Goal: Task Accomplishment & Management: Use online tool/utility

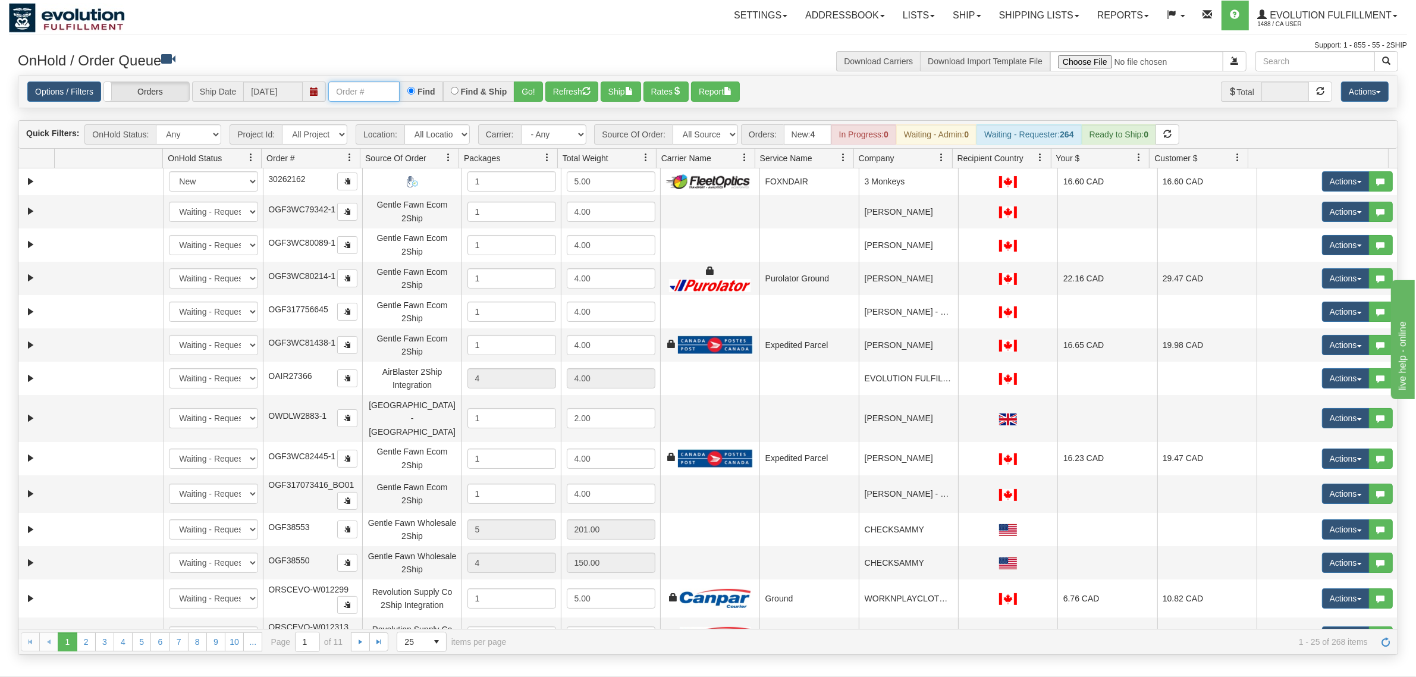
click at [367, 87] on input "text" at bounding box center [363, 91] width 71 height 20
type input "OTOFRE1261-1"
click at [525, 95] on button "Go!" at bounding box center [528, 91] width 29 height 20
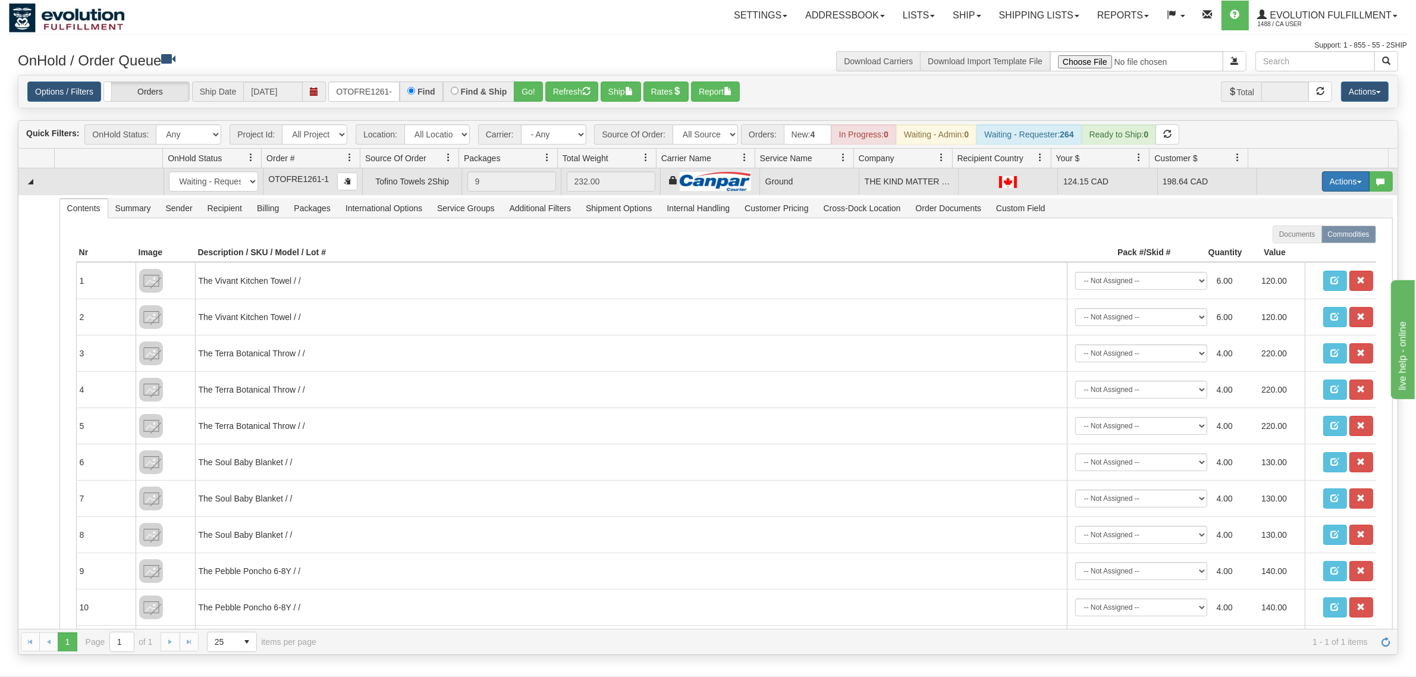
click at [1132, 177] on button "Actions" at bounding box center [1346, 181] width 48 height 20
click at [1132, 253] on link "Ship" at bounding box center [1321, 250] width 95 height 15
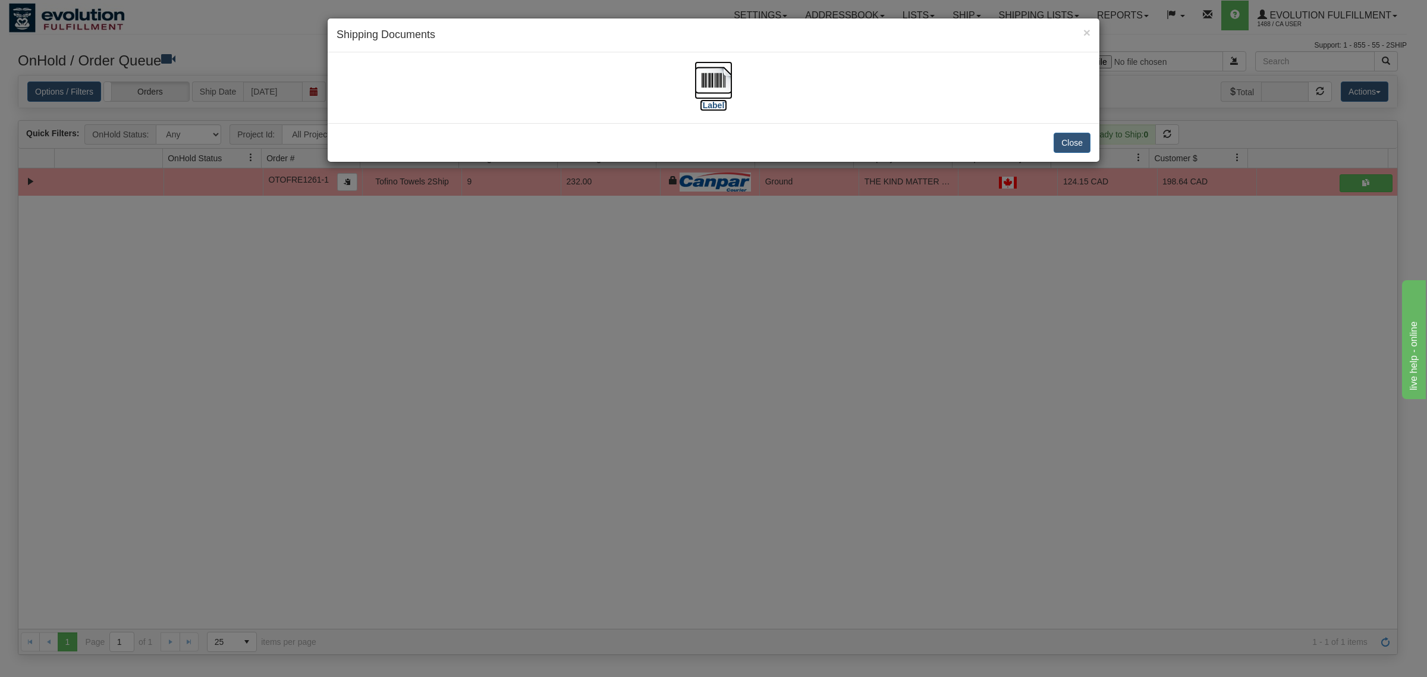
click at [717, 83] on img at bounding box center [714, 80] width 38 height 38
click at [1066, 135] on button "Close" at bounding box center [1072, 143] width 37 height 20
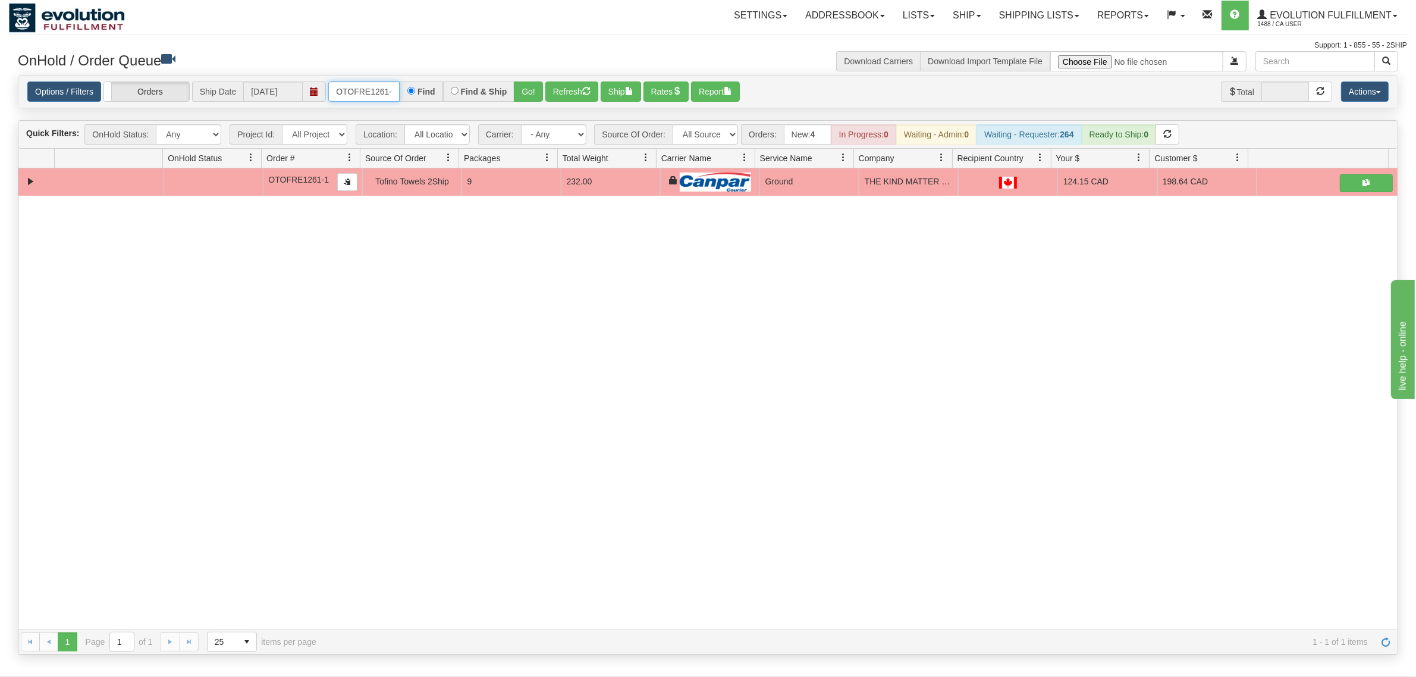
click at [390, 93] on input "OTOFRE1261-1" at bounding box center [363, 91] width 71 height 20
click at [388, 93] on input "OTOFRE1261-1" at bounding box center [363, 91] width 71 height 20
click at [708, 127] on select "All Sources AirBlaster 2Ship Integration Ambler Apparel 2Ship Integration BC [M…" at bounding box center [705, 134] width 65 height 20
click at [673, 124] on select "All Sources AirBlaster 2Ship Integration Ambler Apparel 2Ship Integration BC [M…" at bounding box center [705, 134] width 65 height 20
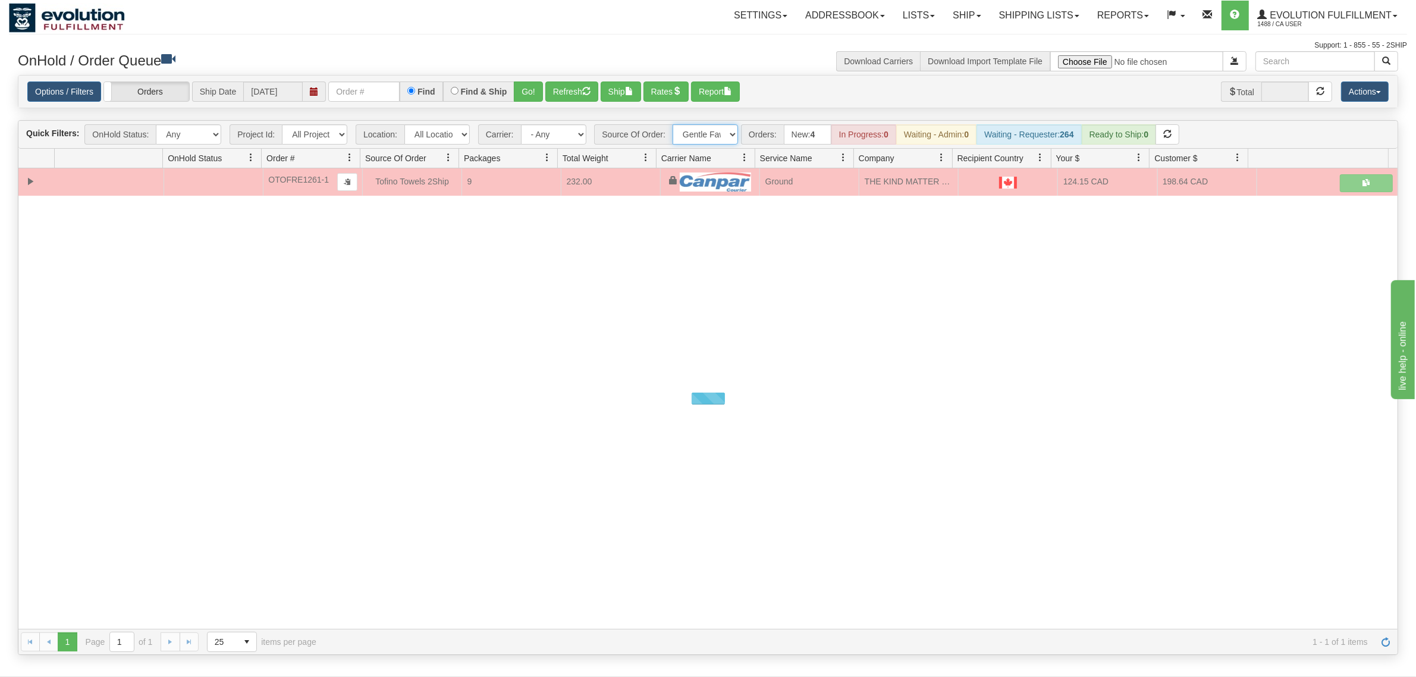
click at [708, 134] on select "All Sources AirBlaster 2Ship Integration Ambler Apparel 2Ship Integration BC [M…" at bounding box center [705, 134] width 65 height 20
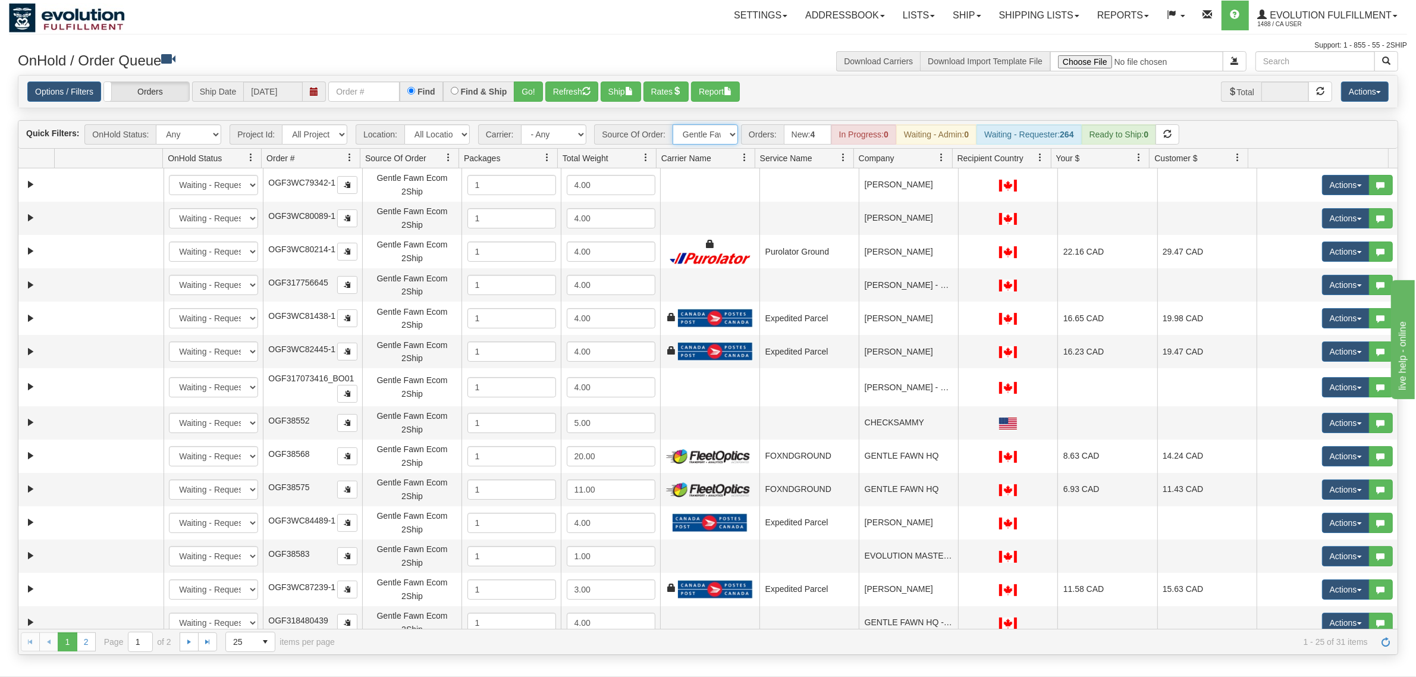
select select "EMU Australia 2Ship Integration"
click at [673, 124] on select "All Sources AirBlaster 2Ship Integration Ambler Apparel 2Ship Integration BC [M…" at bounding box center [705, 134] width 65 height 20
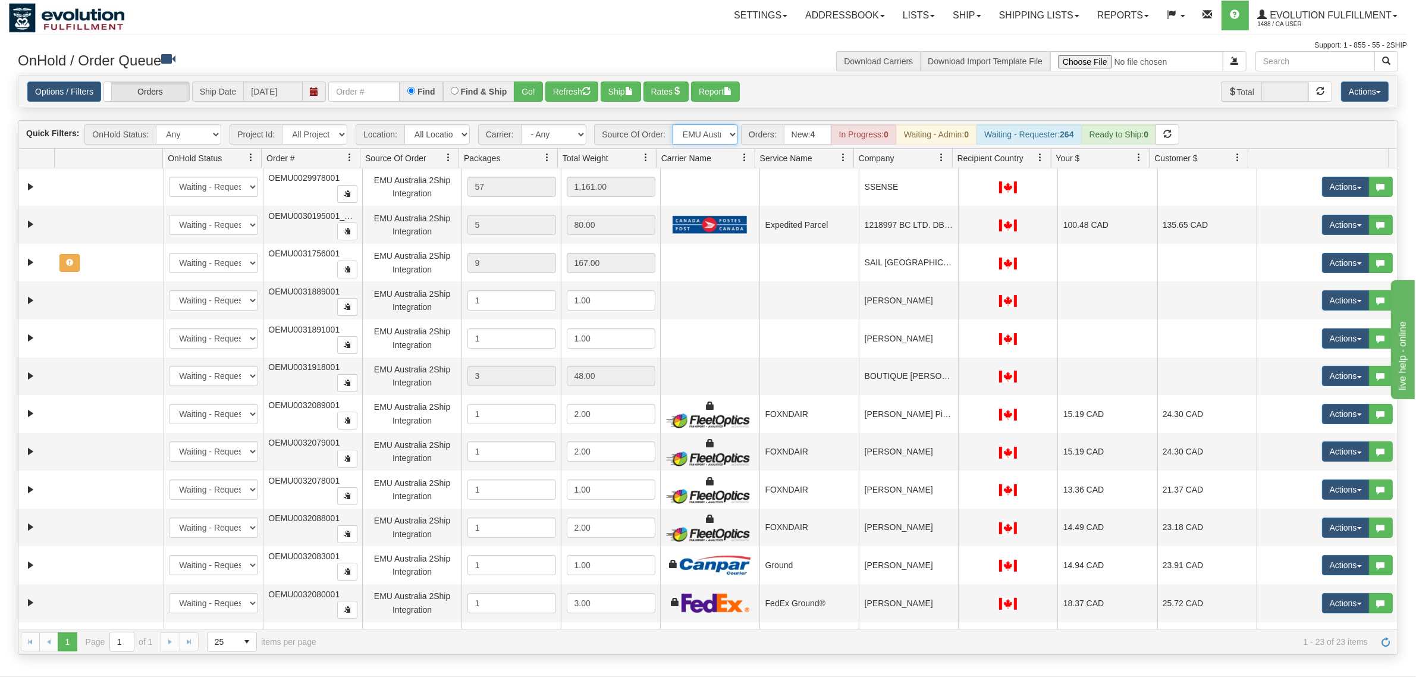
click at [846, 161] on span at bounding box center [843, 158] width 10 height 10
click at [852, 188] on span at bounding box center [848, 185] width 10 height 10
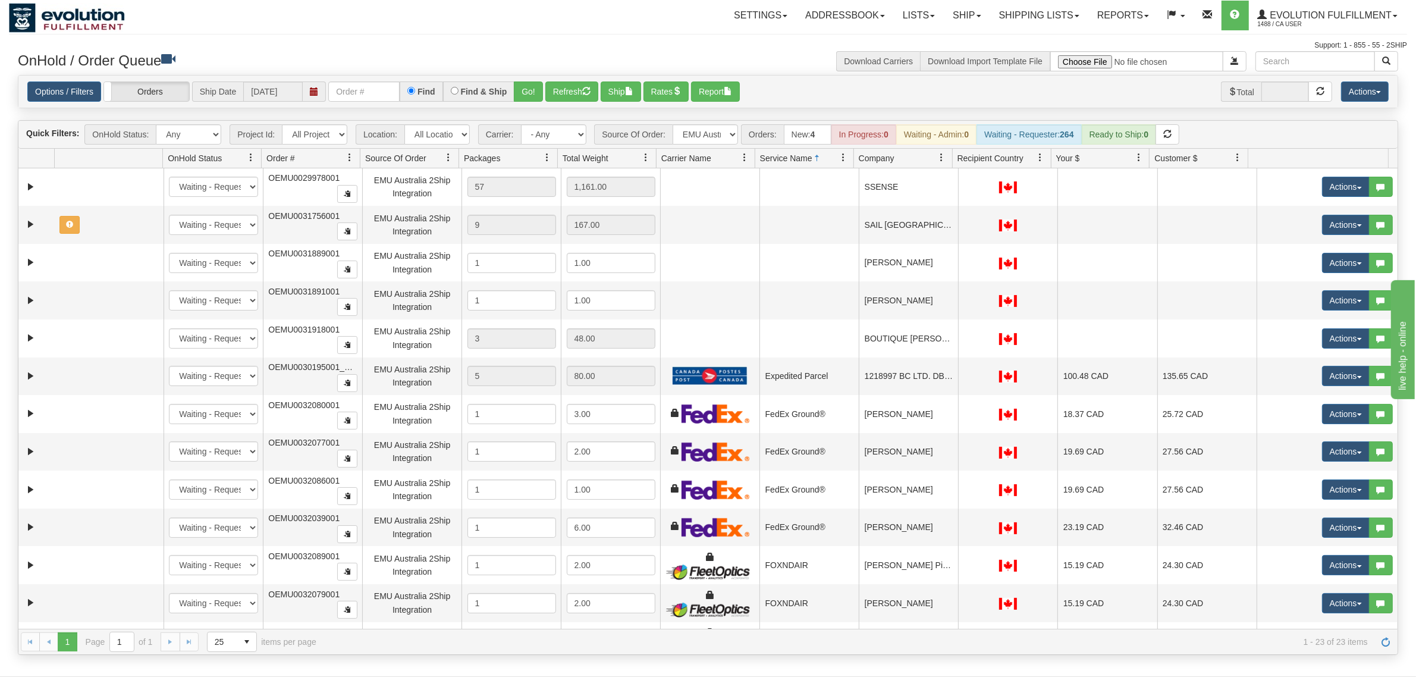
click at [938, 162] on span at bounding box center [942, 158] width 10 height 10
click at [944, 186] on span at bounding box center [947, 185] width 10 height 10
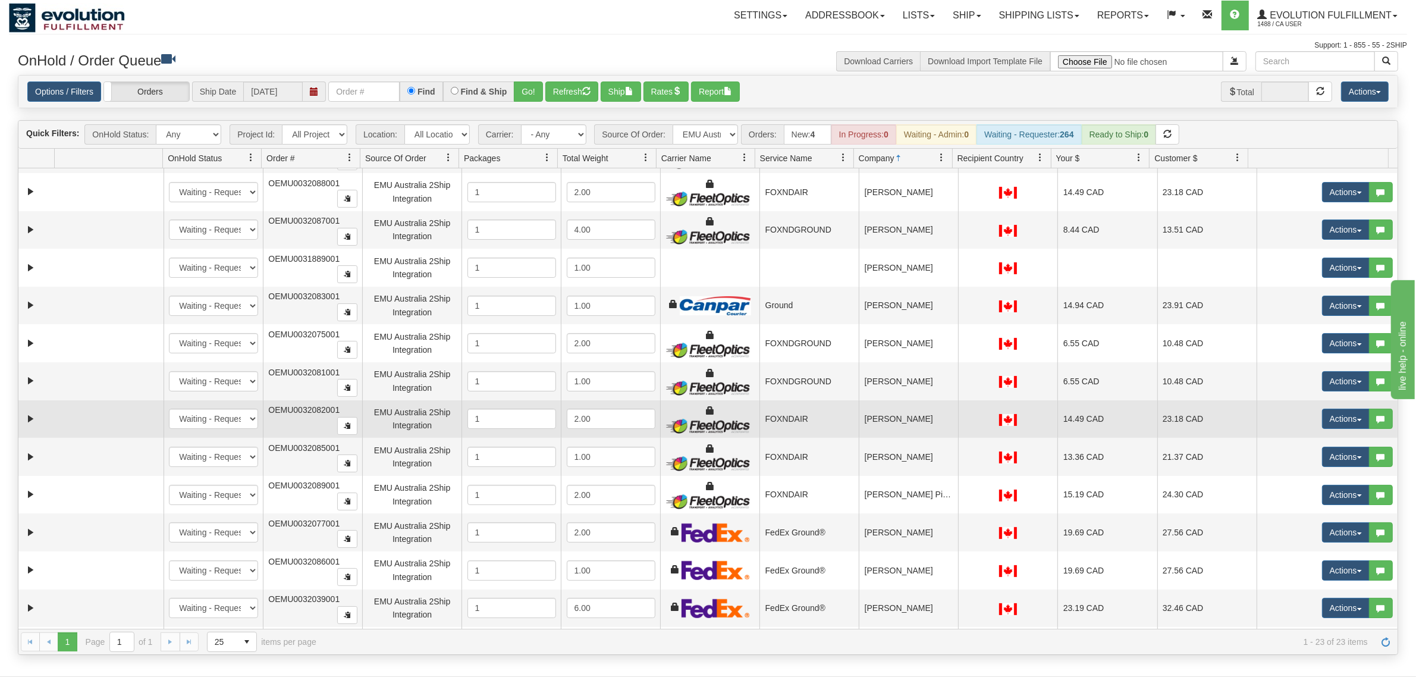
scroll to position [223, 0]
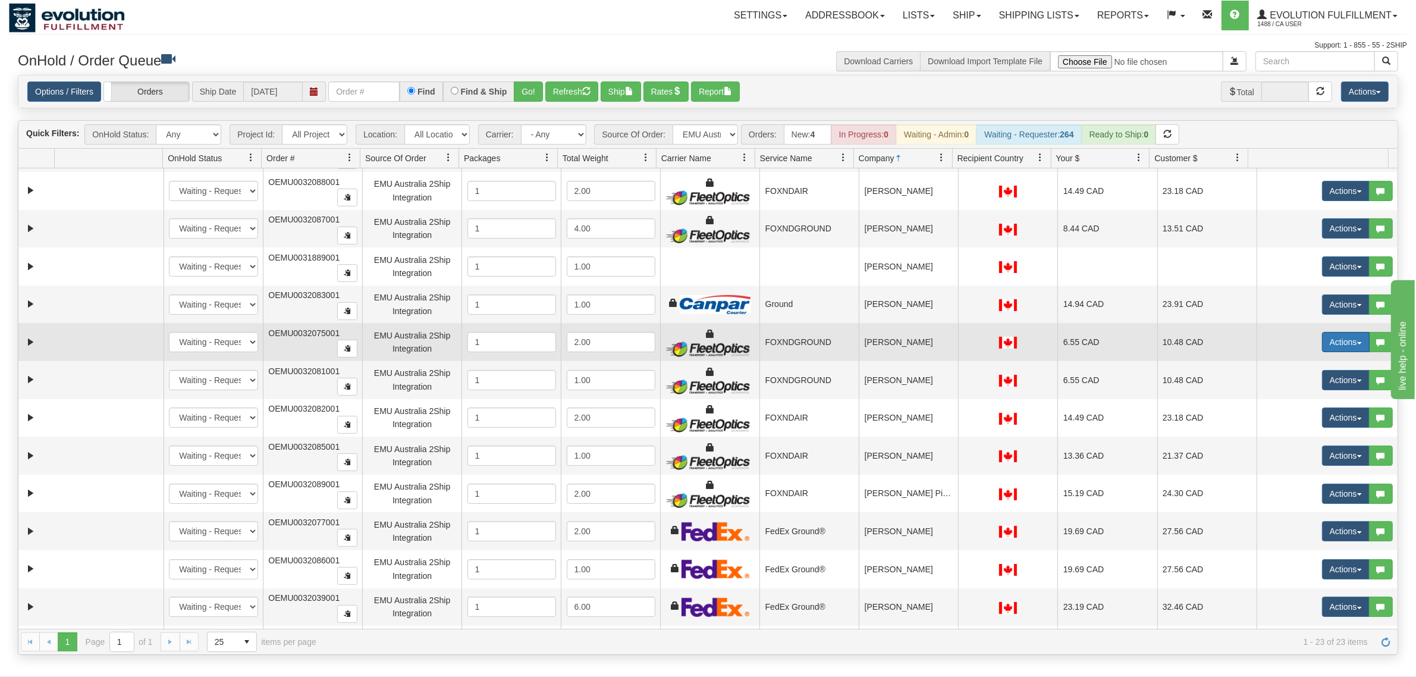
click at [1132, 346] on button "Actions" at bounding box center [1346, 342] width 48 height 20
click at [1132, 400] on span "Rate All Services" at bounding box center [1321, 396] width 71 height 10
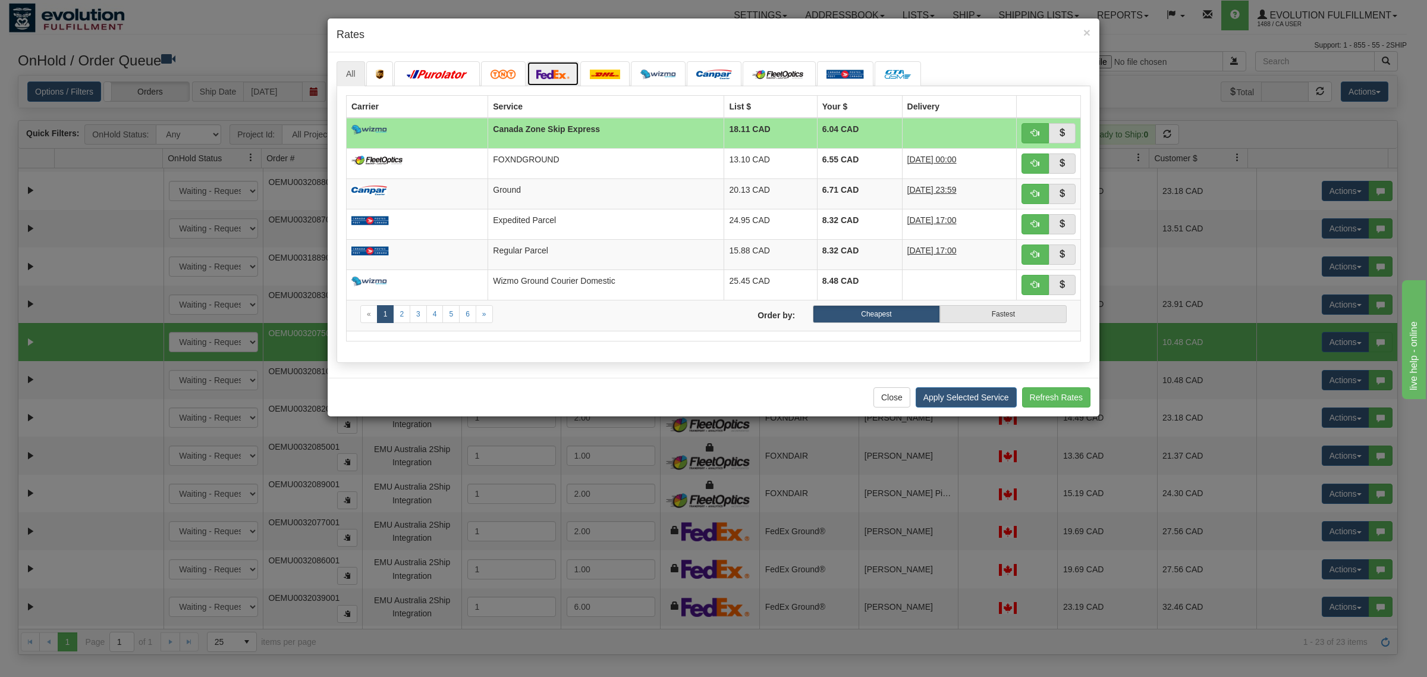
click at [566, 82] on link at bounding box center [553, 73] width 52 height 25
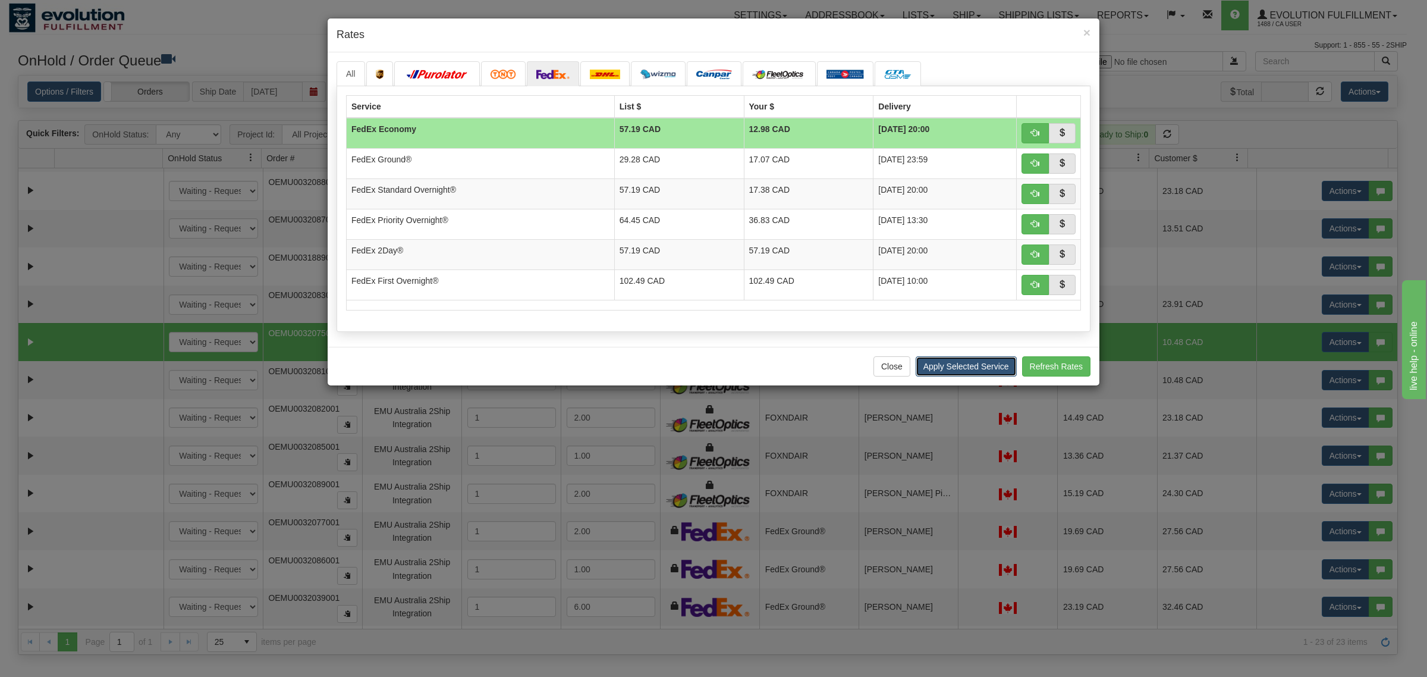
click at [957, 366] on button "Apply Selected Service" at bounding box center [966, 366] width 101 height 20
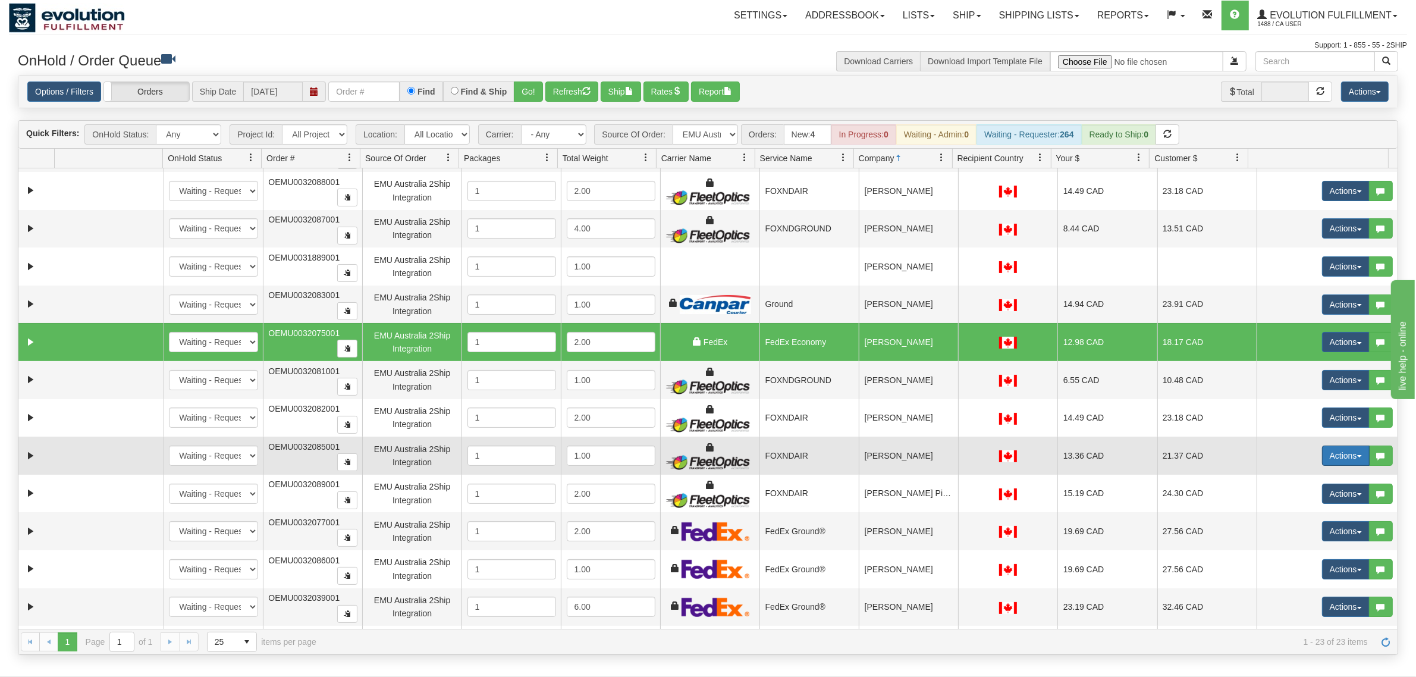
click at [1132, 453] on button "Actions" at bounding box center [1346, 455] width 48 height 20
click at [1132, 512] on span "Rate All Services" at bounding box center [1321, 509] width 71 height 10
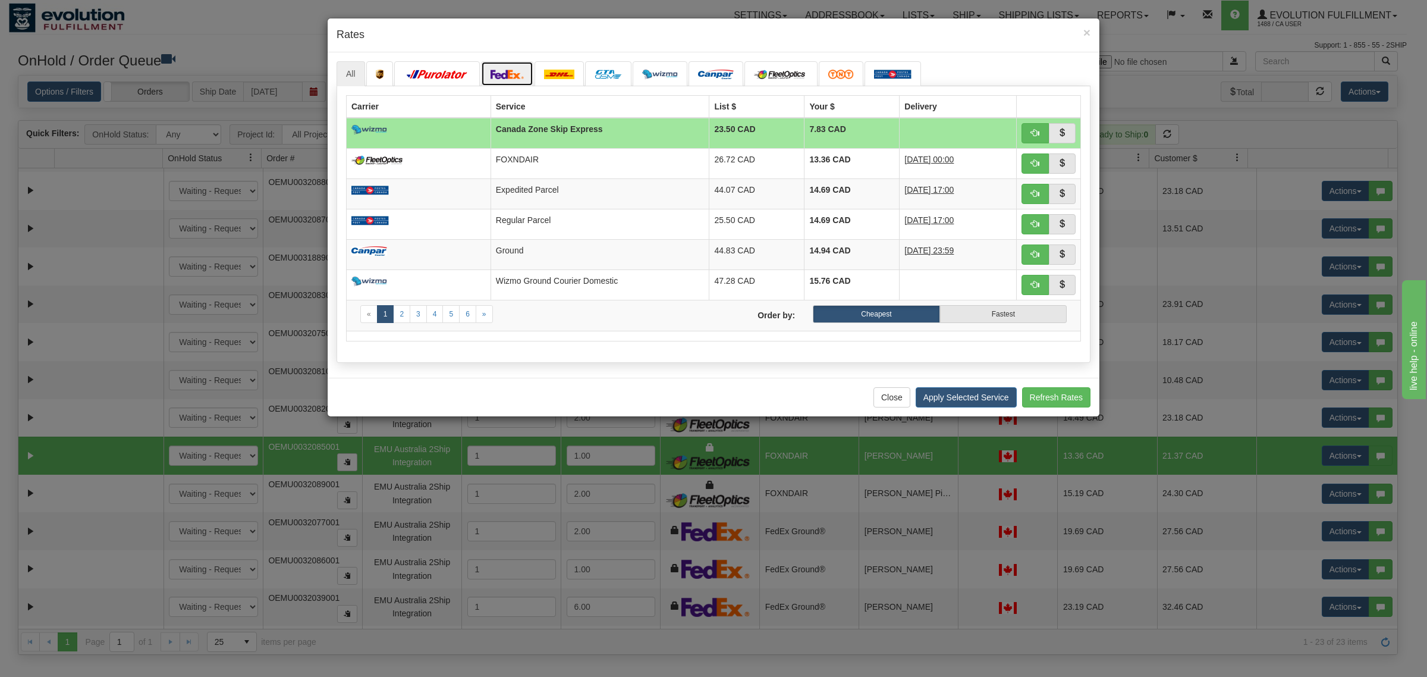
click at [523, 77] on img at bounding box center [507, 75] width 33 height 10
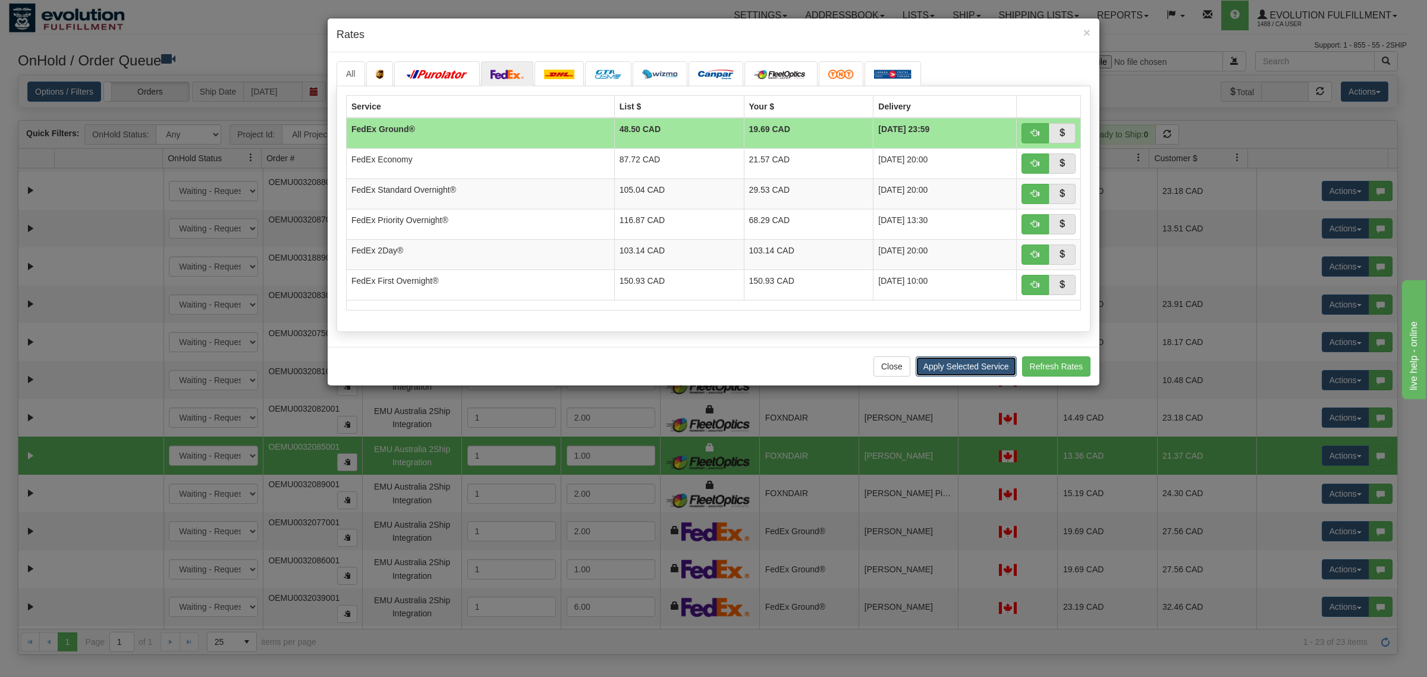
click at [994, 370] on button "Apply Selected Service" at bounding box center [966, 366] width 101 height 20
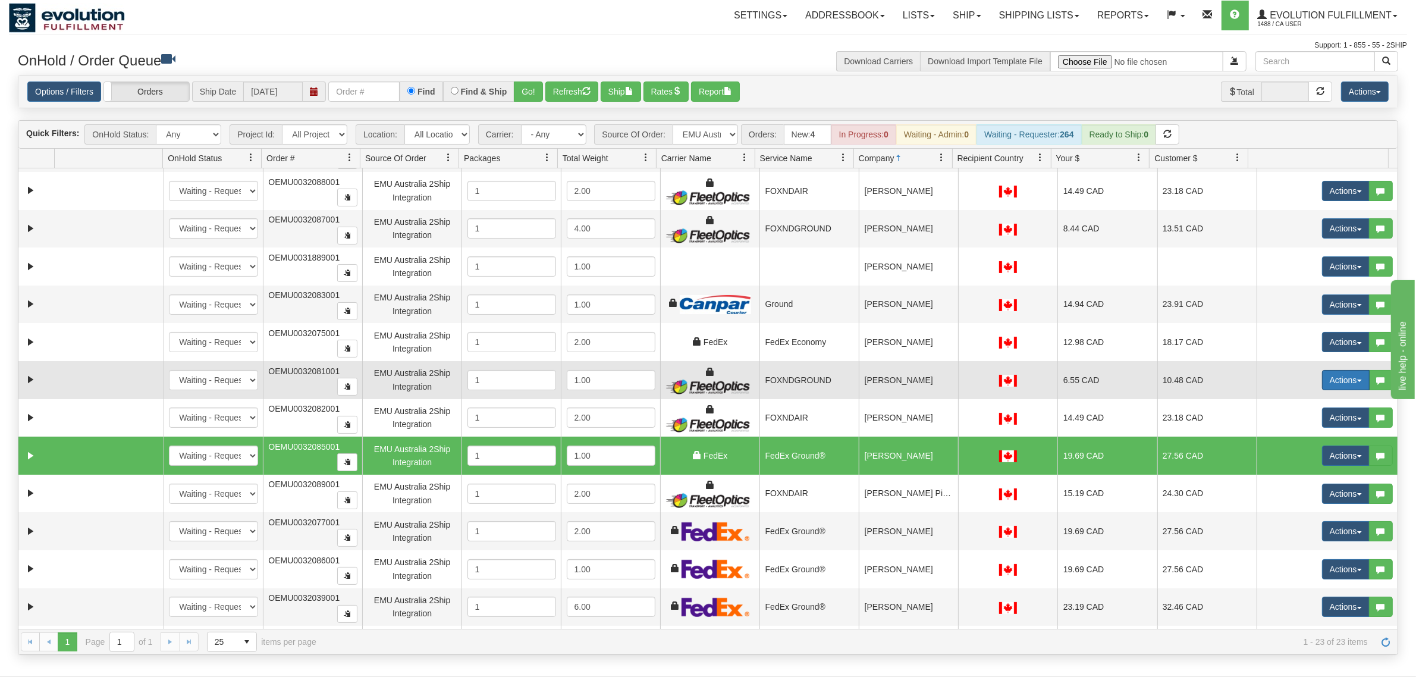
click at [1132, 388] on button "Actions" at bounding box center [1346, 380] width 48 height 20
click at [1132, 438] on span "Rate All Services" at bounding box center [1321, 434] width 71 height 10
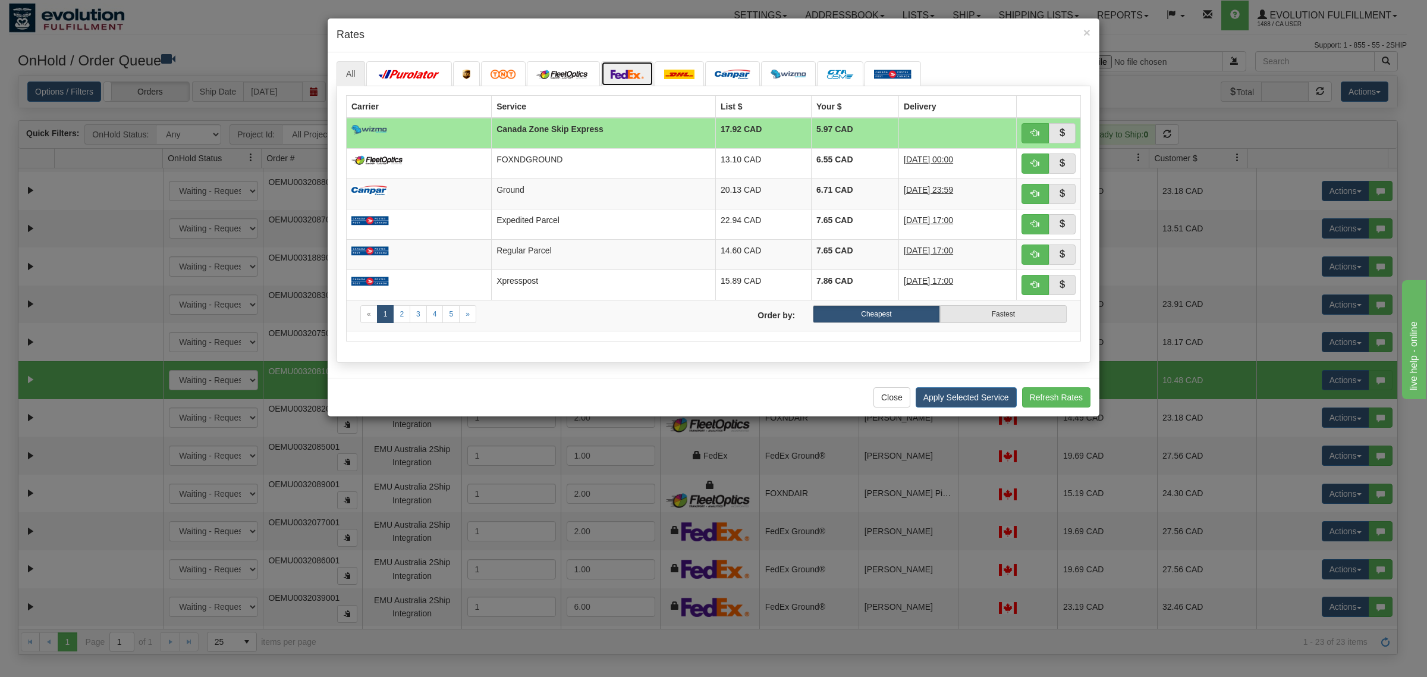
click at [623, 75] on img at bounding box center [627, 75] width 33 height 10
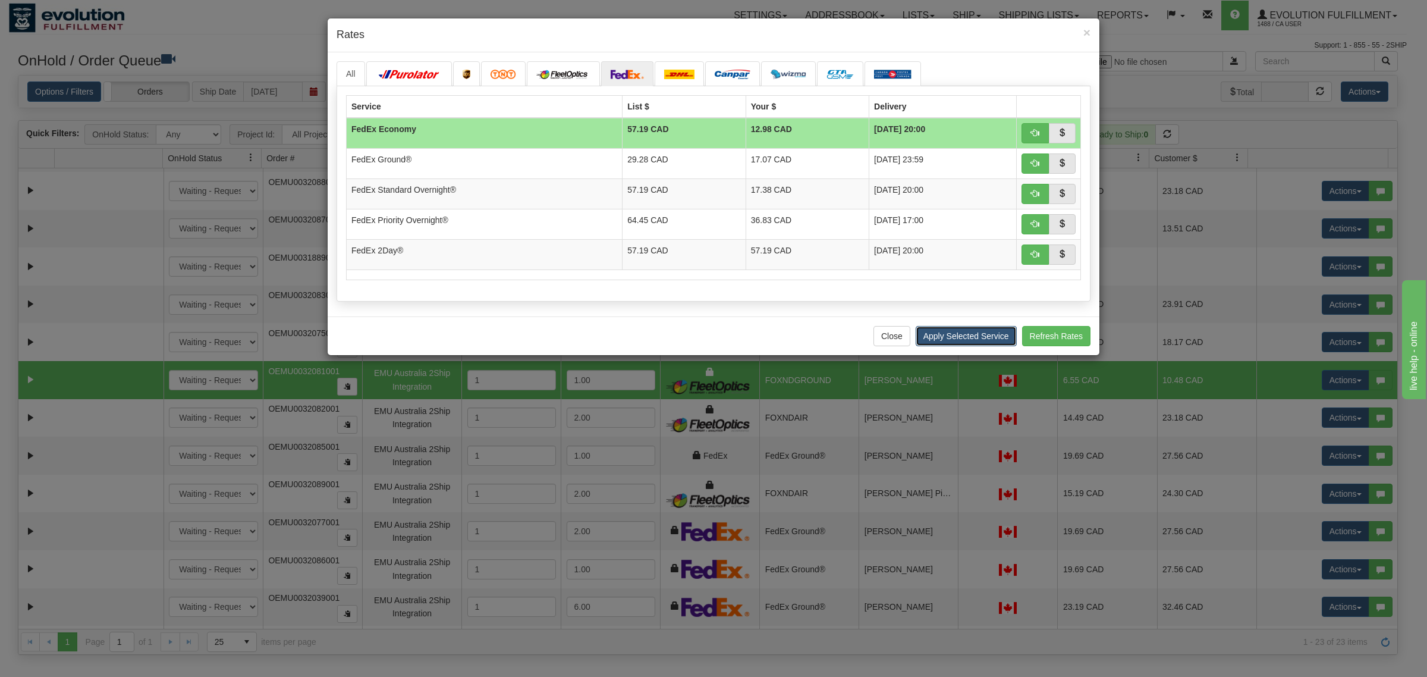
click at [992, 346] on button "Apply Selected Service" at bounding box center [966, 336] width 101 height 20
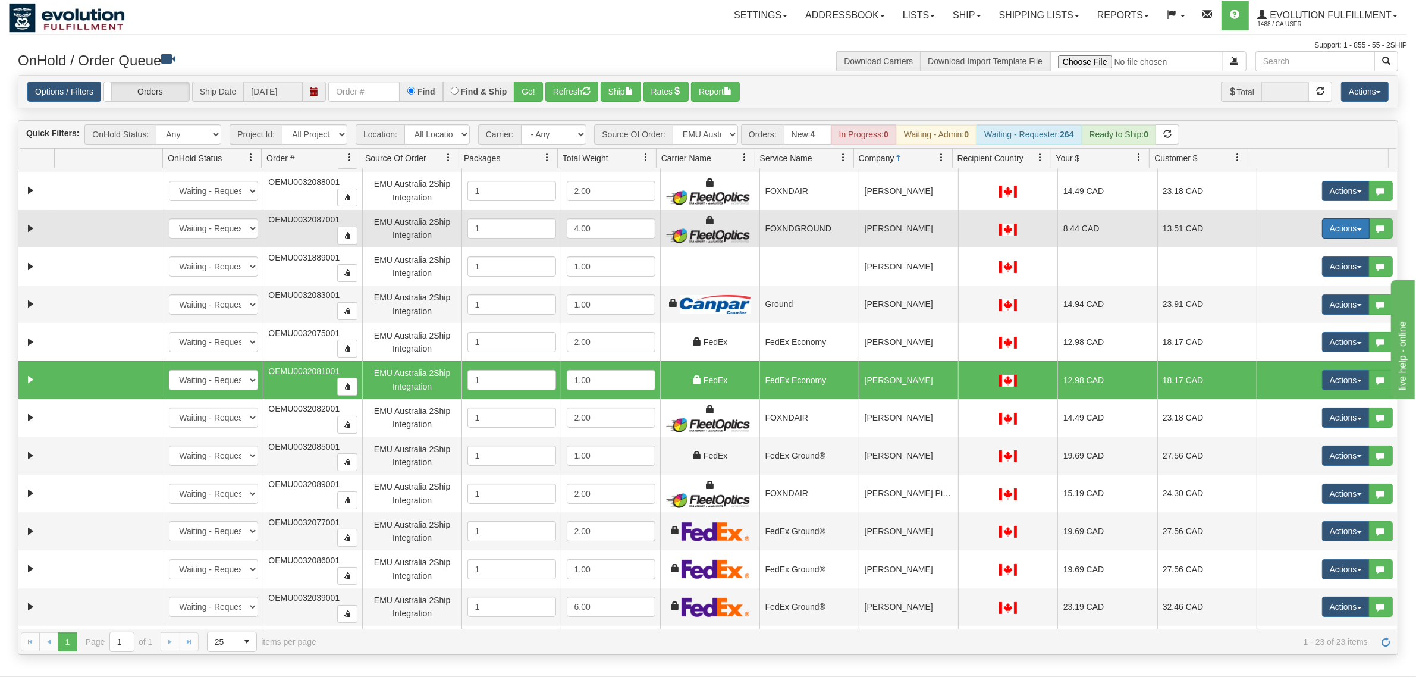
click at [1132, 232] on button "Actions" at bounding box center [1346, 228] width 48 height 20
click at [1132, 284] on span "Rate All Services" at bounding box center [1321, 282] width 71 height 10
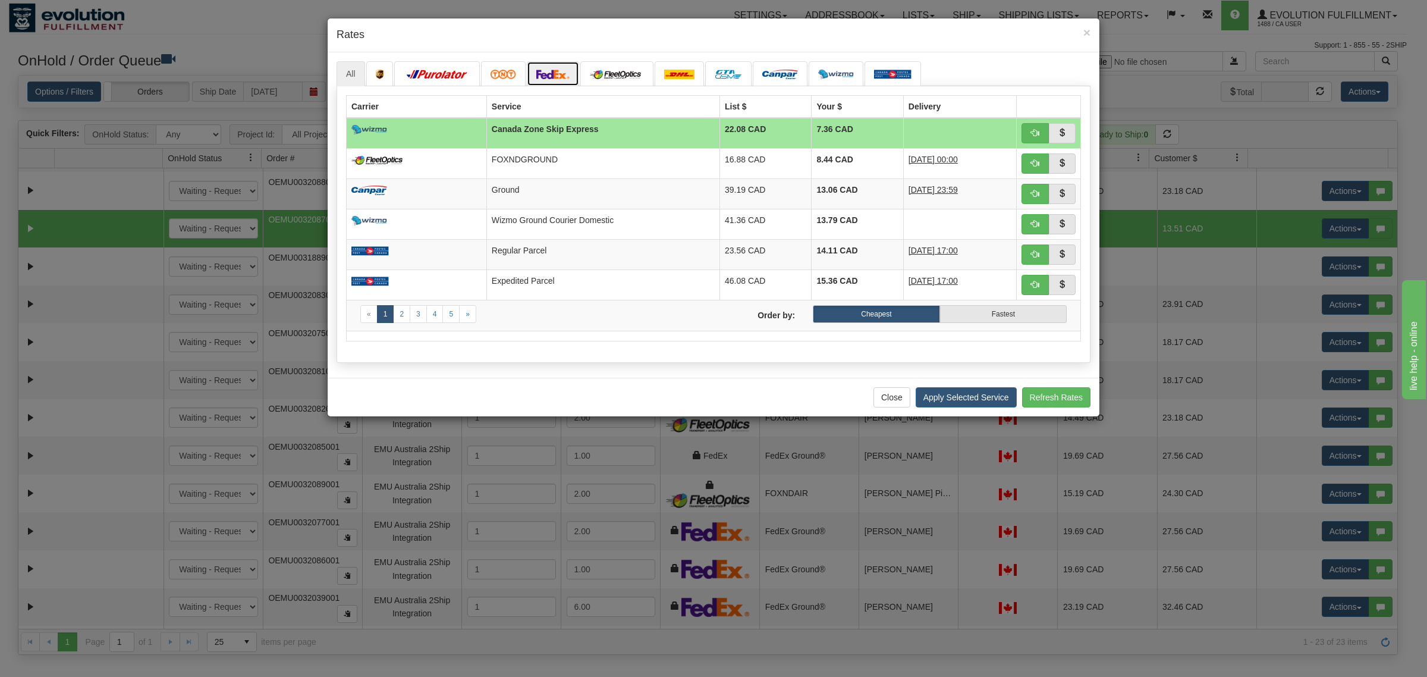
click at [574, 73] on link at bounding box center [553, 73] width 52 height 25
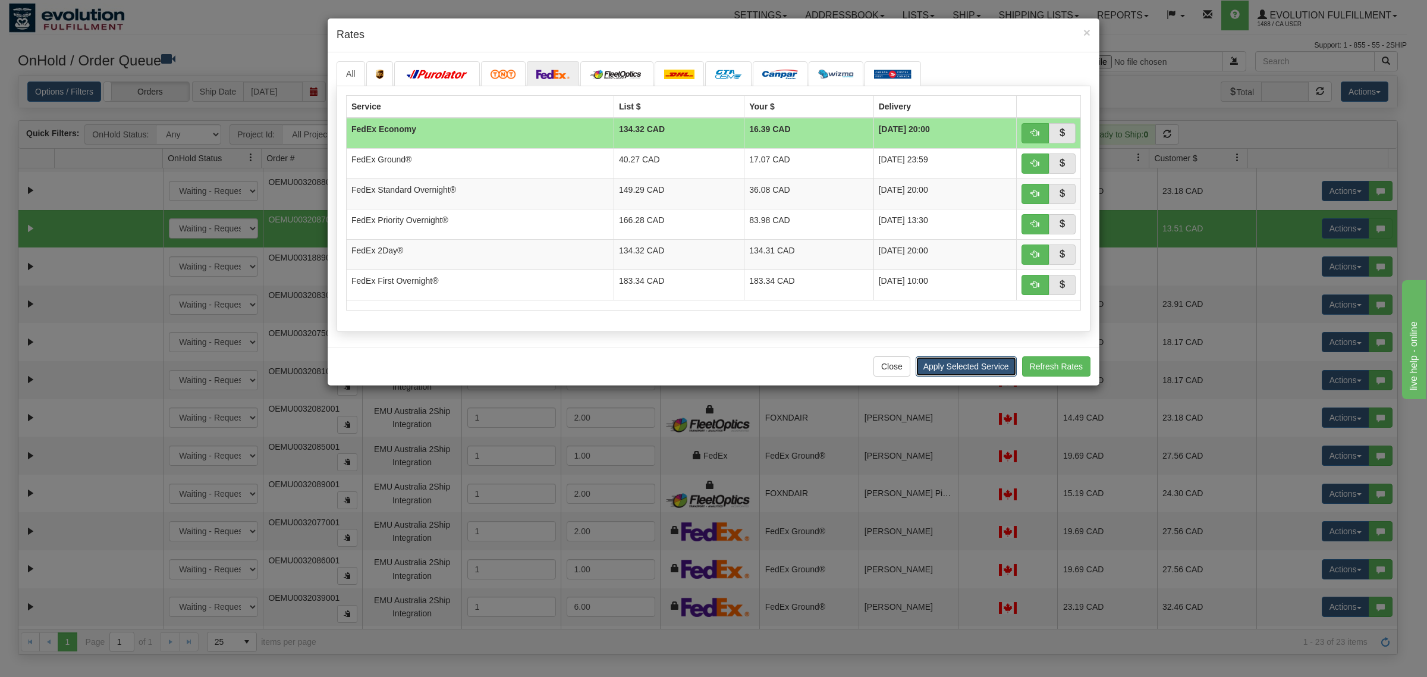
click at [954, 361] on button "Apply Selected Service" at bounding box center [966, 366] width 101 height 20
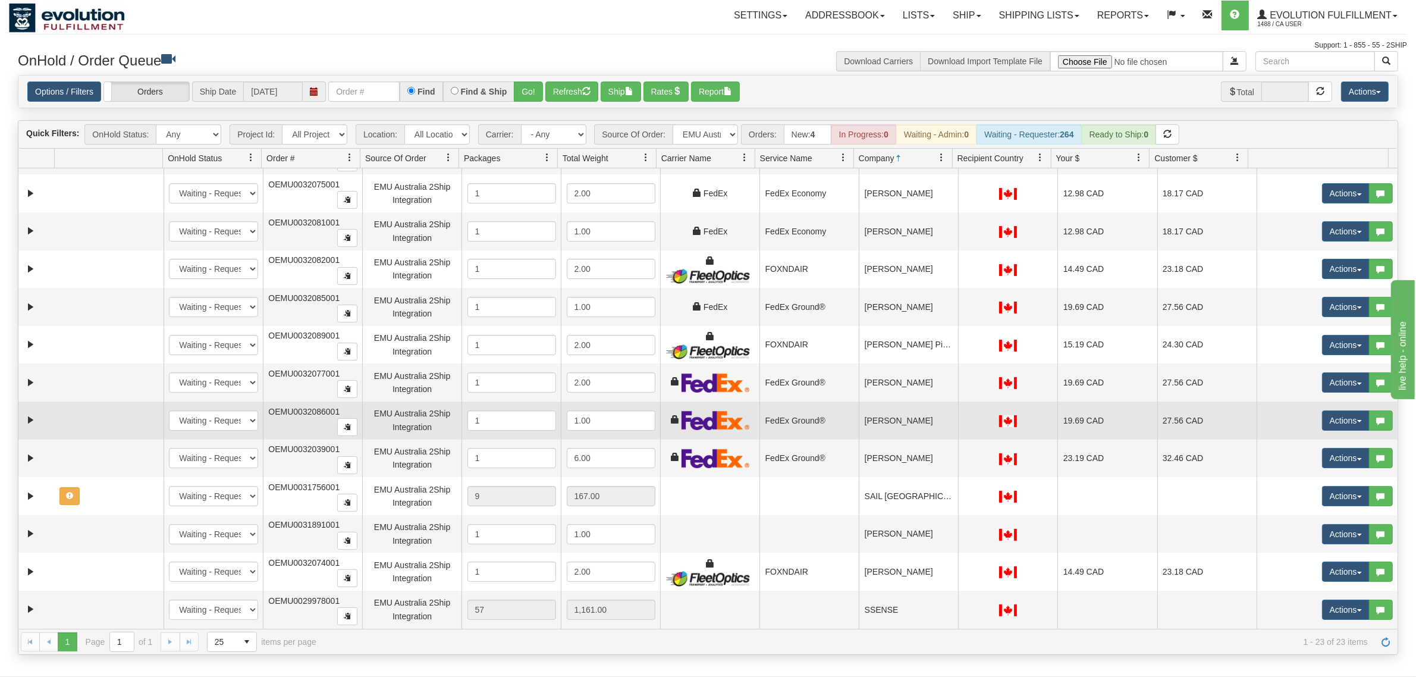
scroll to position [415, 0]
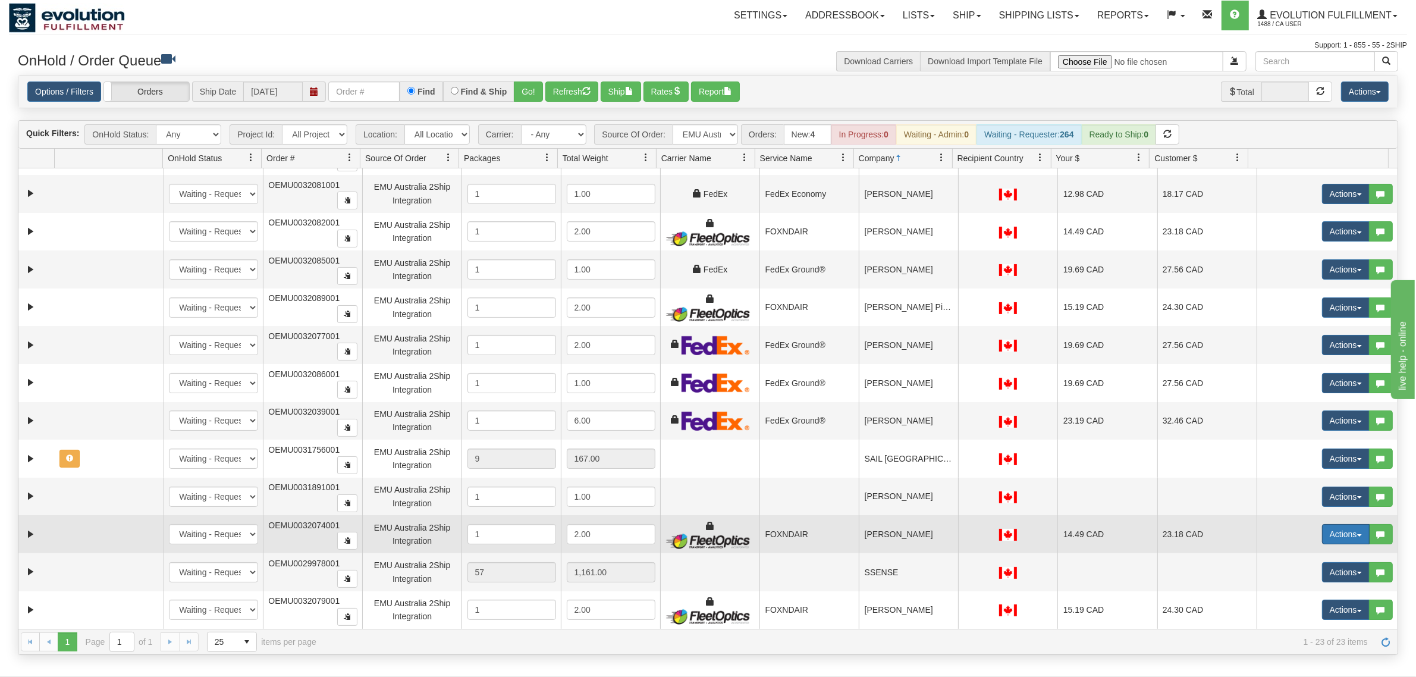
click at [1132, 532] on button "Actions" at bounding box center [1346, 534] width 48 height 20
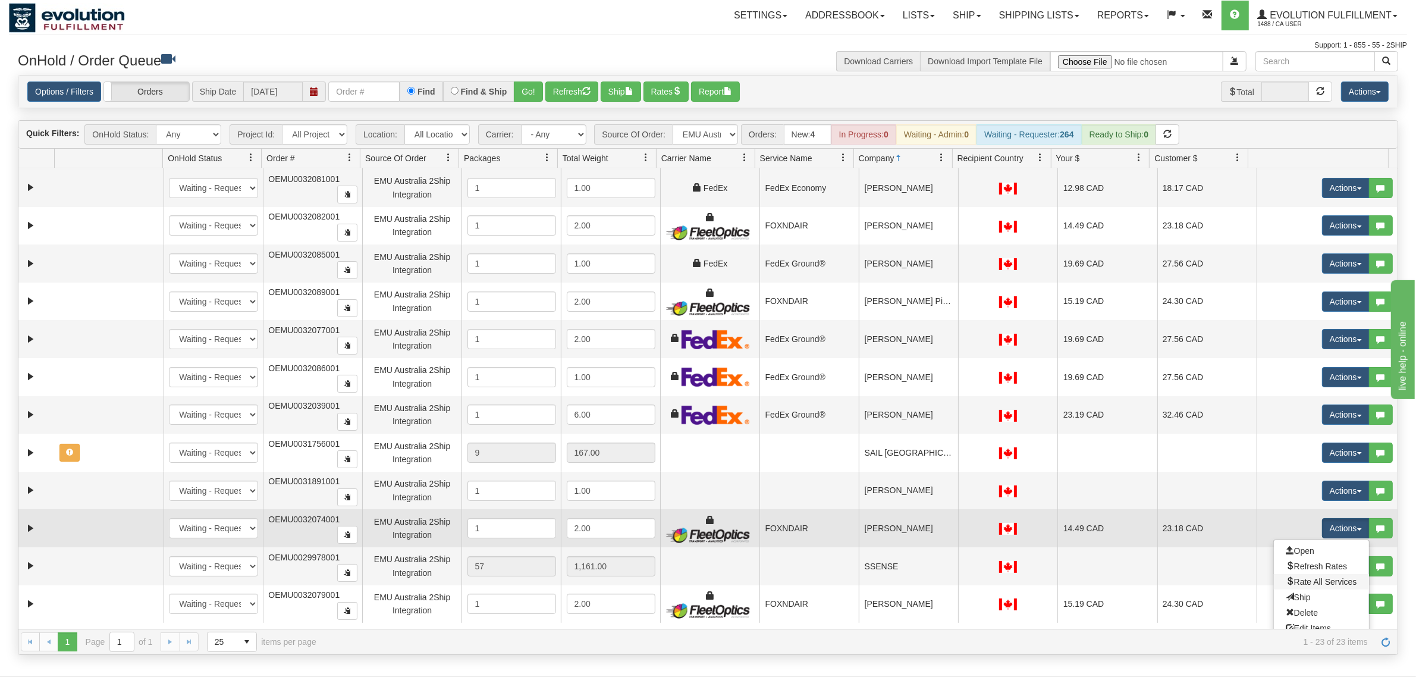
click at [1132, 541] on link "Rate All Services" at bounding box center [1321, 581] width 95 height 15
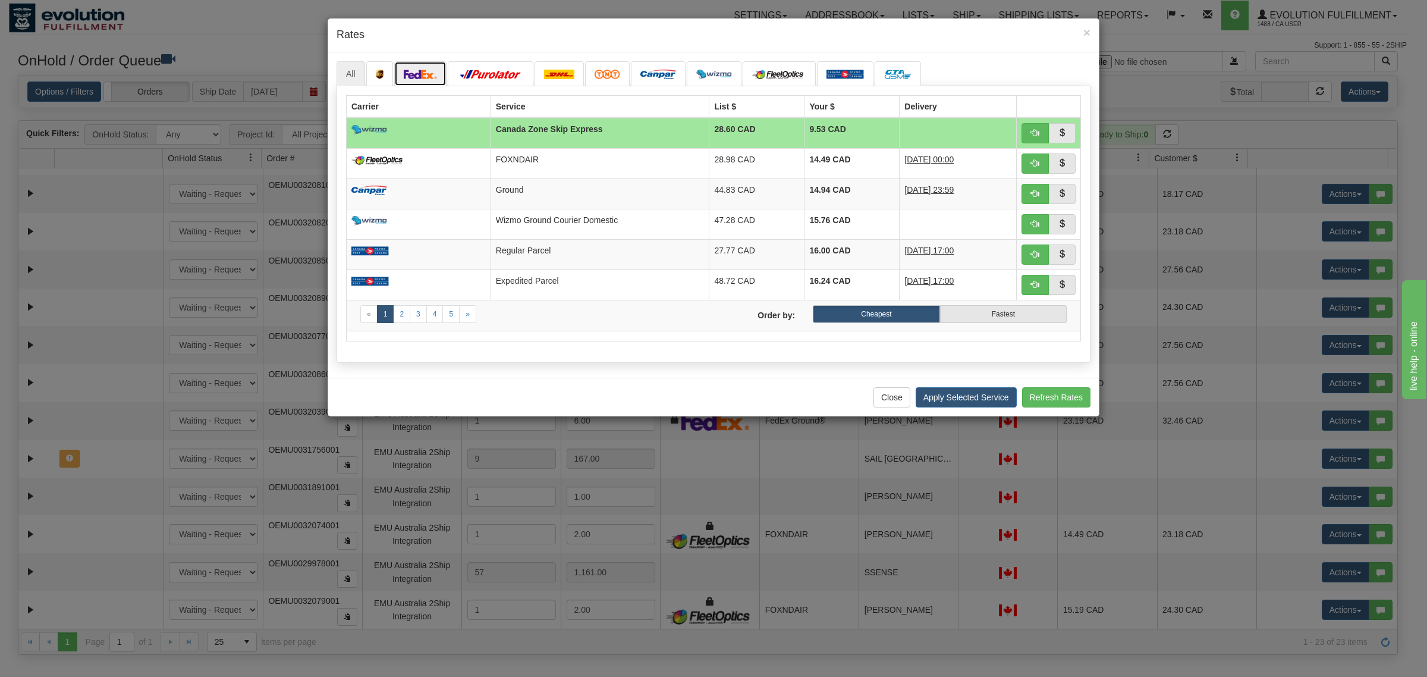
click at [423, 62] on link at bounding box center [420, 73] width 52 height 25
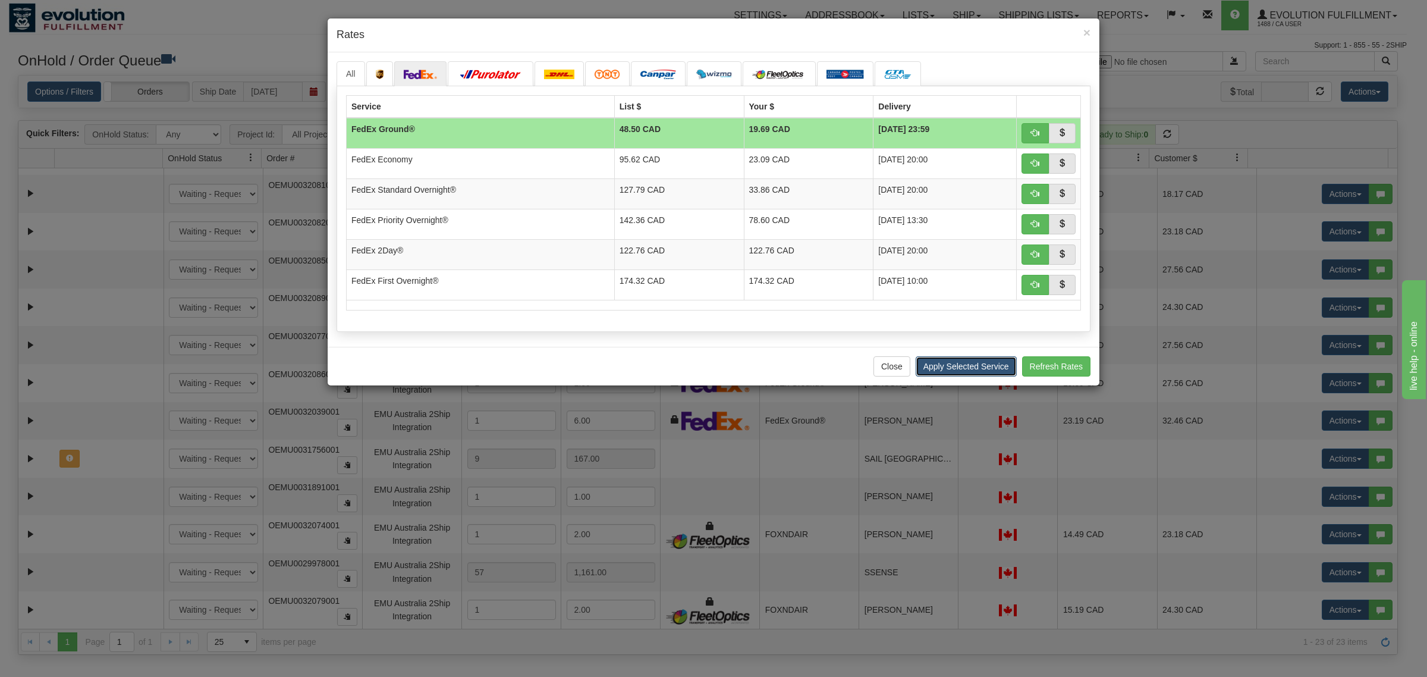
click at [987, 364] on button "Apply Selected Service" at bounding box center [966, 366] width 101 height 20
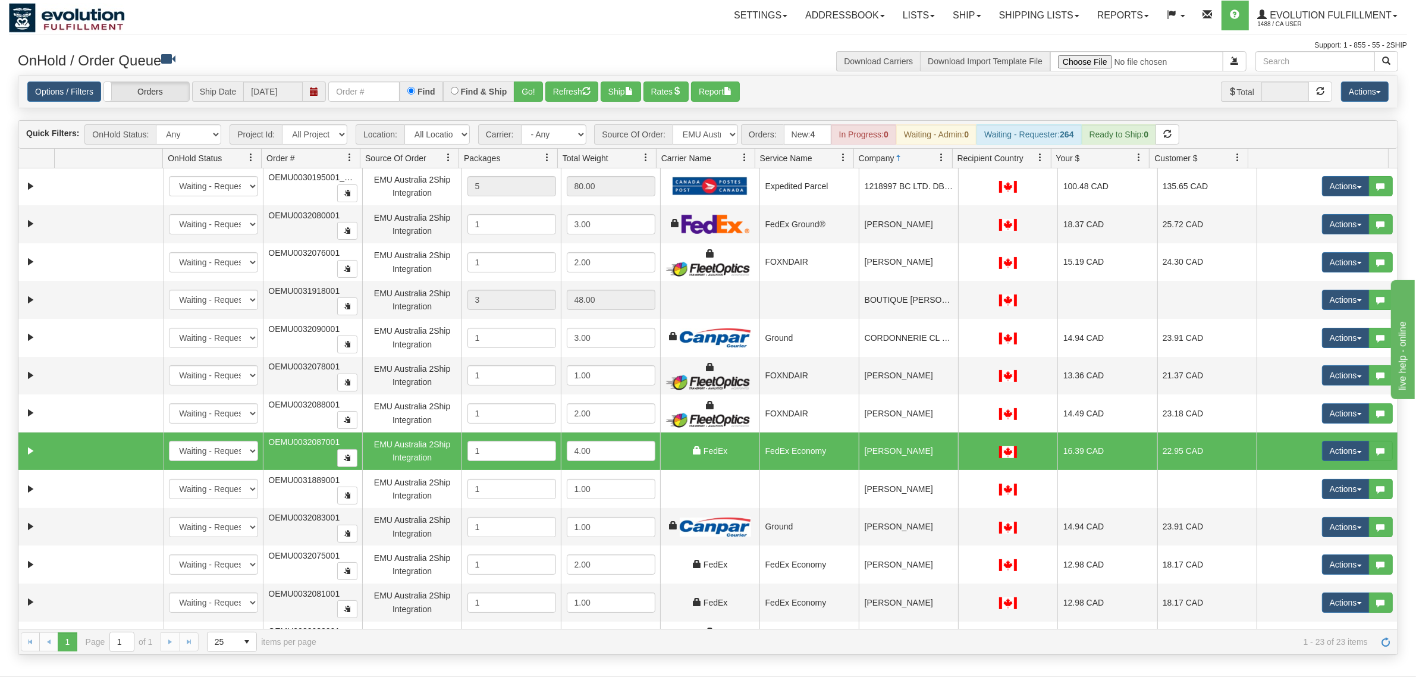
scroll to position [0, 0]
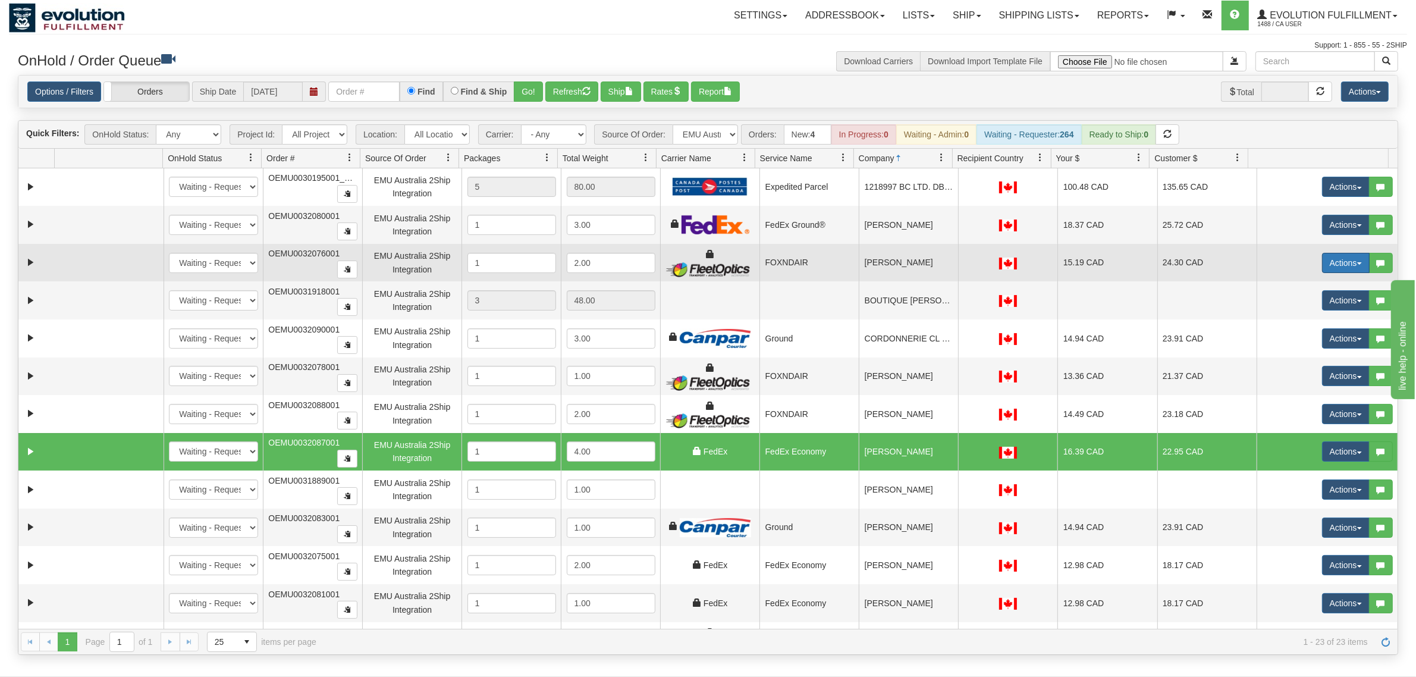
click at [1132, 268] on button "Actions" at bounding box center [1346, 263] width 48 height 20
click at [1132, 319] on span "Rate All Services" at bounding box center [1321, 317] width 71 height 10
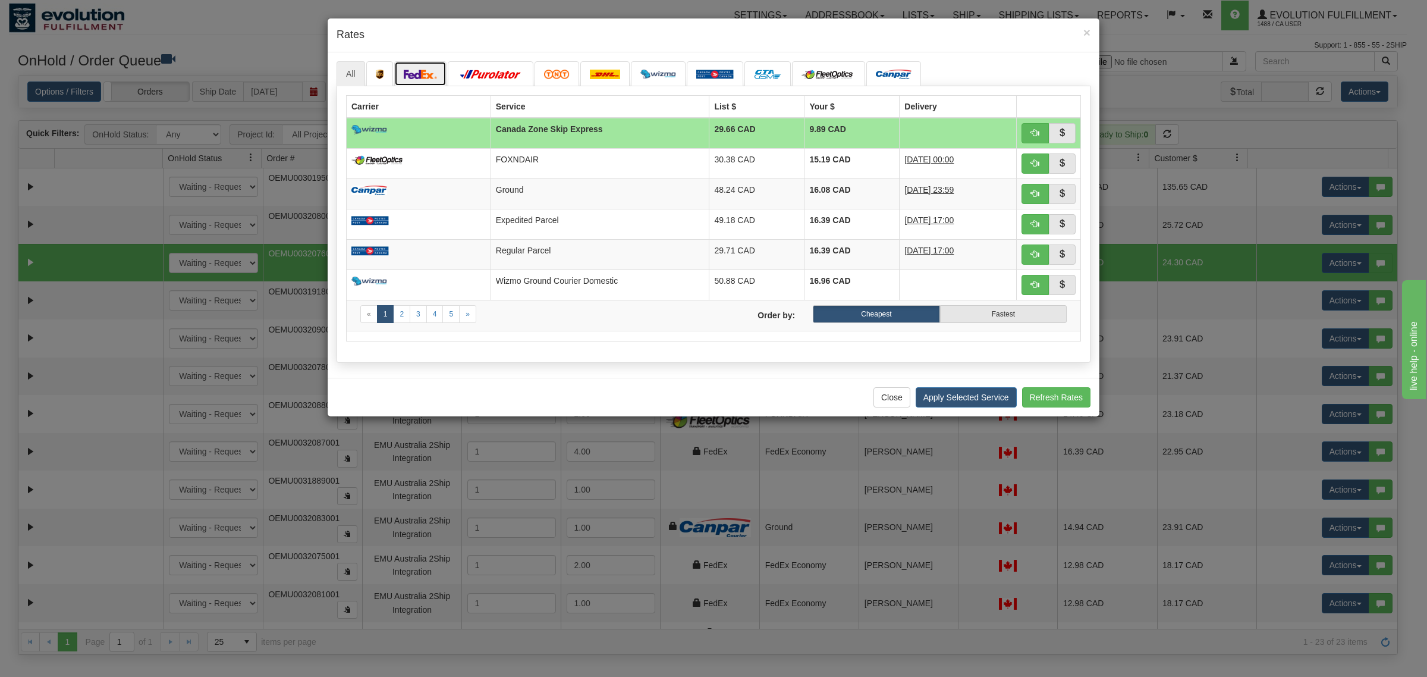
click at [426, 65] on link at bounding box center [420, 73] width 52 height 25
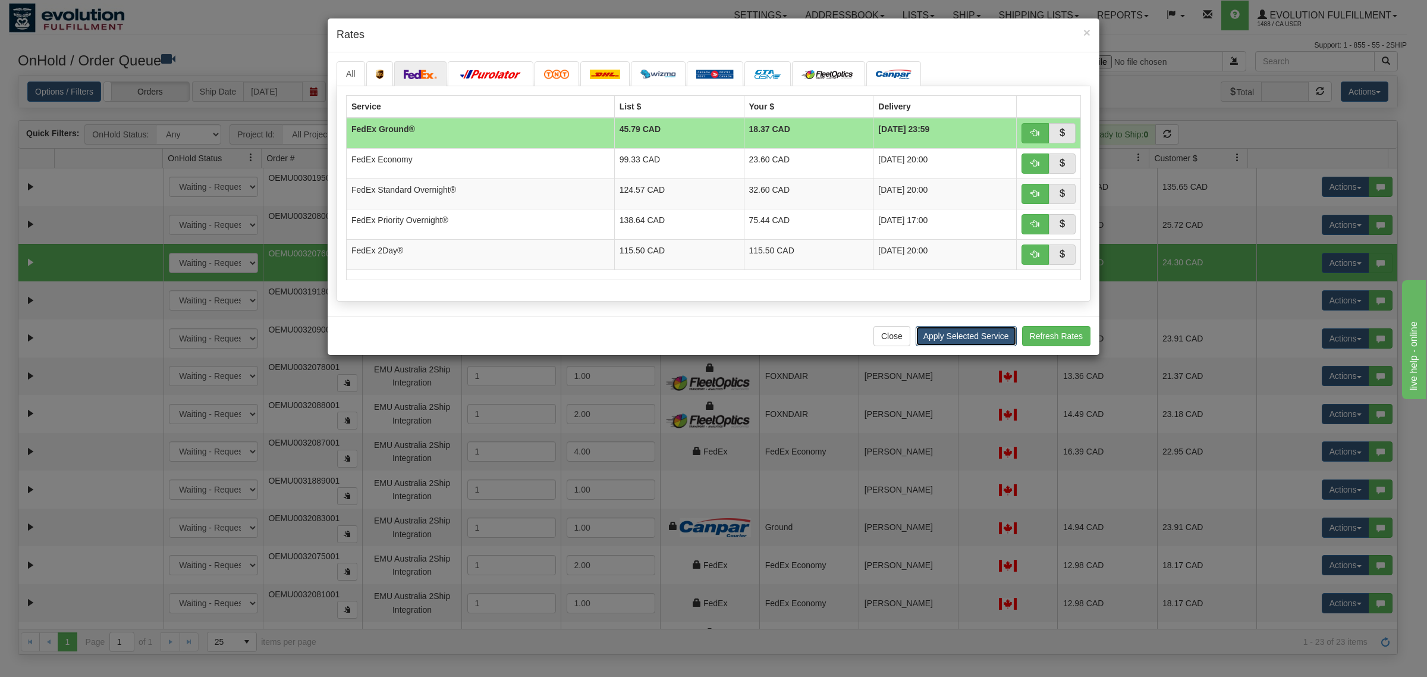
click at [952, 343] on button "Apply Selected Service" at bounding box center [966, 336] width 101 height 20
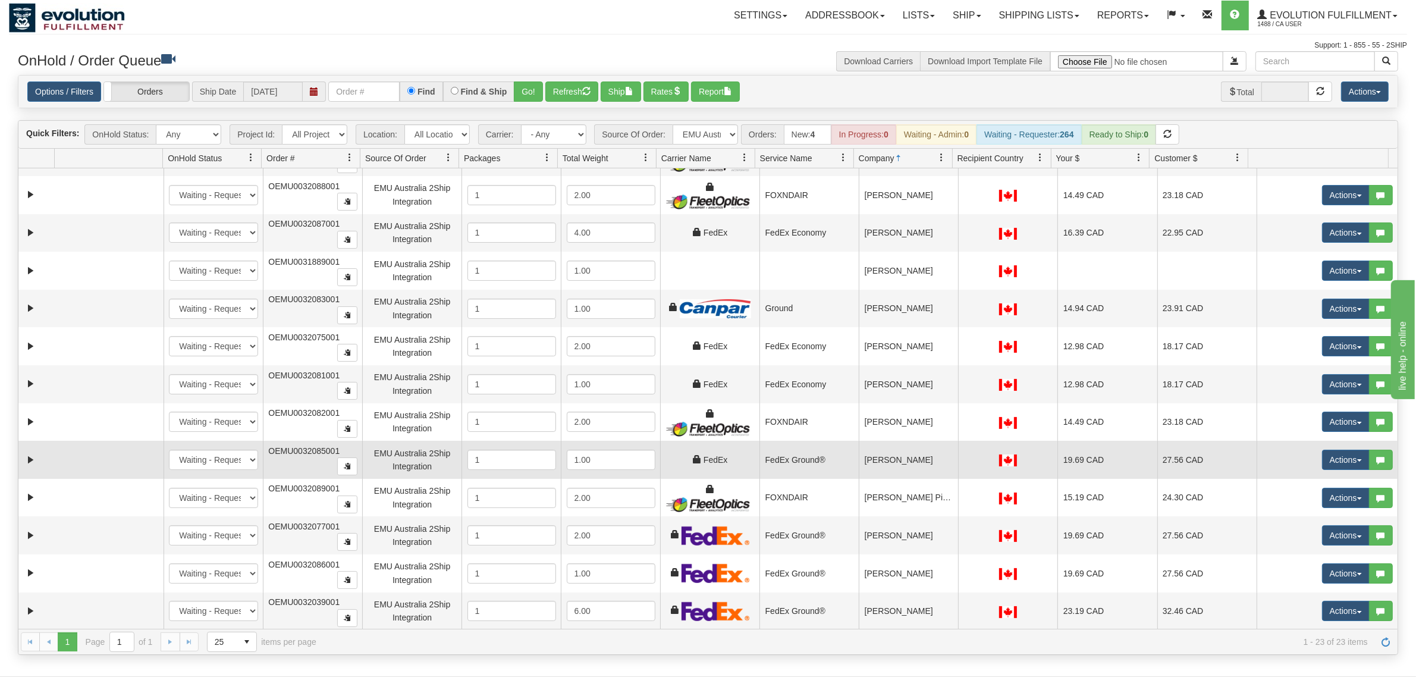
scroll to position [223, 0]
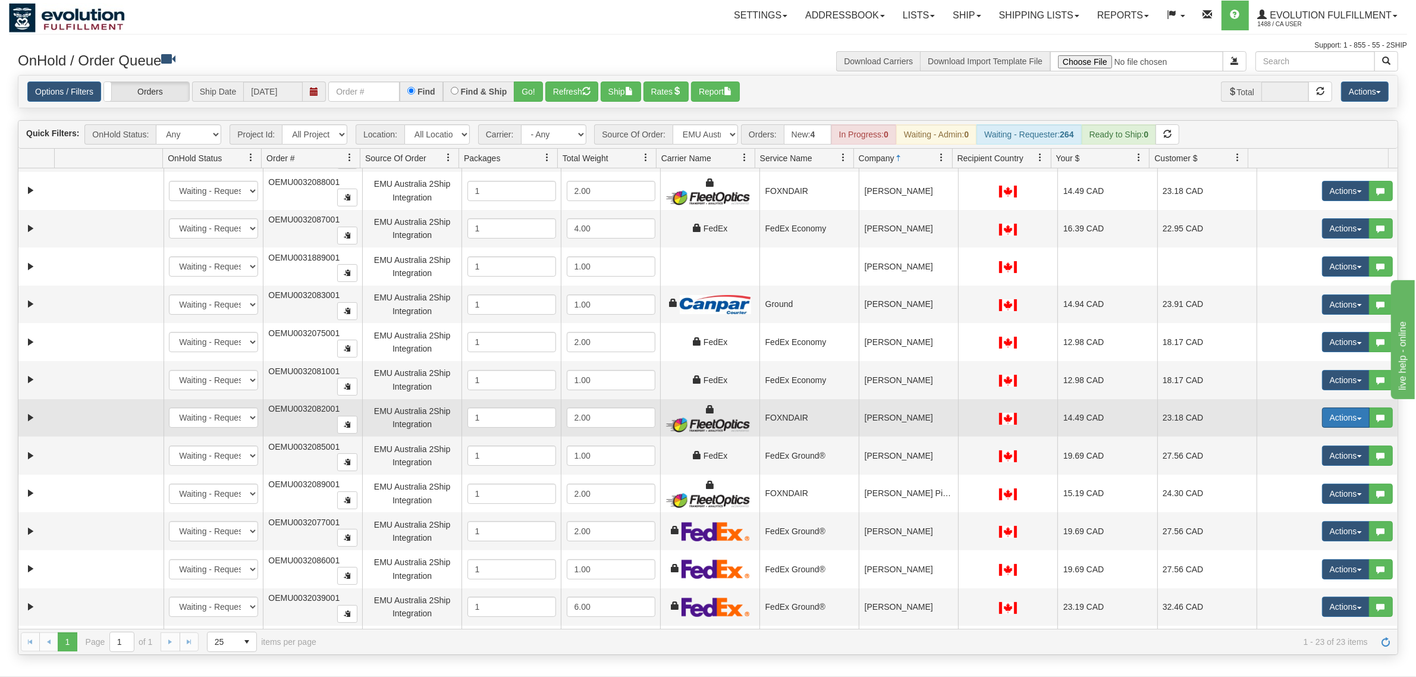
click at [1132, 420] on button "Actions" at bounding box center [1346, 417] width 48 height 20
click at [1132, 476] on span "Rate All Services" at bounding box center [1321, 471] width 71 height 10
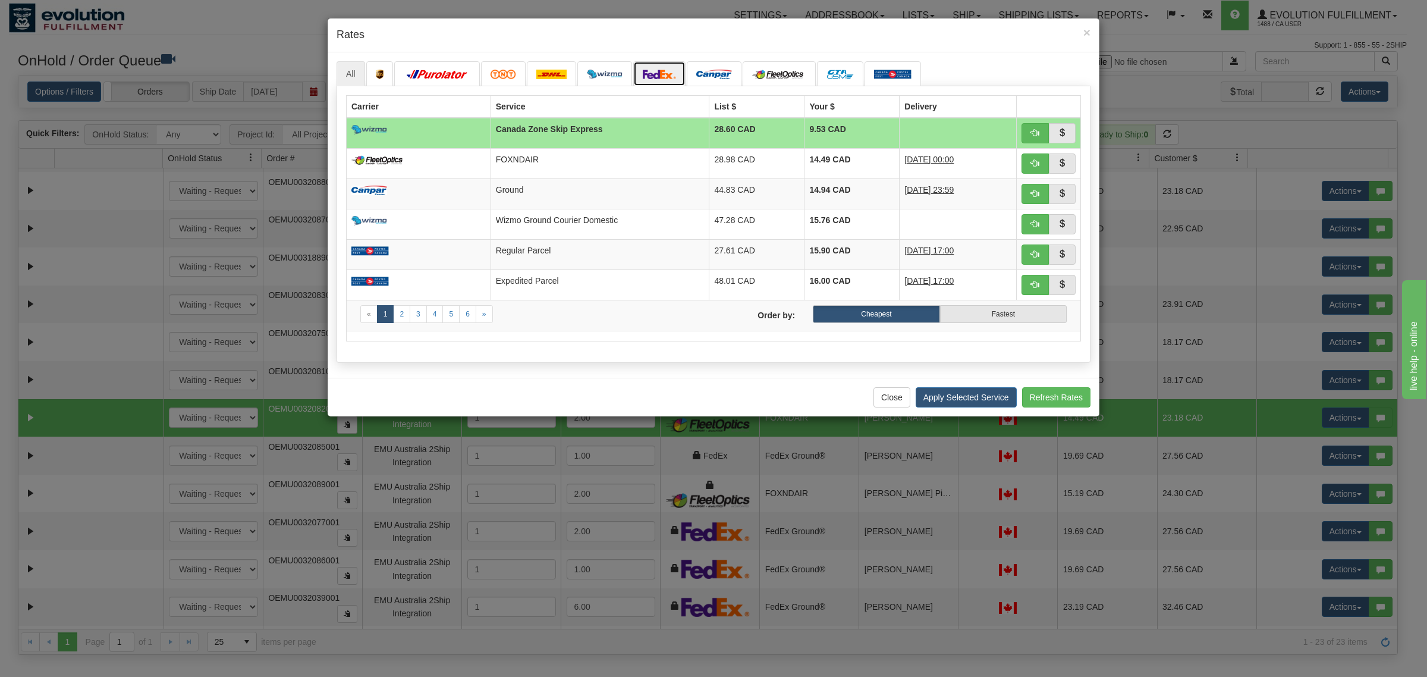
click at [673, 81] on link at bounding box center [659, 73] width 52 height 25
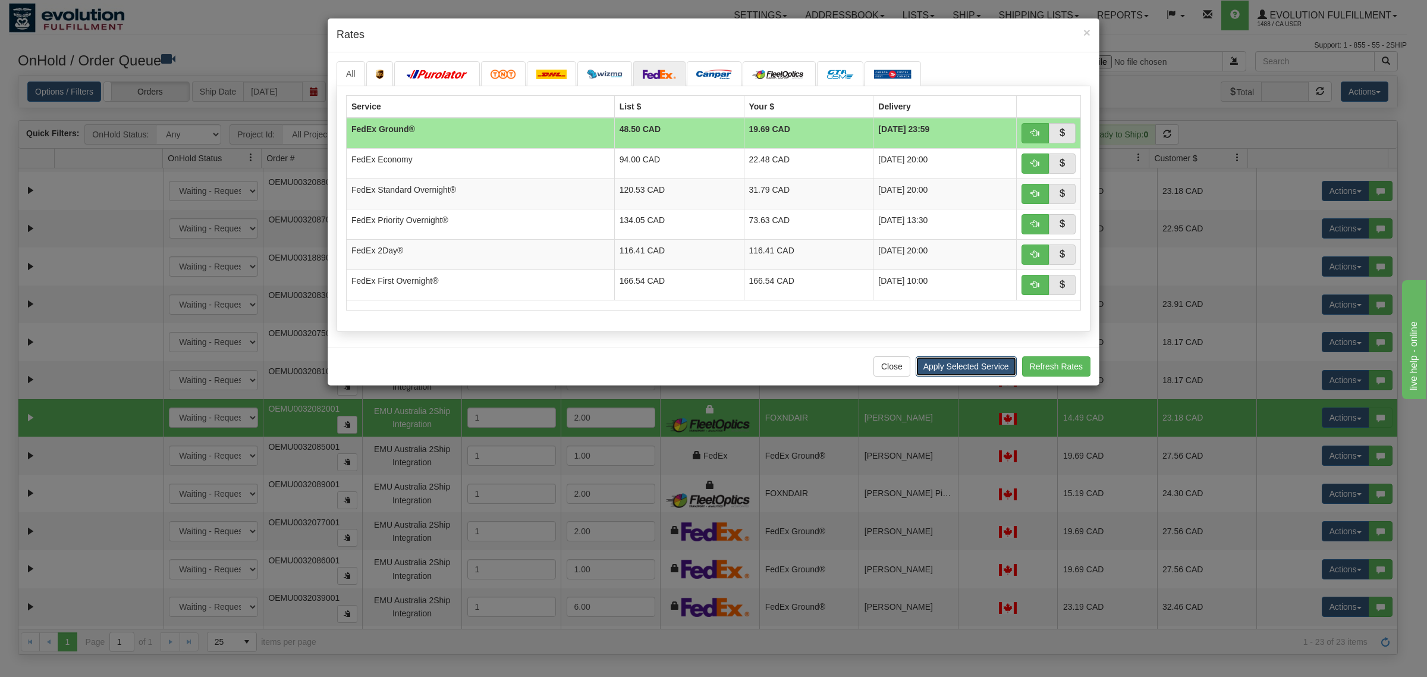
click at [977, 370] on button "Apply Selected Service" at bounding box center [966, 366] width 101 height 20
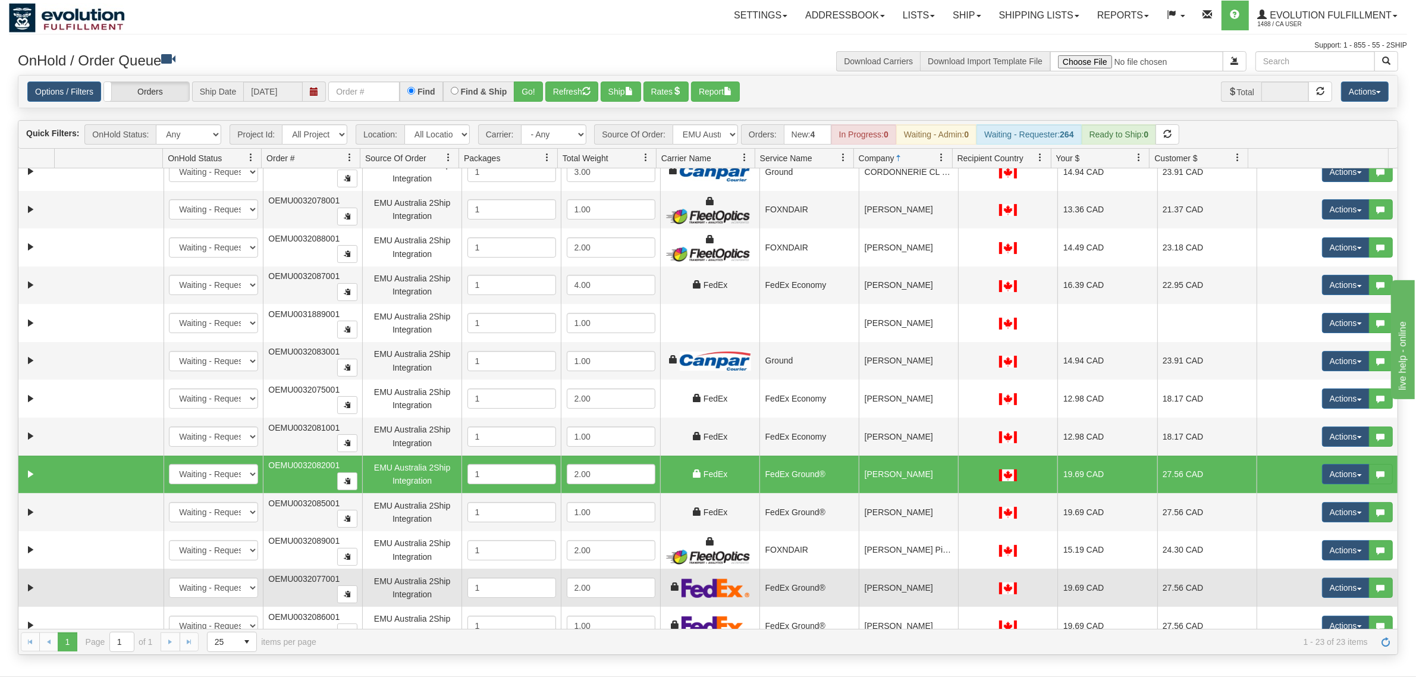
scroll to position [74, 0]
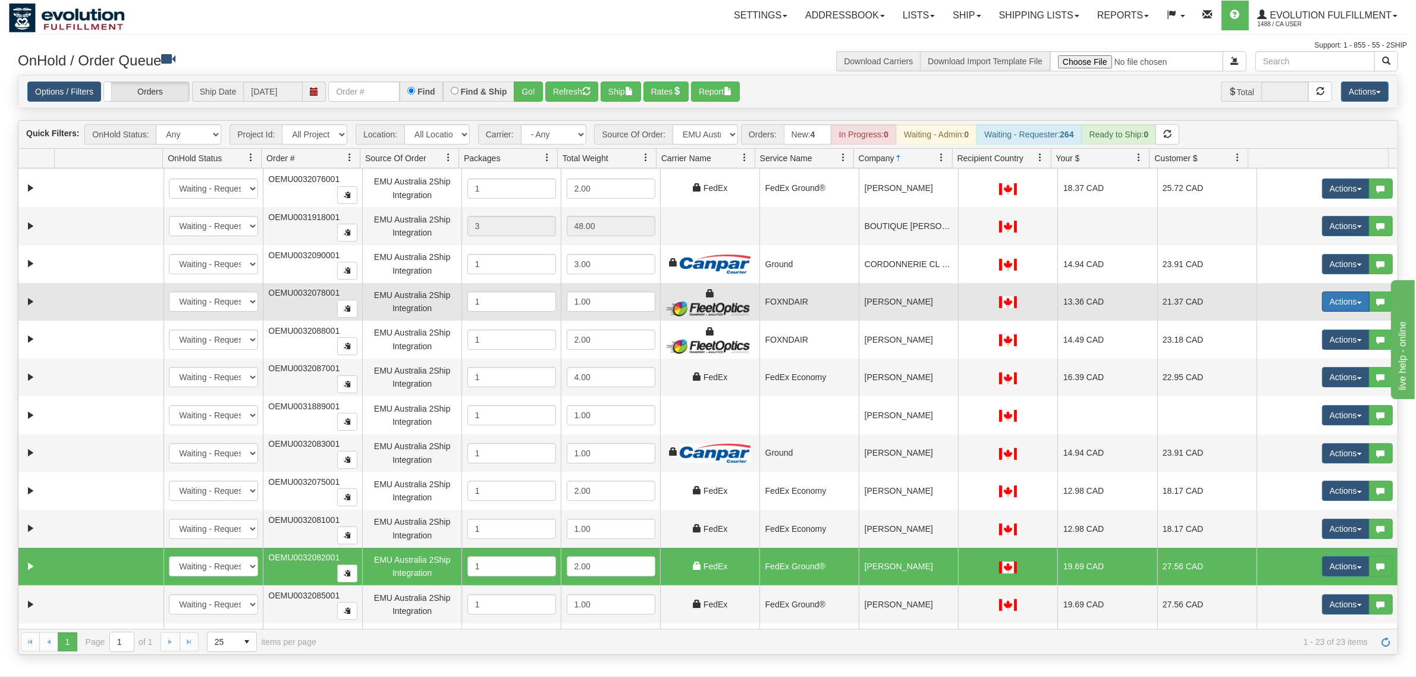
click at [1132, 301] on button "Actions" at bounding box center [1346, 301] width 48 height 20
click at [1132, 360] on span "Rate All Services" at bounding box center [1321, 355] width 71 height 10
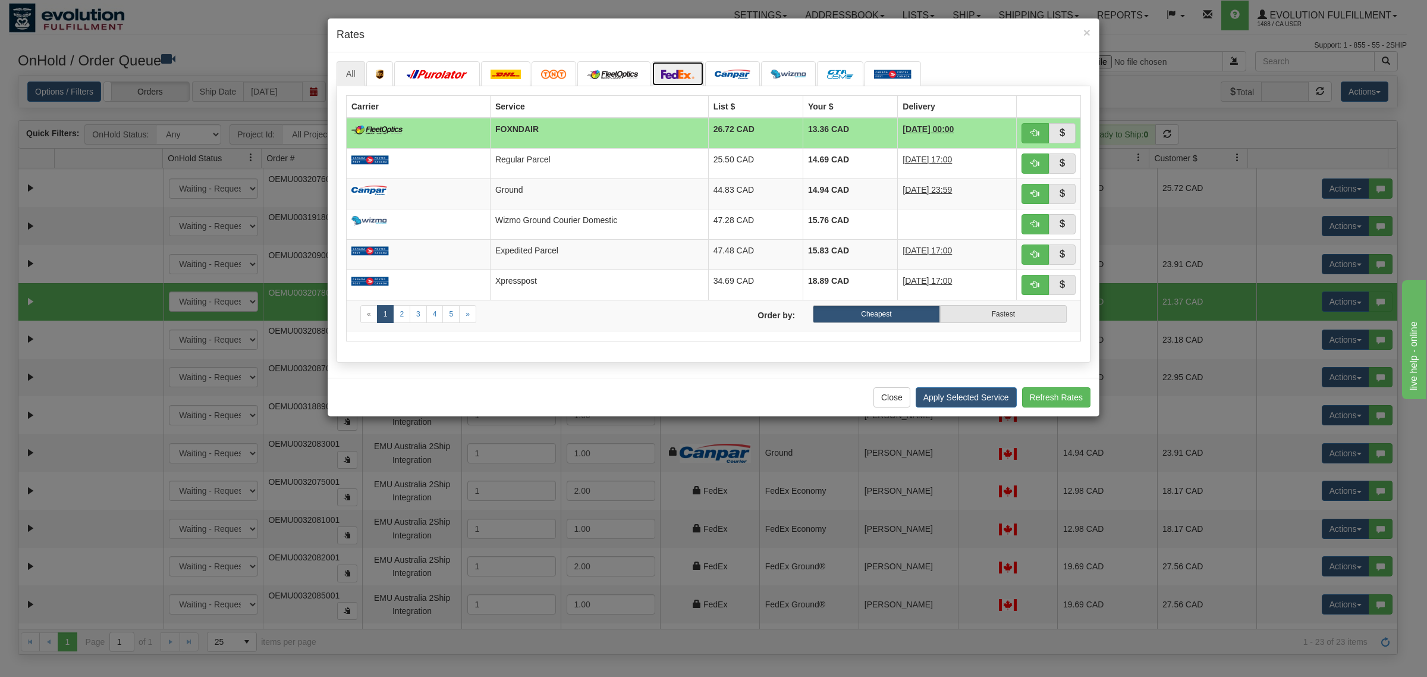
click at [690, 79] on img at bounding box center [677, 75] width 33 height 10
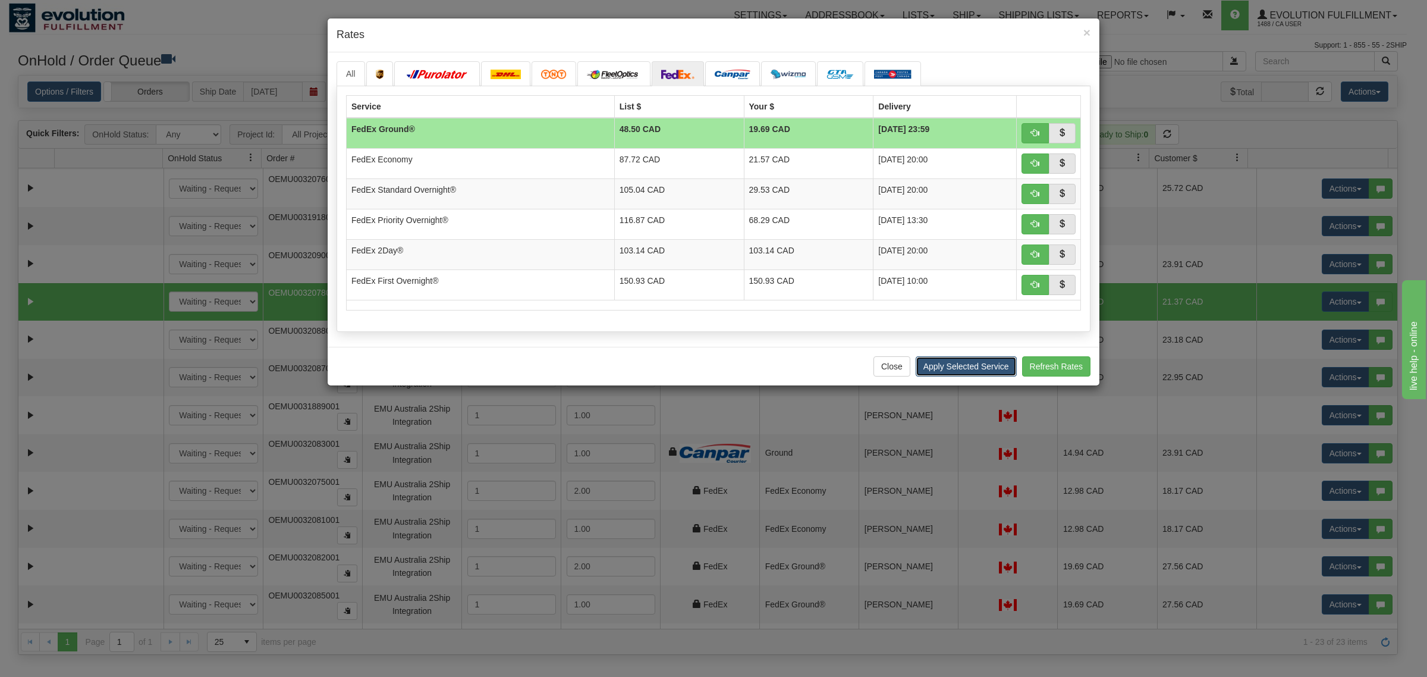
click at [967, 366] on button "Apply Selected Service" at bounding box center [966, 366] width 101 height 20
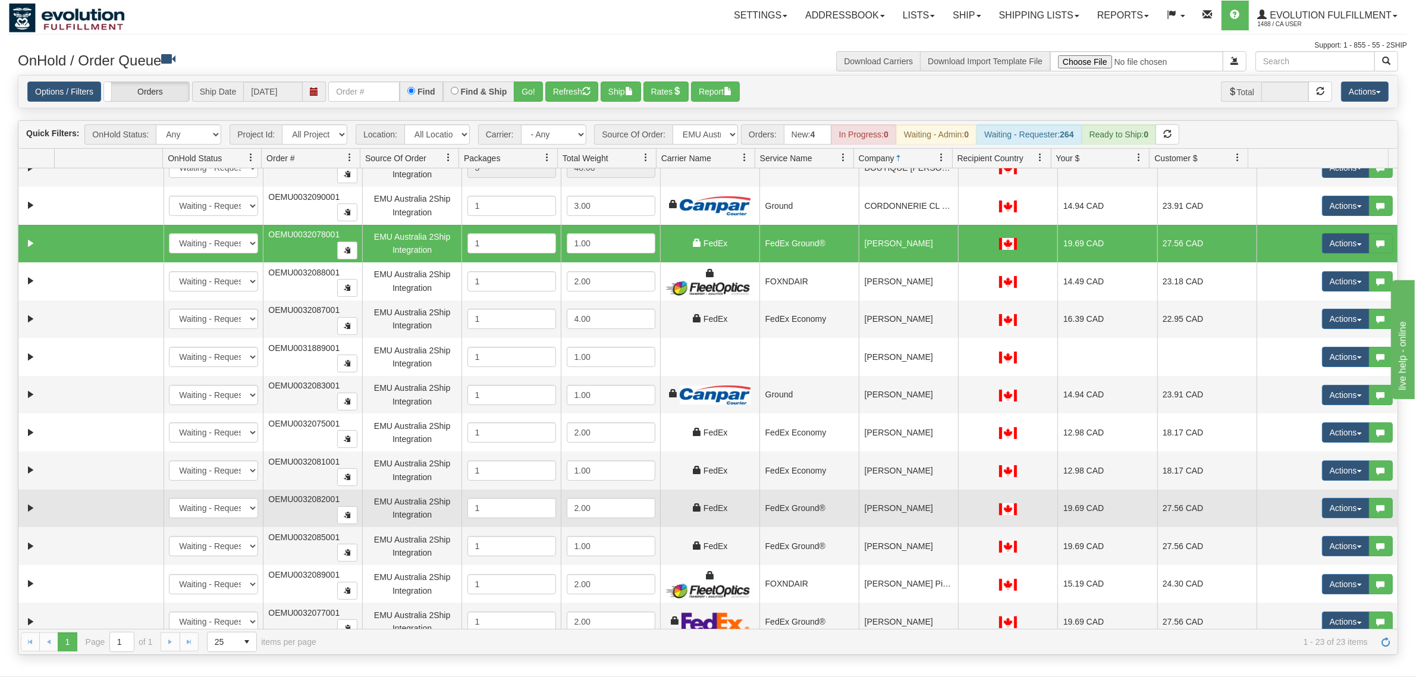
scroll to position [149, 0]
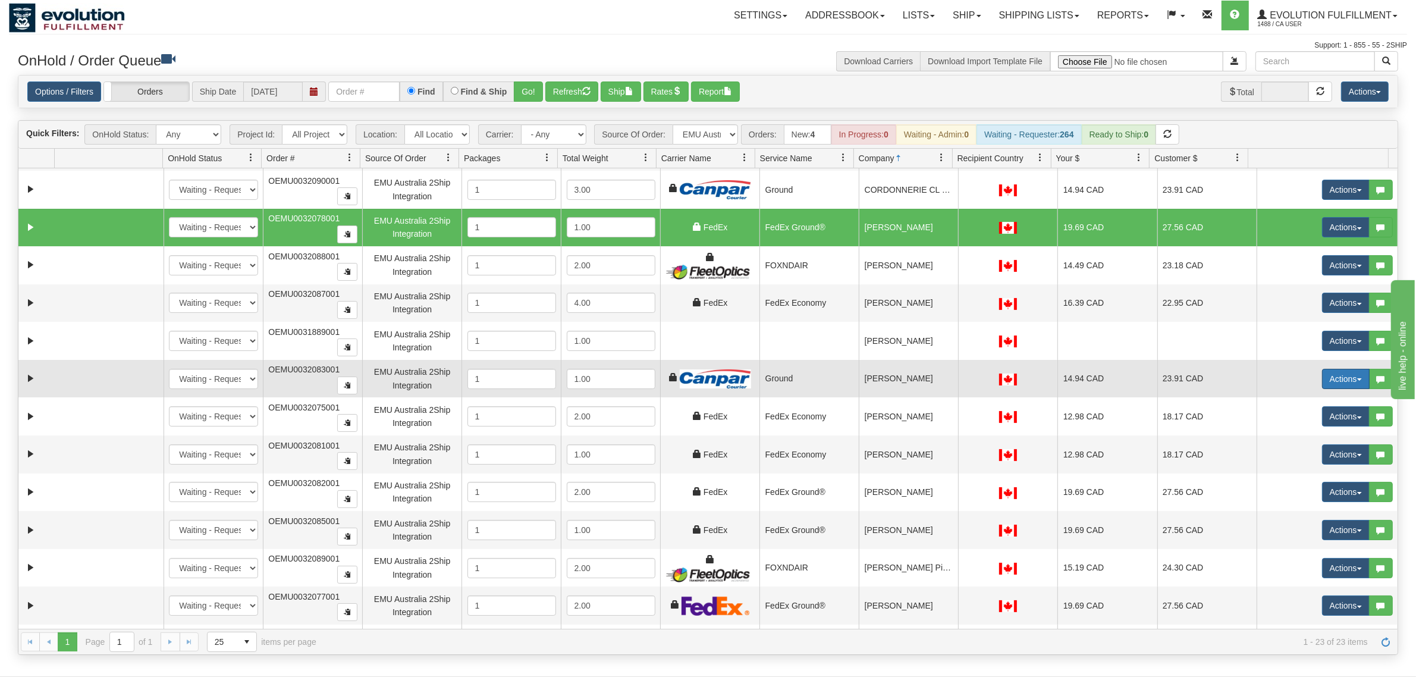
click at [1132, 381] on button "Actions" at bounding box center [1346, 379] width 48 height 20
click at [1132, 436] on span "Rate All Services" at bounding box center [1321, 433] width 71 height 10
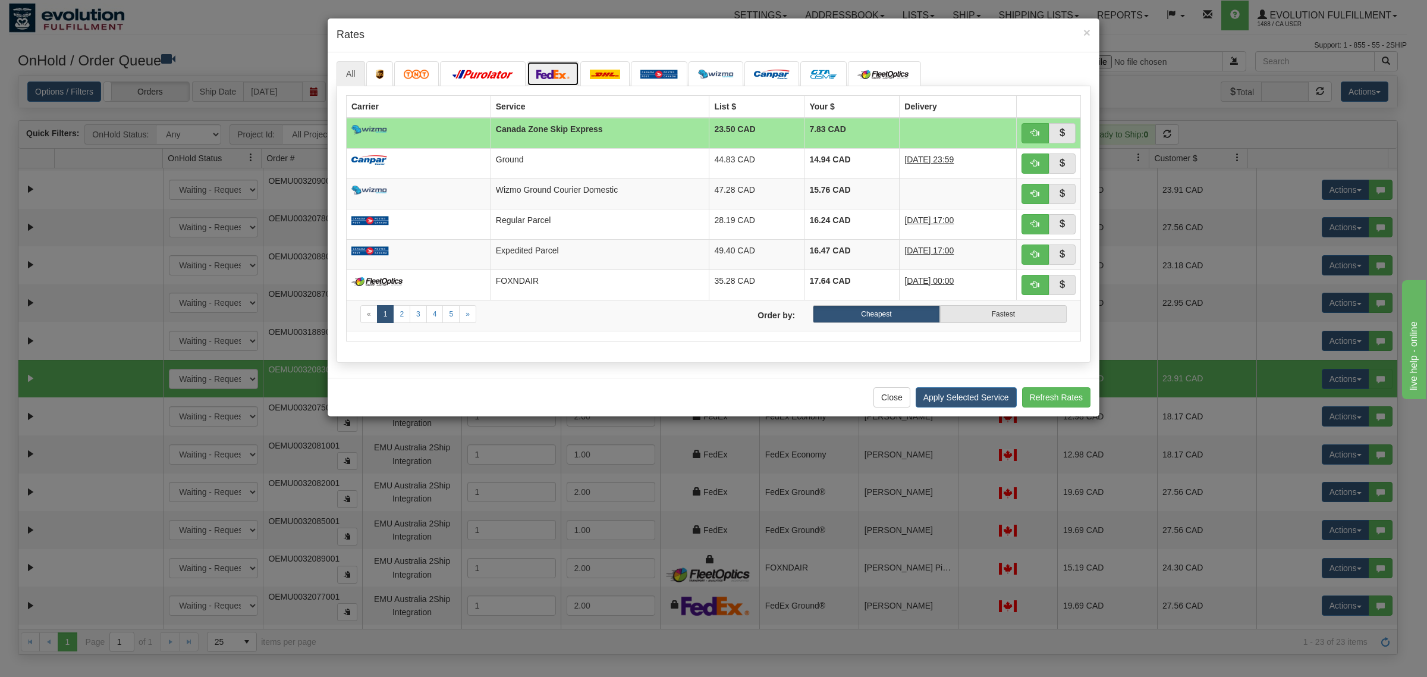
click at [551, 81] on link at bounding box center [553, 73] width 52 height 25
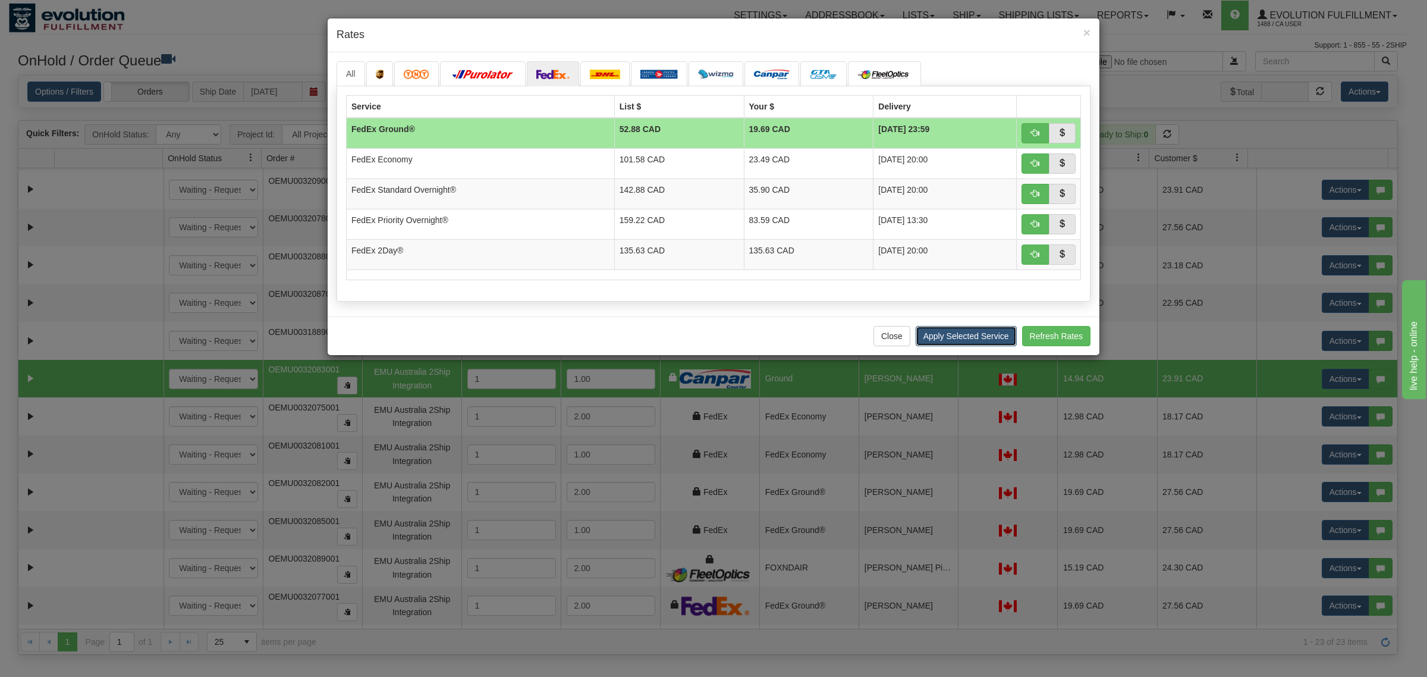
click at [935, 339] on button "Apply Selected Service" at bounding box center [966, 336] width 101 height 20
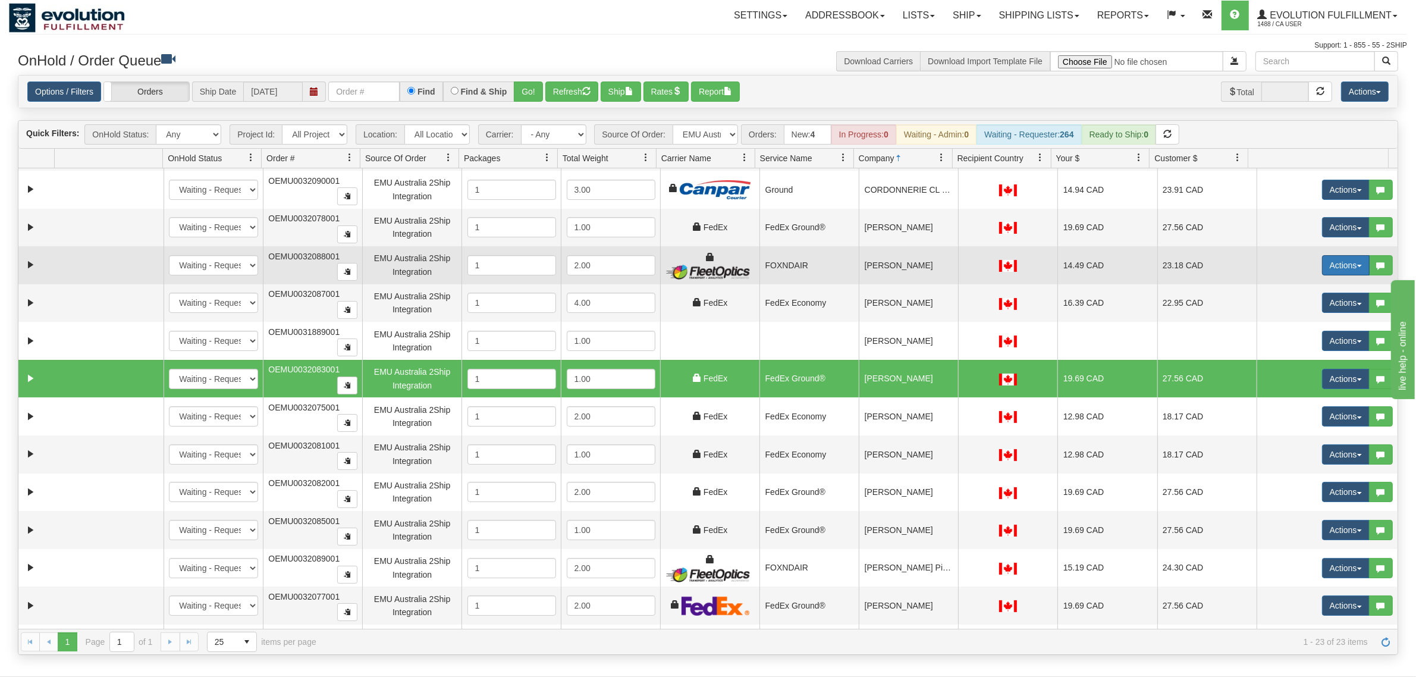
click at [1132, 268] on button "Actions" at bounding box center [1346, 265] width 48 height 20
click at [1132, 322] on span "Rate All Services" at bounding box center [1321, 319] width 71 height 10
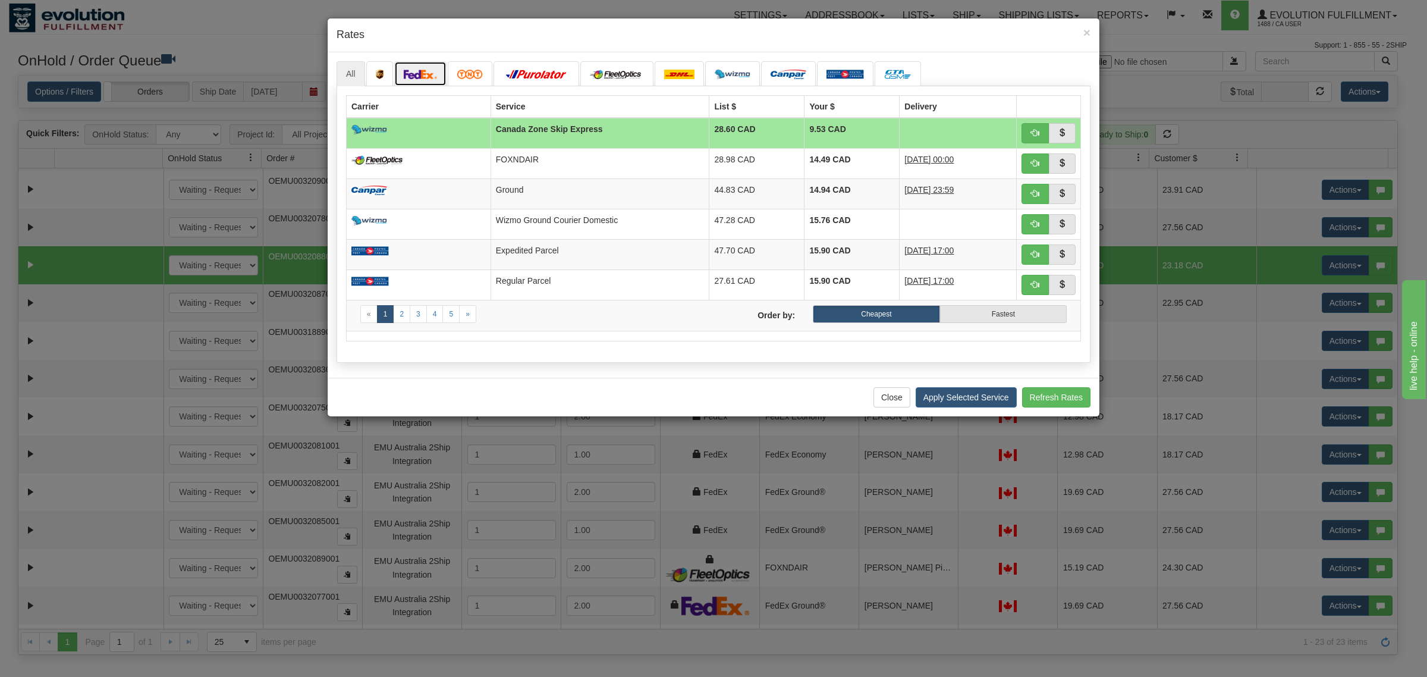
click at [430, 76] on img at bounding box center [420, 75] width 33 height 10
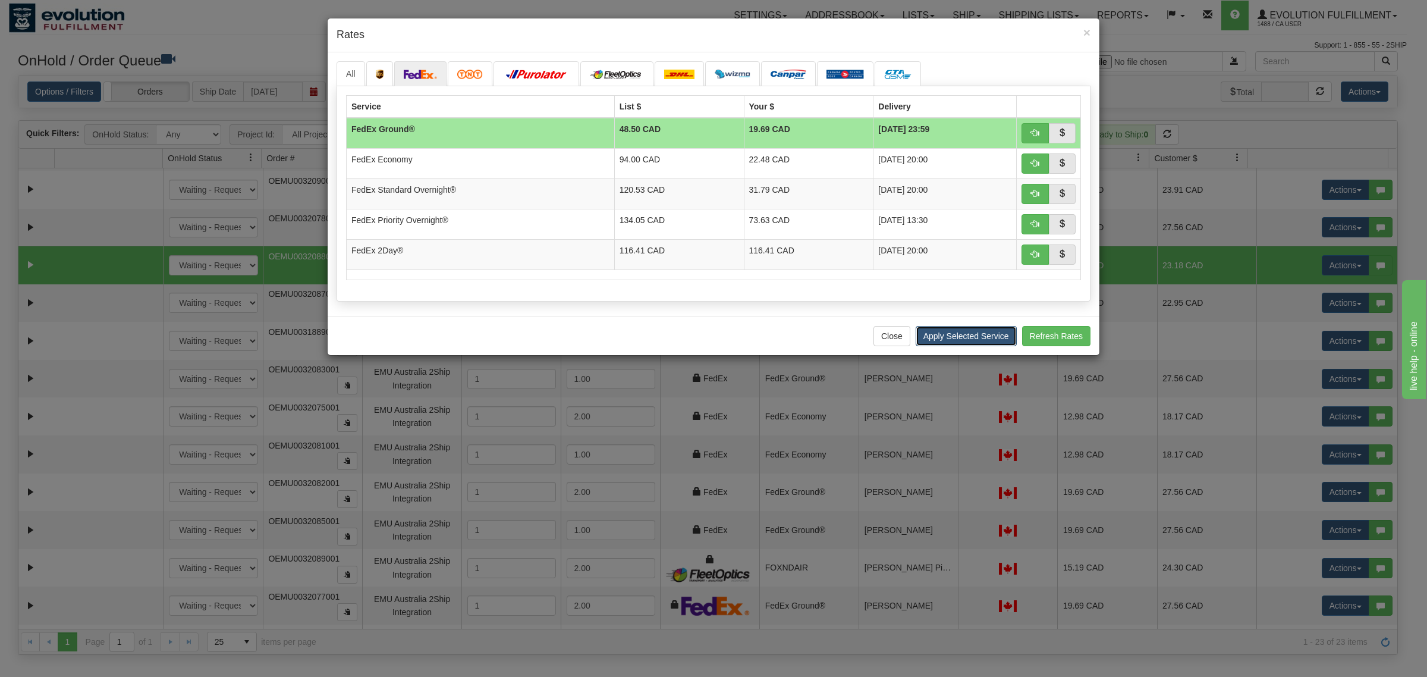
click at [982, 344] on button "Apply Selected Service" at bounding box center [966, 336] width 101 height 20
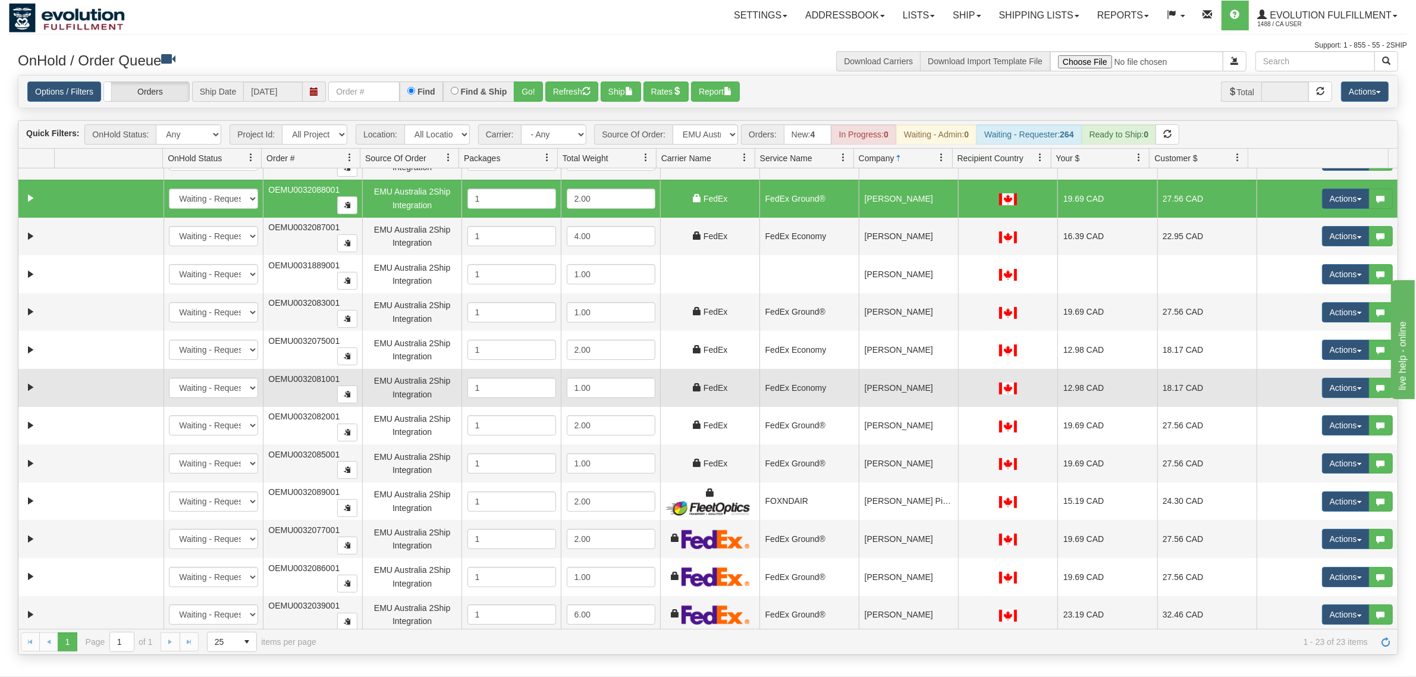
scroll to position [415, 0]
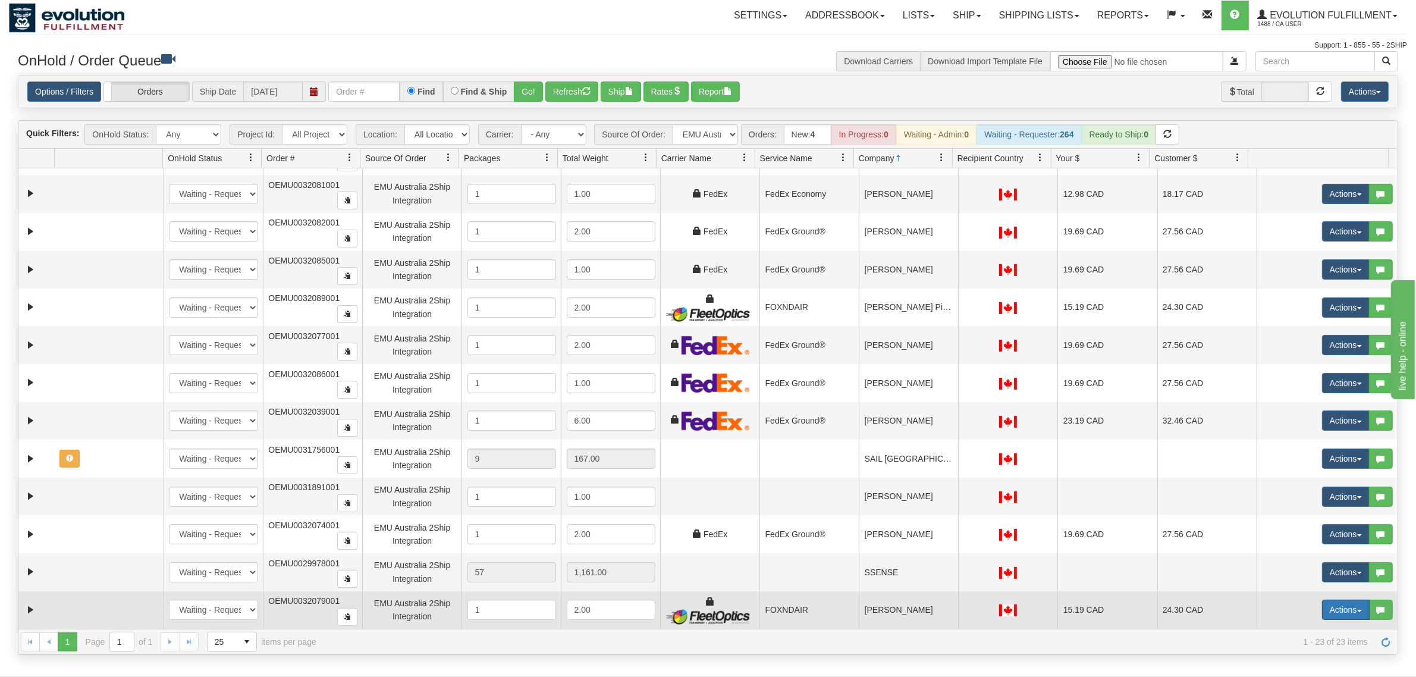
click at [1132, 541] on button "Actions" at bounding box center [1346, 609] width 48 height 20
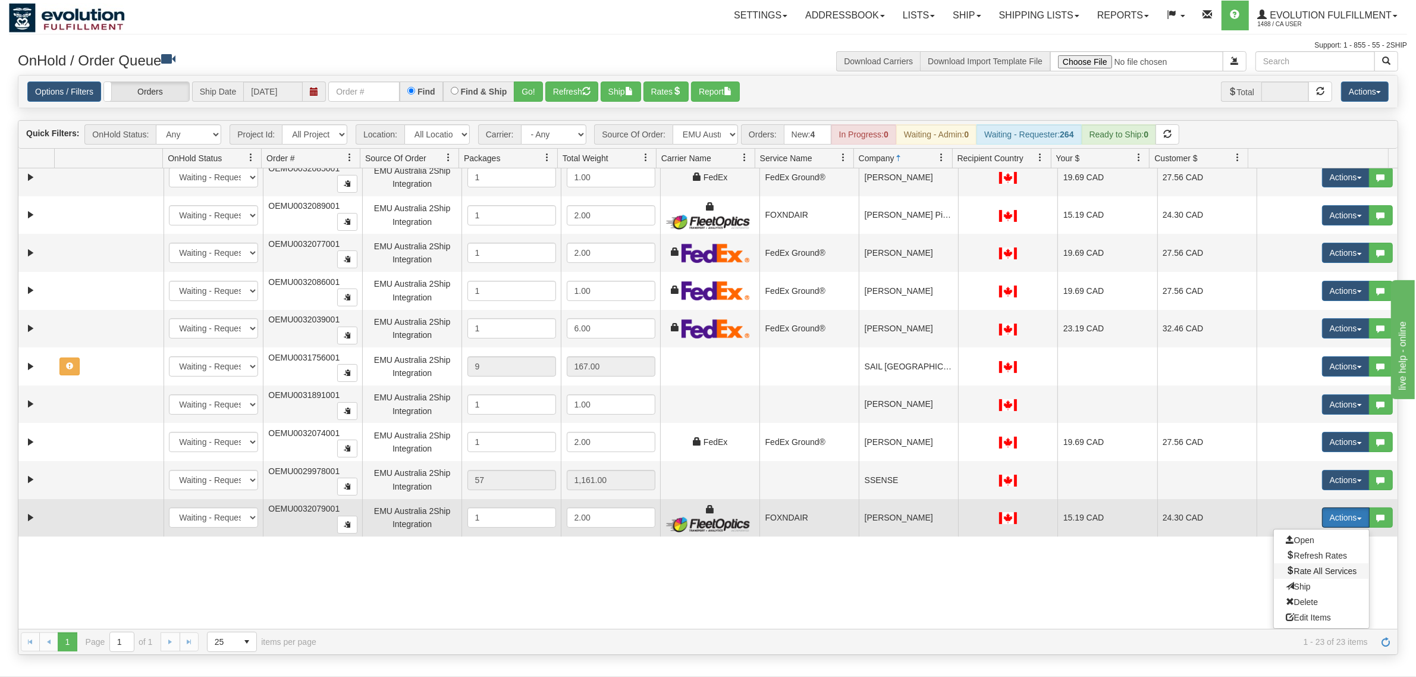
click at [1132, 541] on span "Rate All Services" at bounding box center [1321, 571] width 71 height 10
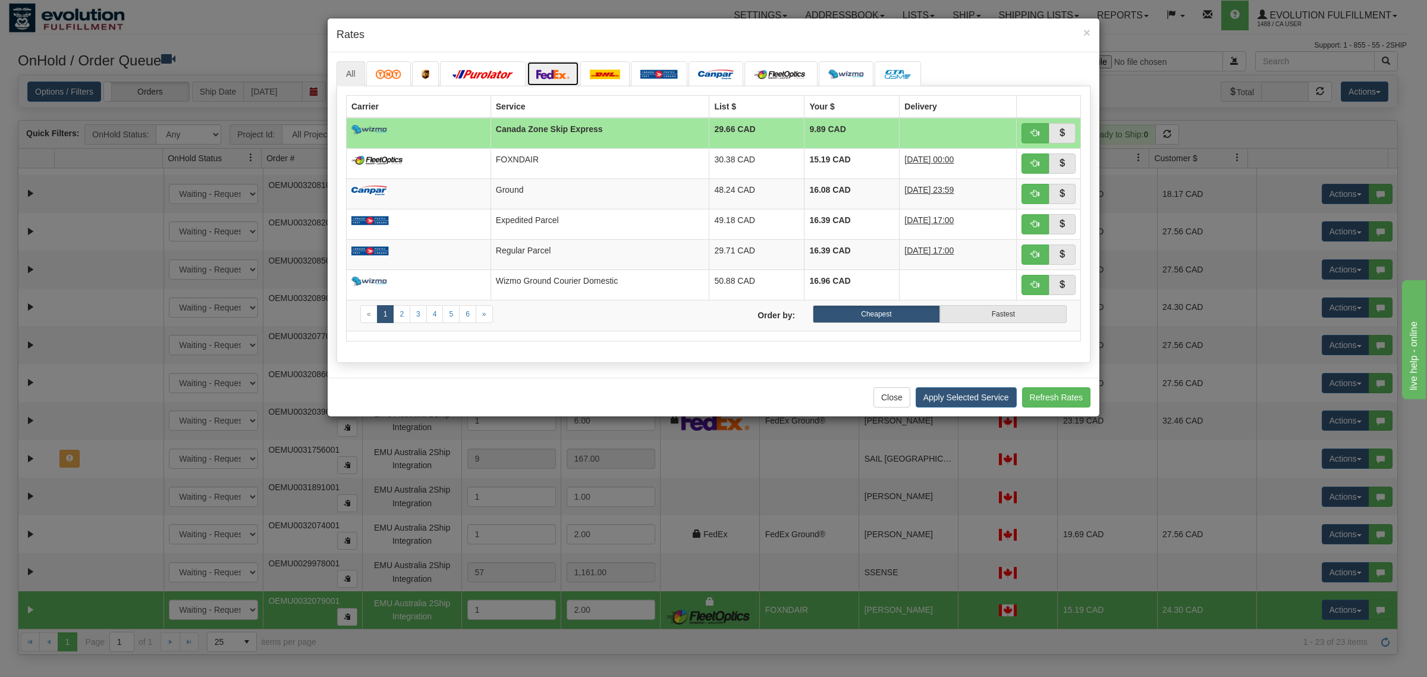
click at [557, 82] on link at bounding box center [553, 73] width 52 height 25
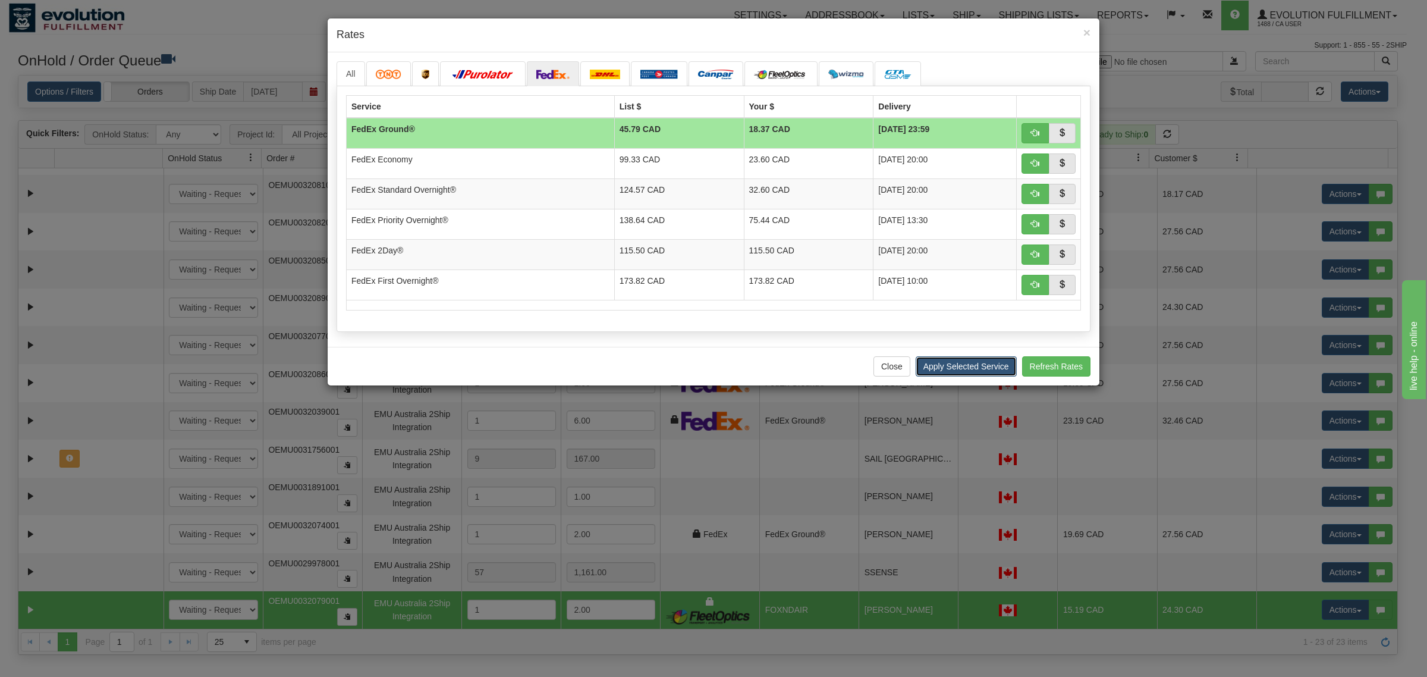
click at [1000, 364] on button "Apply Selected Service" at bounding box center [966, 366] width 101 height 20
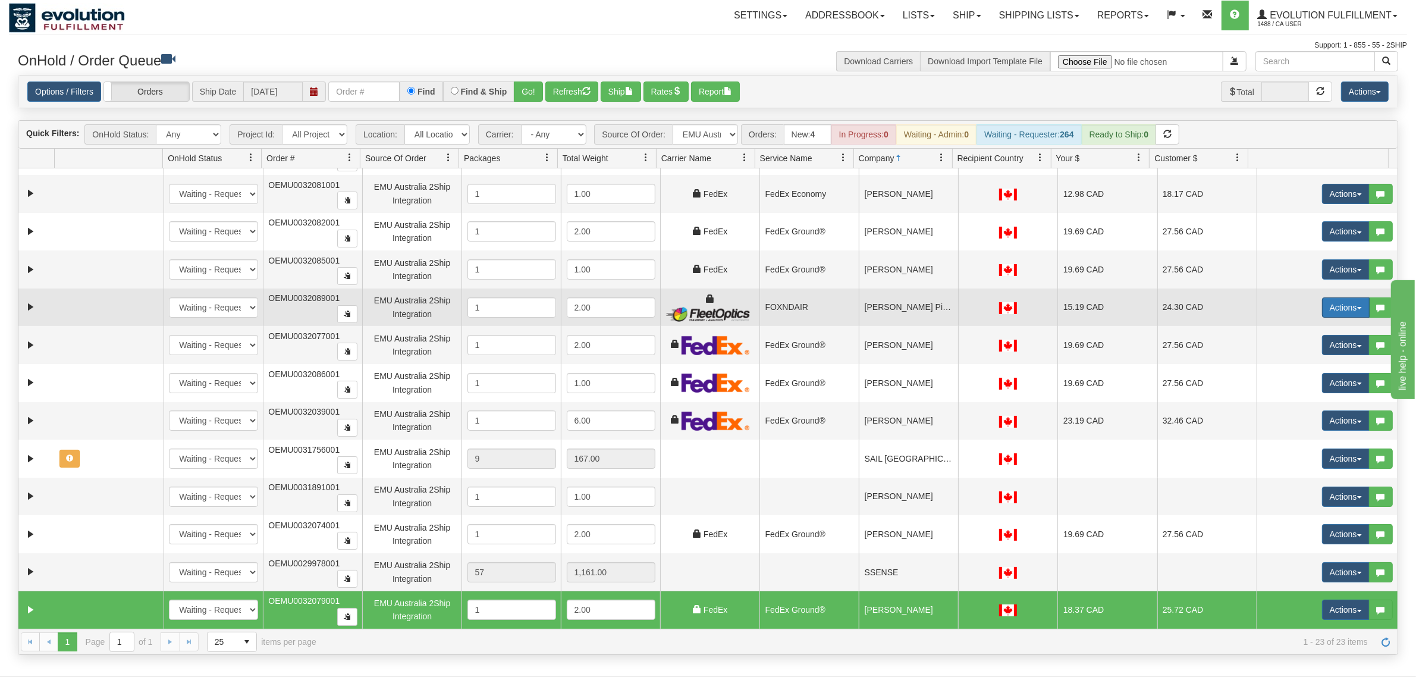
click at [1132, 309] on button "Actions" at bounding box center [1346, 307] width 48 height 20
click at [1132, 359] on span "Rate All Services" at bounding box center [1321, 361] width 71 height 10
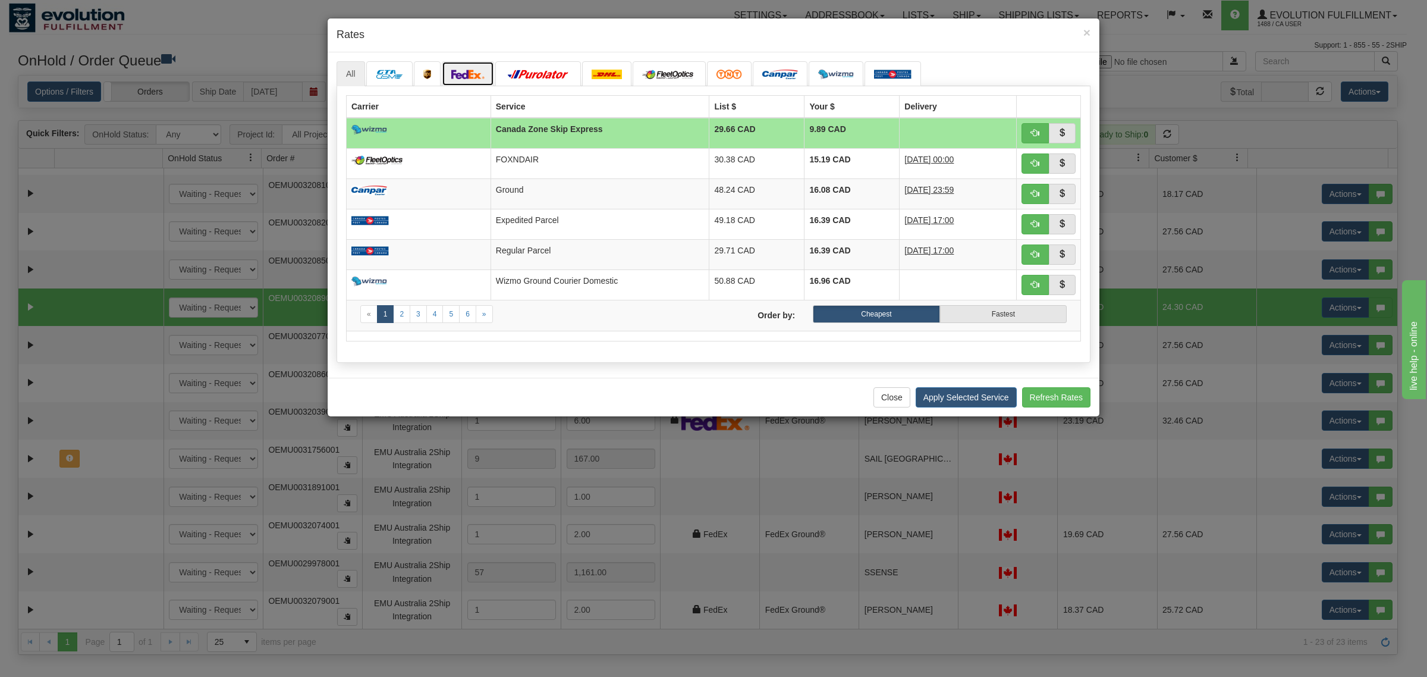
click at [475, 78] on img at bounding box center [467, 75] width 33 height 10
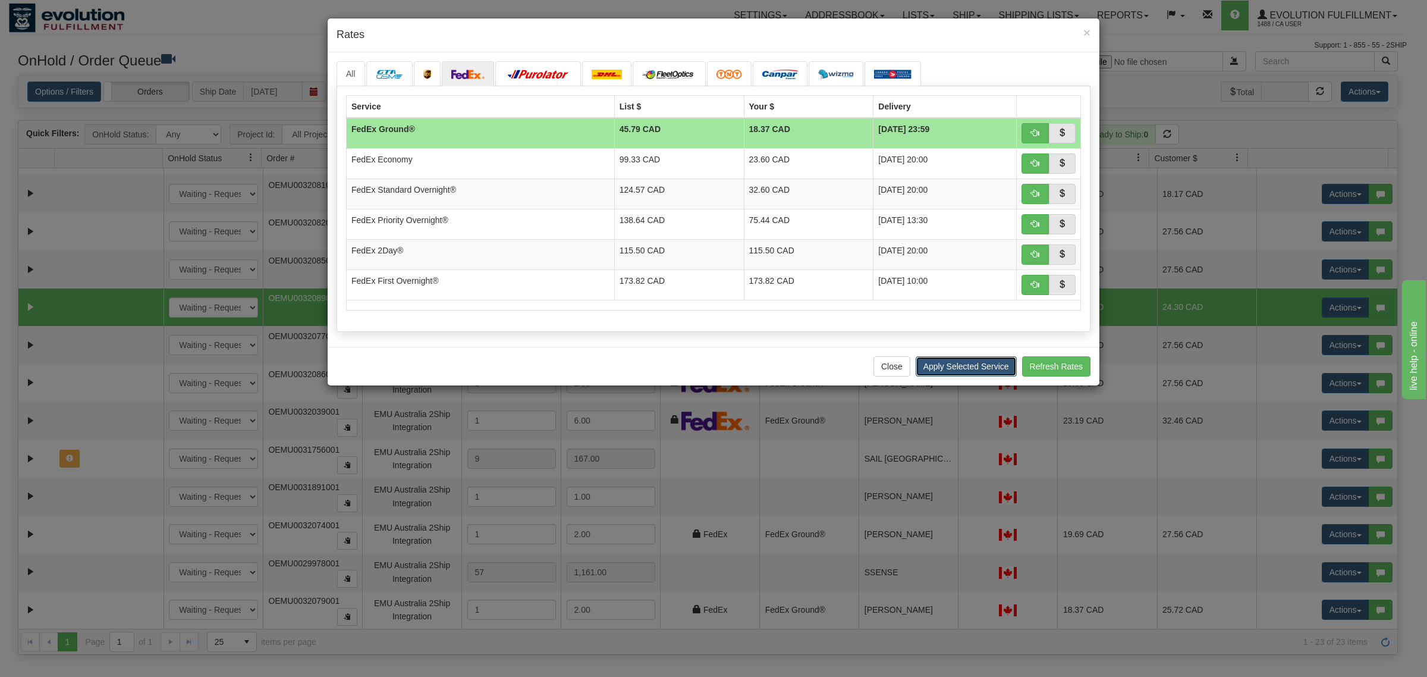
click at [944, 370] on button "Apply Selected Service" at bounding box center [966, 366] width 101 height 20
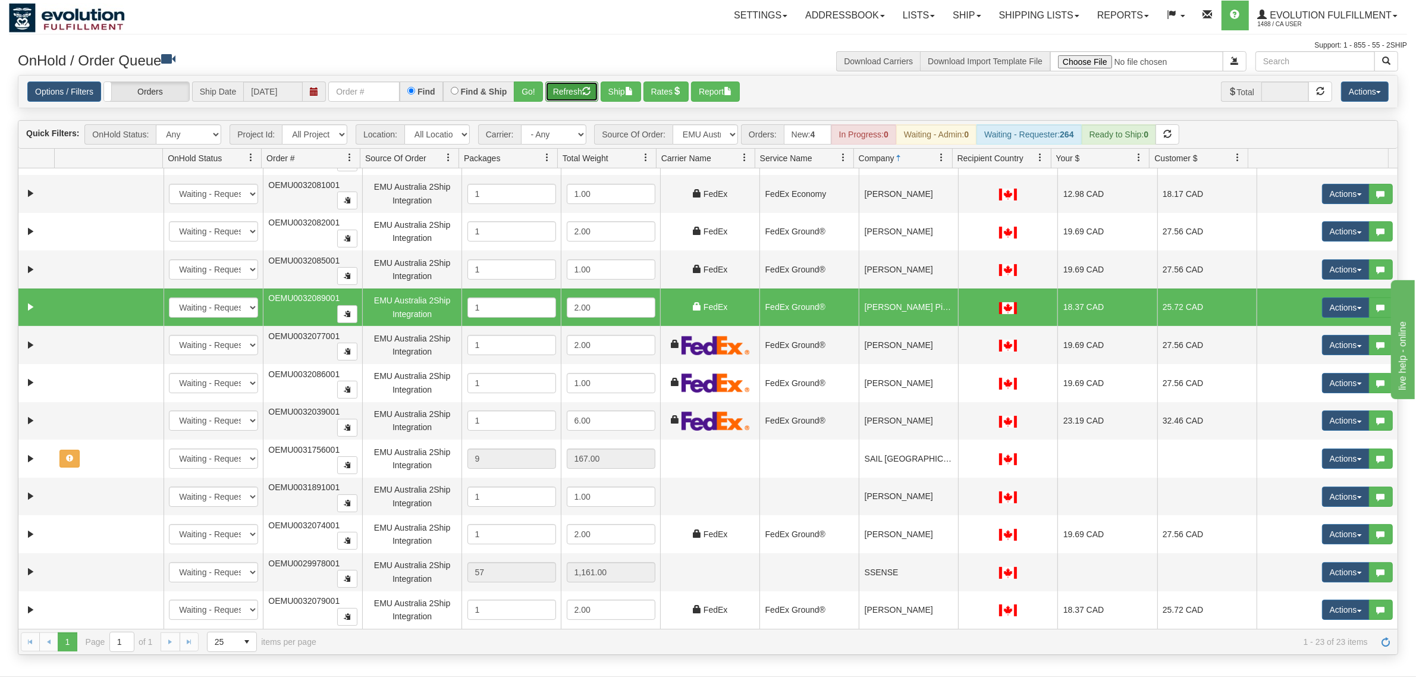
click at [555, 93] on button "Refresh" at bounding box center [571, 91] width 53 height 20
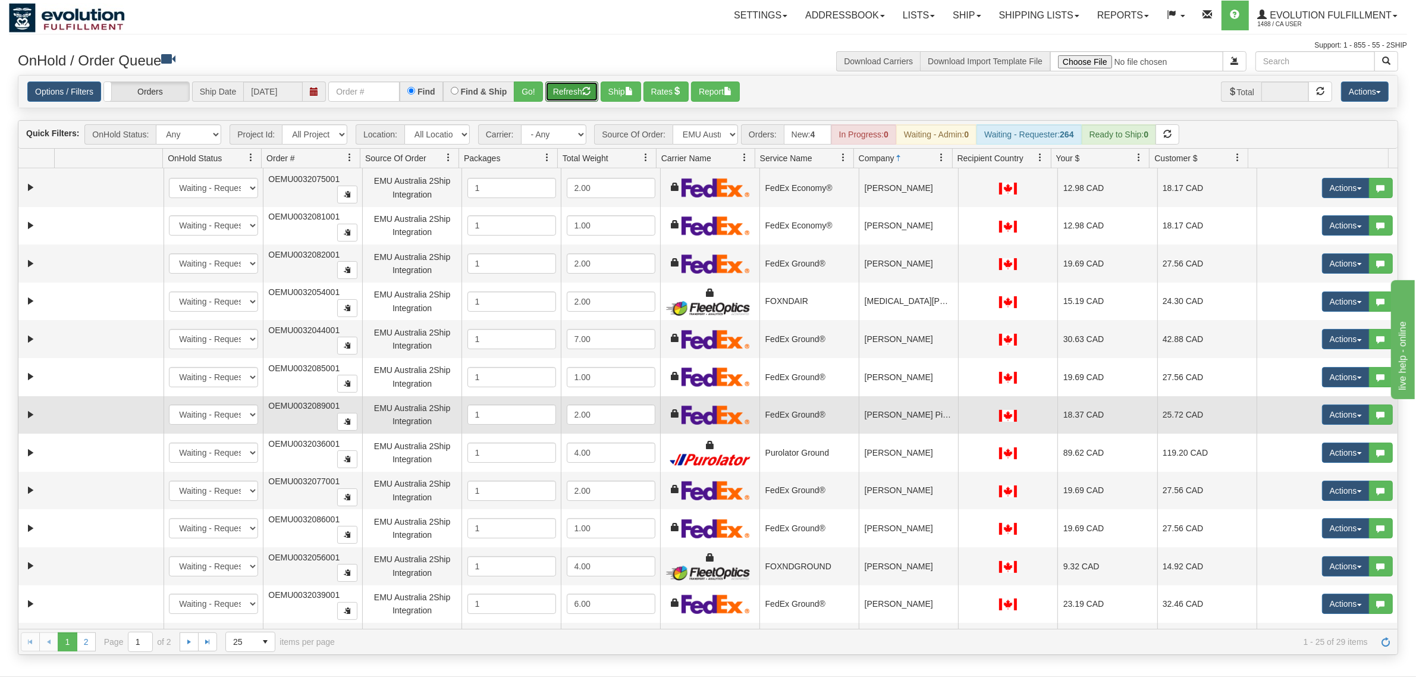
click at [916, 416] on td "[PERSON_NAME] Piskovic" at bounding box center [908, 415] width 99 height 38
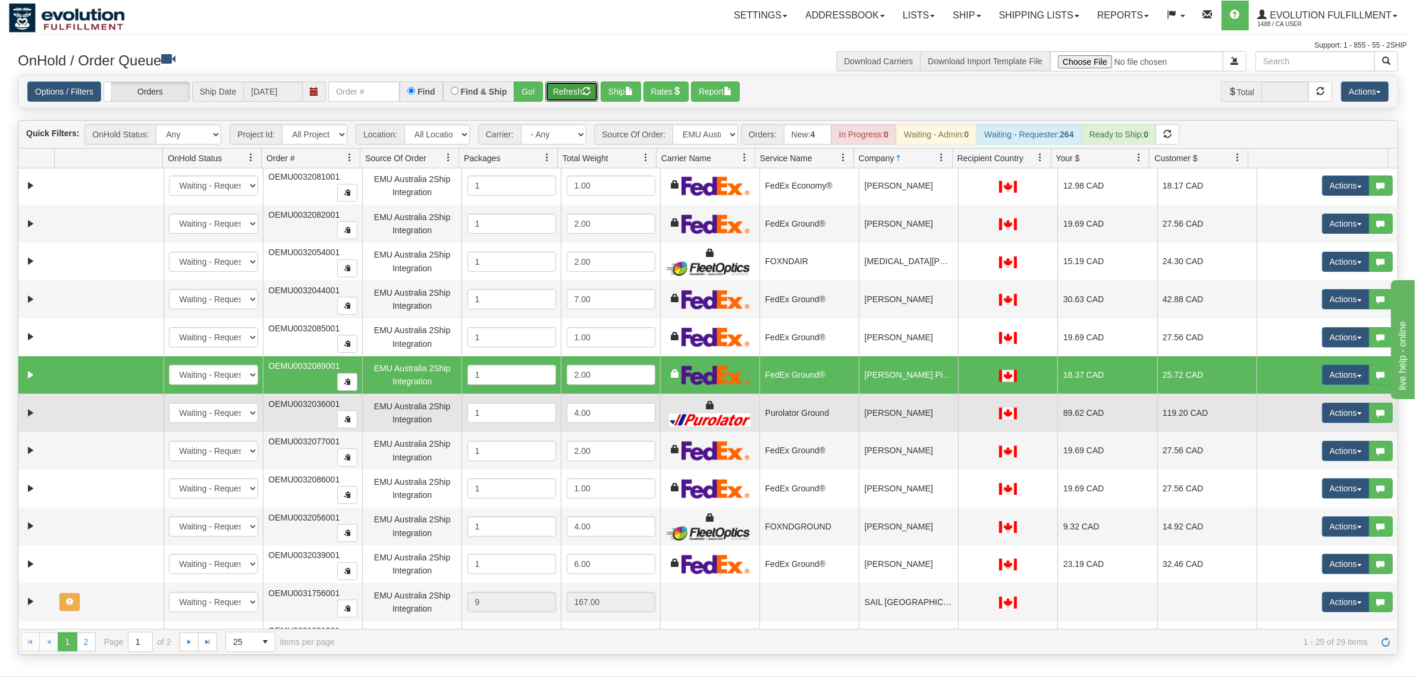
scroll to position [491, 0]
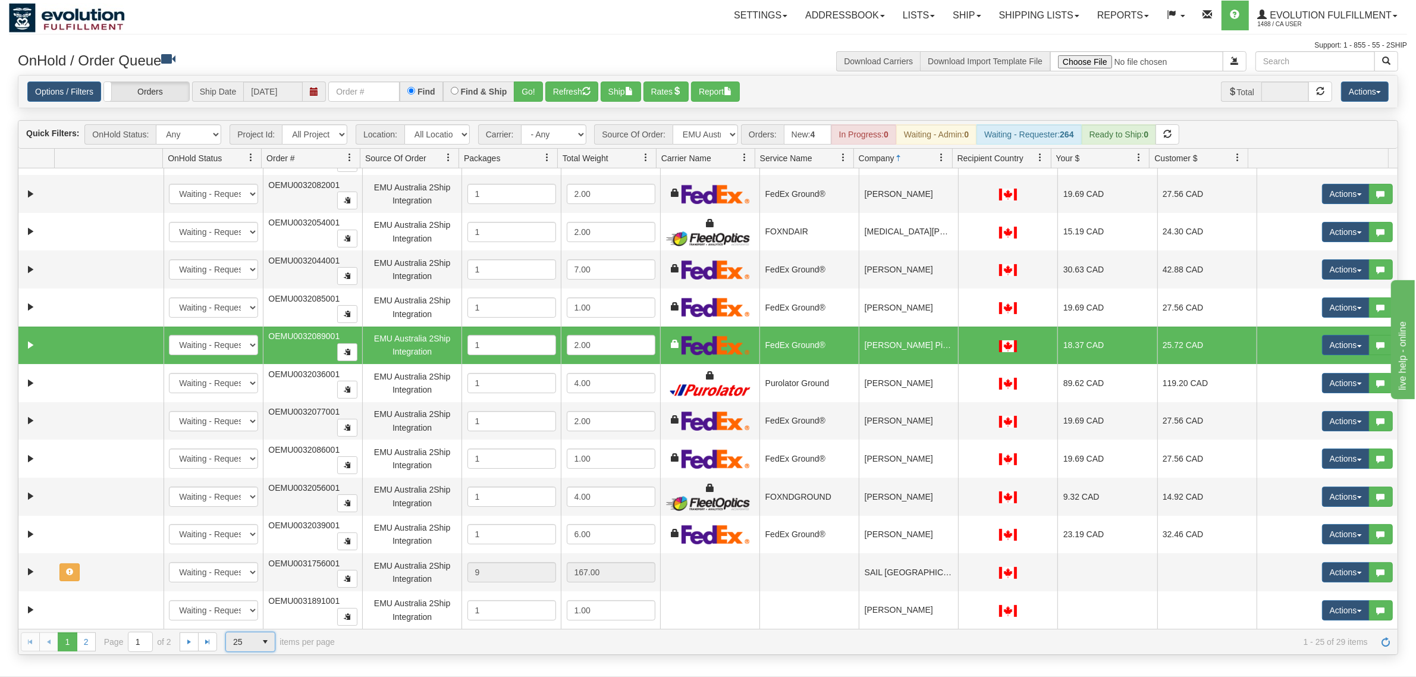
click at [249, 541] on span "25" at bounding box center [241, 641] width 30 height 19
click at [254, 541] on li "100" at bounding box center [250, 623] width 49 height 17
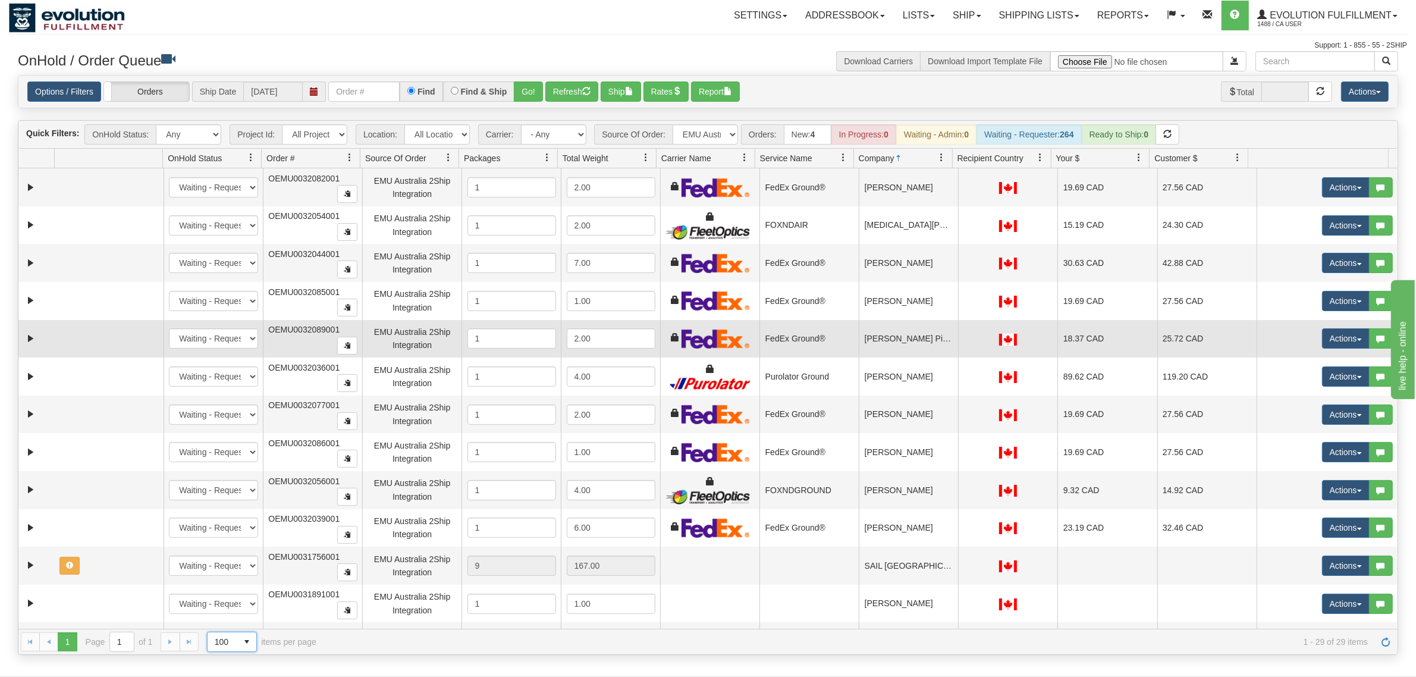
click at [919, 343] on td "[PERSON_NAME] Piskovic" at bounding box center [908, 339] width 99 height 38
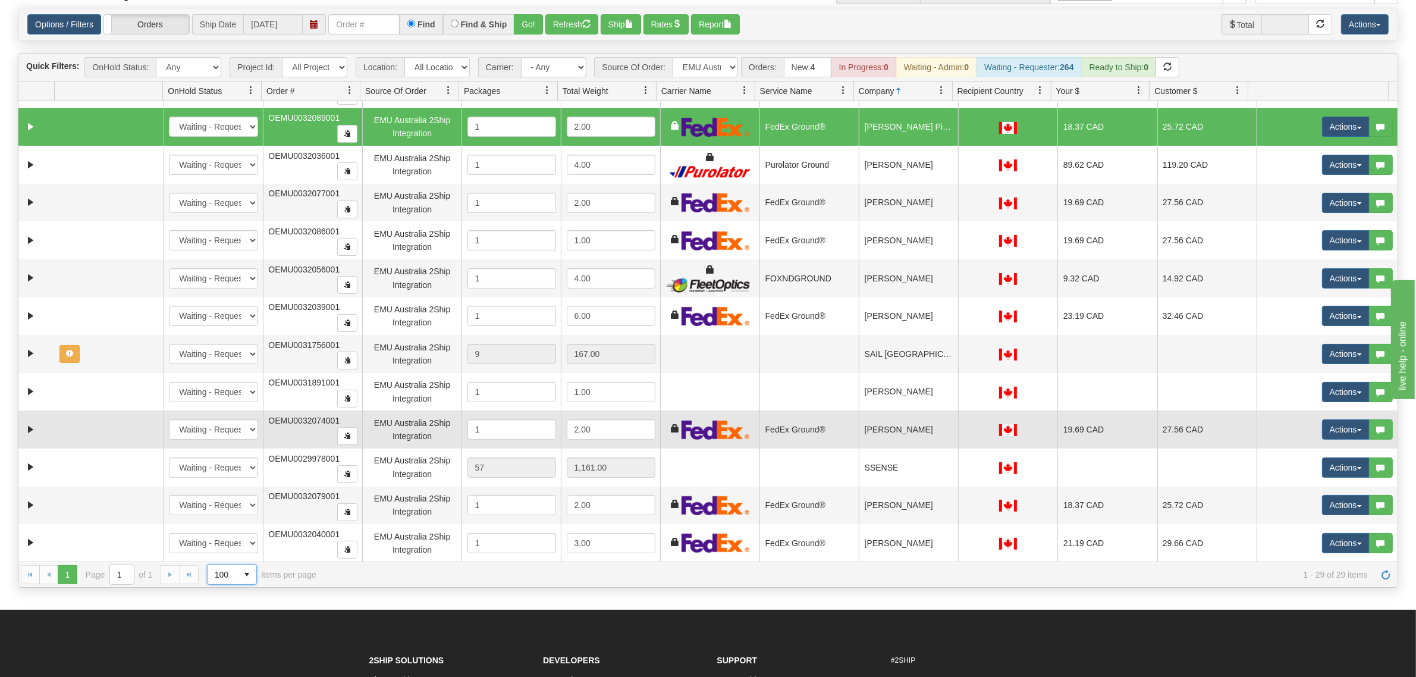
scroll to position [149, 0]
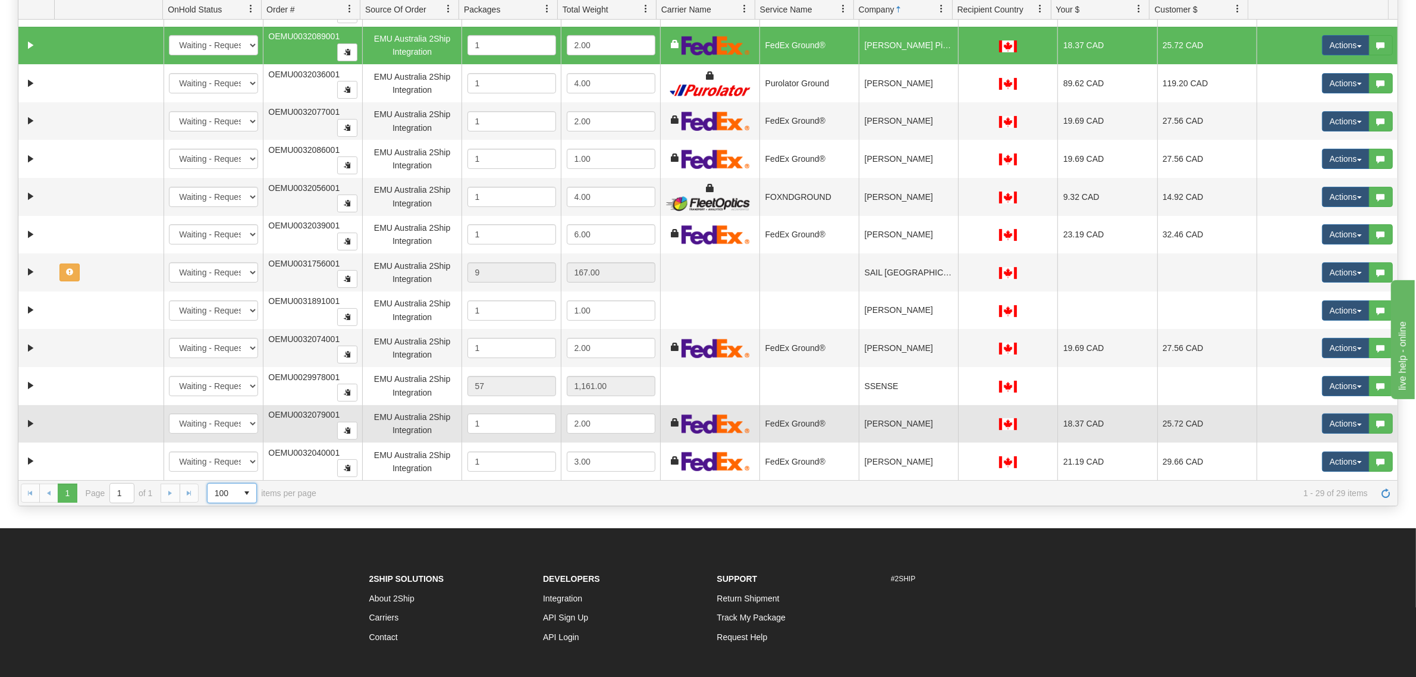
click at [886, 415] on td "[PERSON_NAME]" at bounding box center [908, 424] width 99 height 38
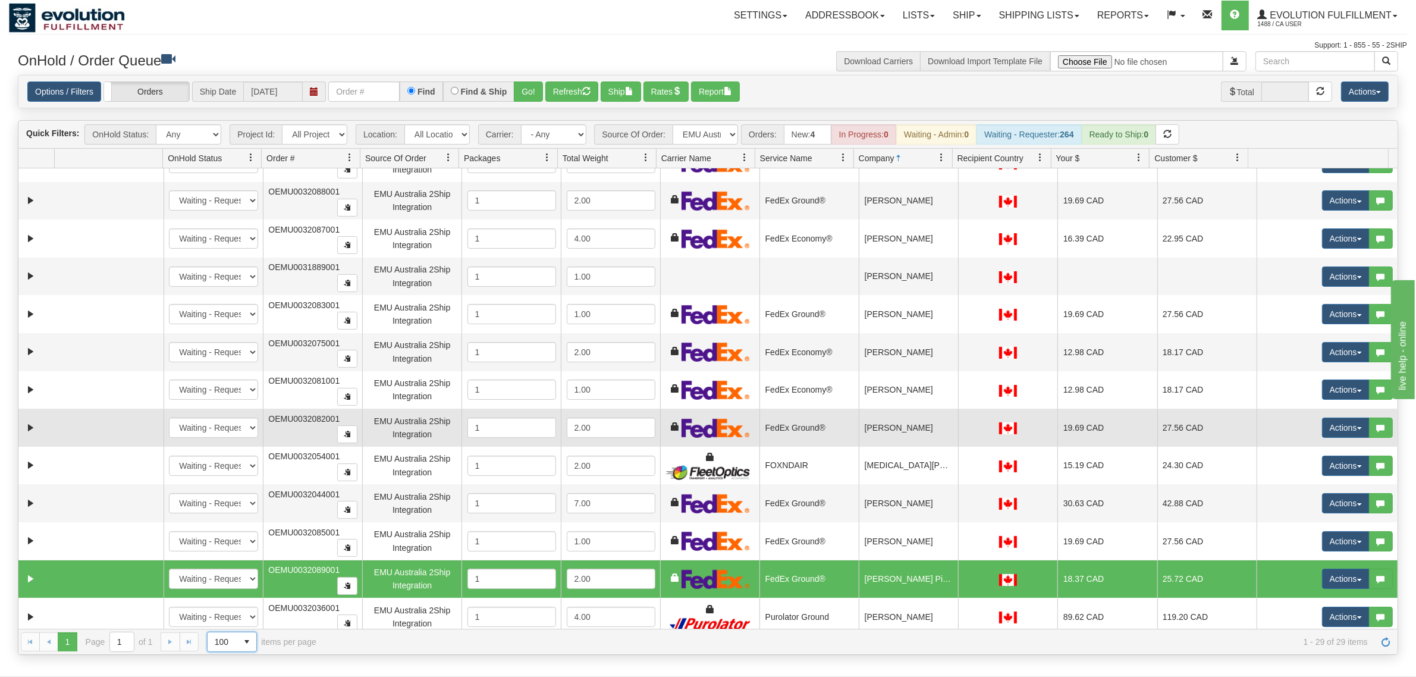
scroll to position [197, 0]
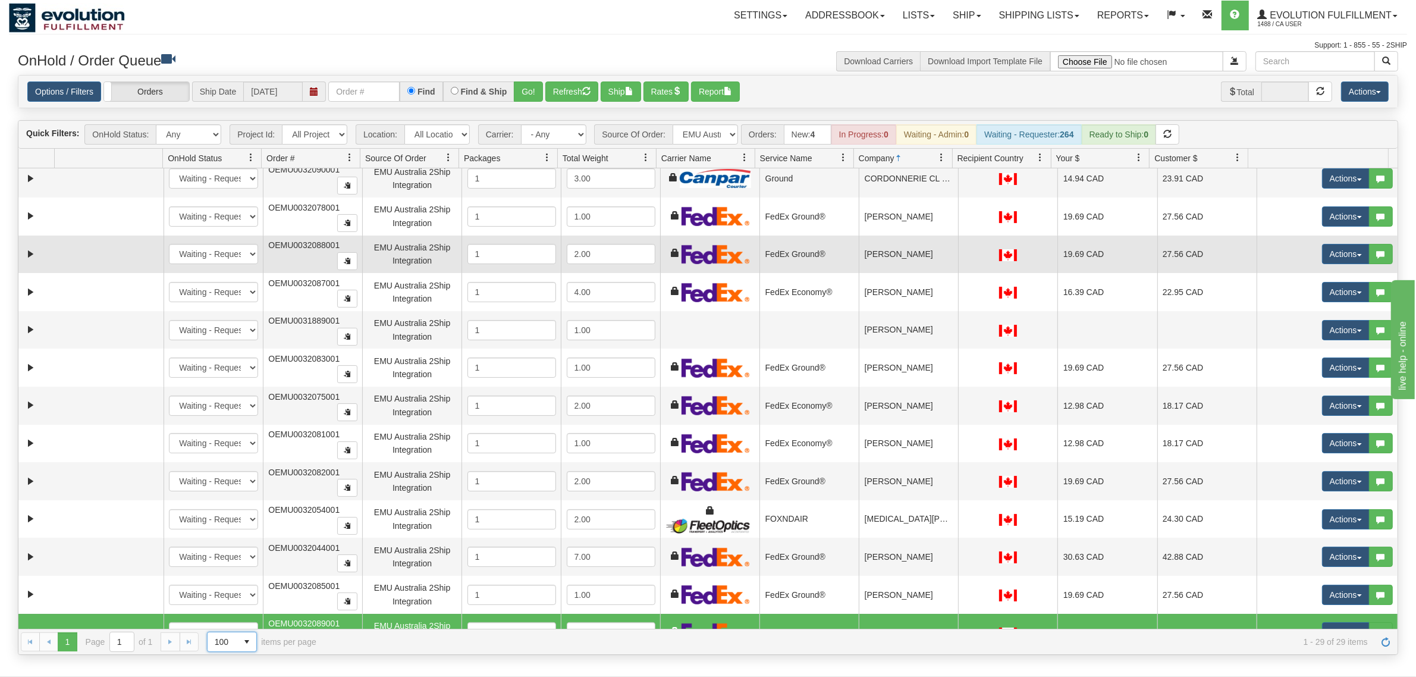
click at [903, 256] on td "[PERSON_NAME]" at bounding box center [908, 254] width 99 height 38
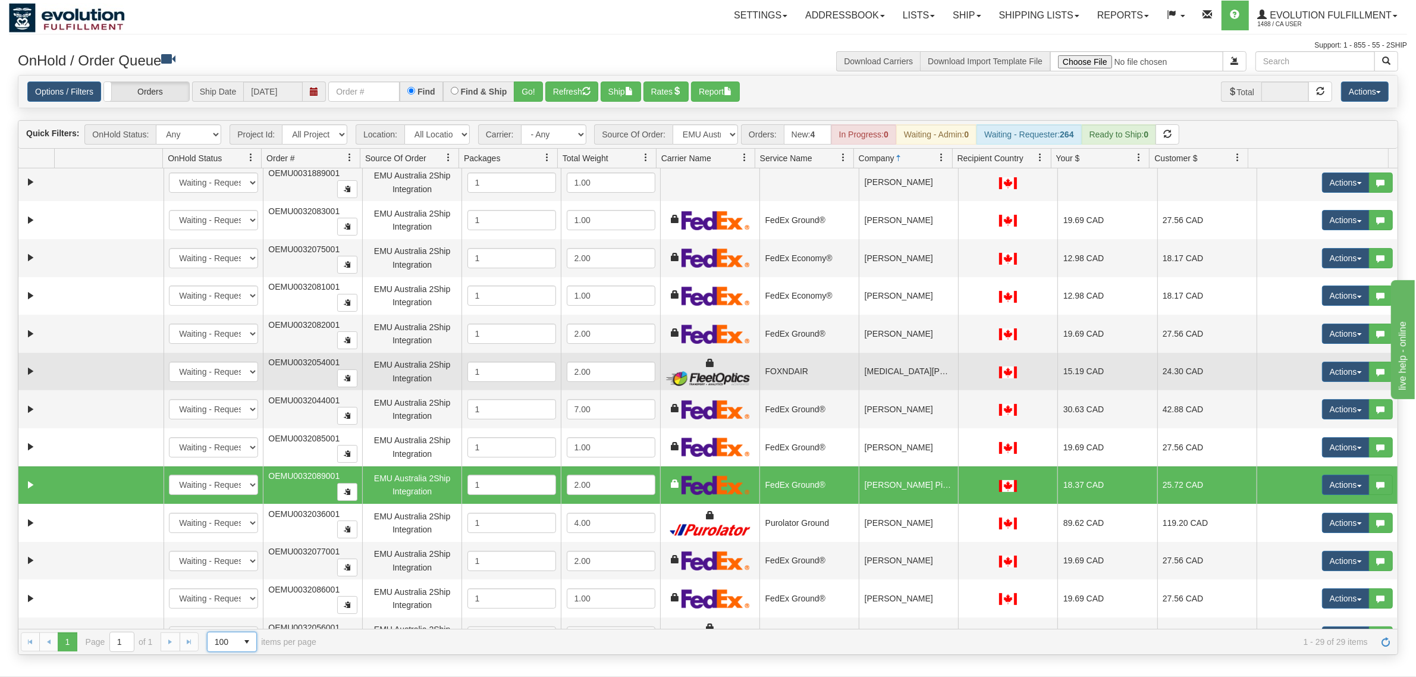
scroll to position [346, 0]
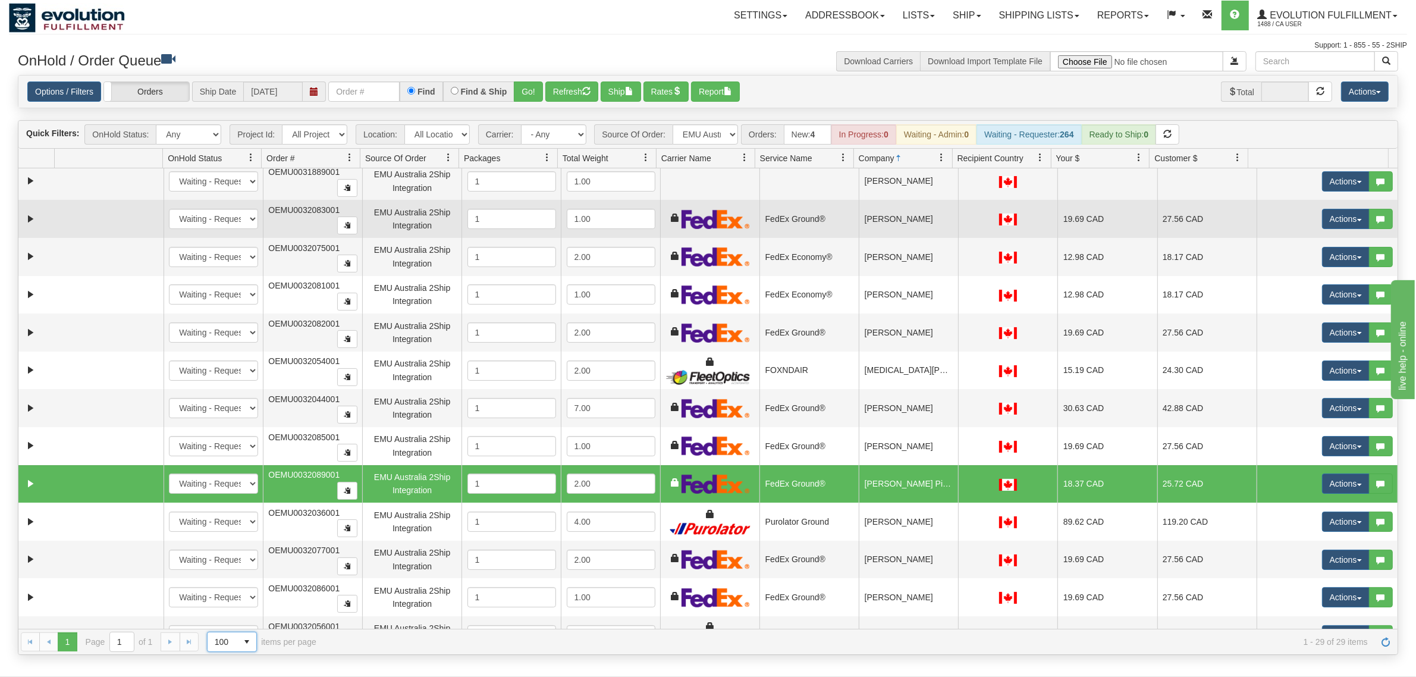
click at [926, 220] on td "[PERSON_NAME]" at bounding box center [908, 219] width 99 height 38
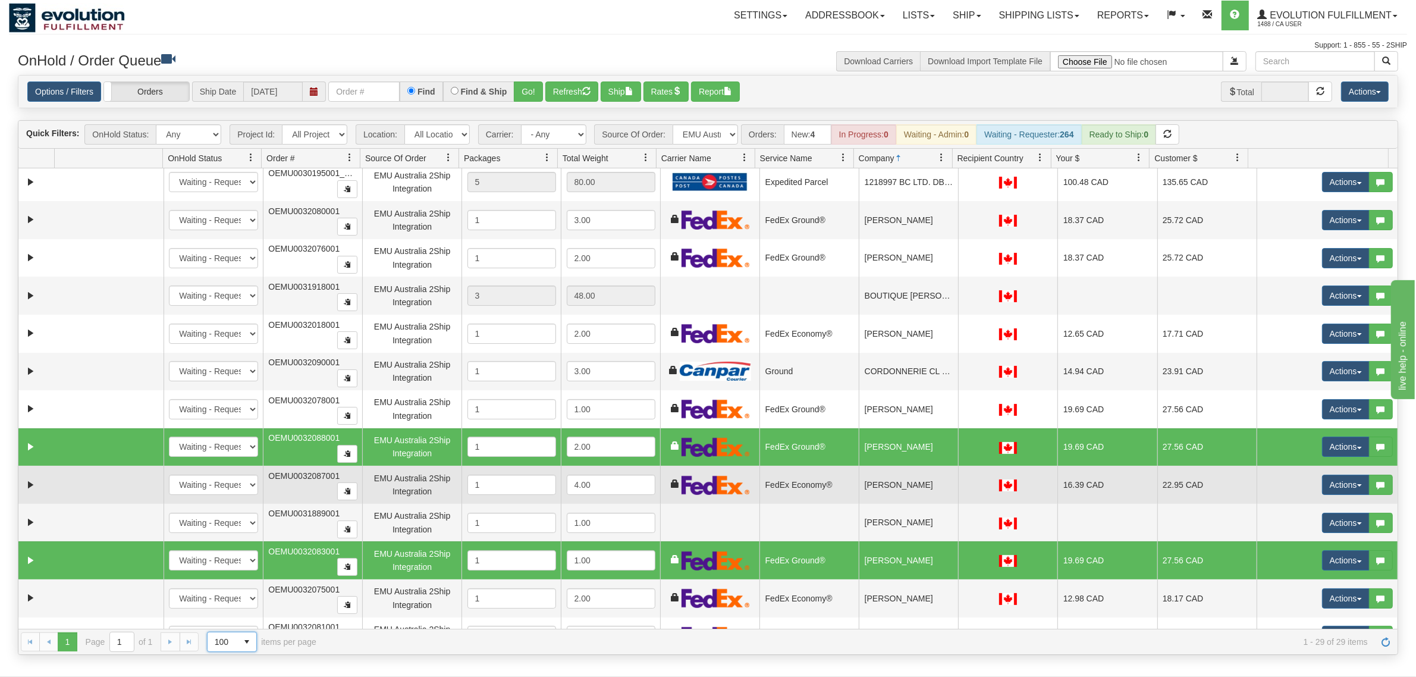
scroll to position [0, 0]
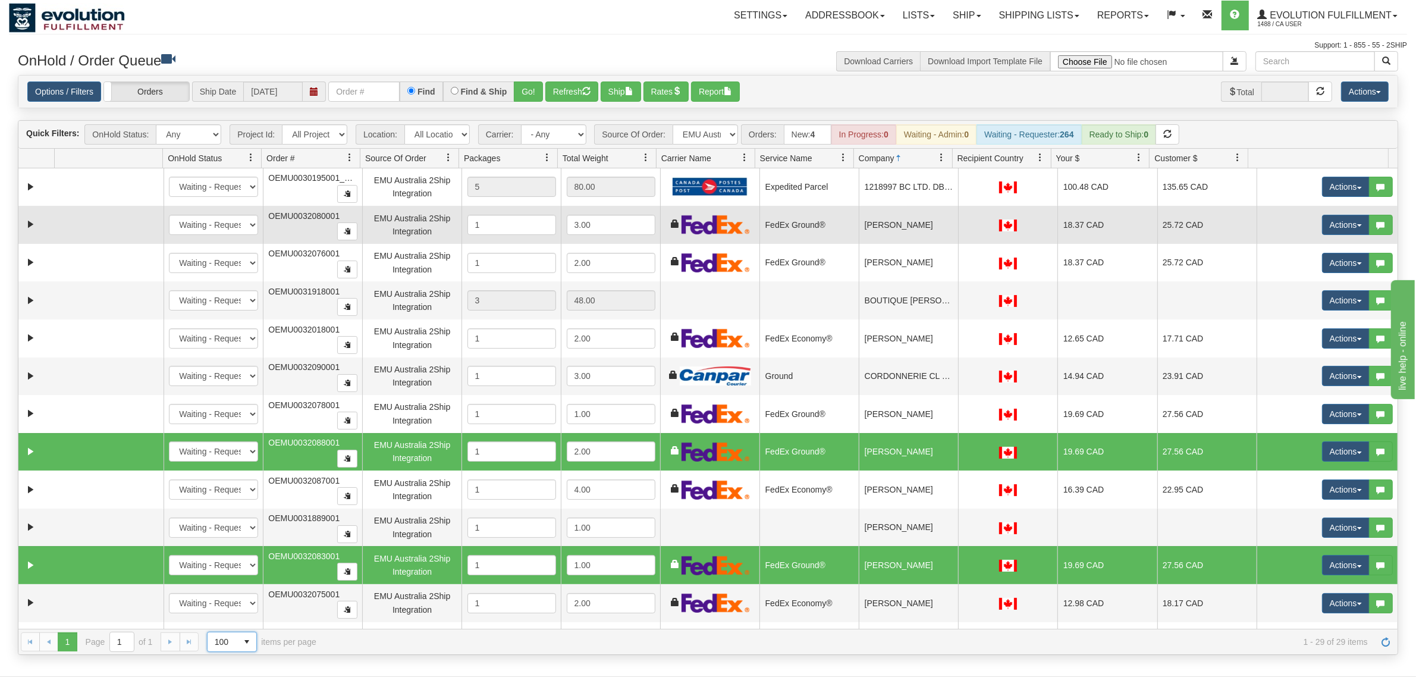
click at [894, 224] on td "[PERSON_NAME]" at bounding box center [908, 225] width 99 height 38
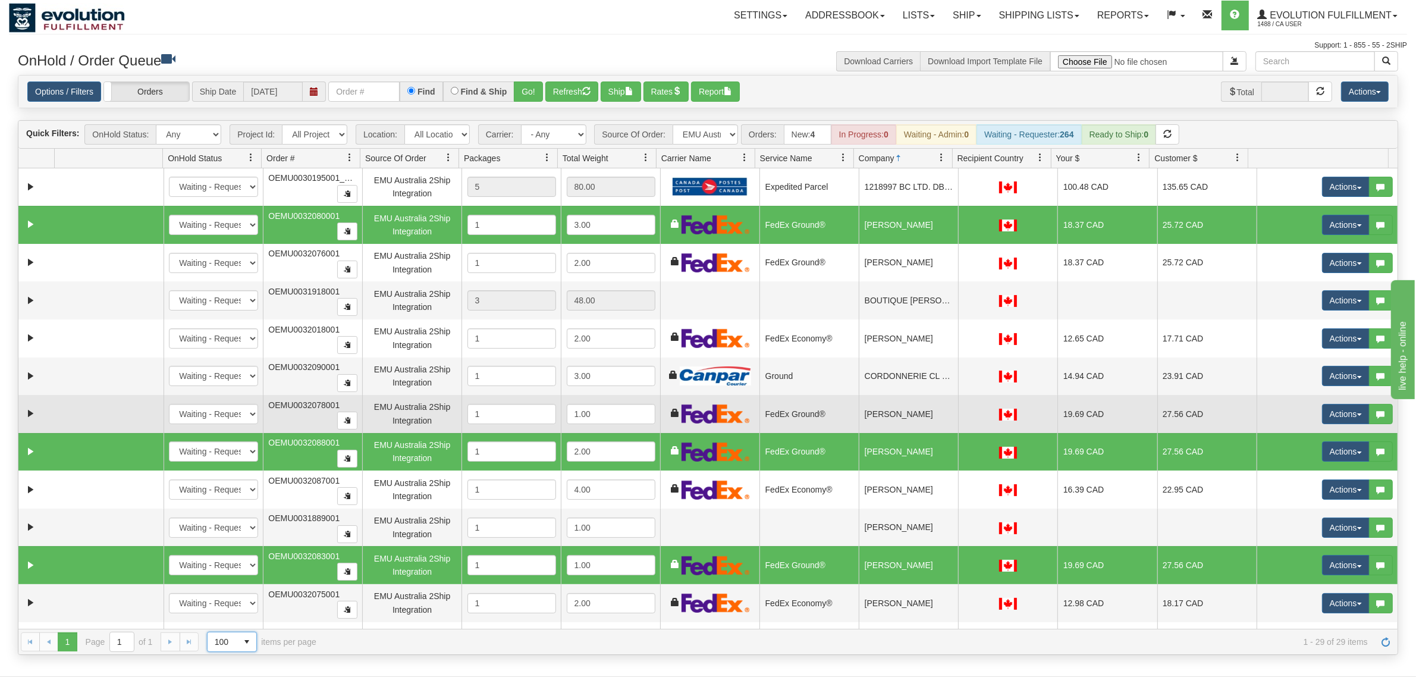
click at [911, 414] on td "[PERSON_NAME]" at bounding box center [908, 414] width 99 height 38
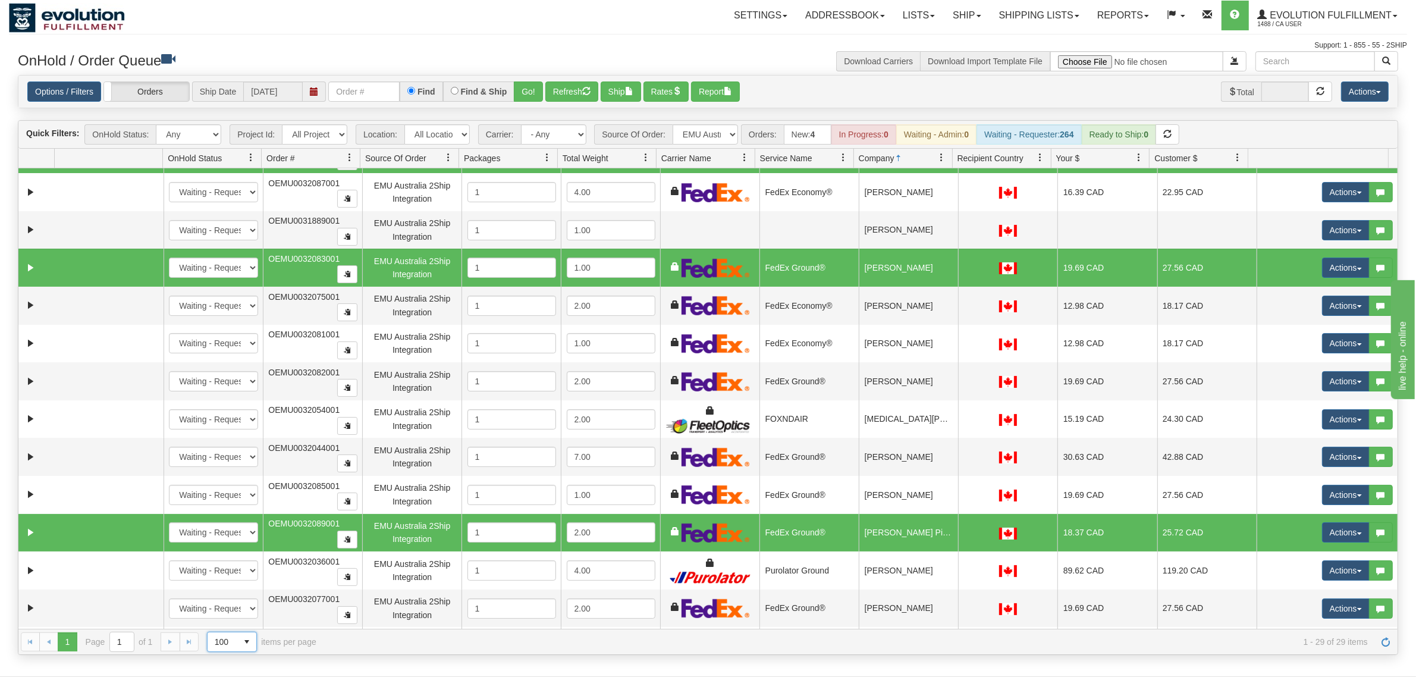
scroll to position [372, 0]
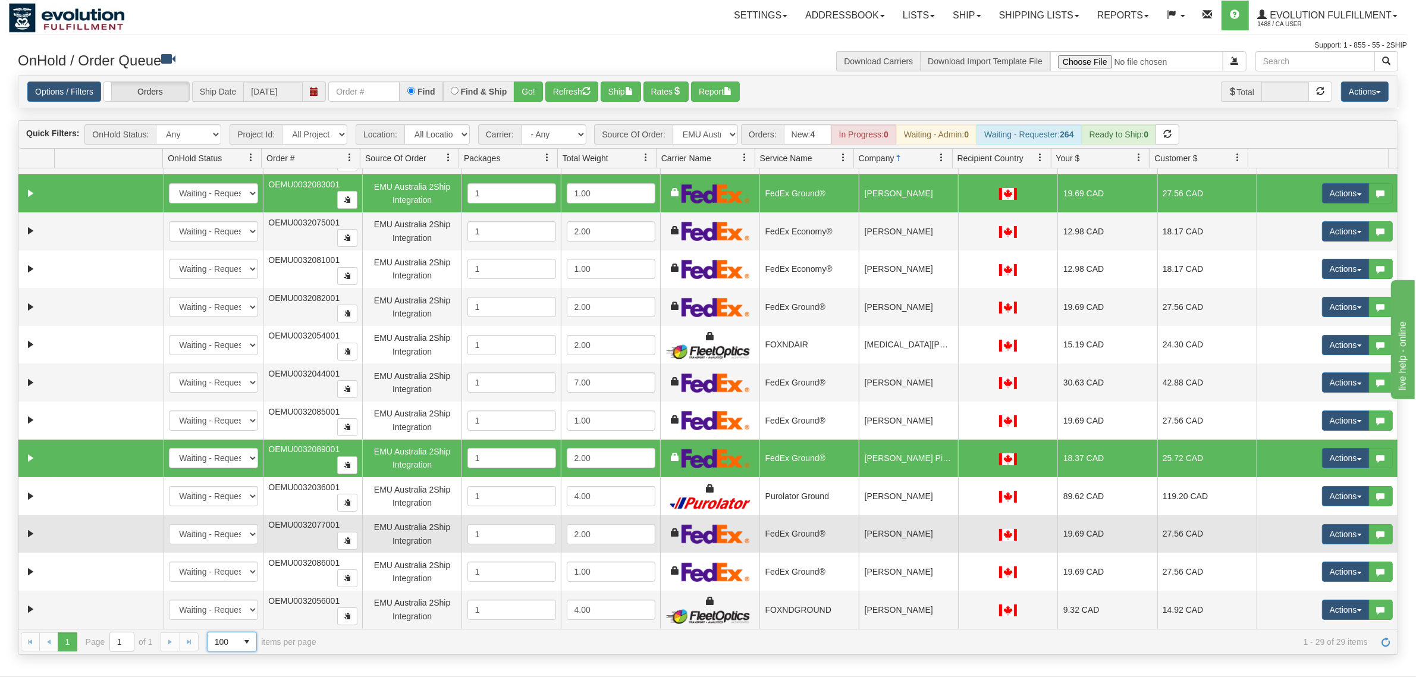
click at [923, 541] on td "[PERSON_NAME]" at bounding box center [908, 534] width 99 height 38
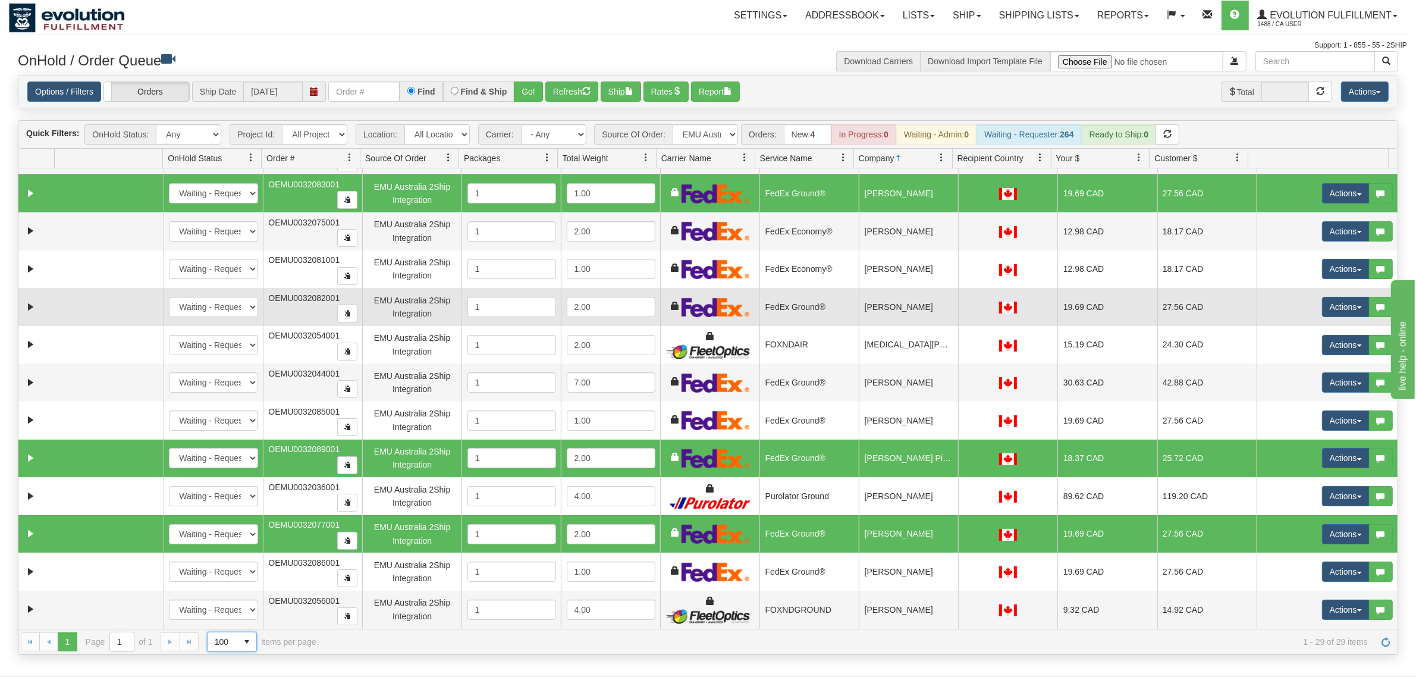
click at [923, 313] on td "[PERSON_NAME]" at bounding box center [908, 307] width 99 height 38
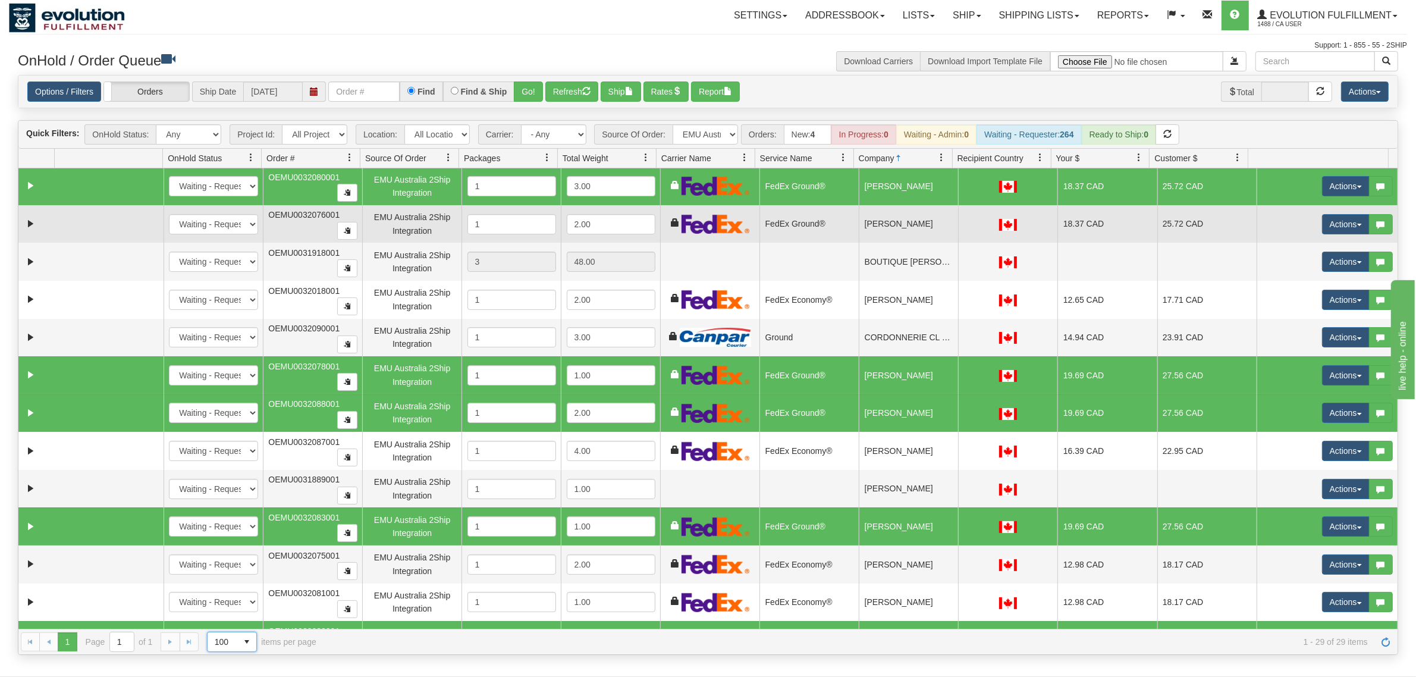
scroll to position [0, 0]
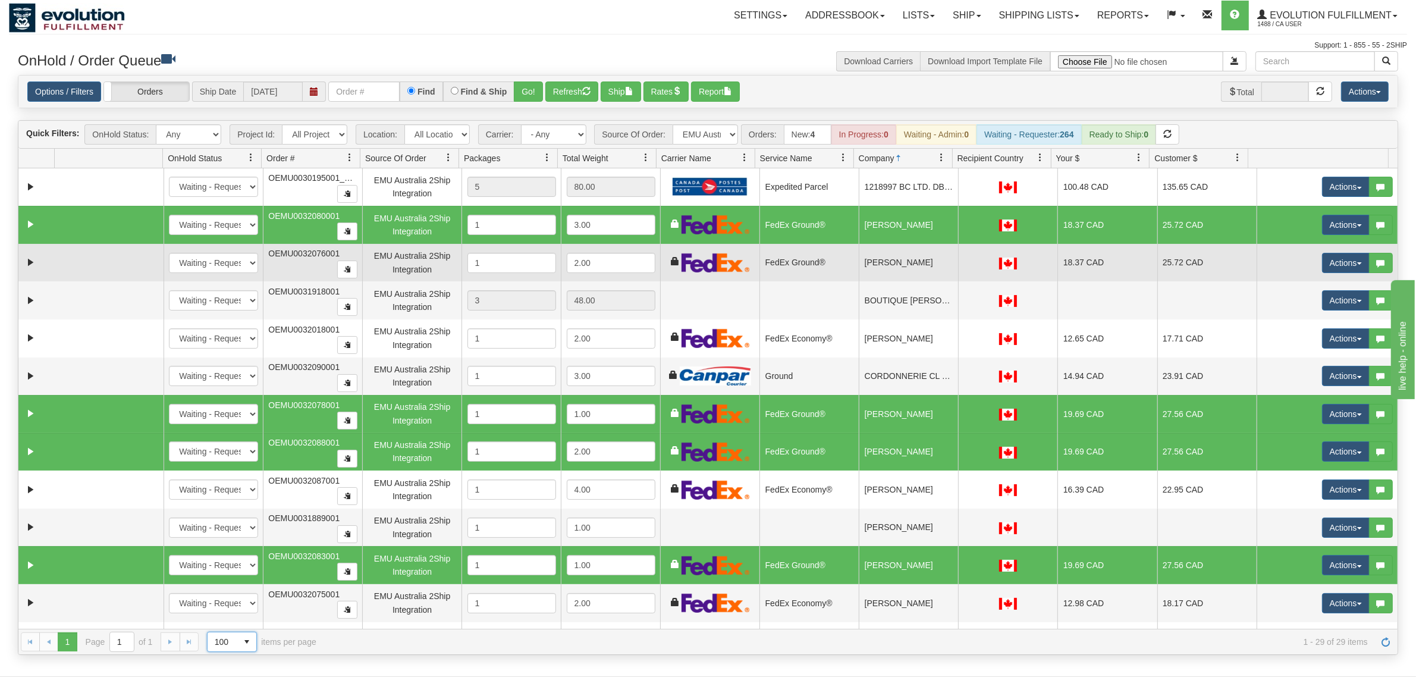
click at [910, 274] on td "[PERSON_NAME]" at bounding box center [908, 263] width 99 height 38
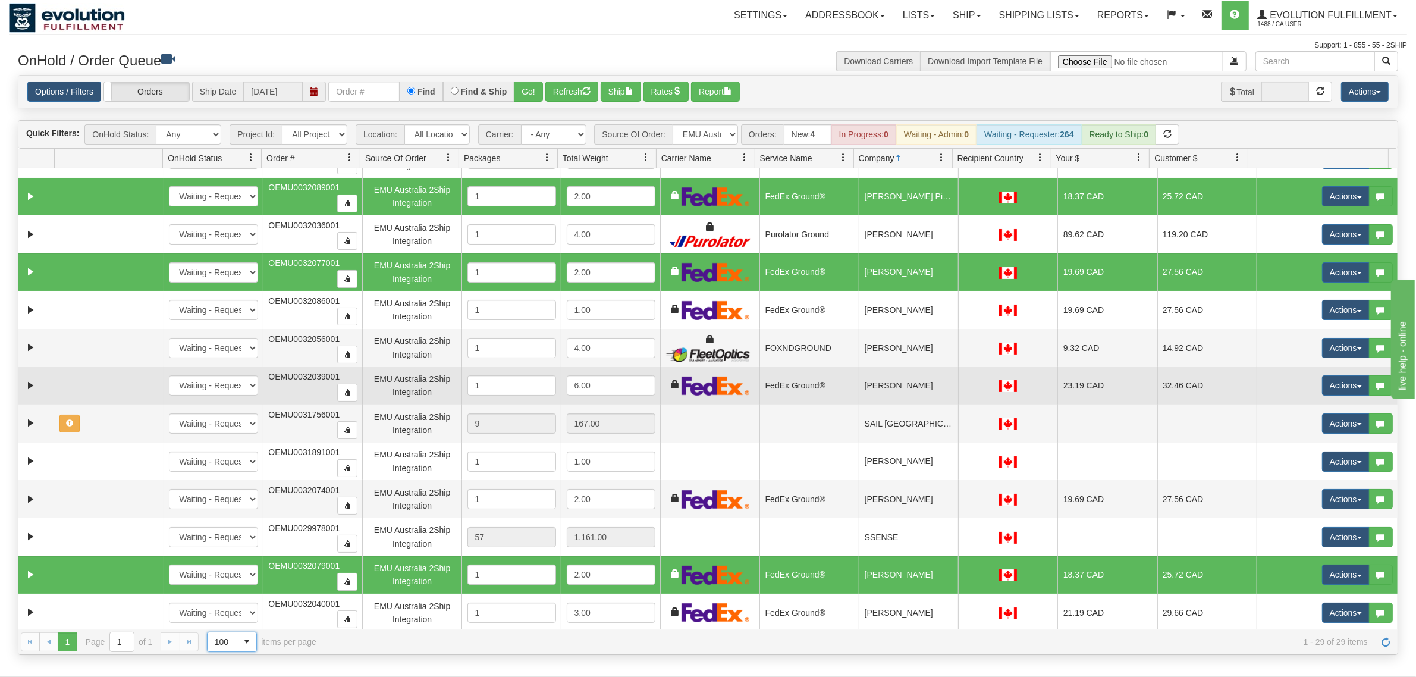
scroll to position [643, 0]
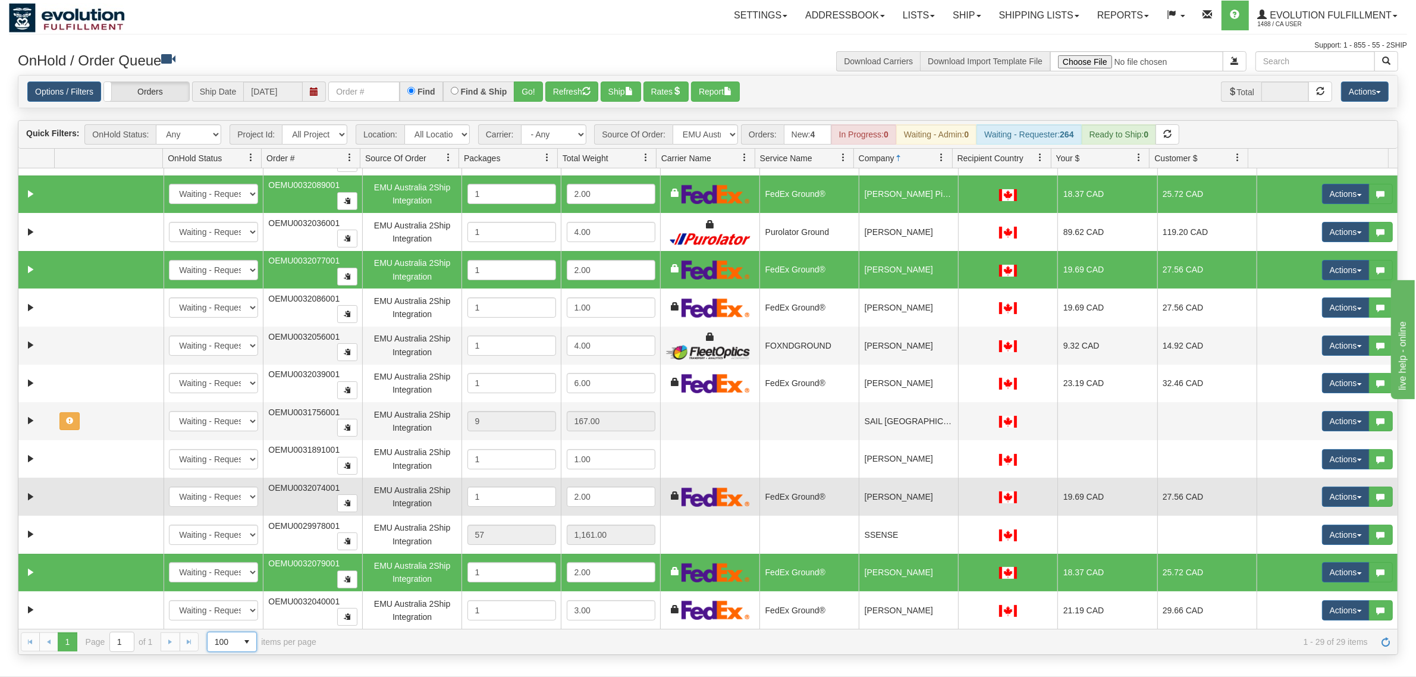
click at [892, 501] on td "[PERSON_NAME]" at bounding box center [908, 496] width 99 height 38
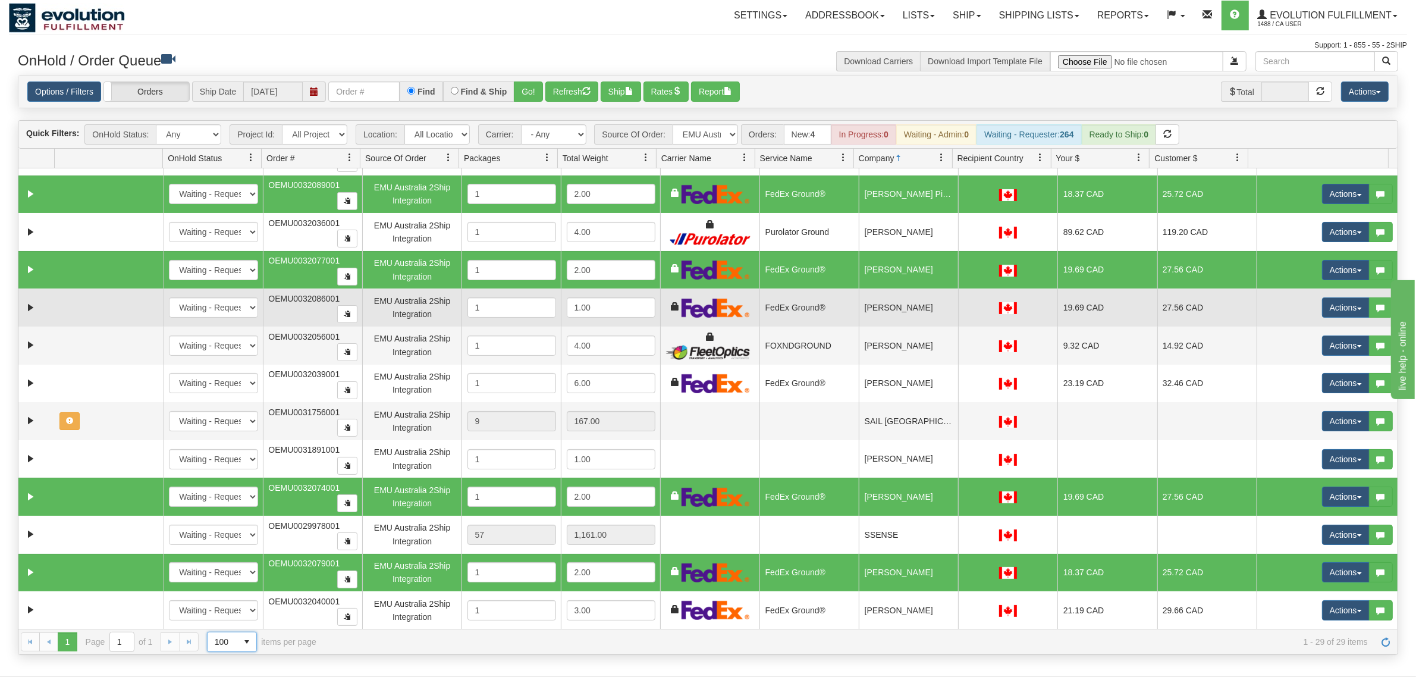
click at [879, 304] on td "[PERSON_NAME]" at bounding box center [908, 307] width 99 height 38
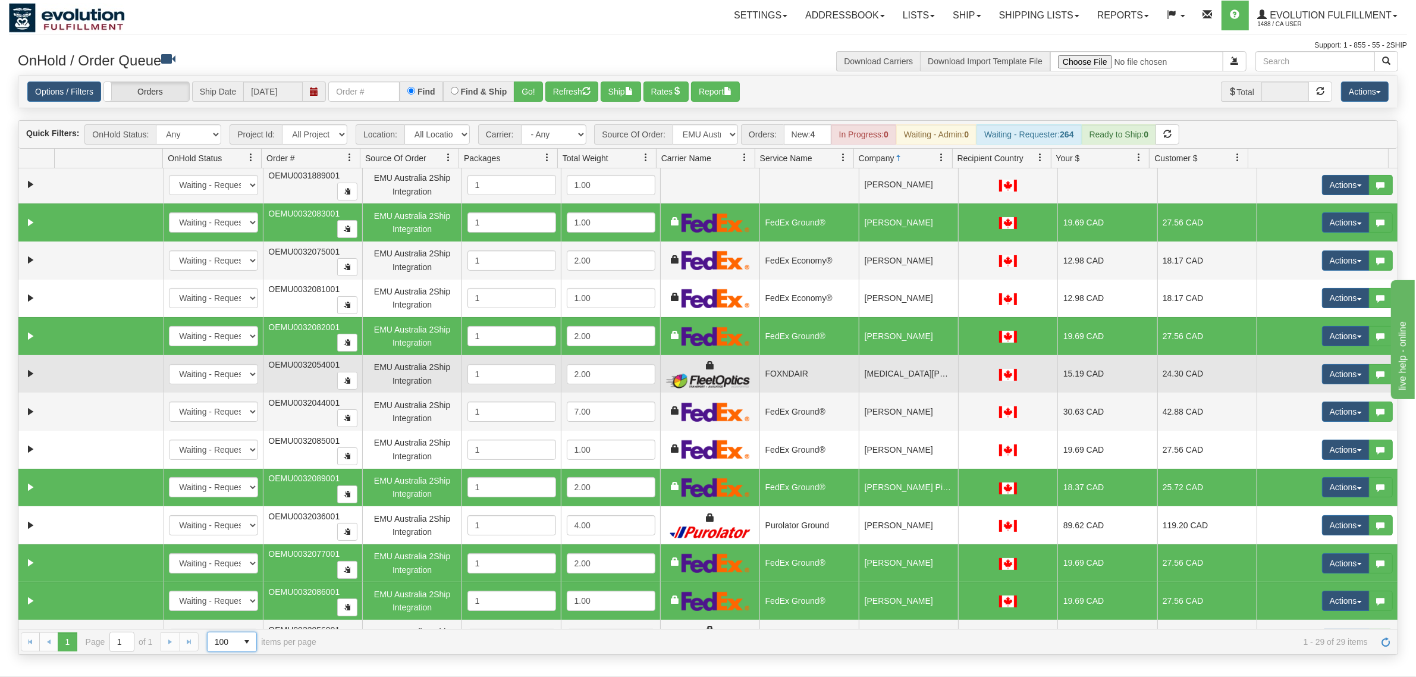
scroll to position [272, 0]
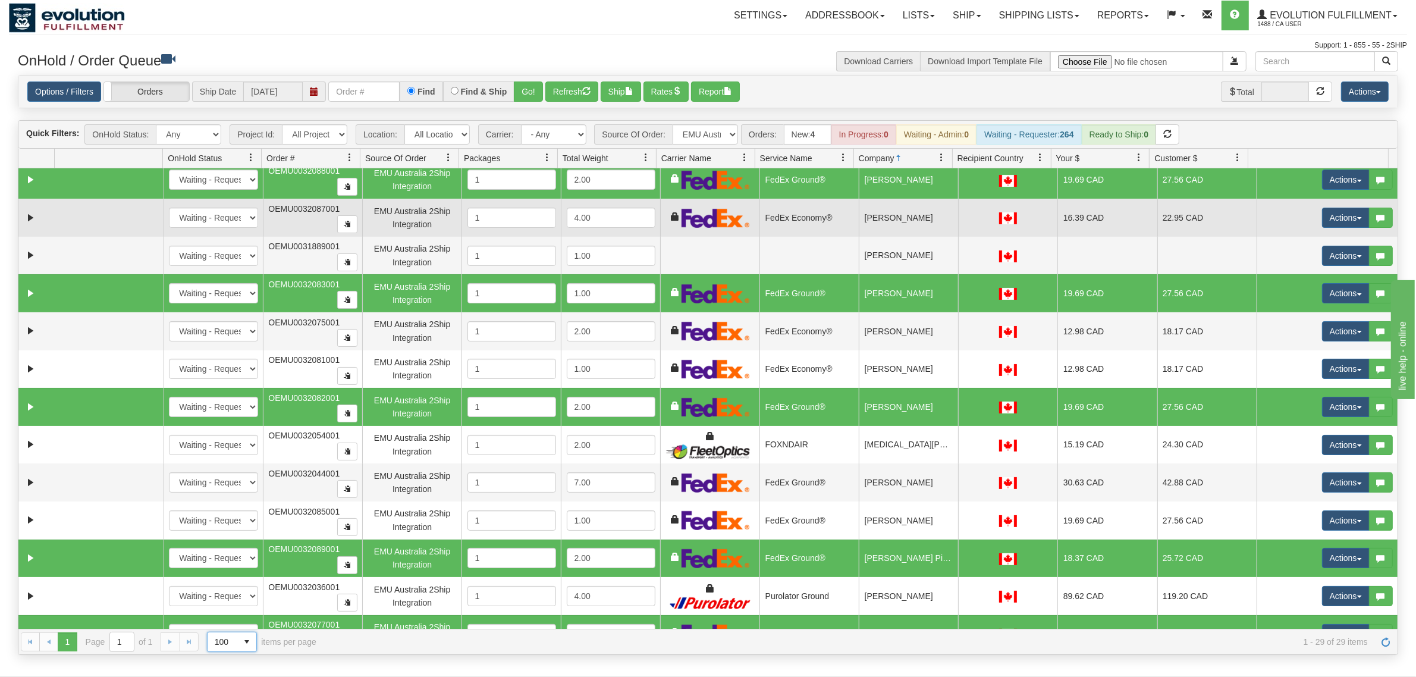
click at [889, 223] on td "[PERSON_NAME]" at bounding box center [908, 218] width 99 height 38
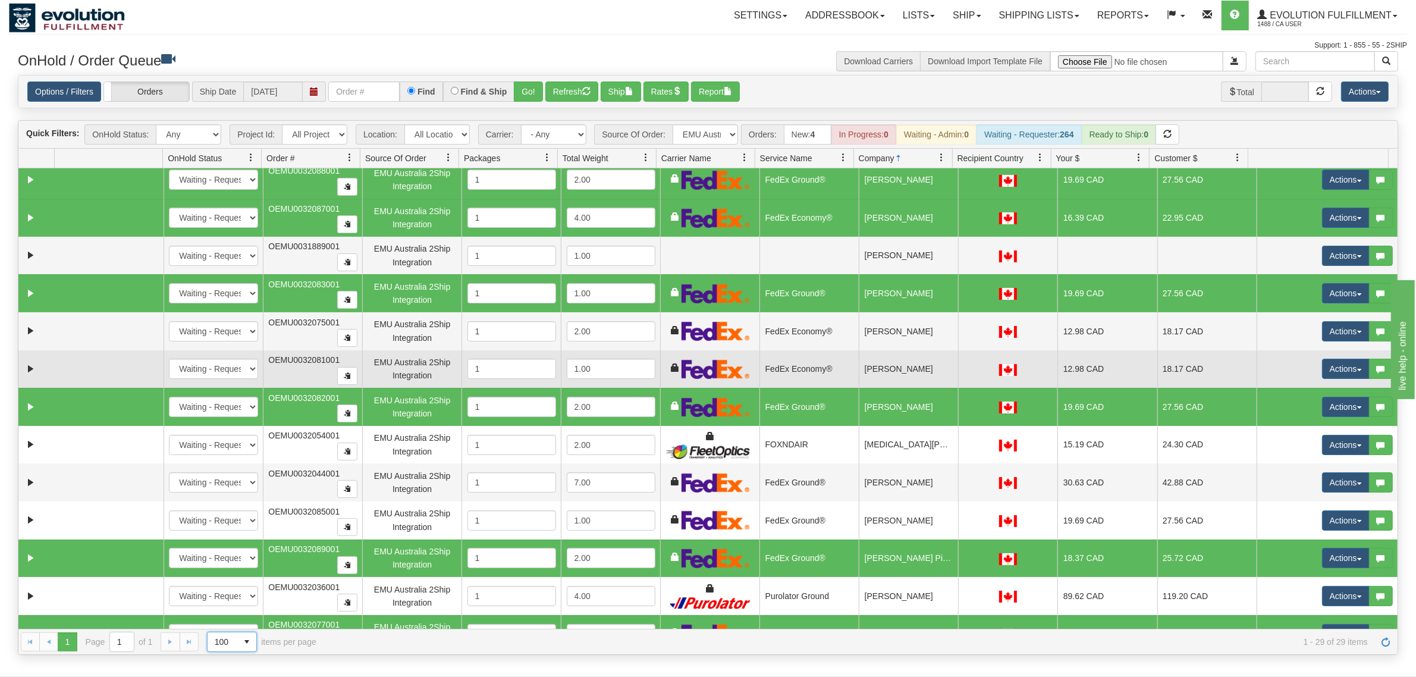
click at [891, 375] on td "[PERSON_NAME]" at bounding box center [908, 369] width 99 height 38
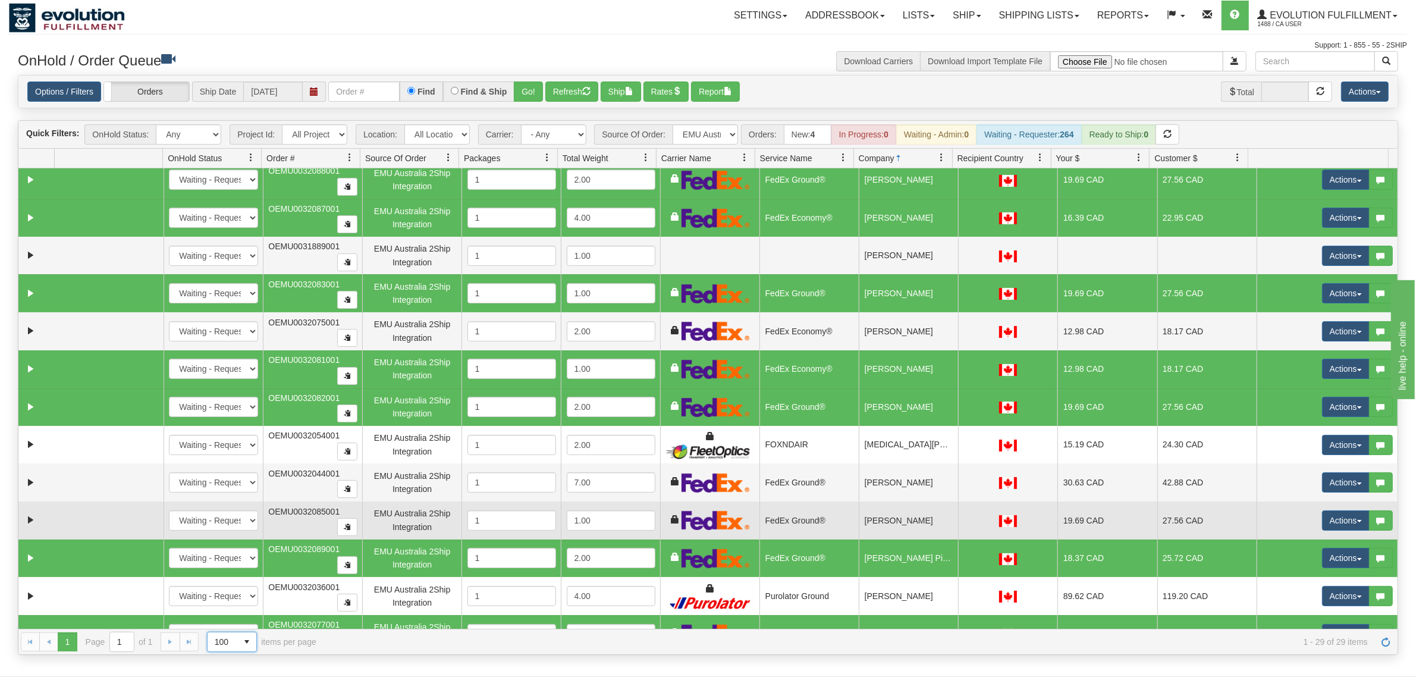
click at [864, 519] on td "[PERSON_NAME]" at bounding box center [908, 520] width 99 height 38
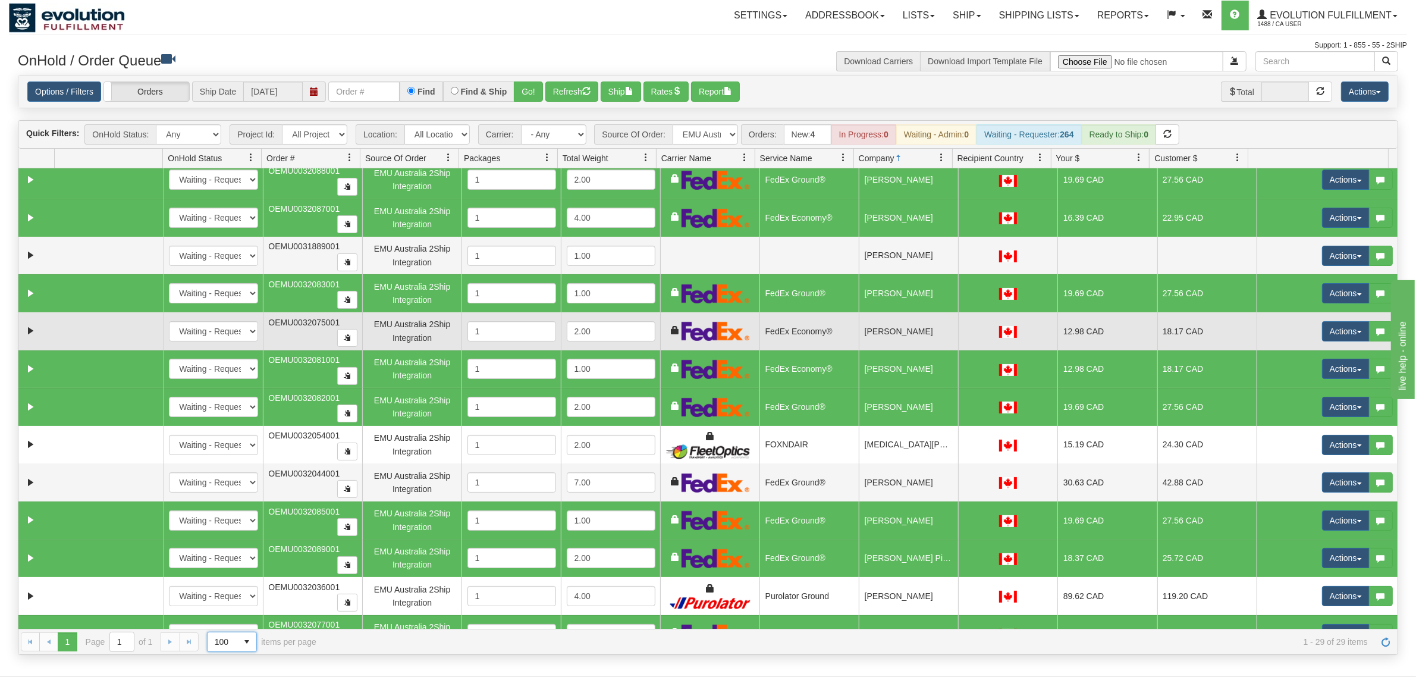
click at [925, 342] on td "[PERSON_NAME]" at bounding box center [908, 331] width 99 height 38
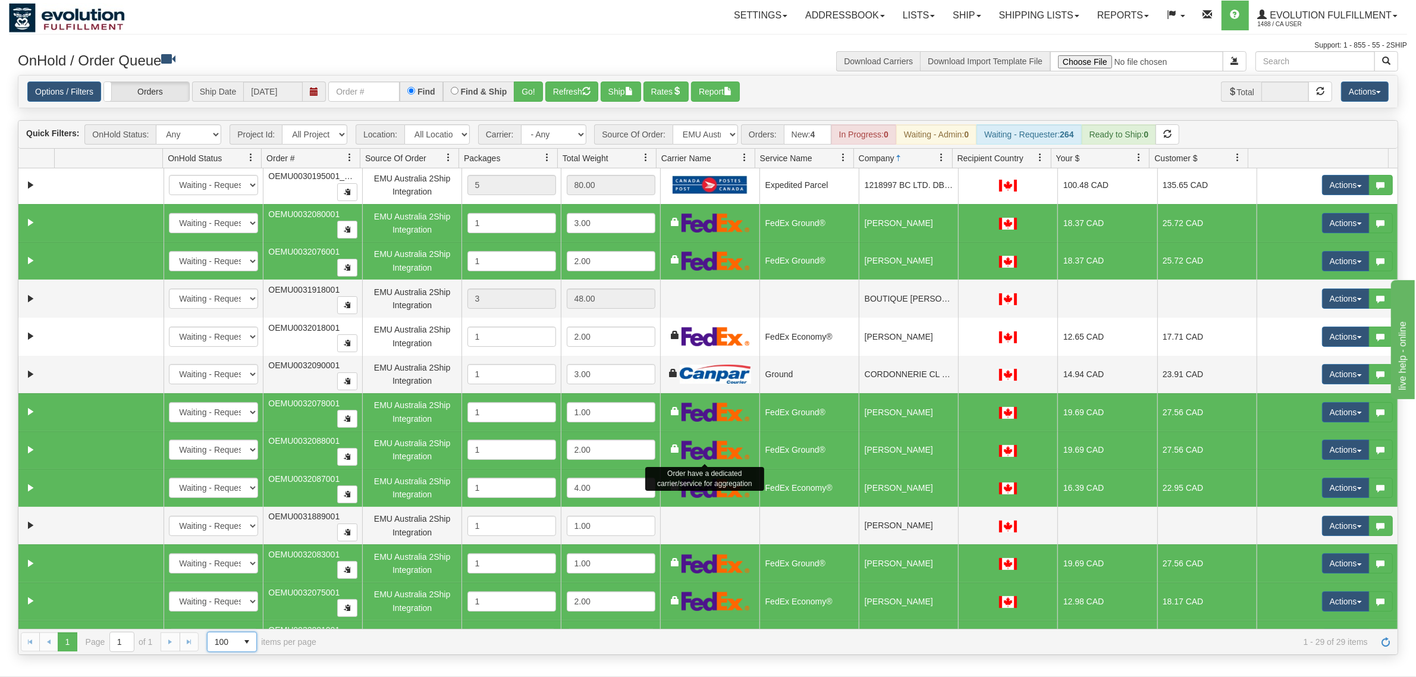
scroll to position [0, 0]
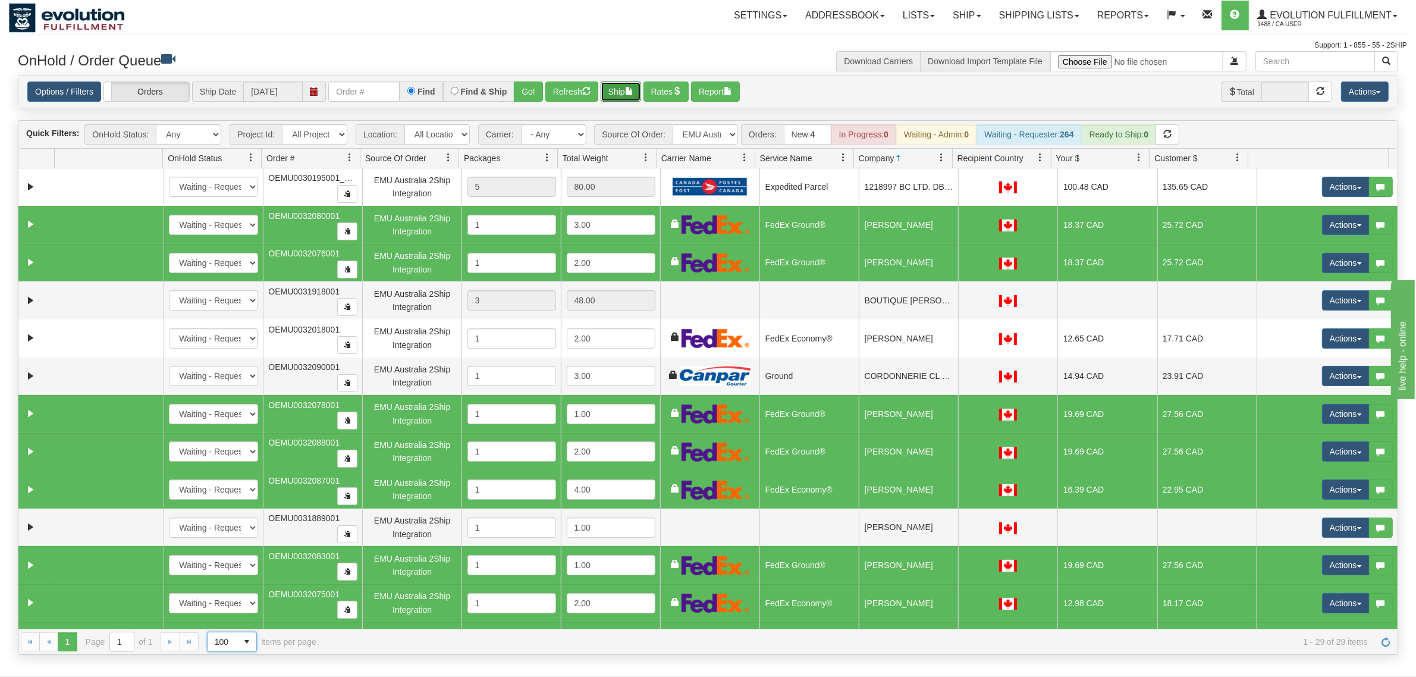
click at [613, 90] on button "Ship" at bounding box center [621, 91] width 40 height 20
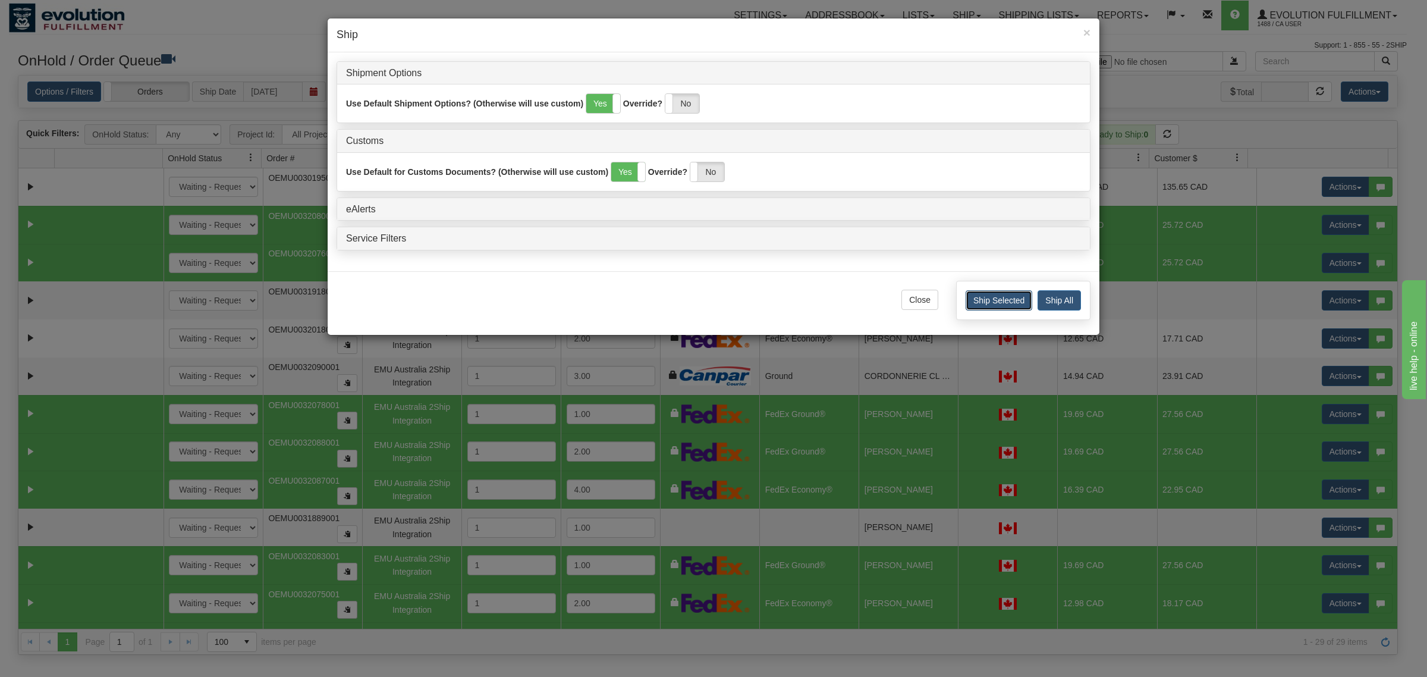
click at [985, 307] on button "Ship Selected" at bounding box center [999, 300] width 67 height 20
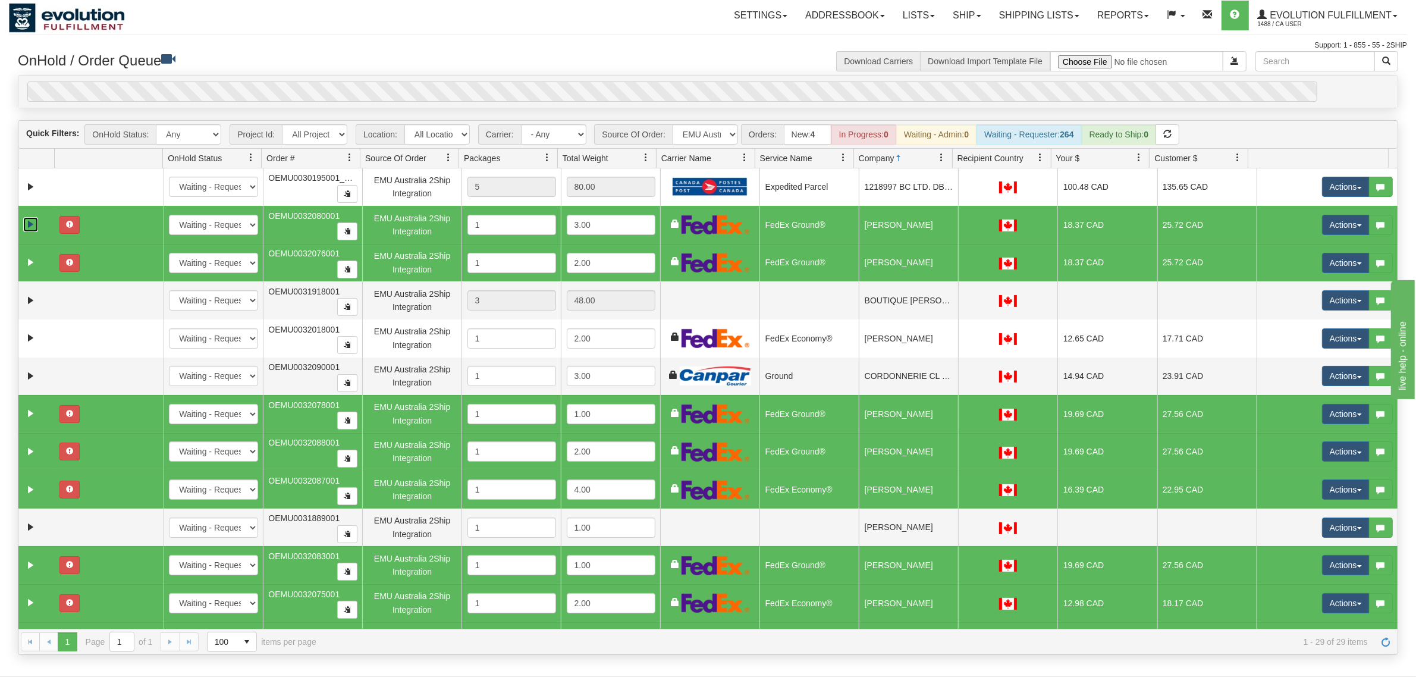
click at [33, 223] on link "Expand" at bounding box center [30, 224] width 15 height 15
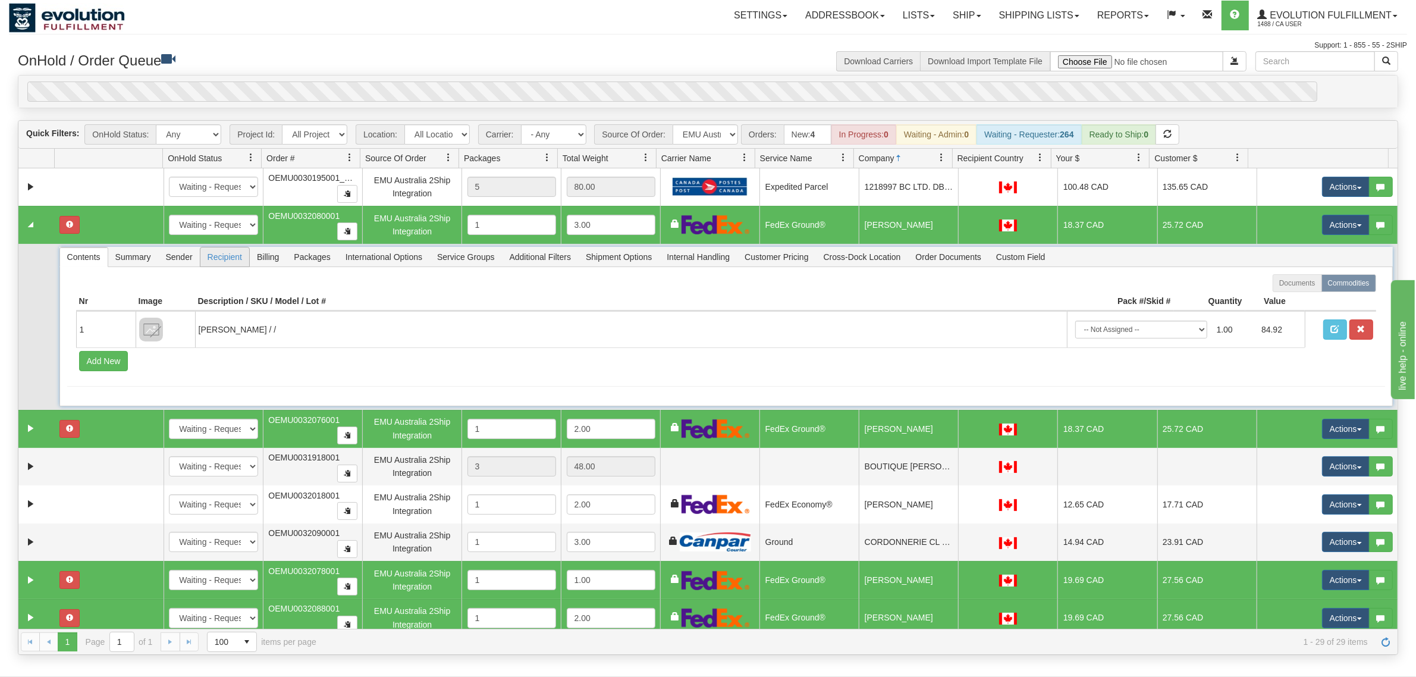
click at [200, 254] on li "Recipient" at bounding box center [225, 257] width 50 height 20
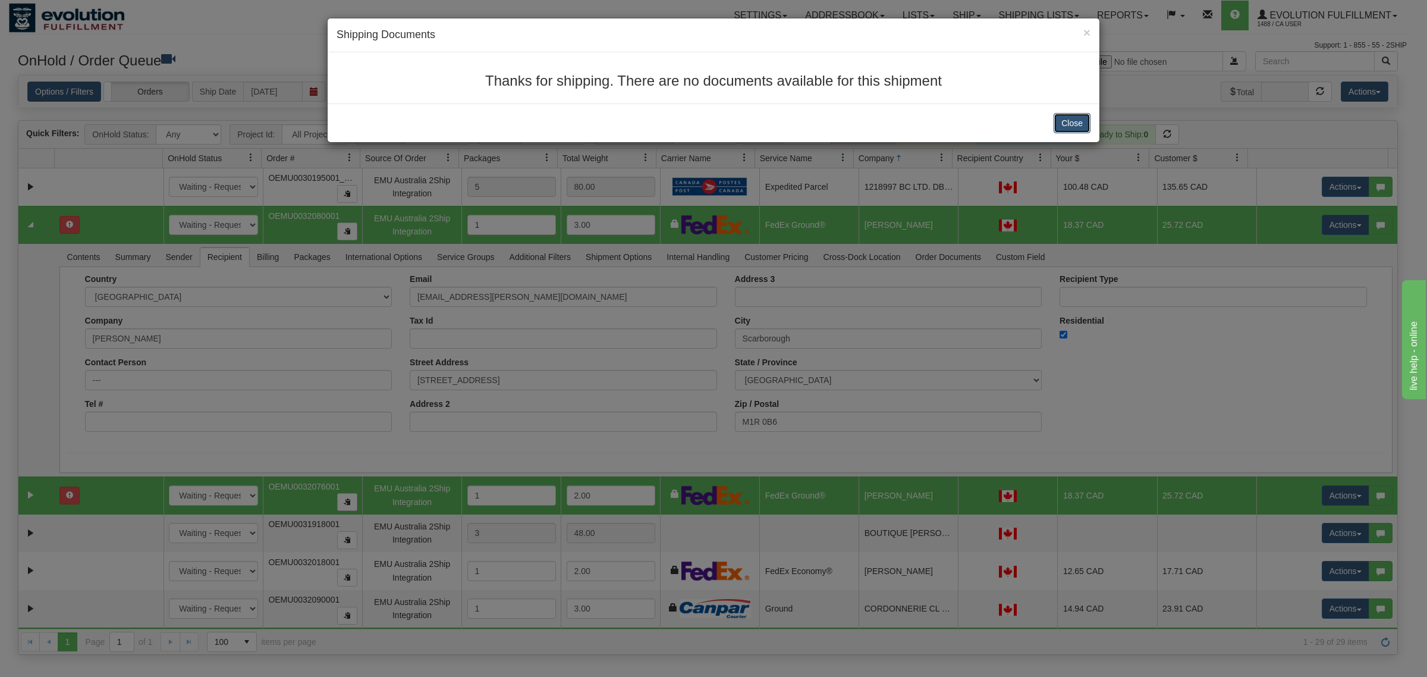
click at [1065, 119] on button "Close" at bounding box center [1072, 123] width 37 height 20
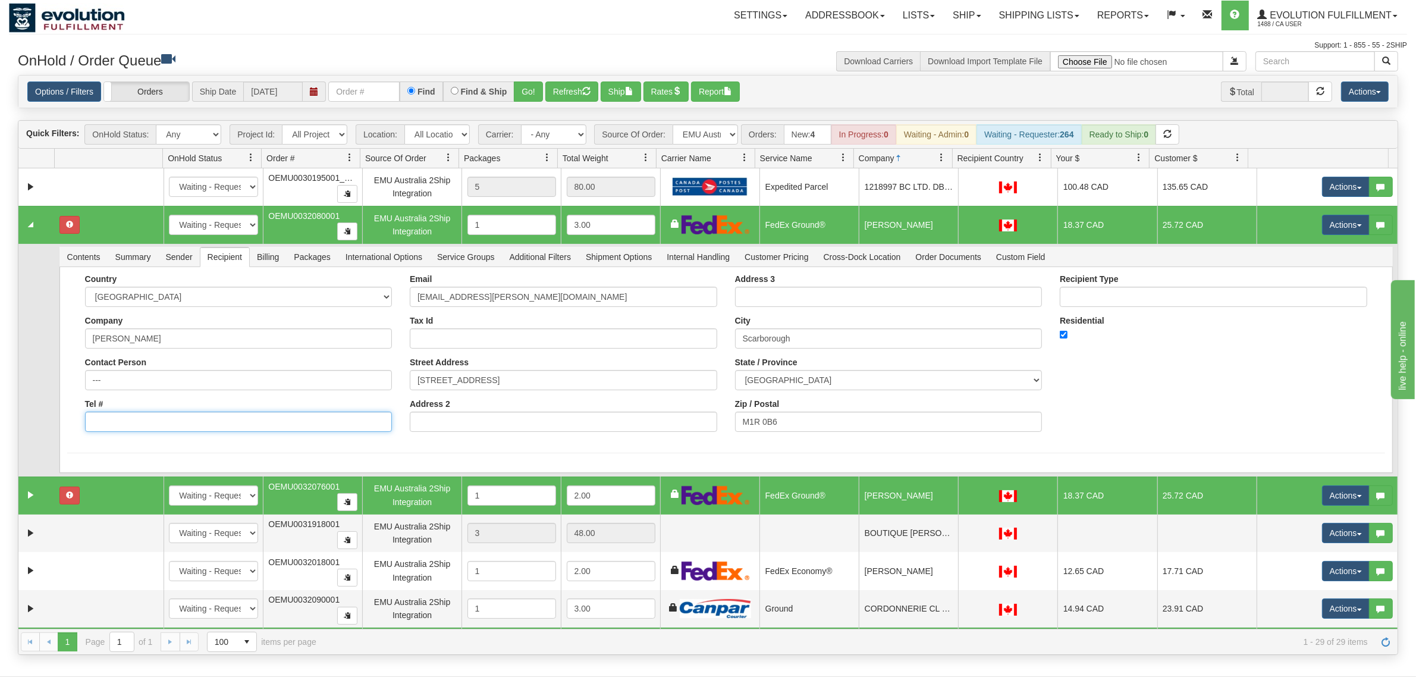
click at [140, 418] on input "Tel #" at bounding box center [238, 421] width 307 height 20
type input "18886562228"
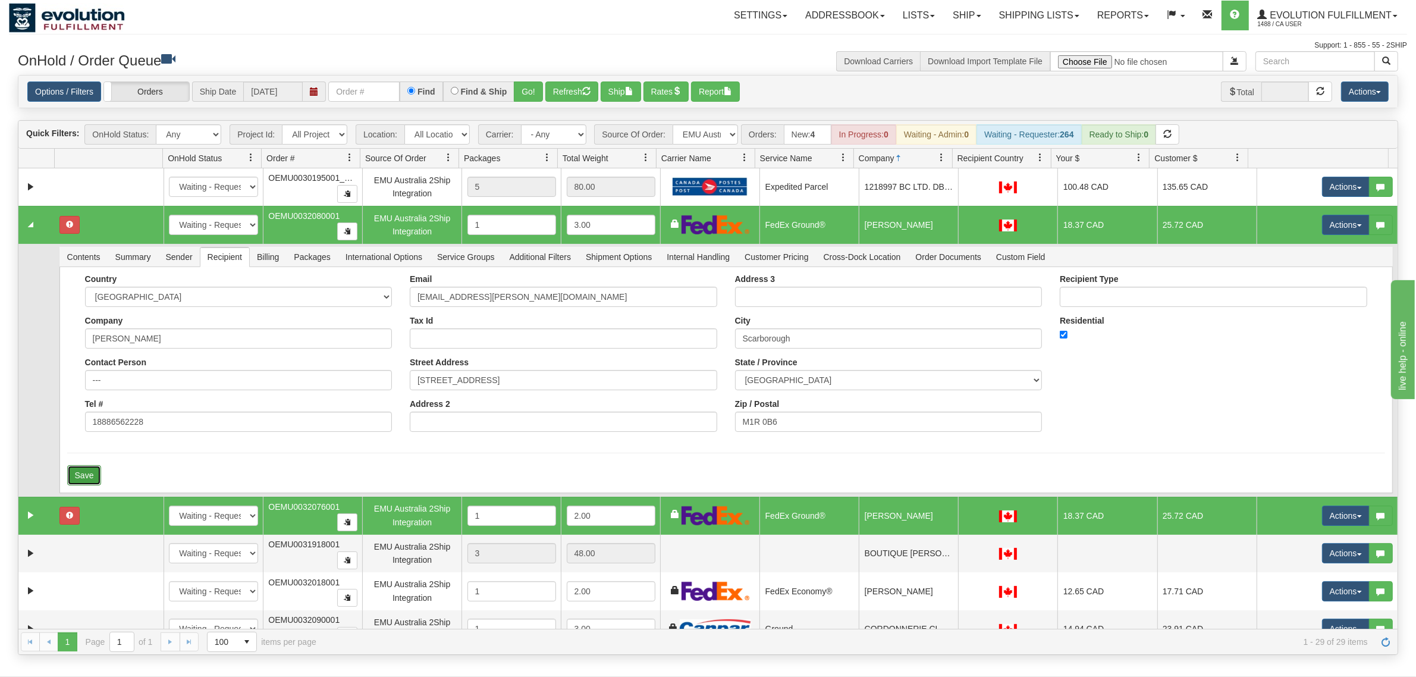
click at [90, 477] on button "Save" at bounding box center [84, 475] width 34 height 20
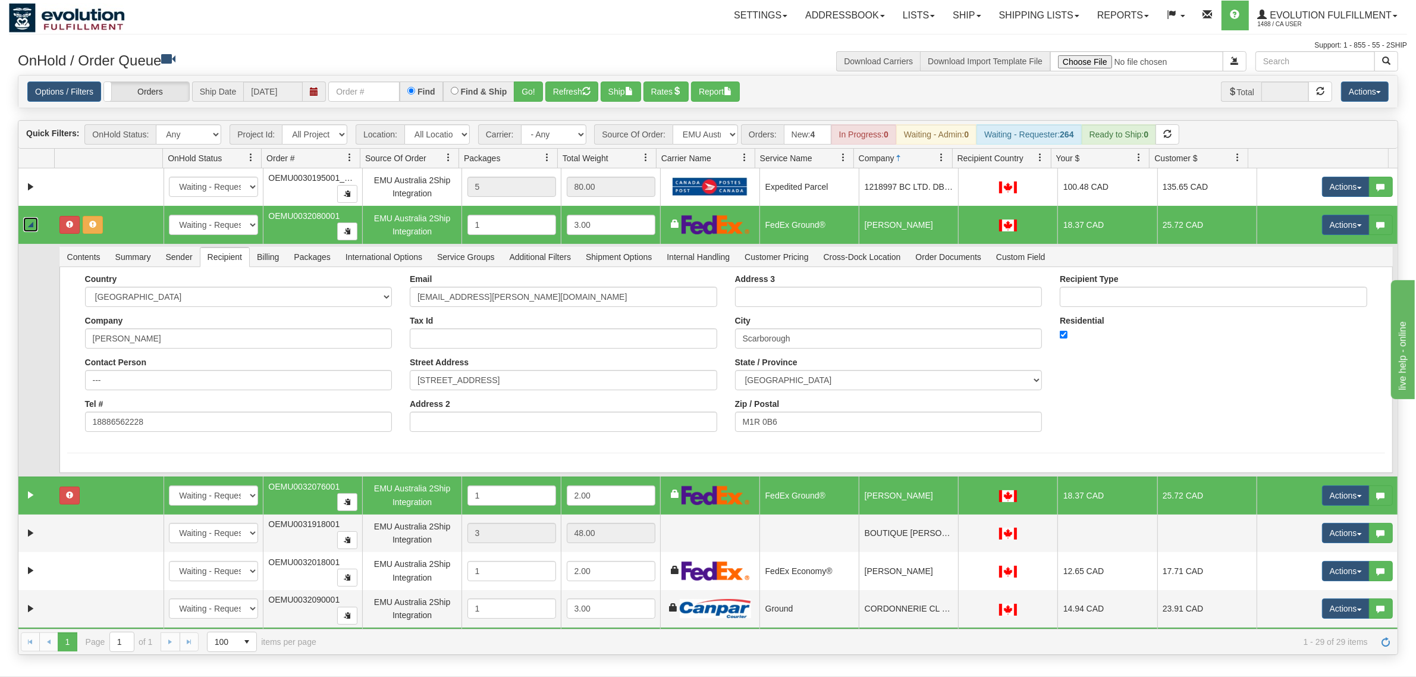
click at [34, 231] on link "Collapse" at bounding box center [30, 224] width 15 height 15
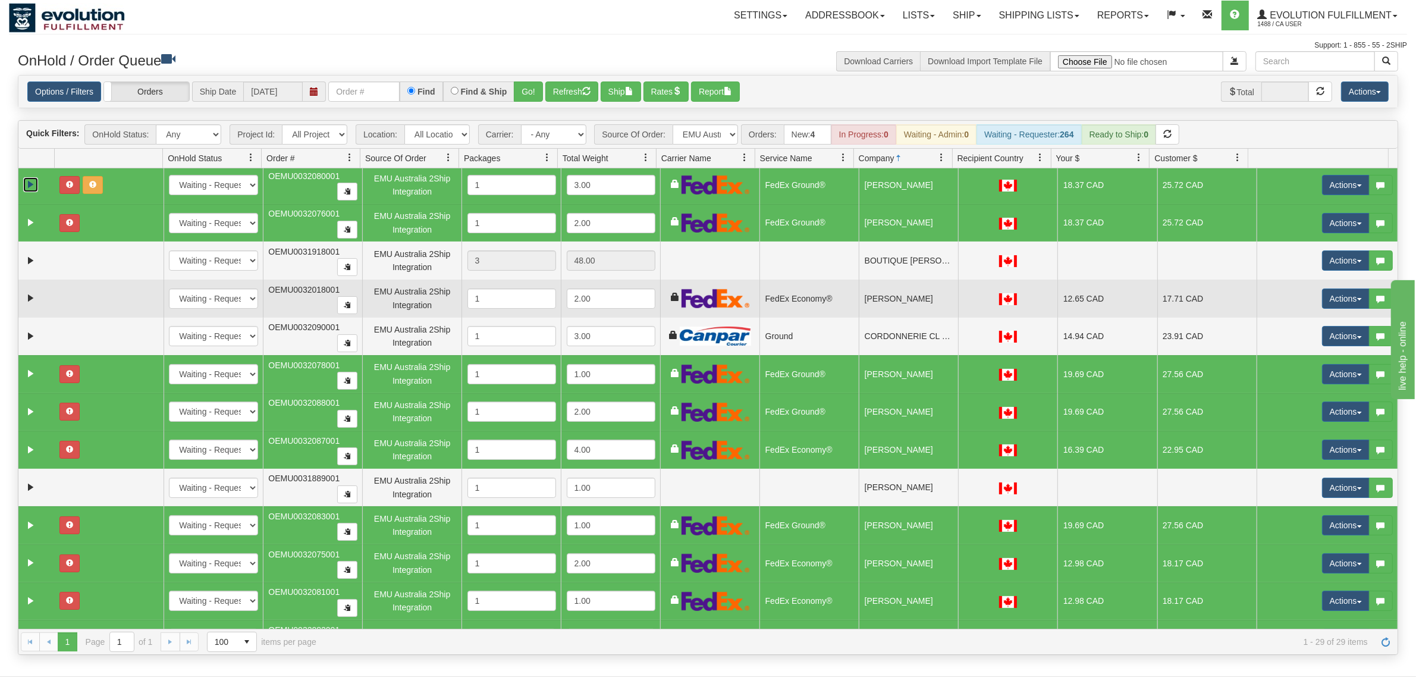
scroll to position [74, 0]
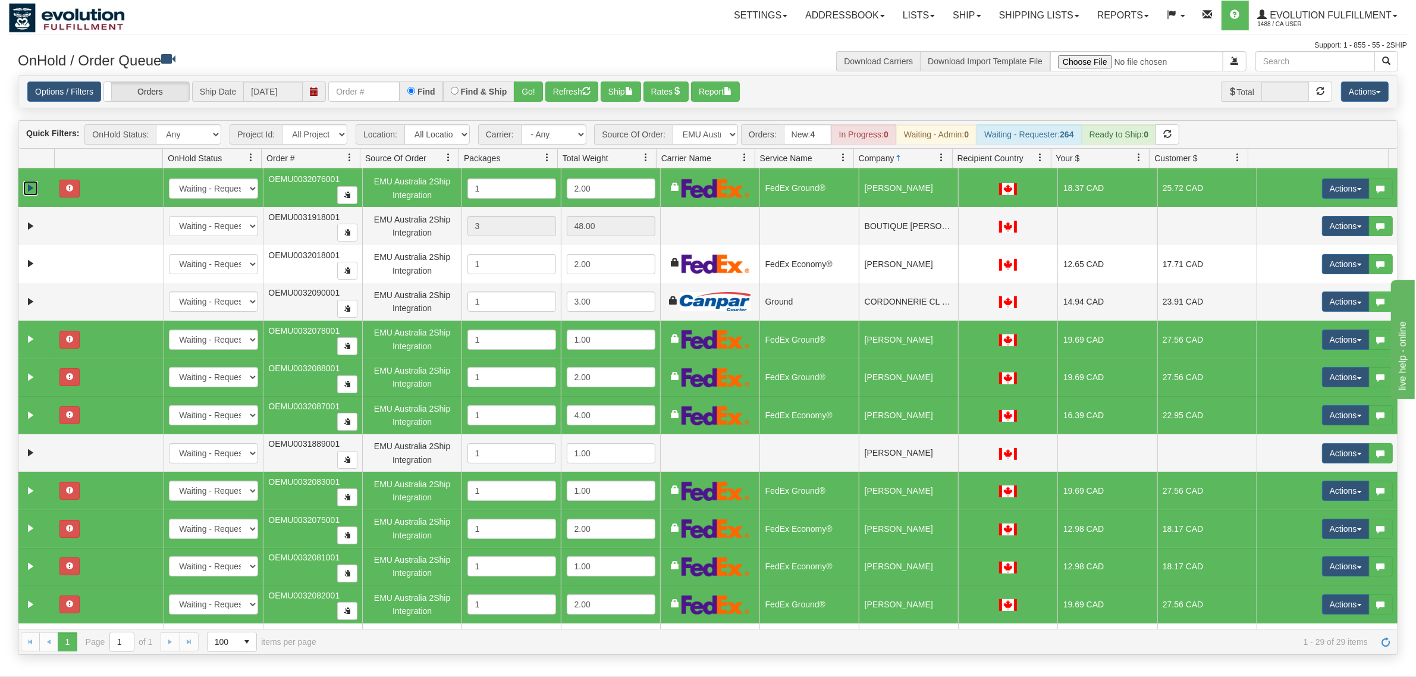
click at [29, 192] on link "Expand" at bounding box center [30, 188] width 15 height 15
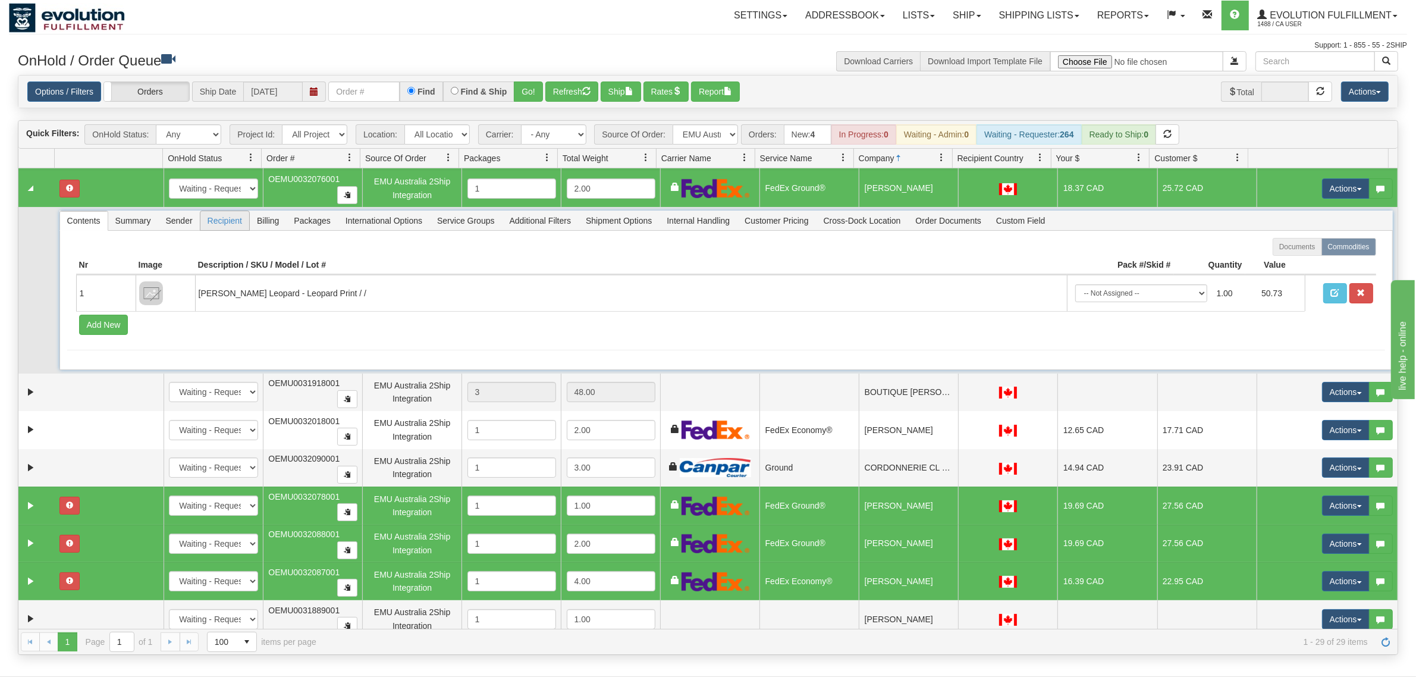
click at [233, 228] on span "Recipient" at bounding box center [224, 220] width 49 height 19
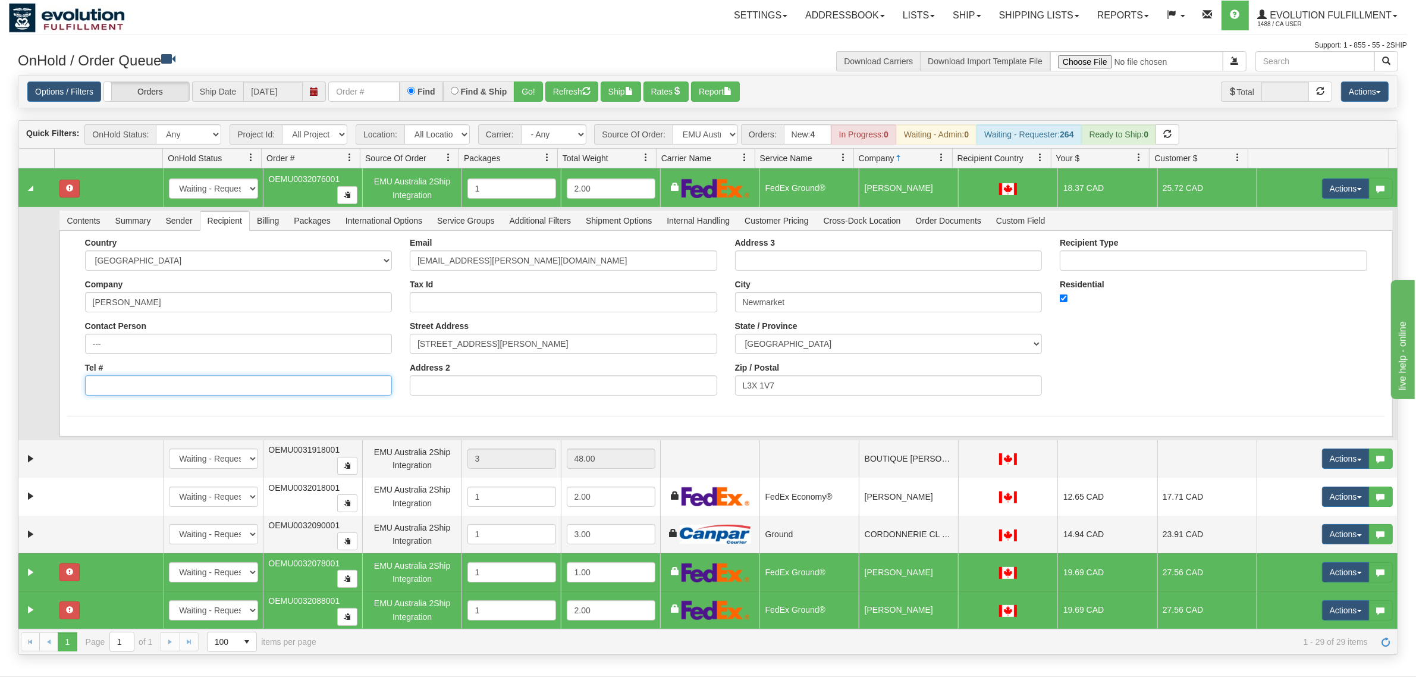
click at [122, 385] on input "Tel #" at bounding box center [238, 385] width 307 height 20
type input "18886562228"
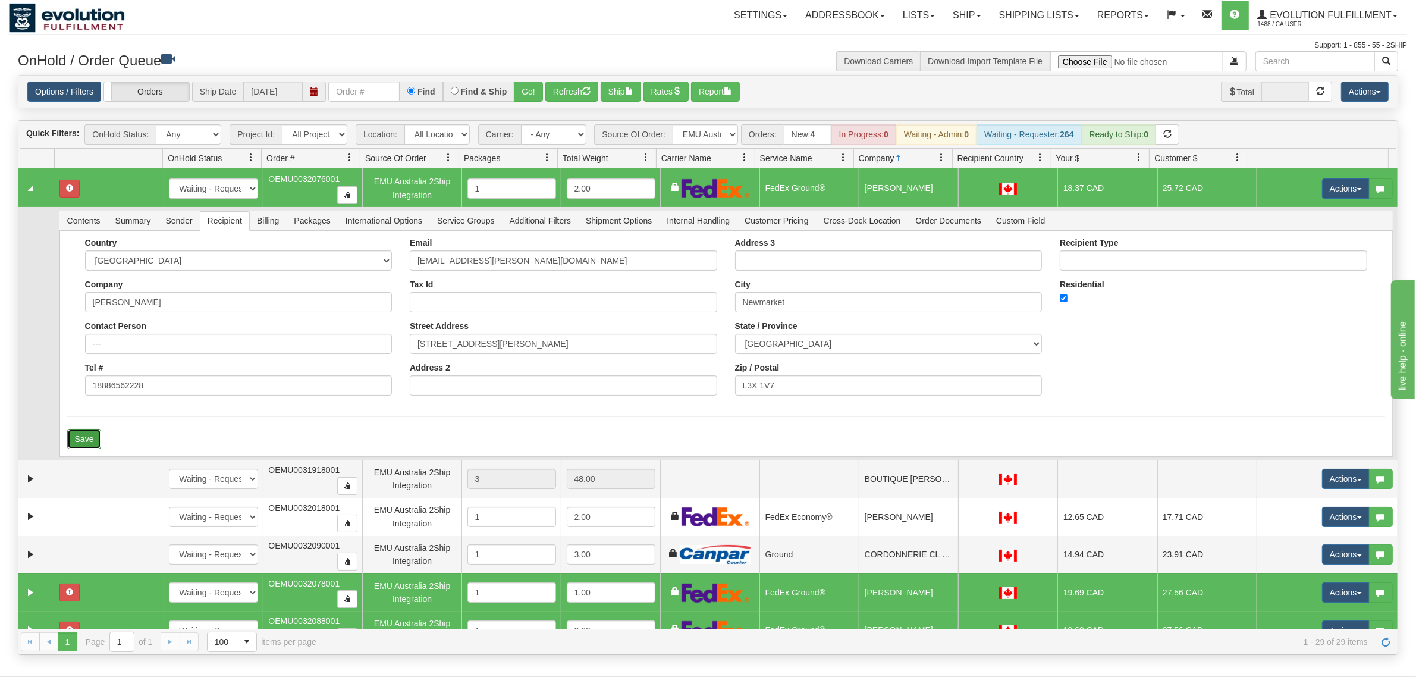
click at [73, 432] on button "Save" at bounding box center [84, 439] width 34 height 20
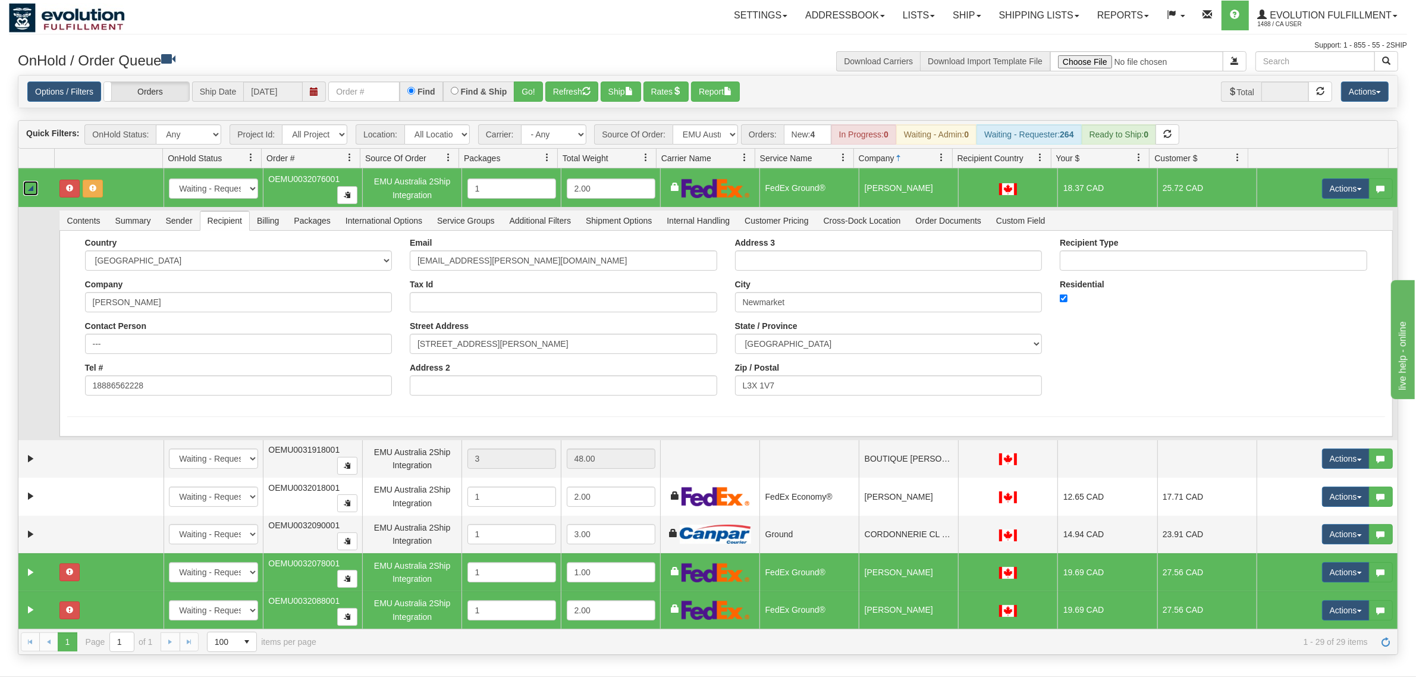
click at [26, 193] on link "Collapse" at bounding box center [30, 188] width 15 height 15
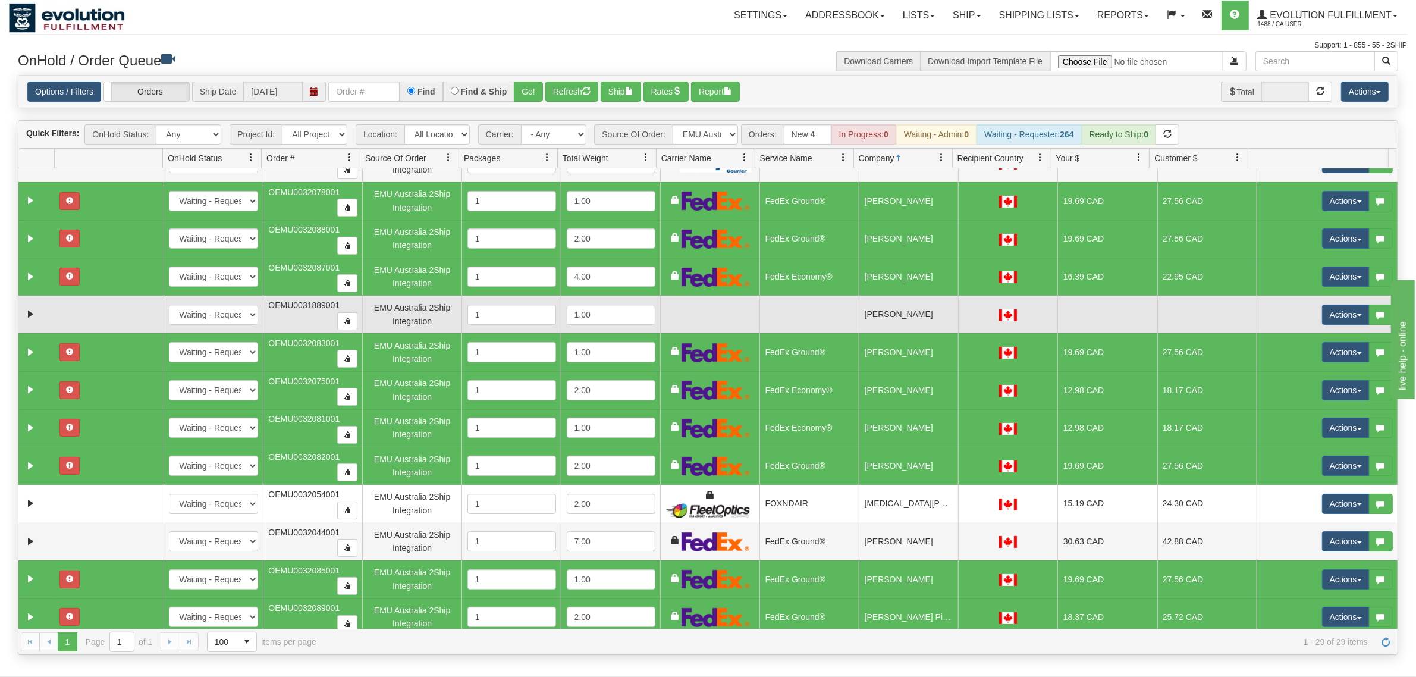
scroll to position [223, 0]
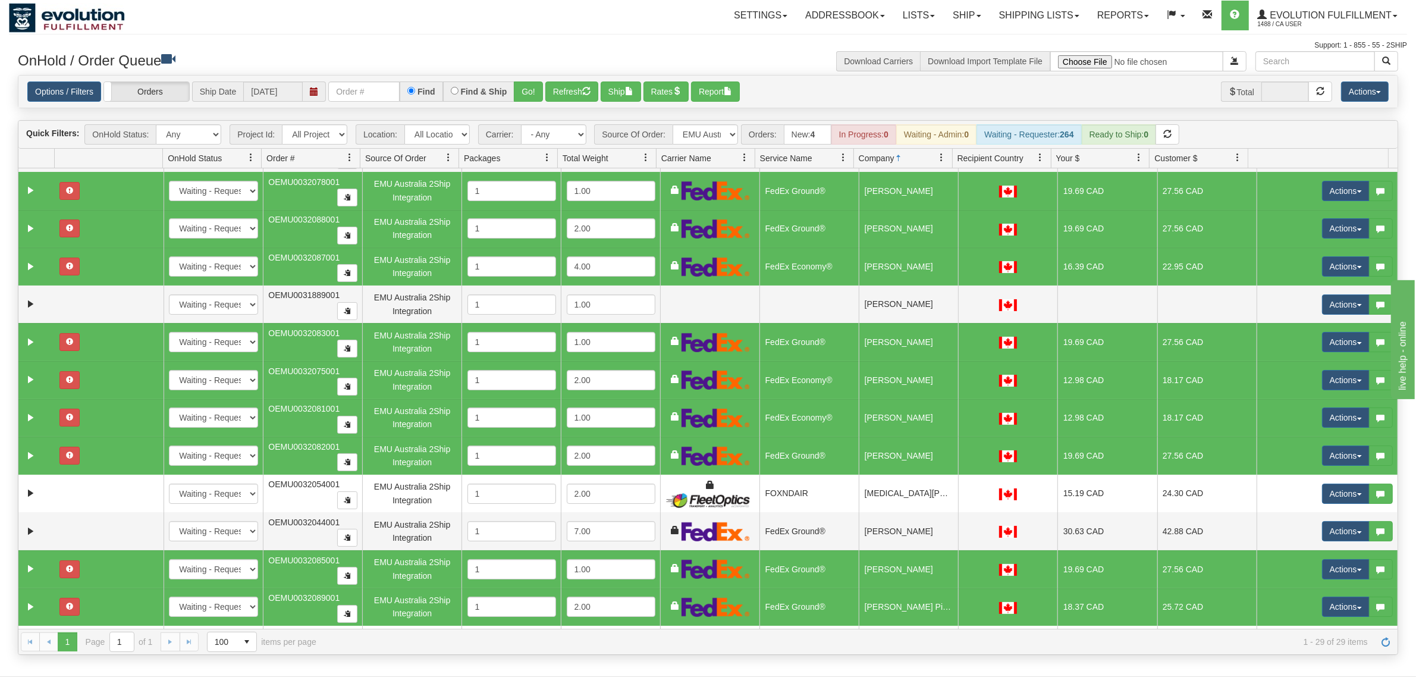
click at [28, 201] on td at bounding box center [36, 191] width 36 height 38
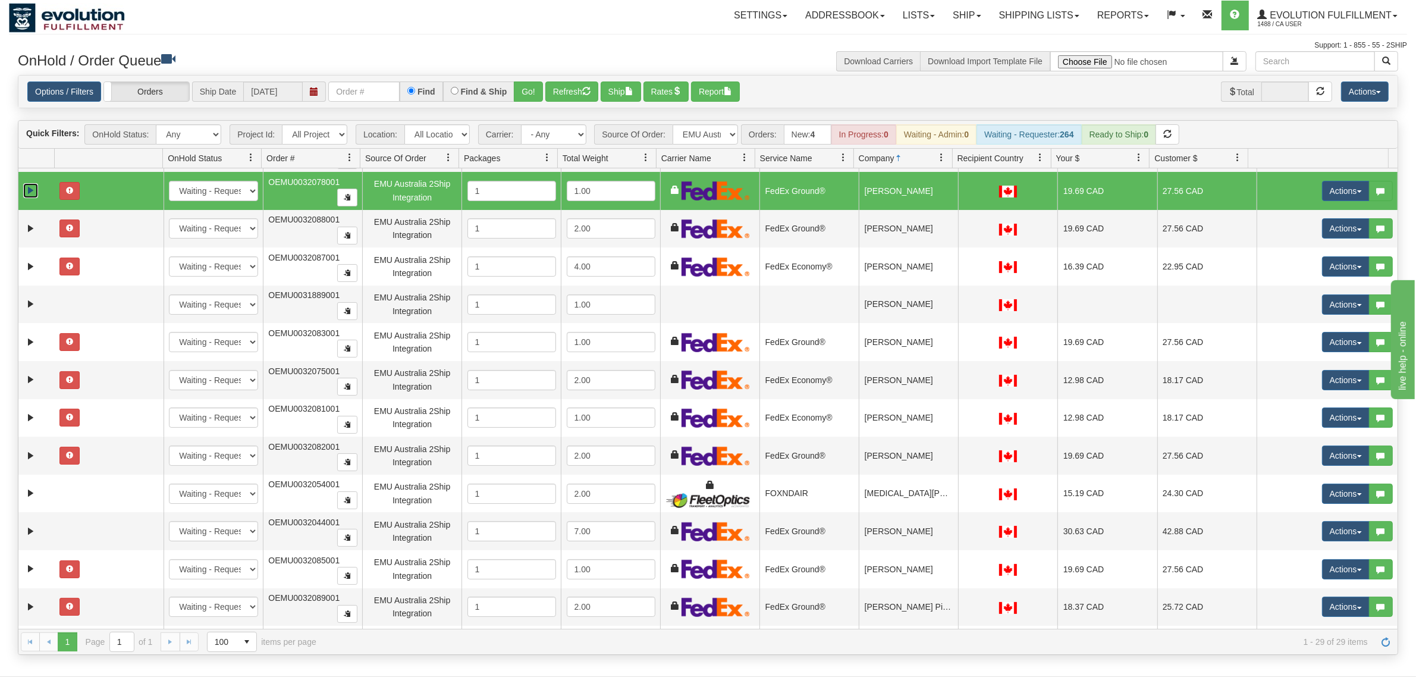
click at [33, 197] on link "Expand" at bounding box center [30, 190] width 15 height 15
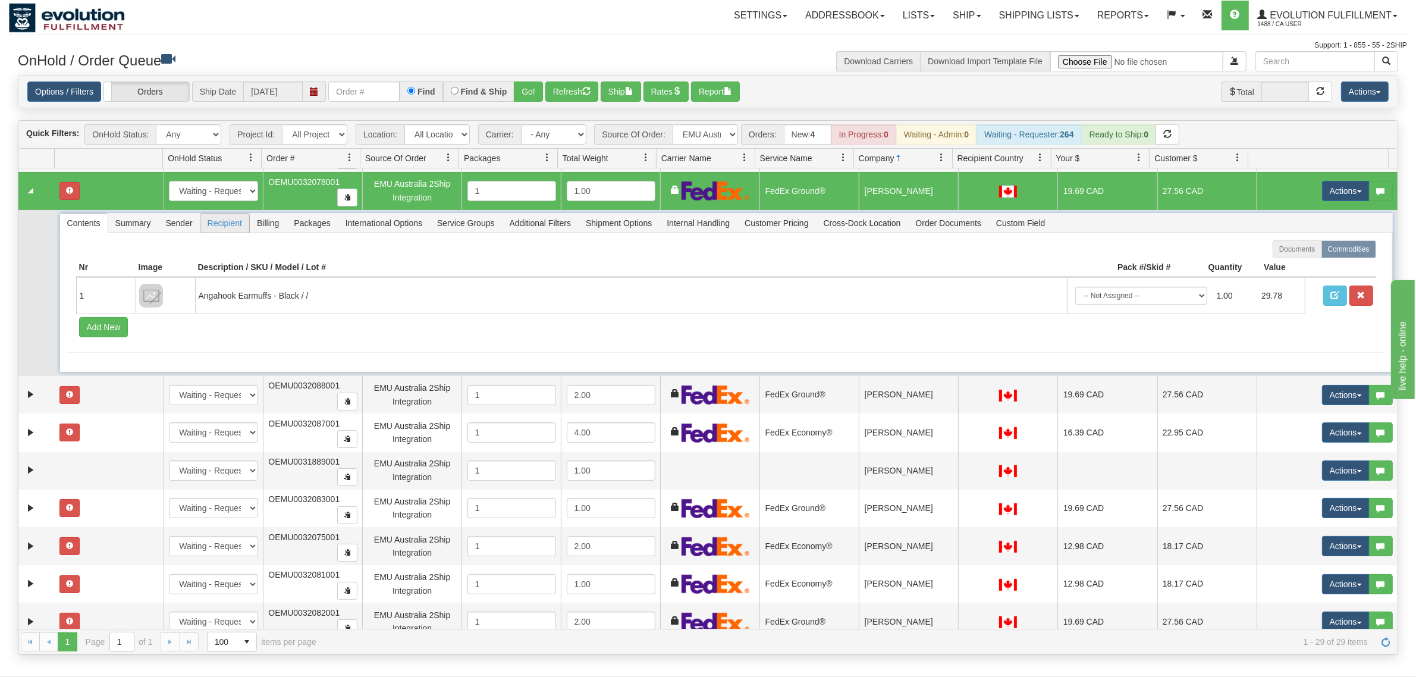
click at [237, 224] on span "Recipient" at bounding box center [224, 222] width 49 height 19
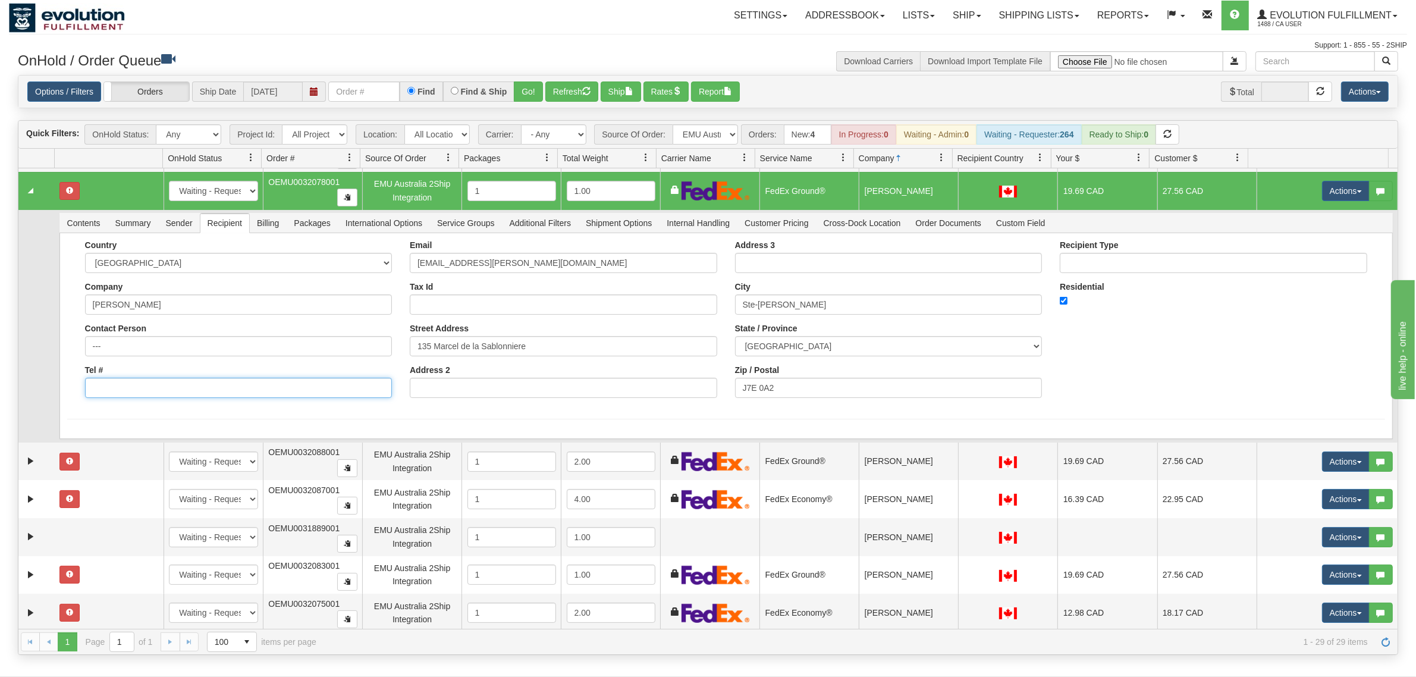
drag, startPoint x: 150, startPoint y: 391, endPoint x: 159, endPoint y: 391, distance: 8.9
click at [150, 391] on input "Tel #" at bounding box center [238, 388] width 307 height 20
type input "18886562228"
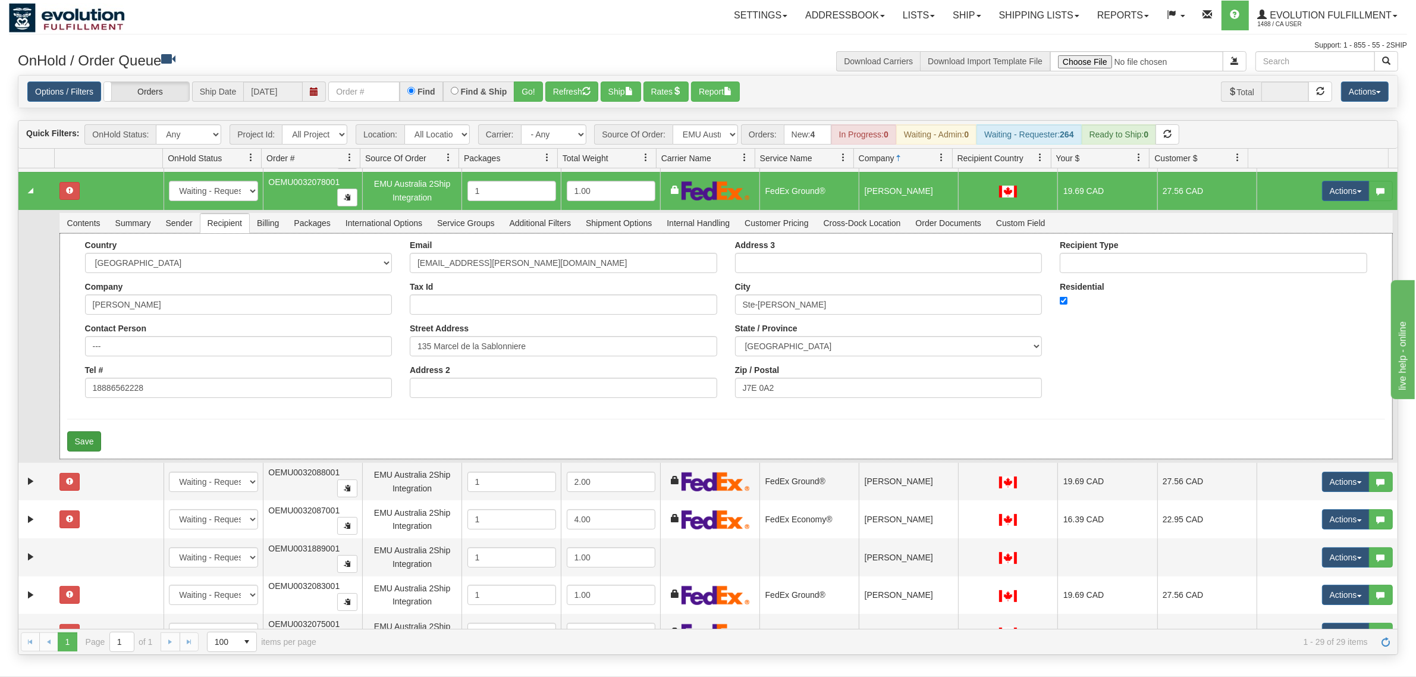
click at [102, 429] on form "Country [GEOGRAPHIC_DATA] [GEOGRAPHIC_DATA] [GEOGRAPHIC_DATA] [GEOGRAPHIC_DATA]…" at bounding box center [726, 345] width 1318 height 211
click at [95, 437] on button "Save" at bounding box center [84, 441] width 34 height 20
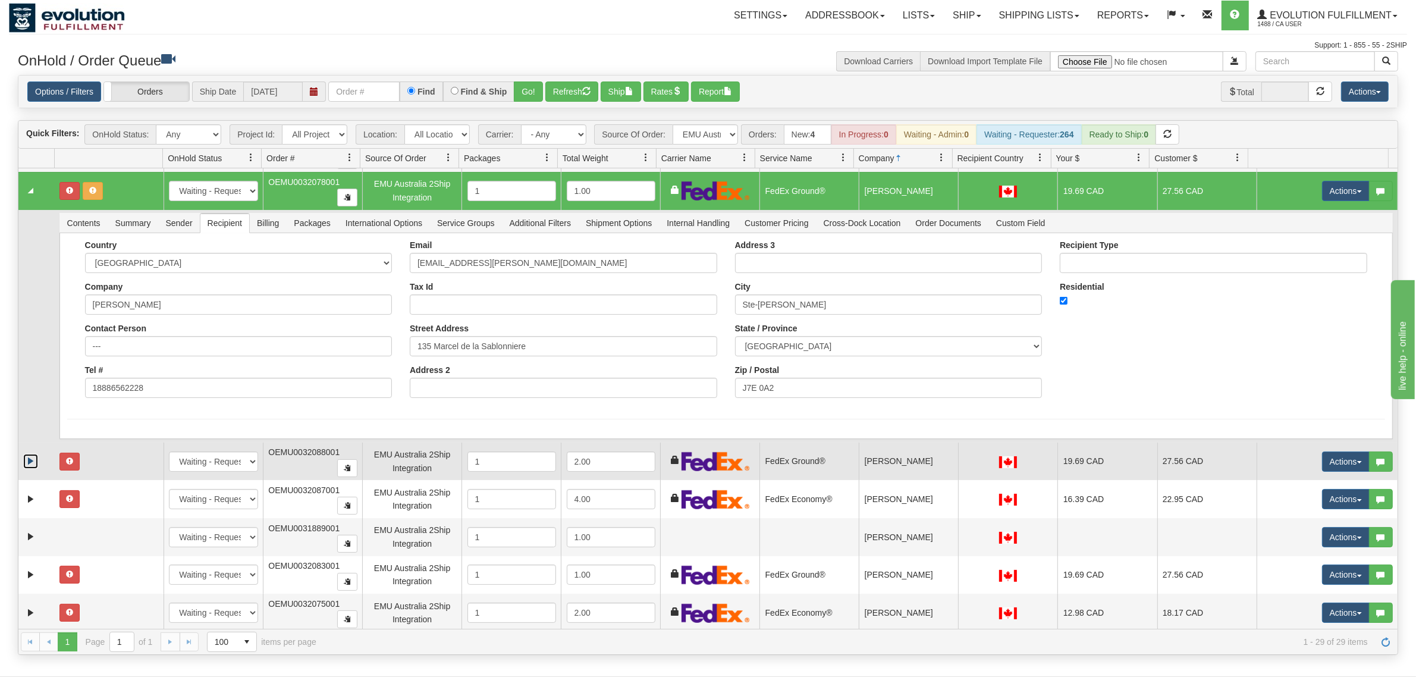
click at [26, 462] on link "Expand" at bounding box center [30, 461] width 15 height 15
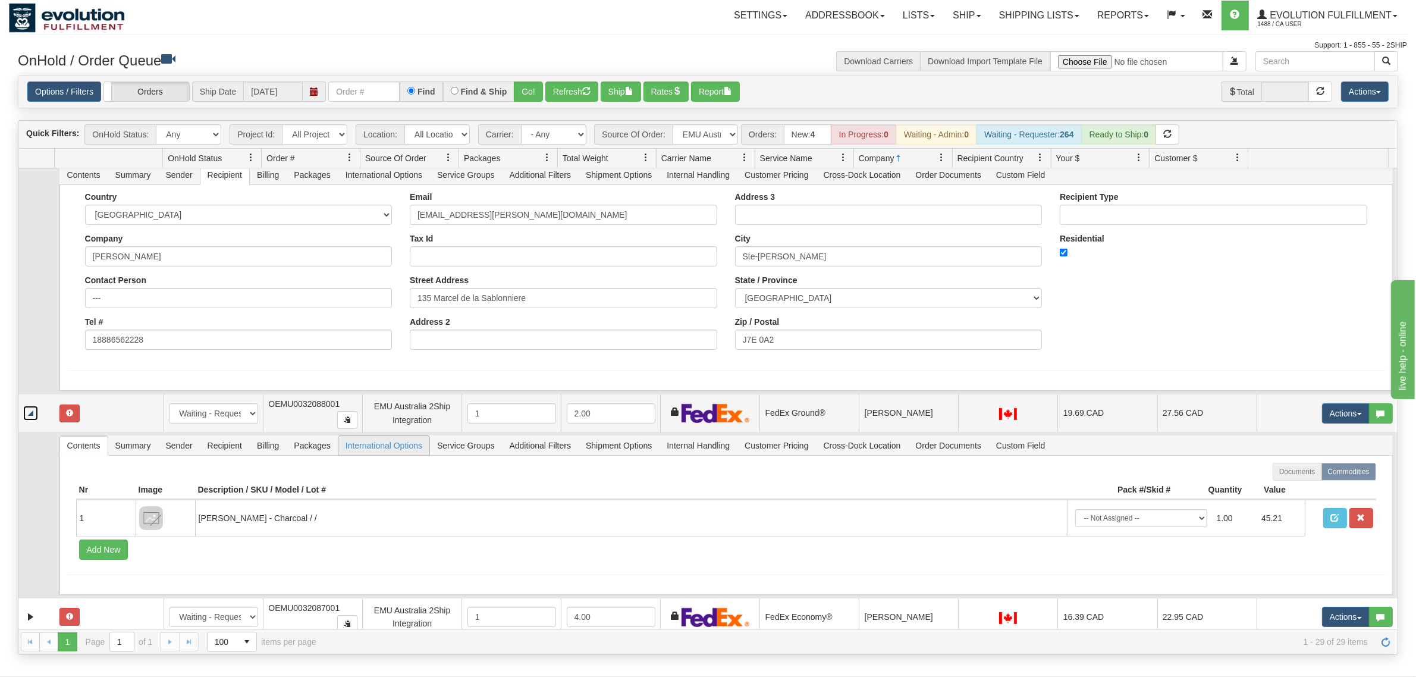
scroll to position [297, 0]
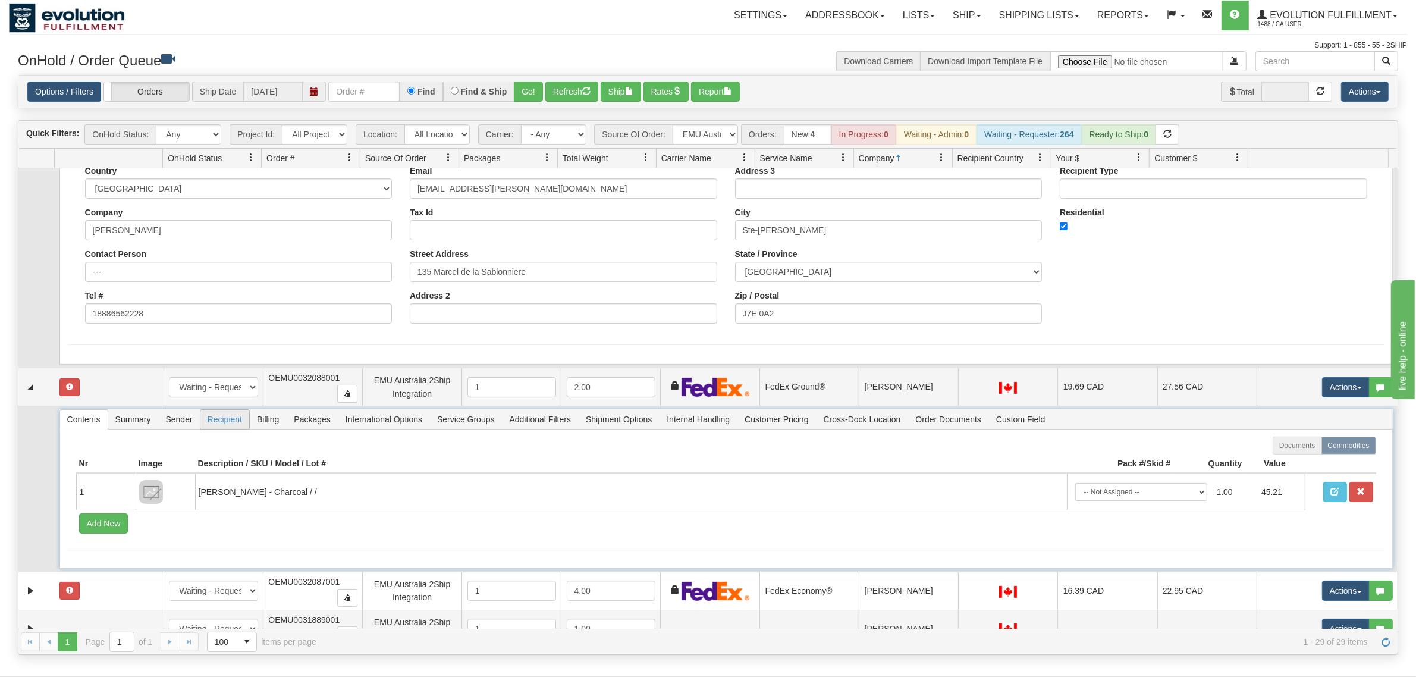
click at [233, 428] on span "Recipient" at bounding box center [224, 419] width 49 height 19
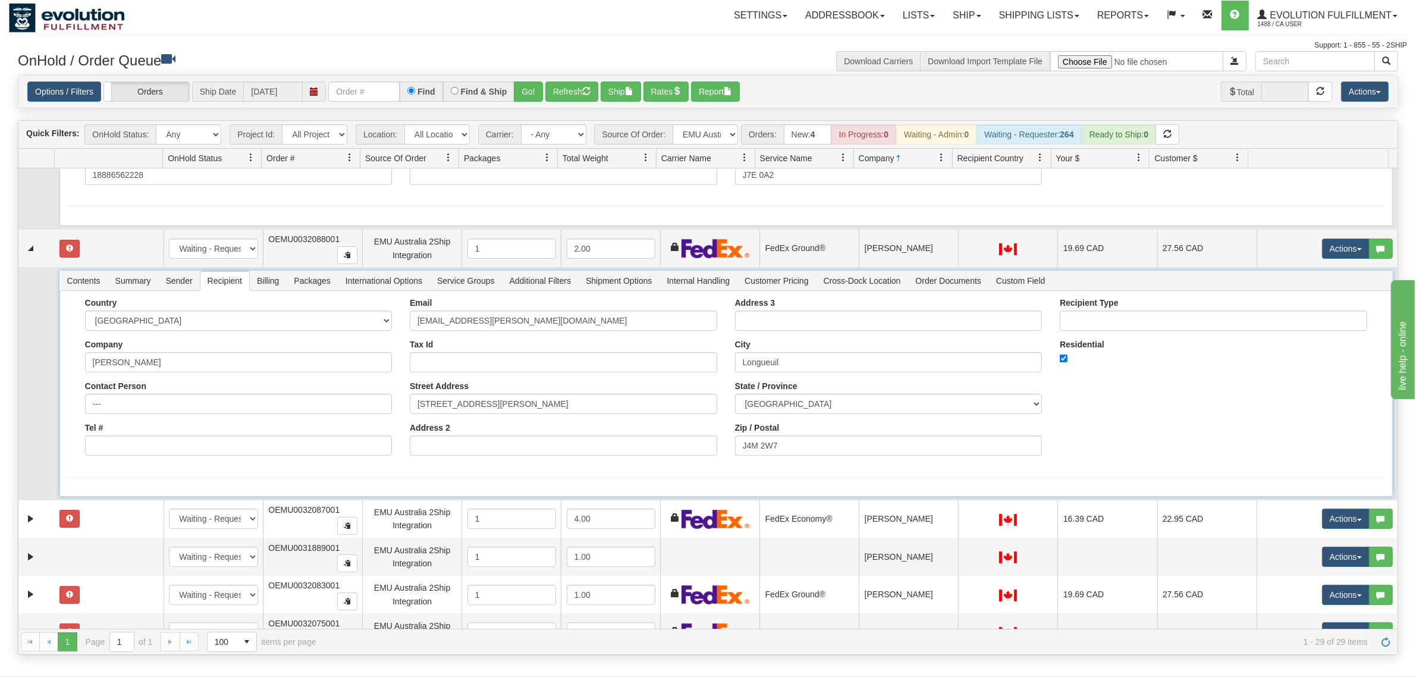
scroll to position [446, 0]
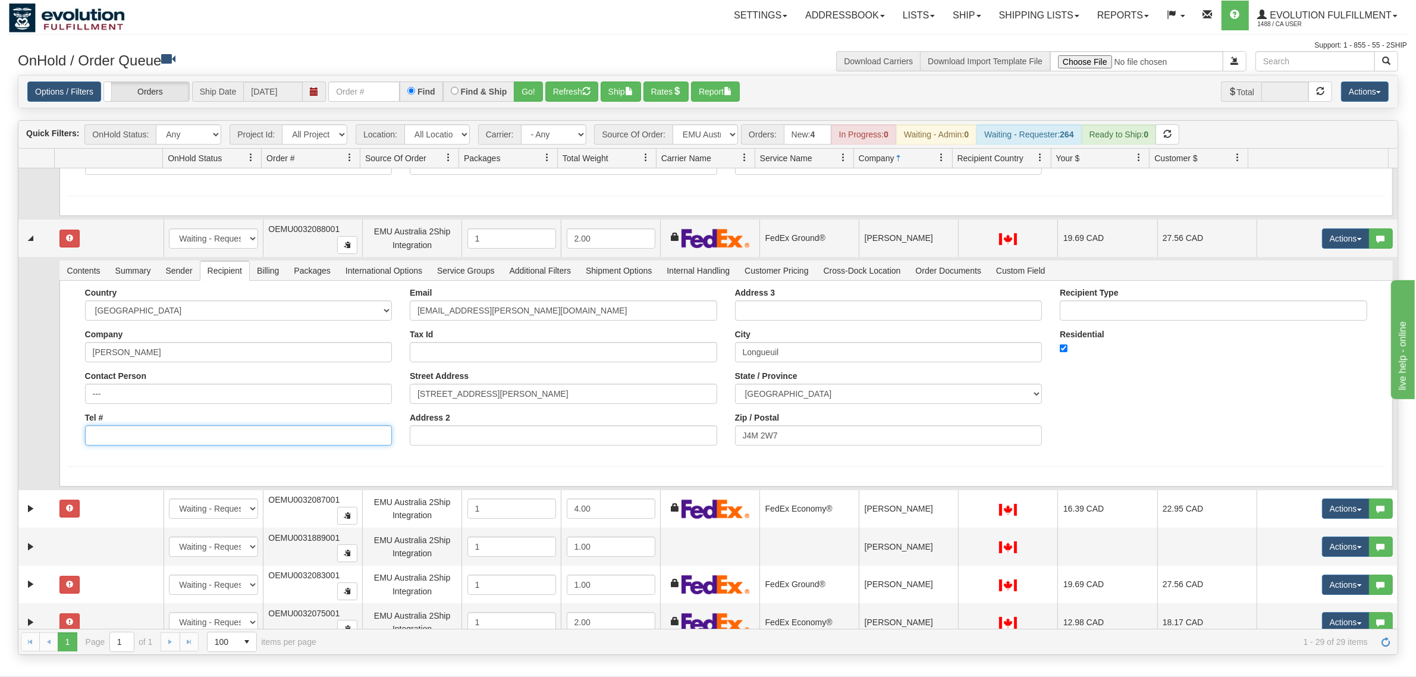
click at [168, 432] on input "Tel #" at bounding box center [238, 435] width 307 height 20
type input "18886562228"
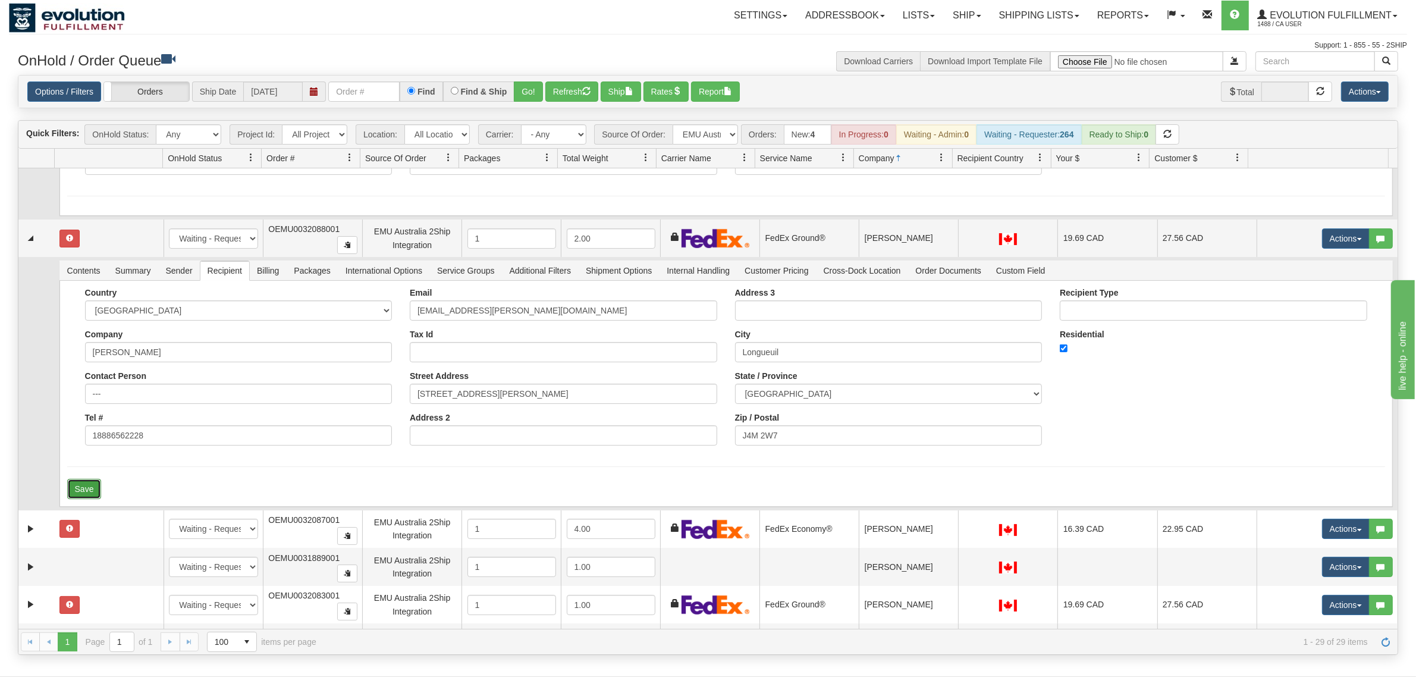
click at [101, 486] on button "Save" at bounding box center [84, 489] width 34 height 20
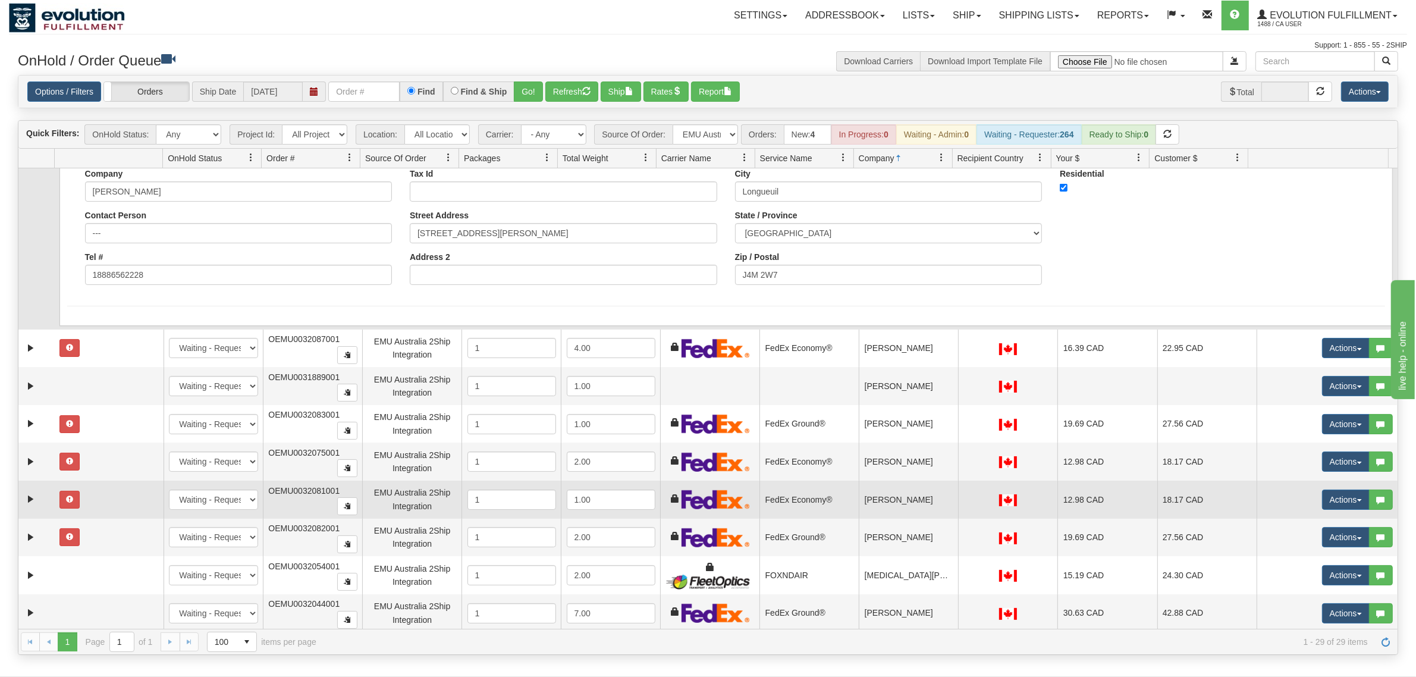
scroll to position [669, 0]
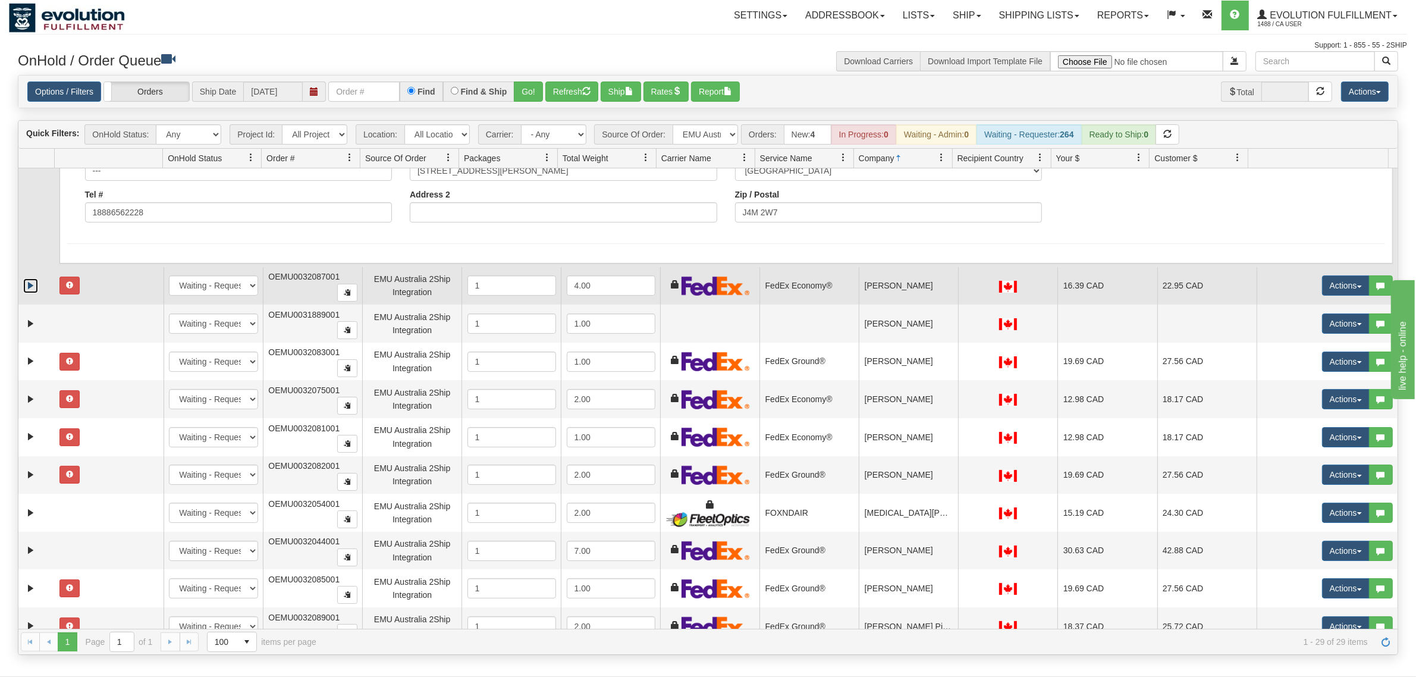
click at [24, 287] on link "Expand" at bounding box center [30, 285] width 15 height 15
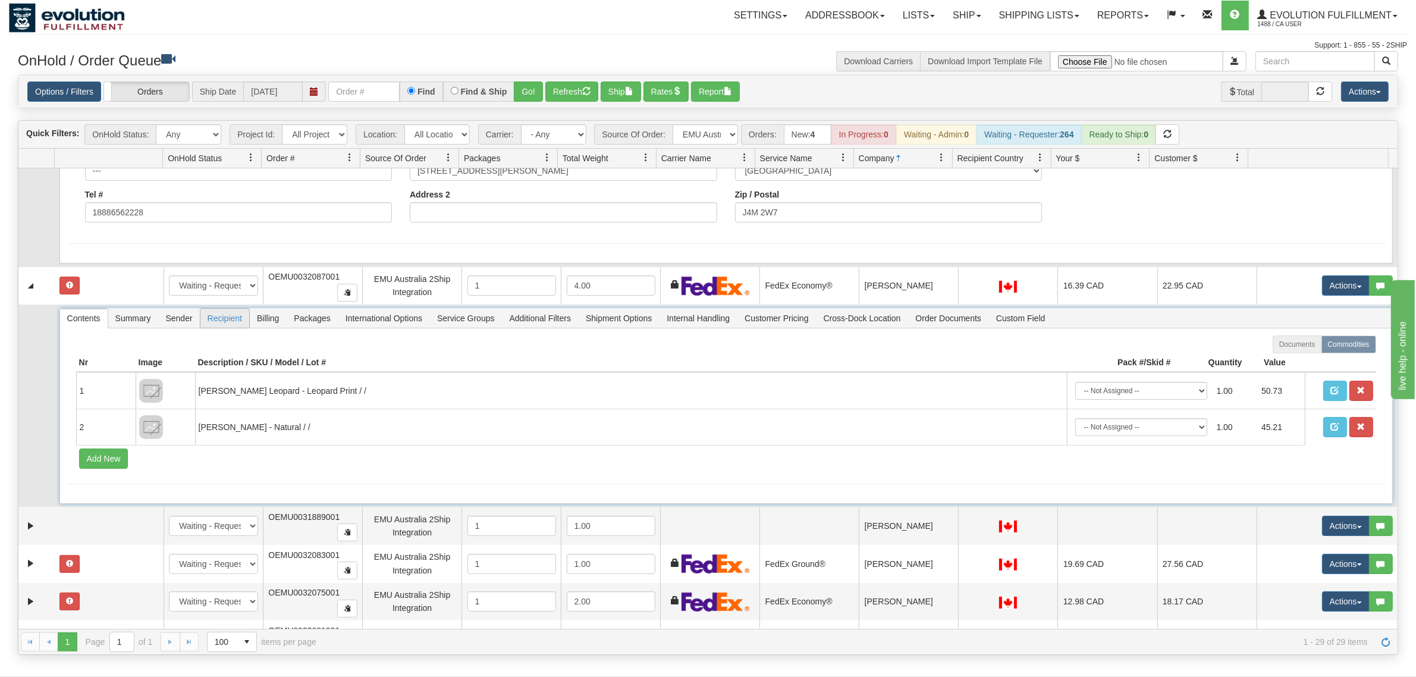
click at [230, 316] on span "Recipient" at bounding box center [224, 318] width 49 height 19
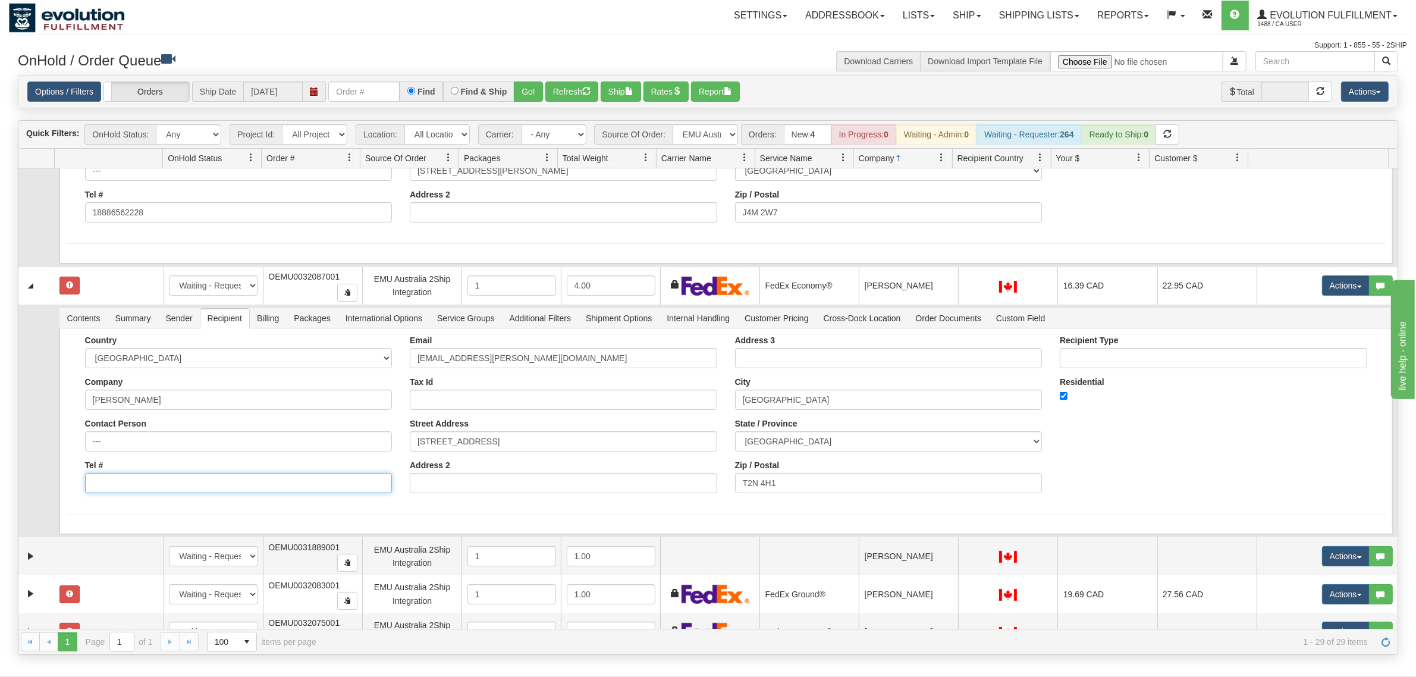
click at [129, 483] on input "Tel #" at bounding box center [238, 483] width 307 height 20
type input "18886562228"
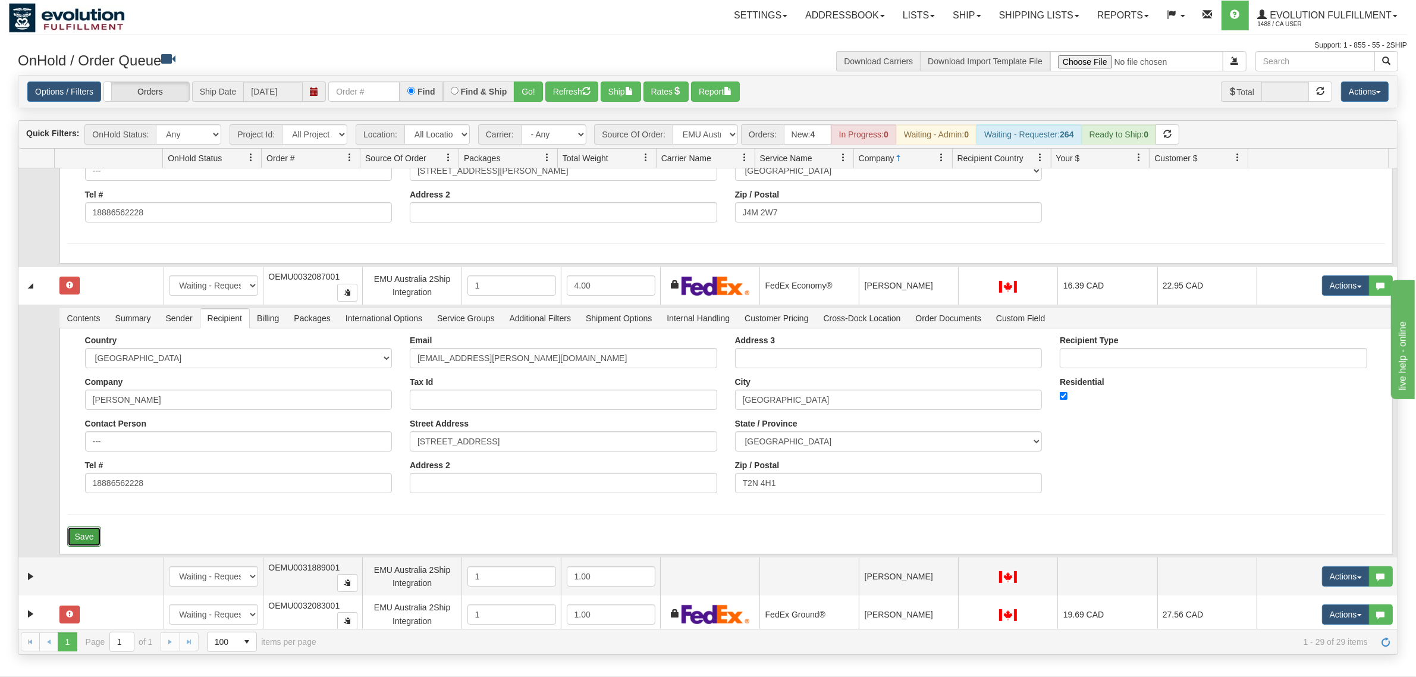
click at [94, 531] on button "Save" at bounding box center [84, 536] width 34 height 20
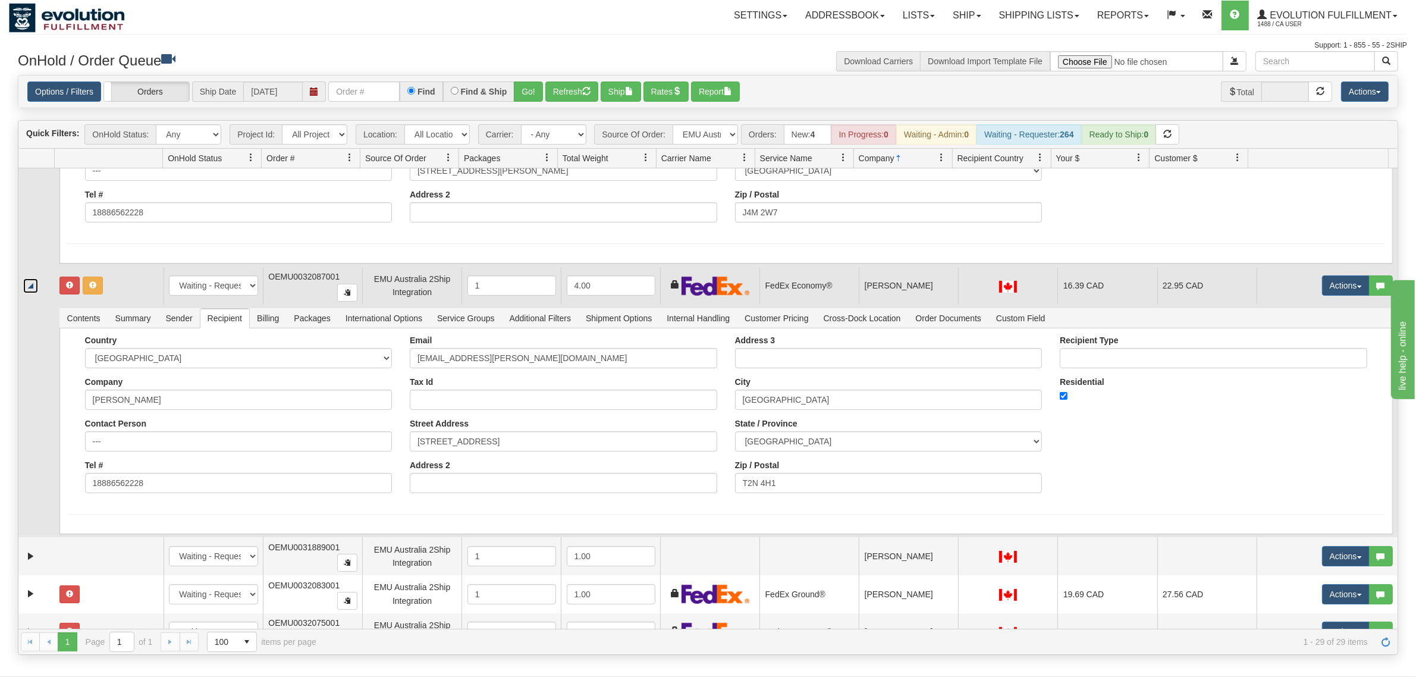
click at [37, 283] on link "Collapse" at bounding box center [30, 285] width 15 height 15
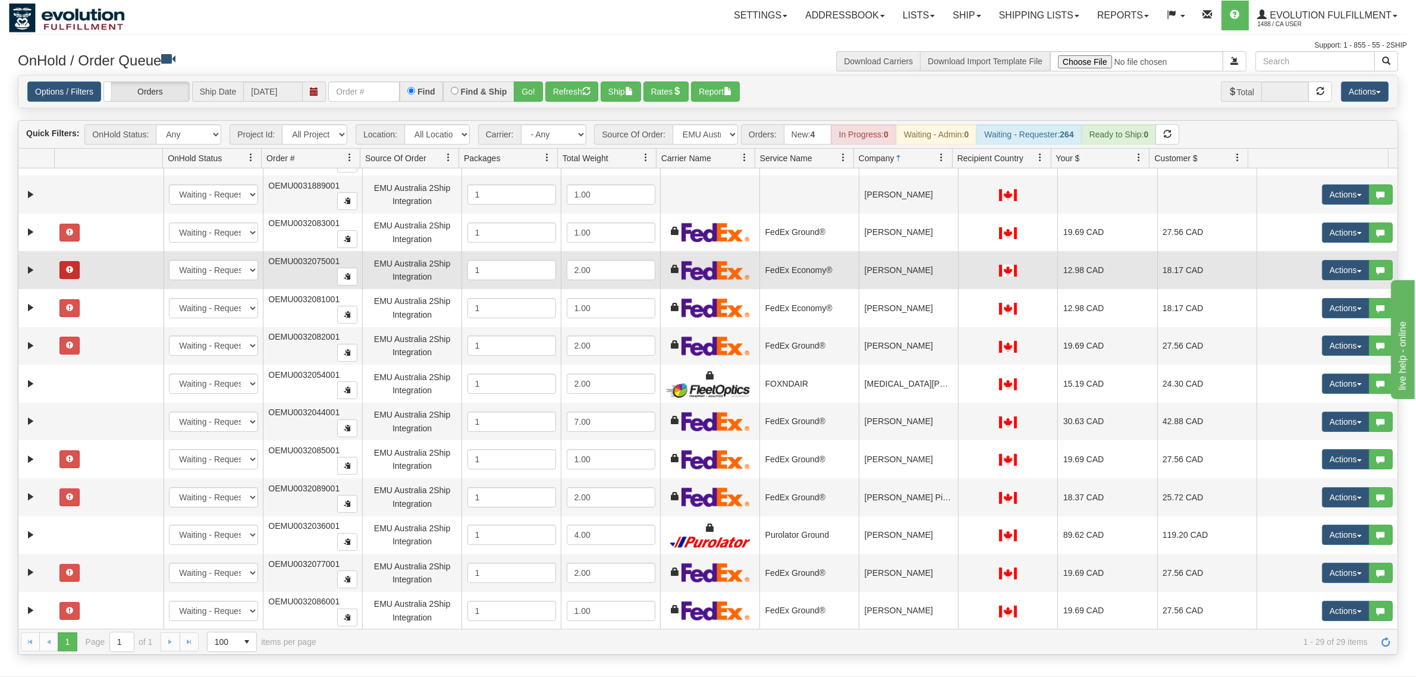
scroll to position [818, 0]
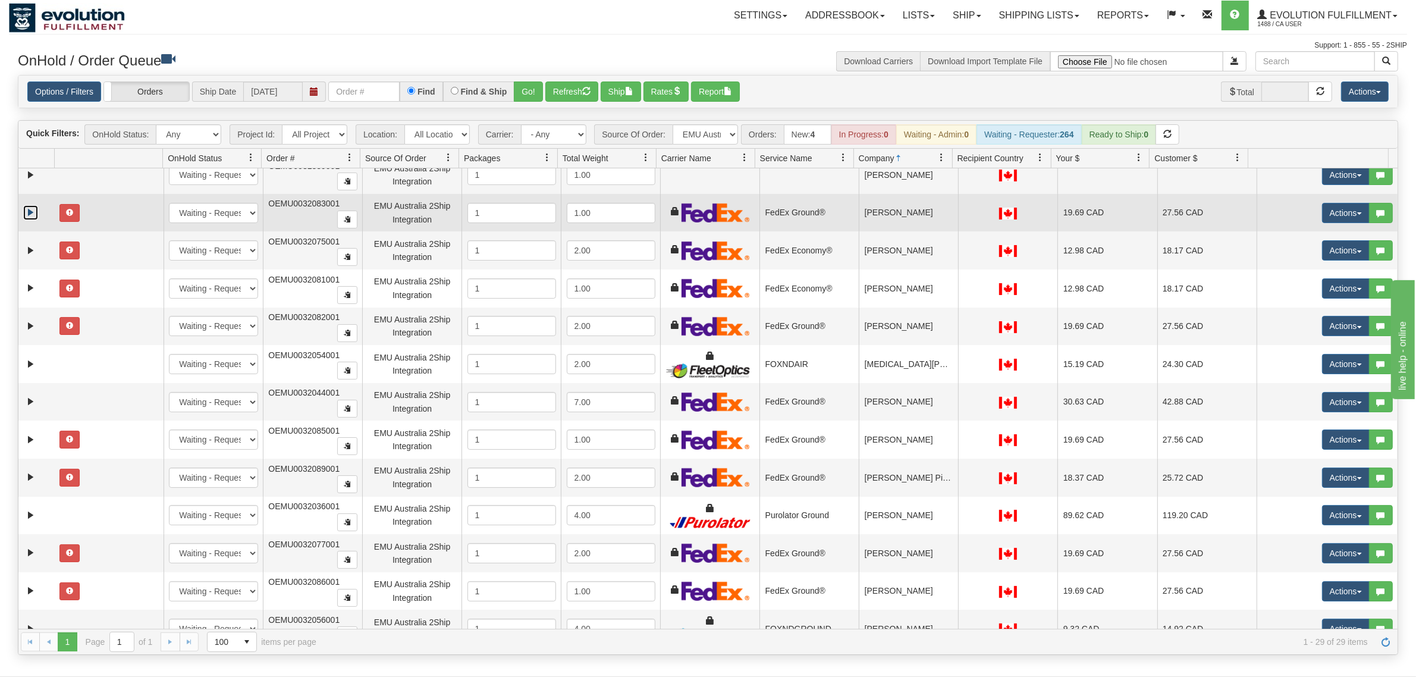
click at [25, 206] on link "Expand" at bounding box center [30, 212] width 15 height 15
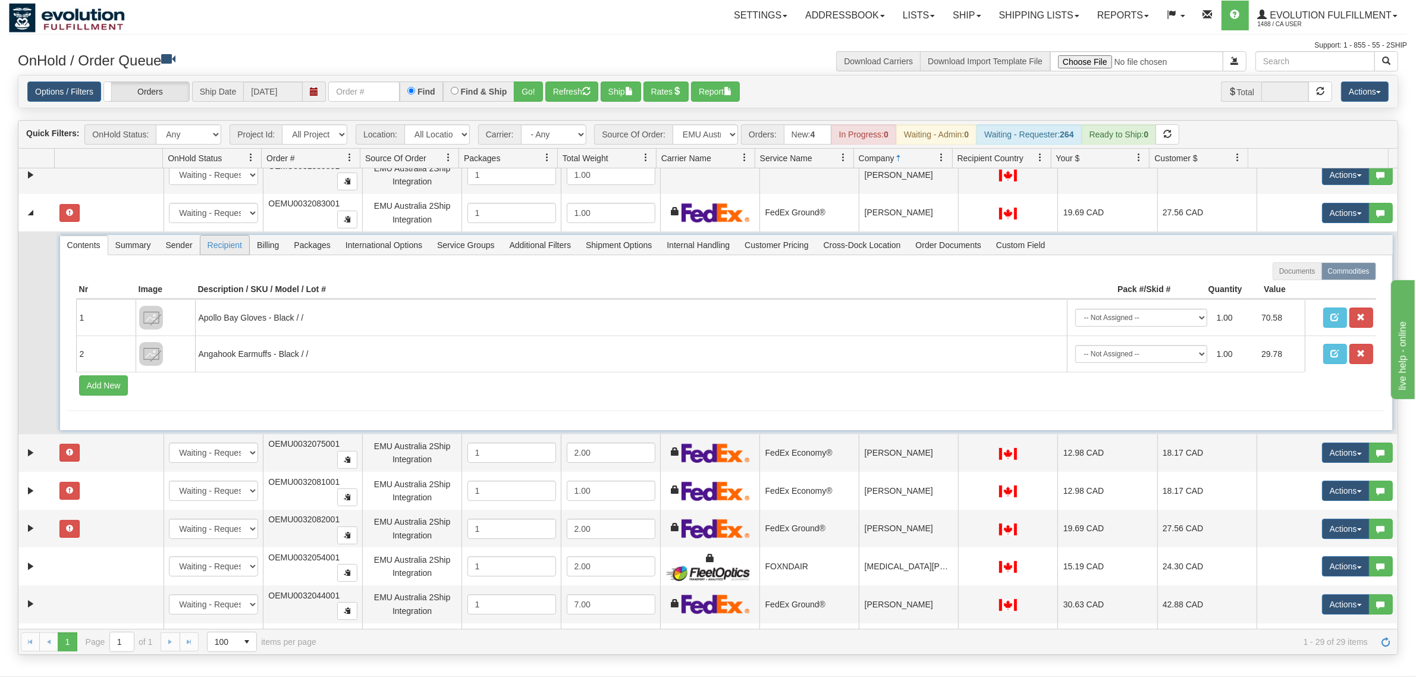
click at [236, 243] on span "Recipient" at bounding box center [224, 244] width 49 height 19
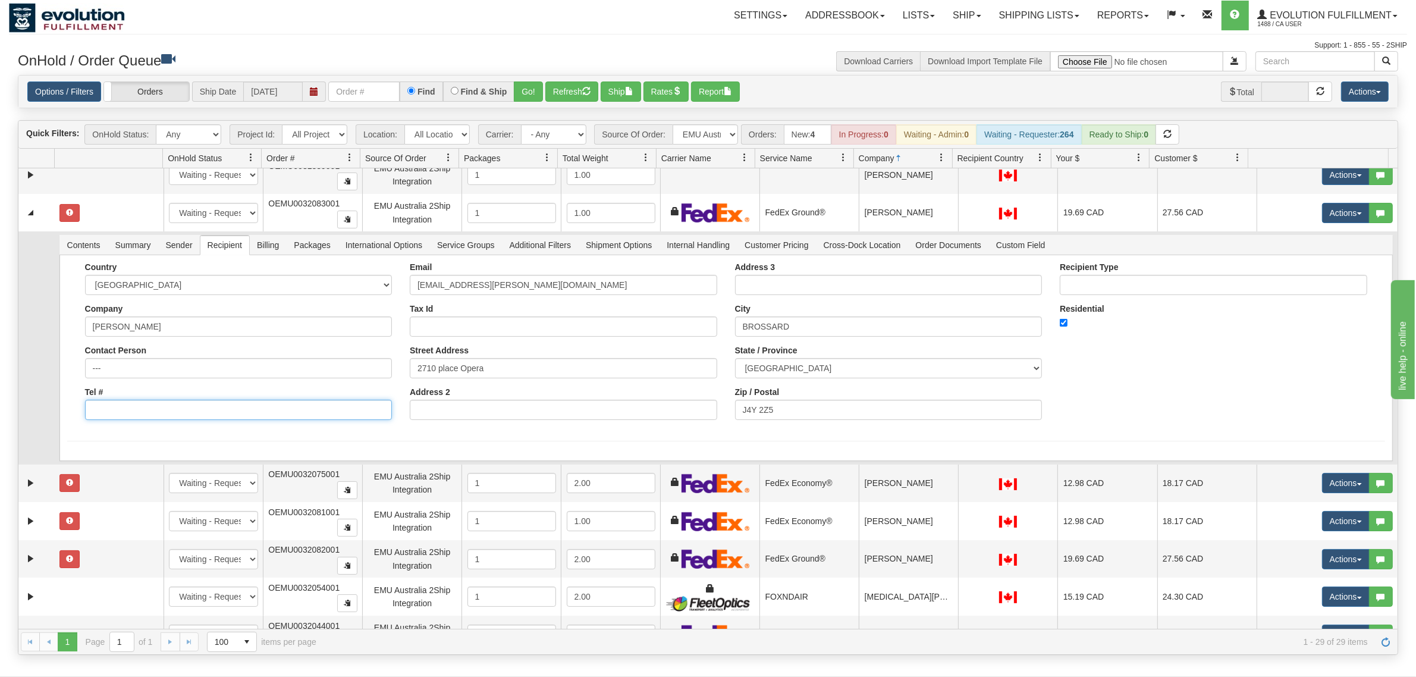
drag, startPoint x: 146, startPoint y: 414, endPoint x: 152, endPoint y: 411, distance: 6.6
click at [152, 411] on input "Tel #" at bounding box center [238, 410] width 307 height 20
type input "18886562228"
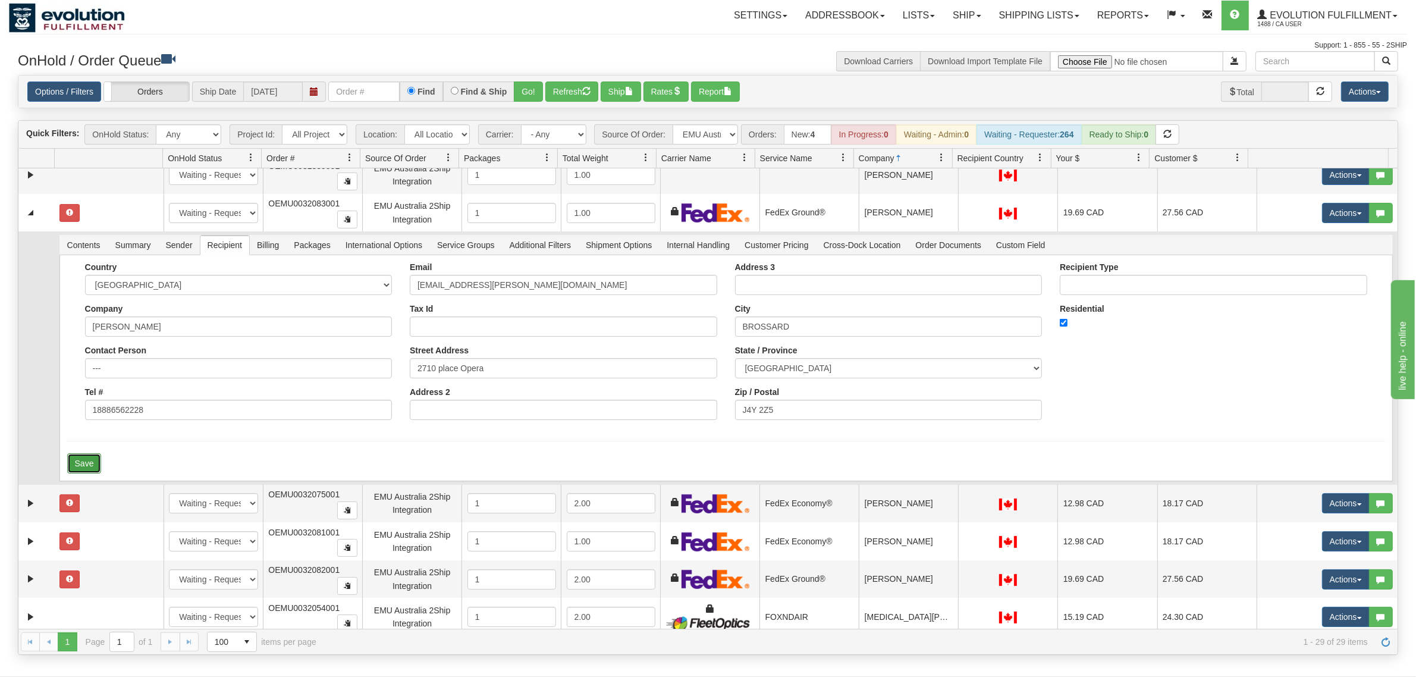
click at [93, 460] on button "Save" at bounding box center [84, 463] width 34 height 20
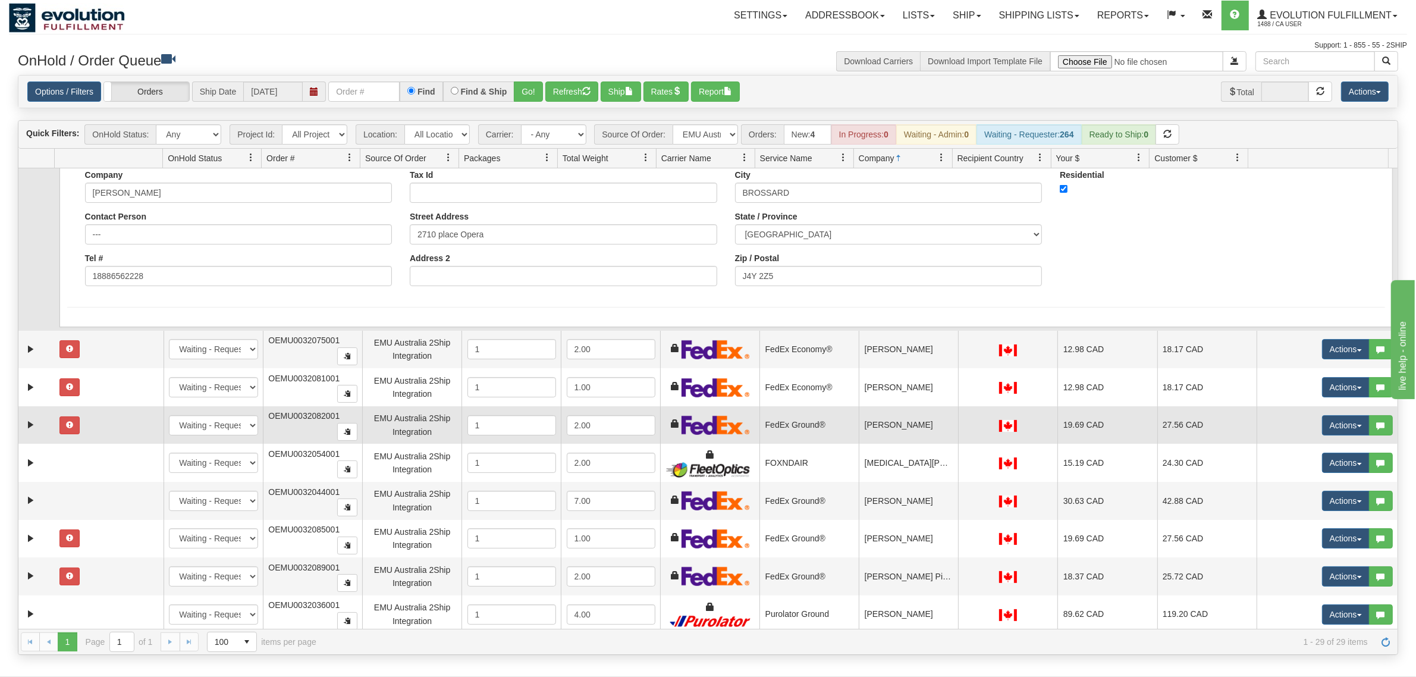
scroll to position [966, 0]
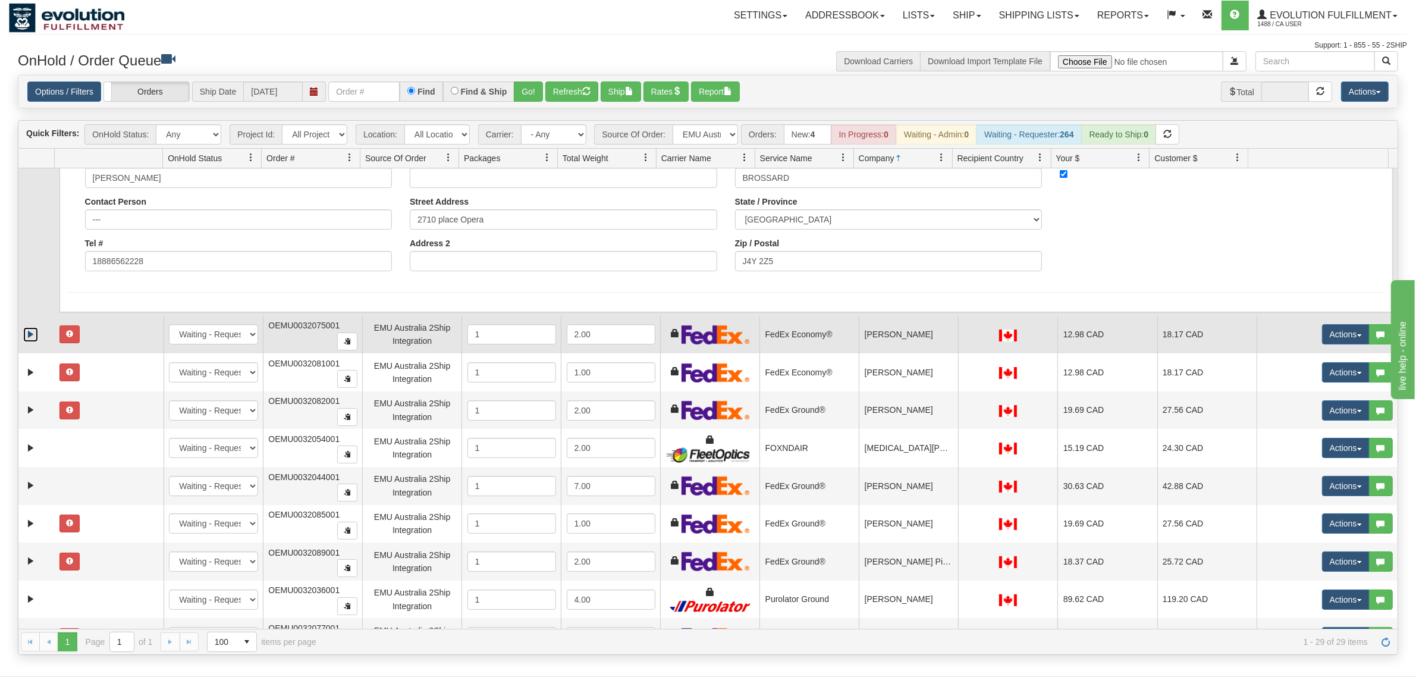
click at [36, 331] on link "Expand" at bounding box center [30, 334] width 15 height 15
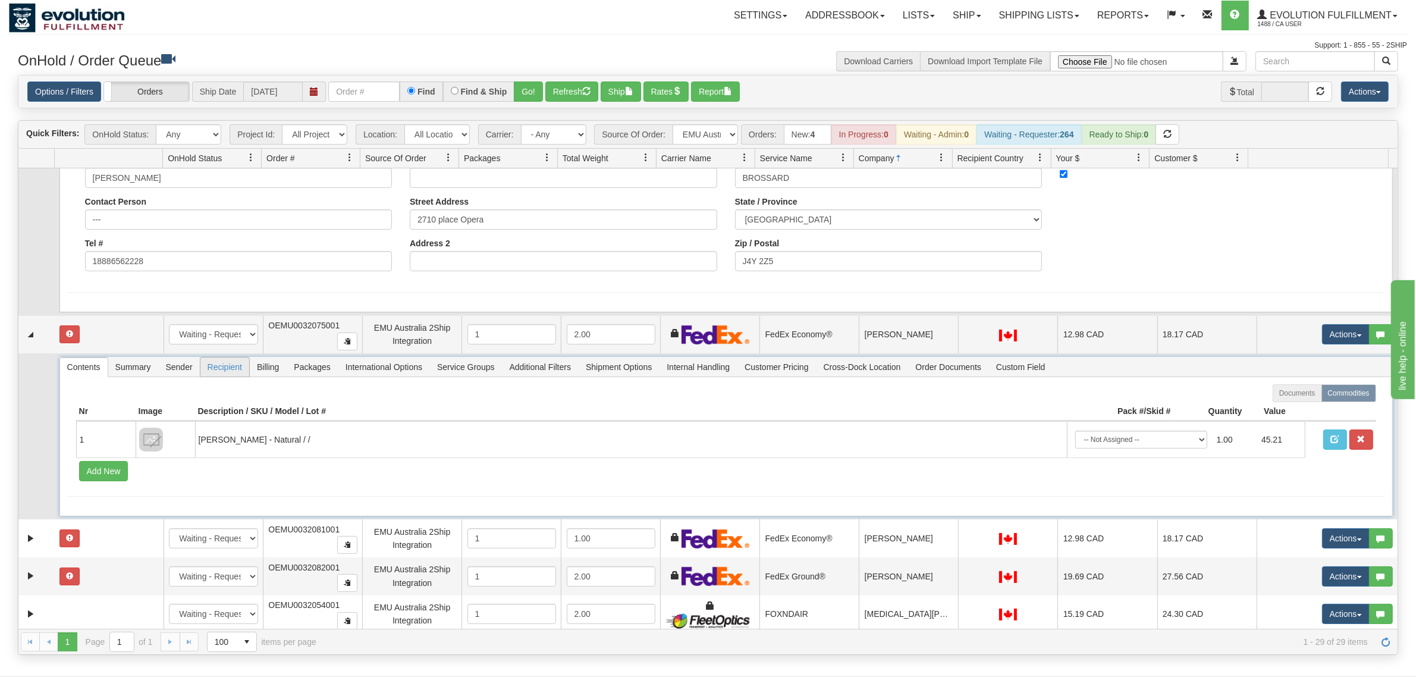
click at [256, 361] on span "Billing" at bounding box center [268, 366] width 36 height 19
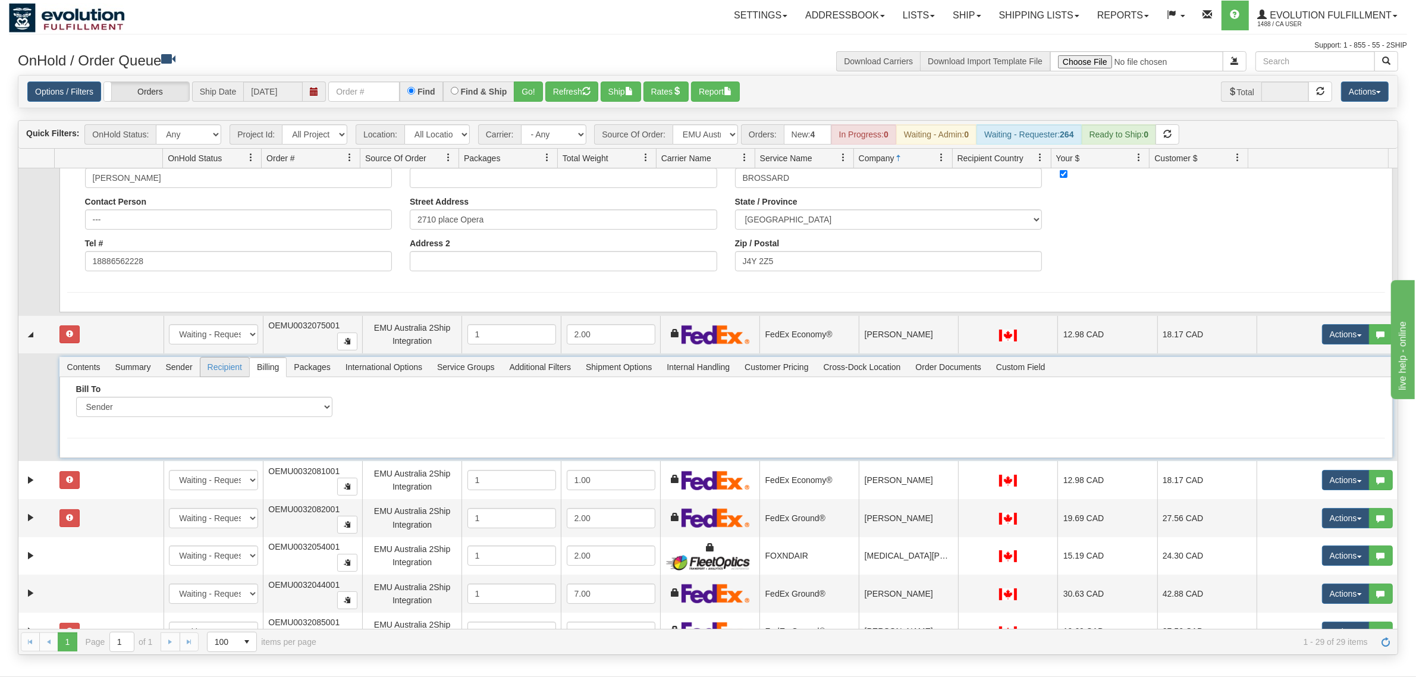
click at [229, 367] on span "Recipient" at bounding box center [224, 366] width 49 height 19
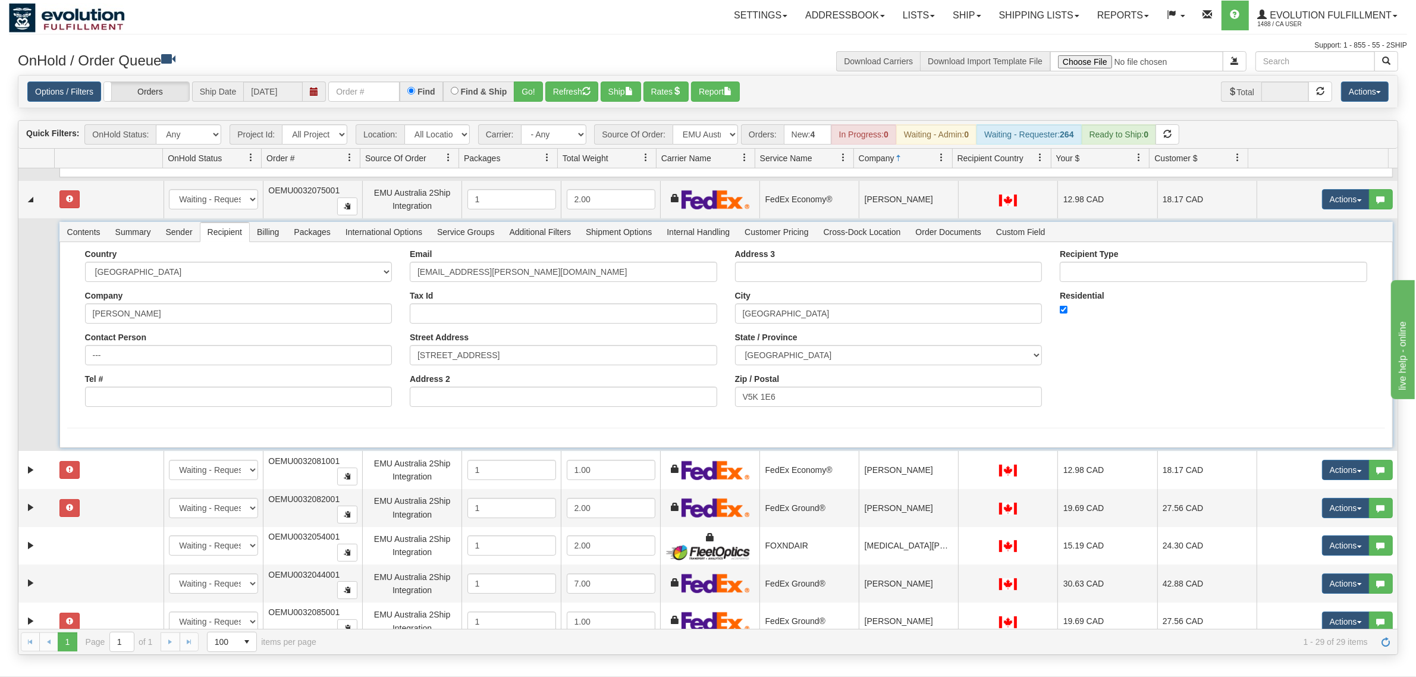
scroll to position [1115, 0]
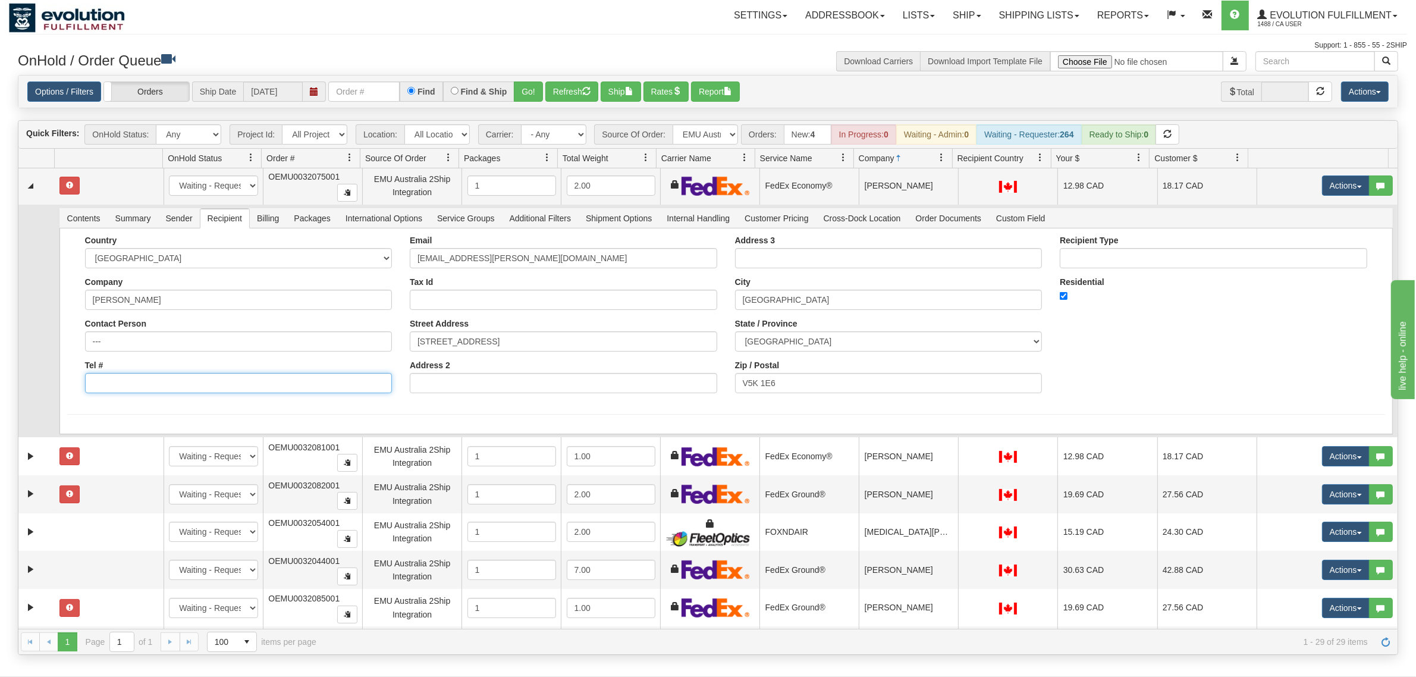
click at [159, 382] on input "Tel #" at bounding box center [238, 383] width 307 height 20
type input "18886562228"
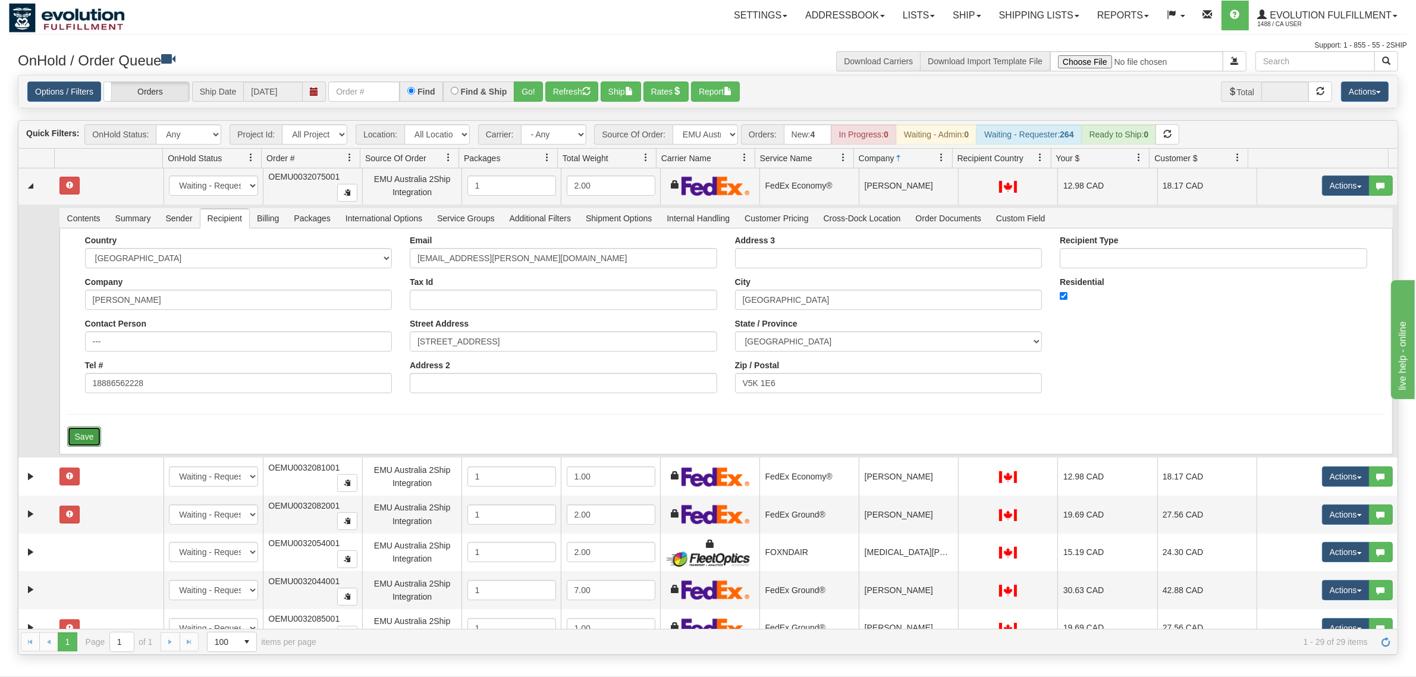
click at [89, 429] on button "Save" at bounding box center [84, 436] width 34 height 20
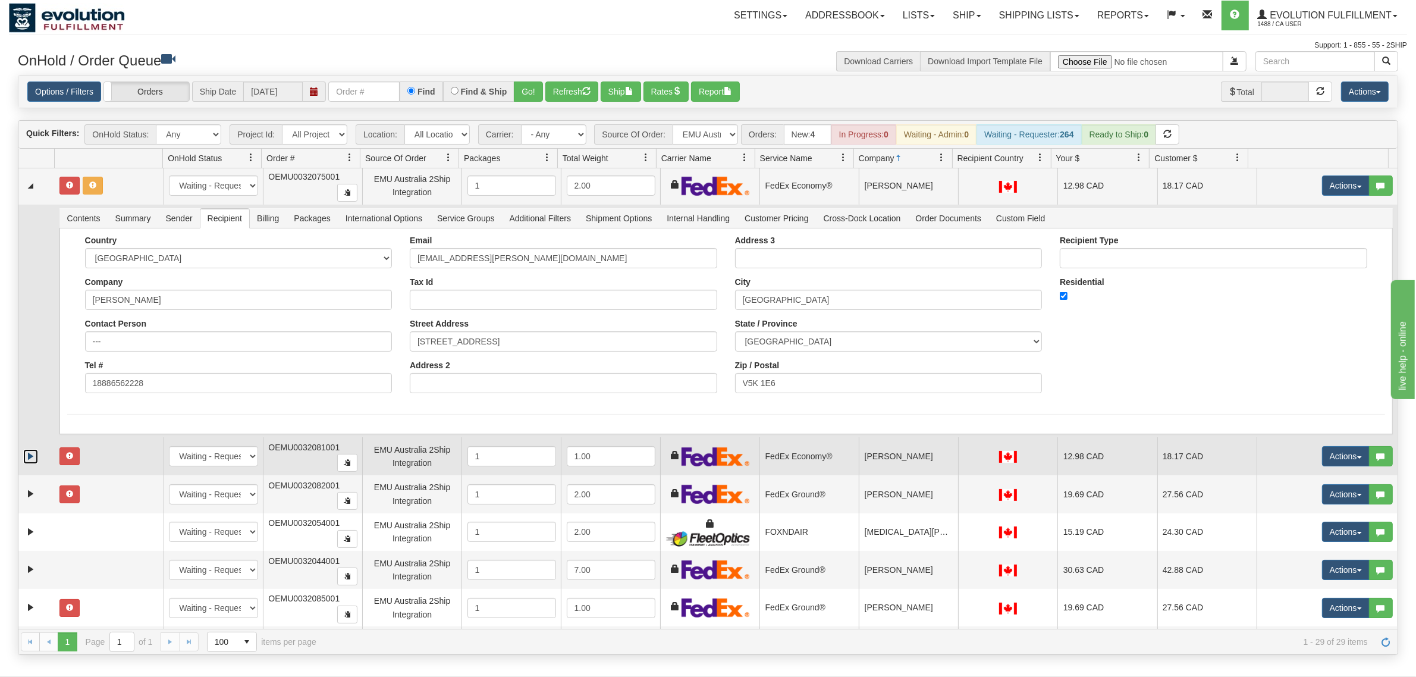
click at [34, 454] on link "Expand" at bounding box center [30, 456] width 15 height 15
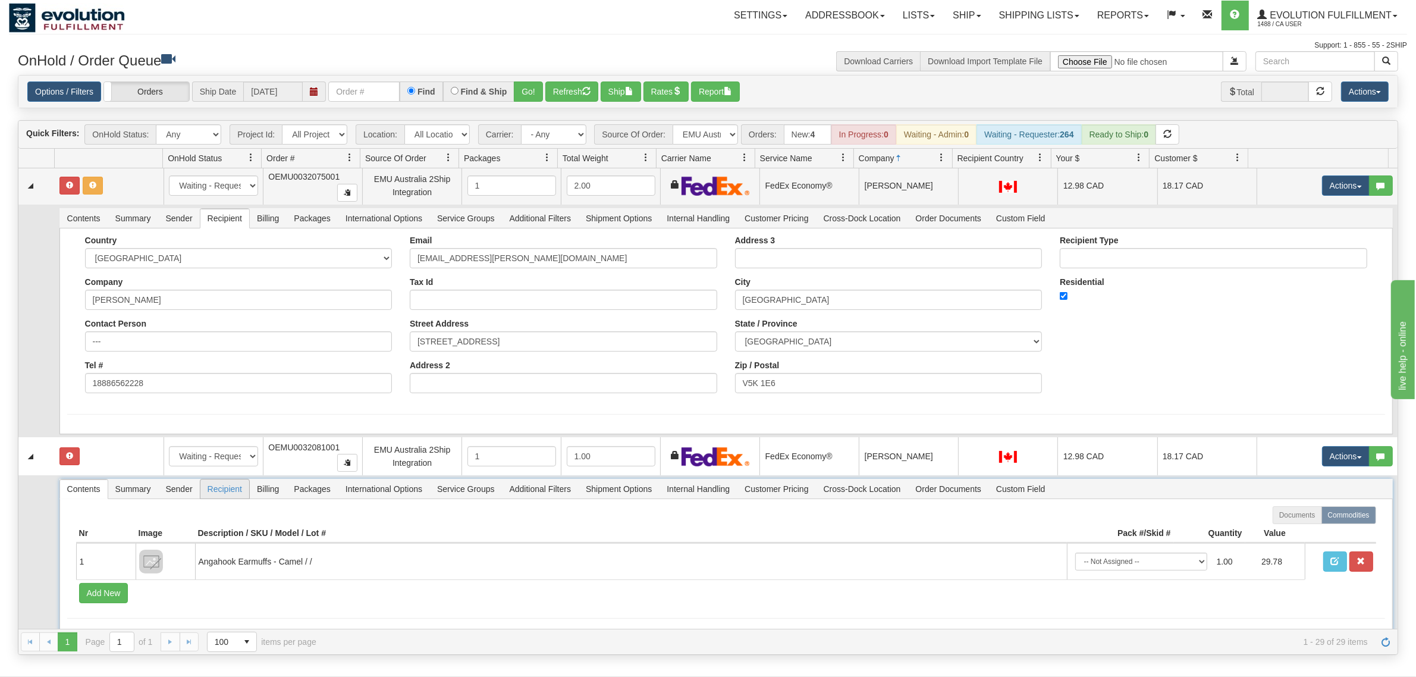
click at [223, 485] on span "Recipient" at bounding box center [224, 488] width 49 height 19
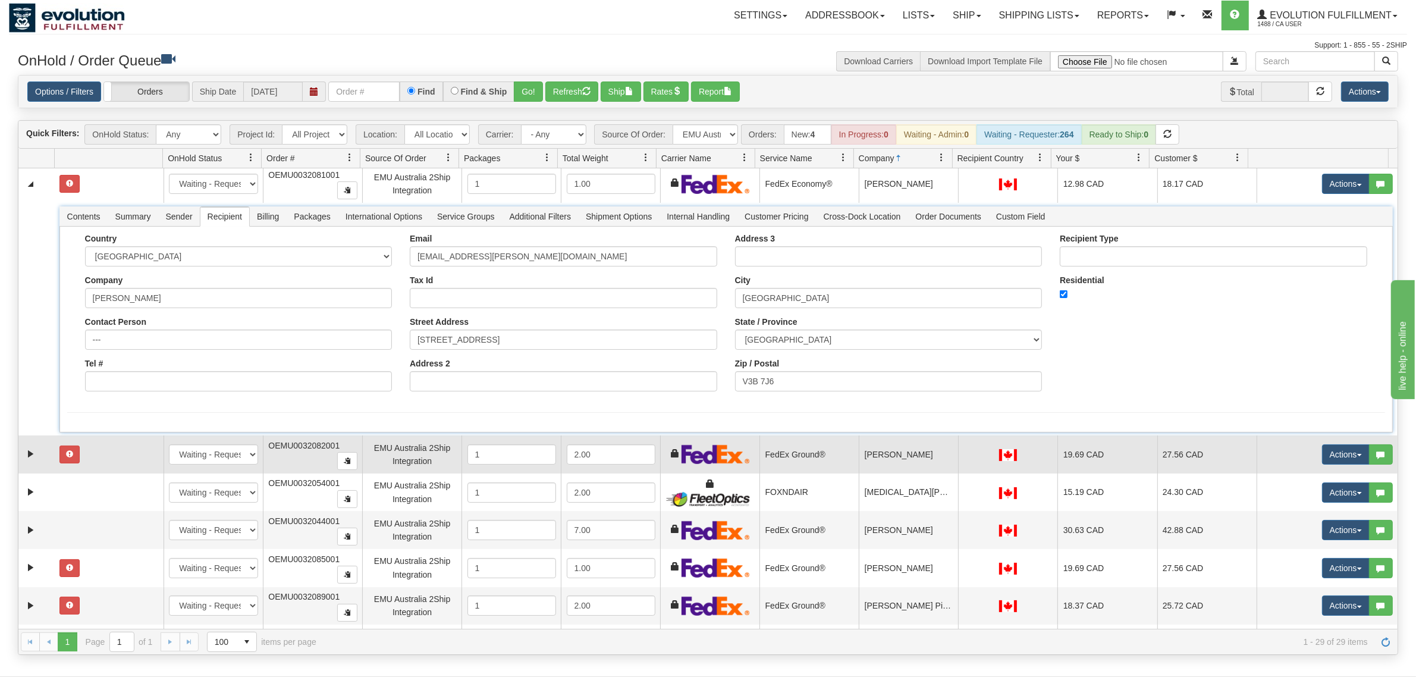
scroll to position [1412, 0]
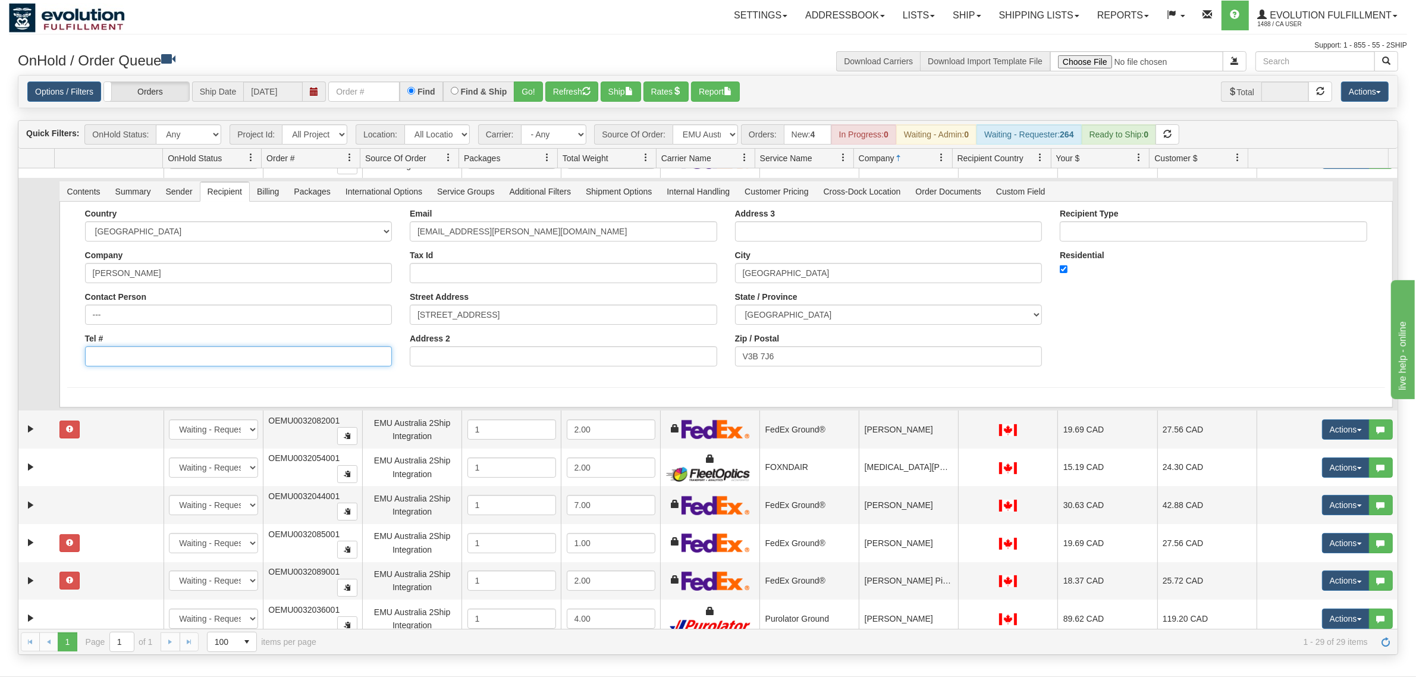
click at [156, 357] on input "Tel #" at bounding box center [238, 356] width 307 height 20
type input "18886562228"
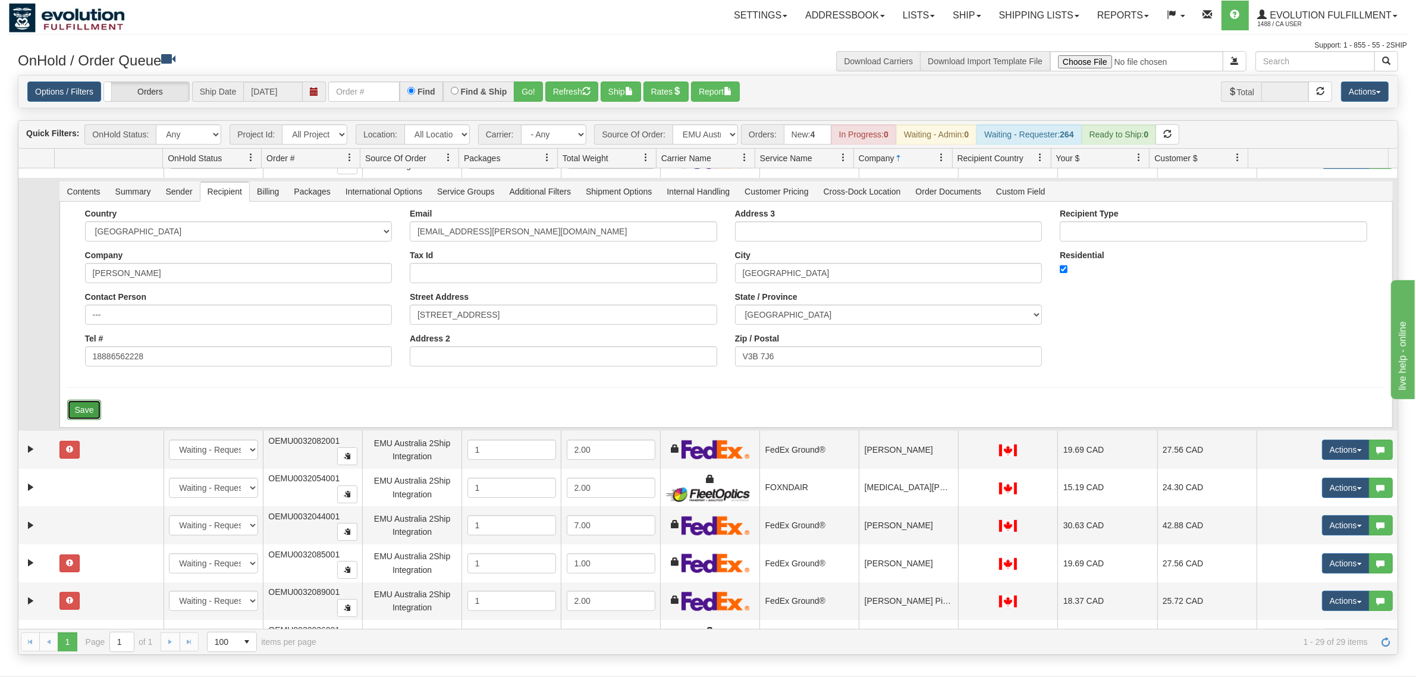
click at [80, 400] on button "Save" at bounding box center [84, 410] width 34 height 20
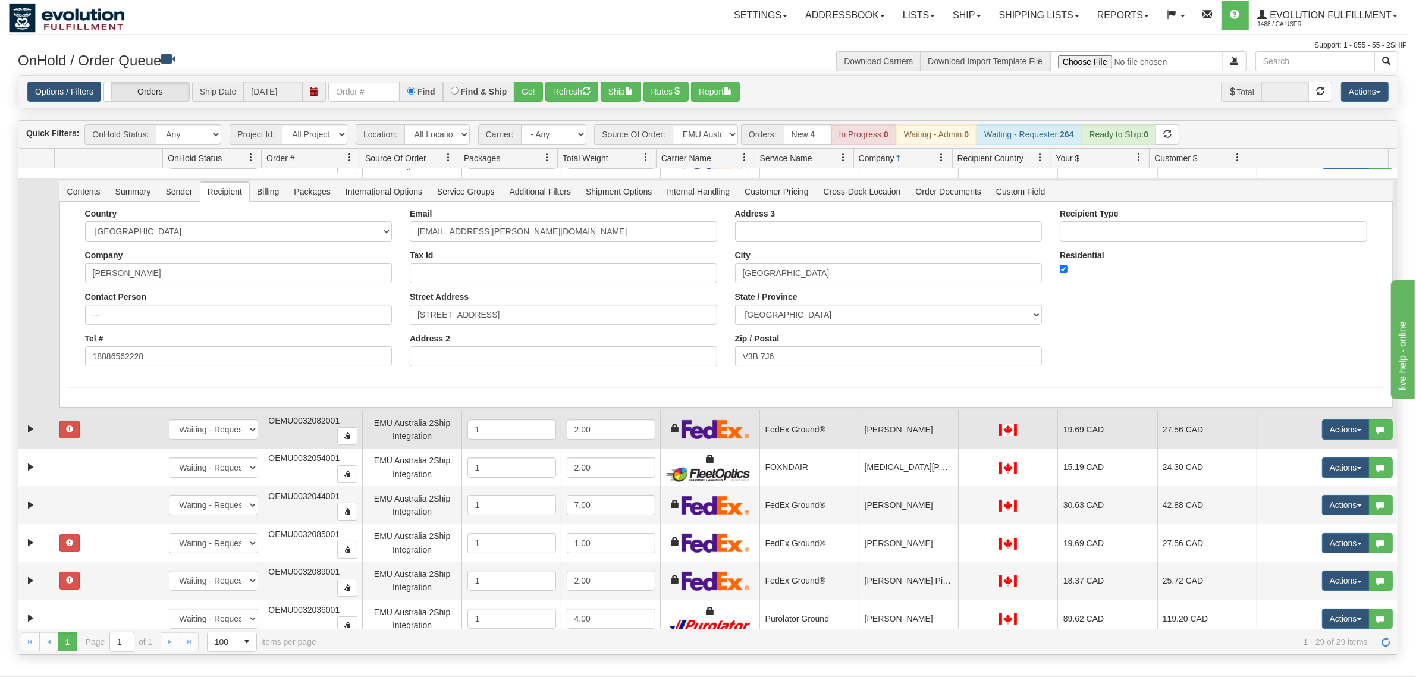
click at [20, 420] on td at bounding box center [36, 429] width 36 height 38
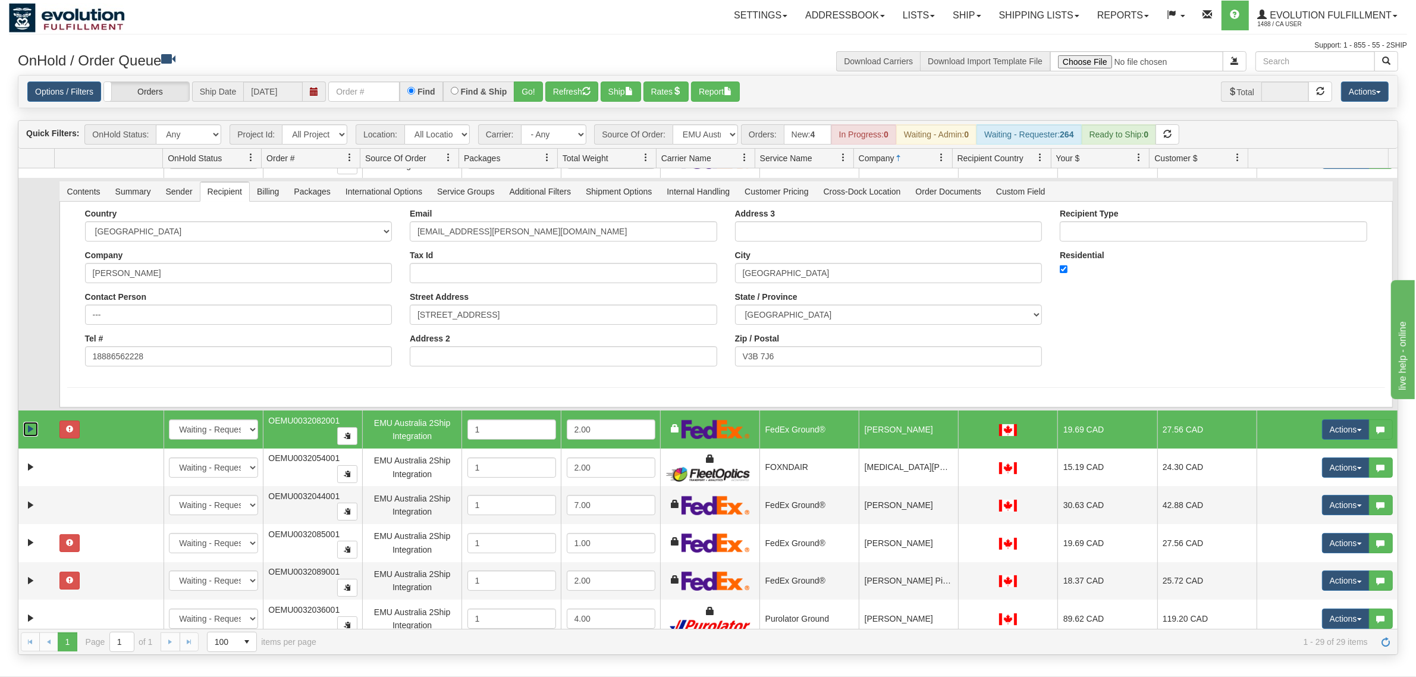
click at [23, 422] on link "Expand" at bounding box center [30, 429] width 15 height 15
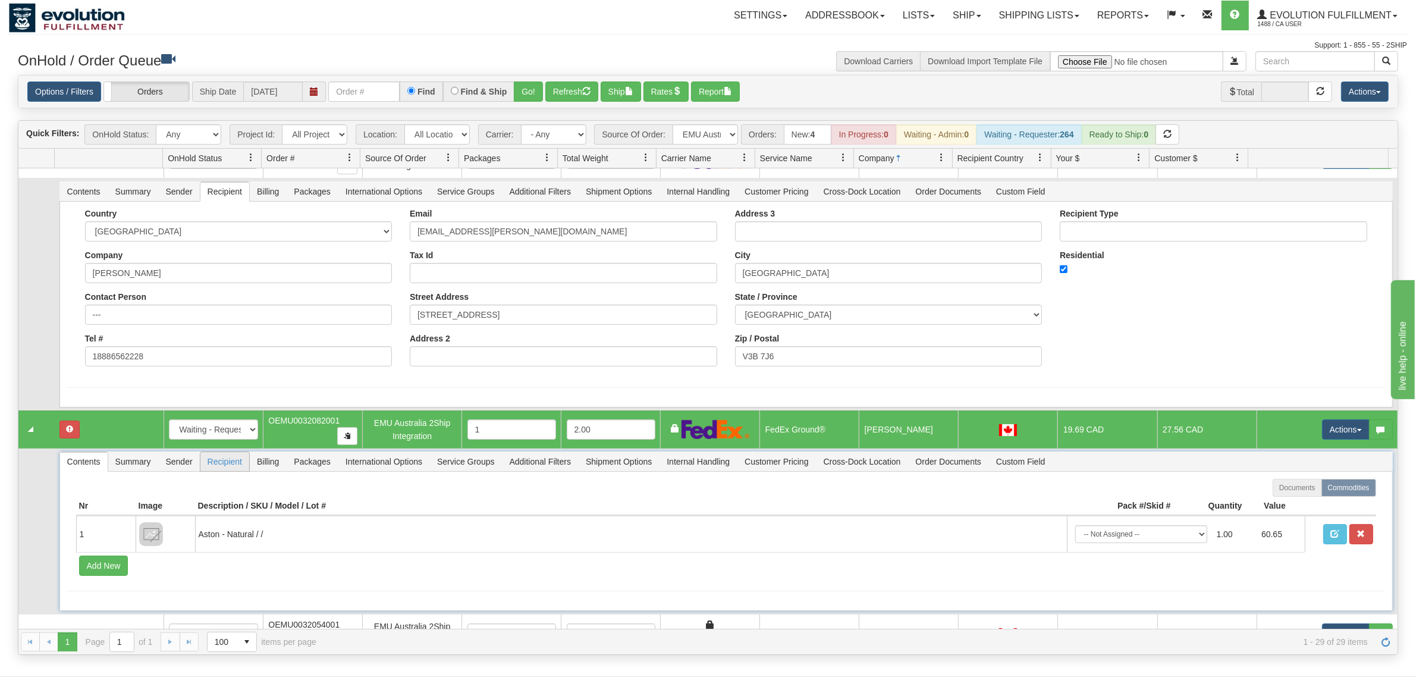
click at [224, 459] on span "Recipient" at bounding box center [224, 461] width 49 height 19
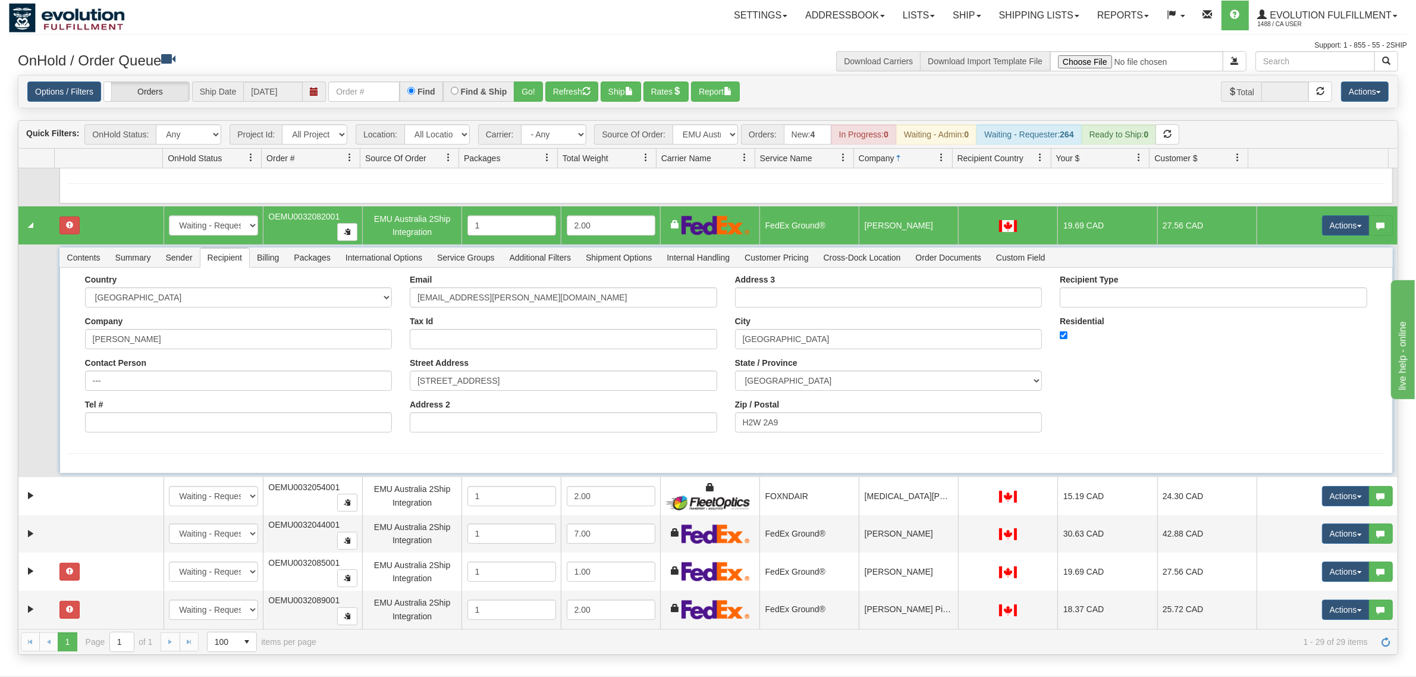
scroll to position [1635, 0]
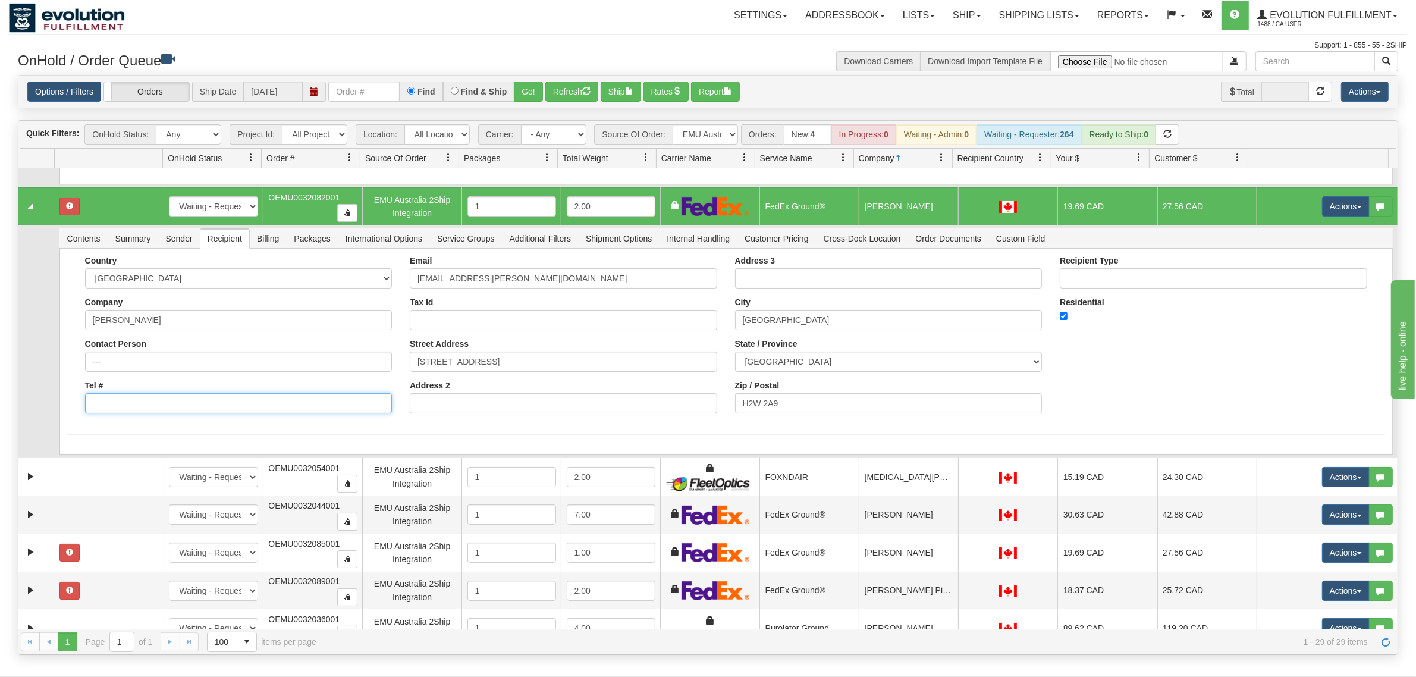
click at [159, 393] on input "Tel #" at bounding box center [238, 403] width 307 height 20
type input "18886562228"
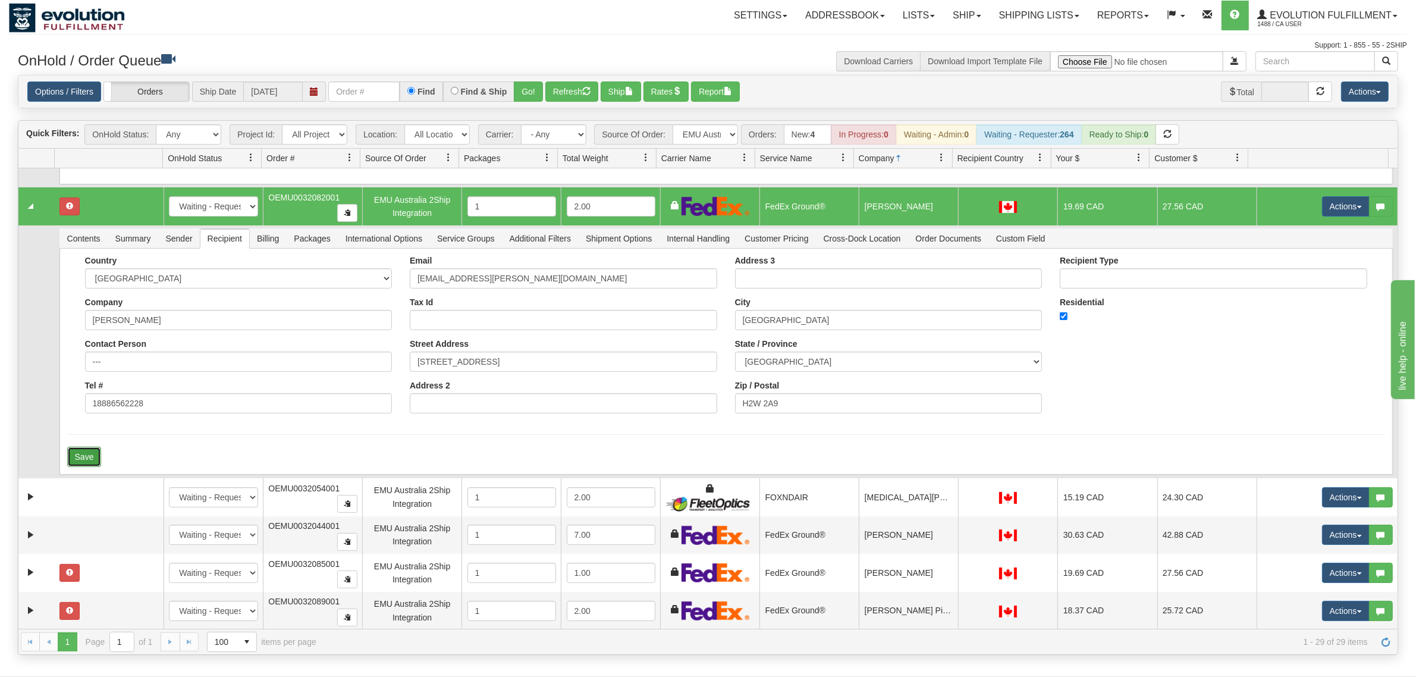
click at [96, 447] on button "Save" at bounding box center [84, 457] width 34 height 20
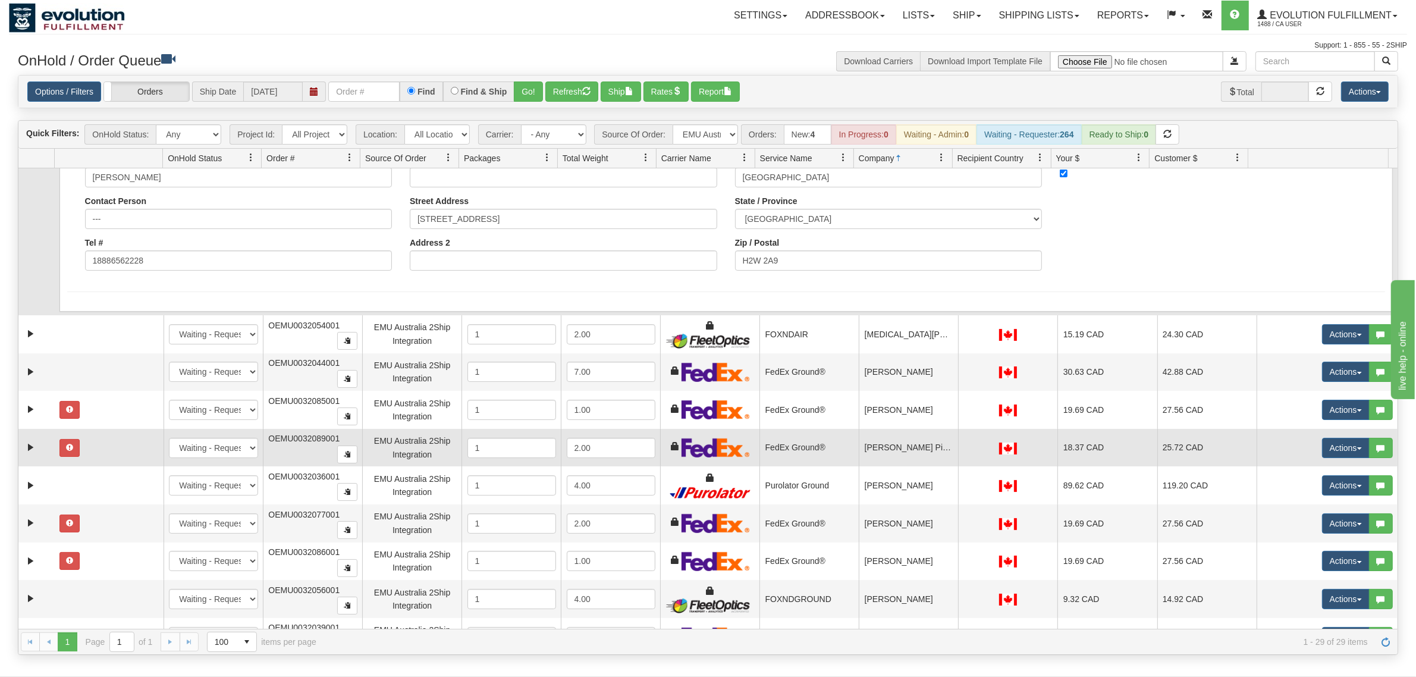
scroll to position [1784, 0]
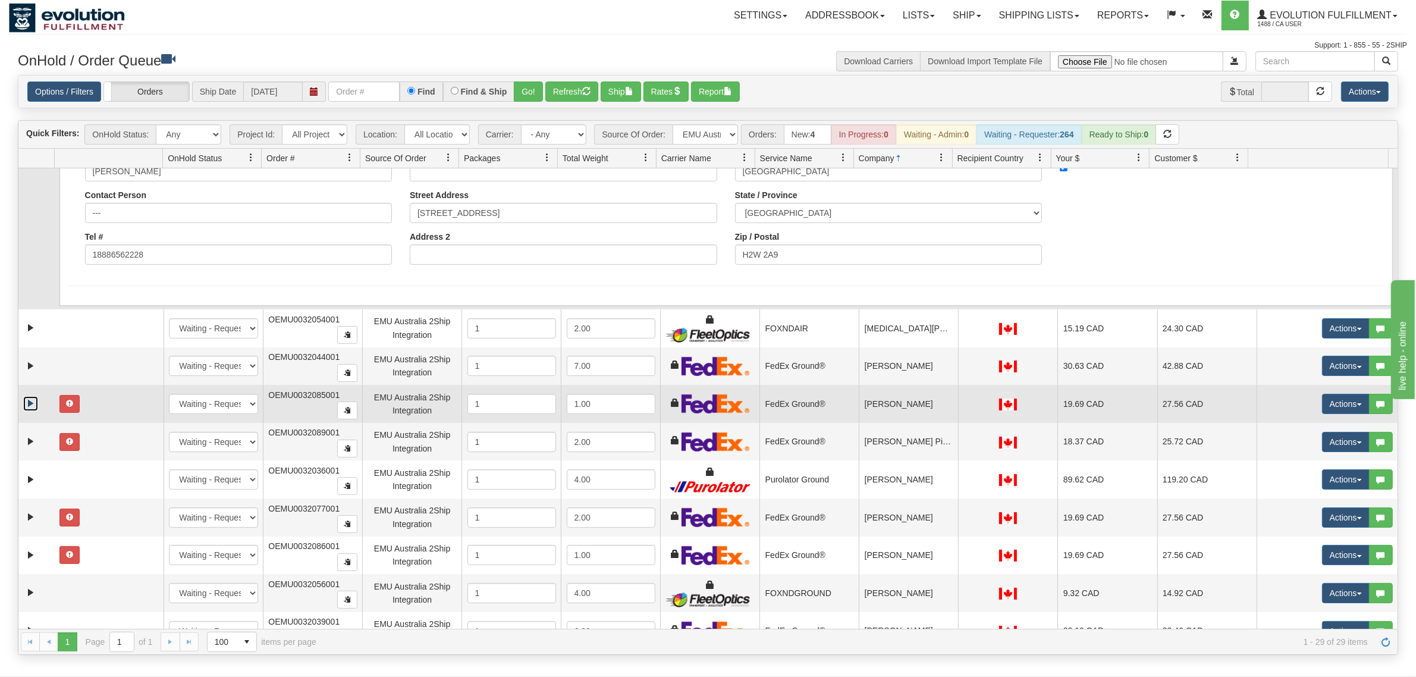
click at [26, 396] on link "Expand" at bounding box center [30, 403] width 15 height 15
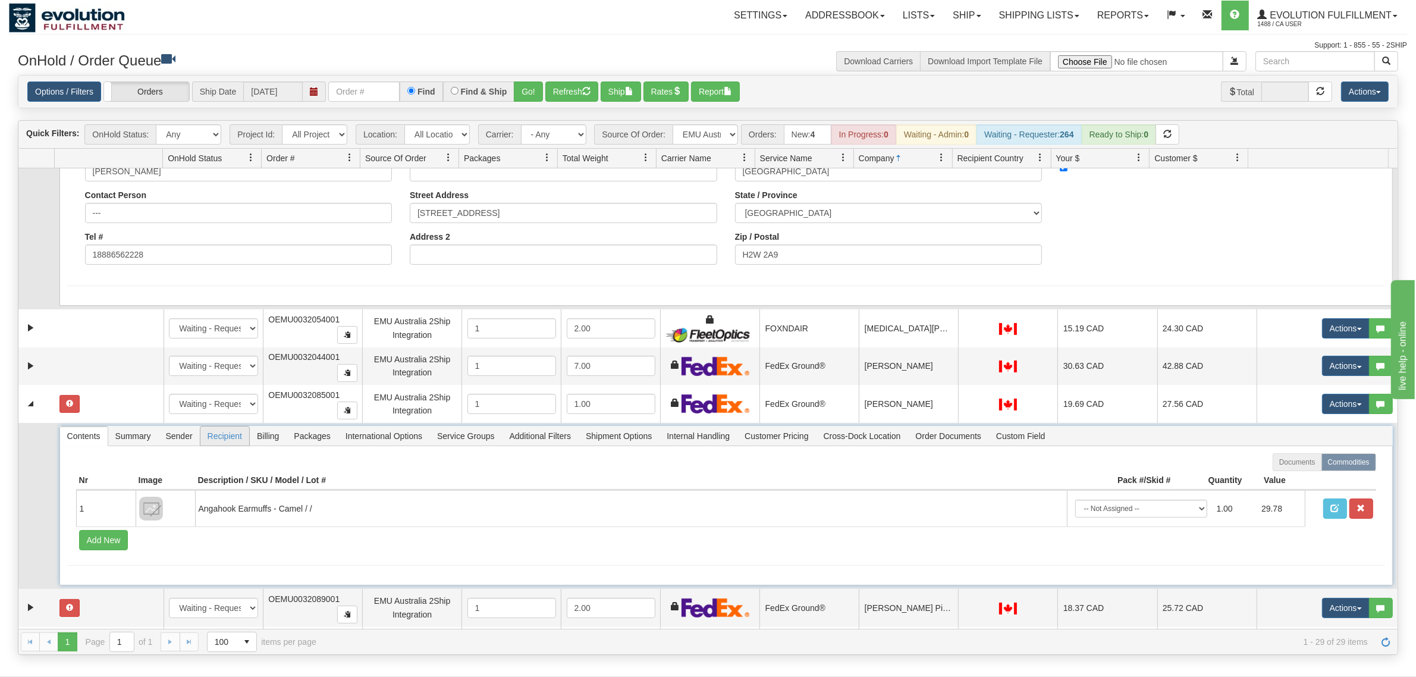
click at [215, 428] on span "Recipient" at bounding box center [224, 435] width 49 height 19
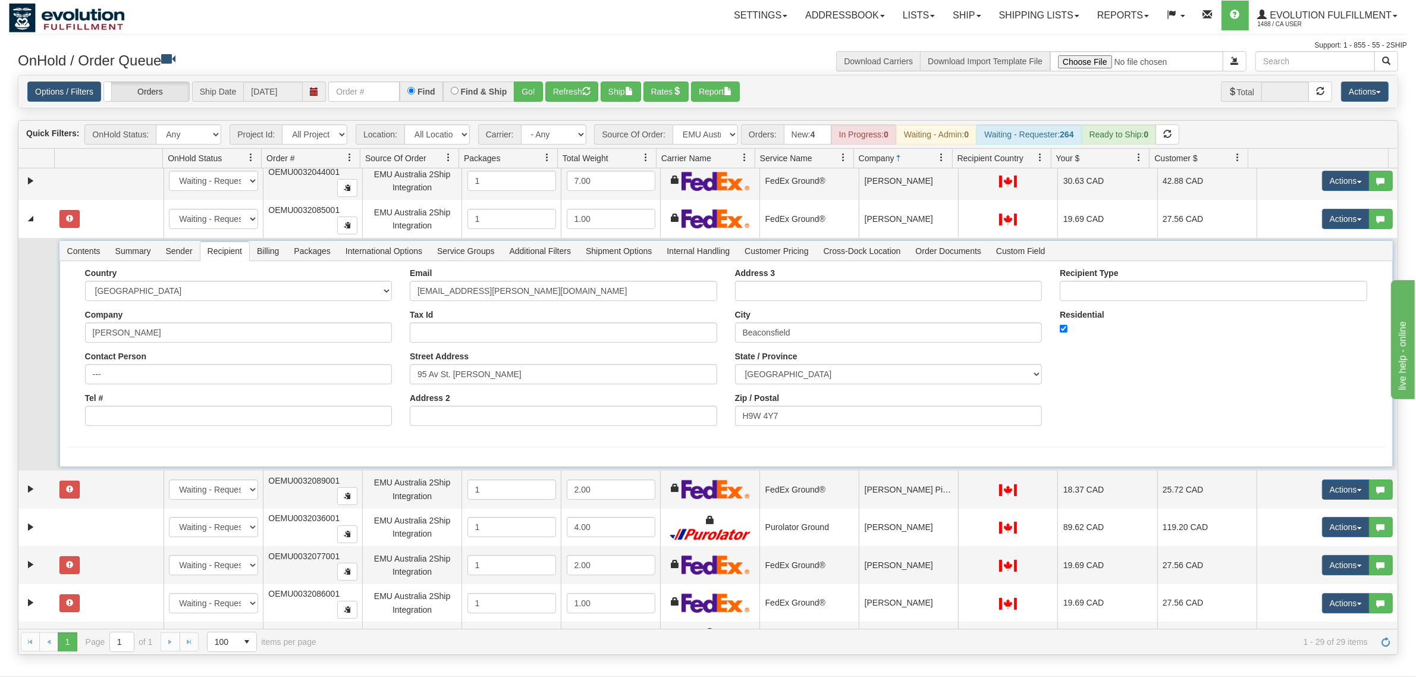
scroll to position [2007, 0]
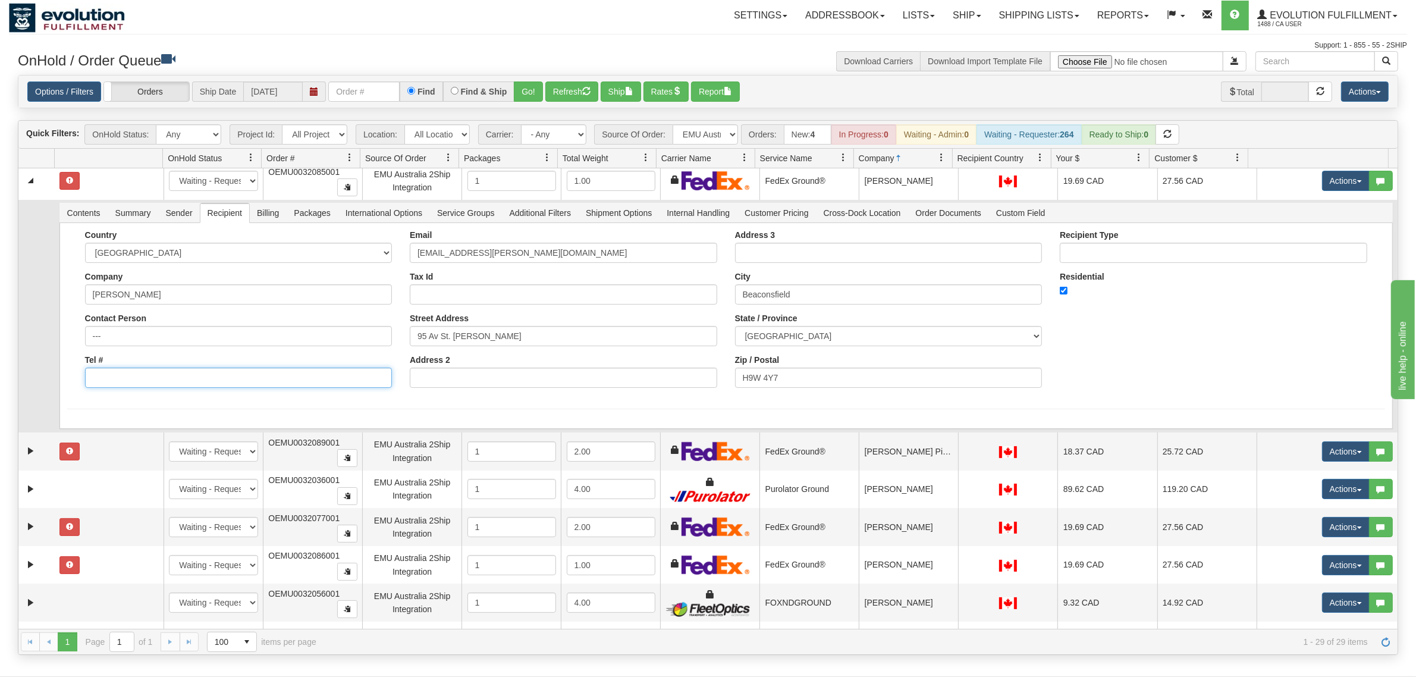
click at [161, 367] on input "Tel #" at bounding box center [238, 377] width 307 height 20
type input "18886562228"
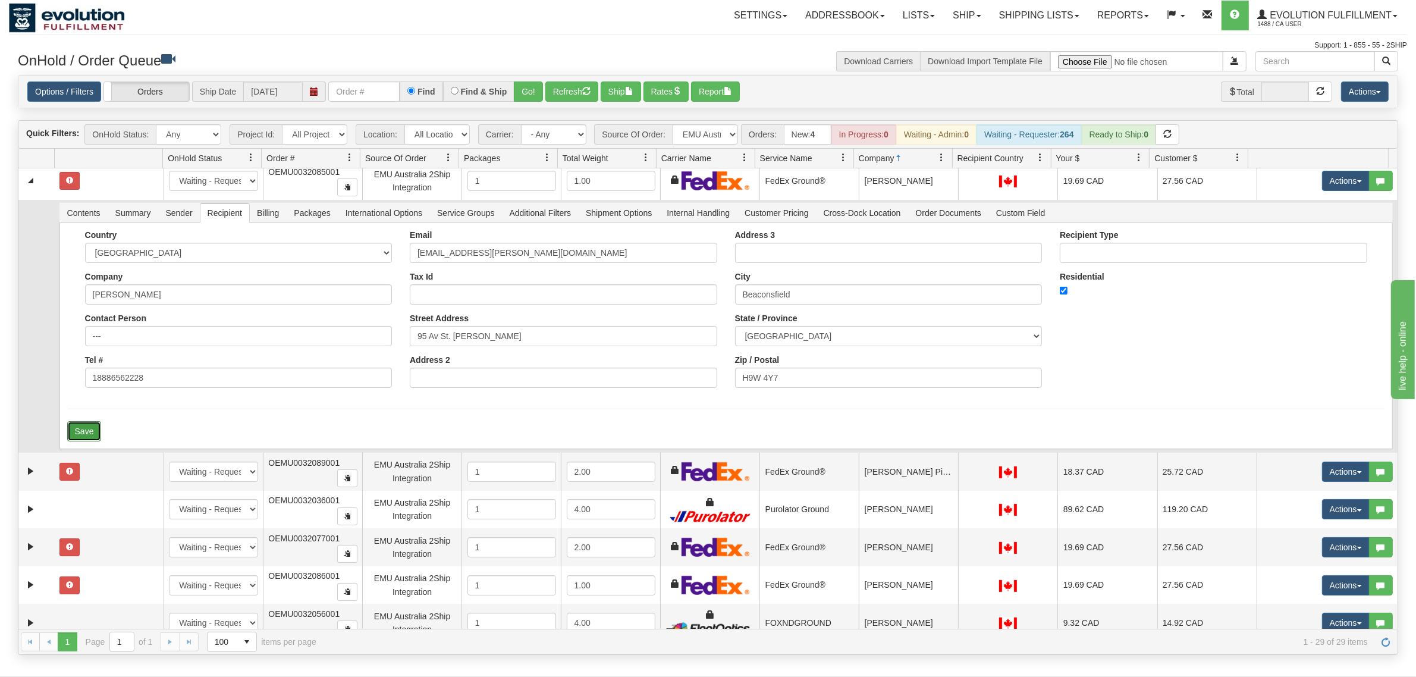
click at [88, 421] on button "Save" at bounding box center [84, 431] width 34 height 20
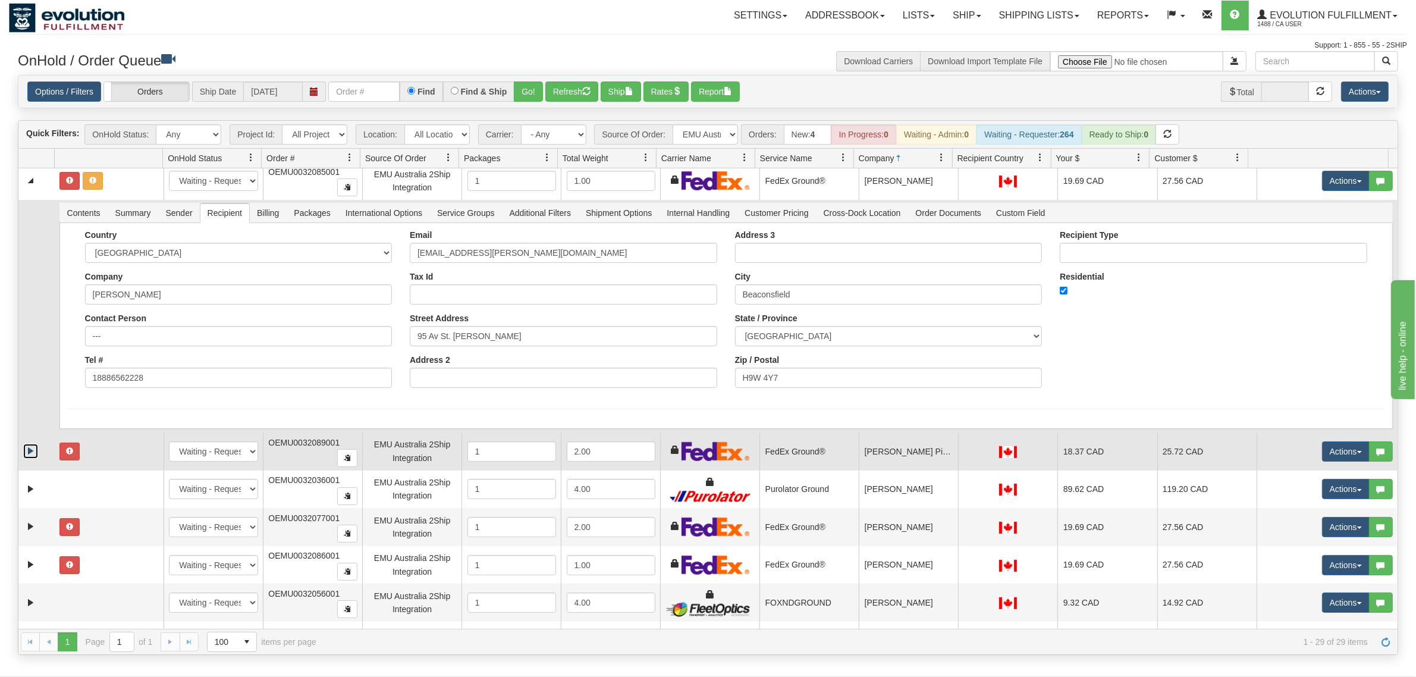
click at [30, 444] on link "Expand" at bounding box center [30, 451] width 15 height 15
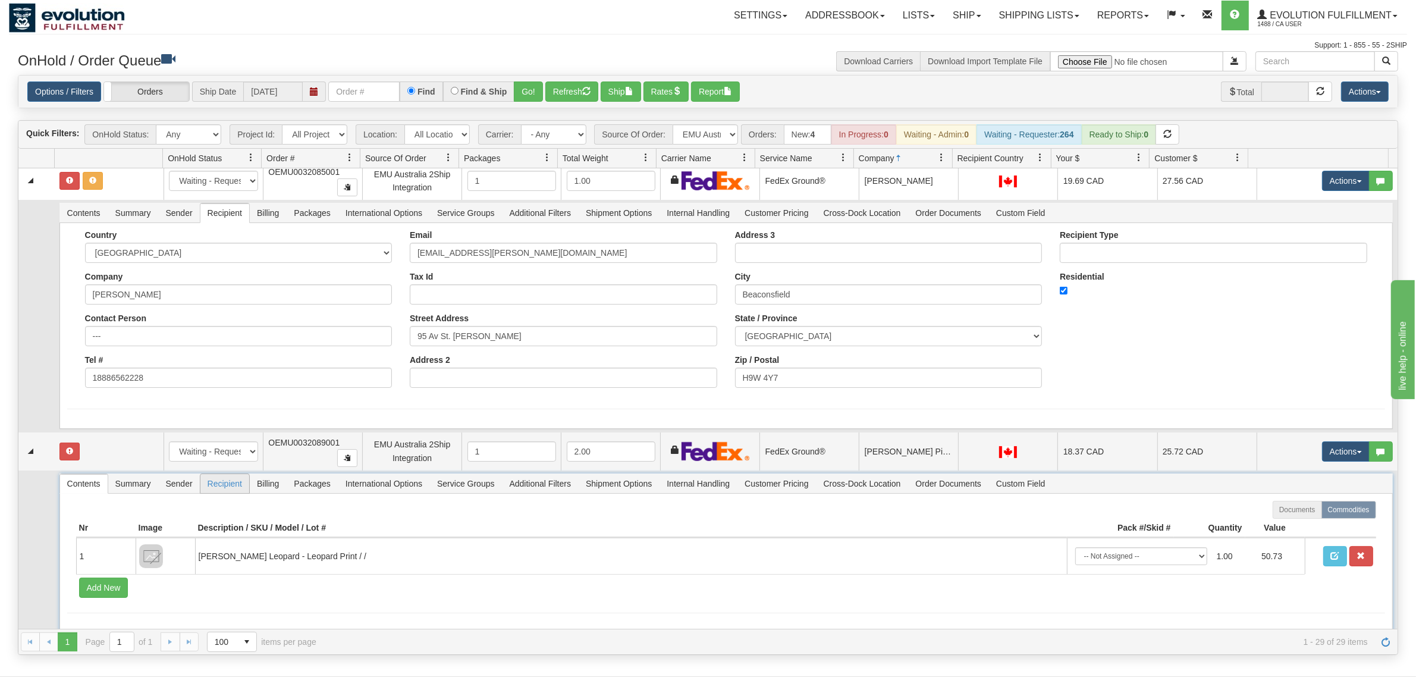
click at [220, 479] on span "Recipient" at bounding box center [224, 483] width 49 height 19
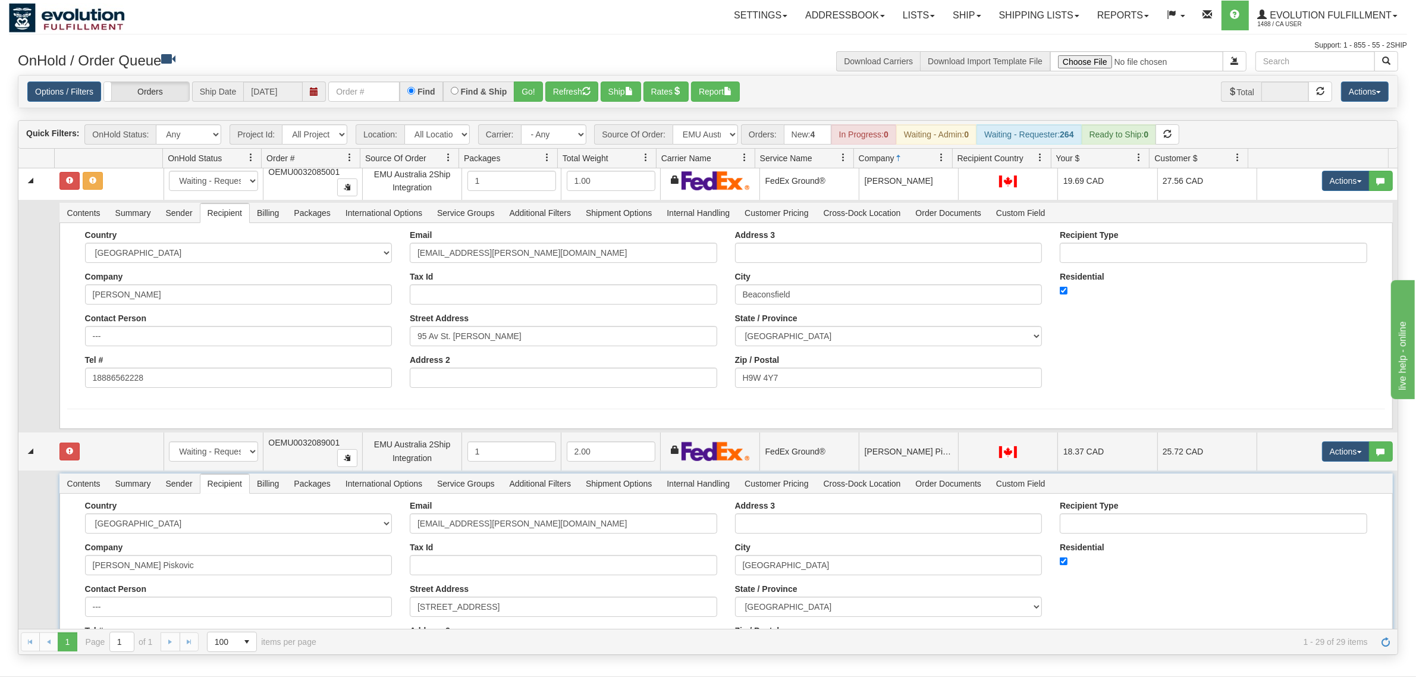
scroll to position [2155, 0]
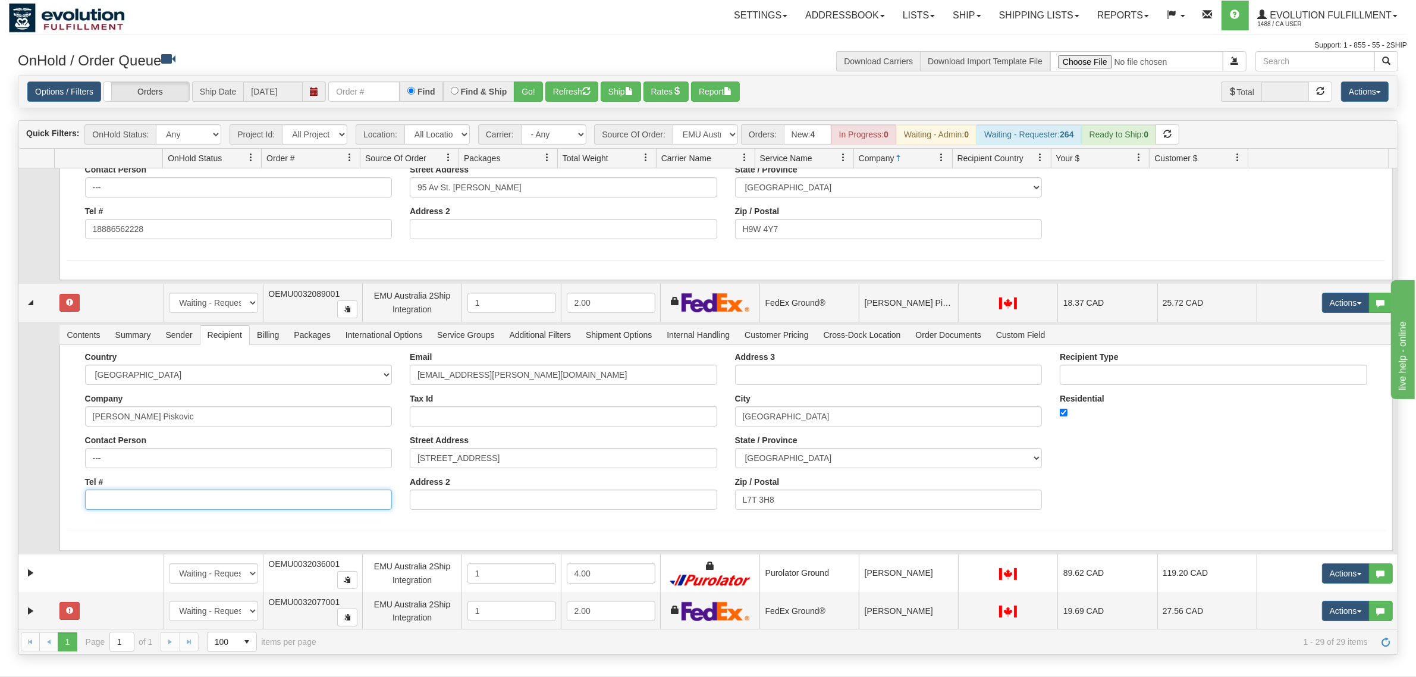
click at [150, 489] on input "Tel #" at bounding box center [238, 499] width 307 height 20
type input "18886562228"
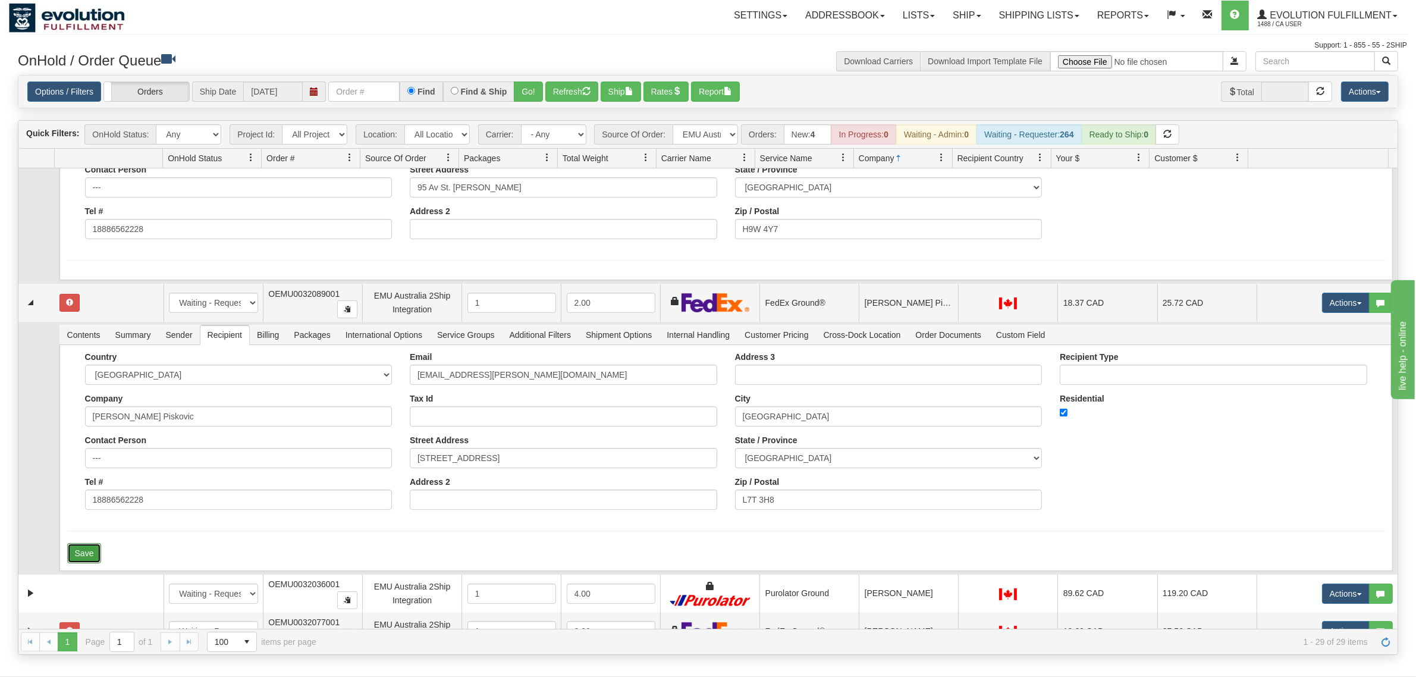
click at [86, 541] on button "Save" at bounding box center [84, 553] width 34 height 20
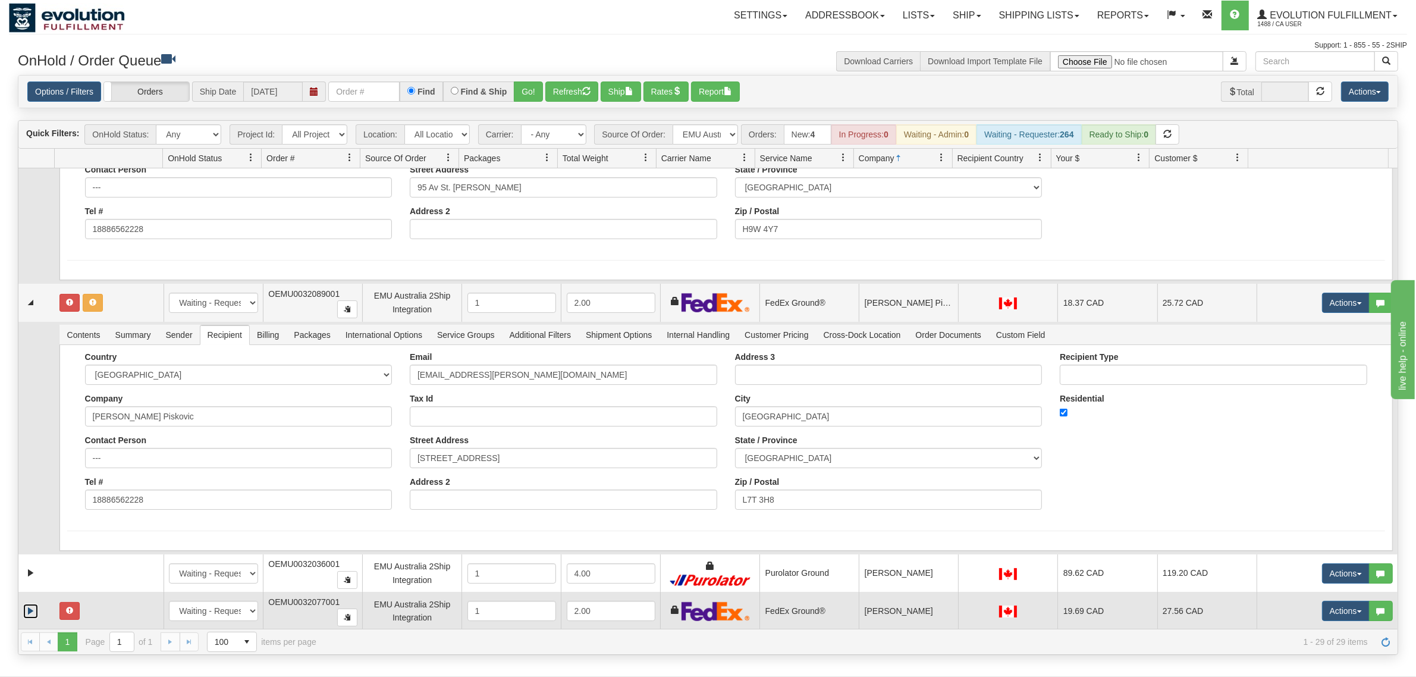
click at [30, 541] on link "Expand" at bounding box center [30, 611] width 15 height 15
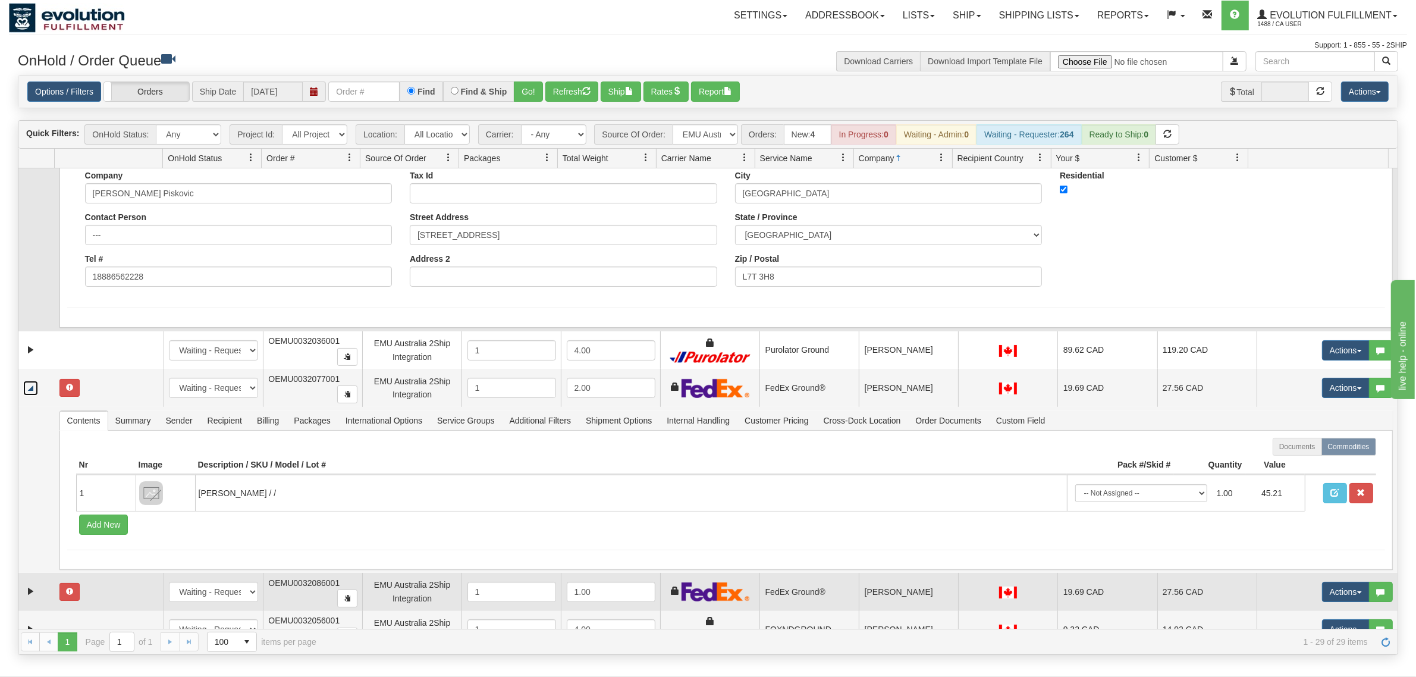
scroll to position [2453, 0]
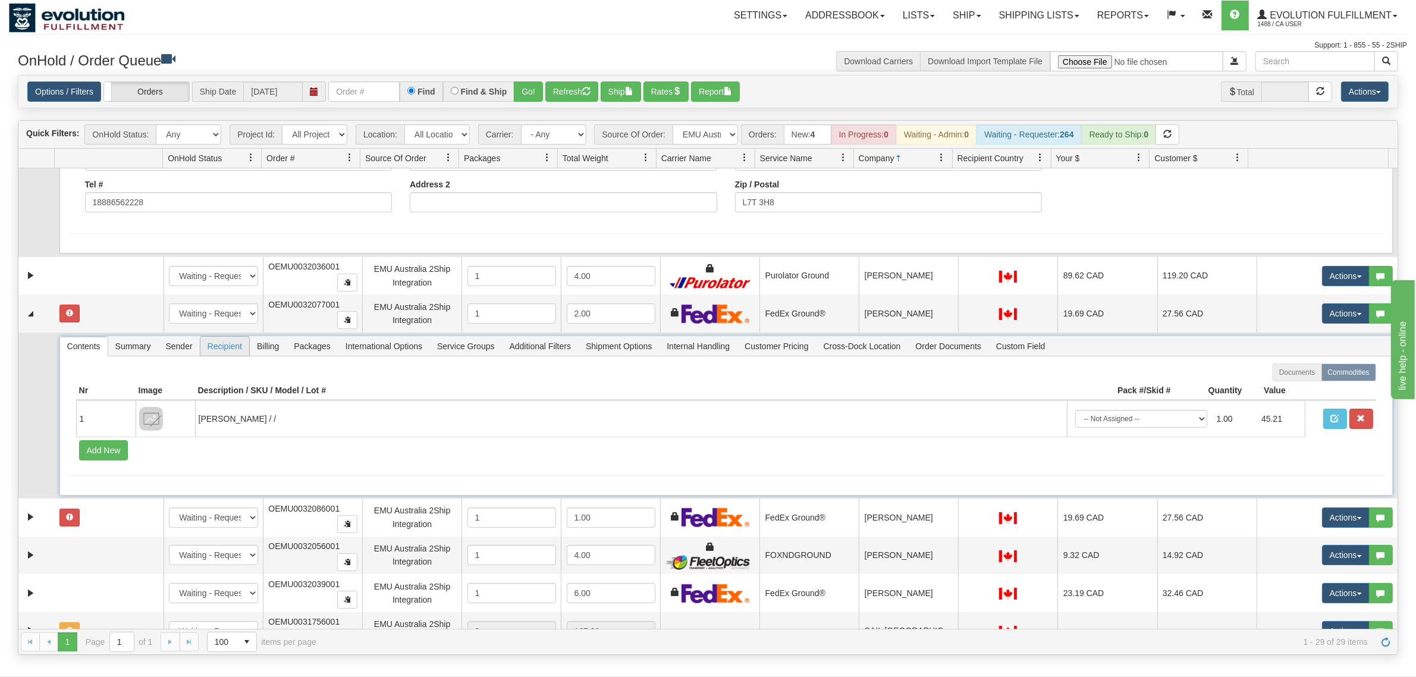
click at [238, 337] on span "Recipient" at bounding box center [224, 346] width 49 height 19
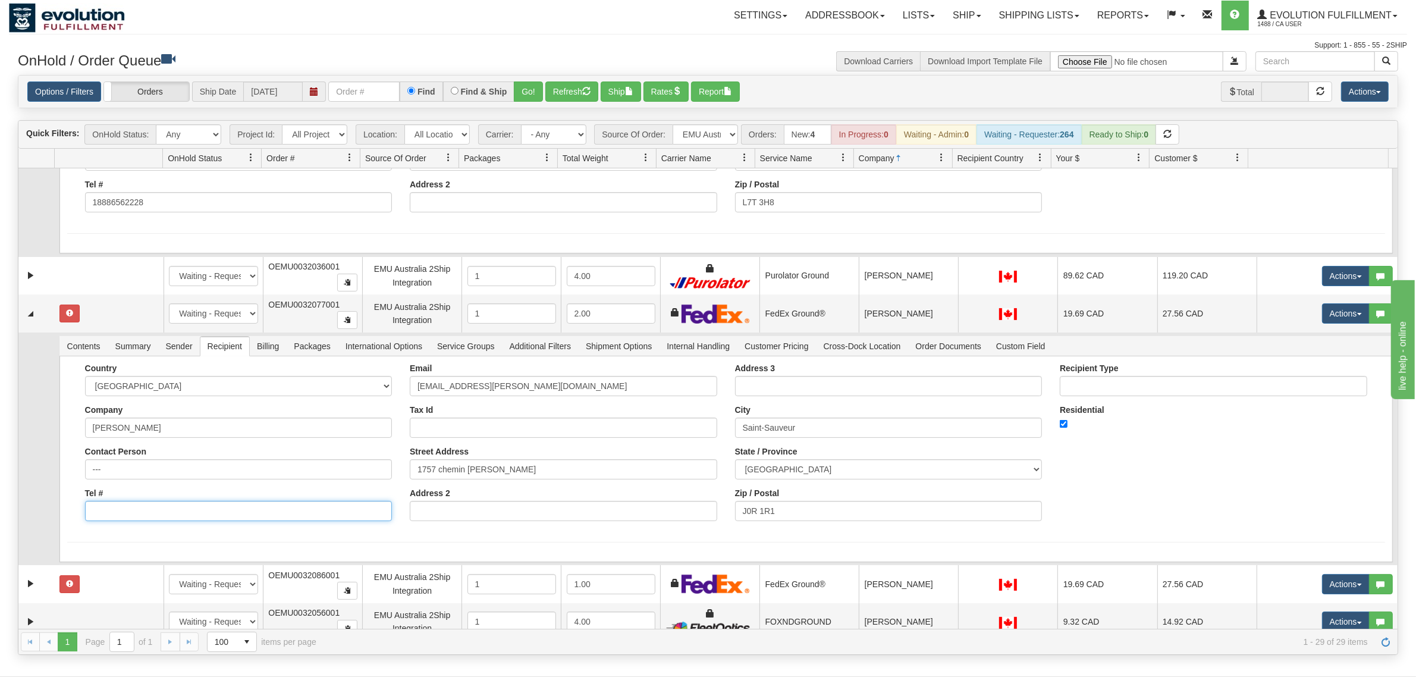
click at [144, 501] on input "Tel #" at bounding box center [238, 511] width 307 height 20
type input "18886562228"
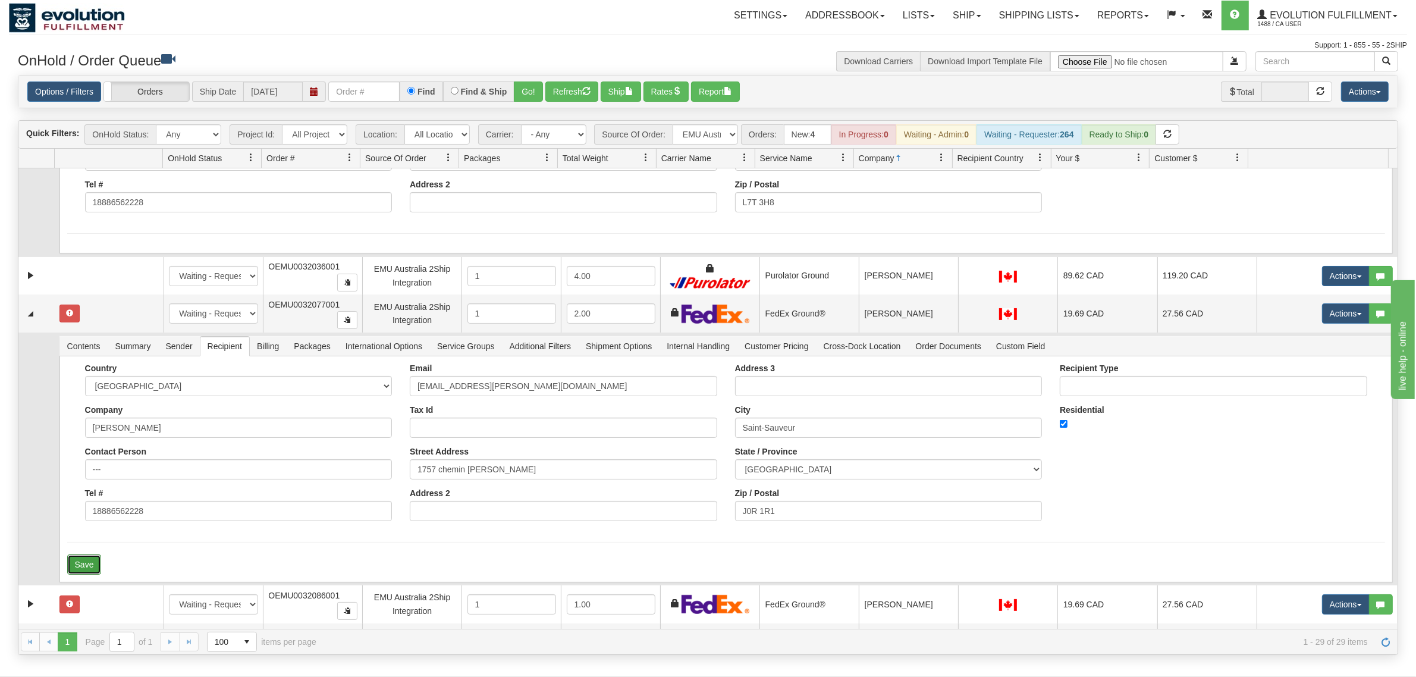
click at [92, 541] on button "Save" at bounding box center [84, 564] width 34 height 20
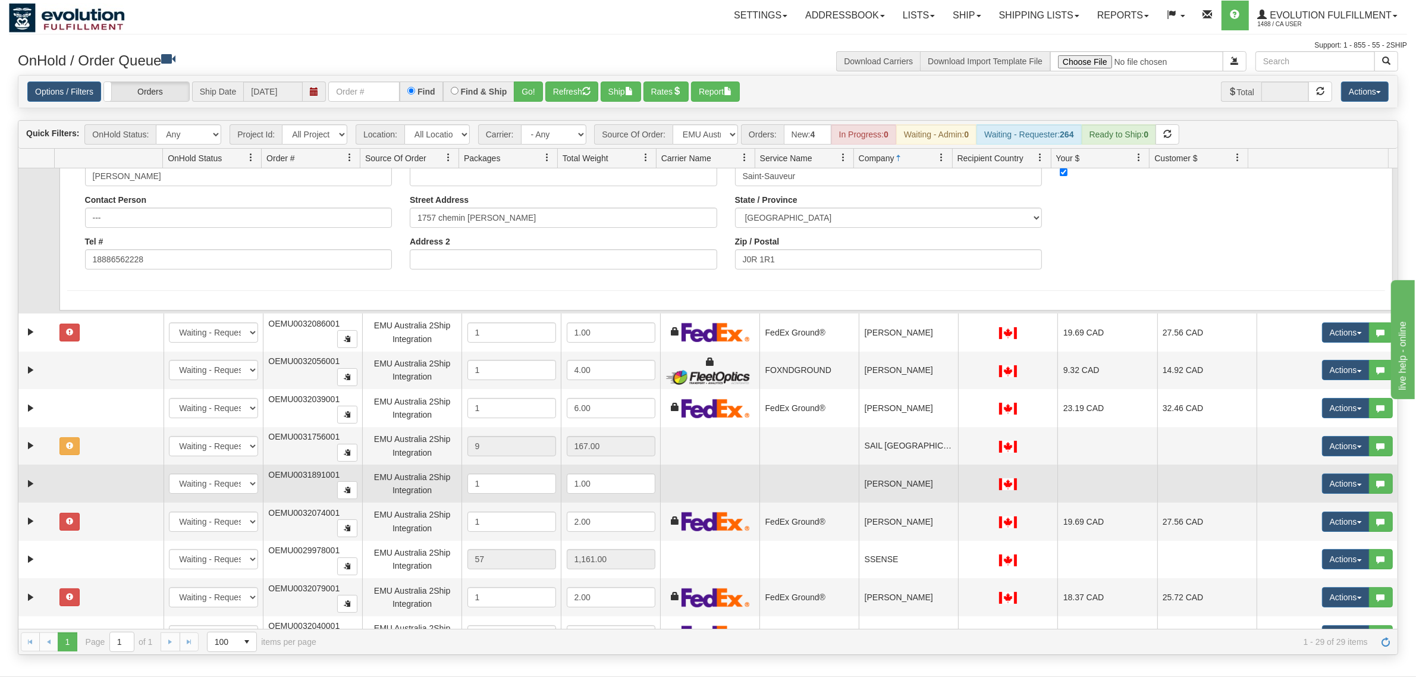
scroll to position [2716, 0]
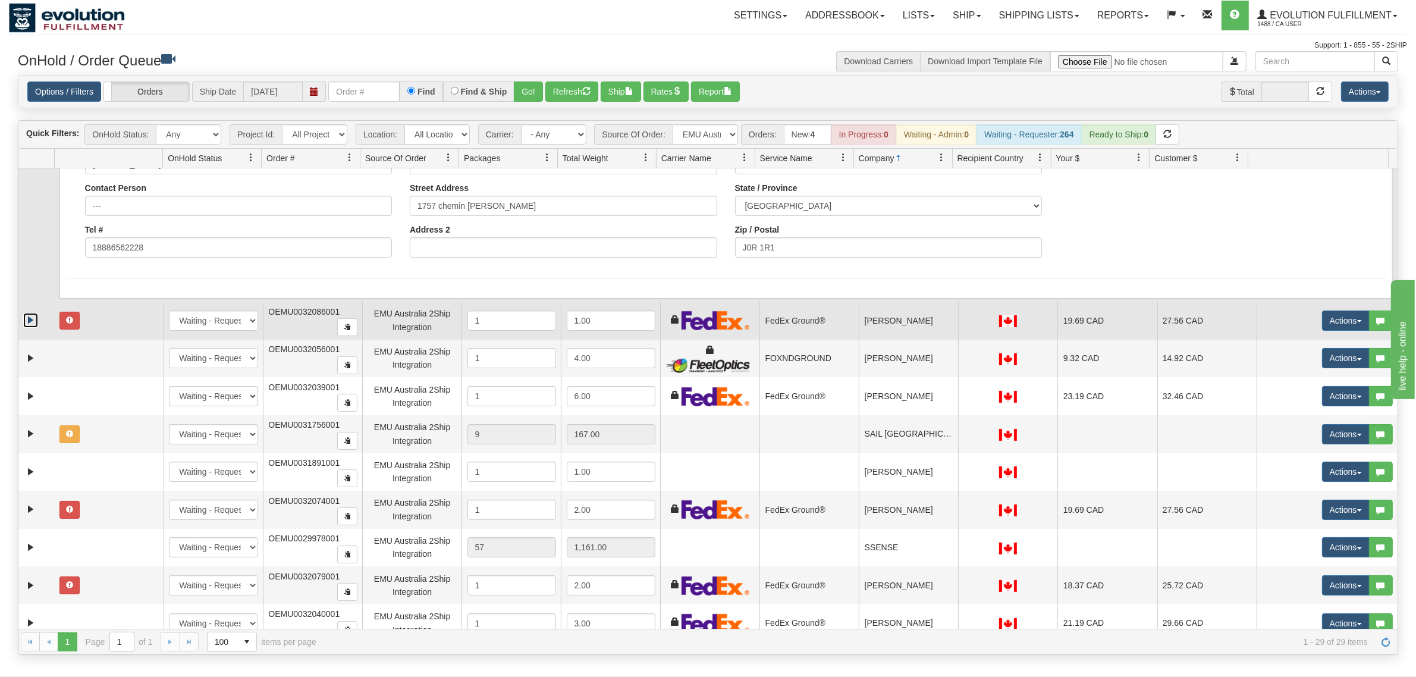
click at [27, 313] on link "Expand" at bounding box center [30, 320] width 15 height 15
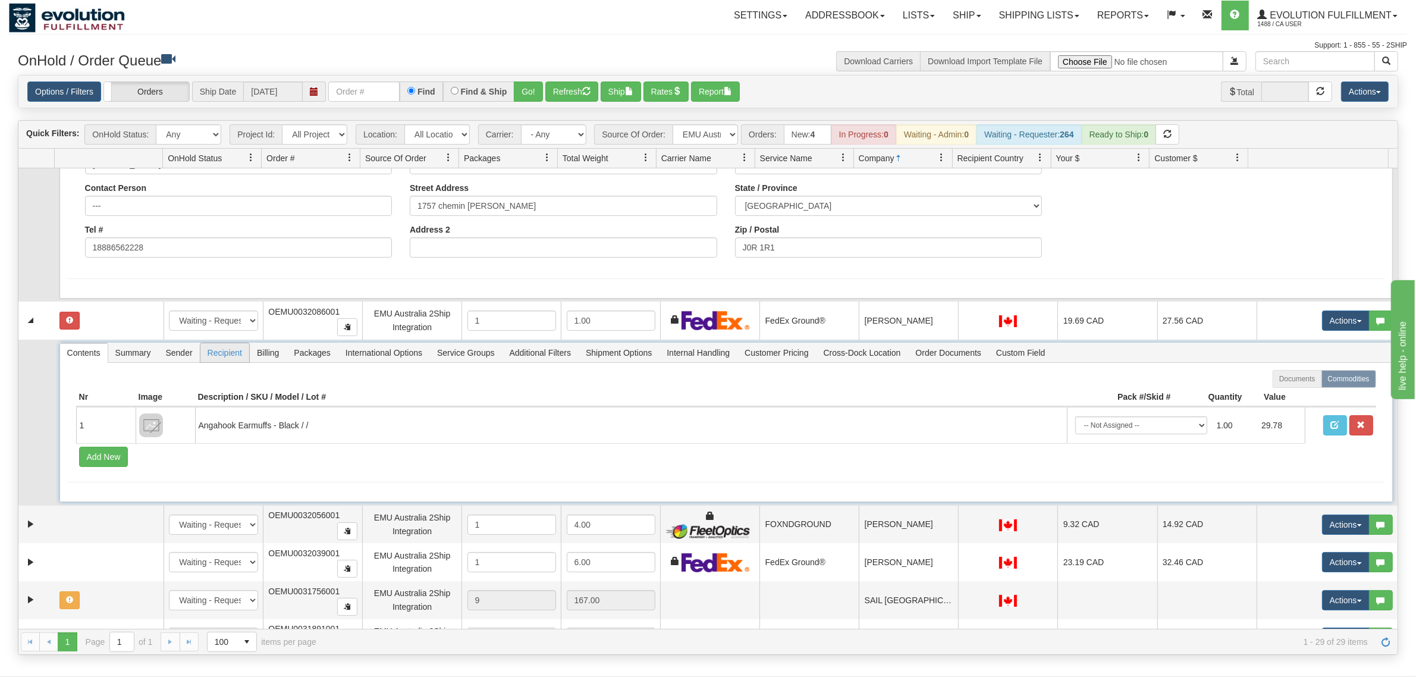
click at [243, 343] on span "Recipient" at bounding box center [224, 352] width 49 height 19
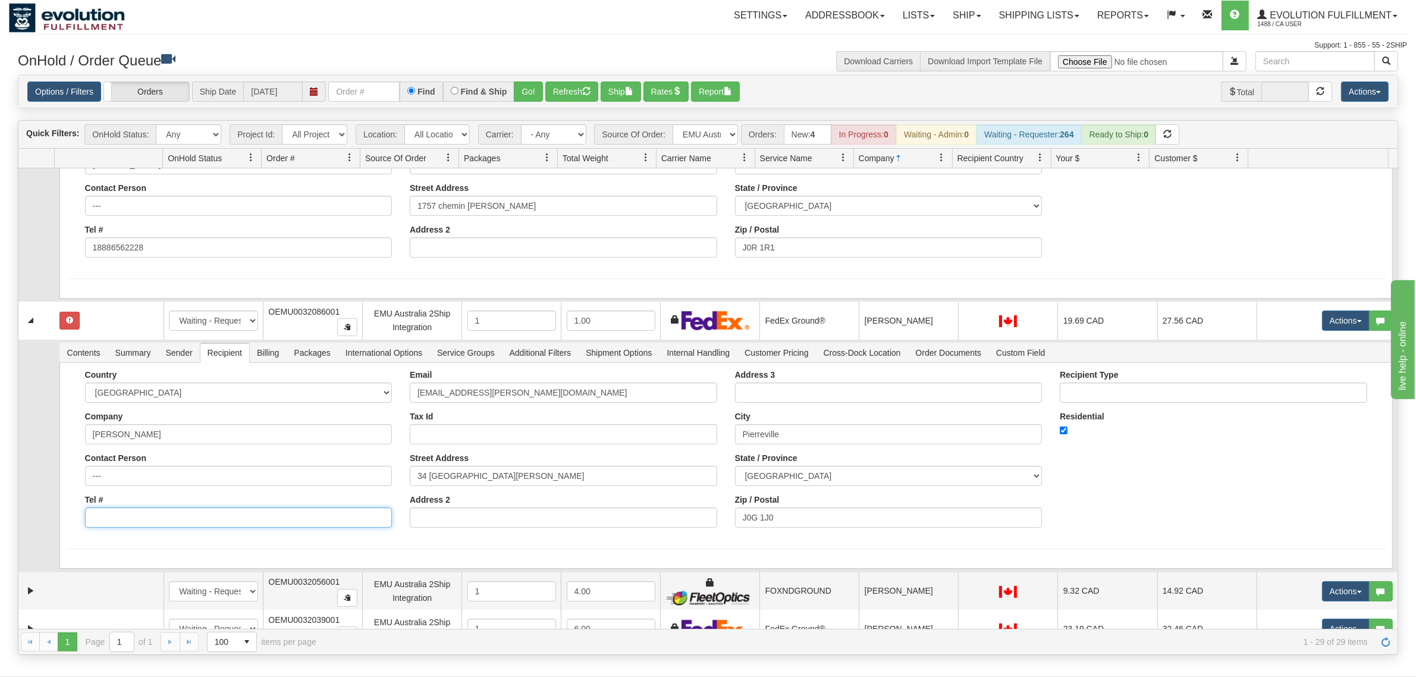
click at [183, 507] on input "Tel #" at bounding box center [238, 517] width 307 height 20
type input "18886562228"
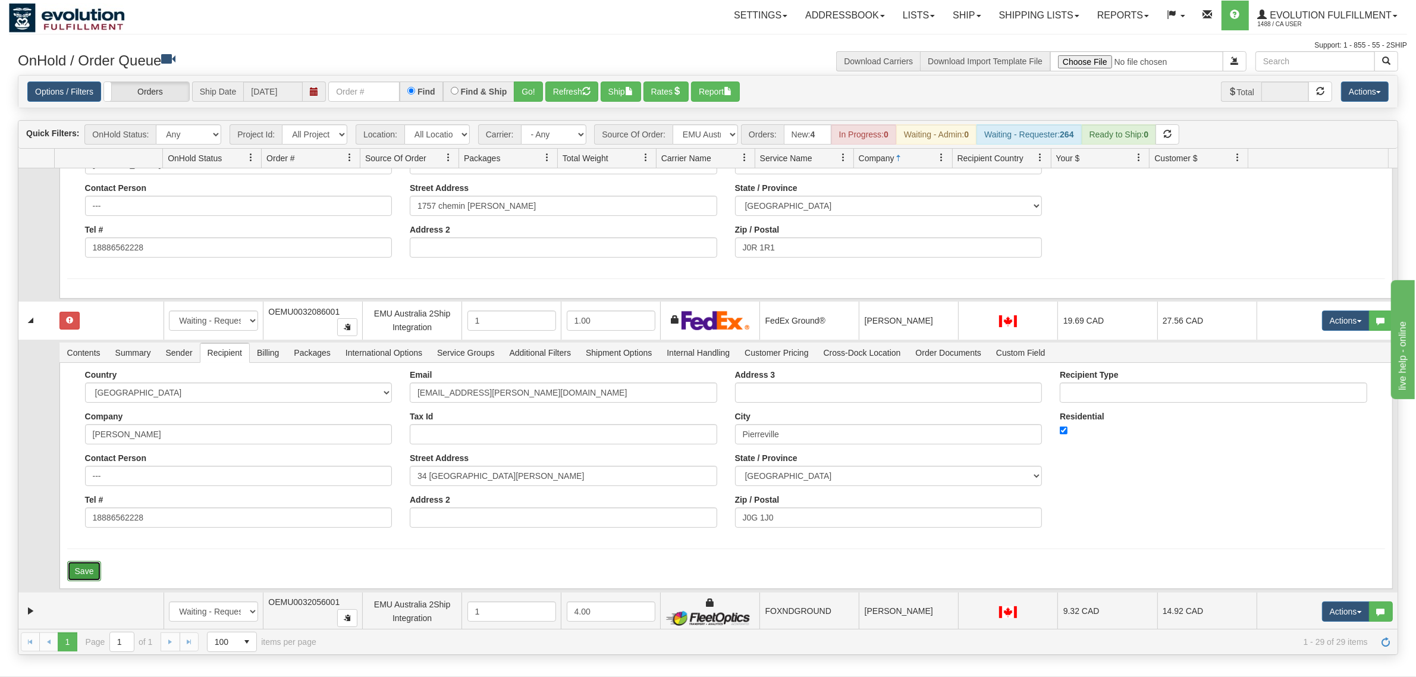
click at [96, 541] on button "Save" at bounding box center [84, 571] width 34 height 20
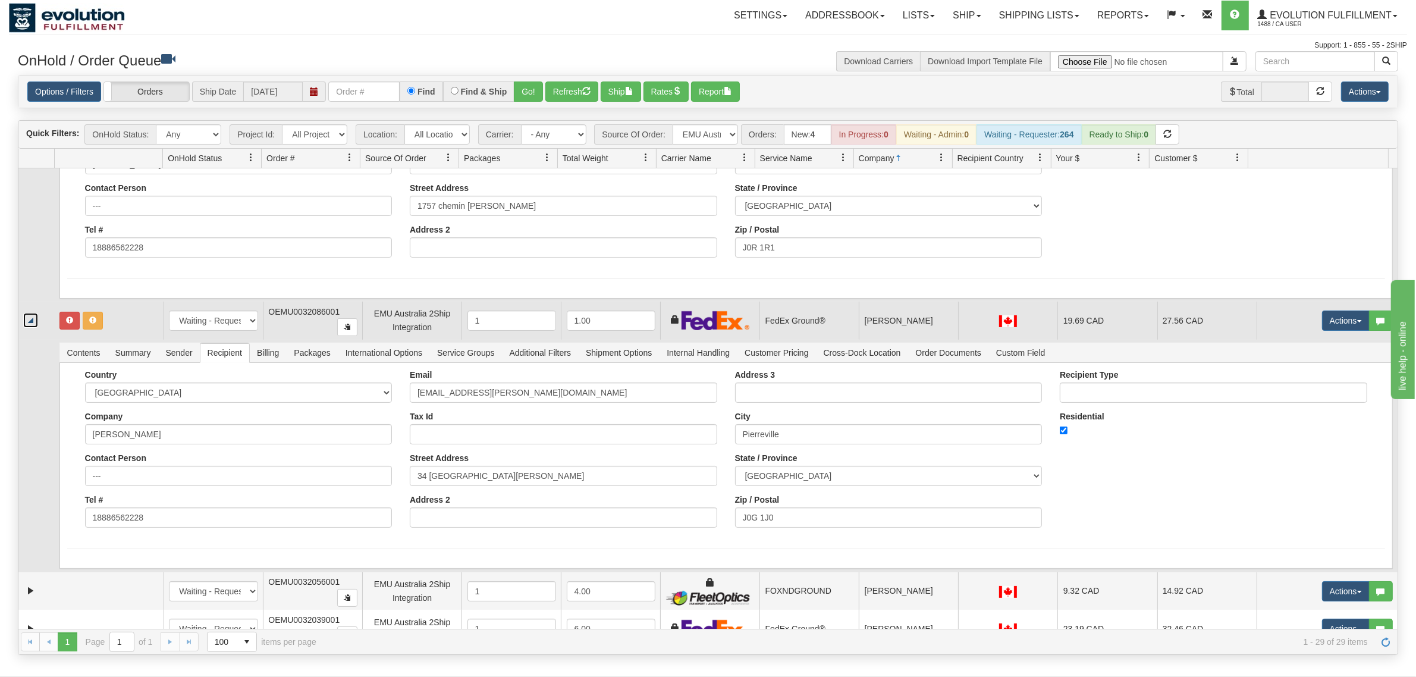
click at [30, 313] on link "Collapse" at bounding box center [30, 320] width 15 height 15
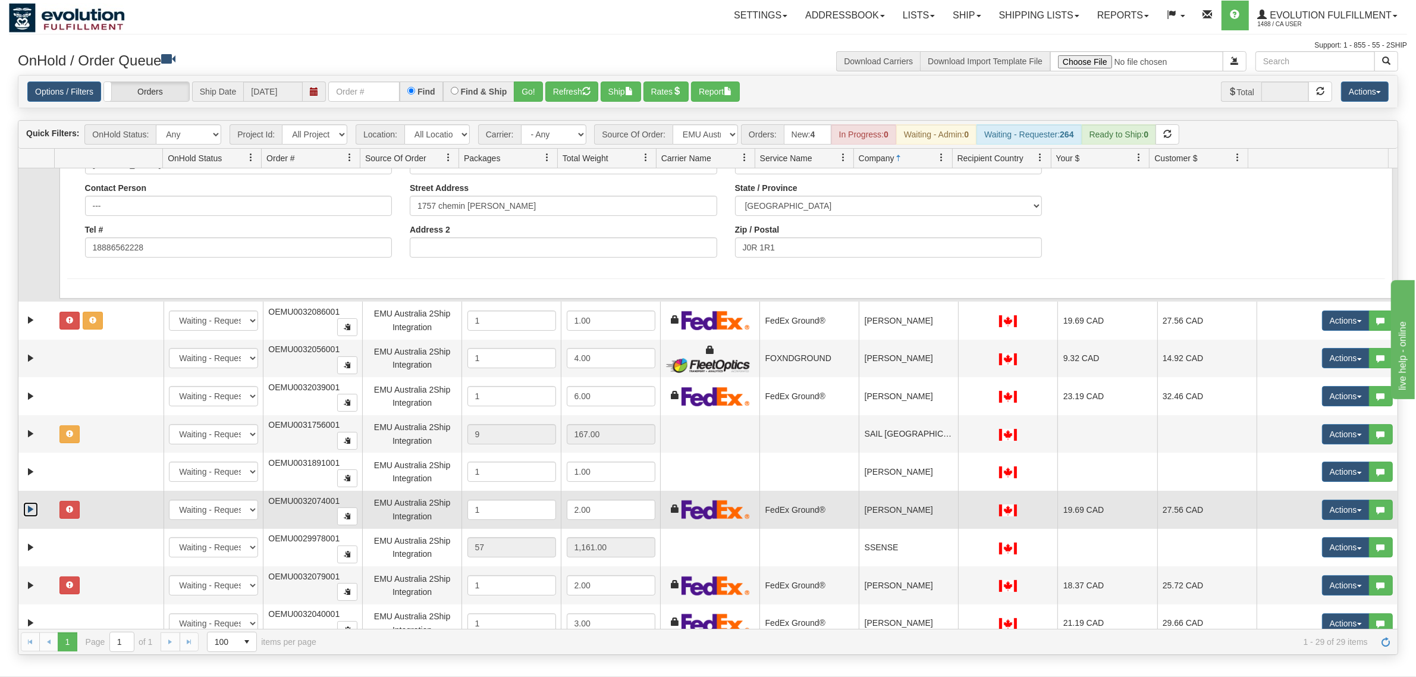
click at [30, 502] on link "Expand" at bounding box center [30, 509] width 15 height 15
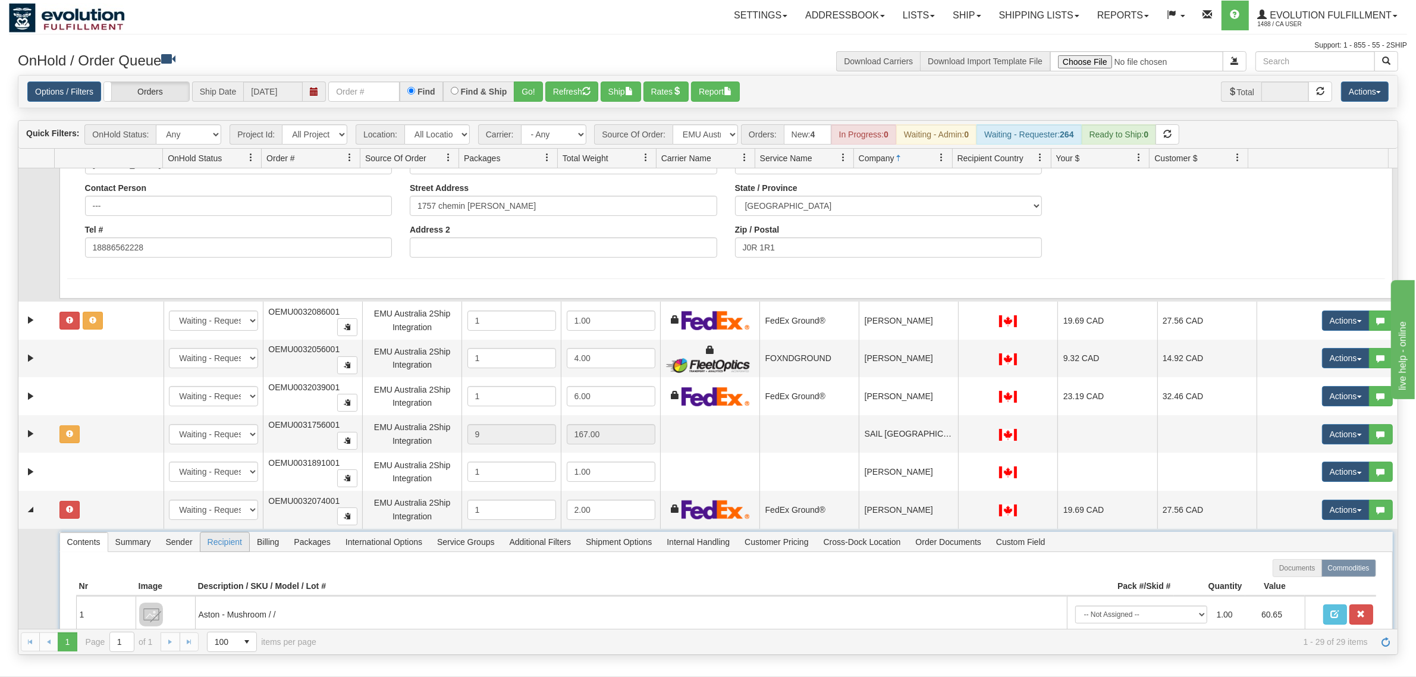
click at [243, 537] on span "Recipient" at bounding box center [224, 541] width 49 height 19
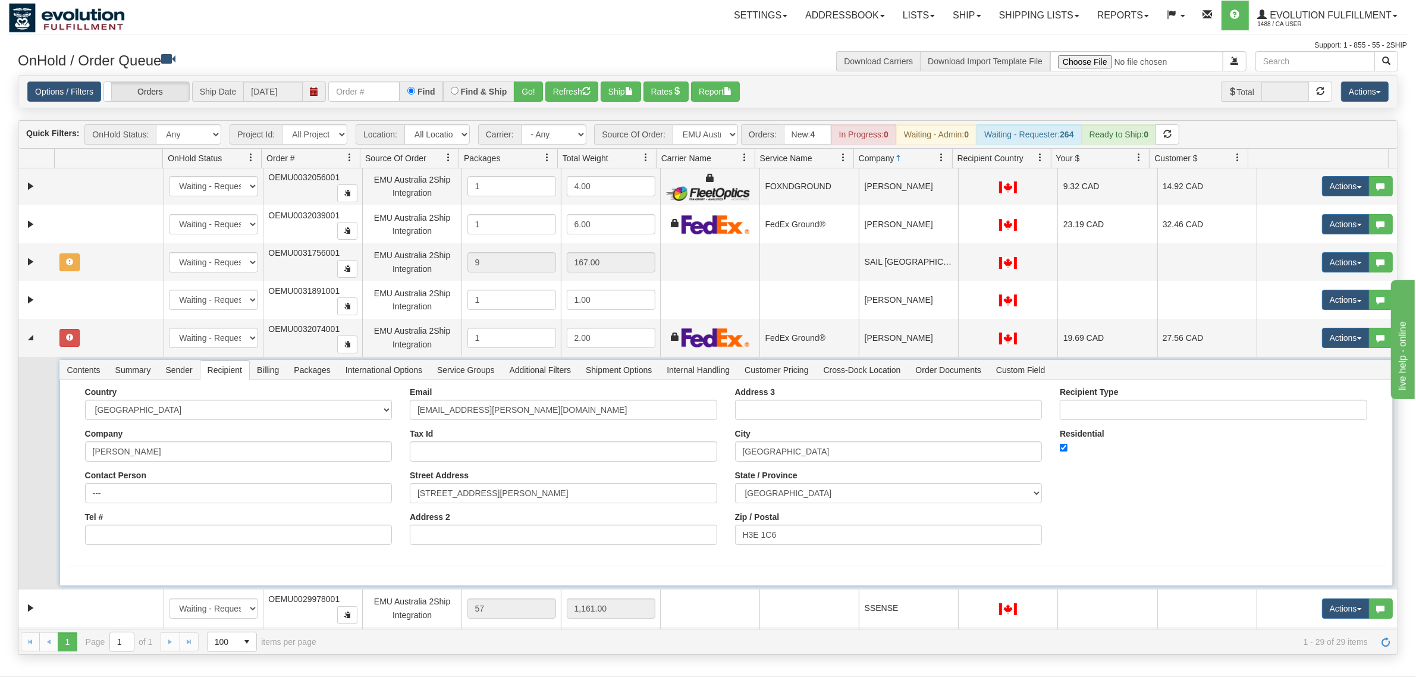
scroll to position [2865, 0]
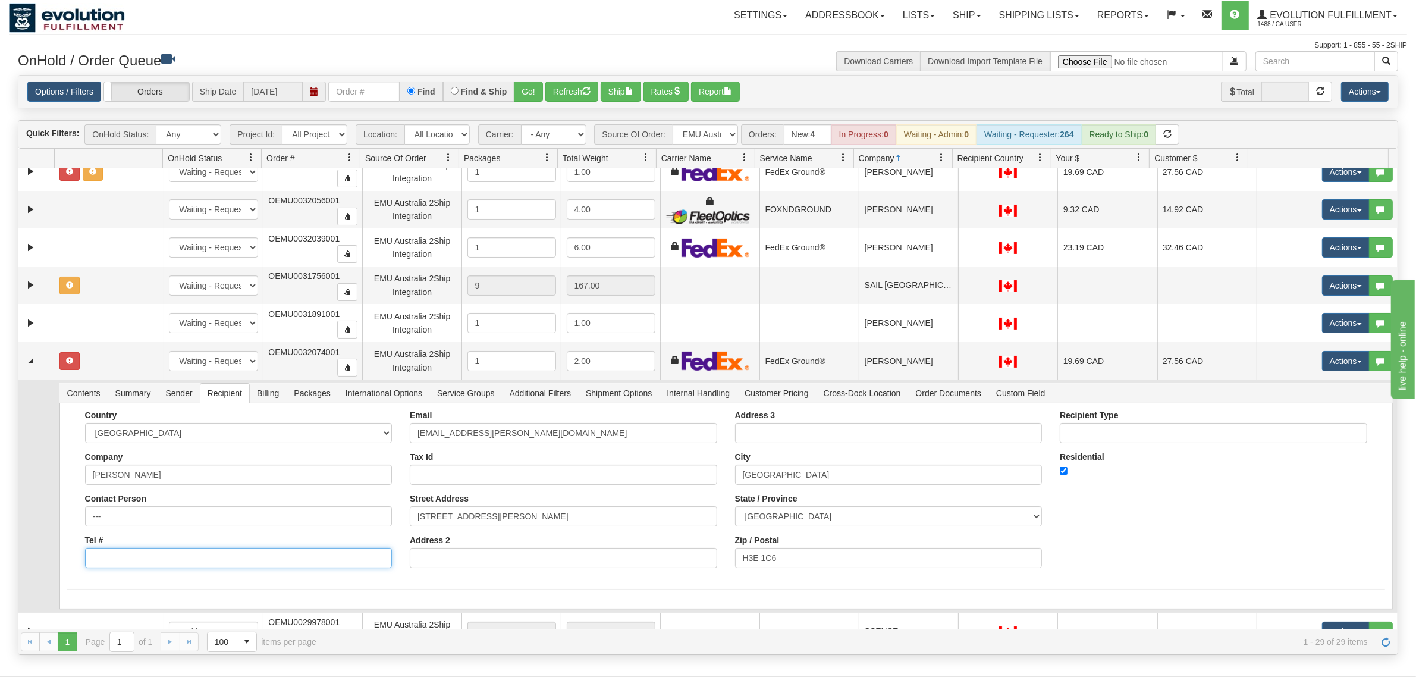
click at [173, 541] on input "Tel #" at bounding box center [238, 558] width 307 height 20
type input "18886562228"
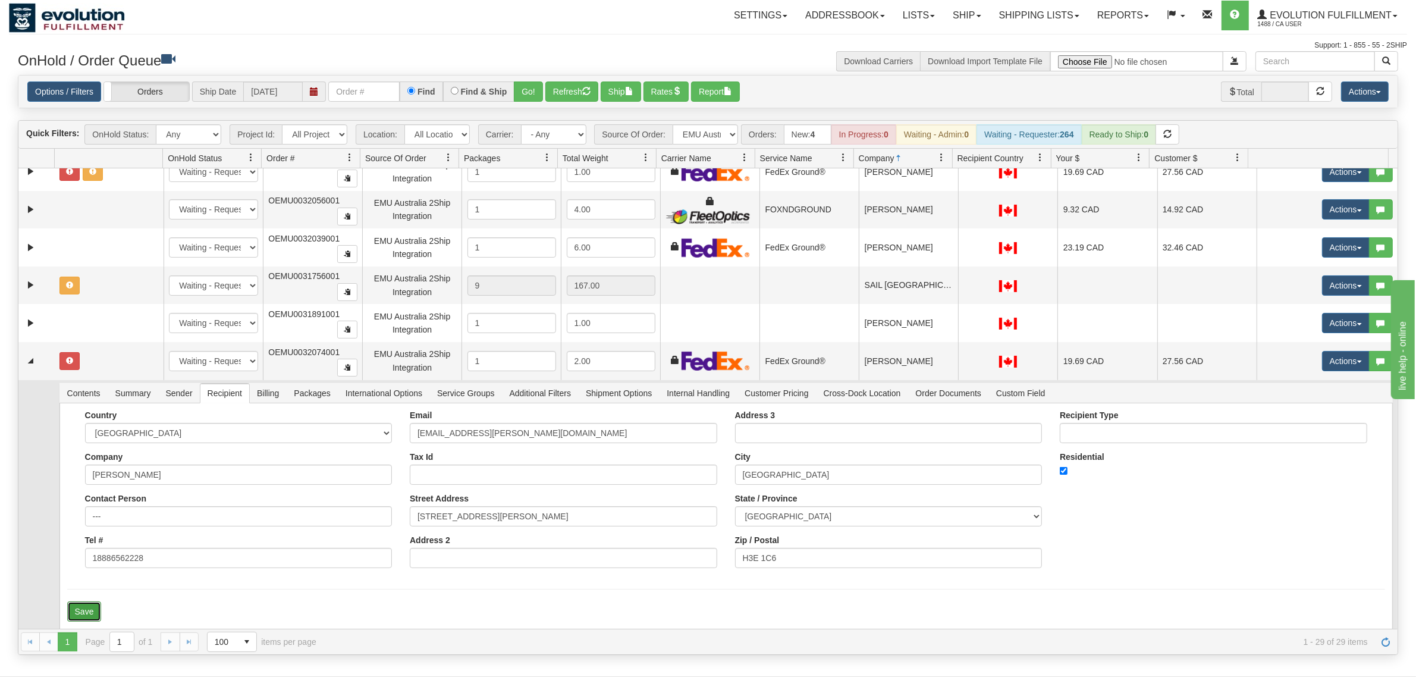
click at [98, 541] on button "Save" at bounding box center [84, 611] width 34 height 20
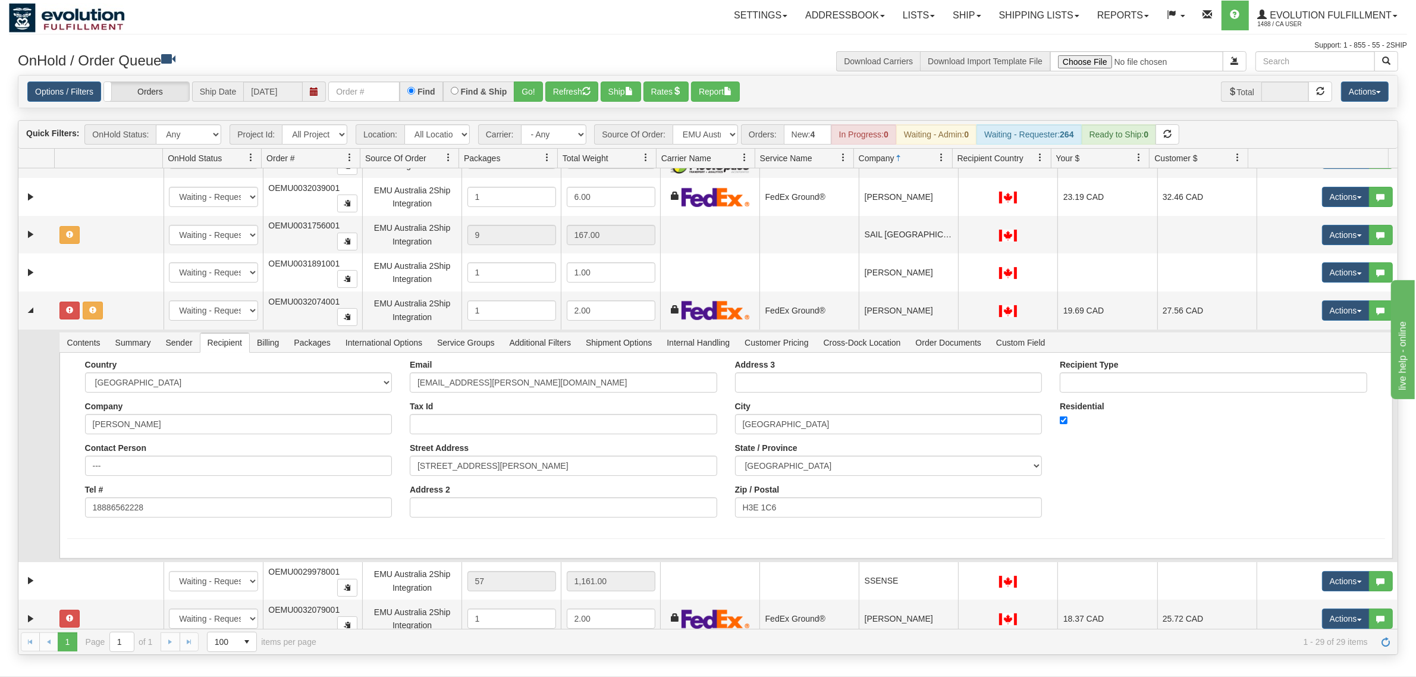
scroll to position [2947, 0]
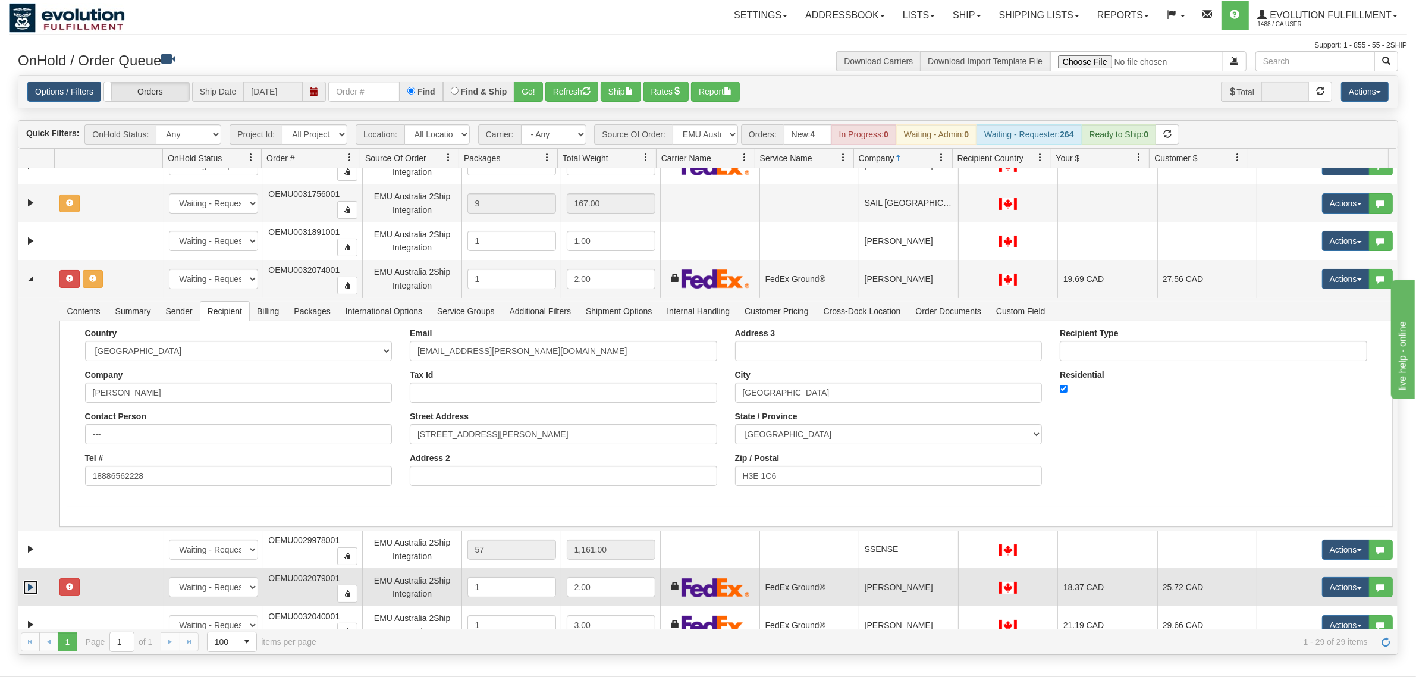
click at [33, 541] on link "Expand" at bounding box center [30, 587] width 15 height 15
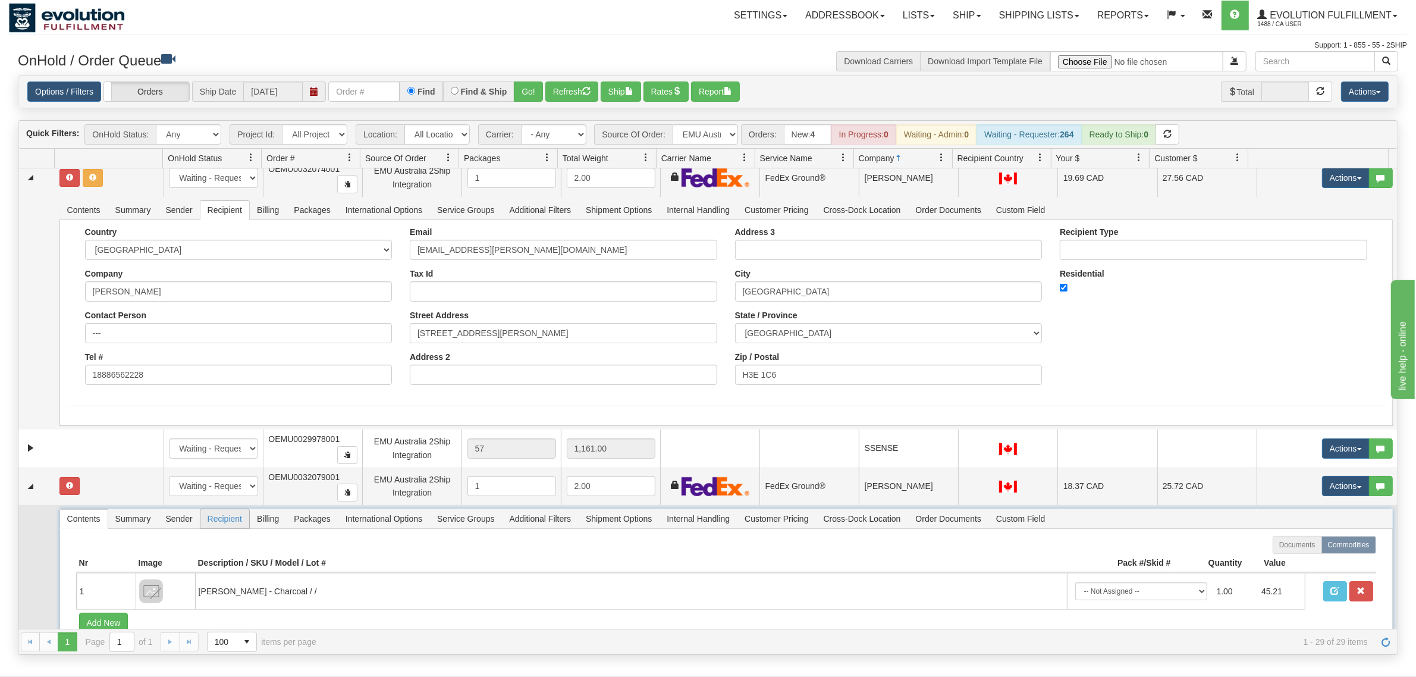
click at [232, 510] on span "Recipient" at bounding box center [224, 518] width 49 height 19
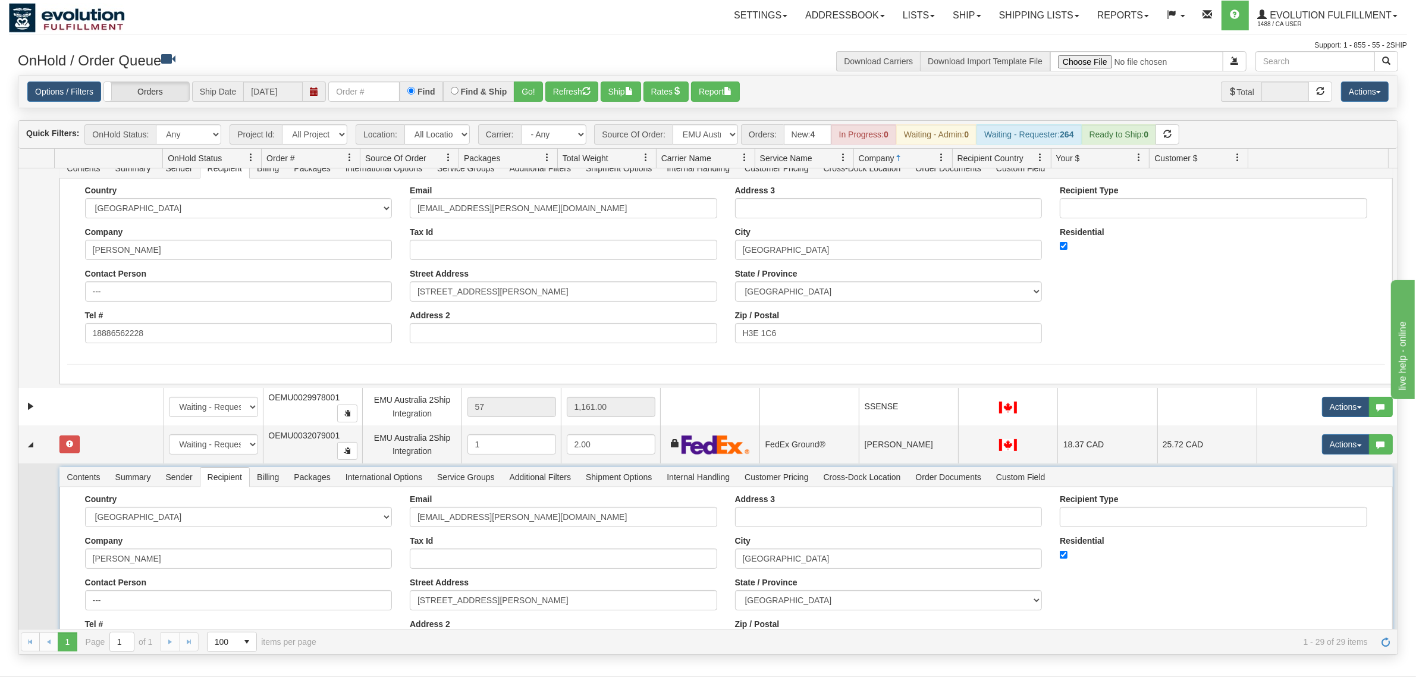
scroll to position [3177, 0]
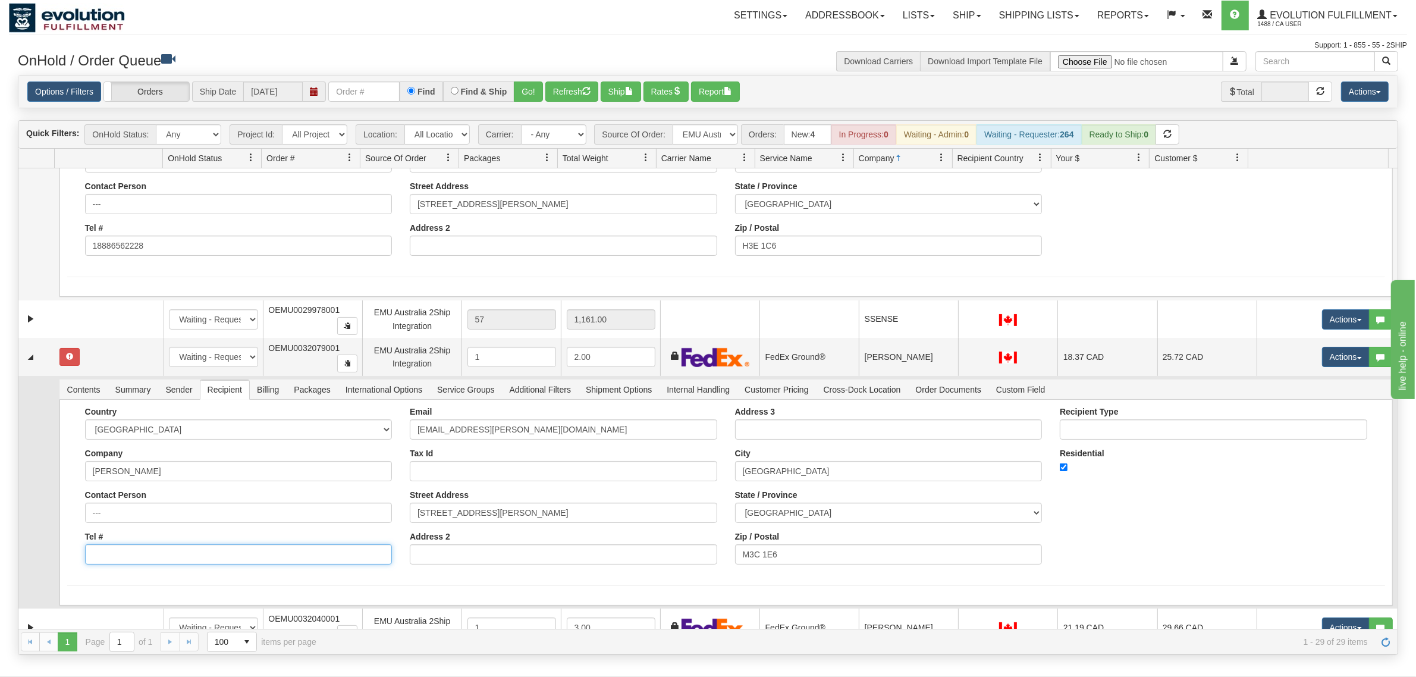
drag, startPoint x: 133, startPoint y: 533, endPoint x: 143, endPoint y: 536, distance: 10.5
click at [133, 541] on input "Tel #" at bounding box center [238, 554] width 307 height 20
type input "18886562228"
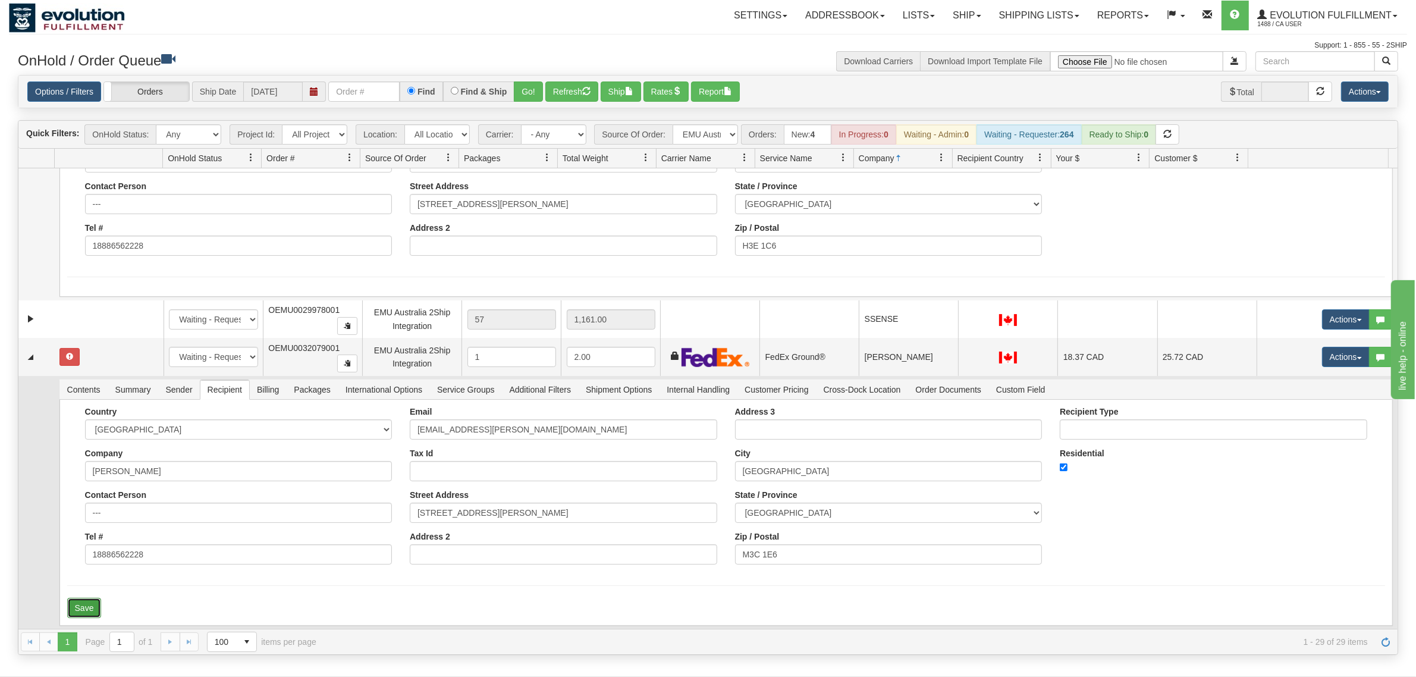
click at [84, 541] on button "Save" at bounding box center [84, 608] width 34 height 20
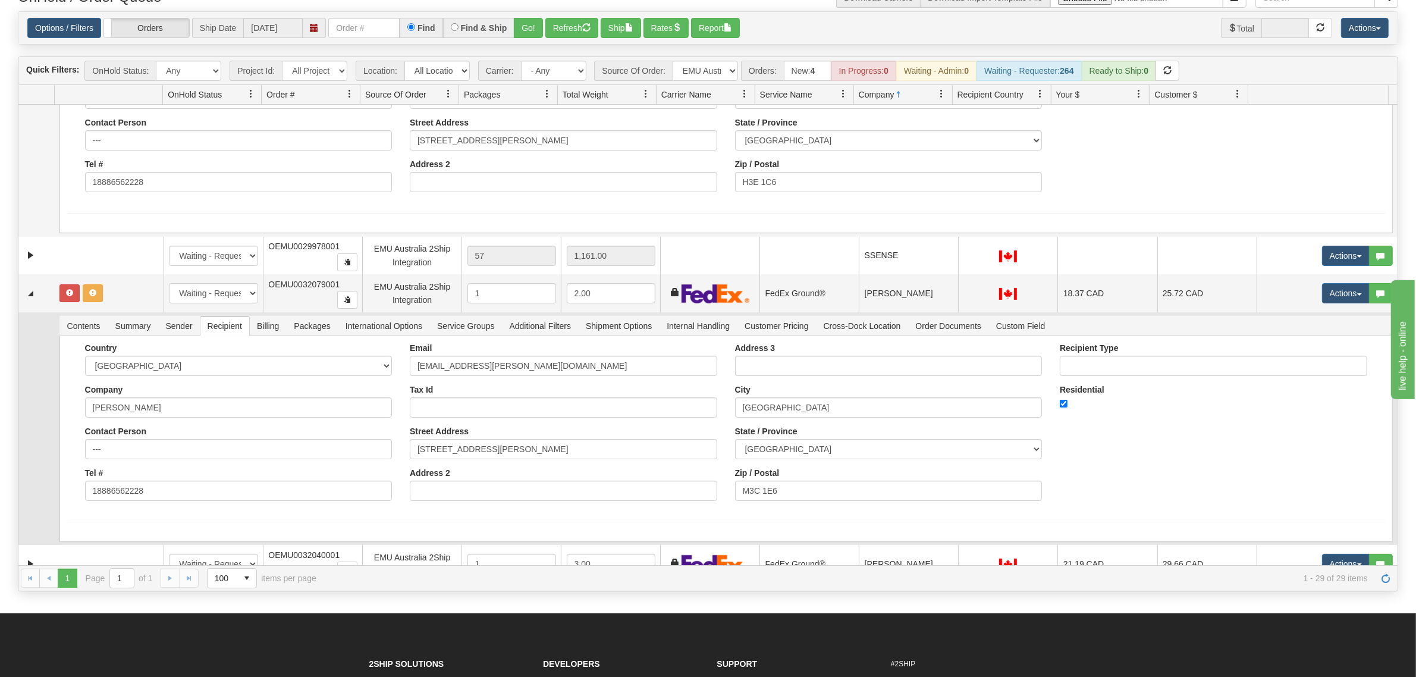
scroll to position [149, 0]
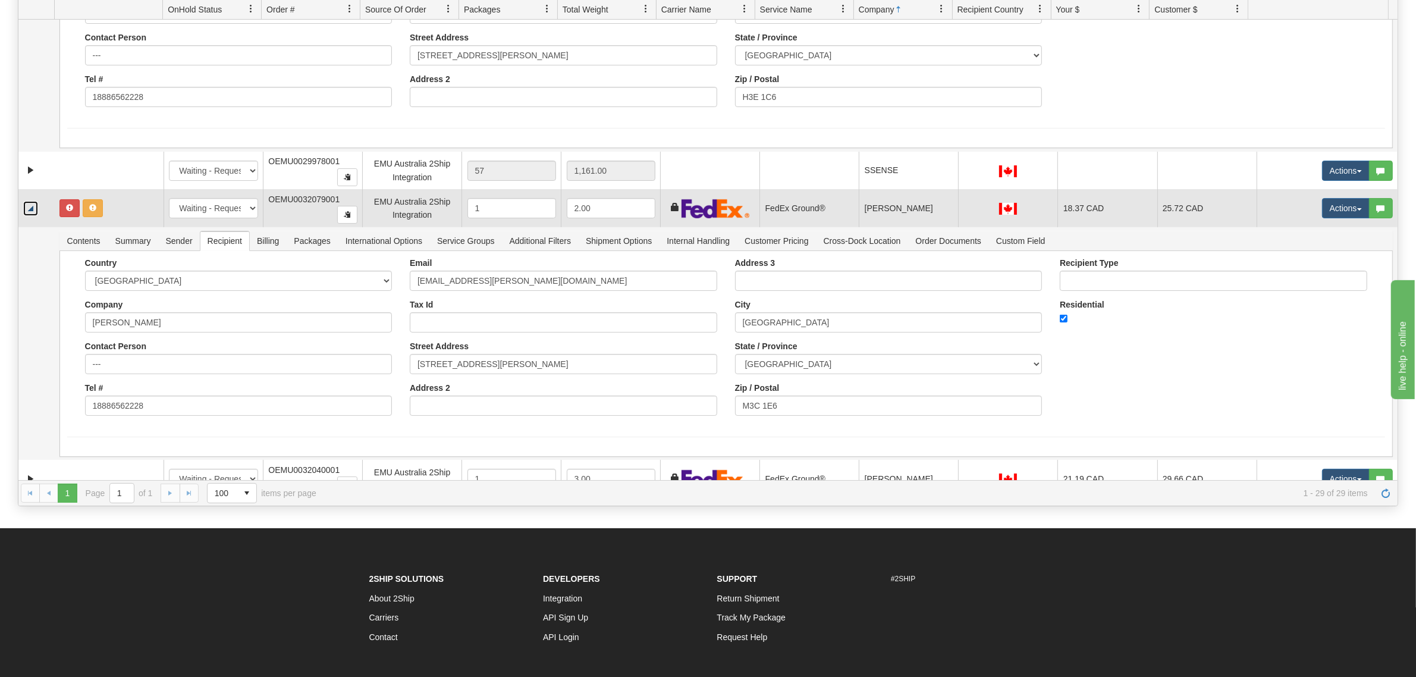
click at [27, 201] on link "Collapse" at bounding box center [30, 208] width 15 height 15
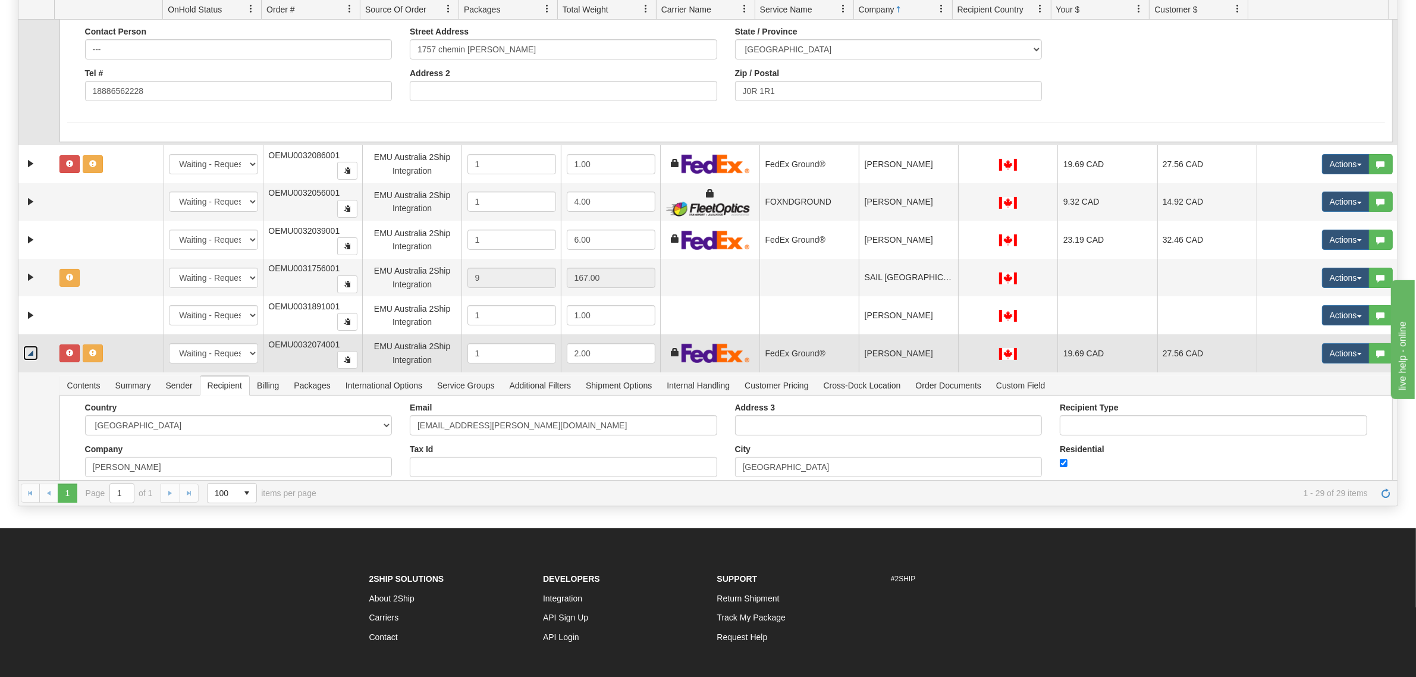
click at [29, 345] on link "Collapse" at bounding box center [30, 352] width 15 height 15
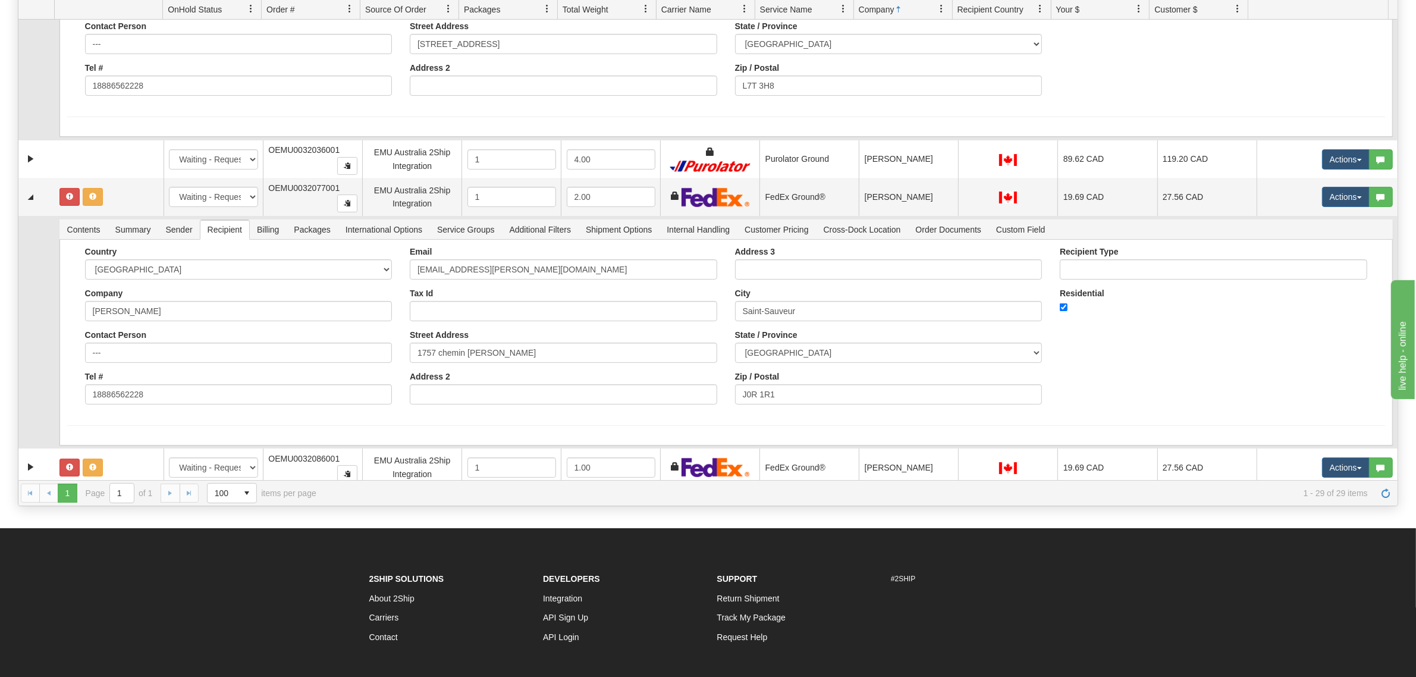
scroll to position [2419, 0]
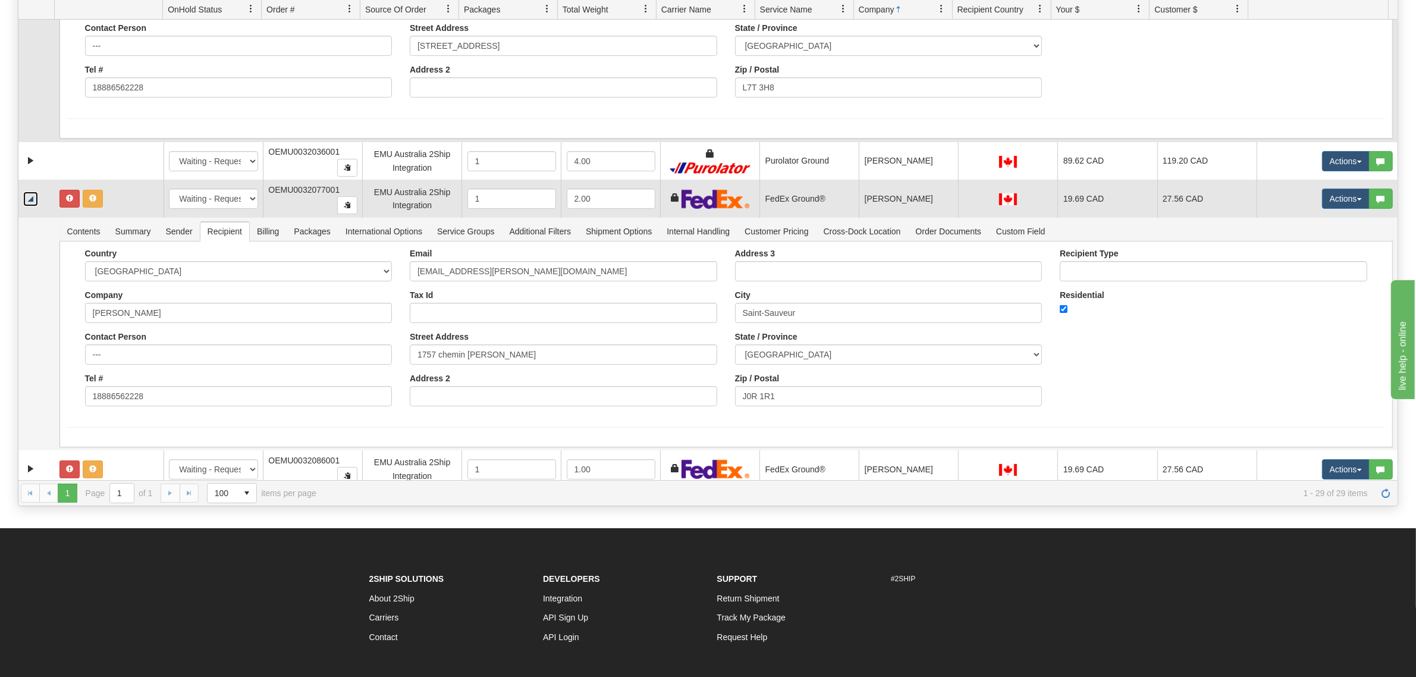
click at [33, 191] on link "Collapse" at bounding box center [30, 198] width 15 height 15
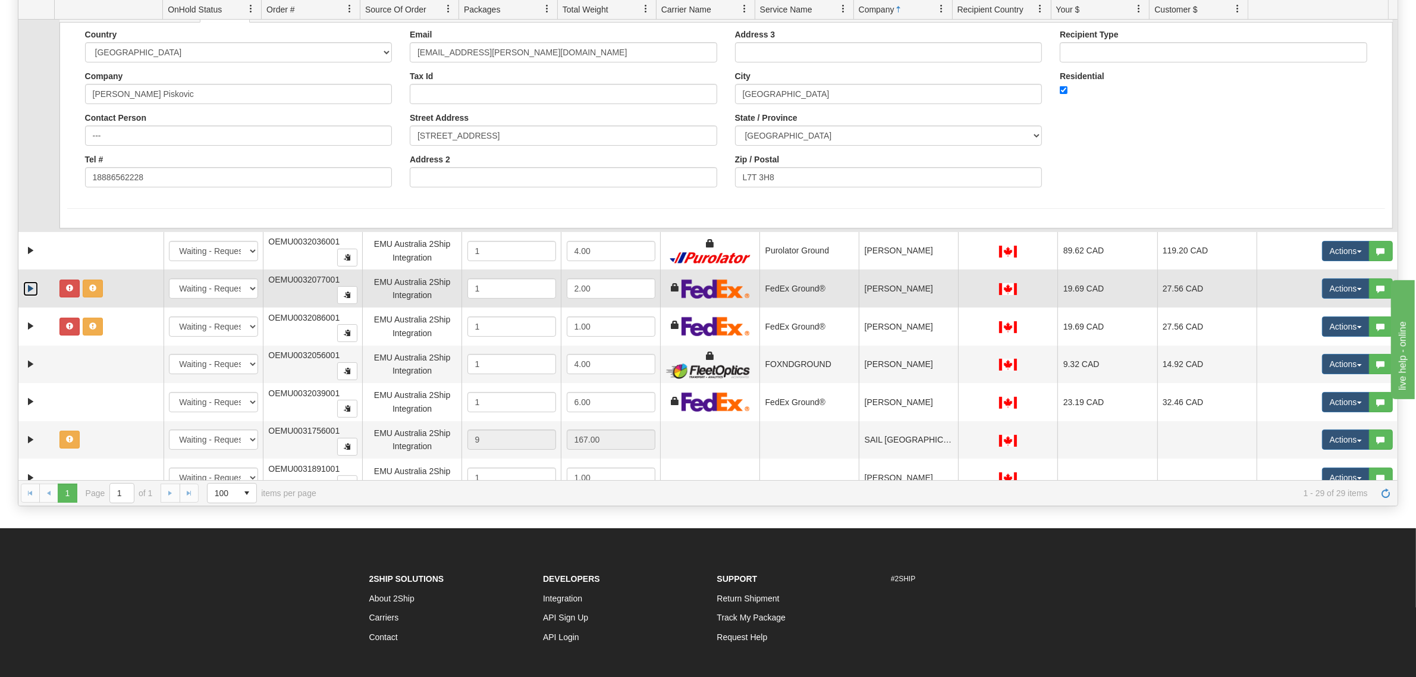
scroll to position [2122, 0]
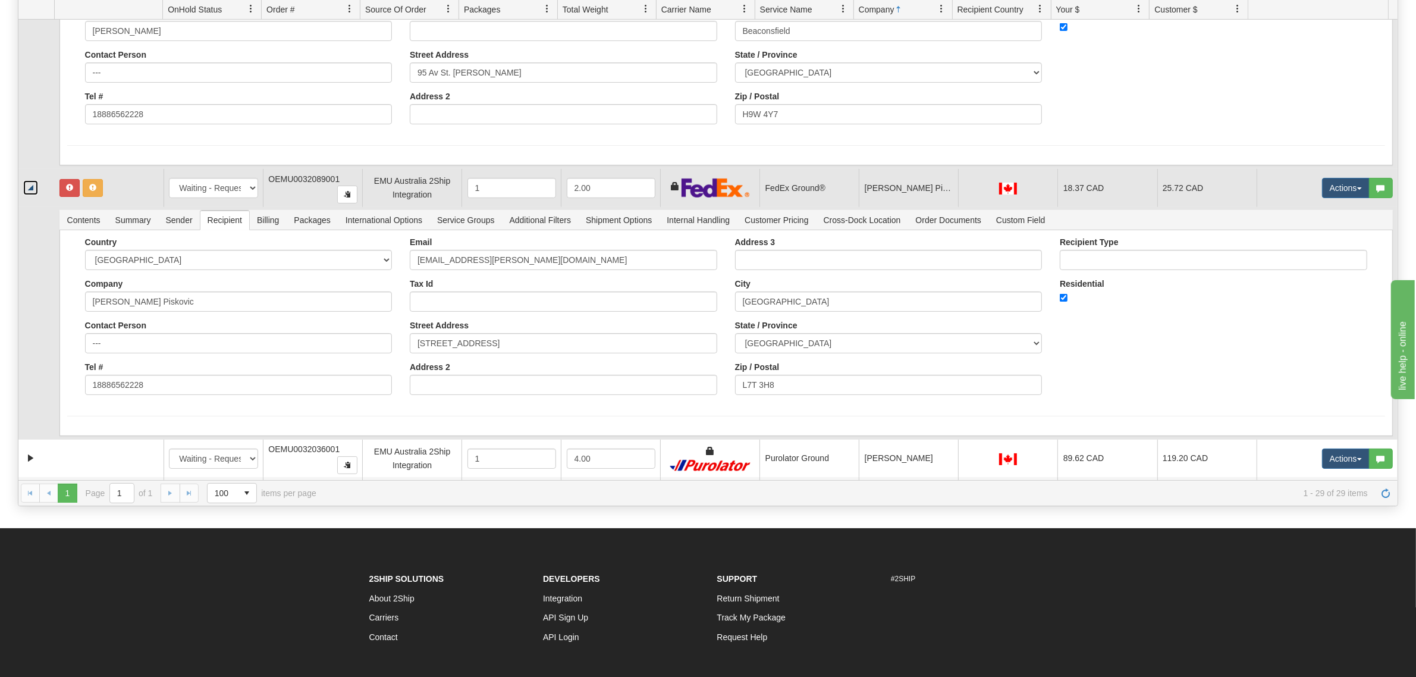
click at [34, 180] on link "Collapse" at bounding box center [30, 187] width 15 height 15
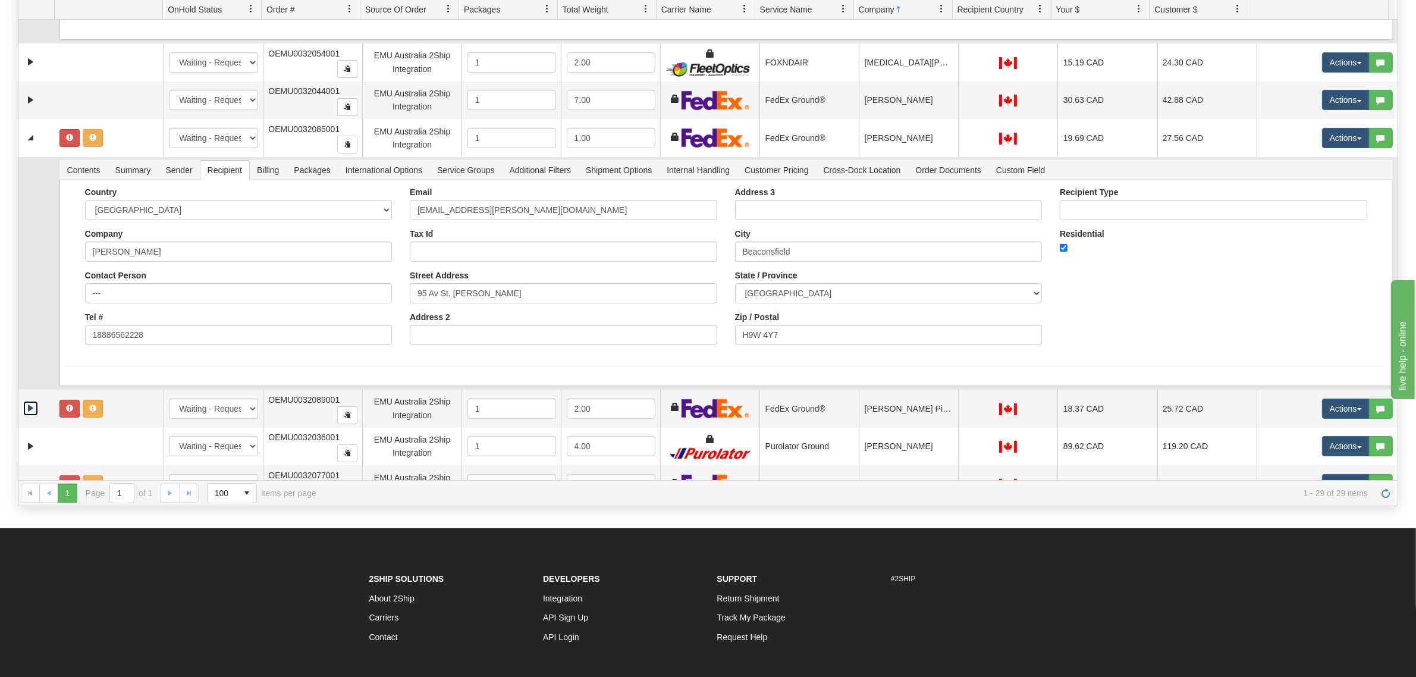
scroll to position [1899, 0]
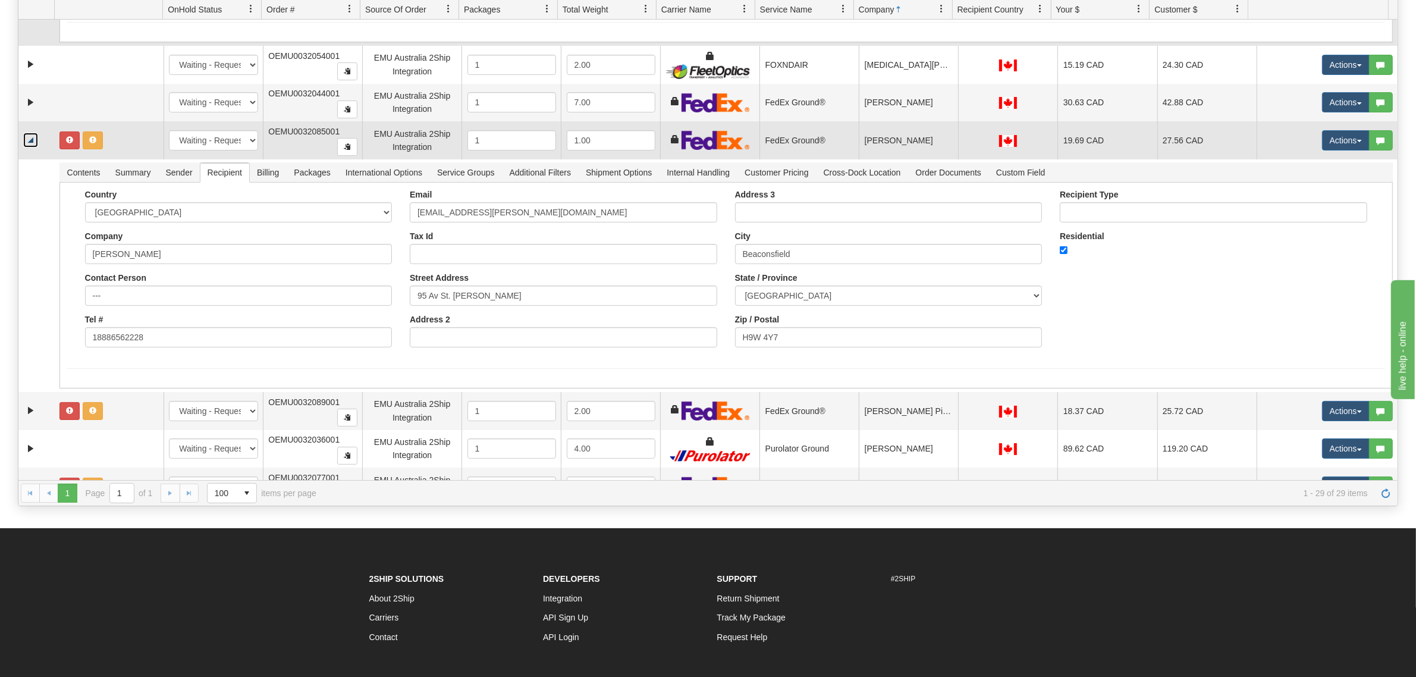
click at [34, 133] on link "Collapse" at bounding box center [30, 140] width 15 height 15
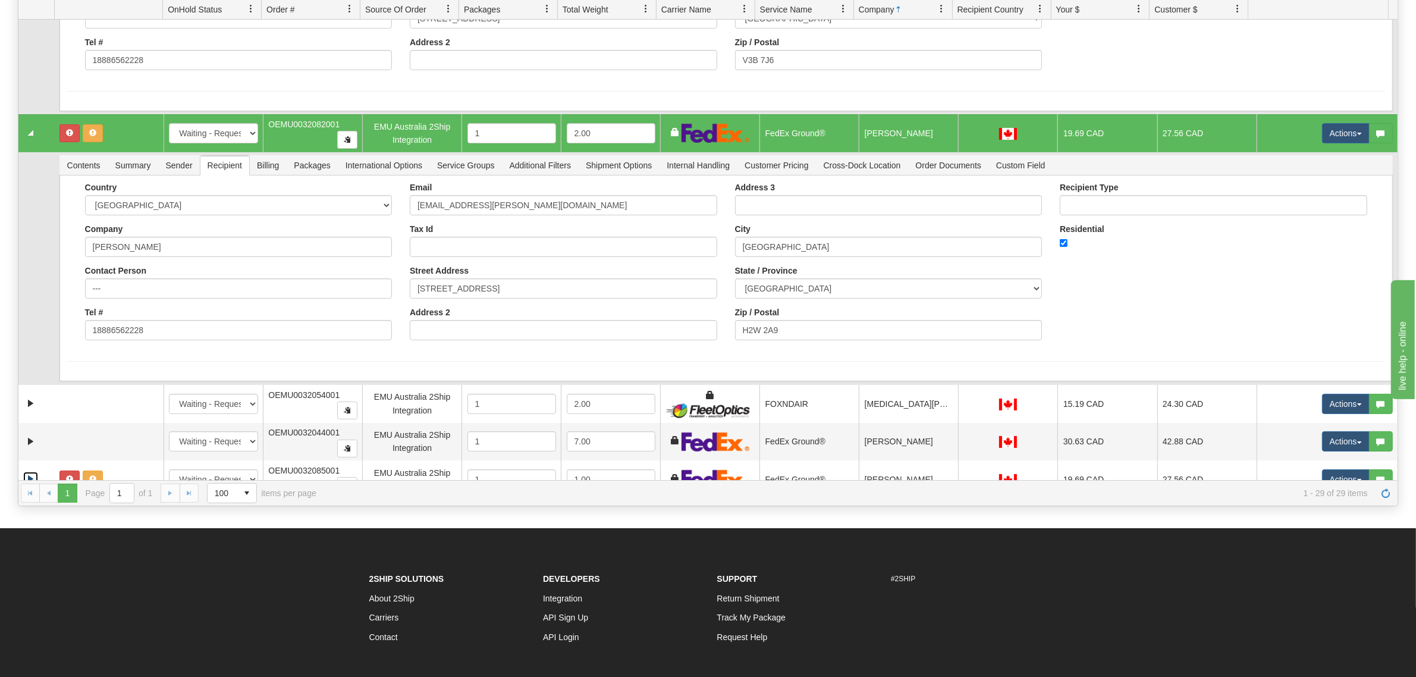
scroll to position [1527, 0]
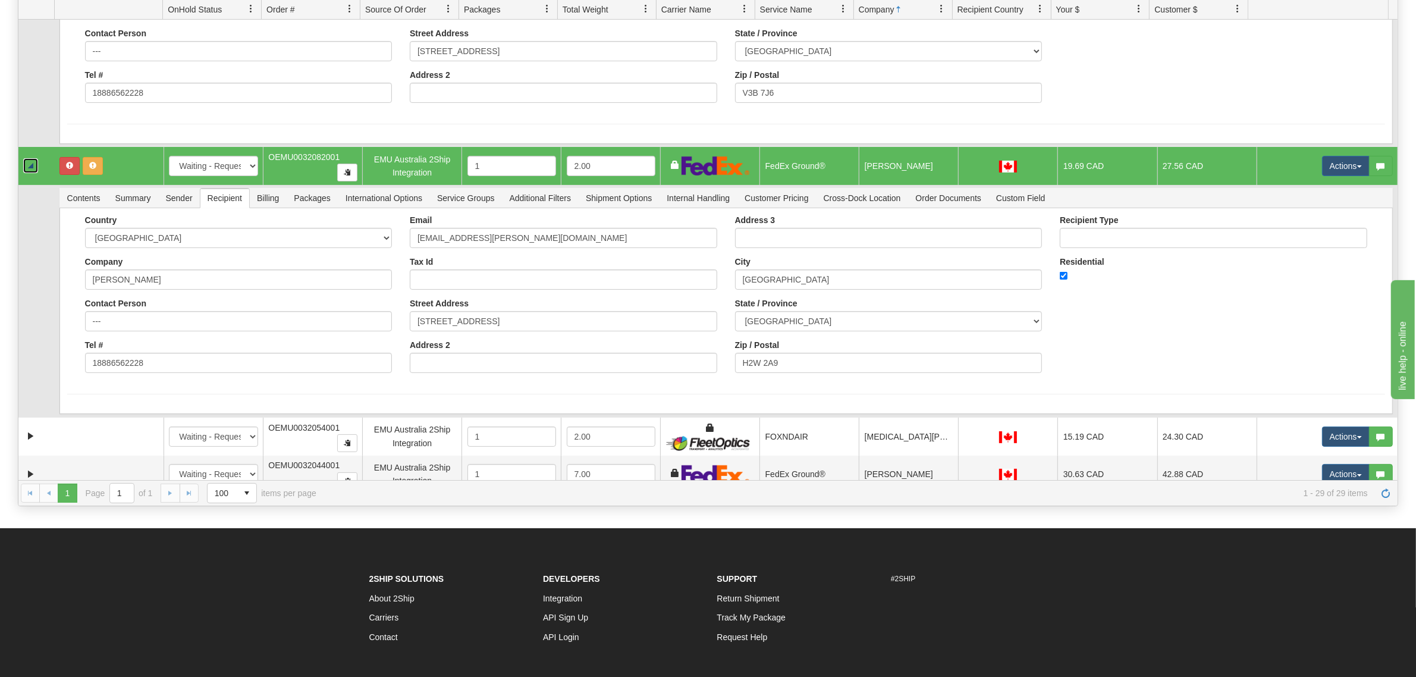
click at [30, 161] on link "Collapse" at bounding box center [30, 165] width 15 height 15
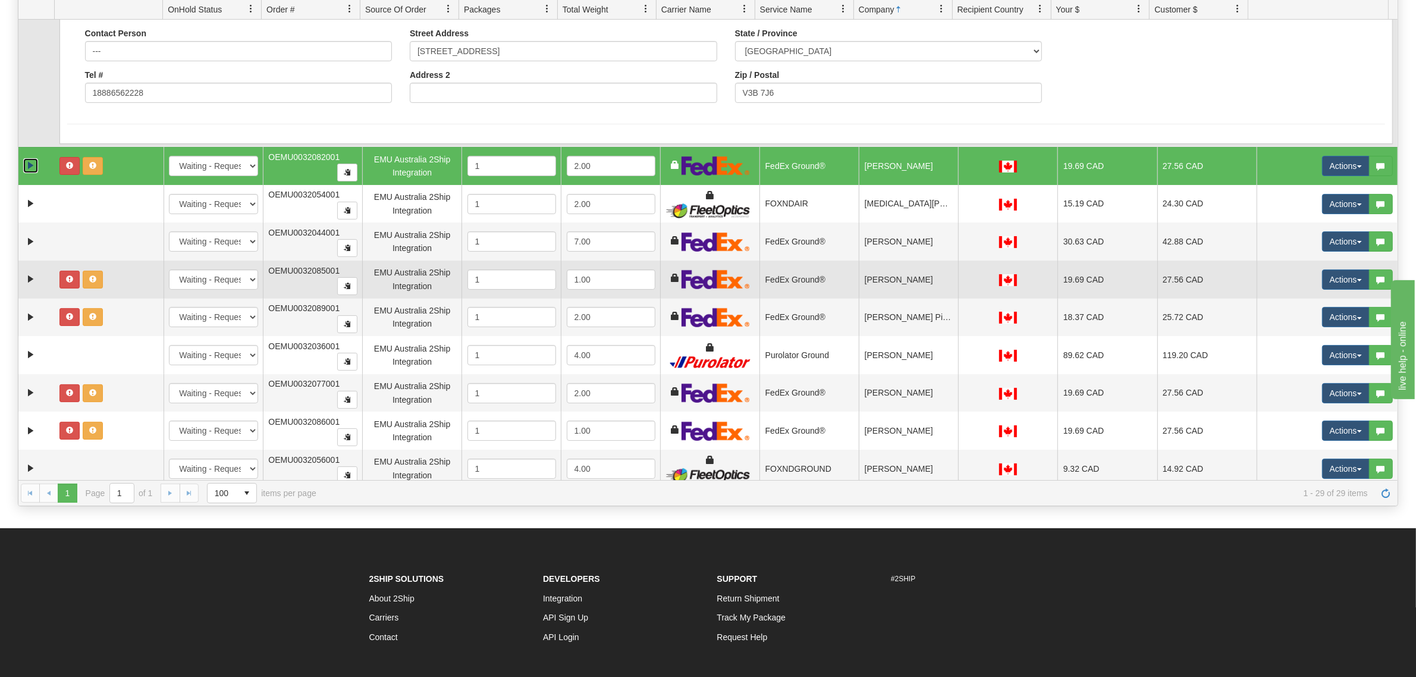
scroll to position [1081, 0]
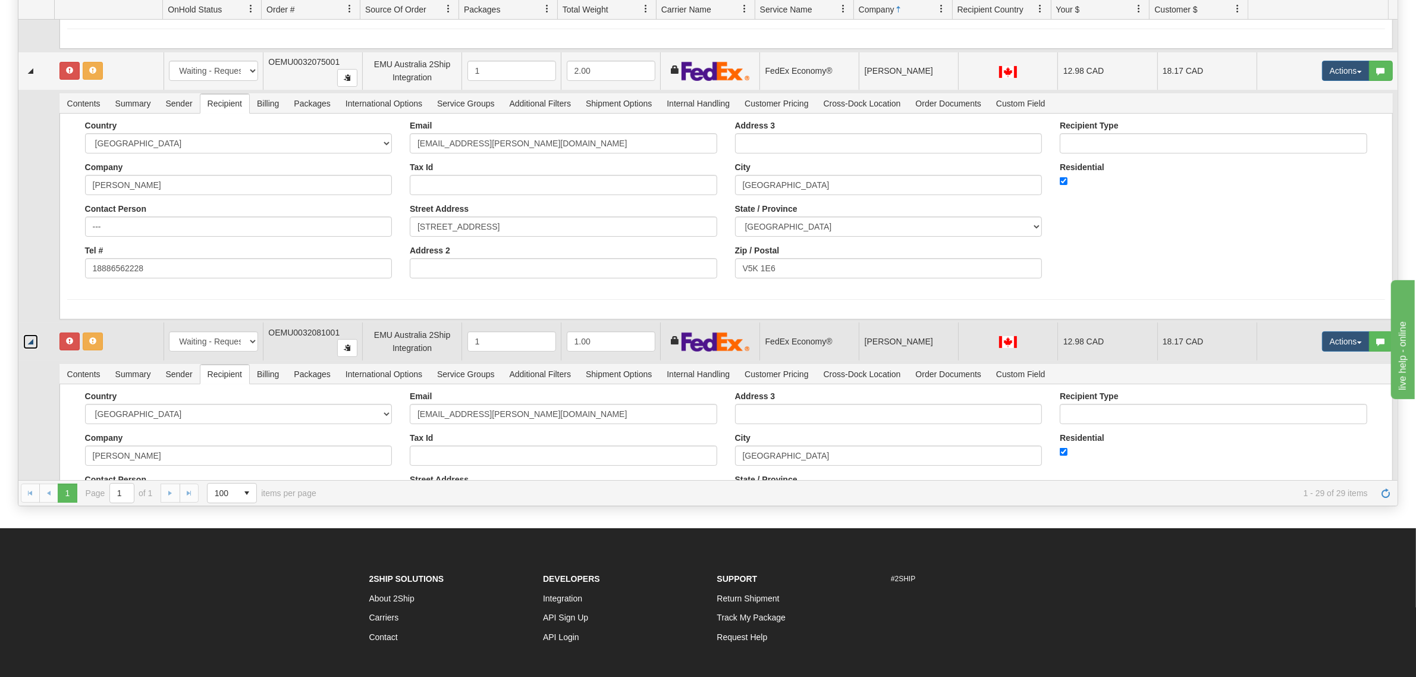
click at [27, 338] on link "Collapse" at bounding box center [30, 341] width 15 height 15
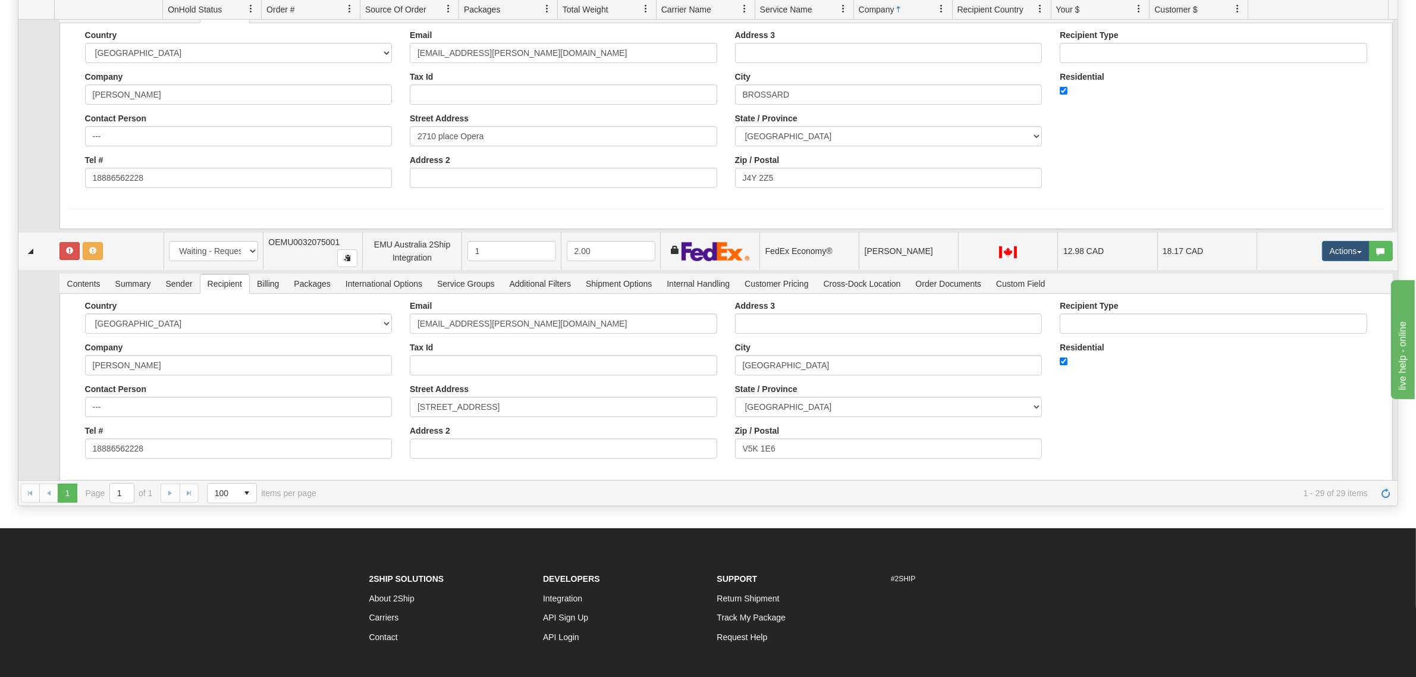
scroll to position [858, 0]
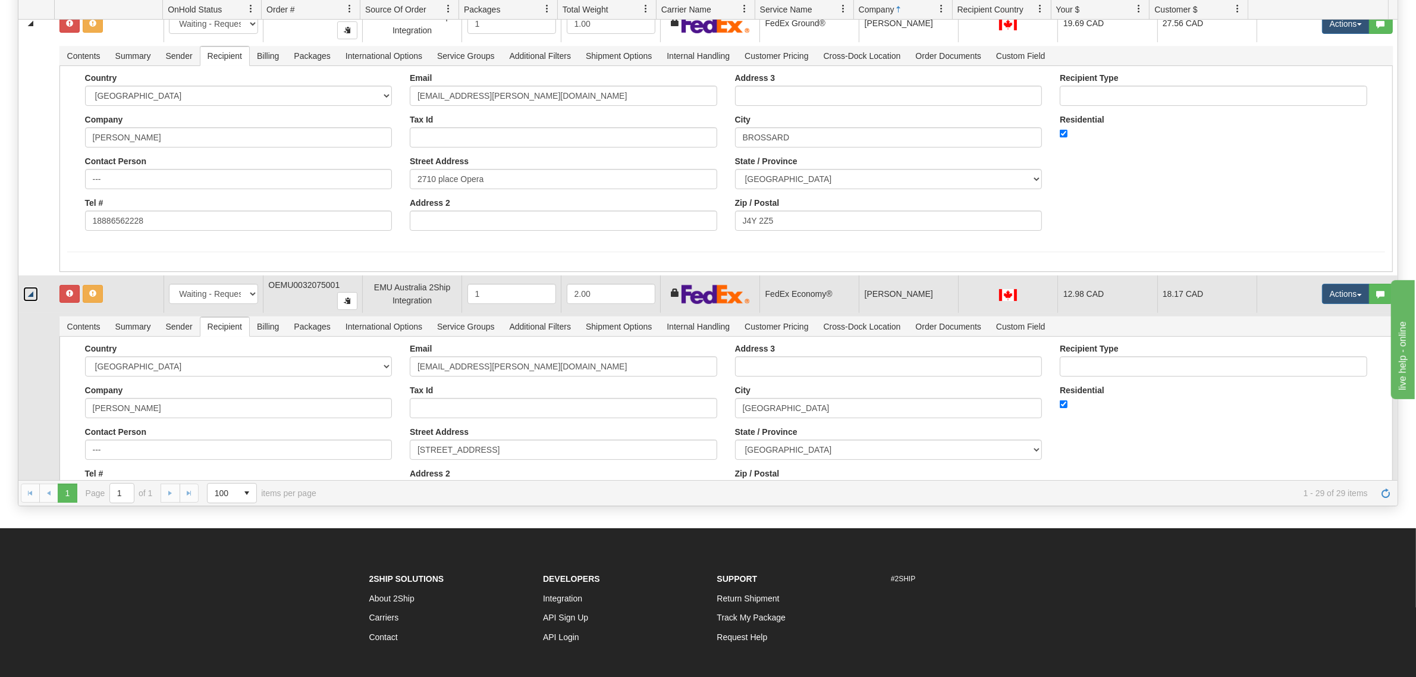
click at [32, 292] on link "Collapse" at bounding box center [30, 294] width 15 height 15
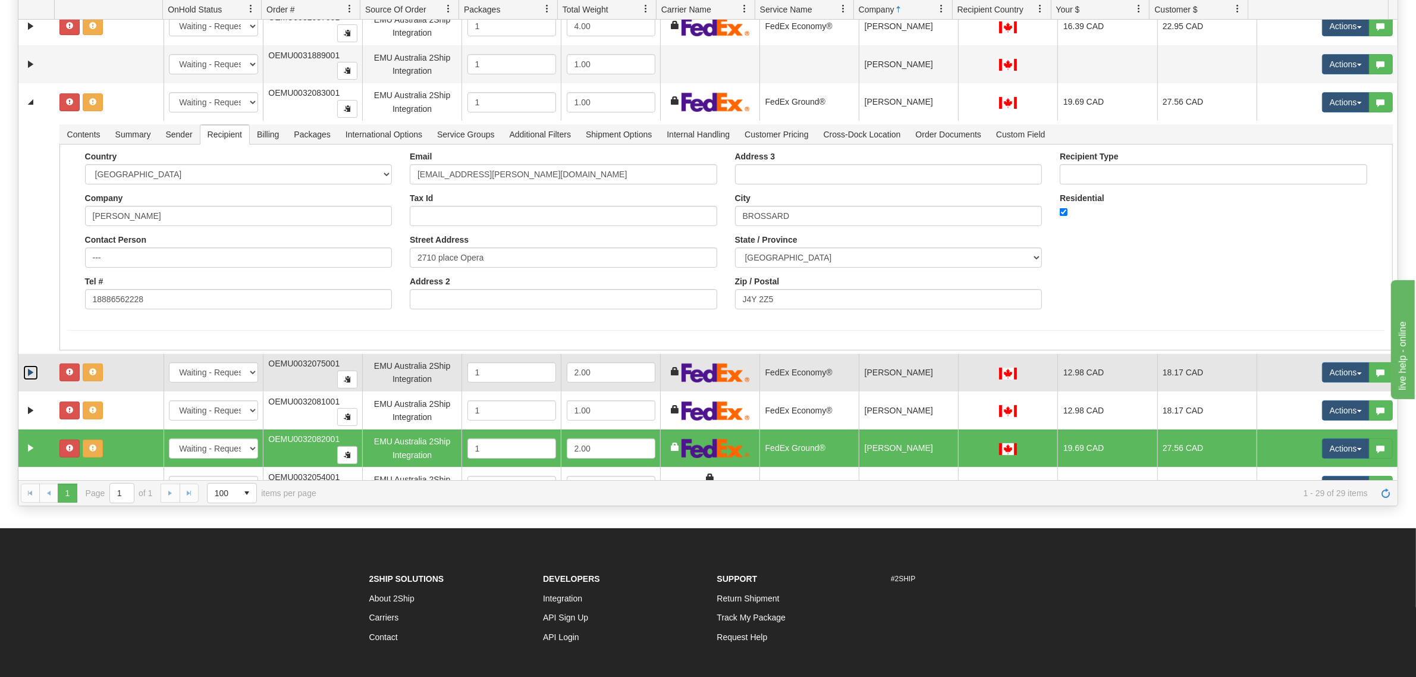
scroll to position [635, 0]
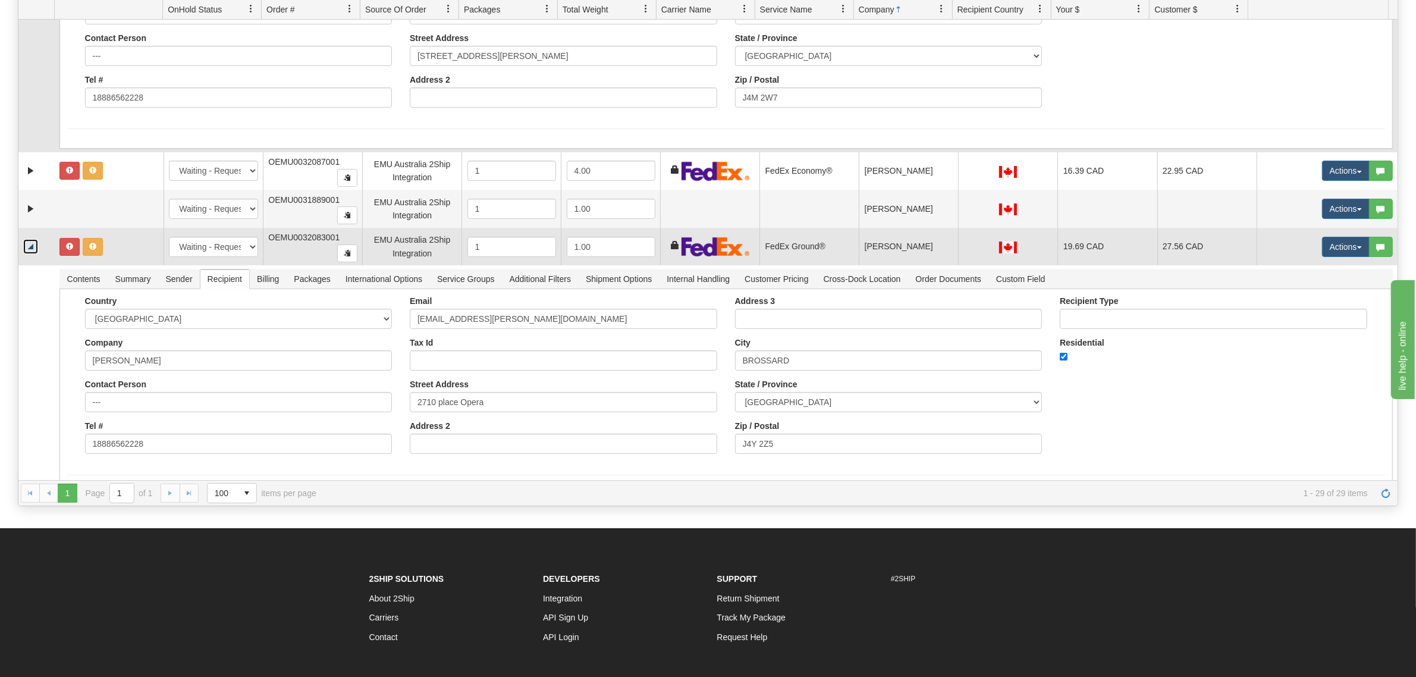
click at [33, 253] on link "Collapse" at bounding box center [30, 246] width 15 height 15
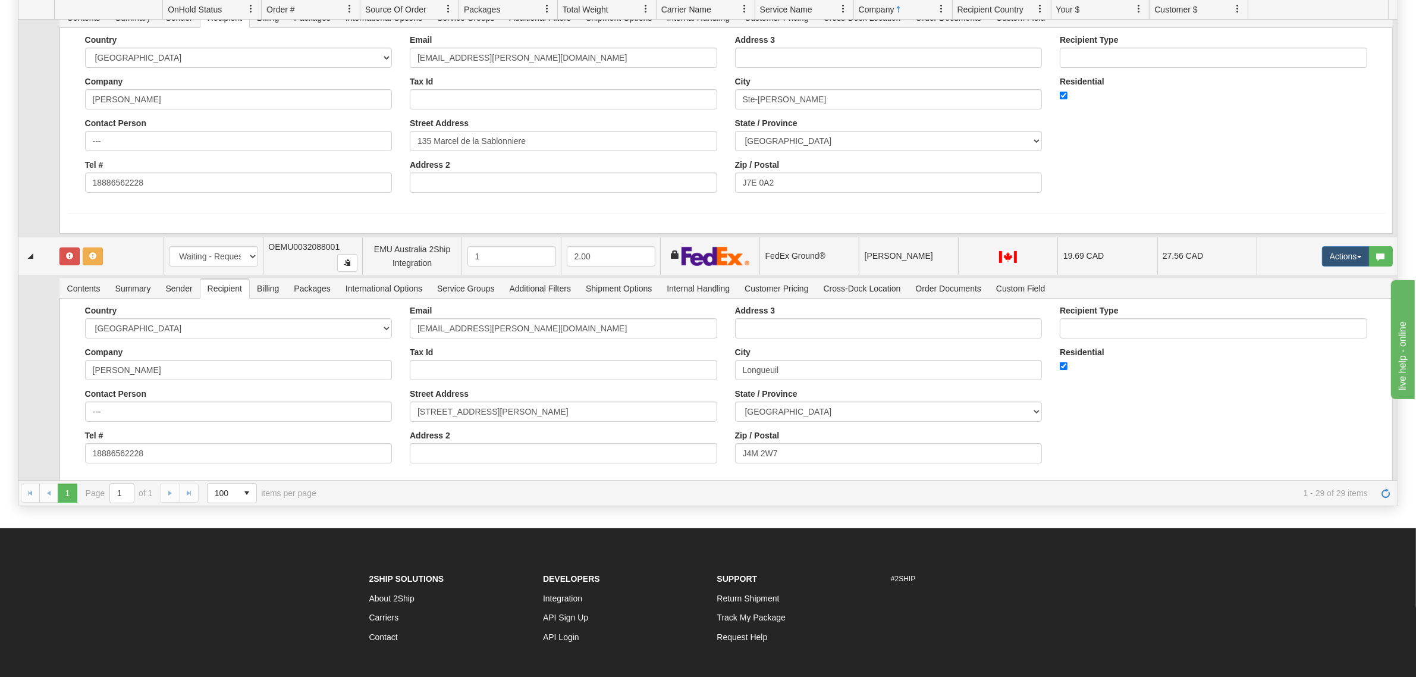
scroll to position [263, 0]
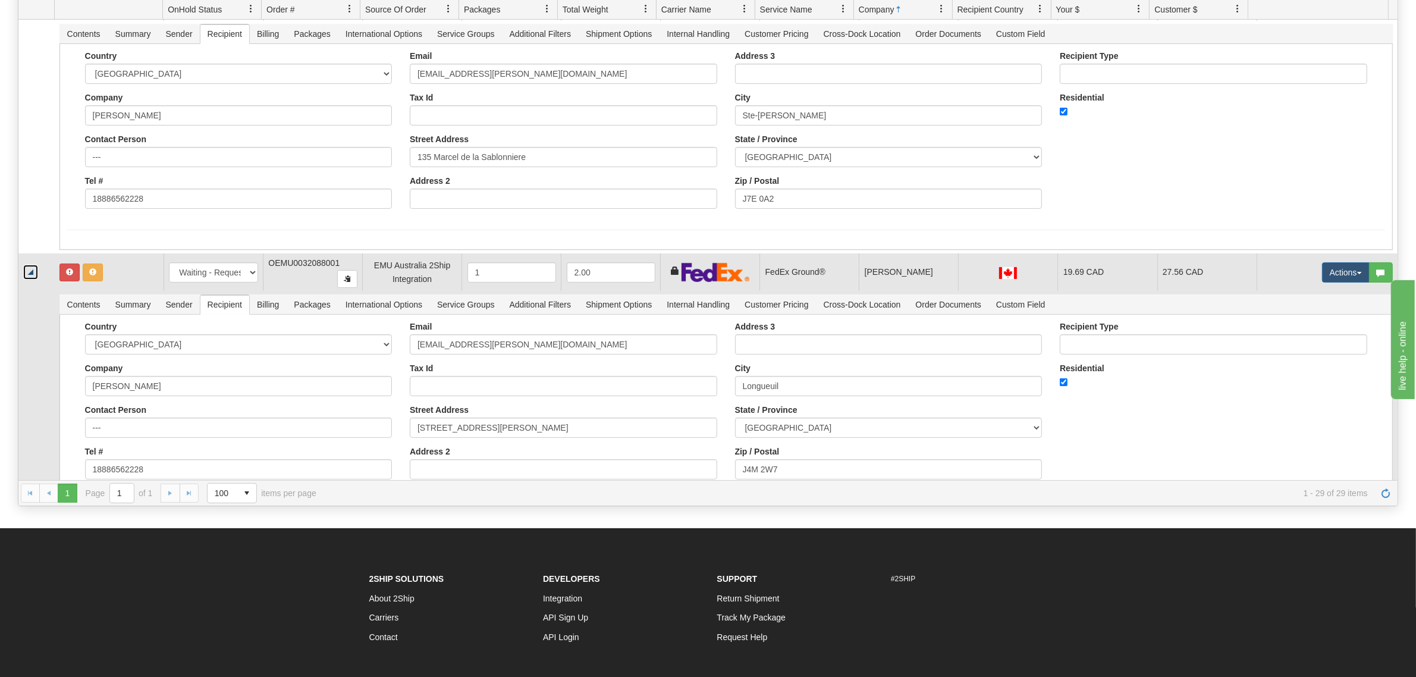
click at [32, 275] on link "Collapse" at bounding box center [30, 272] width 15 height 15
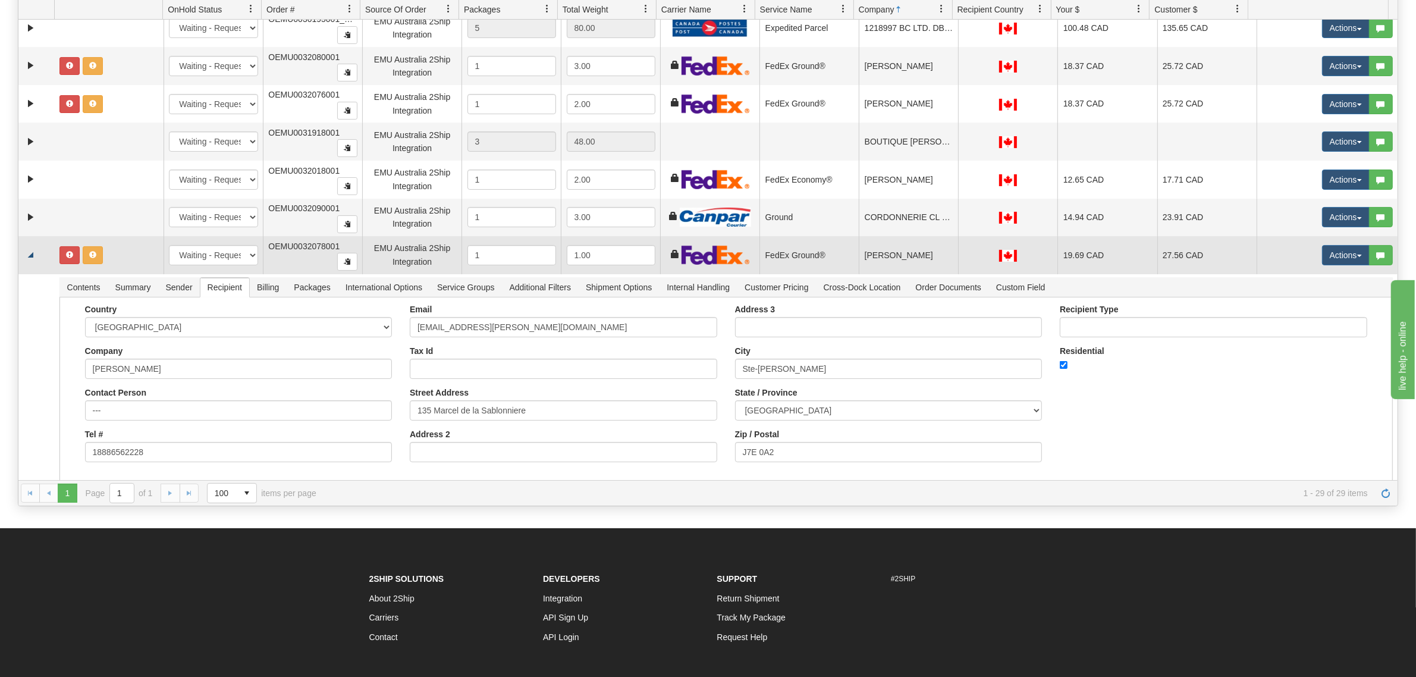
scroll to position [0, 0]
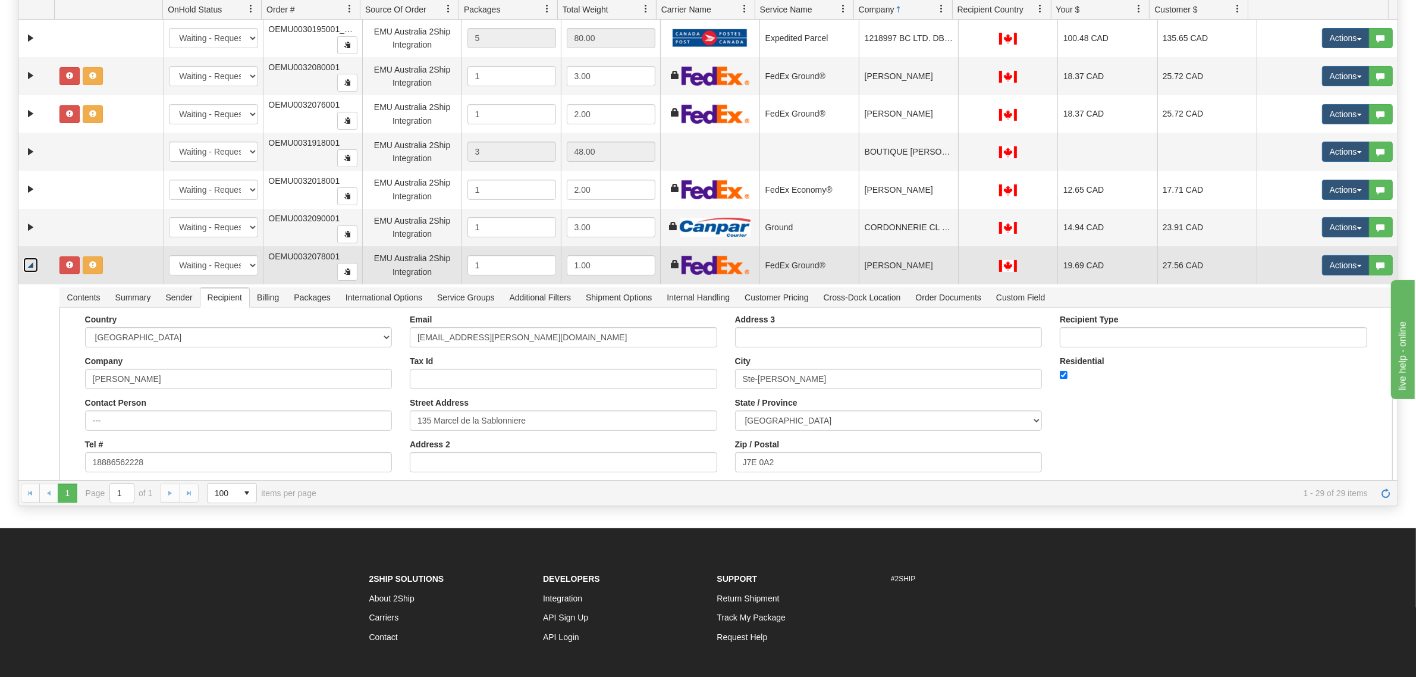
click at [30, 269] on link "Collapse" at bounding box center [30, 264] width 15 height 15
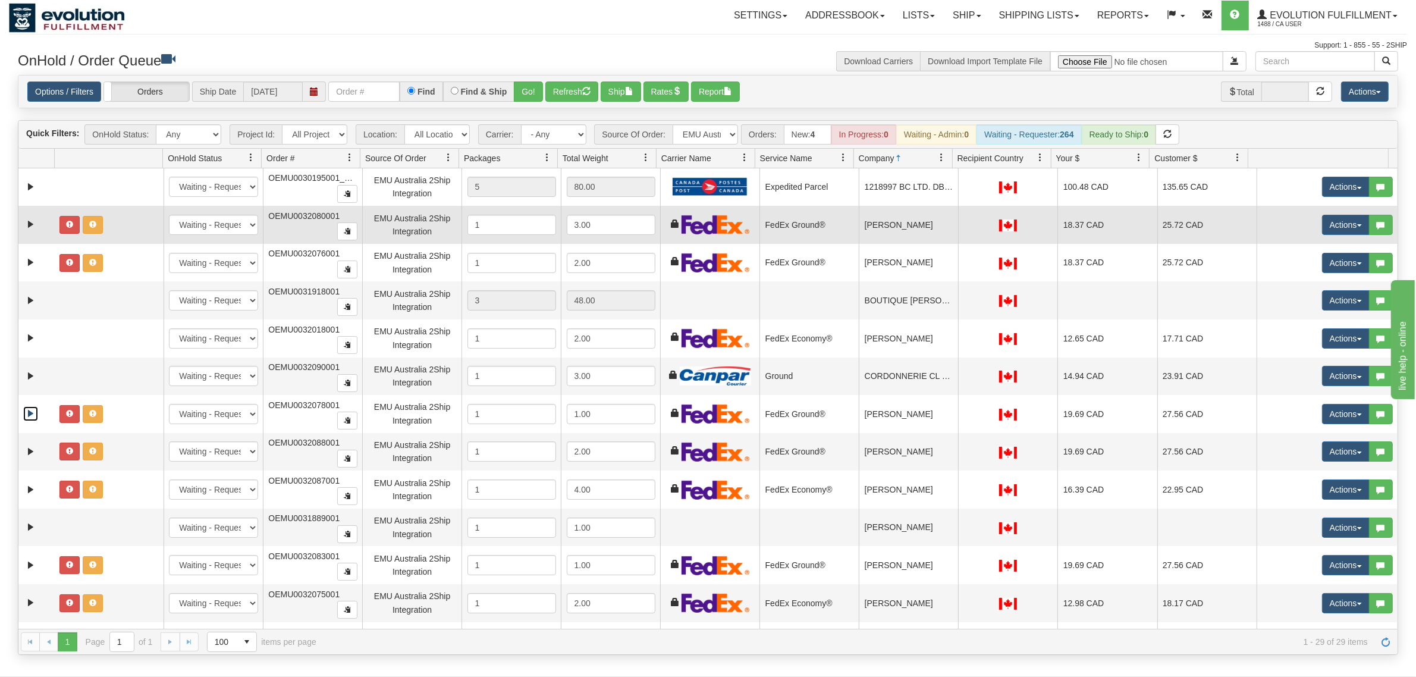
click at [914, 226] on td "[PERSON_NAME]" at bounding box center [908, 225] width 99 height 38
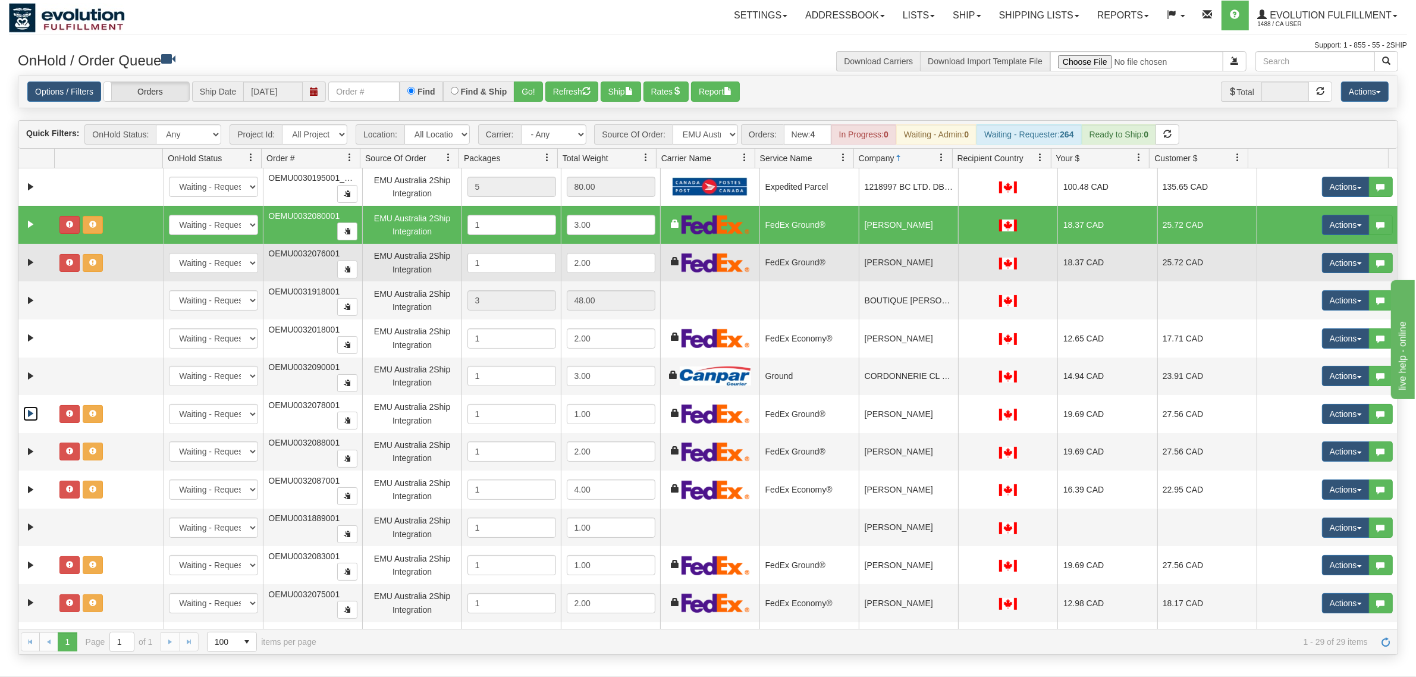
click at [911, 268] on td "[PERSON_NAME]" at bounding box center [908, 263] width 99 height 38
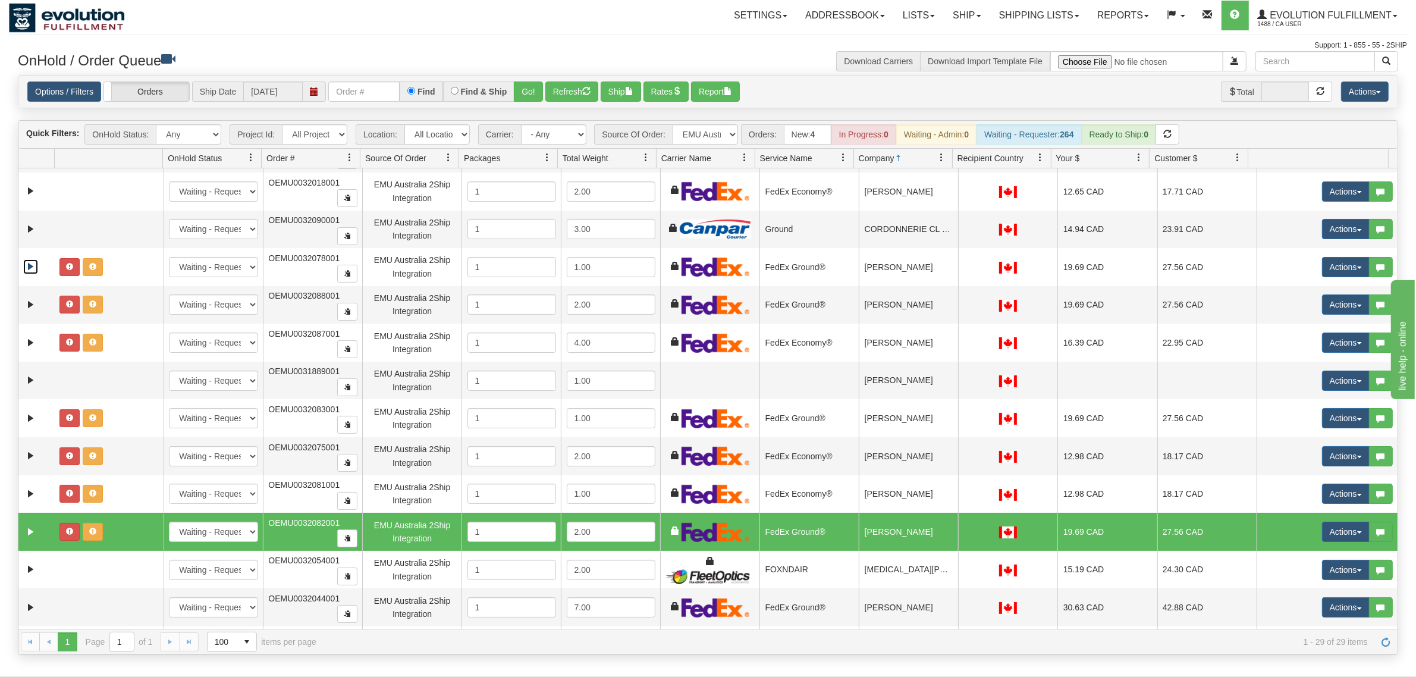
scroll to position [149, 0]
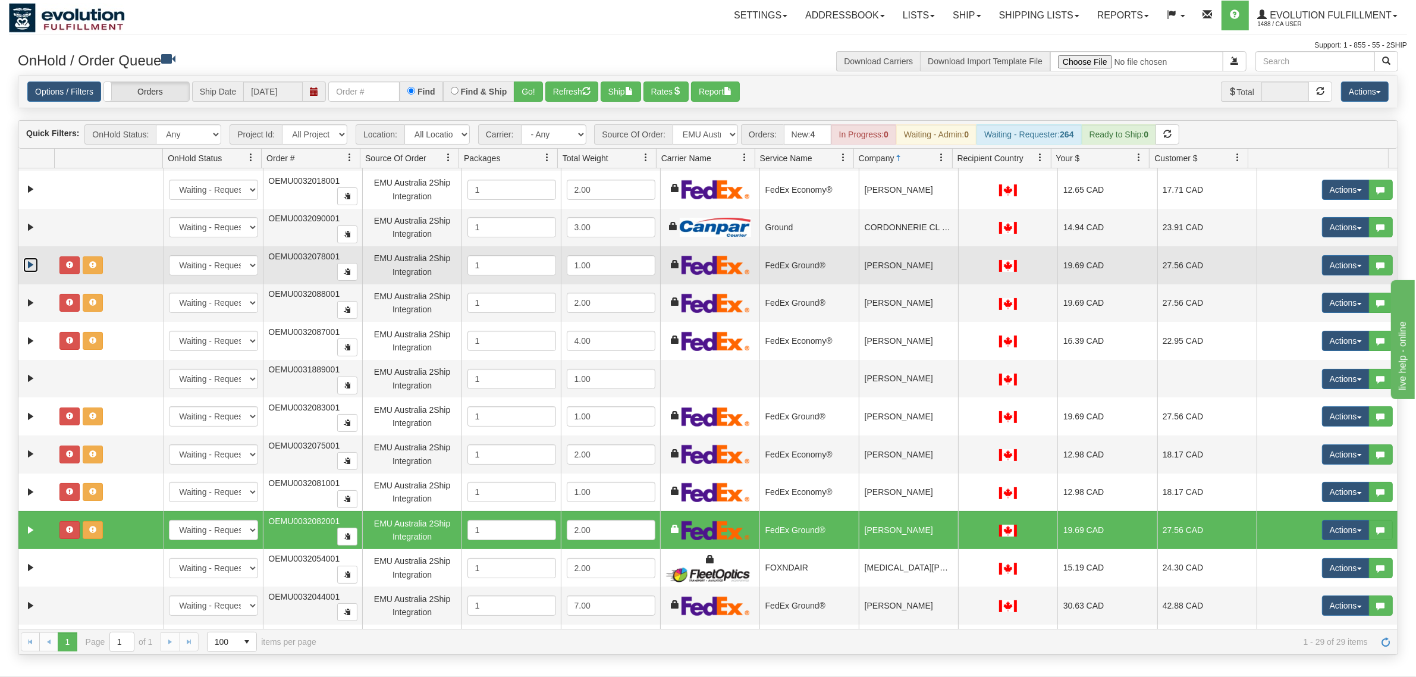
click at [897, 271] on td "[PERSON_NAME]" at bounding box center [908, 265] width 99 height 38
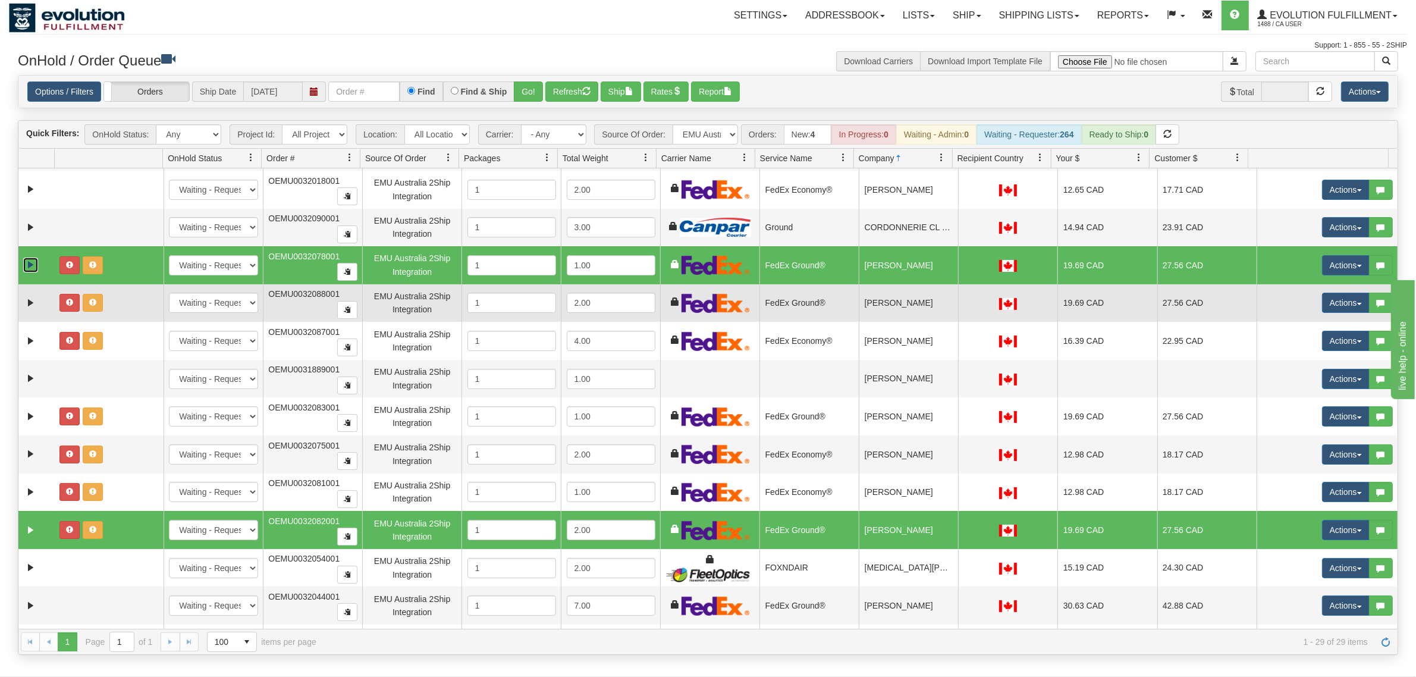
click at [896, 307] on td "[PERSON_NAME]" at bounding box center [908, 303] width 99 height 38
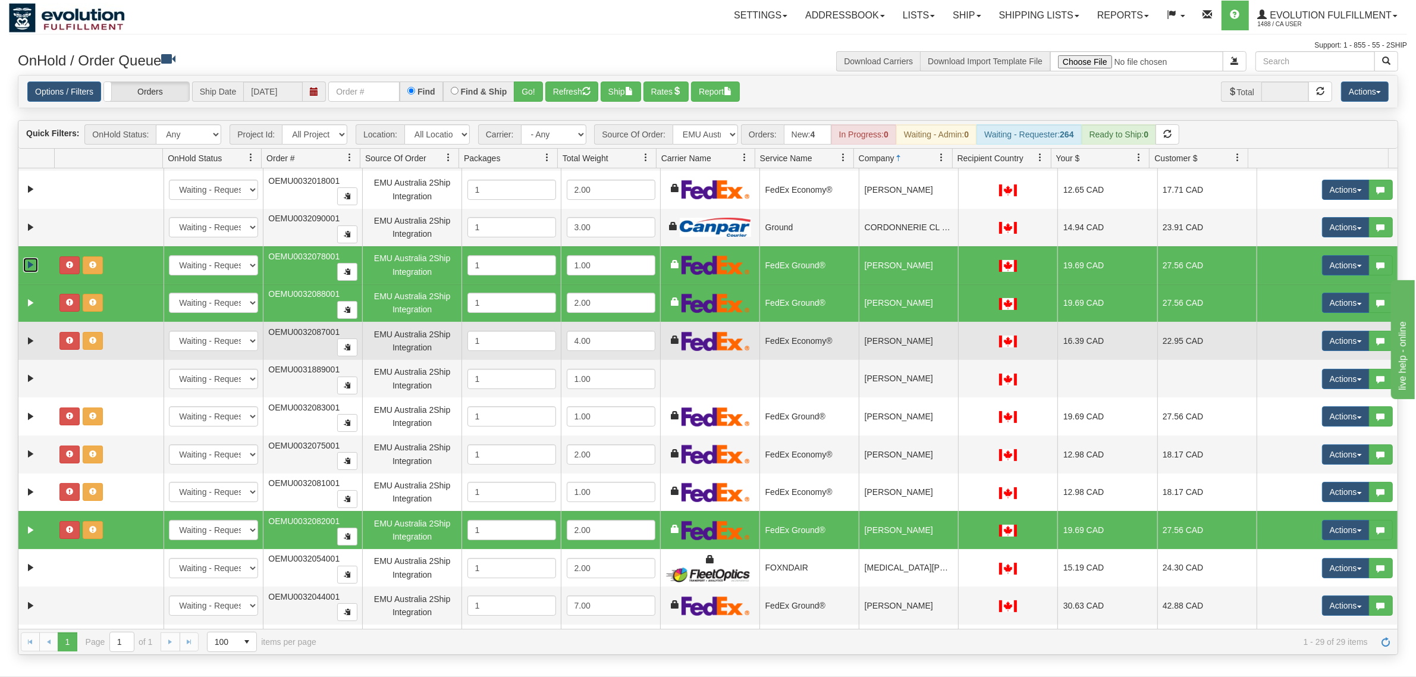
click at [915, 338] on td "[PERSON_NAME]" at bounding box center [908, 341] width 99 height 38
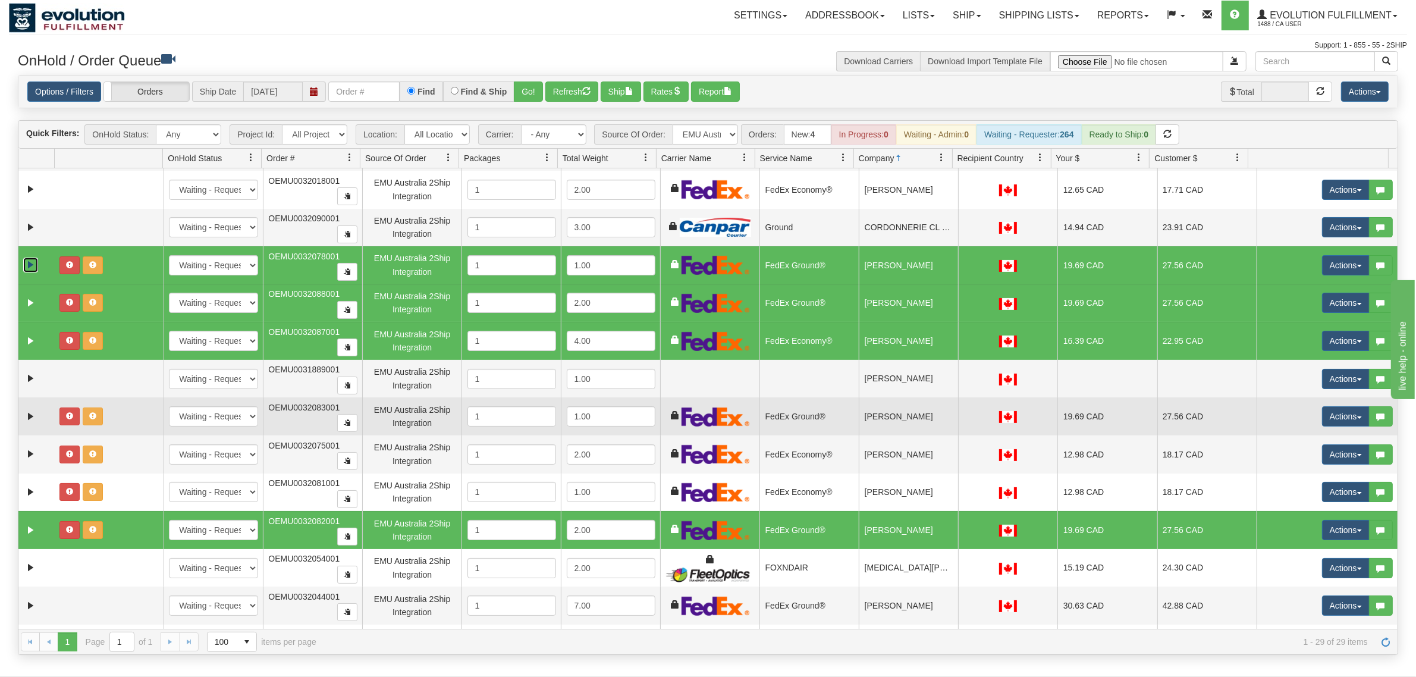
click at [917, 418] on td "[PERSON_NAME]" at bounding box center [908, 416] width 99 height 38
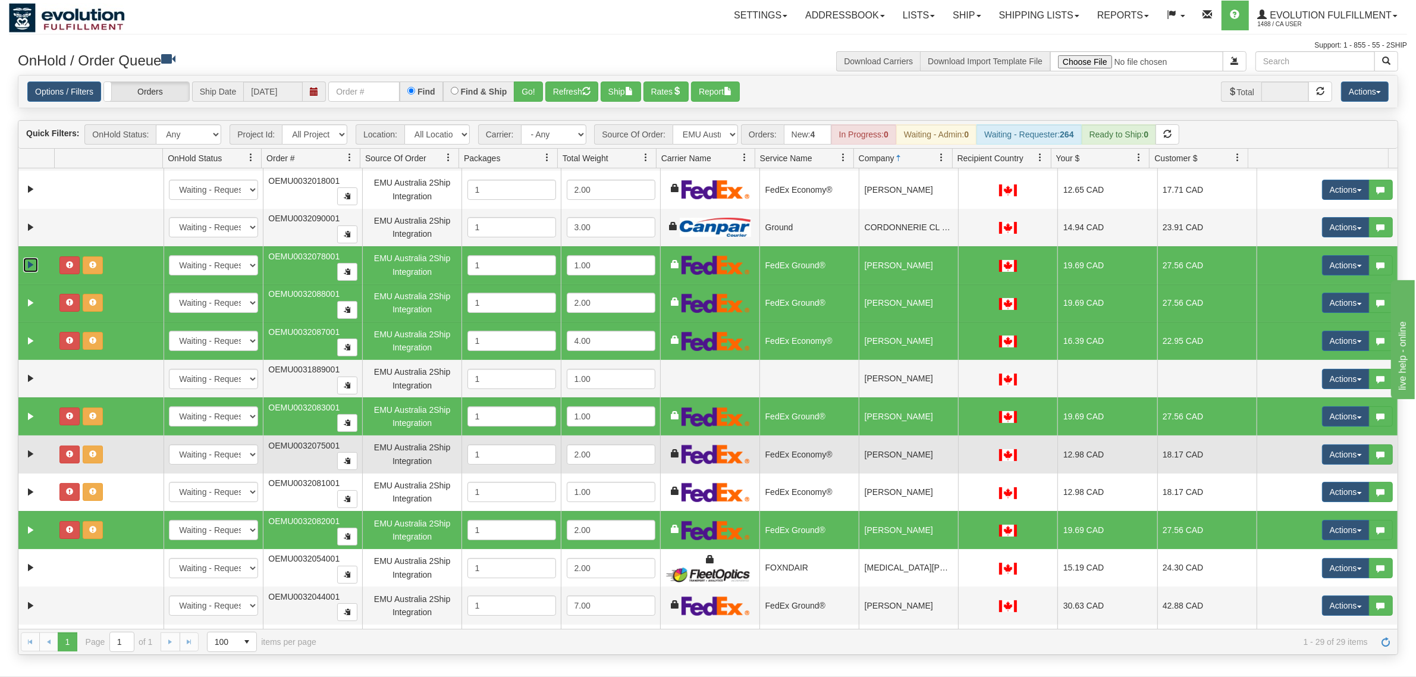
click at [917, 457] on td "[PERSON_NAME]" at bounding box center [908, 454] width 99 height 38
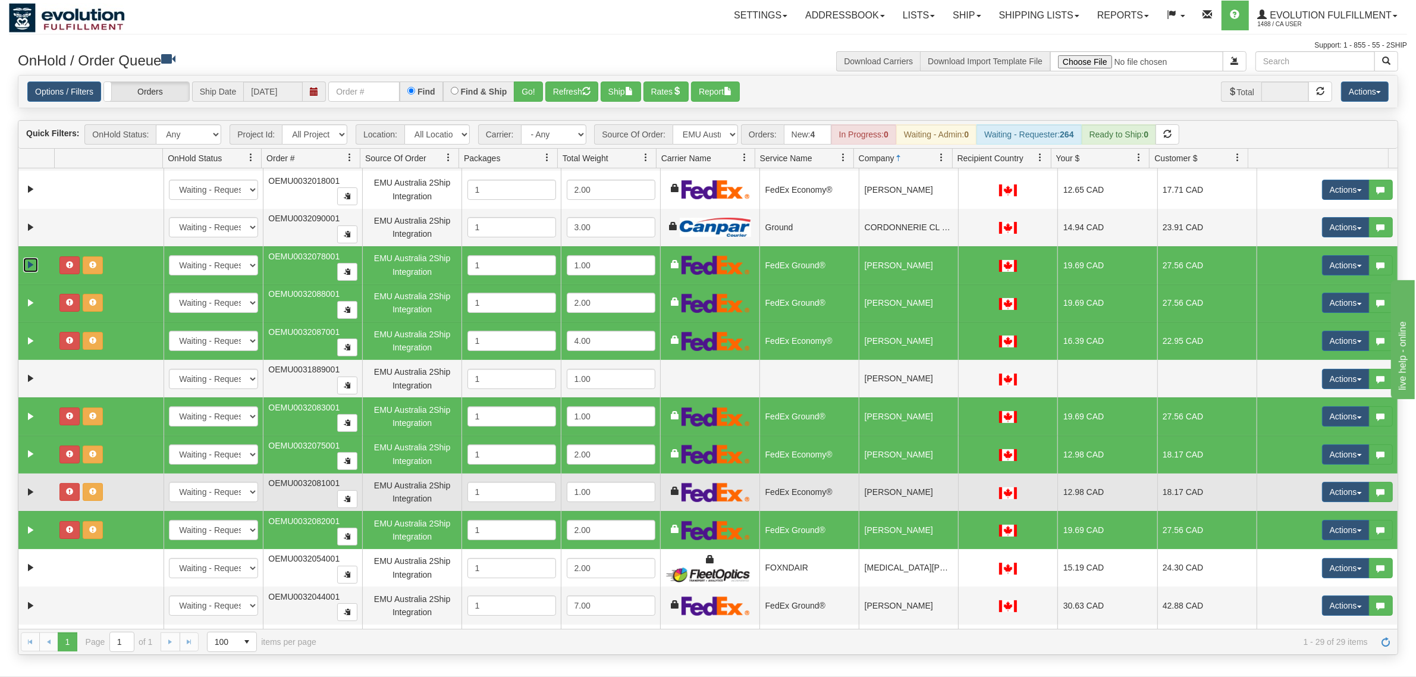
click at [915, 494] on td "[PERSON_NAME]" at bounding box center [908, 492] width 99 height 38
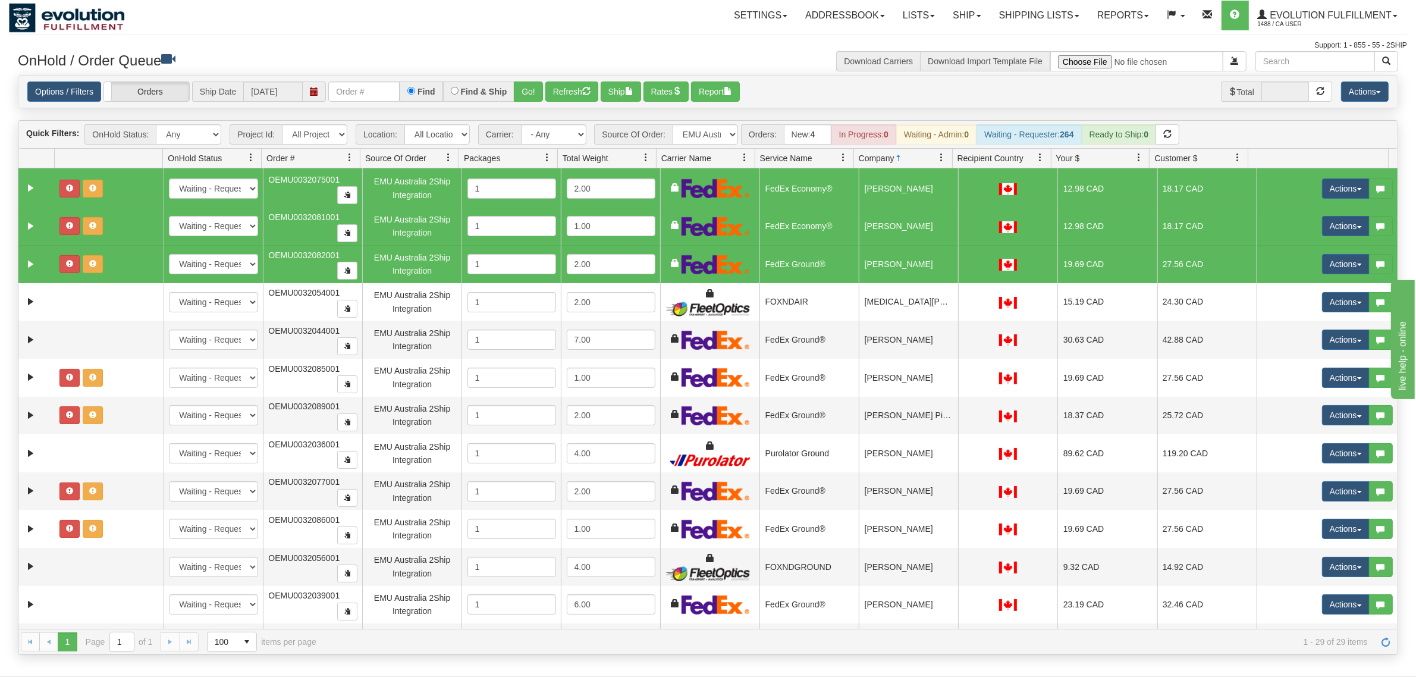
scroll to position [446, 0]
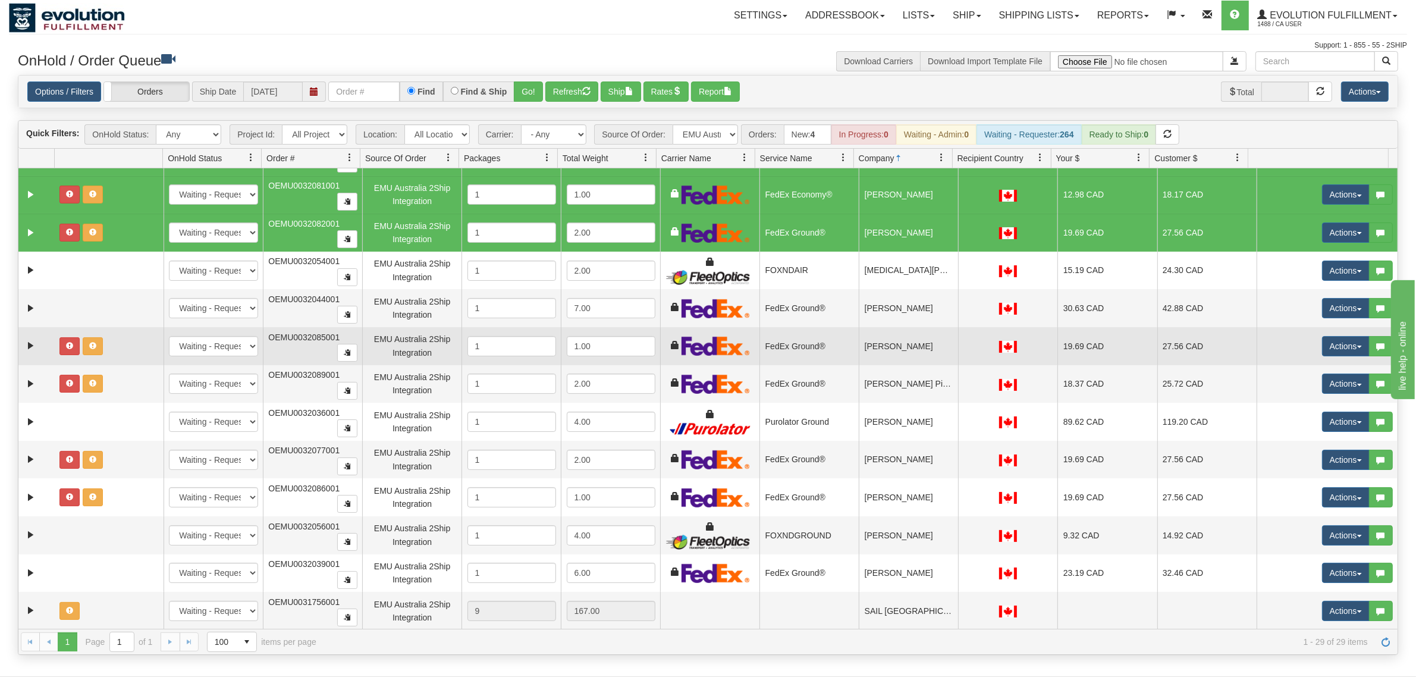
click at [899, 353] on td "[PERSON_NAME]" at bounding box center [908, 346] width 99 height 38
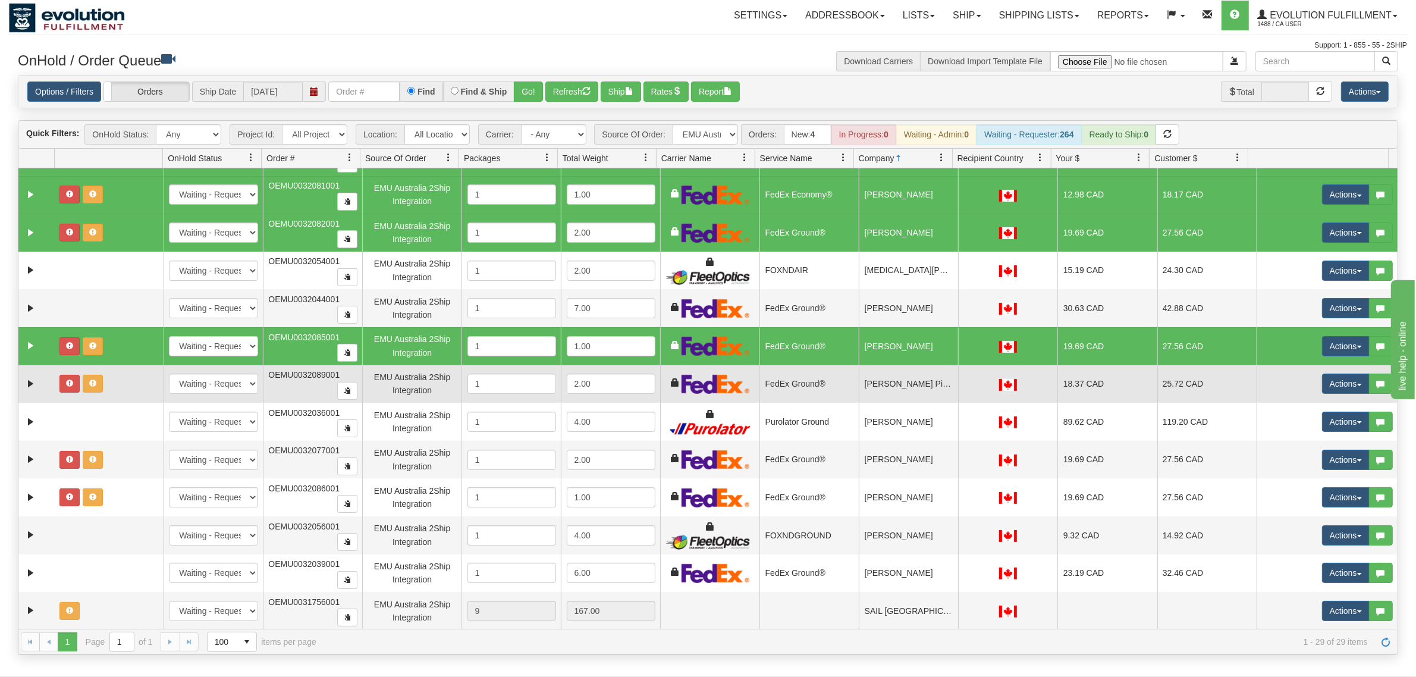
click at [908, 382] on td "[PERSON_NAME] Piskovic" at bounding box center [908, 384] width 99 height 38
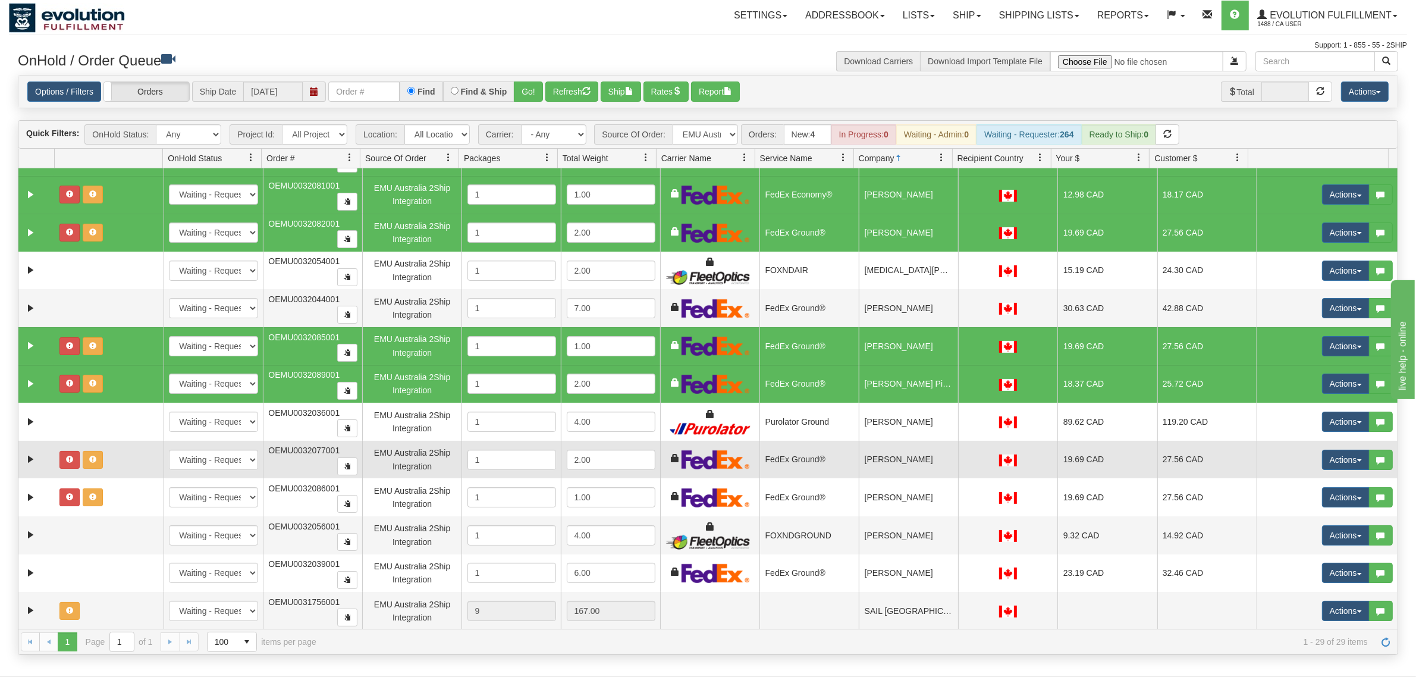
click at [908, 463] on td "[PERSON_NAME]" at bounding box center [908, 460] width 99 height 38
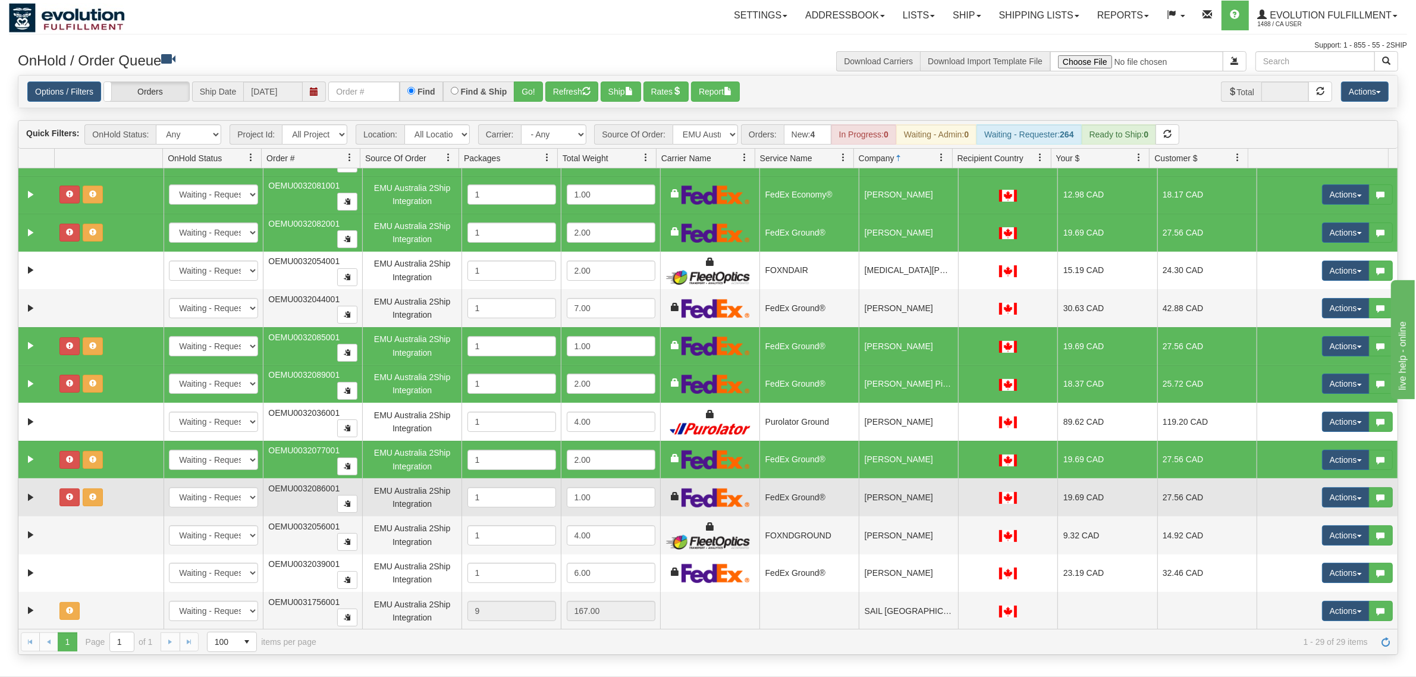
click at [914, 504] on td "[PERSON_NAME]" at bounding box center [908, 497] width 99 height 38
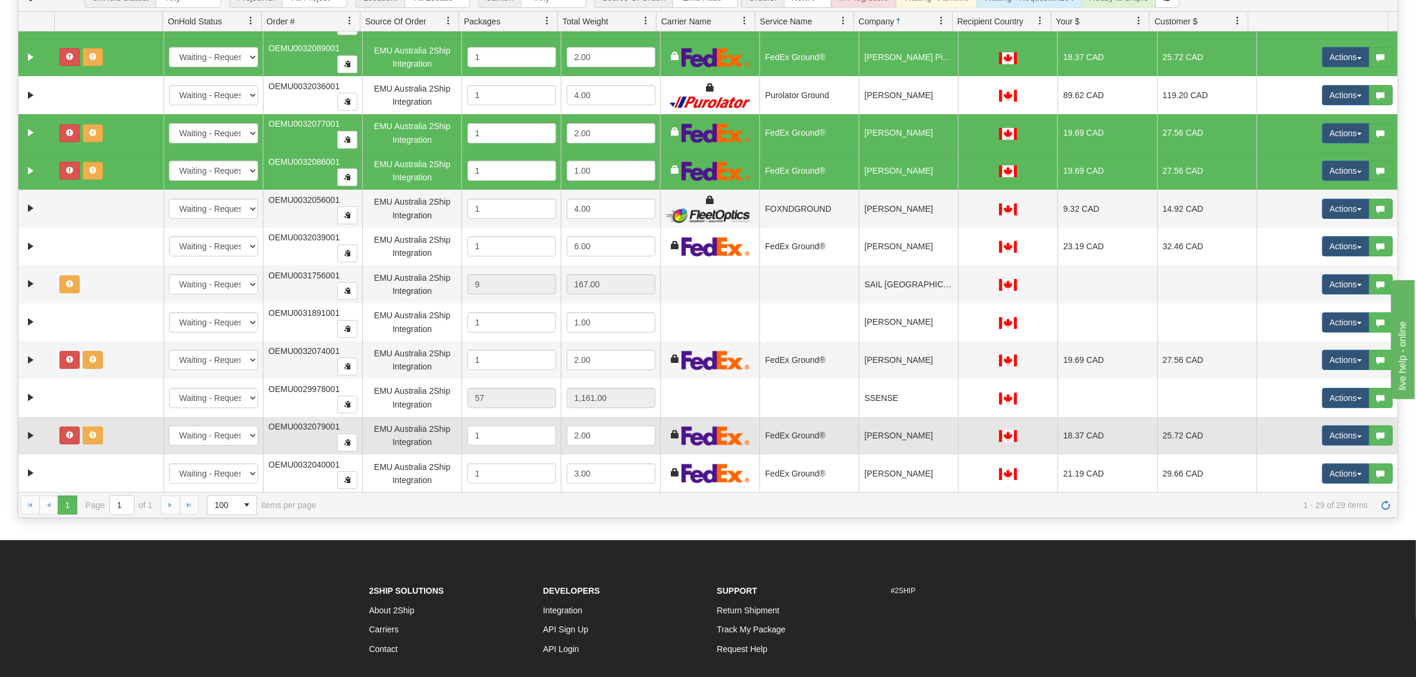
scroll to position [149, 0]
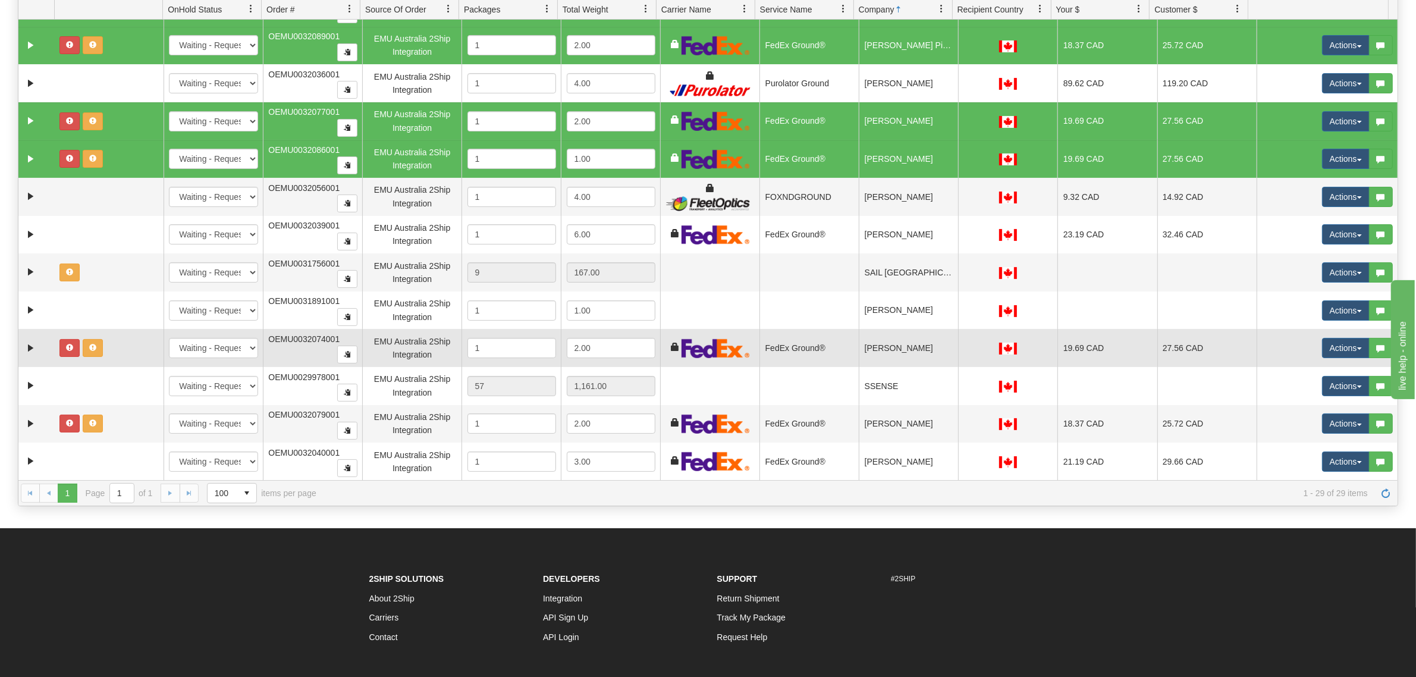
click at [919, 353] on td "[PERSON_NAME]" at bounding box center [908, 348] width 99 height 38
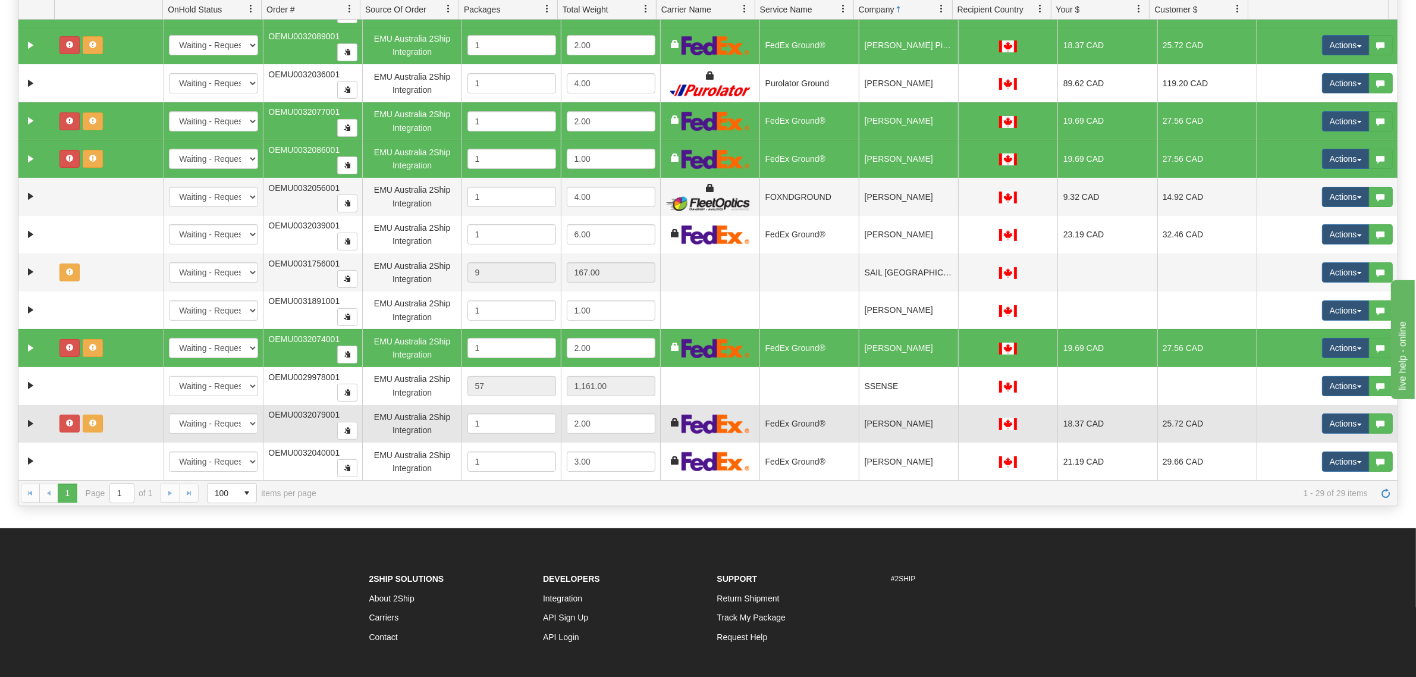
click at [919, 429] on td "[PERSON_NAME]" at bounding box center [908, 424] width 99 height 38
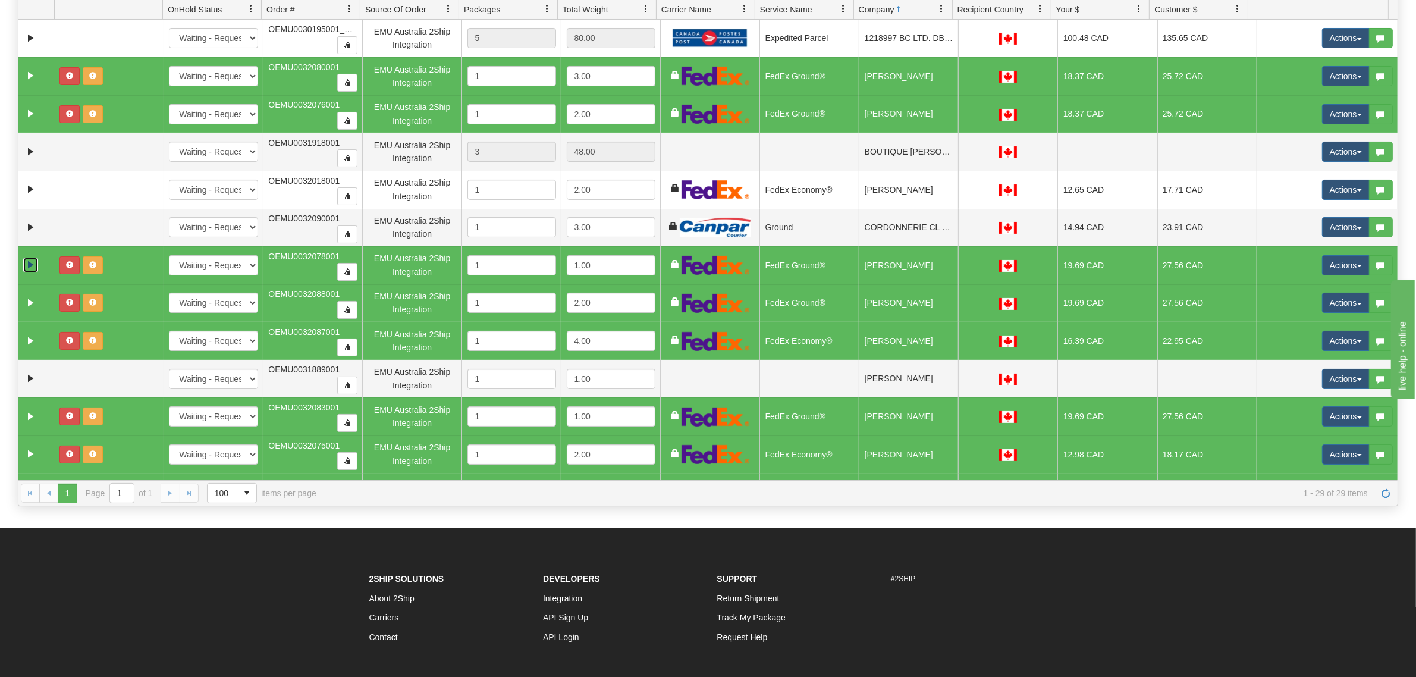
scroll to position [0, 0]
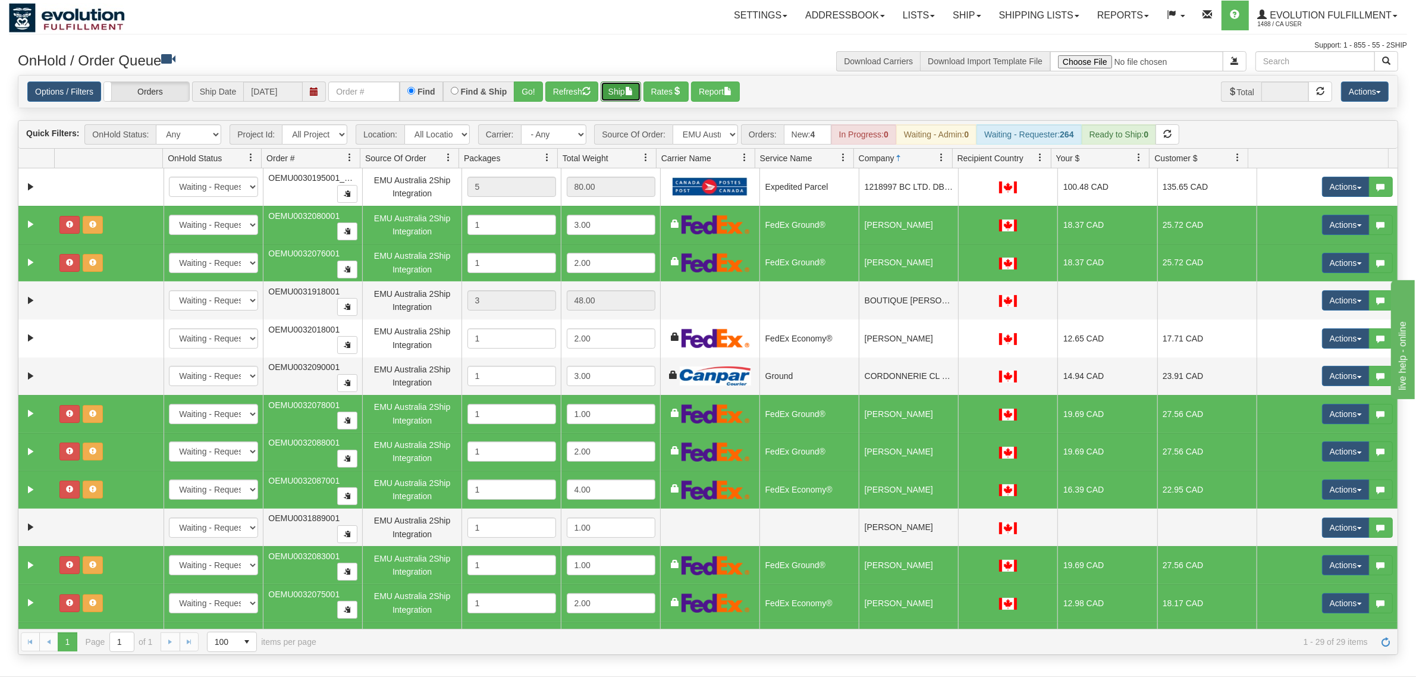
click at [623, 90] on button "Ship" at bounding box center [621, 91] width 40 height 20
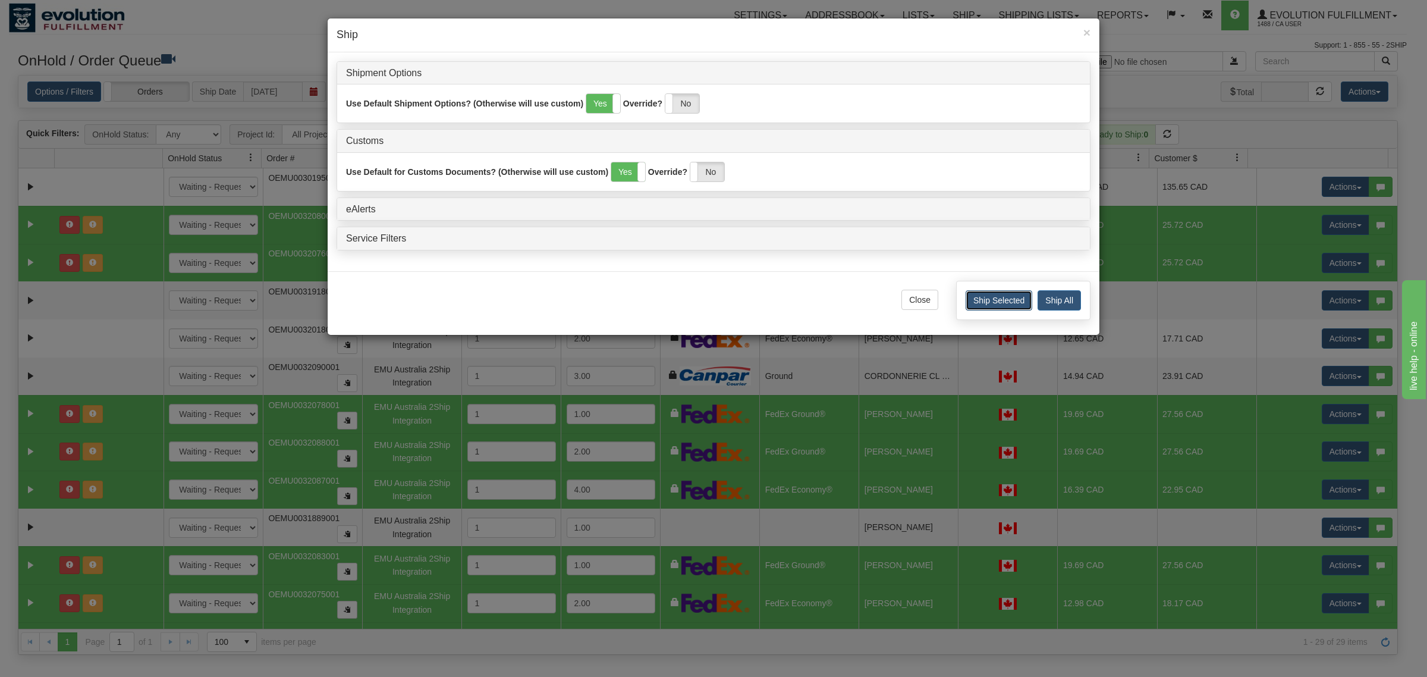
click at [988, 306] on button "Ship Selected" at bounding box center [999, 300] width 67 height 20
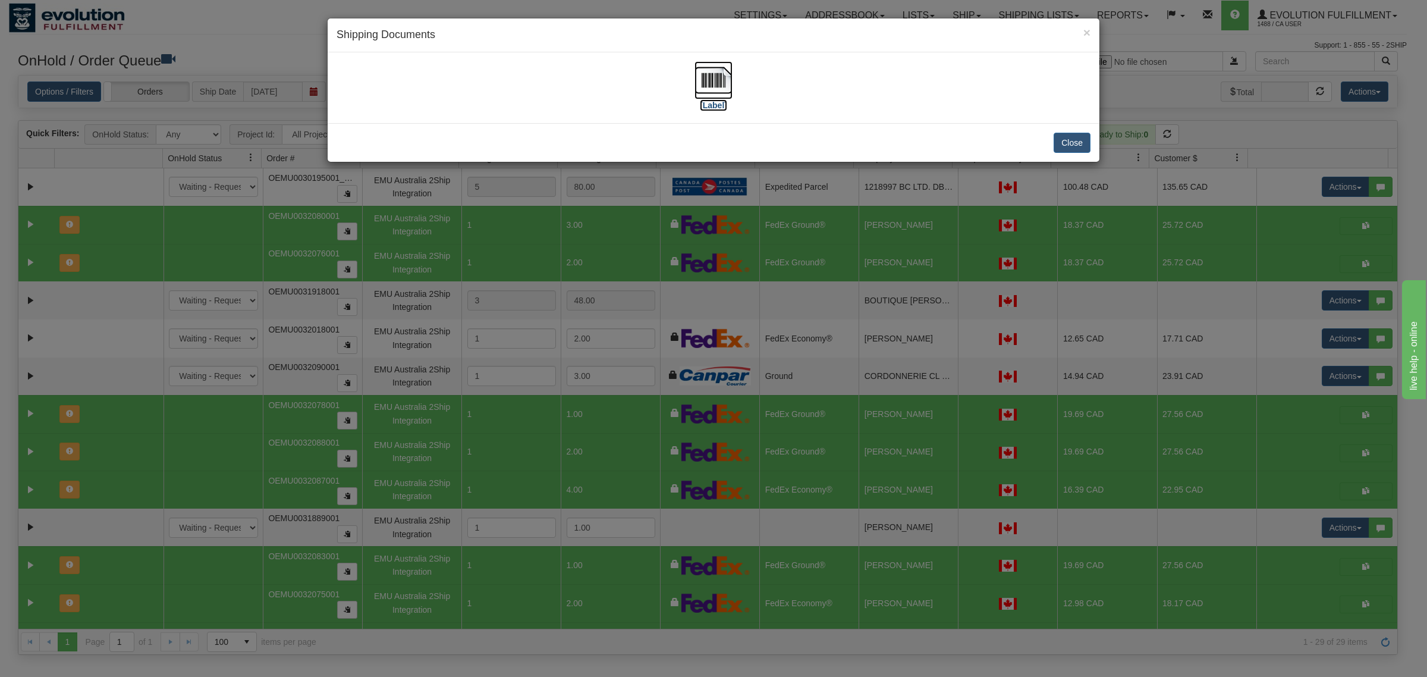
click at [718, 84] on img at bounding box center [714, 80] width 38 height 38
click at [1082, 140] on button "Close" at bounding box center [1072, 143] width 37 height 20
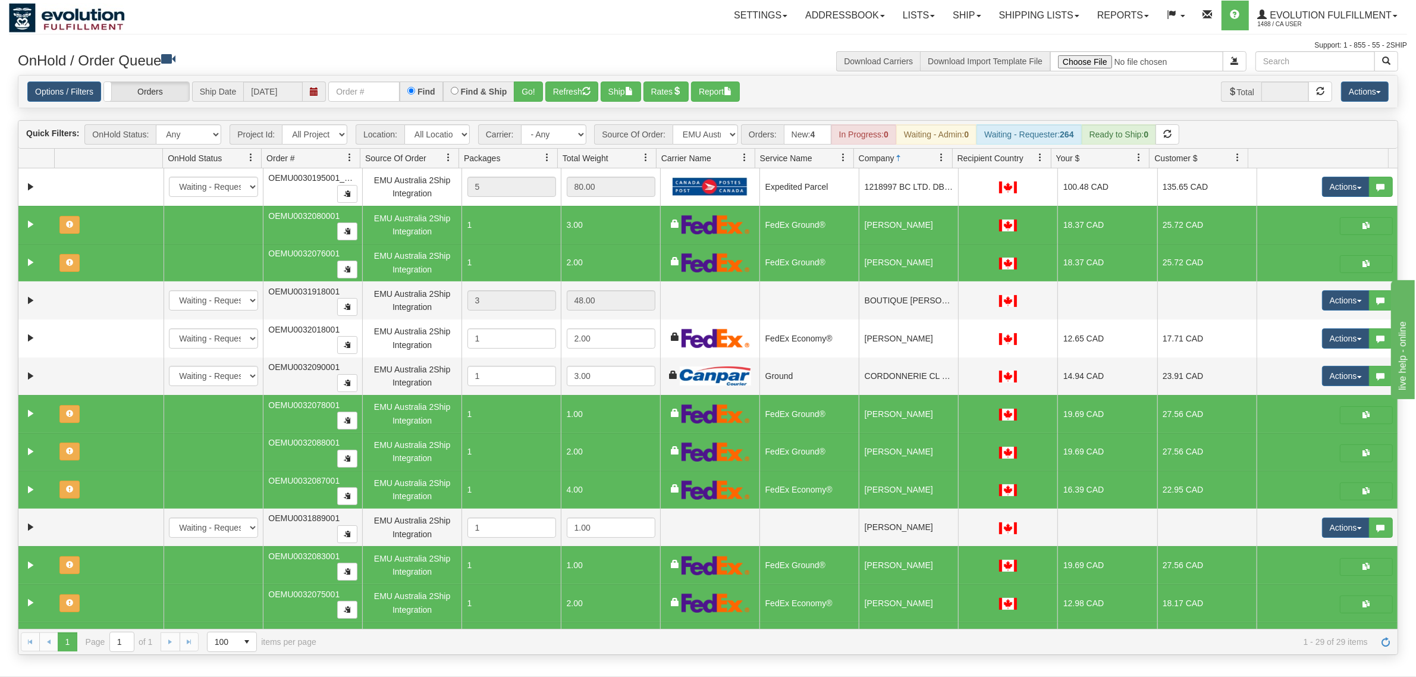
click at [363, 81] on div "Options / Filters Group Shipments Orders Ship Date [DATE] Find Find & Ship Go! …" at bounding box center [707, 92] width 1379 height 32
click at [595, 89] on button "Refresh" at bounding box center [571, 91] width 53 height 20
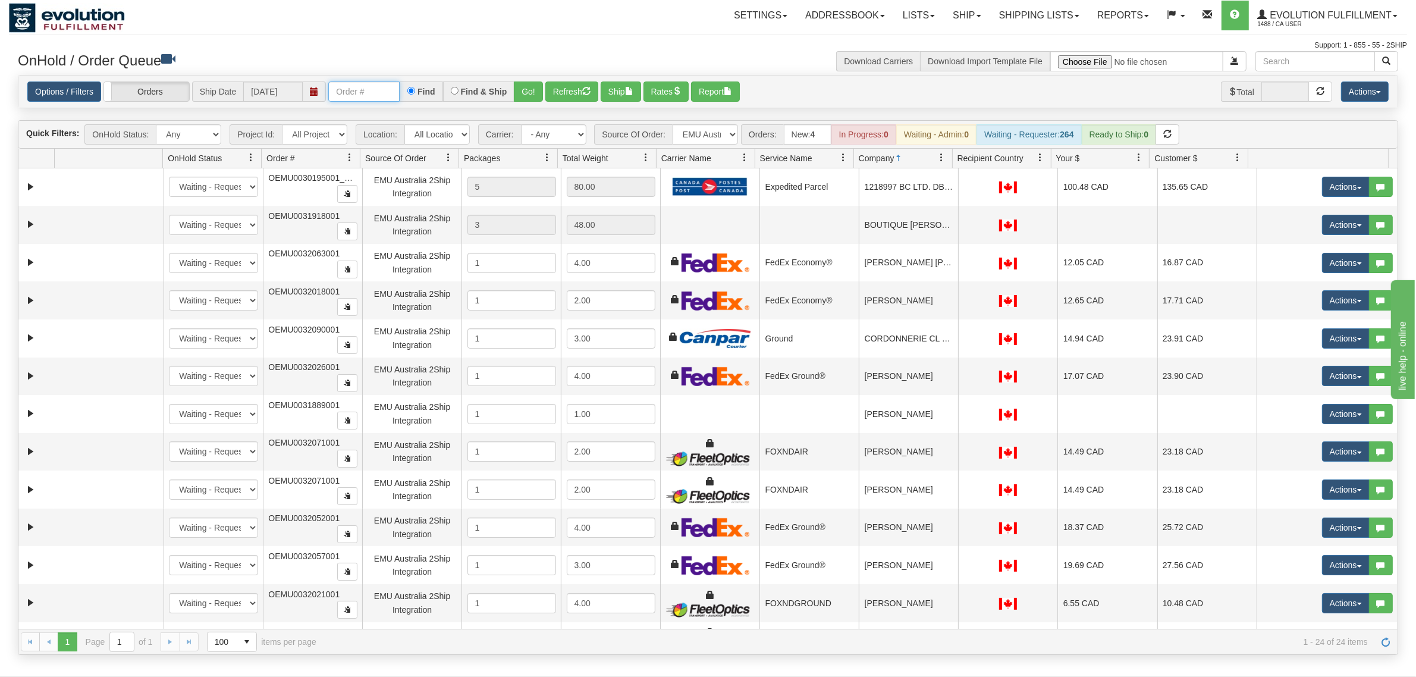
click at [376, 87] on input "text" at bounding box center [363, 91] width 71 height 20
type input "OAAI5943"
click at [514, 88] on div "Find & Ship" at bounding box center [479, 91] width 72 height 20
click at [520, 88] on button "Go!" at bounding box center [528, 91] width 29 height 20
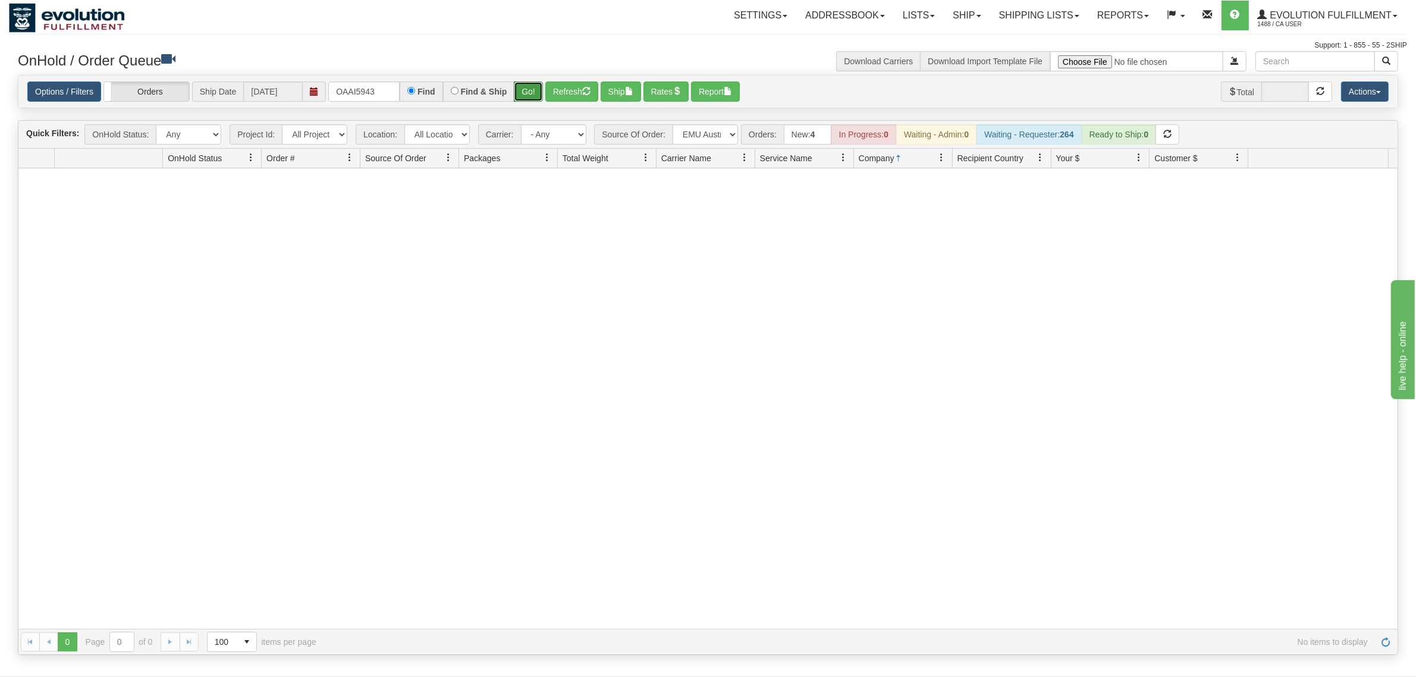
click at [533, 91] on button "Go!" at bounding box center [528, 91] width 29 height 20
click at [712, 125] on select "All Sources AirBlaster 2Ship Integration Ambler Apparel 2Ship Integration BC [M…" at bounding box center [705, 134] width 65 height 20
select select "grid toolbar"
click at [673, 124] on select "All Sources AirBlaster 2Ship Integration Ambler Apparel 2Ship Integration BC [M…" at bounding box center [705, 134] width 65 height 20
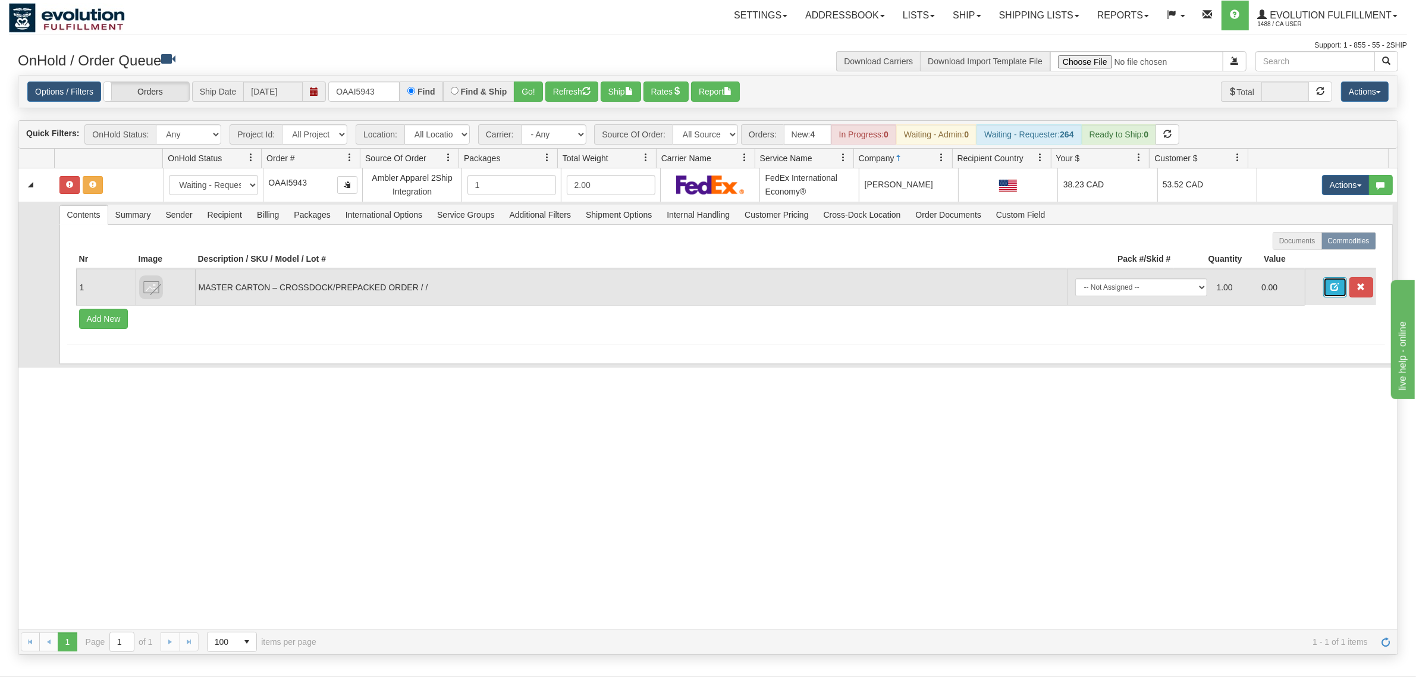
click at [1132, 291] on span "button" at bounding box center [1335, 286] width 8 height 8
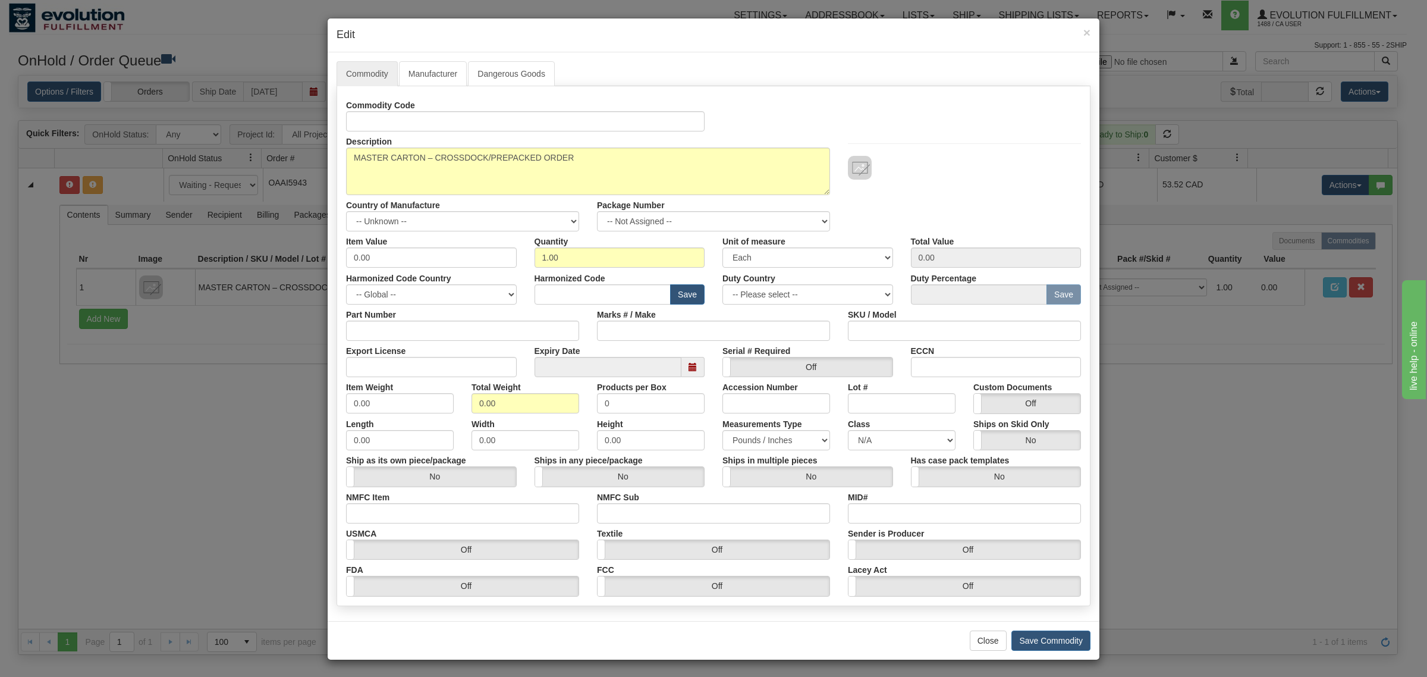
click at [1132, 347] on div "× Edit Commodity Manufacturer Dangerous Goods Commodity Code Description MASTER…" at bounding box center [713, 338] width 1427 height 677
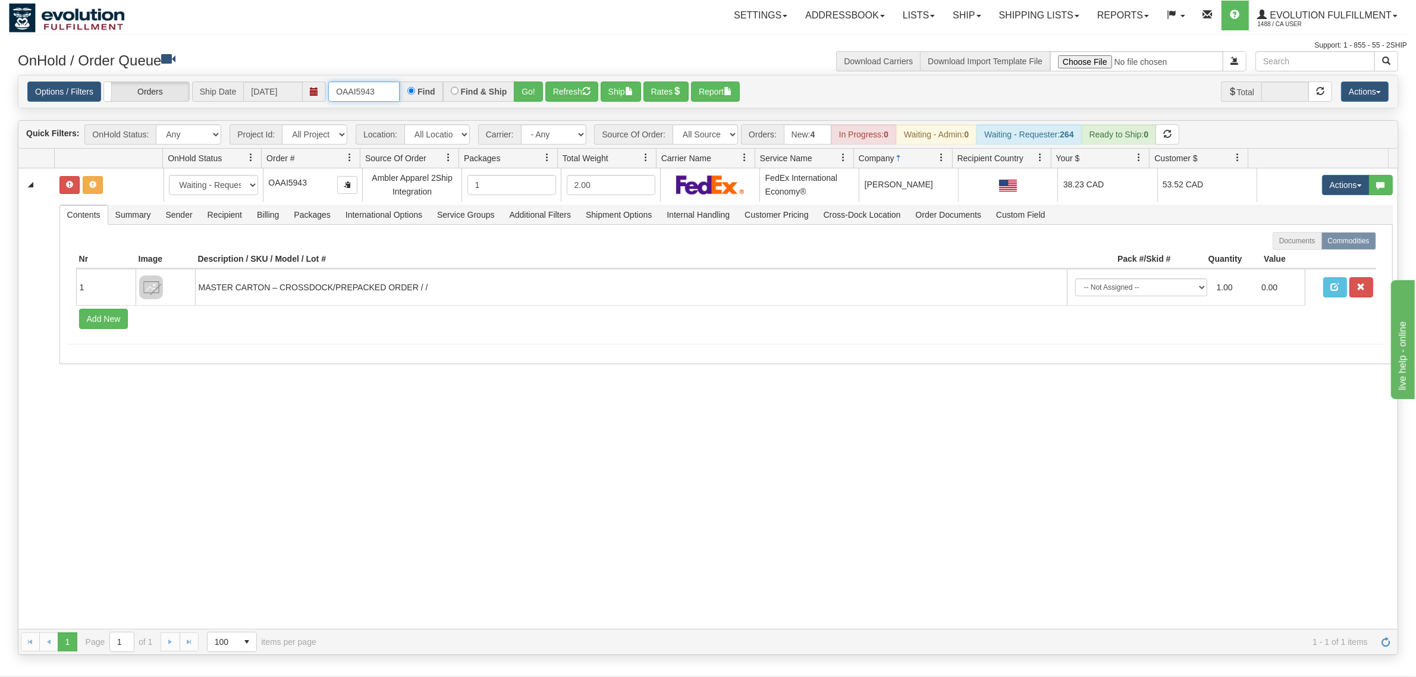
drag, startPoint x: 388, startPoint y: 91, endPoint x: 256, endPoint y: 90, distance: 132.6
click at [256, 90] on div "Options / Filters Group Shipments Orders Ship Date [DATE] OAAI5943 Find Find & …" at bounding box center [707, 91] width 1361 height 20
click at [695, 131] on select "All Sources AirBlaster 2Ship Integration Ambler Apparel 2Ship Integration BC [M…" at bounding box center [705, 134] width 65 height 20
select select "EMU Australia 2Ship Integration"
click at [673, 124] on select "All Sources AirBlaster 2Ship Integration Ambler Apparel 2Ship Integration BC [M…" at bounding box center [705, 134] width 65 height 20
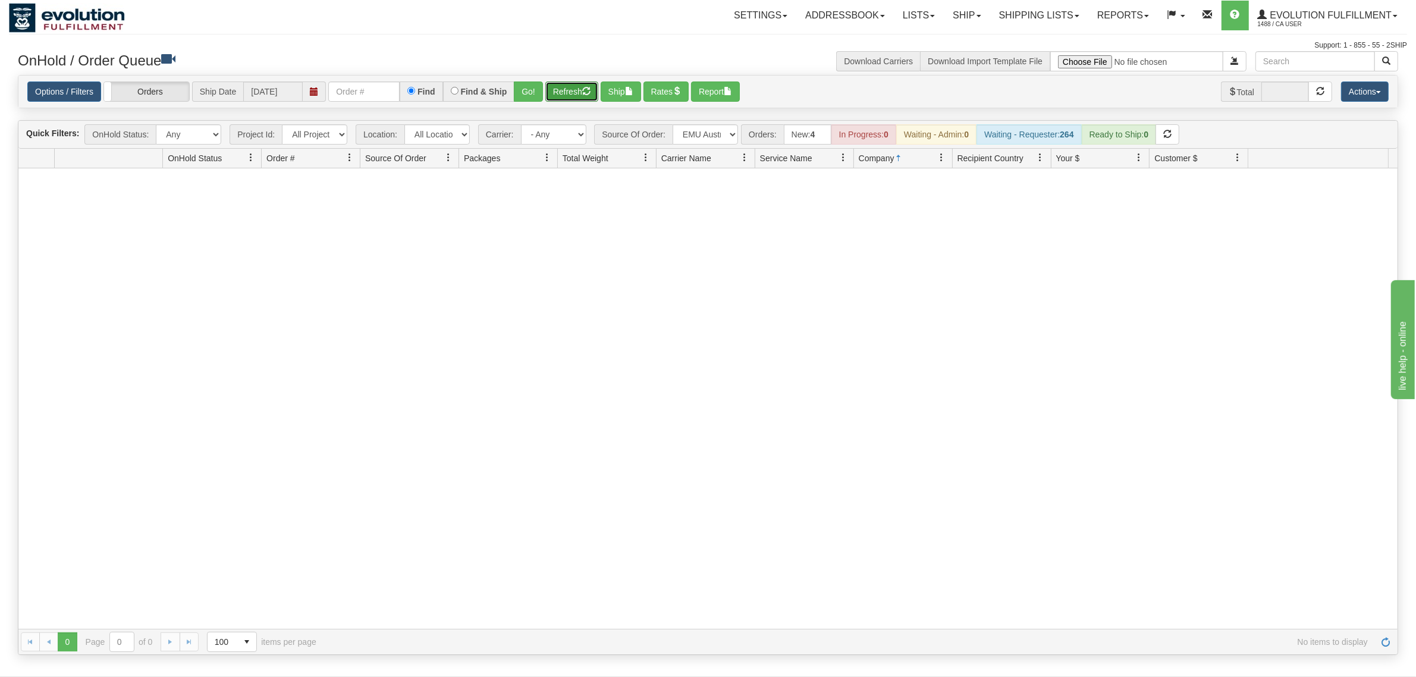
click at [568, 87] on button "Refresh" at bounding box center [571, 91] width 53 height 20
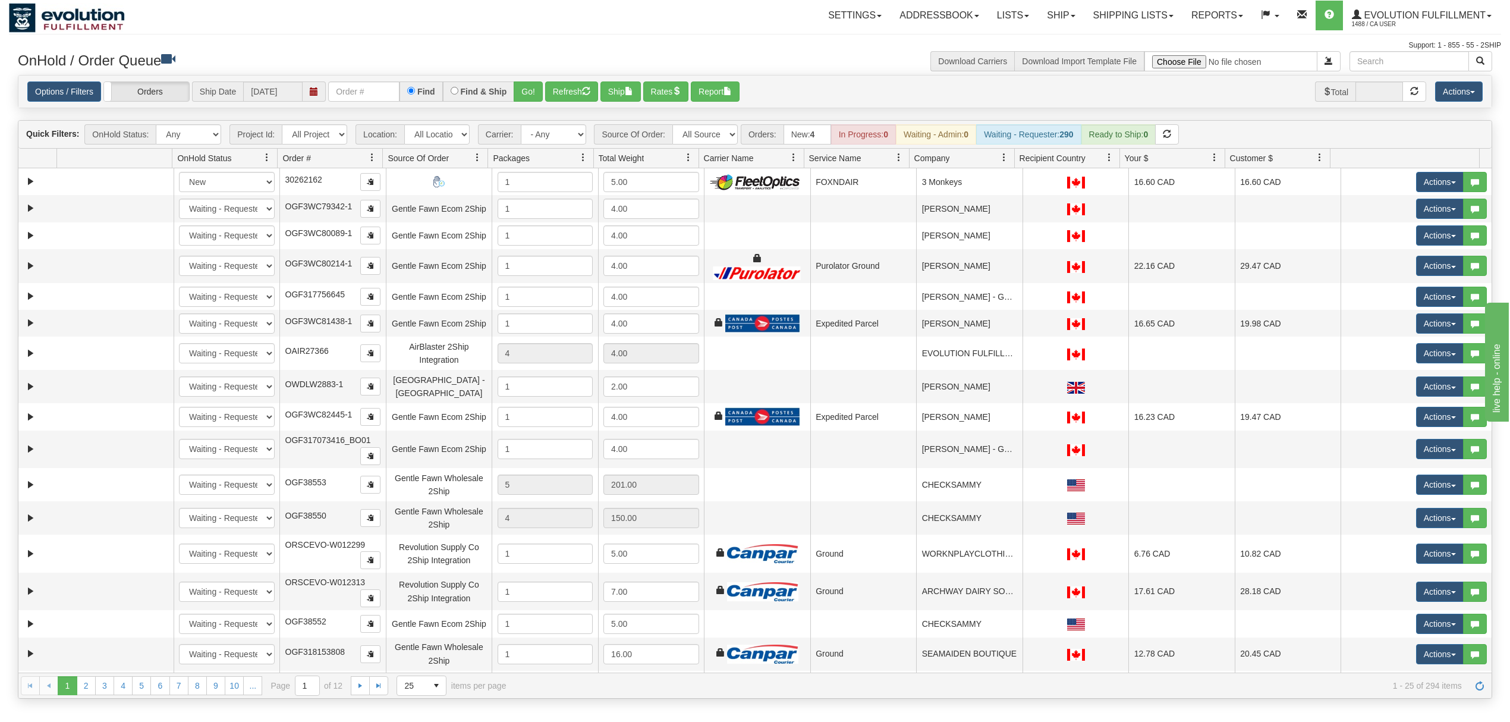
click at [743, 137] on span "Orders:" at bounding box center [762, 134] width 43 height 20
click at [719, 139] on select "All Sources AirBlaster 2Ship Integration Ambler Apparel 2Ship Integration BC [M…" at bounding box center [705, 134] width 65 height 20
click at [674, 125] on select "All Sources AirBlaster 2Ship Integration Ambler Apparel 2Ship Integration BC [M…" at bounding box center [705, 134] width 65 height 20
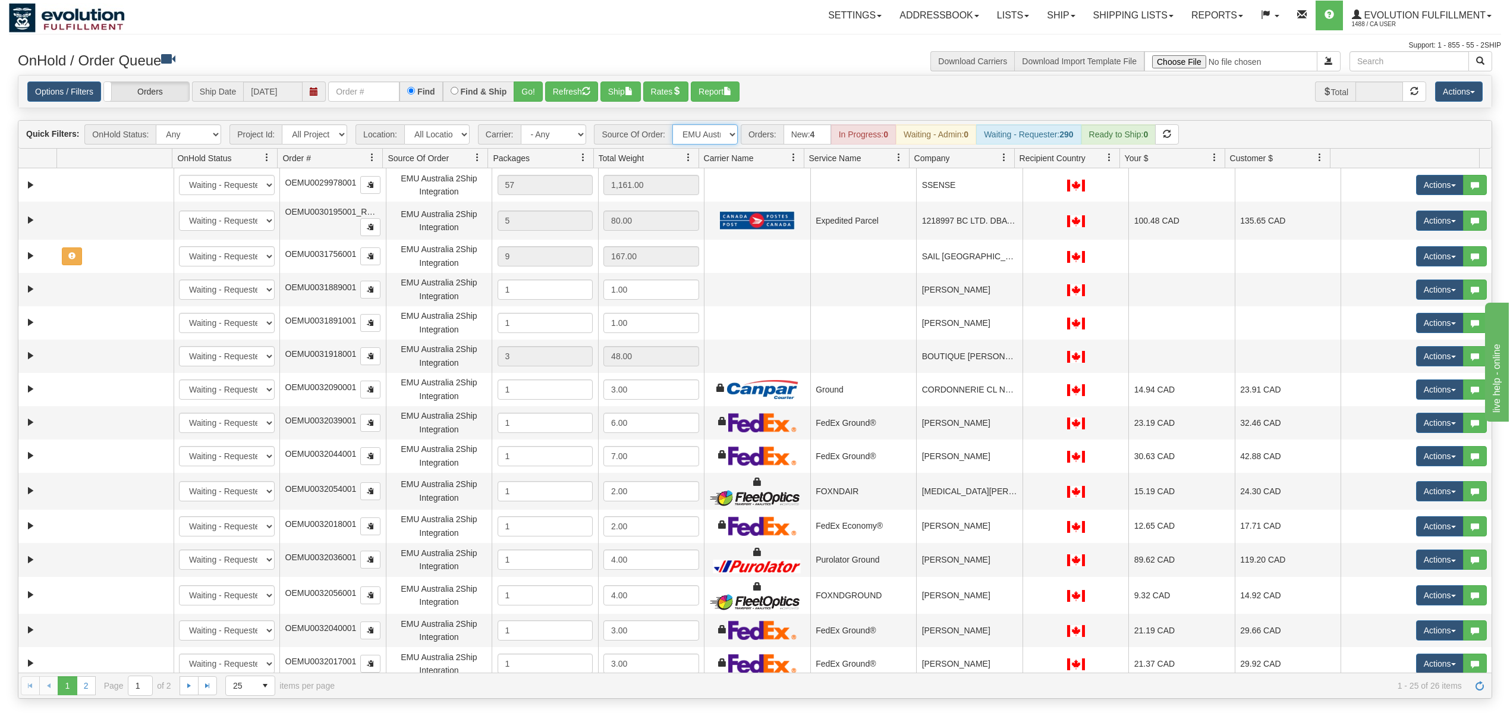
click at [897, 156] on span at bounding box center [899, 158] width 10 height 10
click at [913, 188] on span "Sort Ascending" at bounding box center [942, 186] width 62 height 12
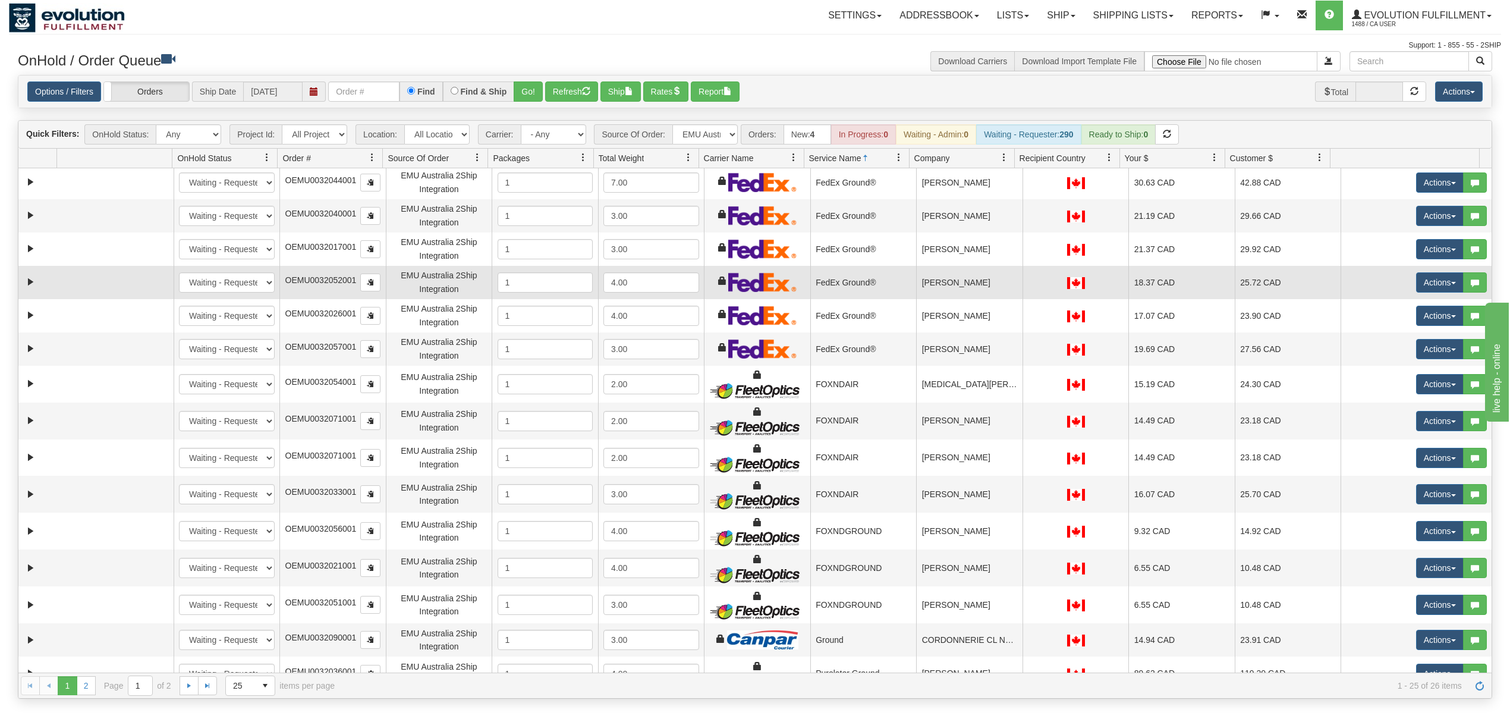
scroll to position [356, 0]
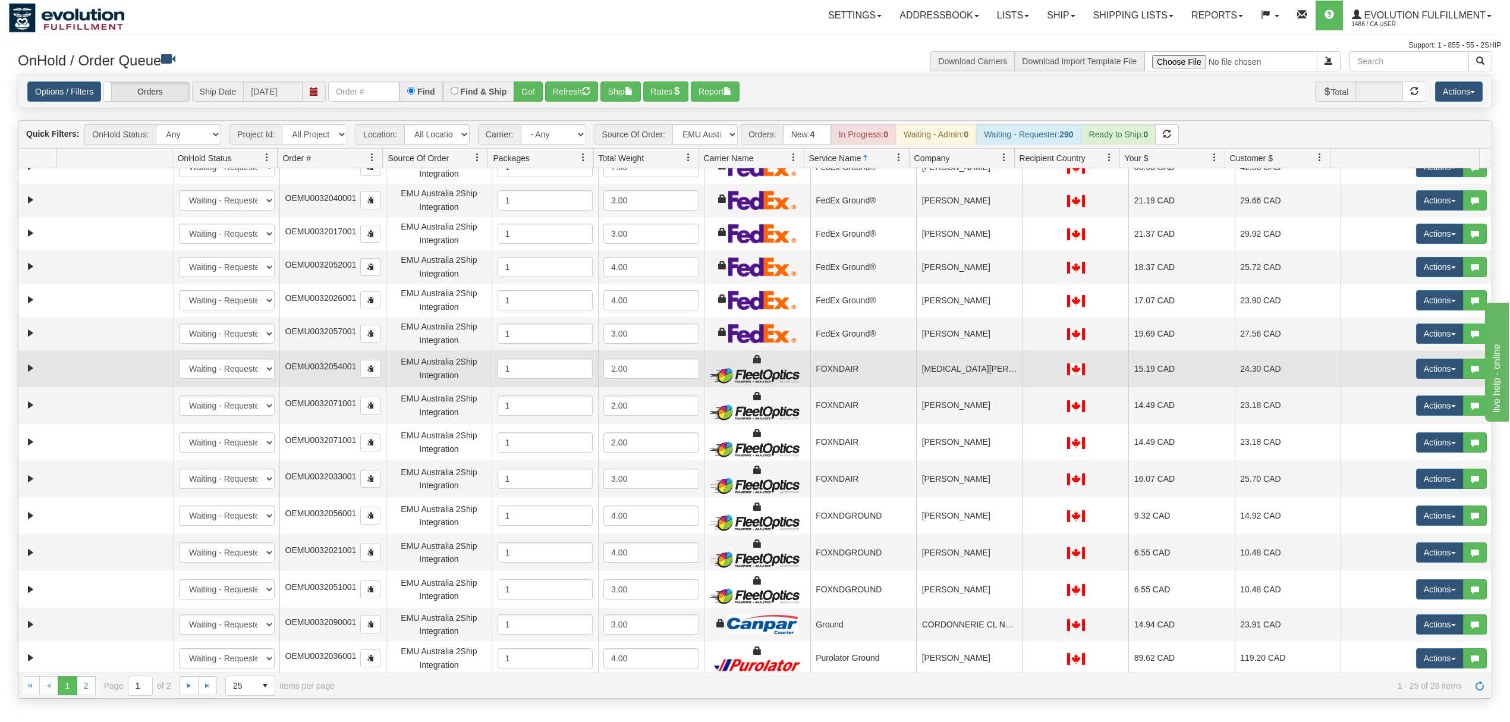
click at [938, 381] on td "[MEDICAL_DATA][PERSON_NAME]" at bounding box center [969, 368] width 106 height 37
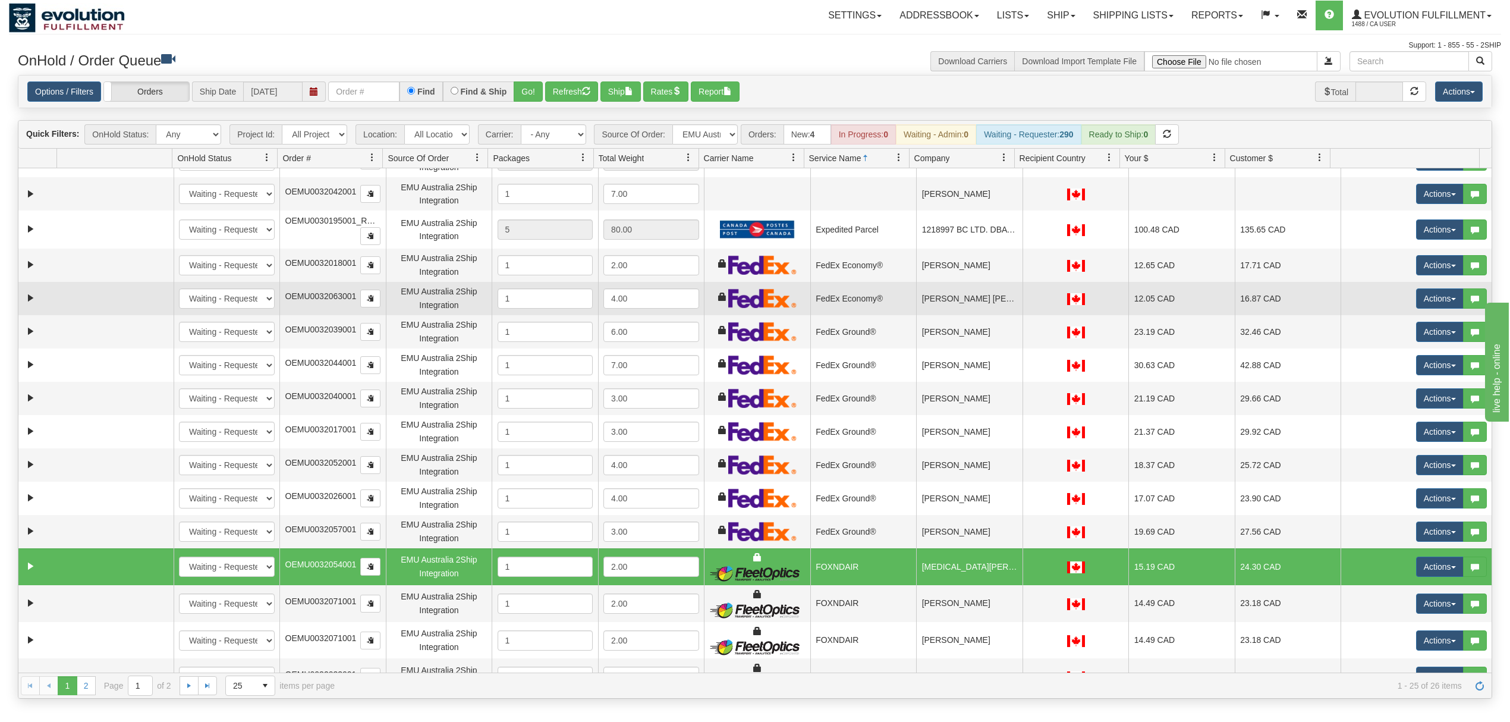
scroll to position [158, 0]
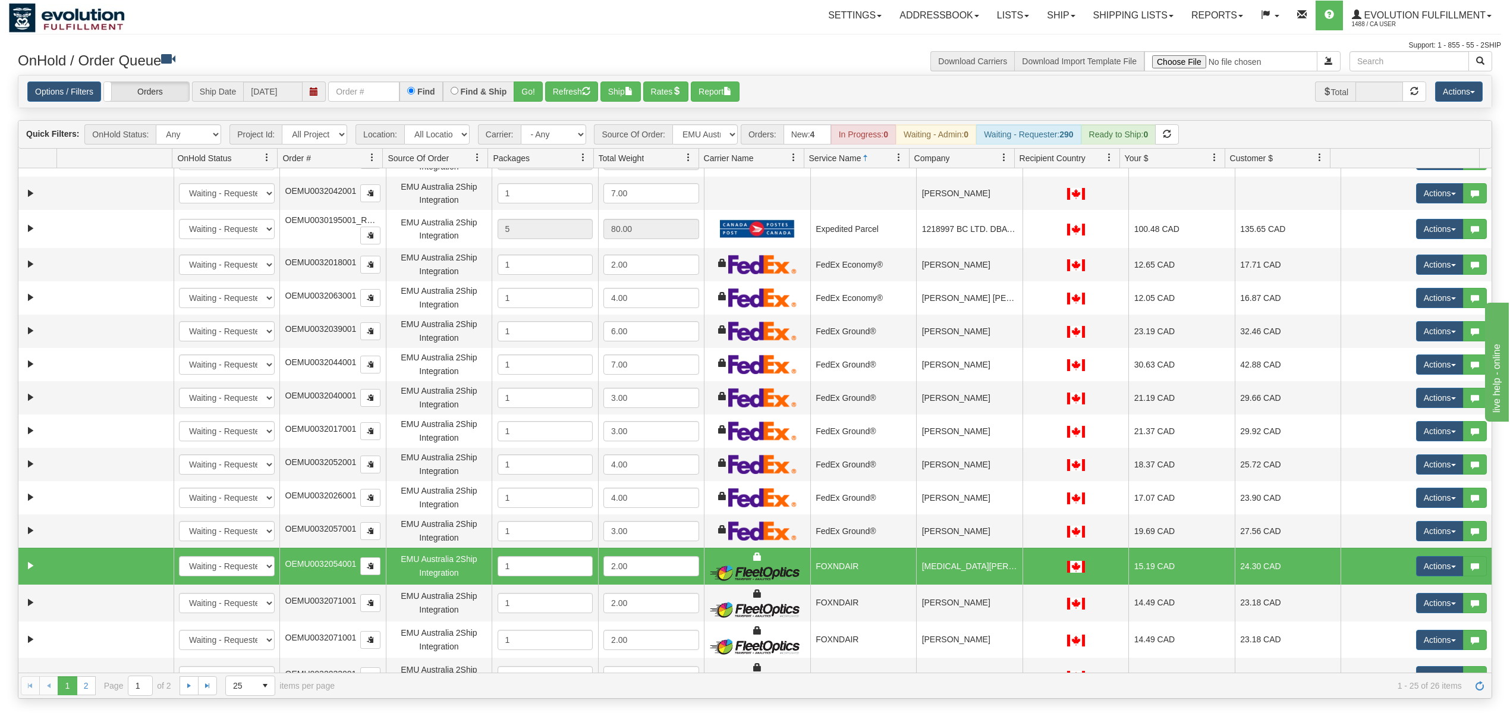
click at [1000, 158] on span at bounding box center [1005, 158] width 10 height 10
click at [1011, 187] on span at bounding box center [1009, 186] width 10 height 10
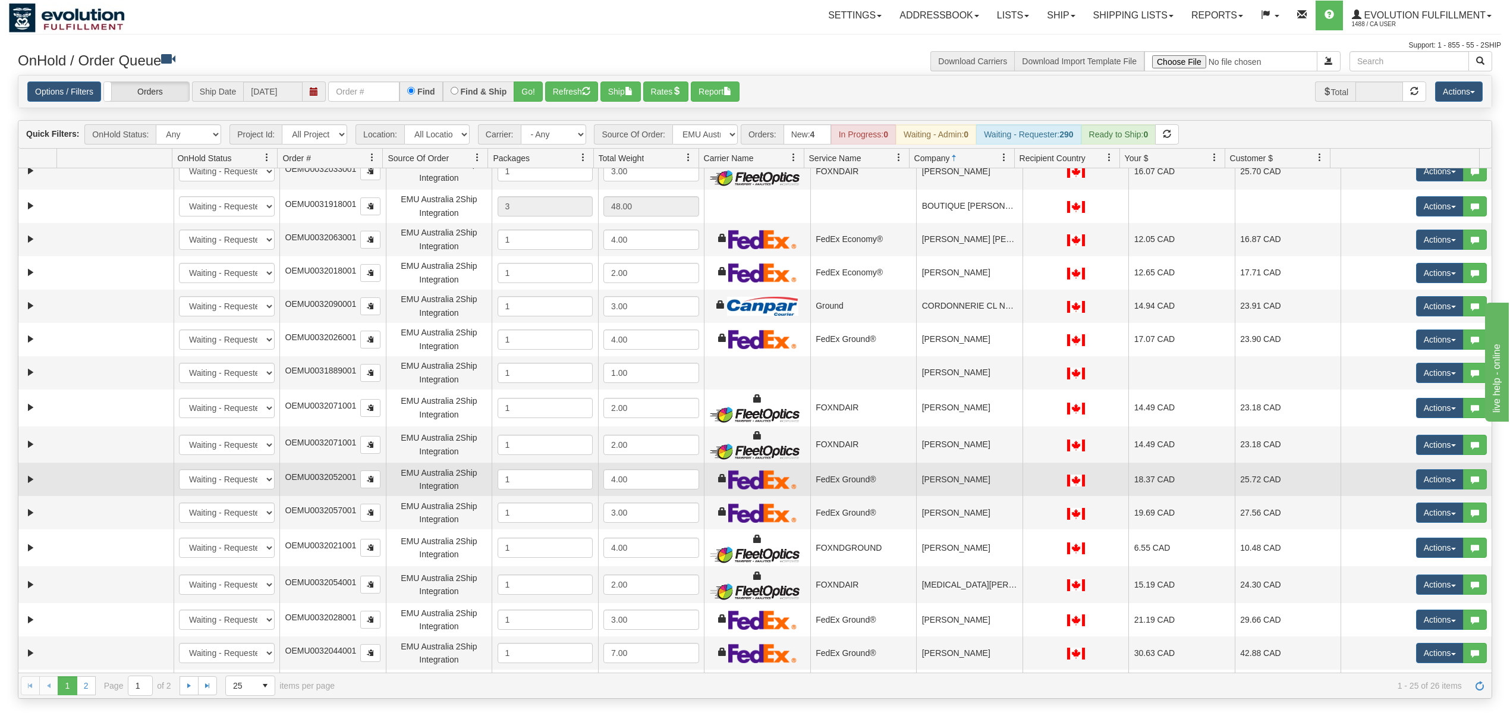
scroll to position [0, 0]
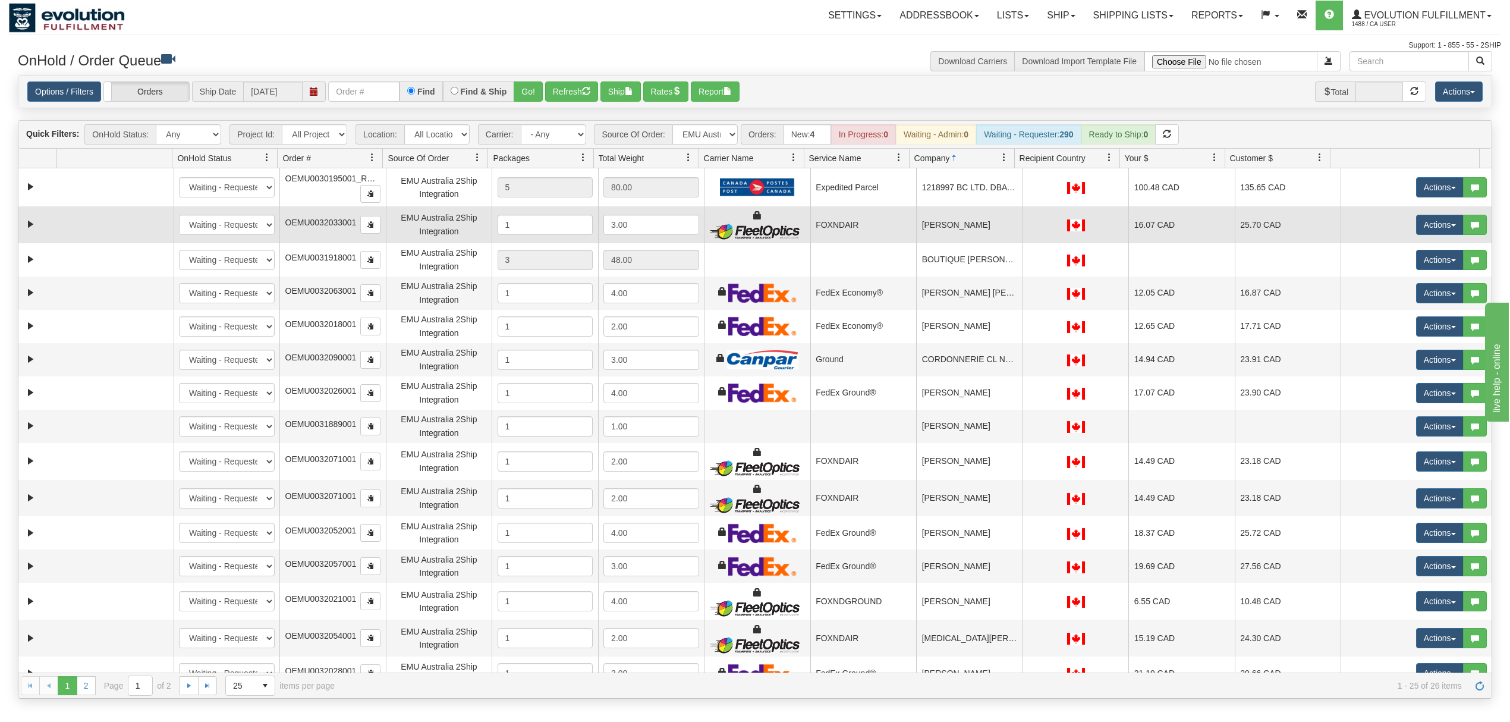
click at [959, 231] on td "Alissar Mourad" at bounding box center [969, 224] width 106 height 37
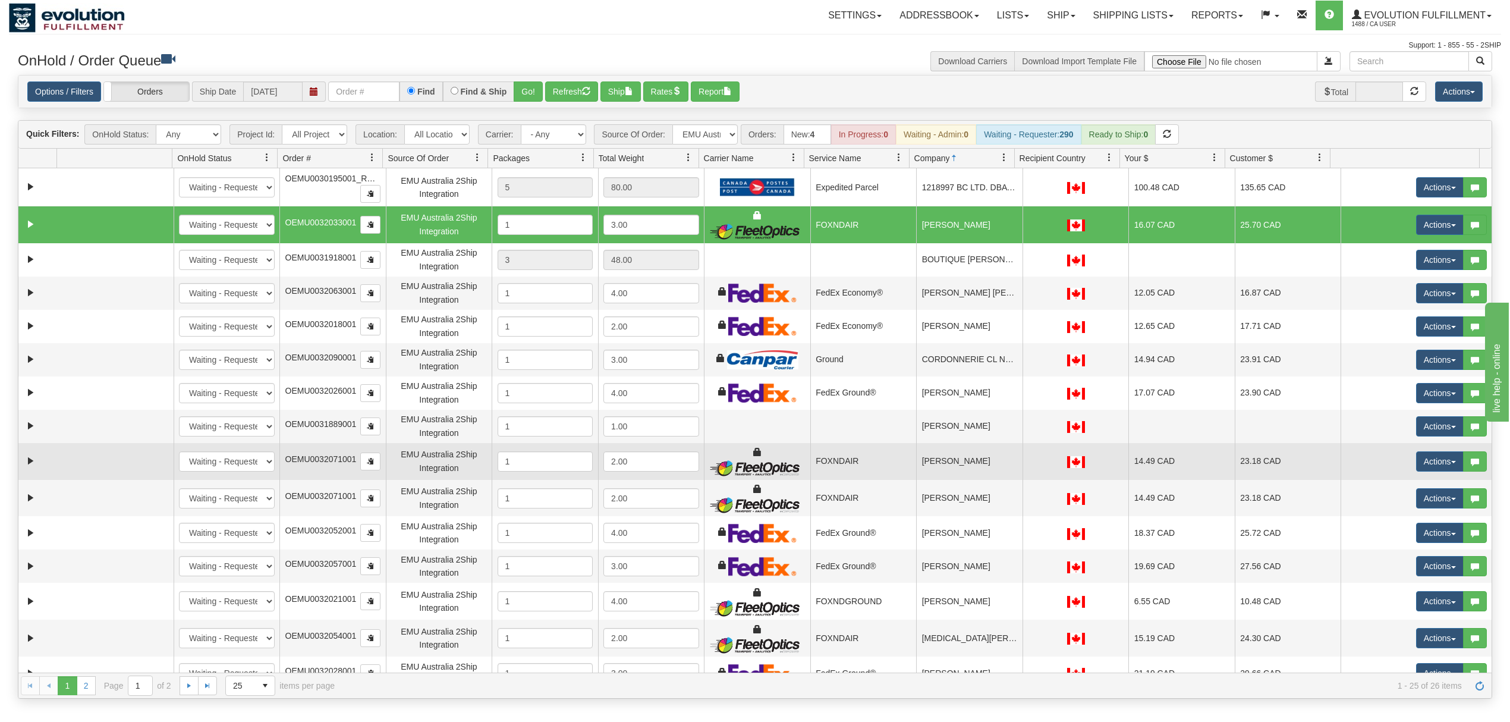
click at [952, 457] on td "[PERSON_NAME]" at bounding box center [969, 461] width 106 height 37
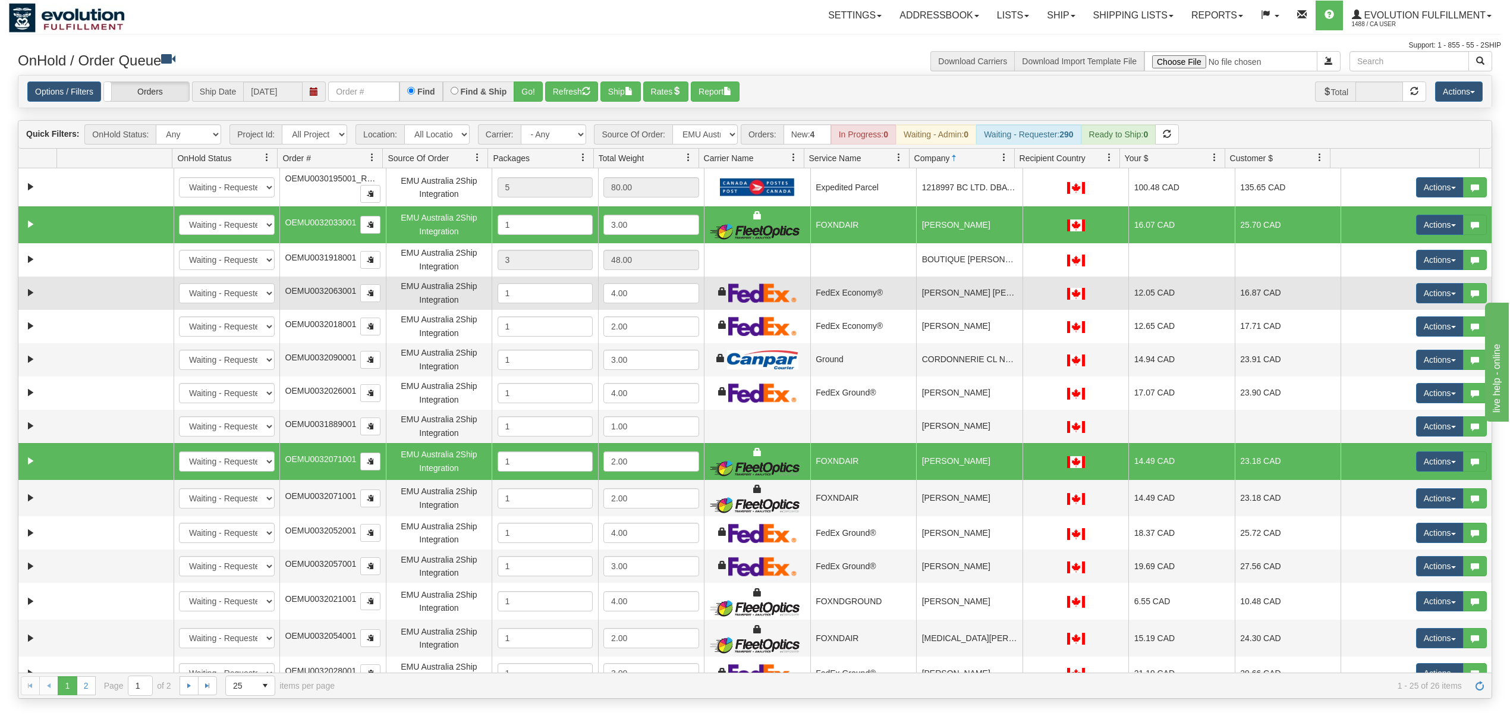
click at [961, 303] on td "[PERSON_NAME] [PERSON_NAME]" at bounding box center [969, 292] width 106 height 33
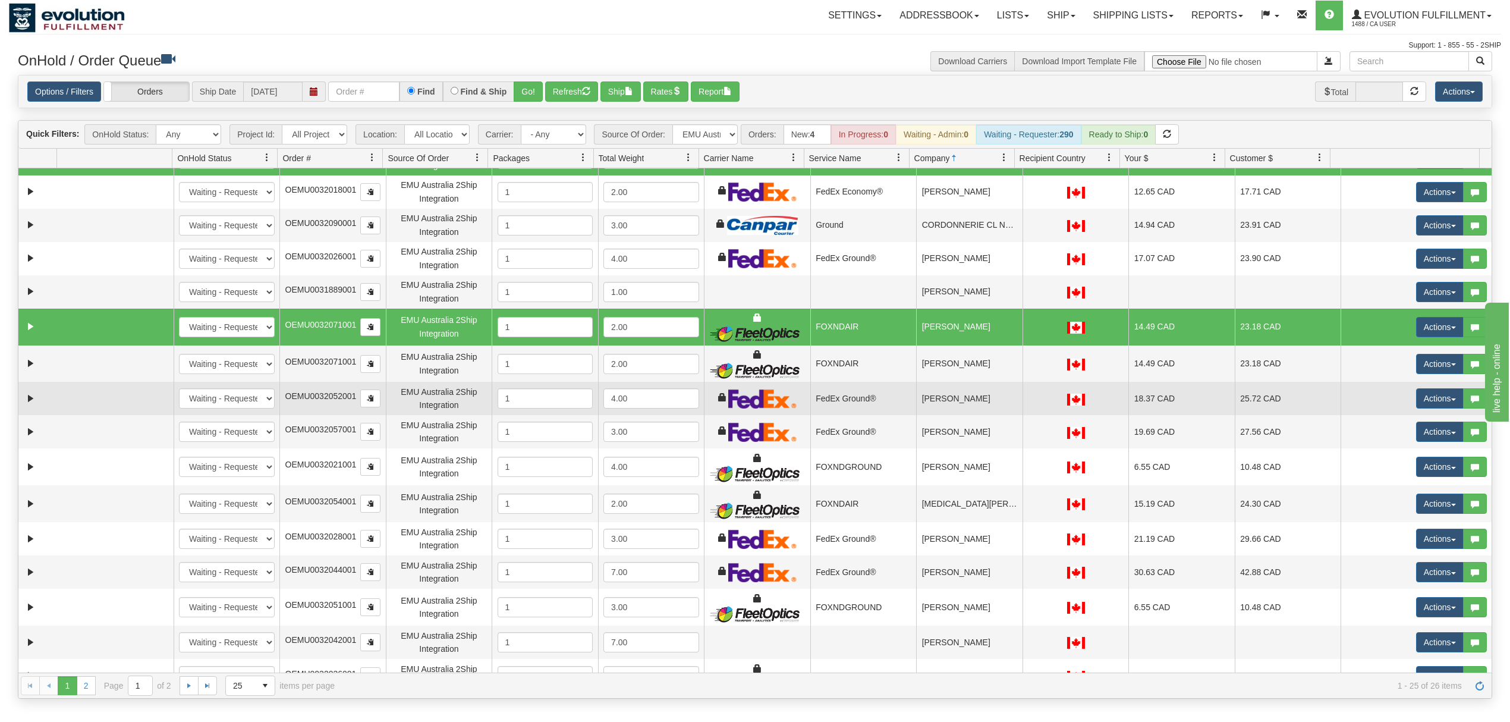
scroll to position [158, 0]
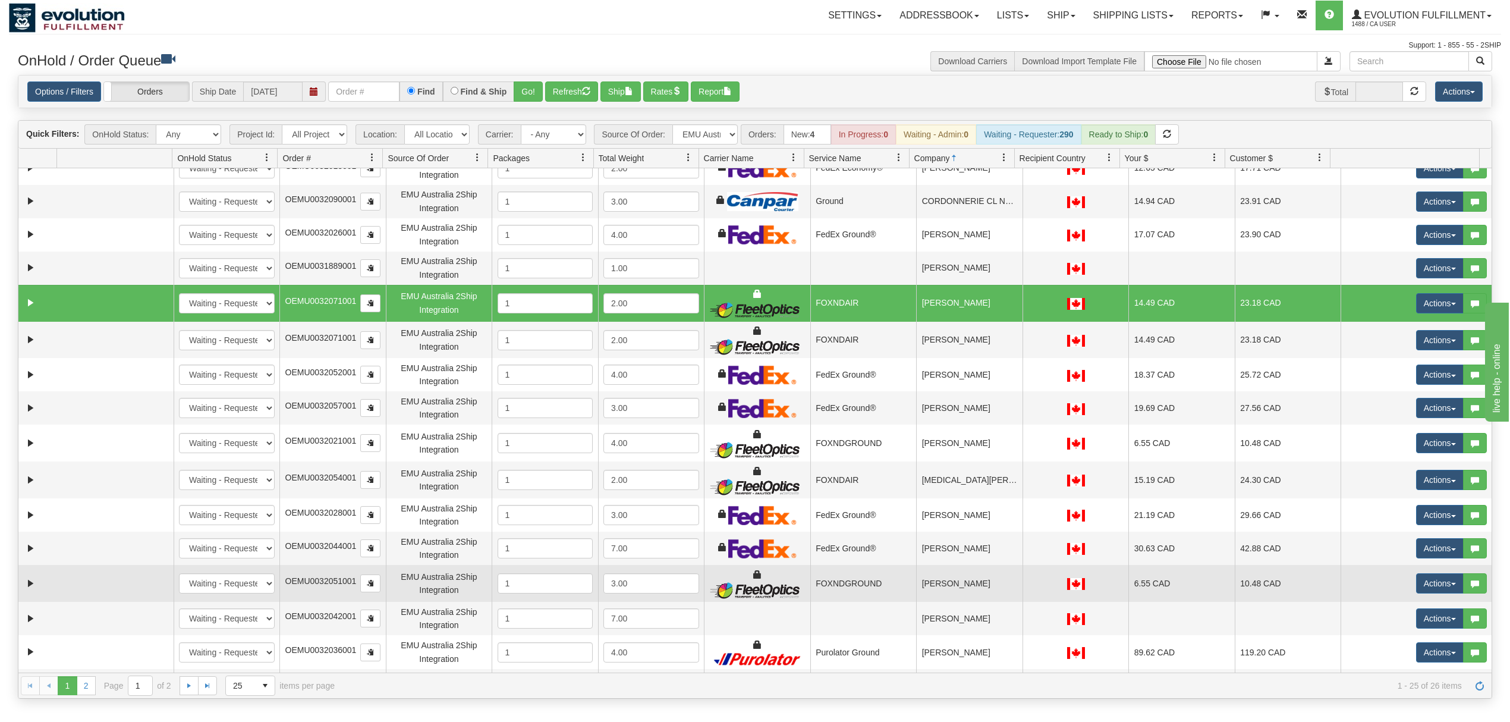
click at [959, 587] on td "[PERSON_NAME]" at bounding box center [969, 583] width 106 height 37
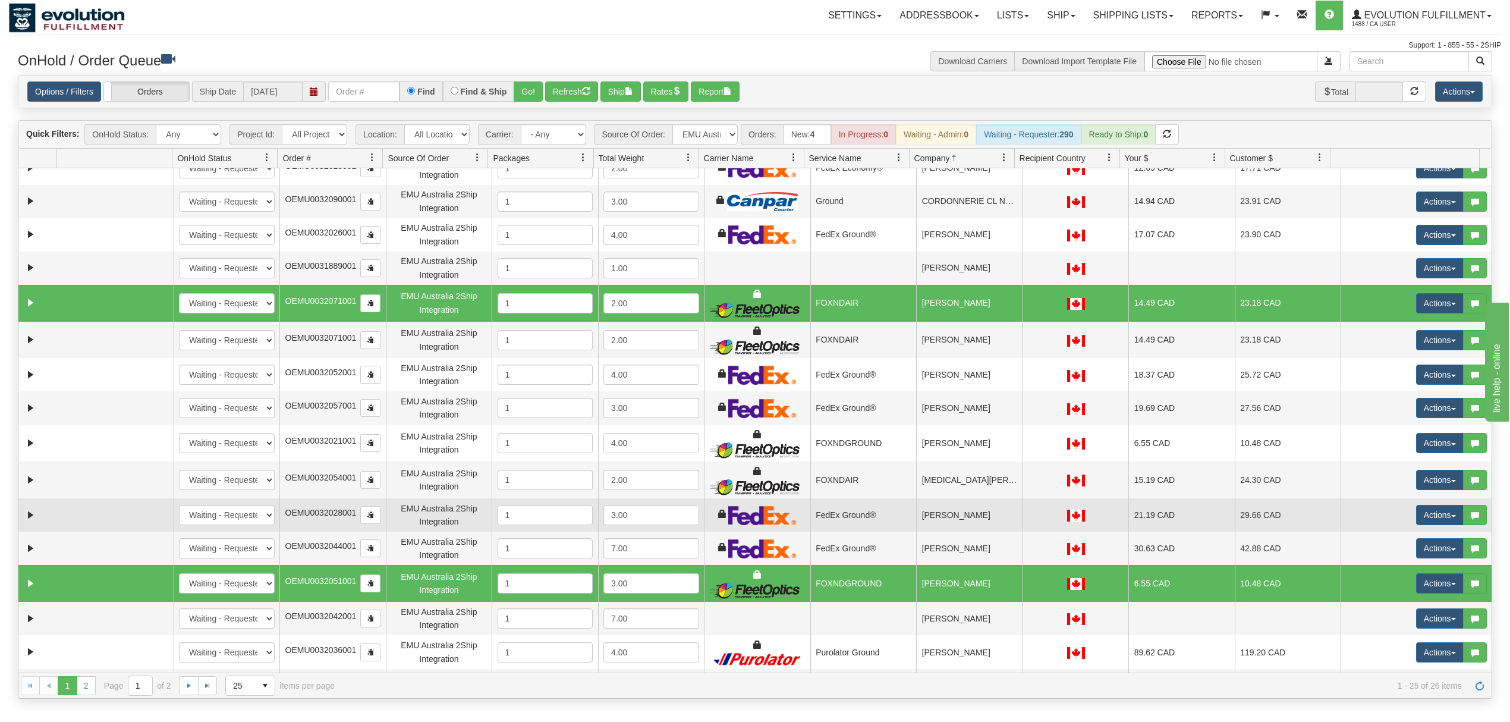
click at [968, 530] on td "Kadie MacDougal" at bounding box center [969, 514] width 106 height 33
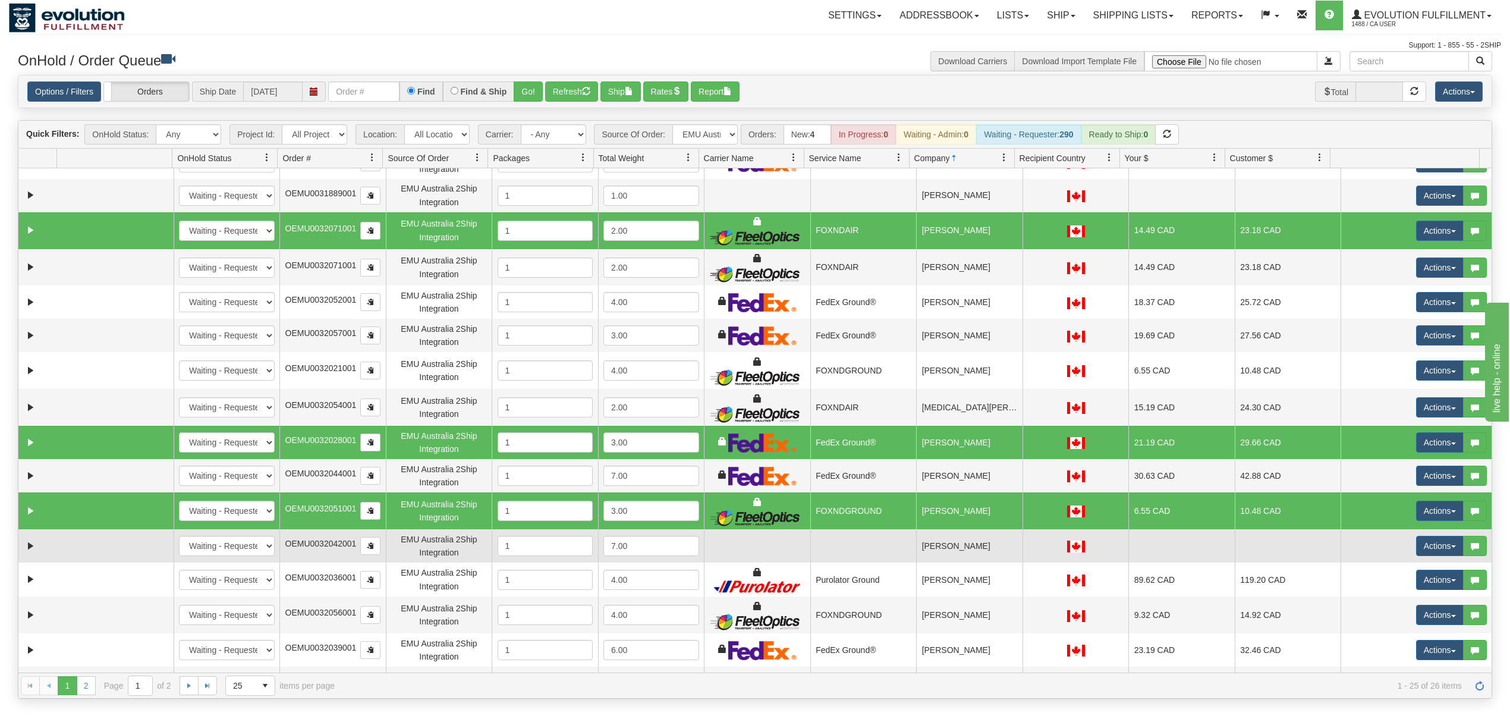
scroll to position [317, 0]
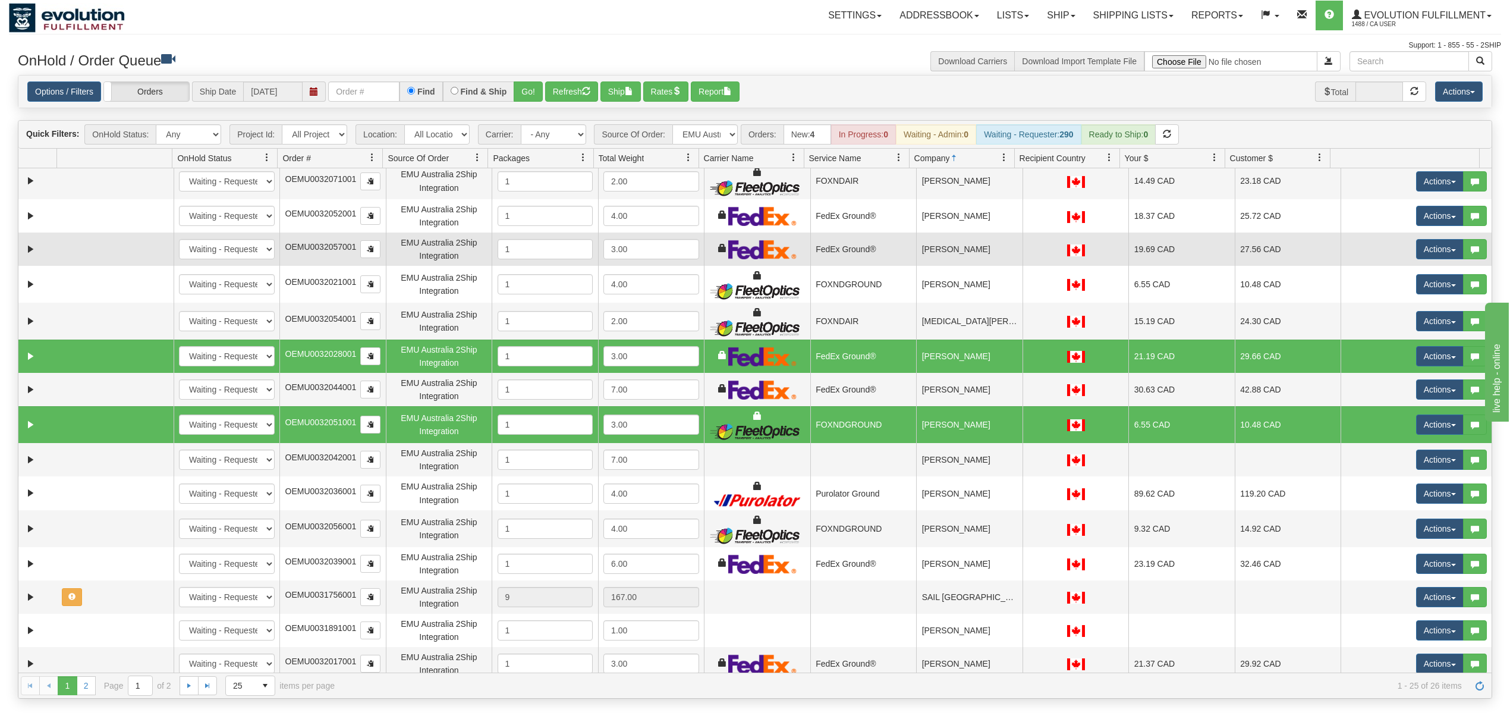
click at [960, 257] on td "[PERSON_NAME]" at bounding box center [969, 248] width 106 height 33
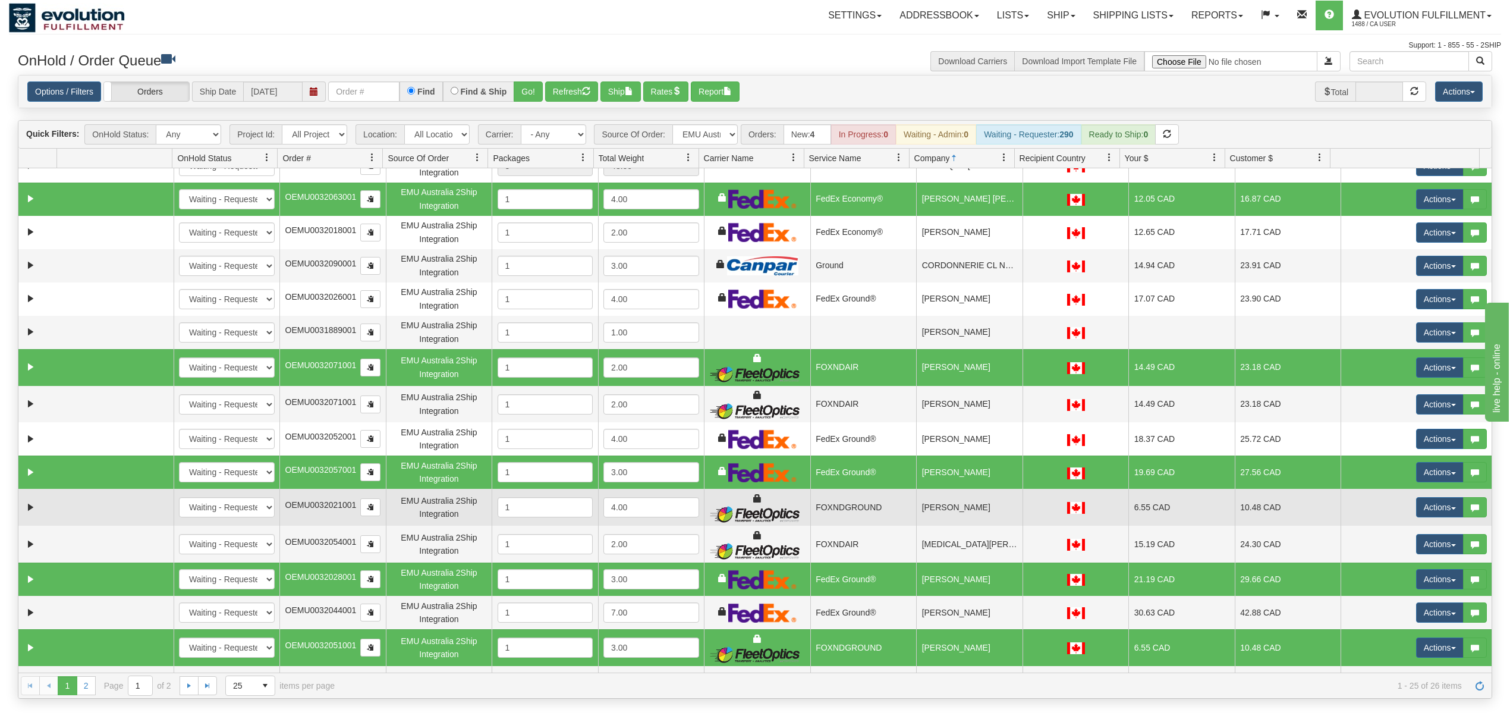
scroll to position [79, 0]
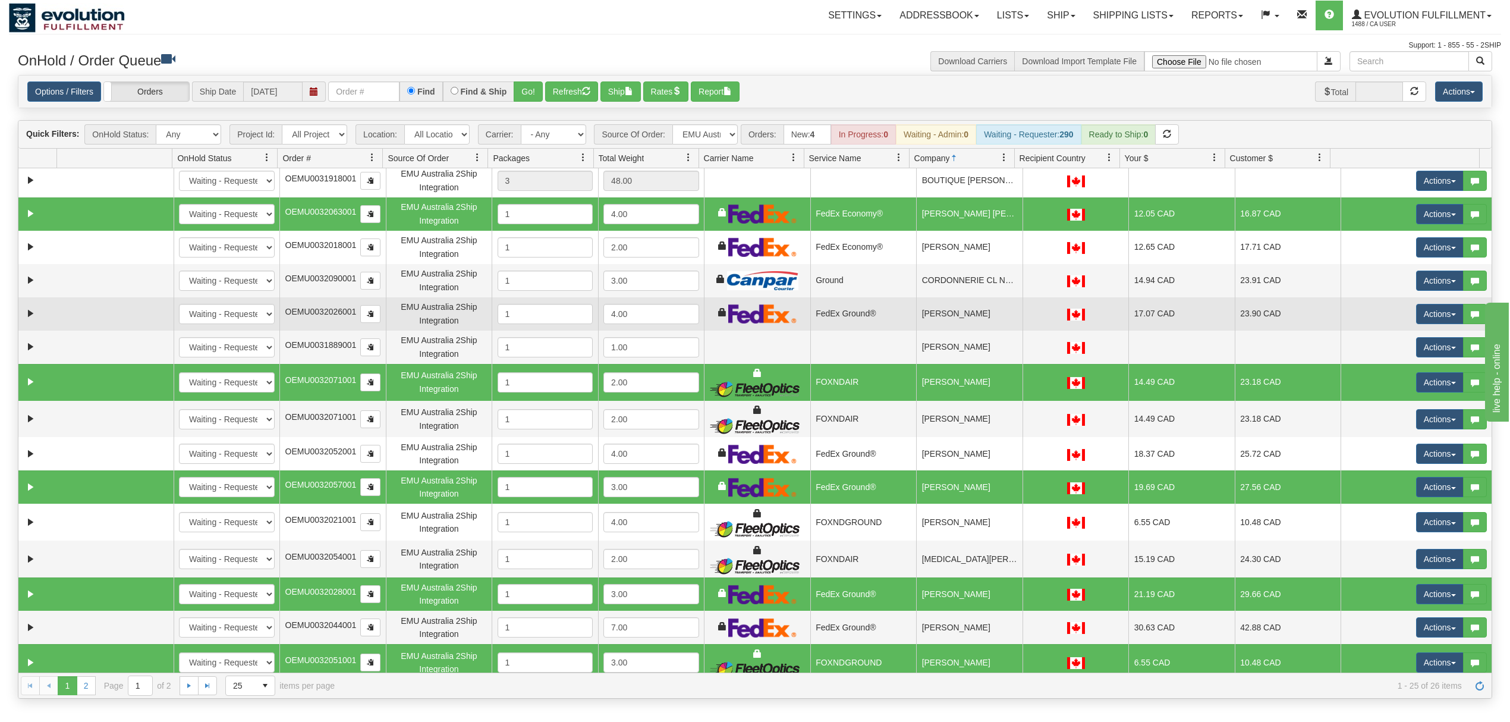
click at [955, 316] on td "[PERSON_NAME]" at bounding box center [969, 313] width 106 height 33
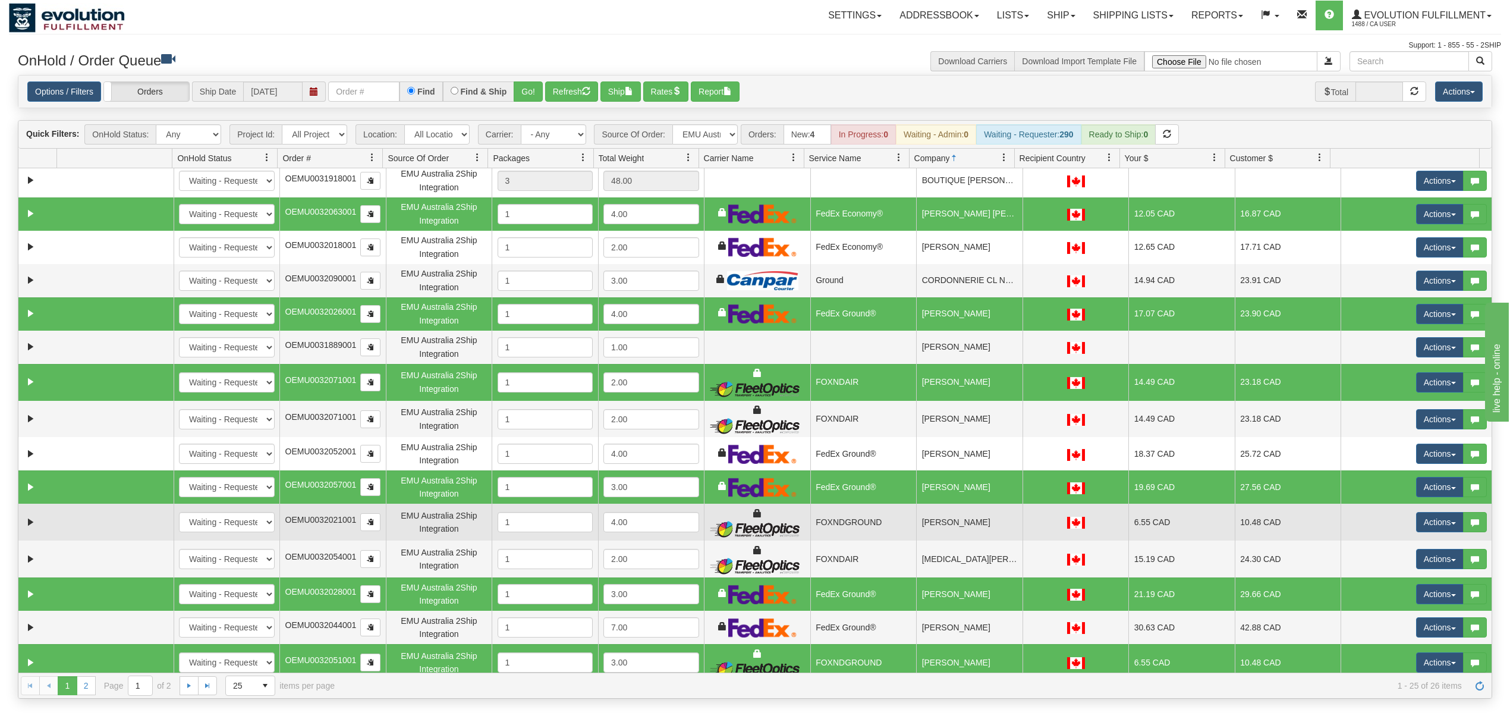
click at [991, 533] on td "[PERSON_NAME]" at bounding box center [969, 522] width 106 height 37
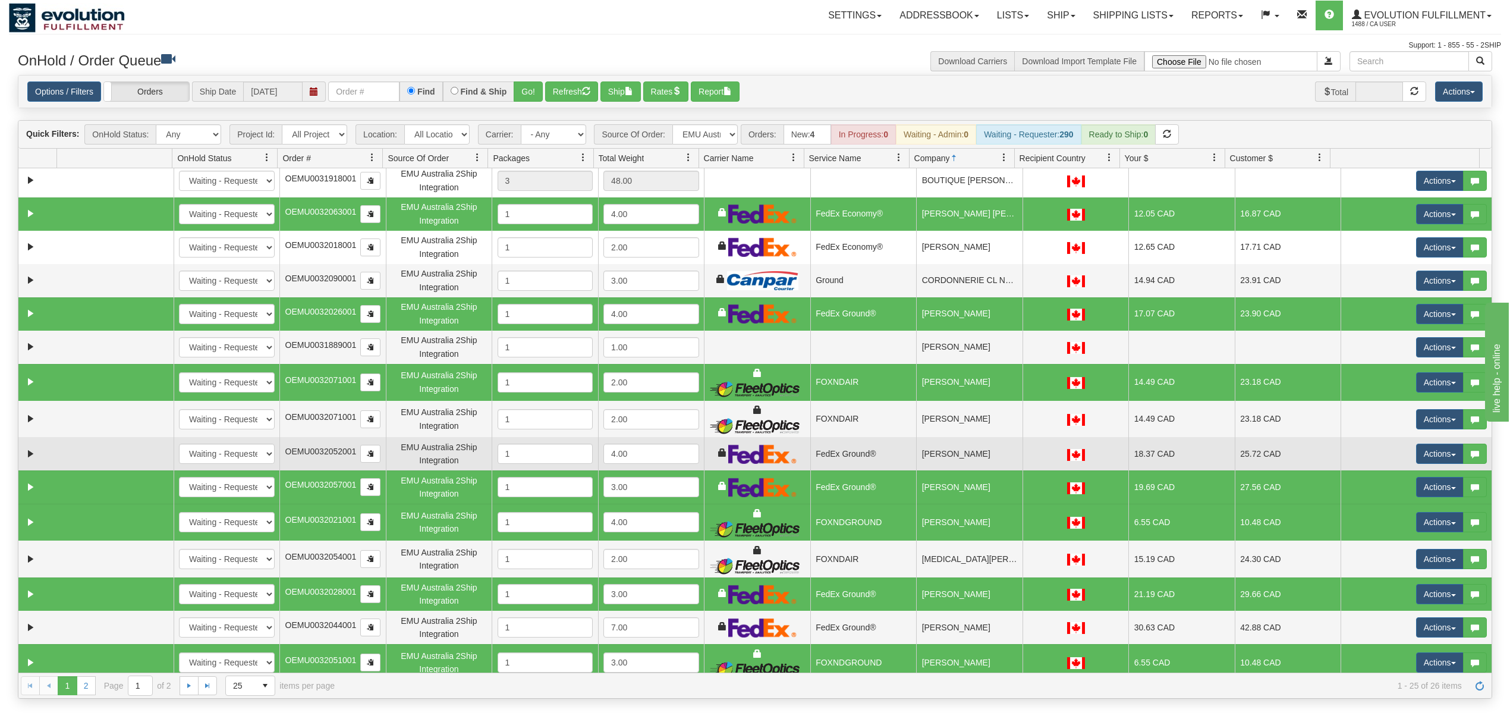
click at [952, 461] on td "[PERSON_NAME]" at bounding box center [969, 453] width 106 height 33
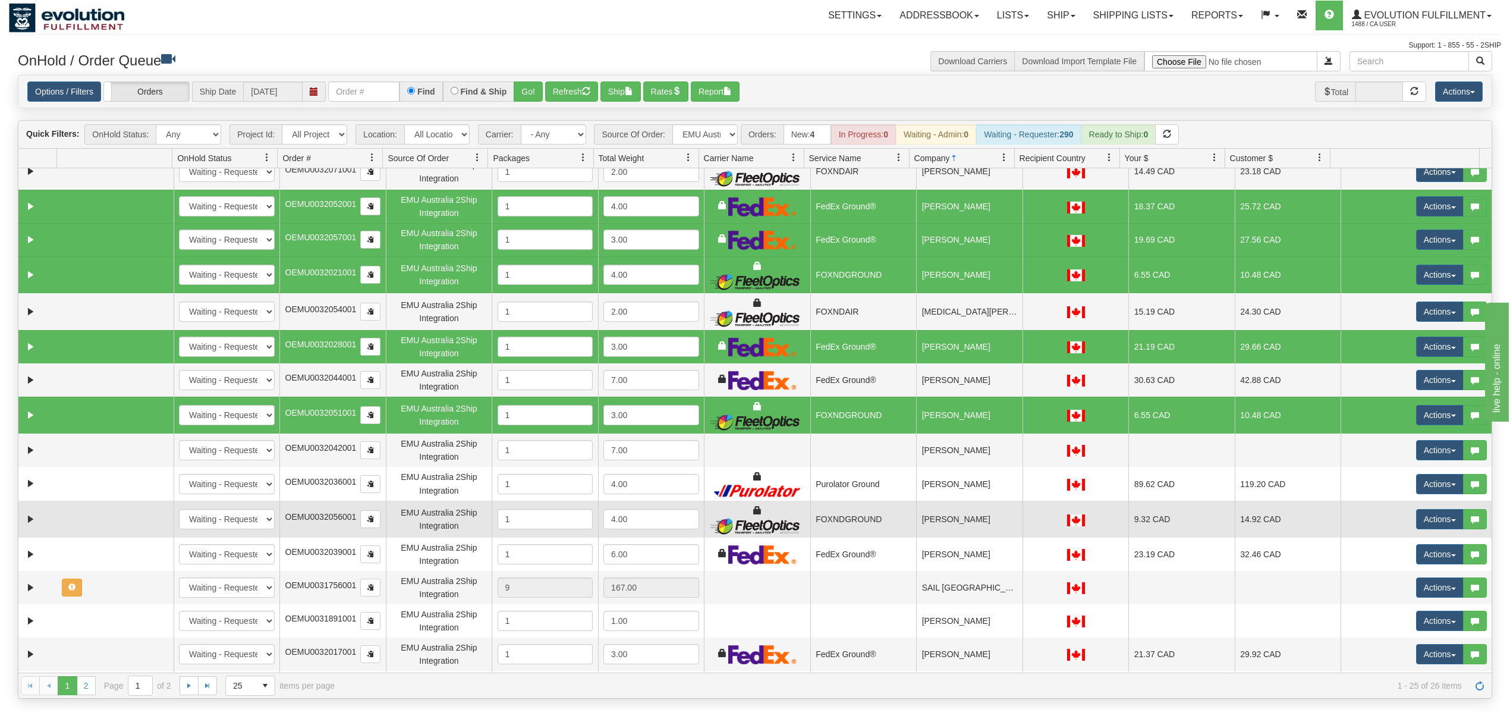
scroll to position [356, 0]
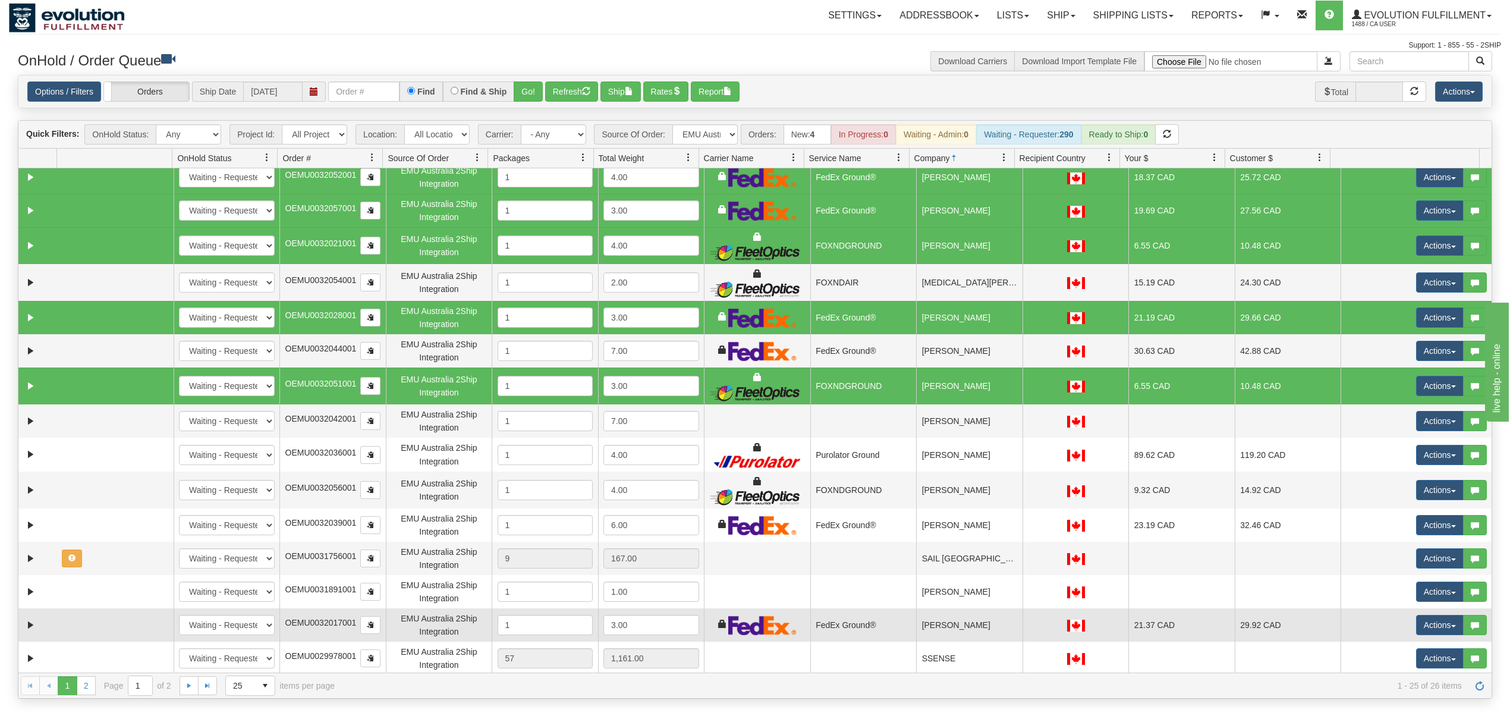
click at [968, 627] on td "[PERSON_NAME]" at bounding box center [969, 624] width 106 height 33
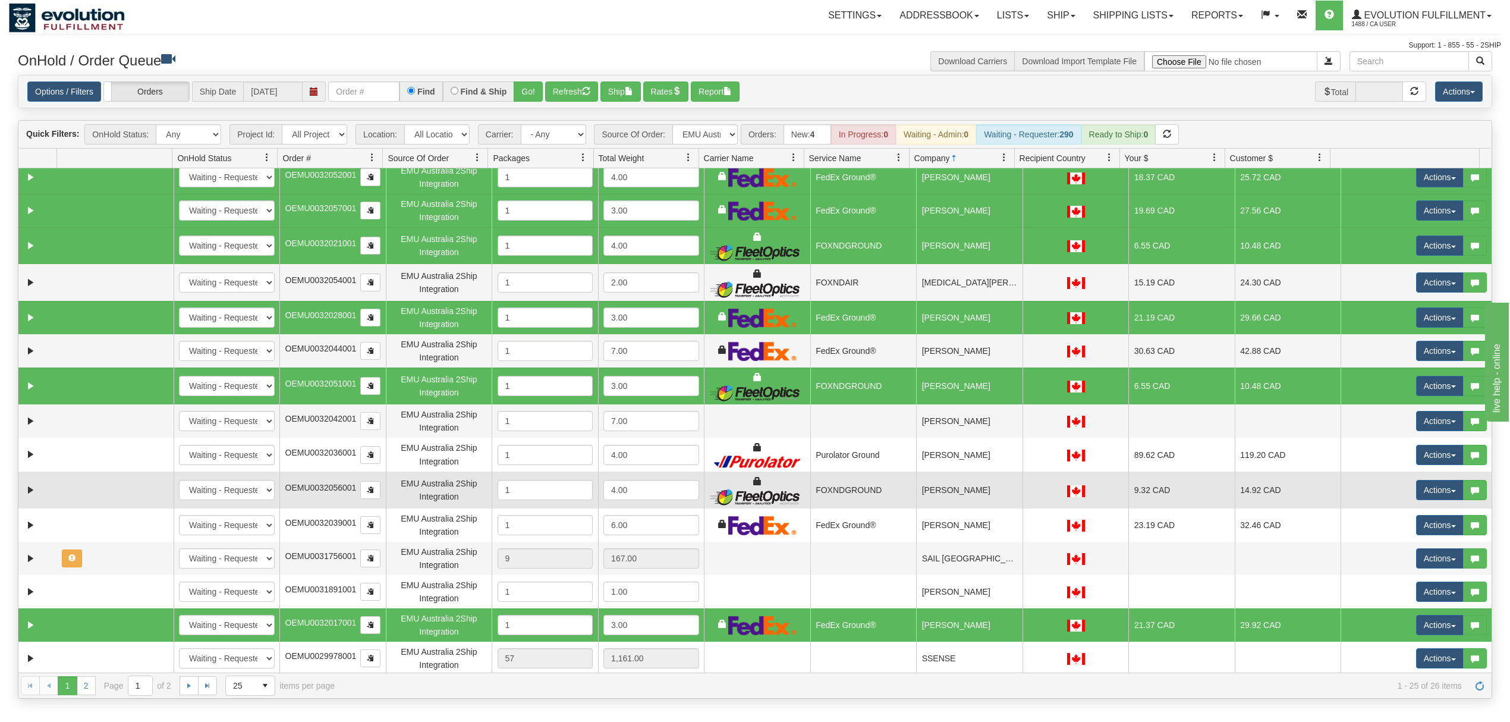
click at [957, 493] on td "[PERSON_NAME]" at bounding box center [969, 490] width 106 height 37
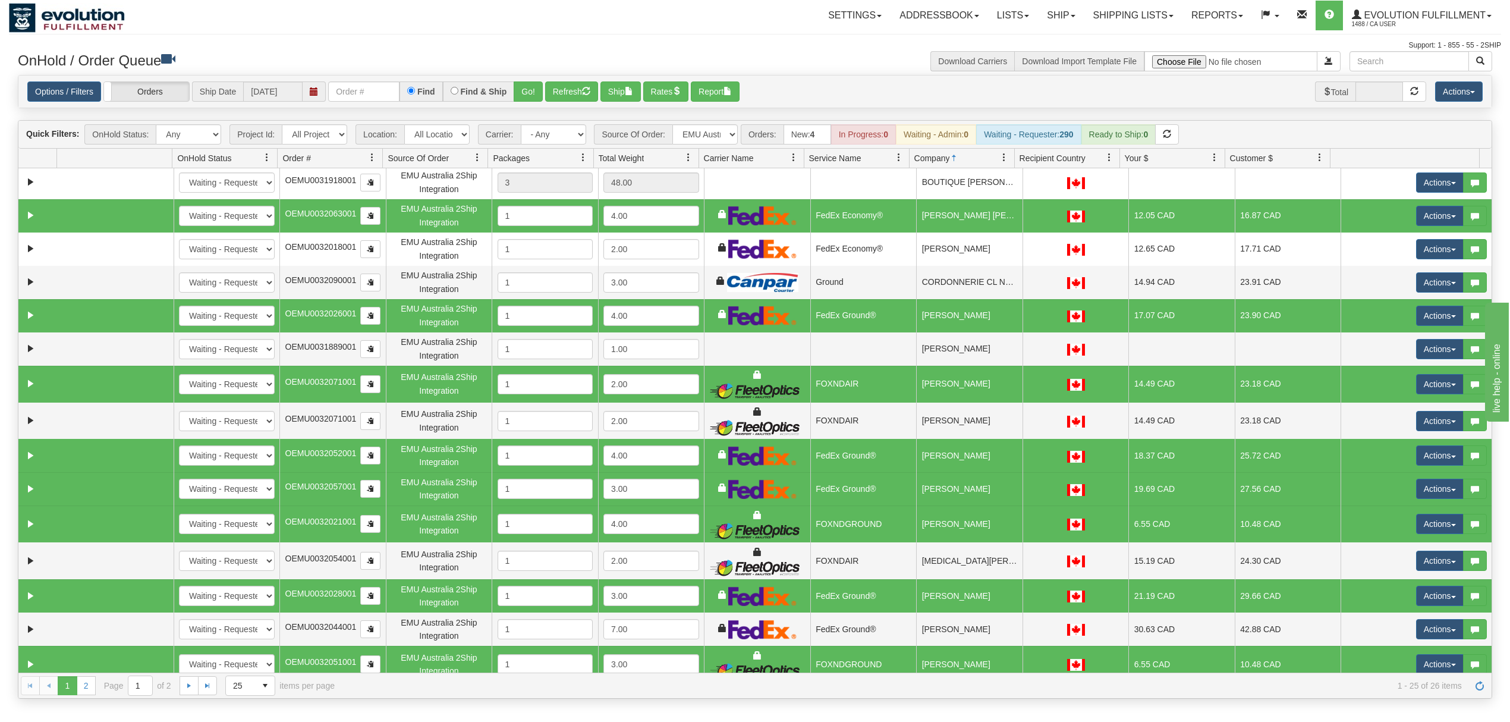
scroll to position [0, 0]
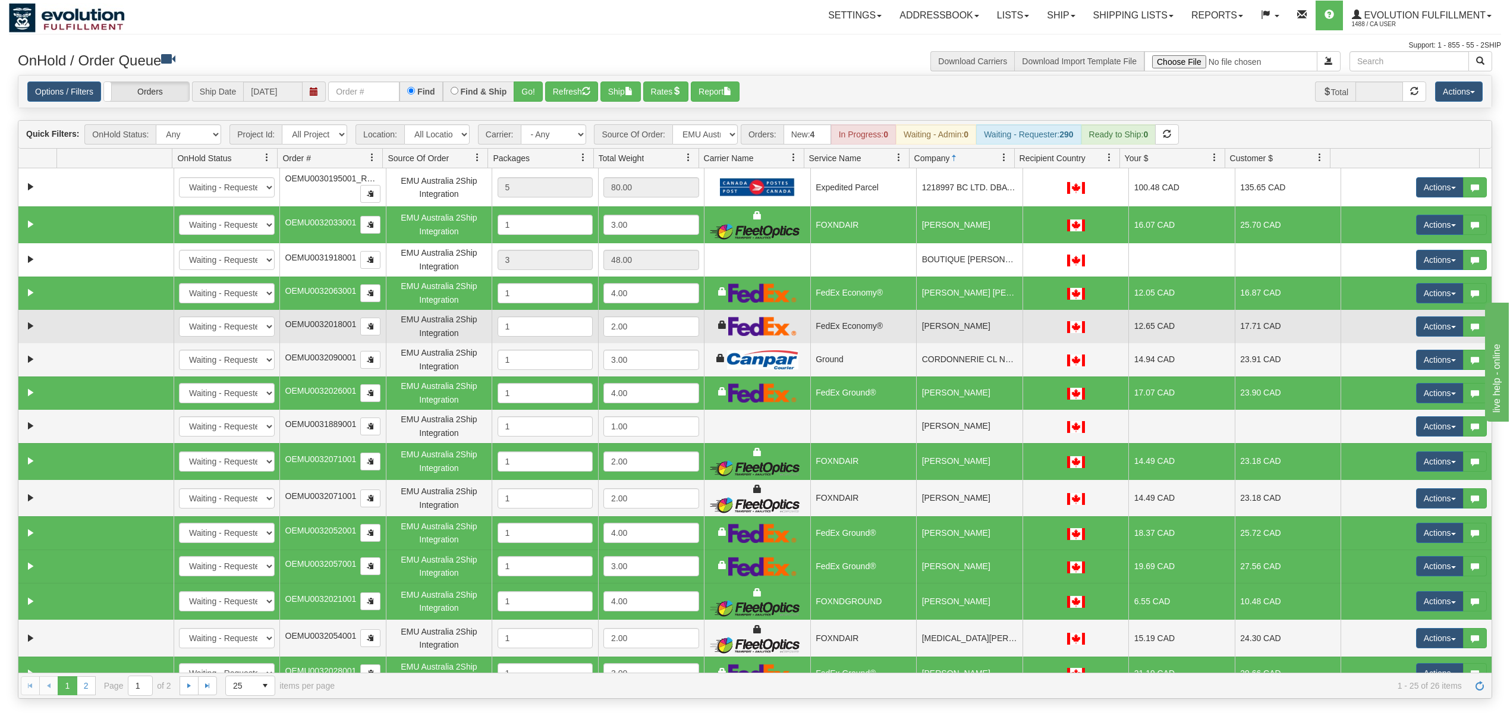
click at [976, 333] on td "[PERSON_NAME]" at bounding box center [969, 326] width 106 height 33
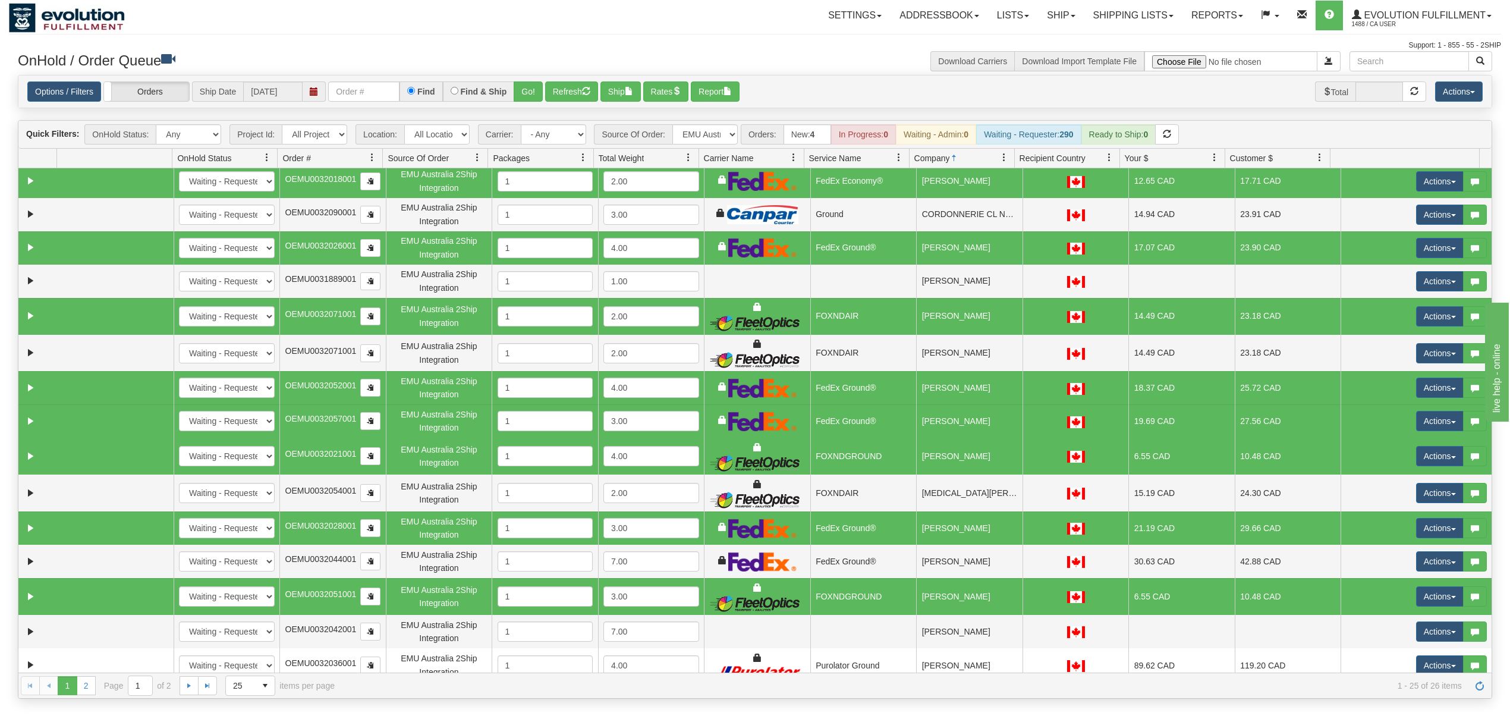
scroll to position [158, 0]
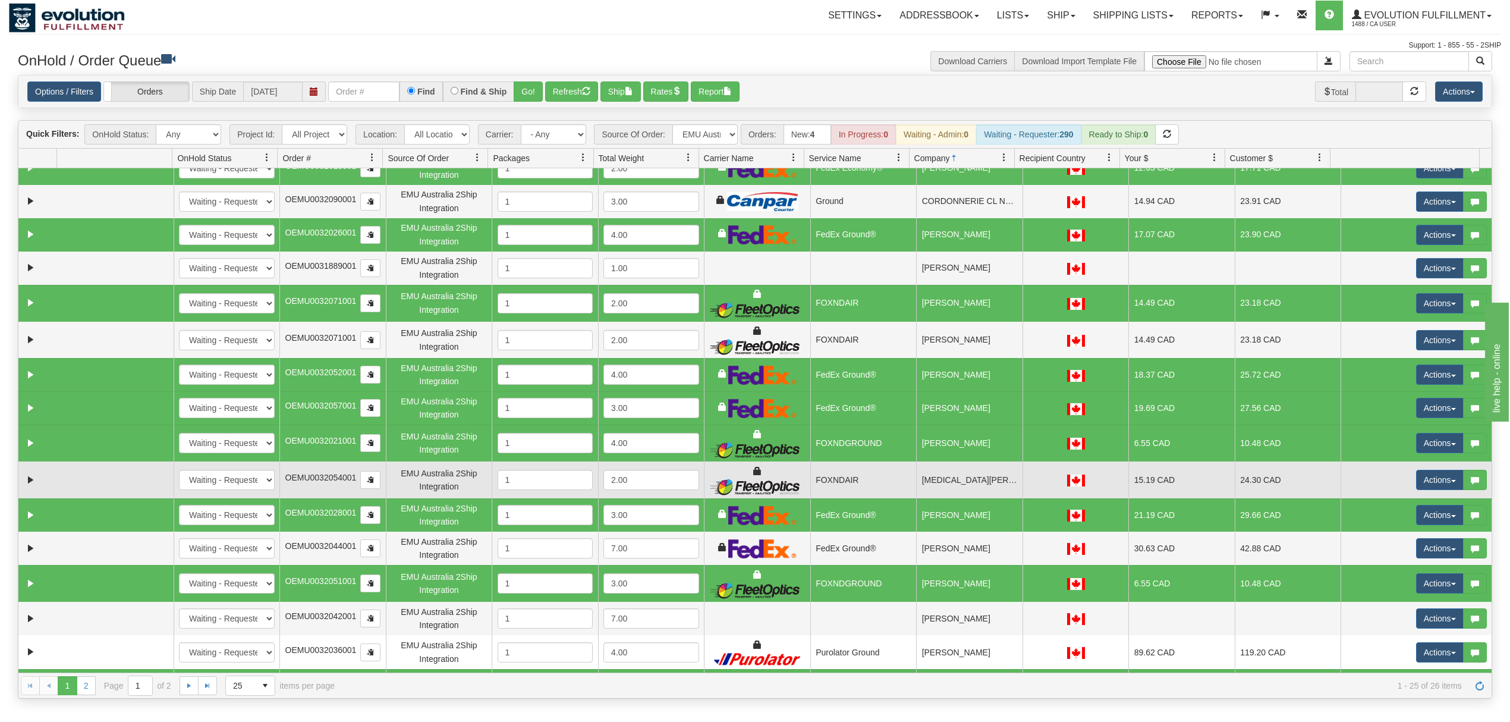
click at [960, 489] on td "[MEDICAL_DATA][PERSON_NAME]" at bounding box center [969, 479] width 106 height 37
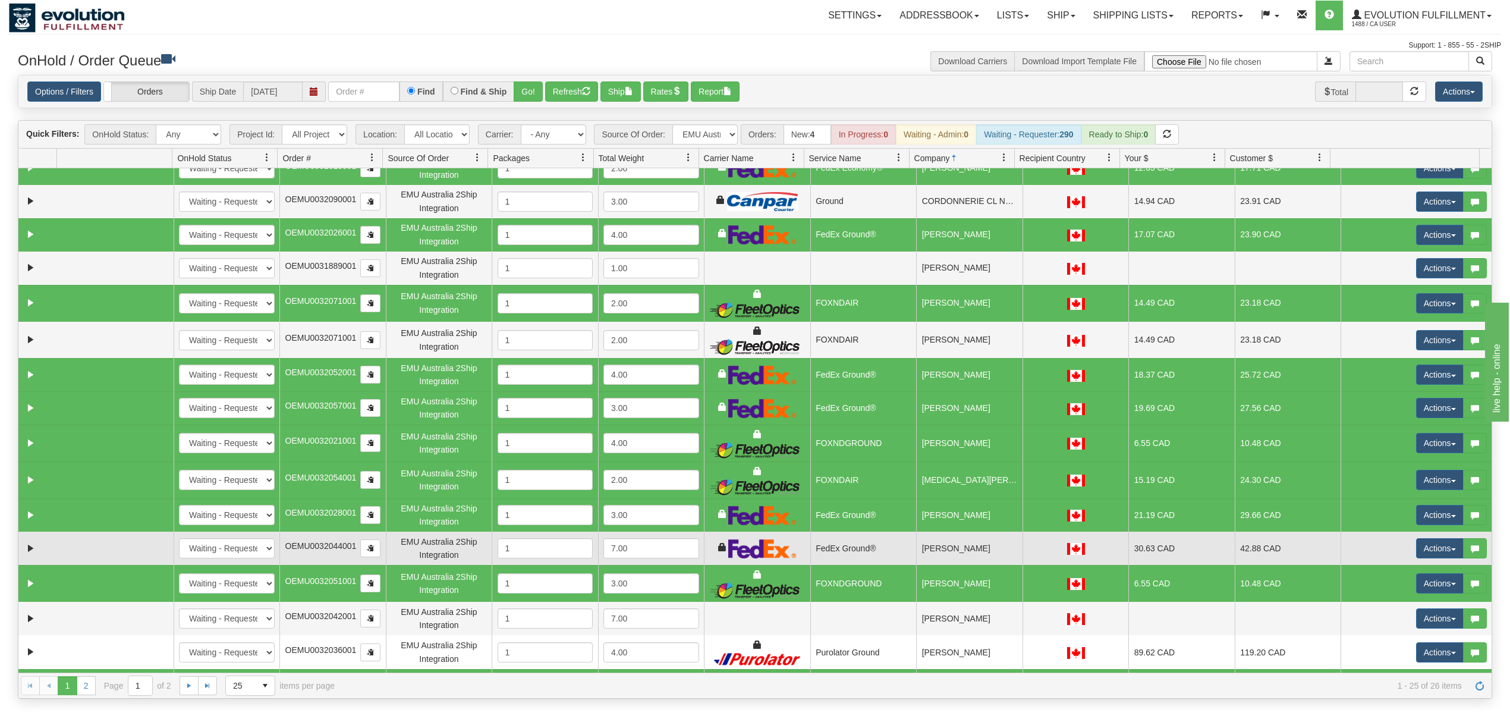
click at [950, 552] on td "[PERSON_NAME]" at bounding box center [969, 548] width 106 height 33
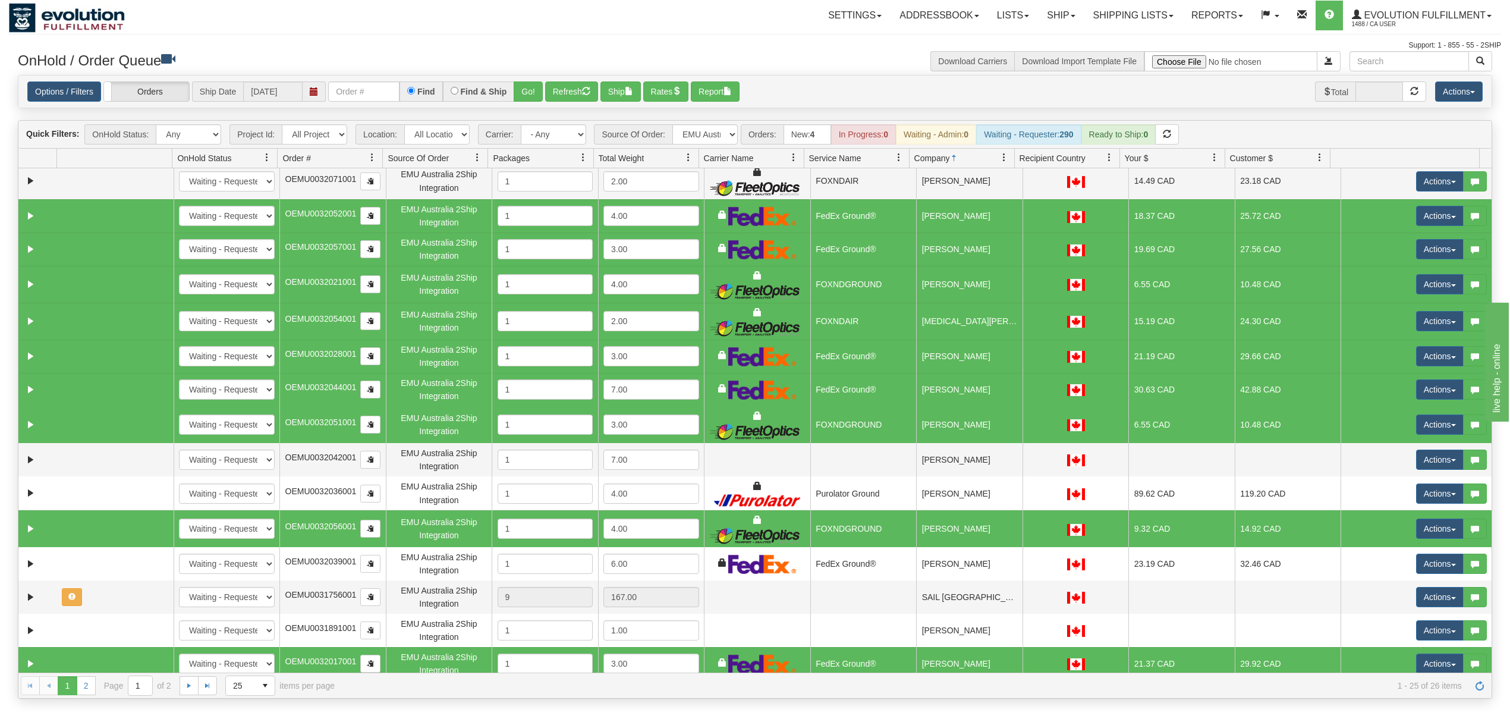
scroll to position [356, 0]
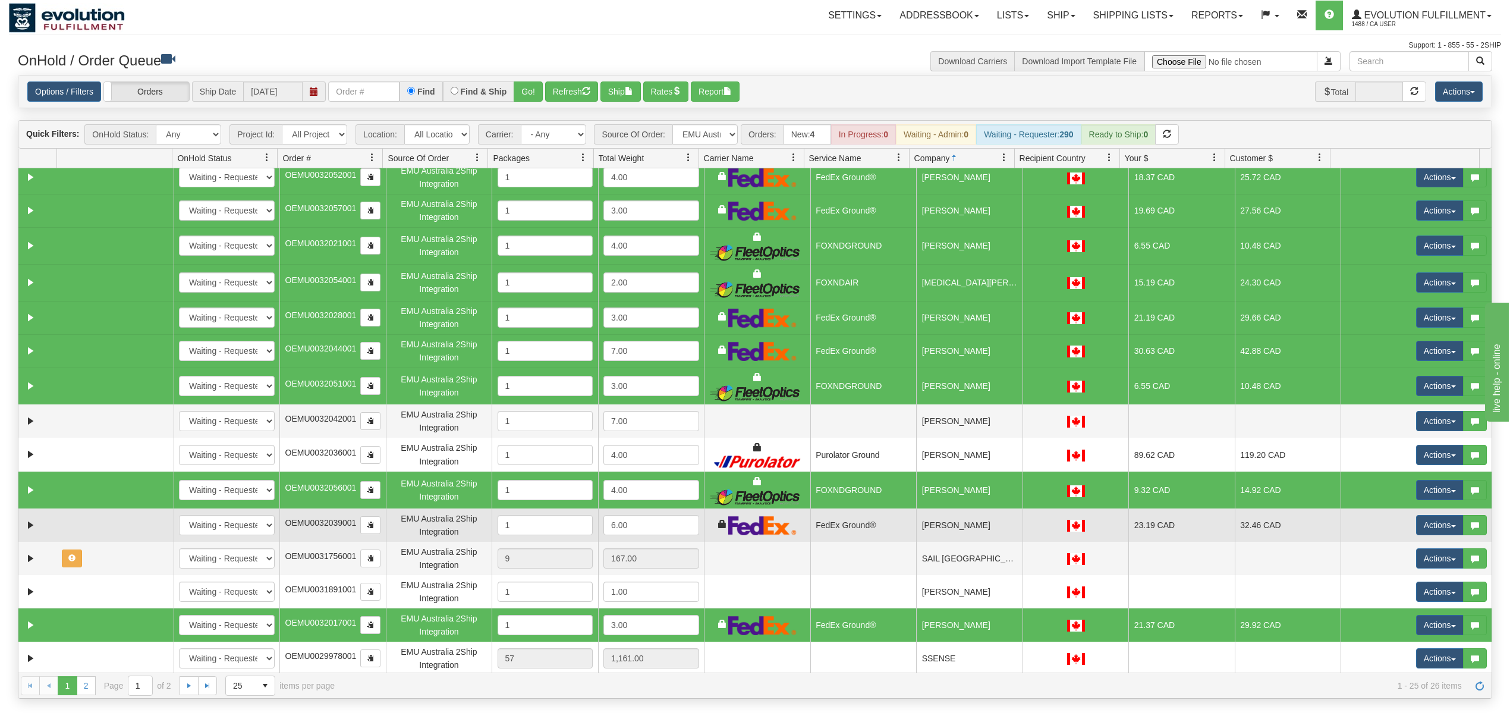
click at [944, 524] on td "[PERSON_NAME]" at bounding box center [969, 524] width 106 height 33
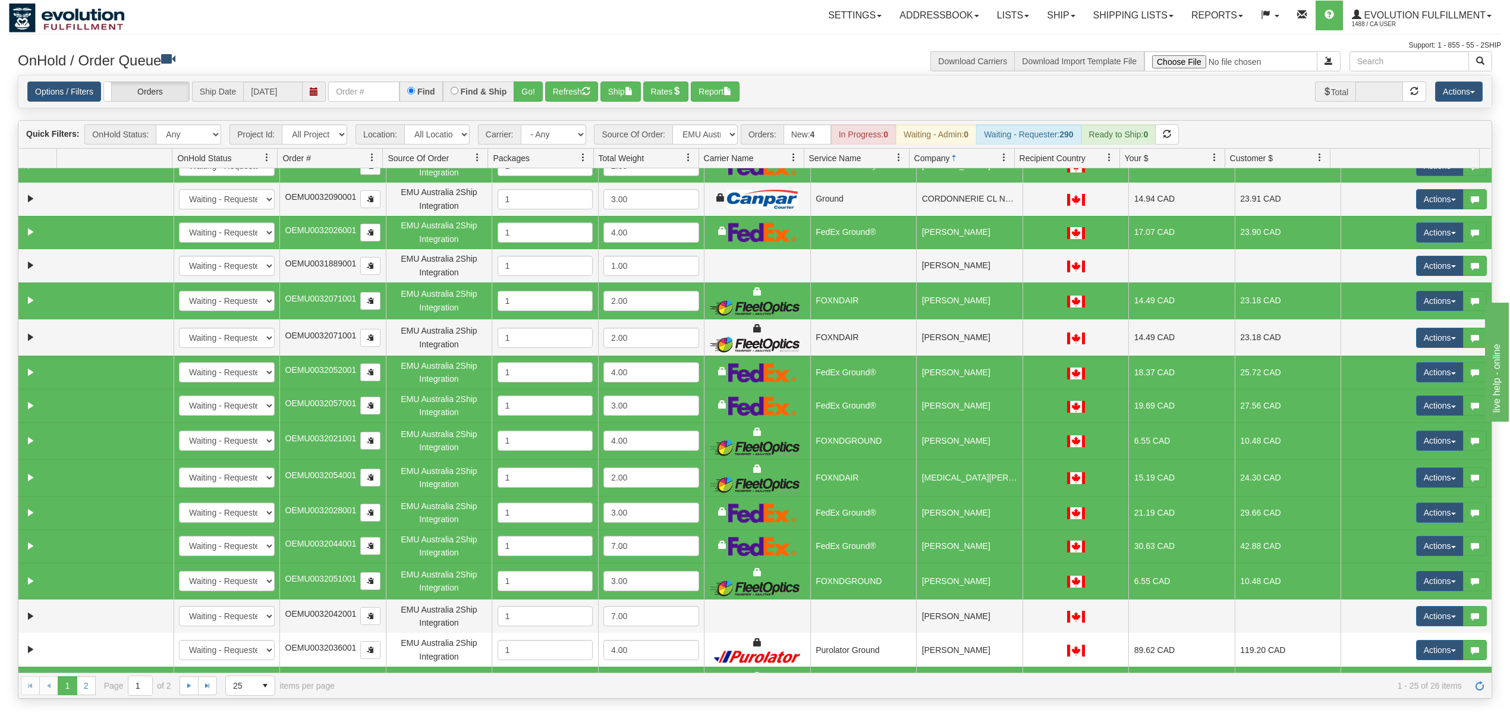
scroll to position [118, 0]
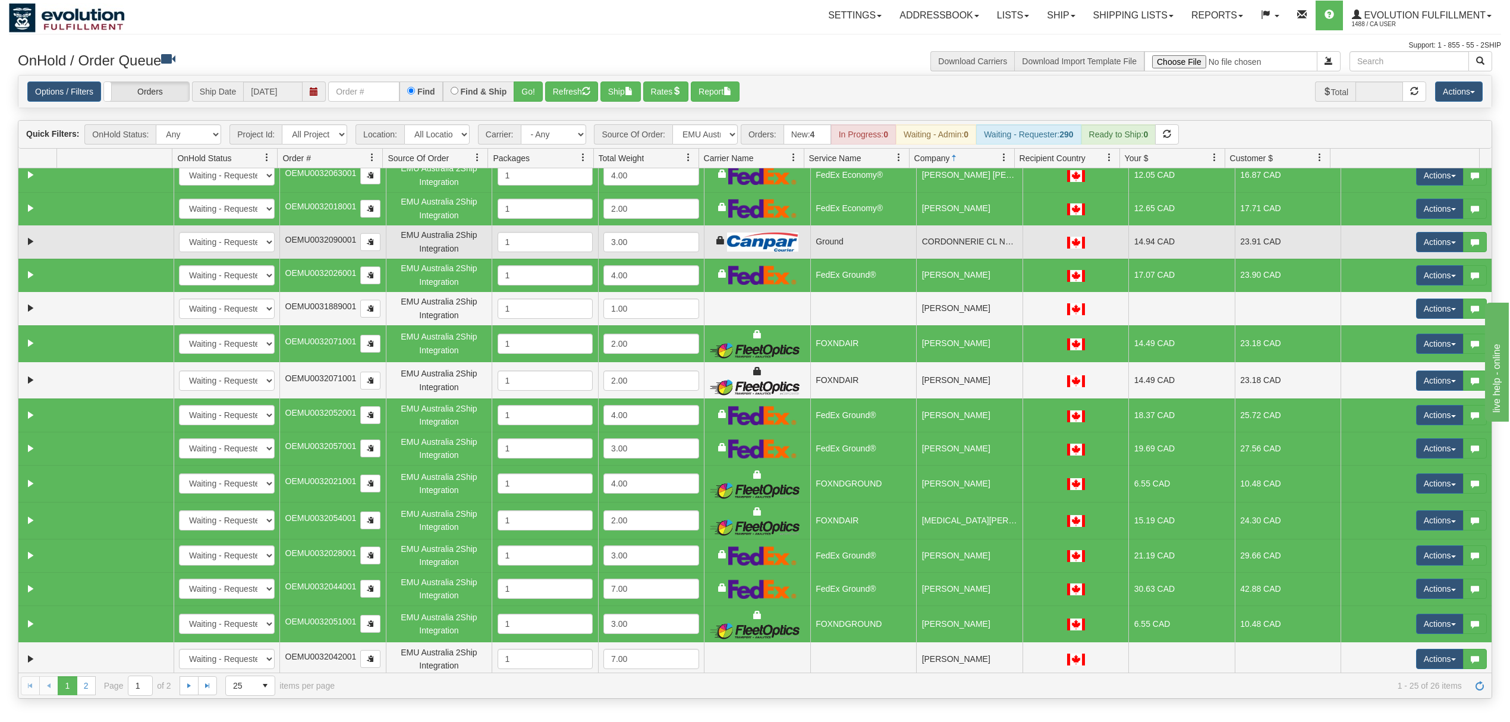
click at [959, 244] on td "CORDONNERIE CL NETTOYEUR" at bounding box center [969, 241] width 106 height 33
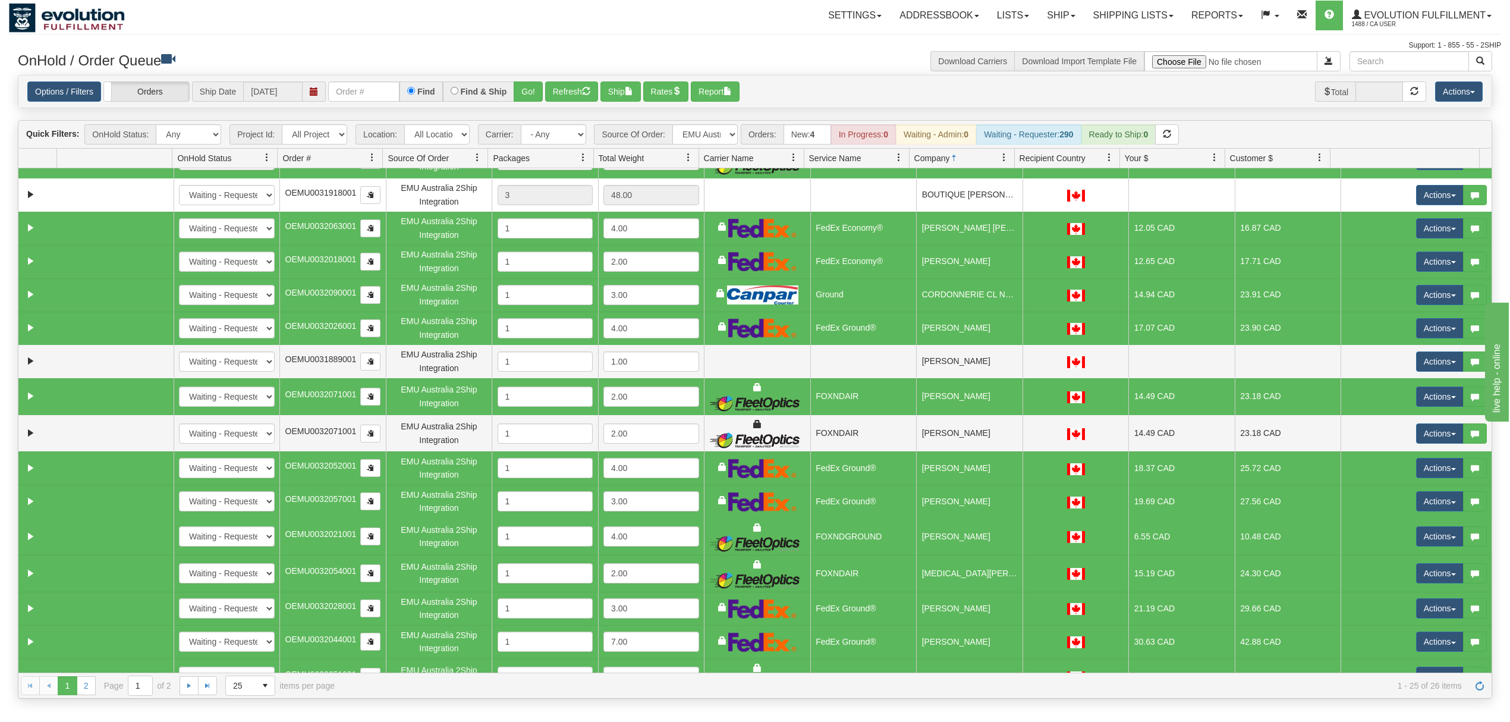
scroll to position [0, 0]
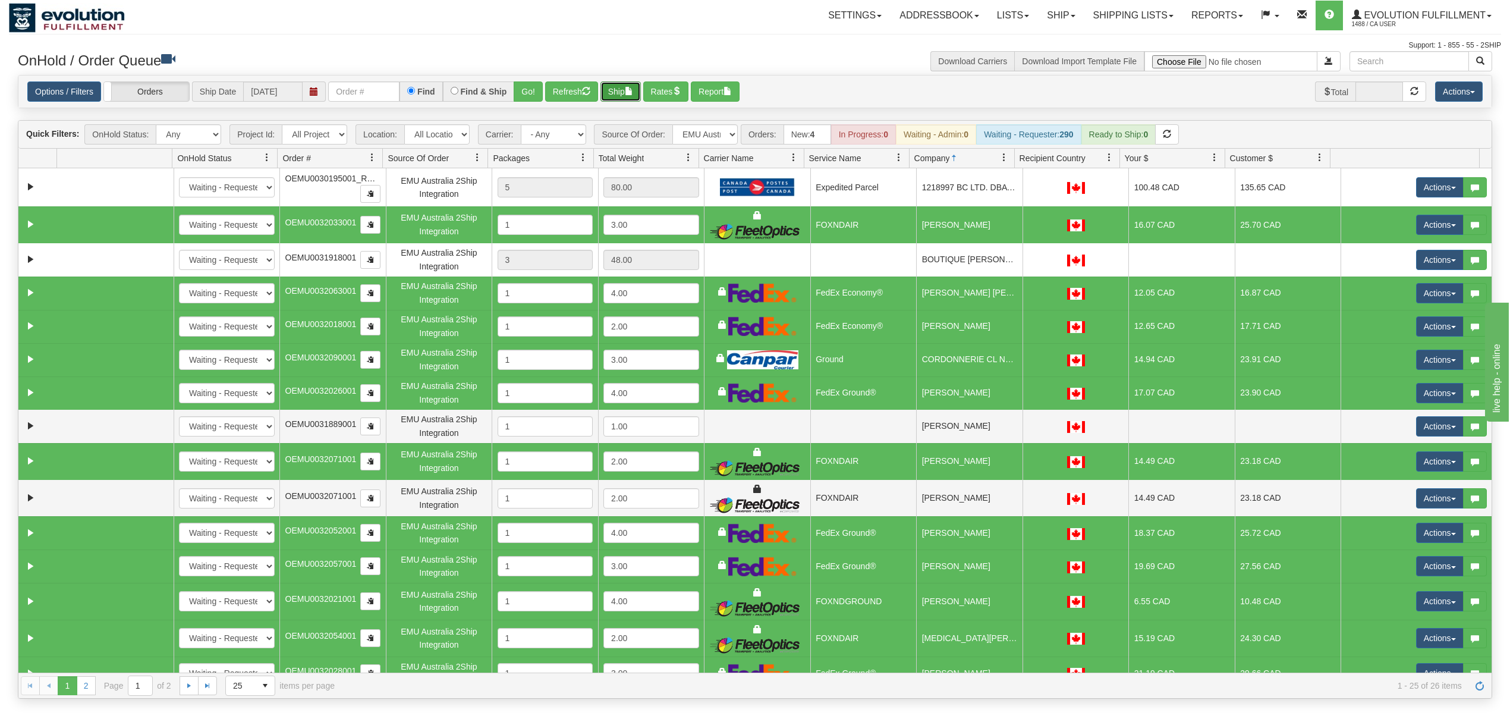
click at [621, 94] on button "Ship" at bounding box center [621, 91] width 40 height 20
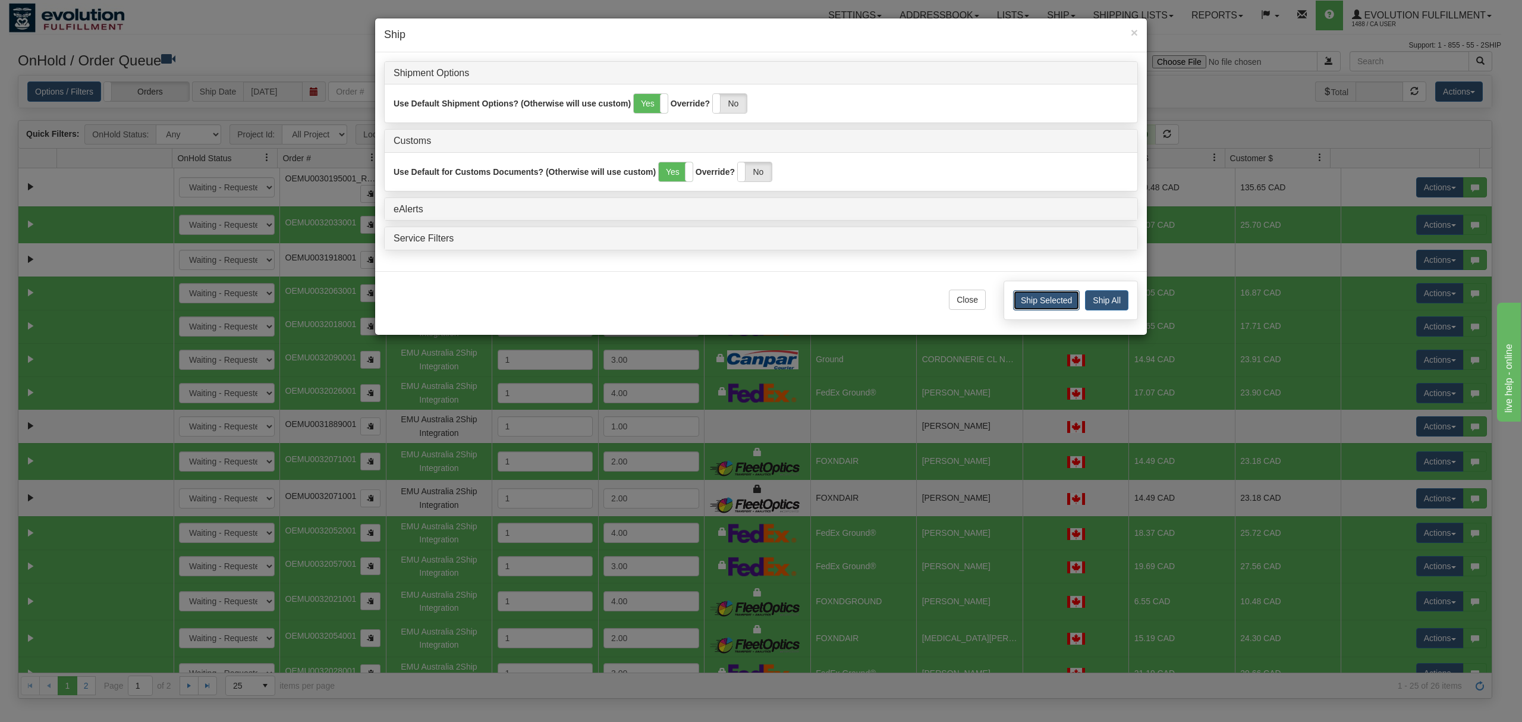
click at [1043, 308] on button "Ship Selected" at bounding box center [1046, 300] width 67 height 20
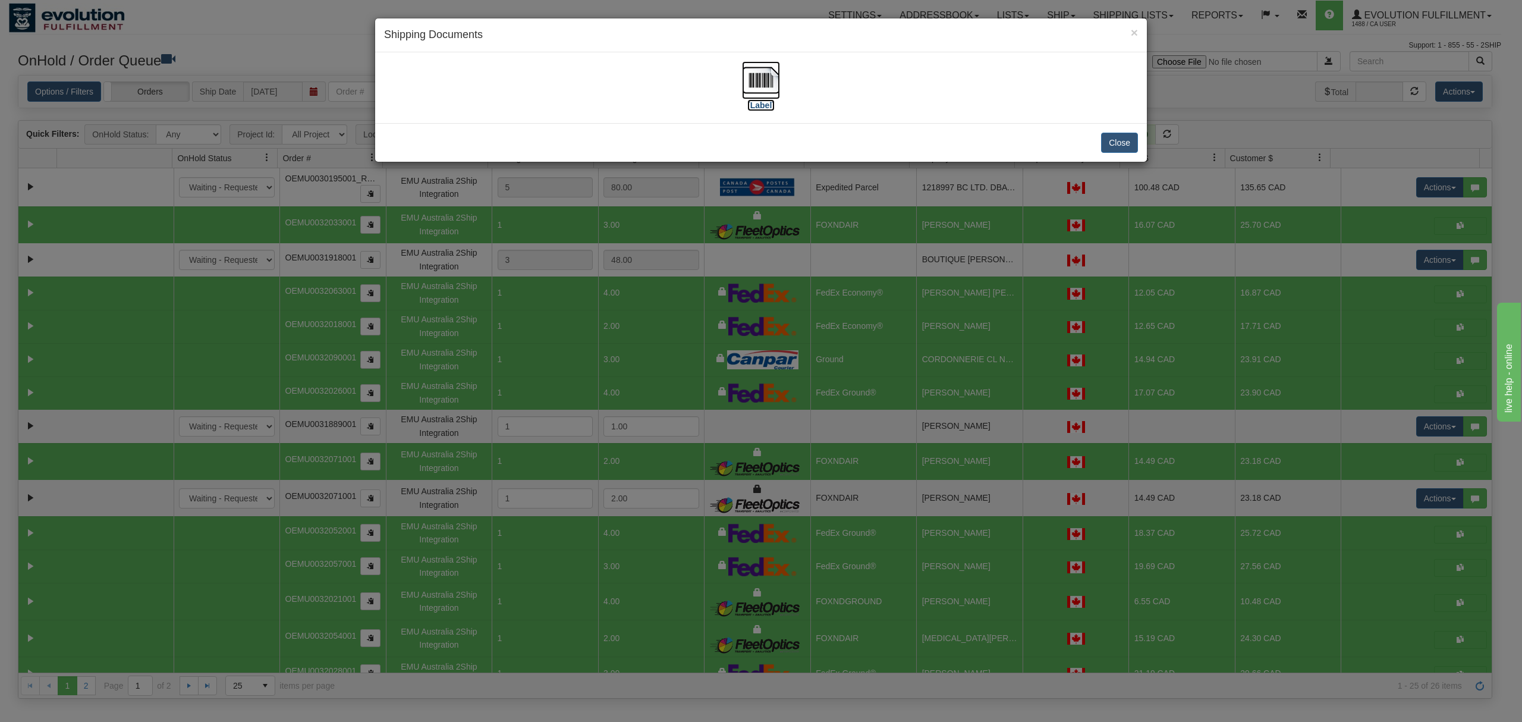
click at [759, 84] on img at bounding box center [761, 80] width 38 height 38
click at [1118, 141] on button "Close" at bounding box center [1119, 143] width 37 height 20
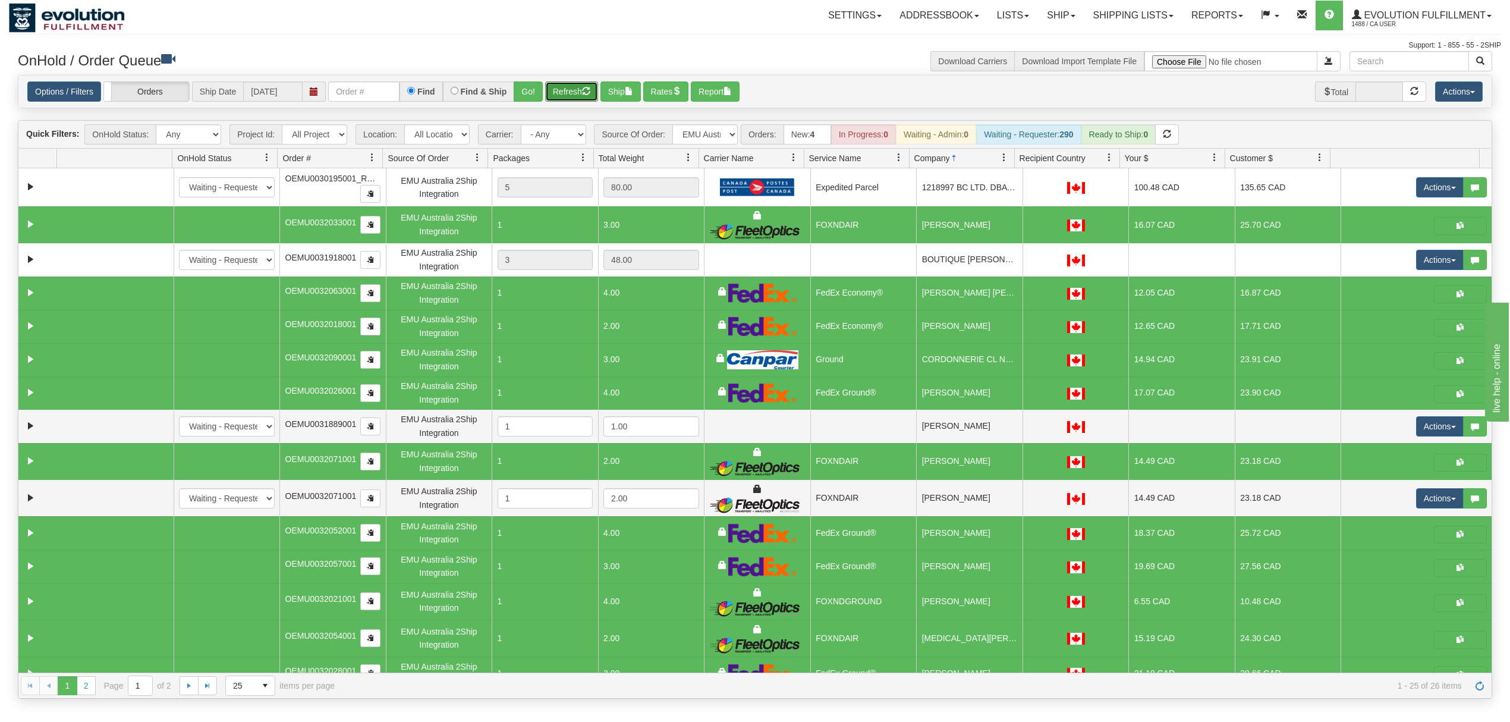
click at [589, 92] on span "button" at bounding box center [586, 91] width 8 height 8
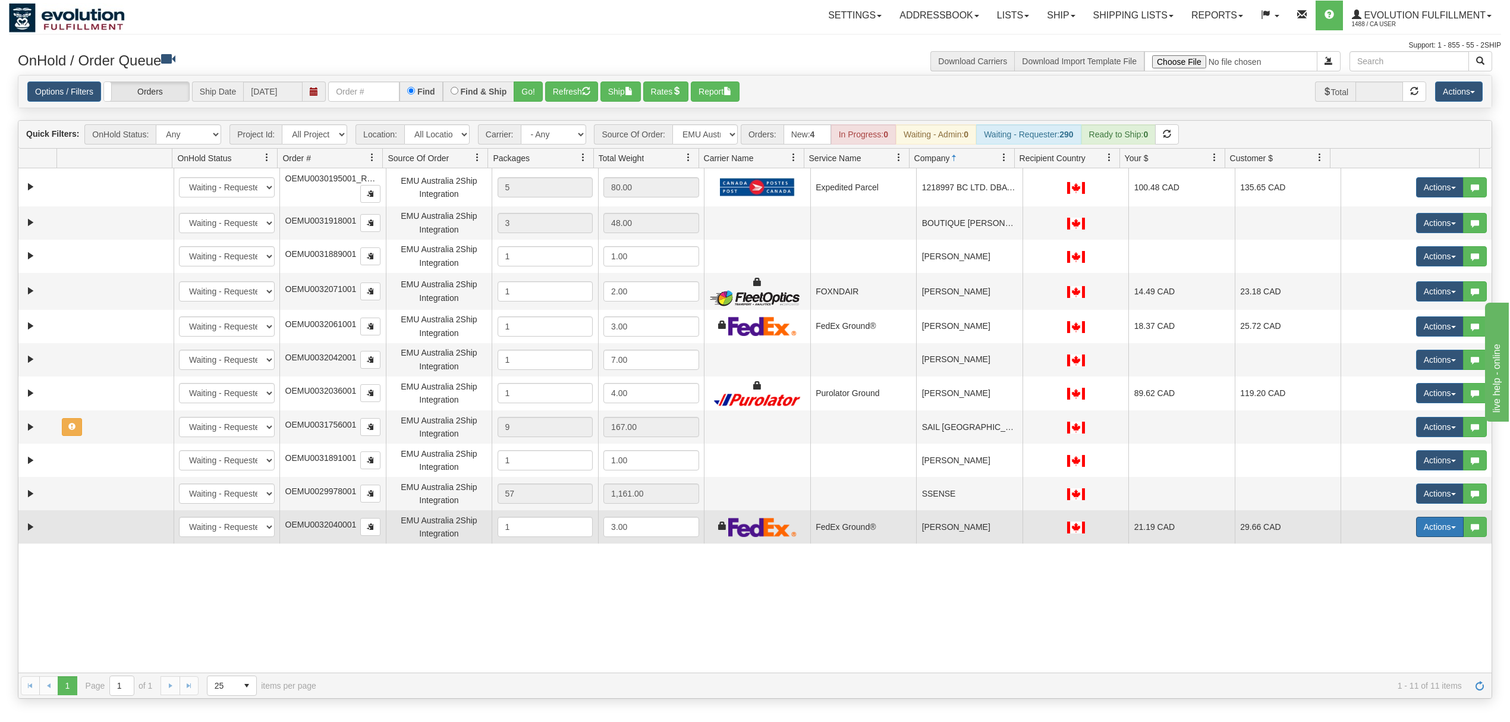
click at [1416, 526] on button "Actions" at bounding box center [1440, 527] width 48 height 20
click at [1371, 591] on link "Ship" at bounding box center [1415, 595] width 95 height 15
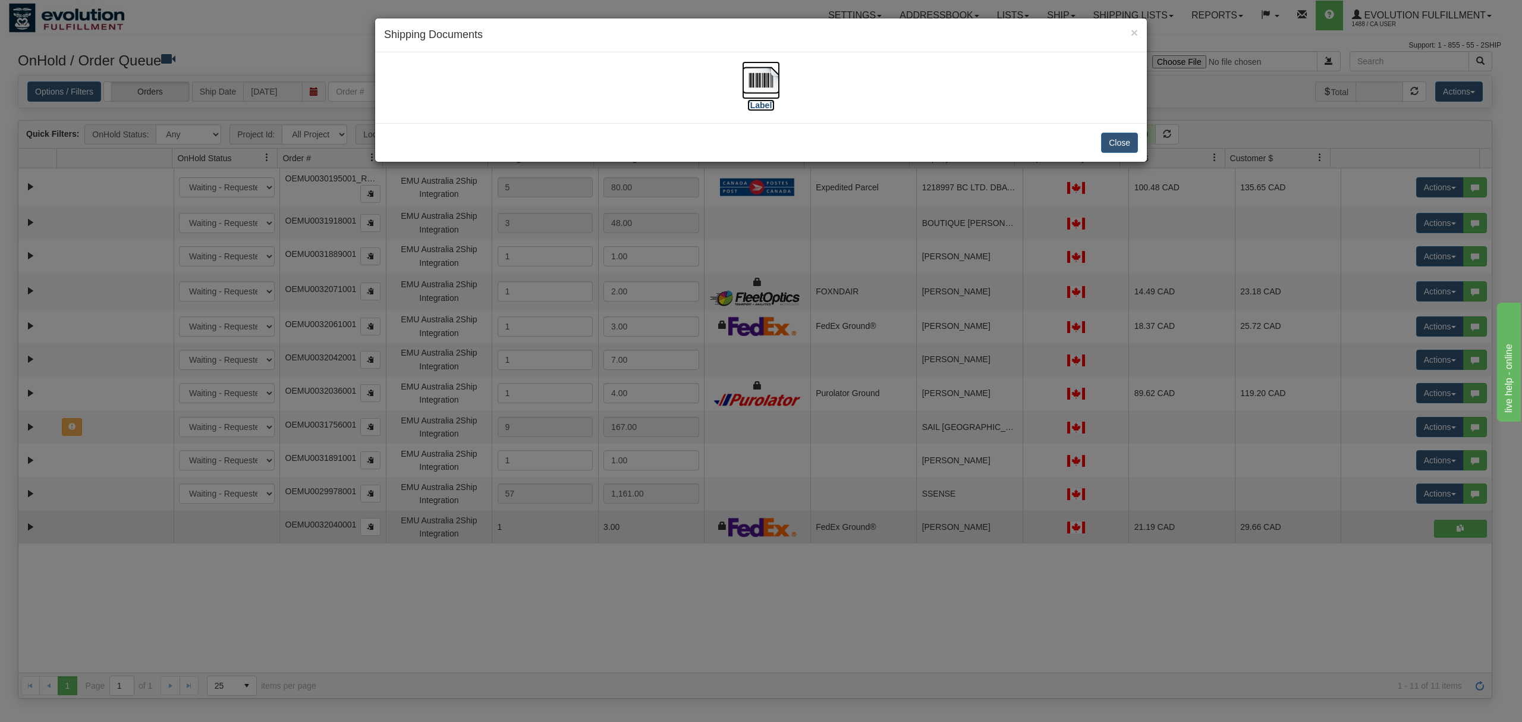
click at [768, 67] on img at bounding box center [761, 80] width 38 height 38
click at [1115, 139] on button "Close" at bounding box center [1119, 143] width 37 height 20
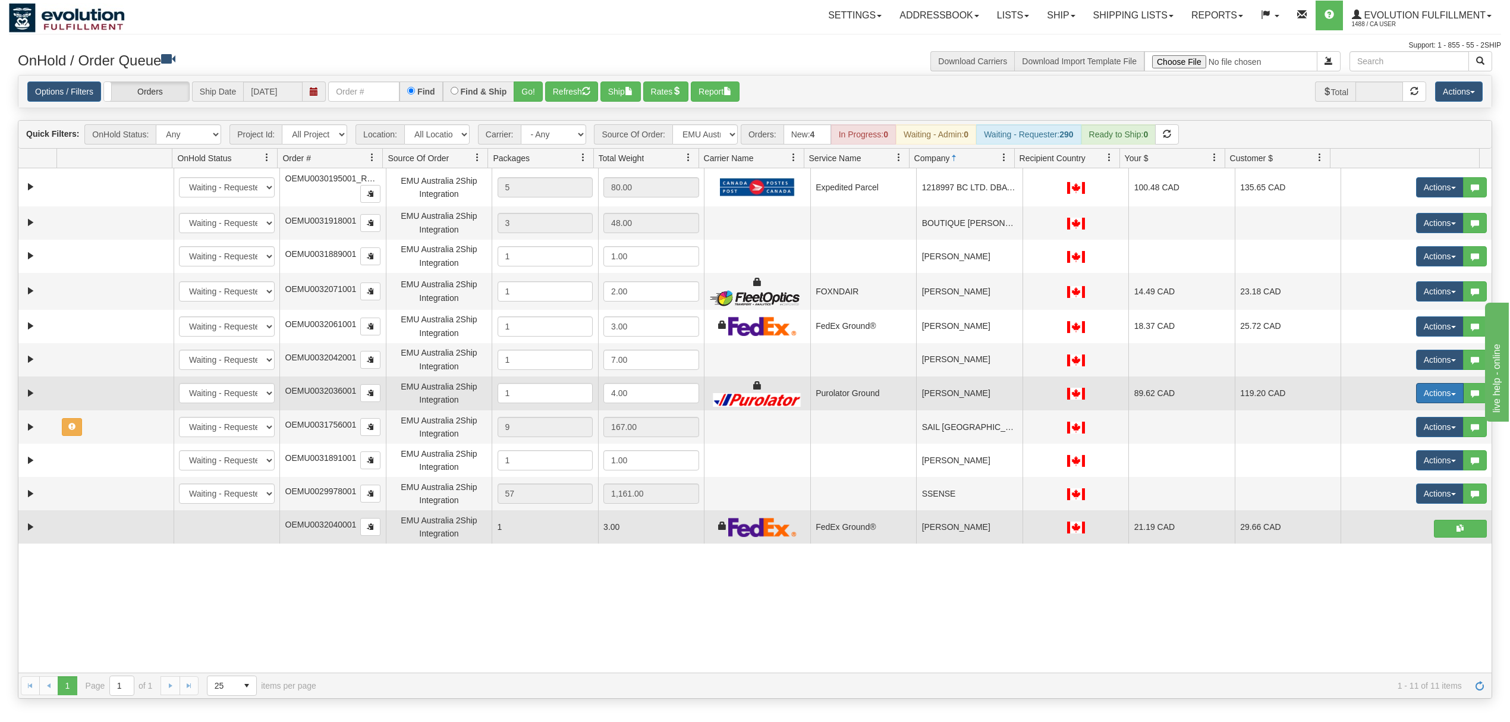
click at [1426, 398] on button "Actions" at bounding box center [1440, 393] width 48 height 20
click at [1404, 446] on span "Rate All Services" at bounding box center [1415, 447] width 71 height 10
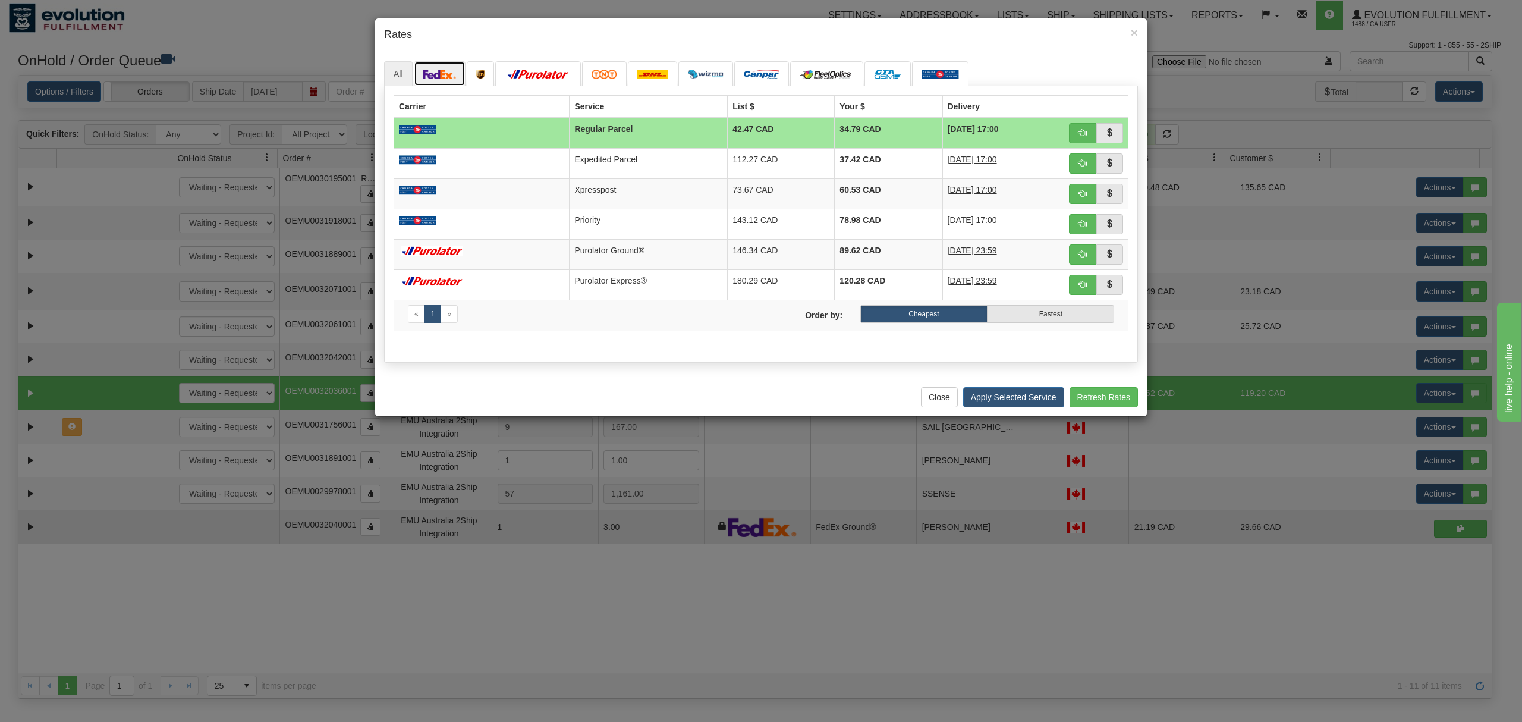
click at [453, 69] on link at bounding box center [440, 73] width 52 height 25
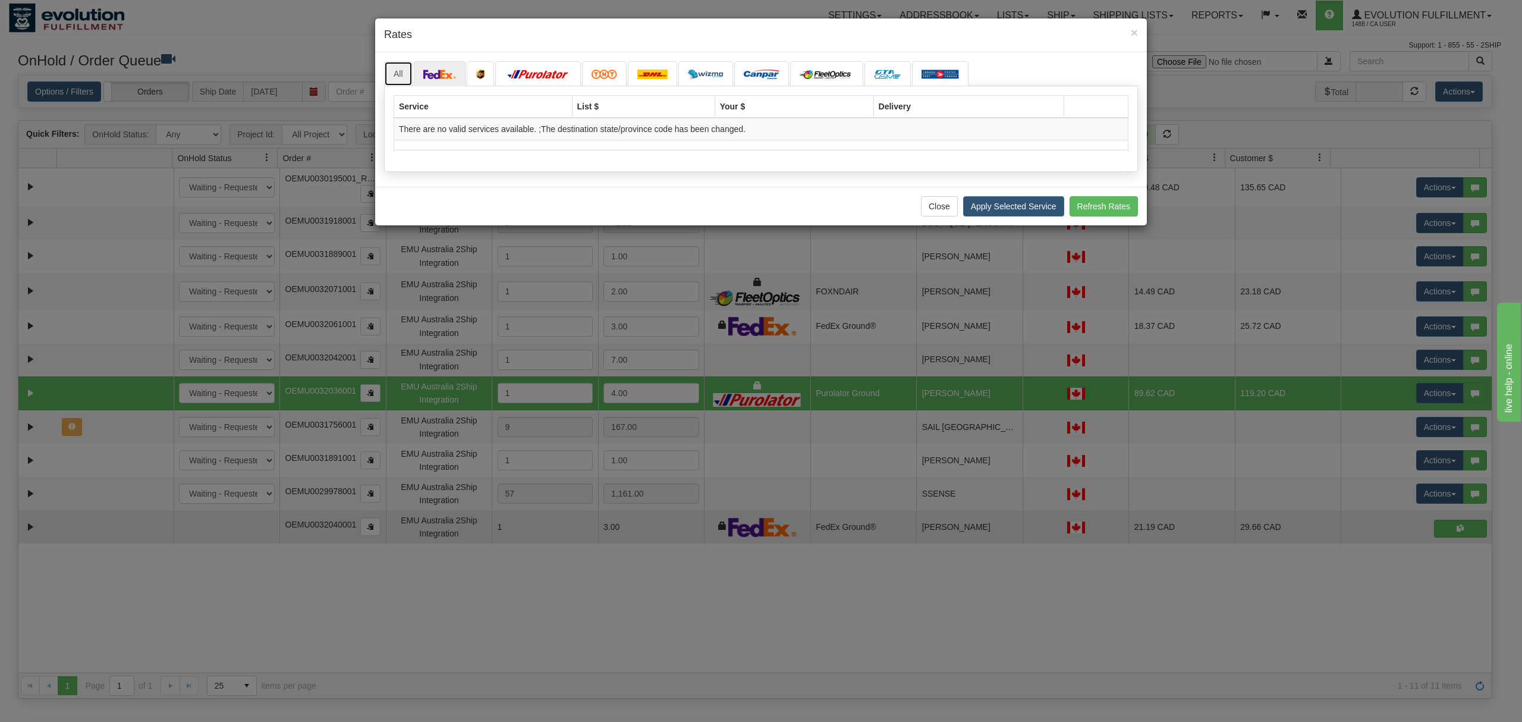
click at [403, 70] on link "All" at bounding box center [398, 73] width 29 height 25
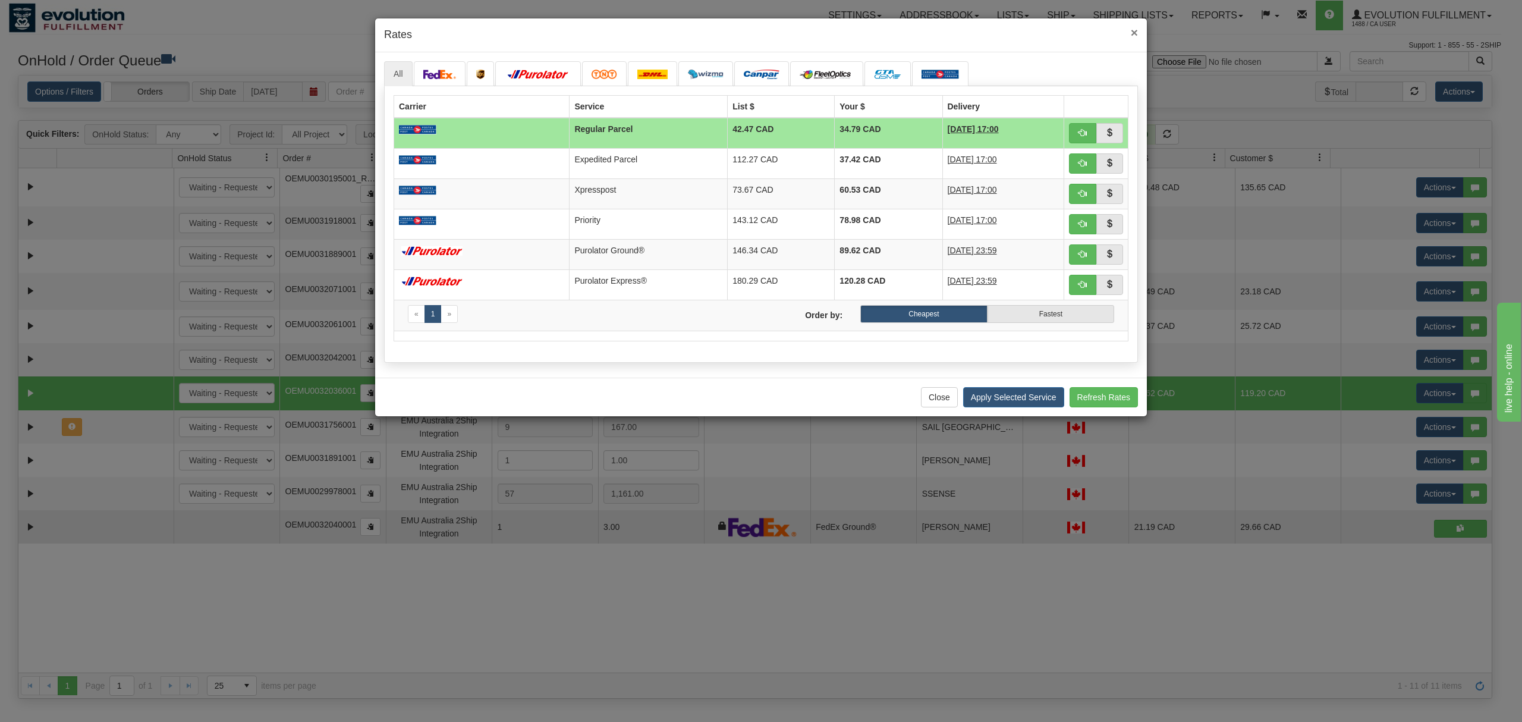
click at [1137, 27] on span "×" at bounding box center [1134, 33] width 7 height 14
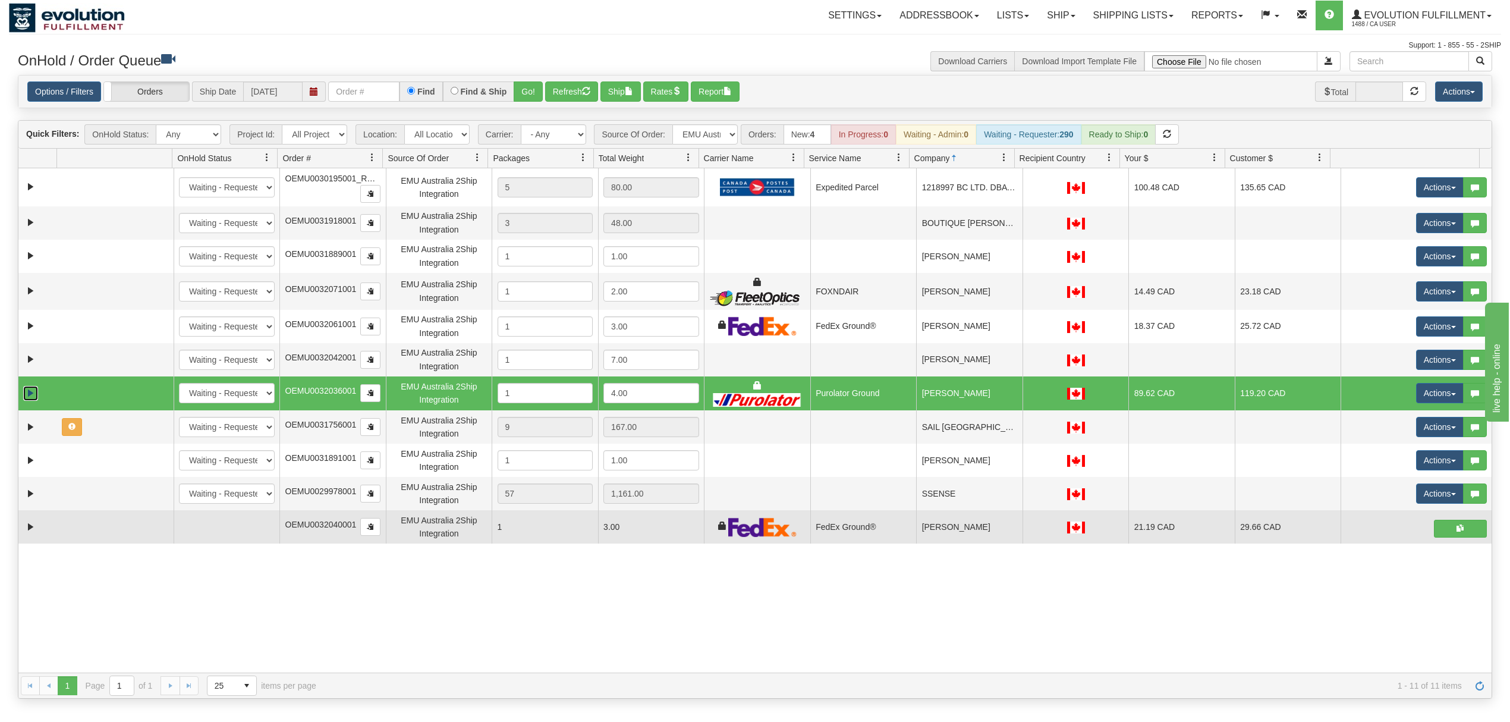
click at [23, 395] on link "Expand" at bounding box center [30, 393] width 15 height 15
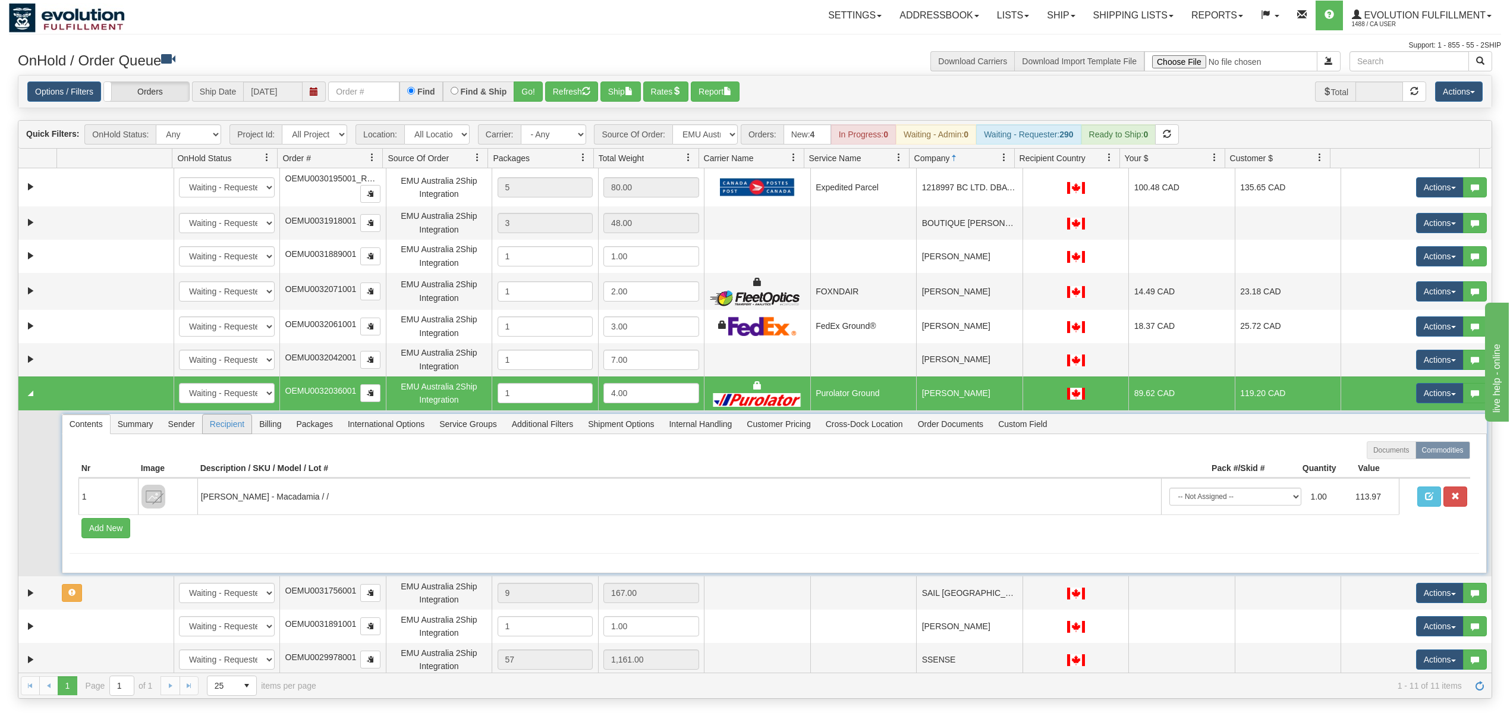
click at [229, 425] on span "Recipient" at bounding box center [227, 423] width 49 height 19
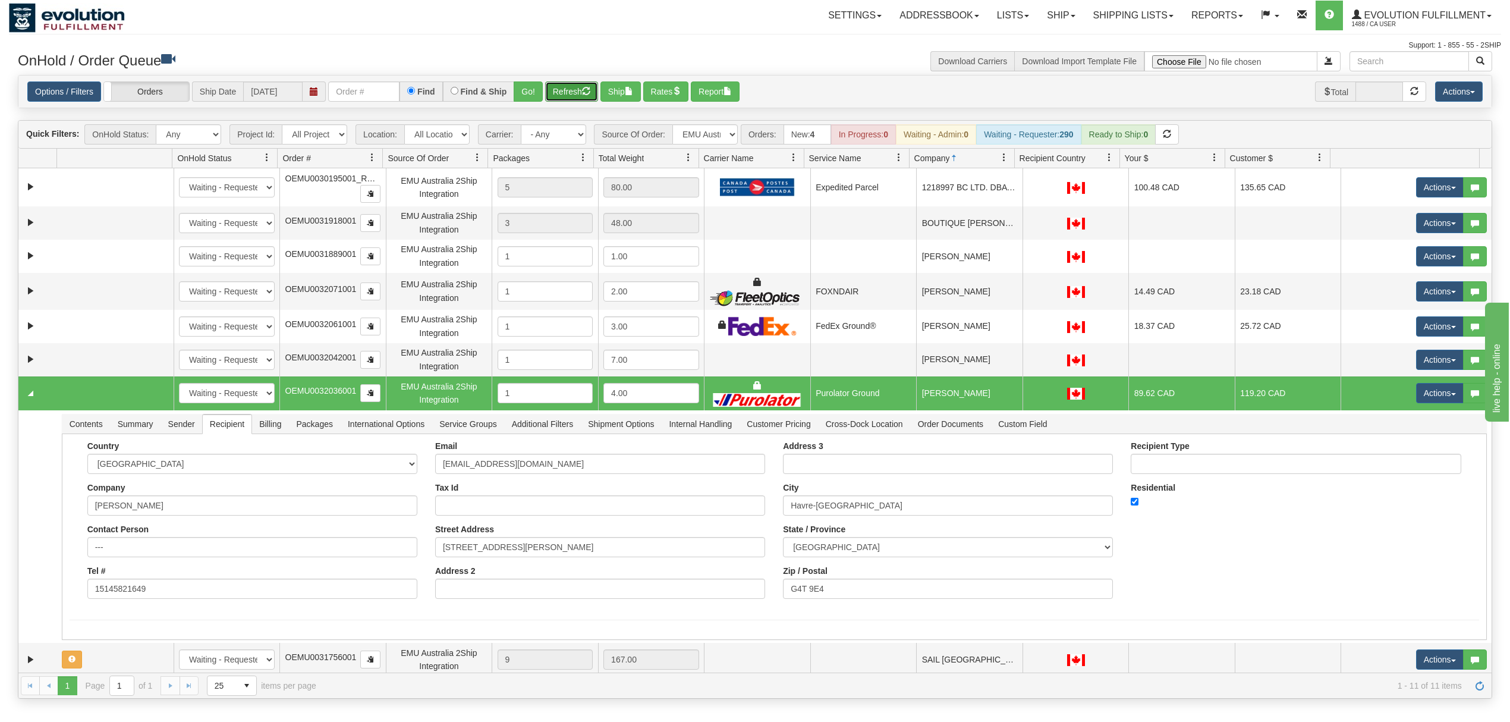
click at [589, 93] on span "button" at bounding box center [586, 91] width 8 height 8
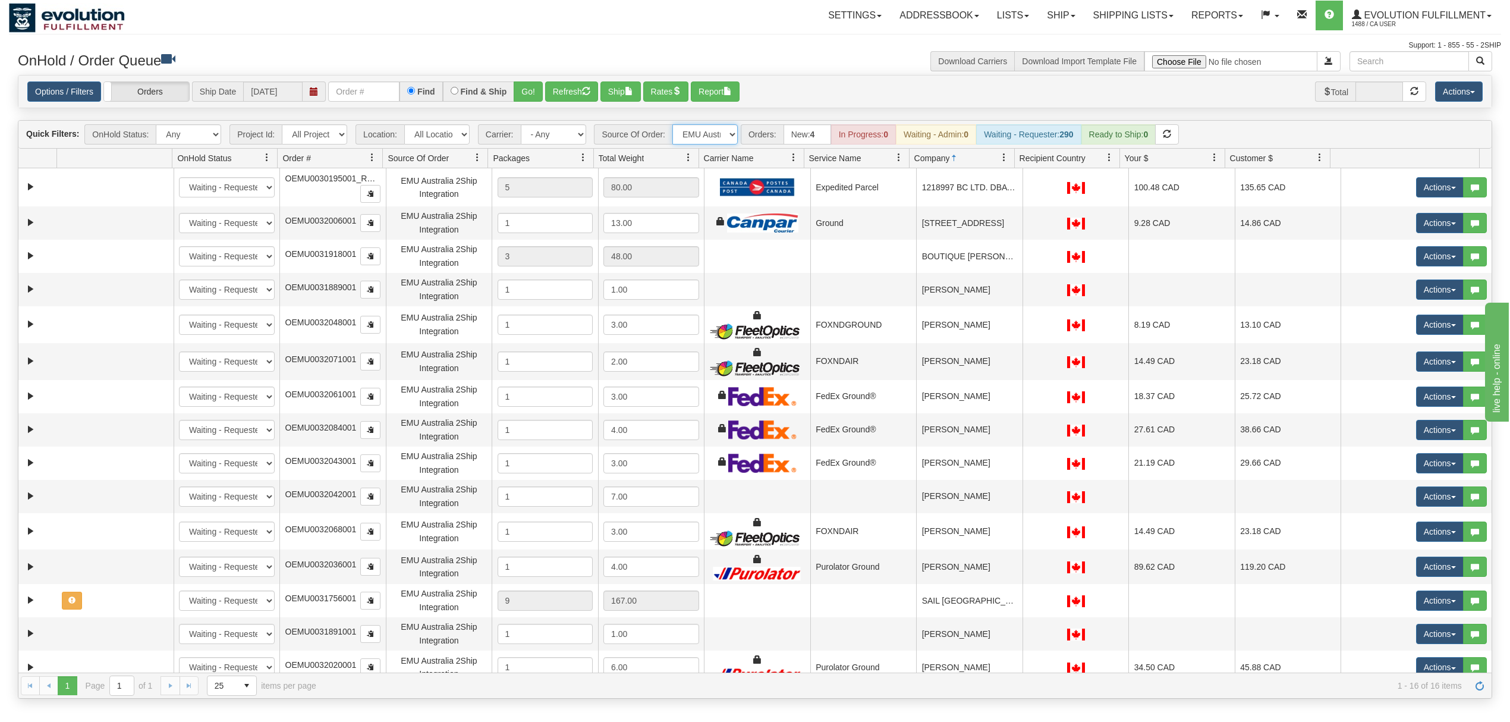
click at [728, 140] on select "All Sources AirBlaster 2Ship Integration Ambler Apparel 2Ship Integration BC [M…" at bounding box center [705, 134] width 65 height 20
select select "Tofino Towels 2Ship"
click at [674, 125] on select "All Sources AirBlaster 2Ship Integration Ambler Apparel 2Ship Integration BC [M…" at bounding box center [705, 134] width 65 height 20
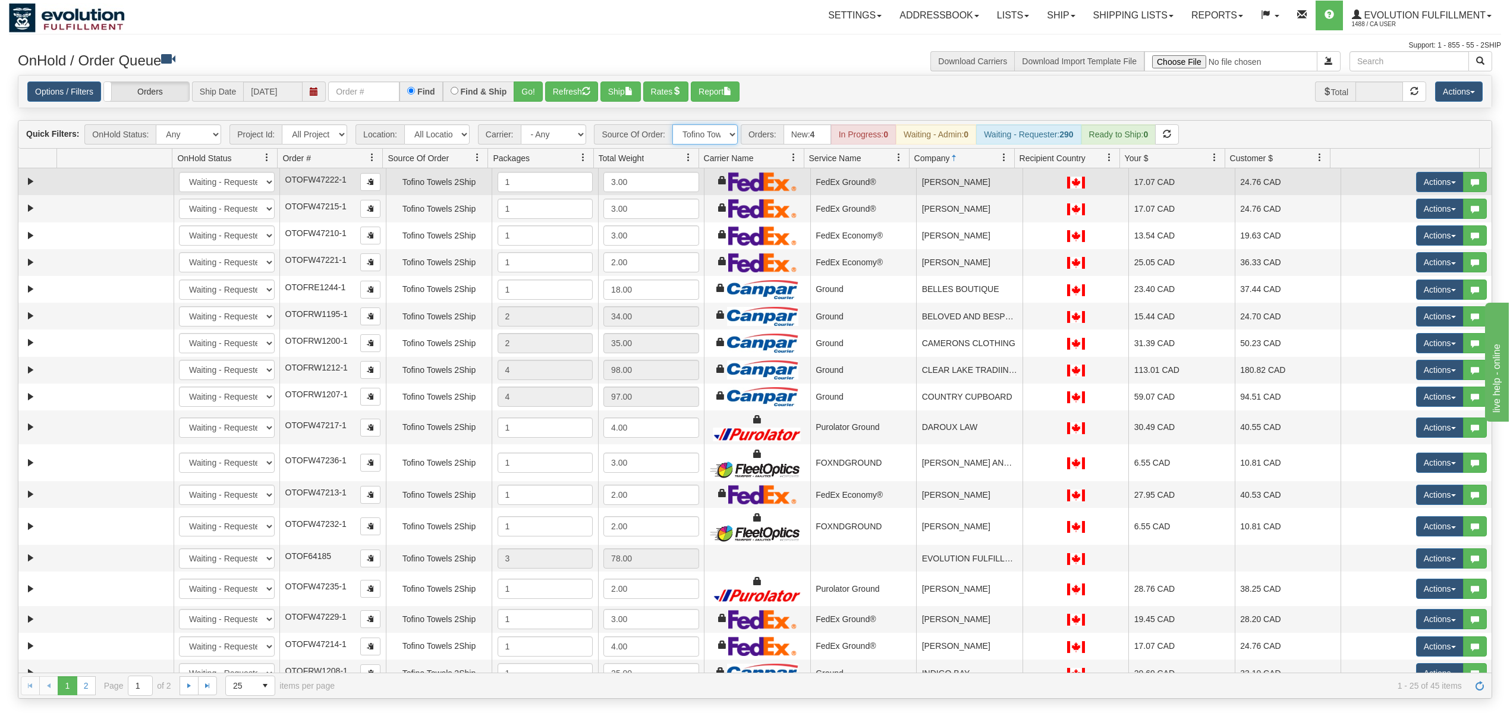
click at [973, 181] on td "ALIX MURAI" at bounding box center [969, 181] width 106 height 27
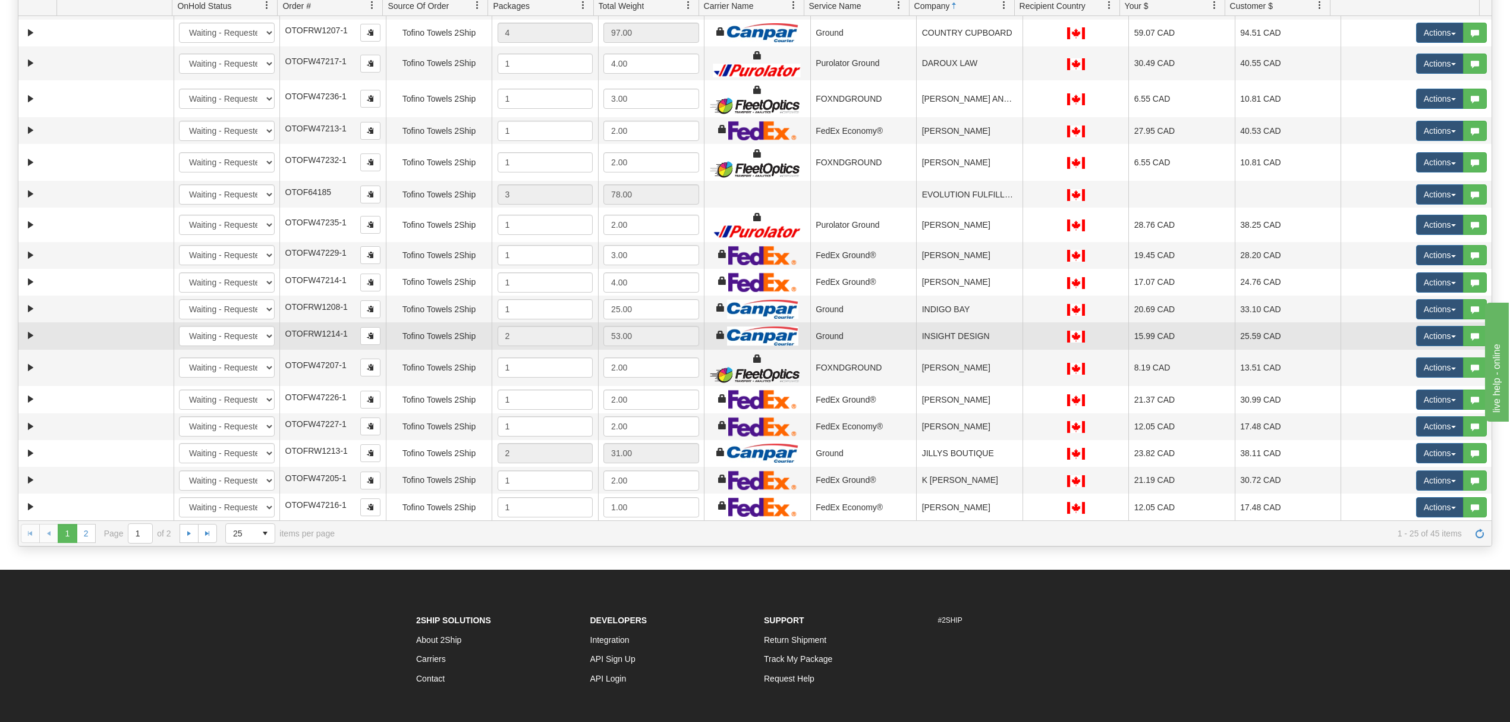
scroll to position [158, 0]
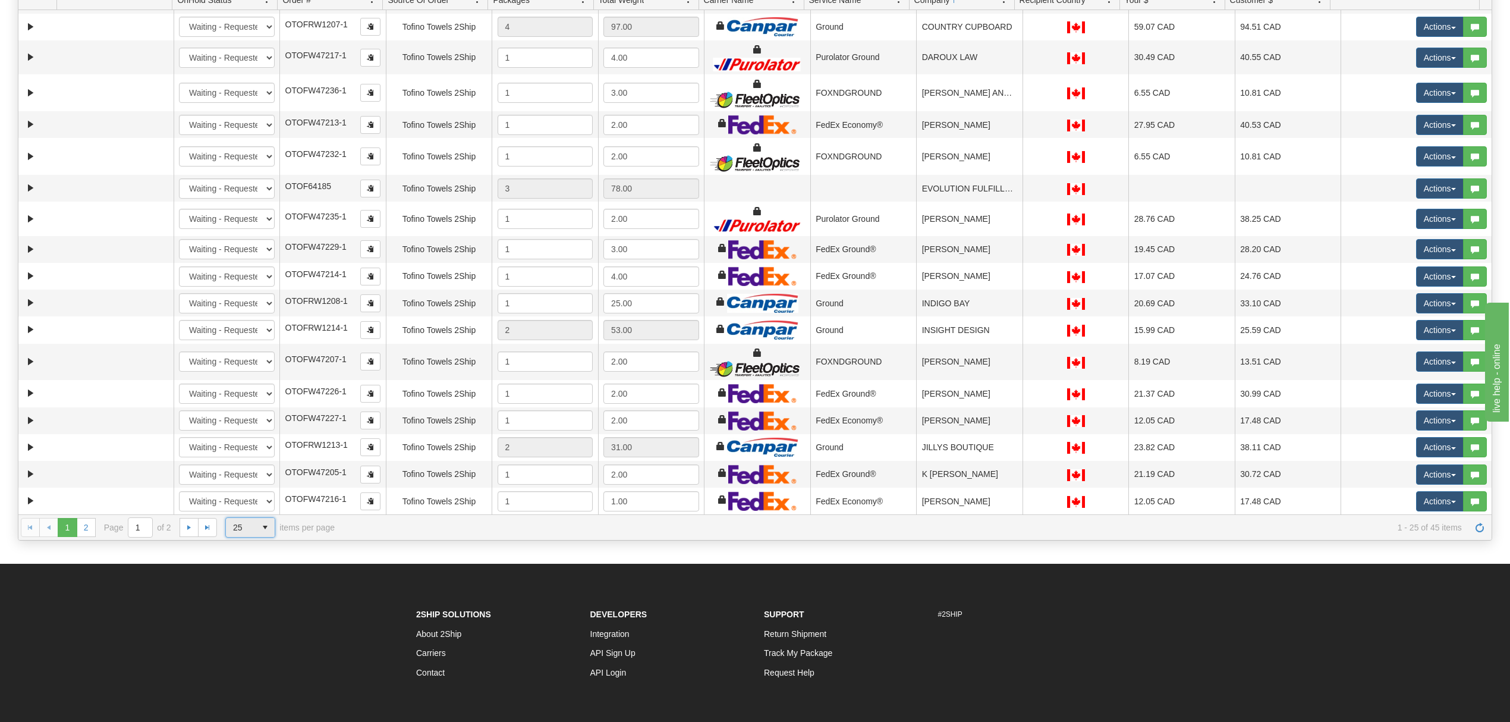
click at [260, 531] on span "select" at bounding box center [265, 527] width 19 height 19
click at [254, 596] on li "100" at bounding box center [250, 599] width 49 height 17
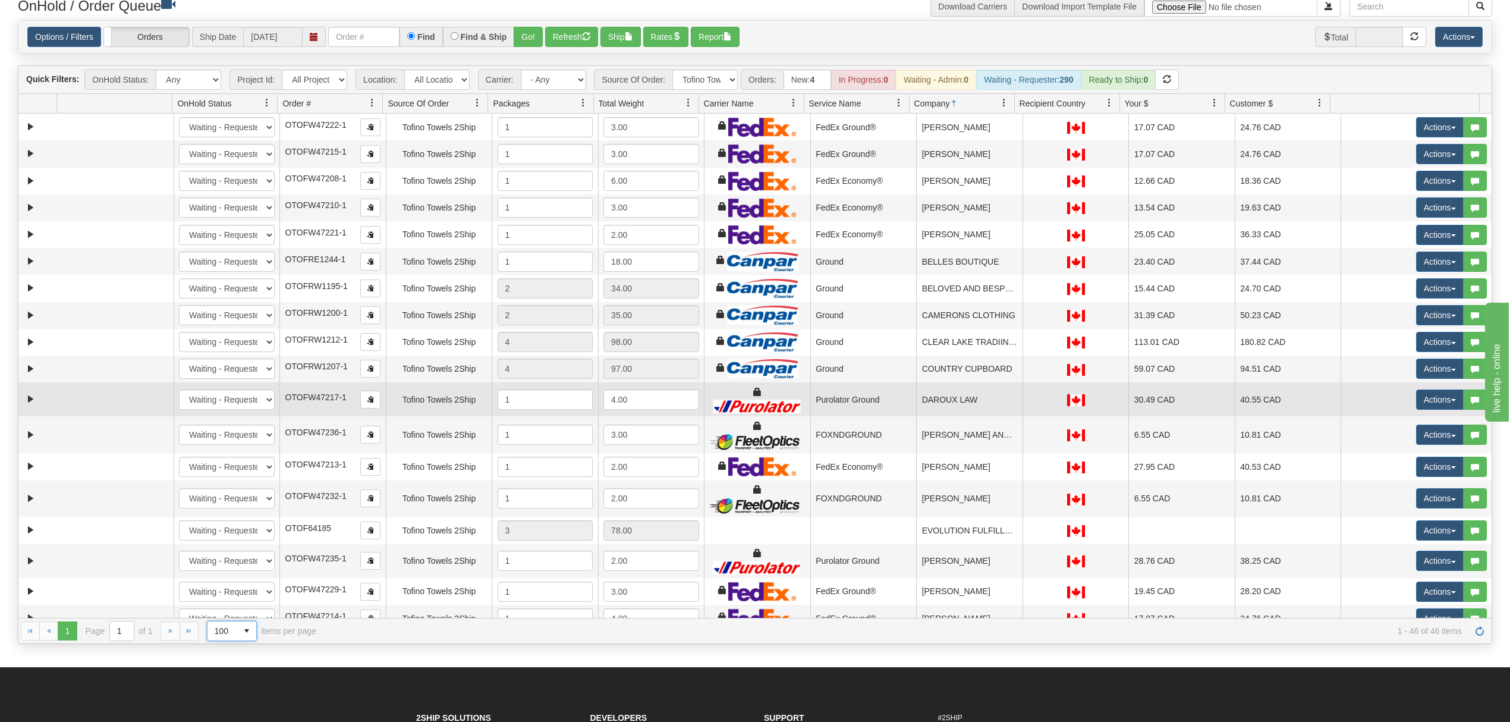
scroll to position [0, 0]
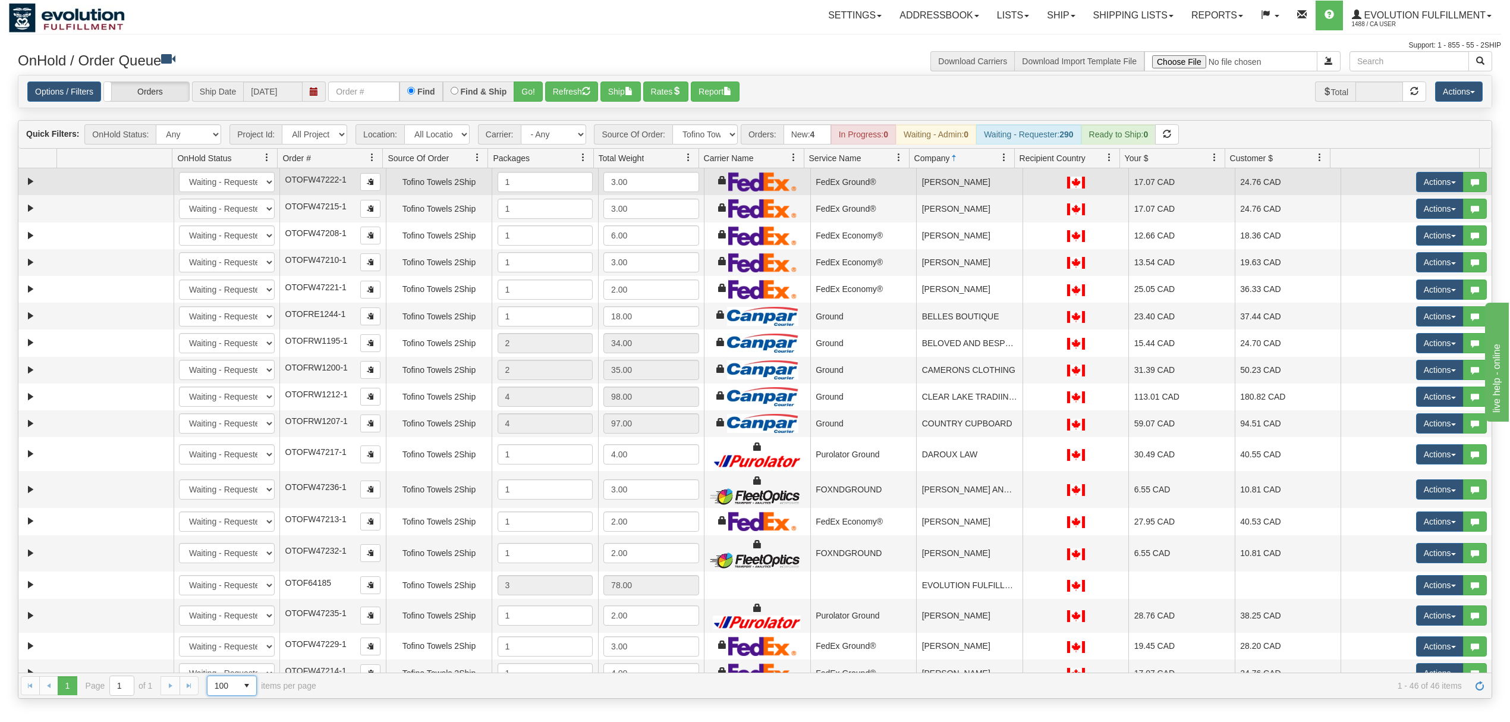
click at [1003, 189] on td "ALIX MURAI" at bounding box center [969, 181] width 106 height 27
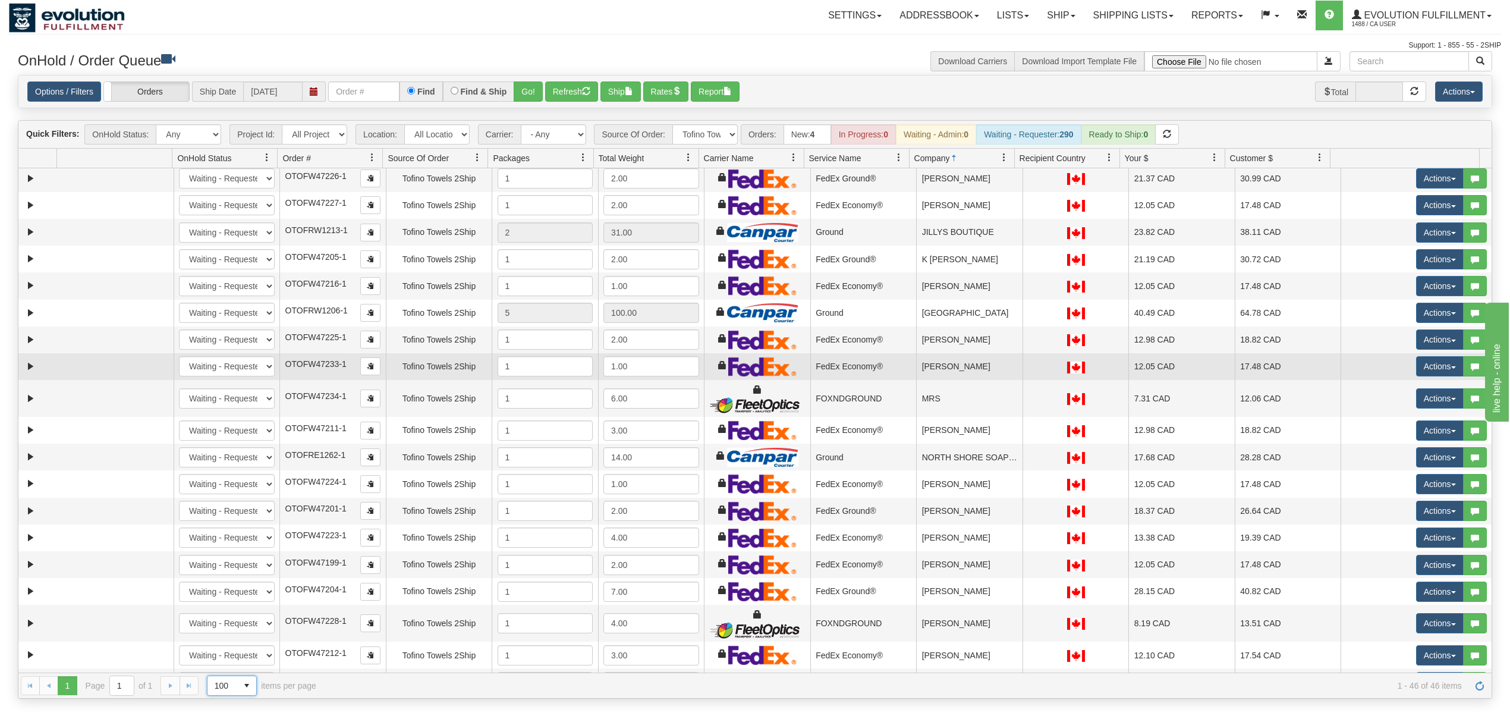
scroll to position [634, 0]
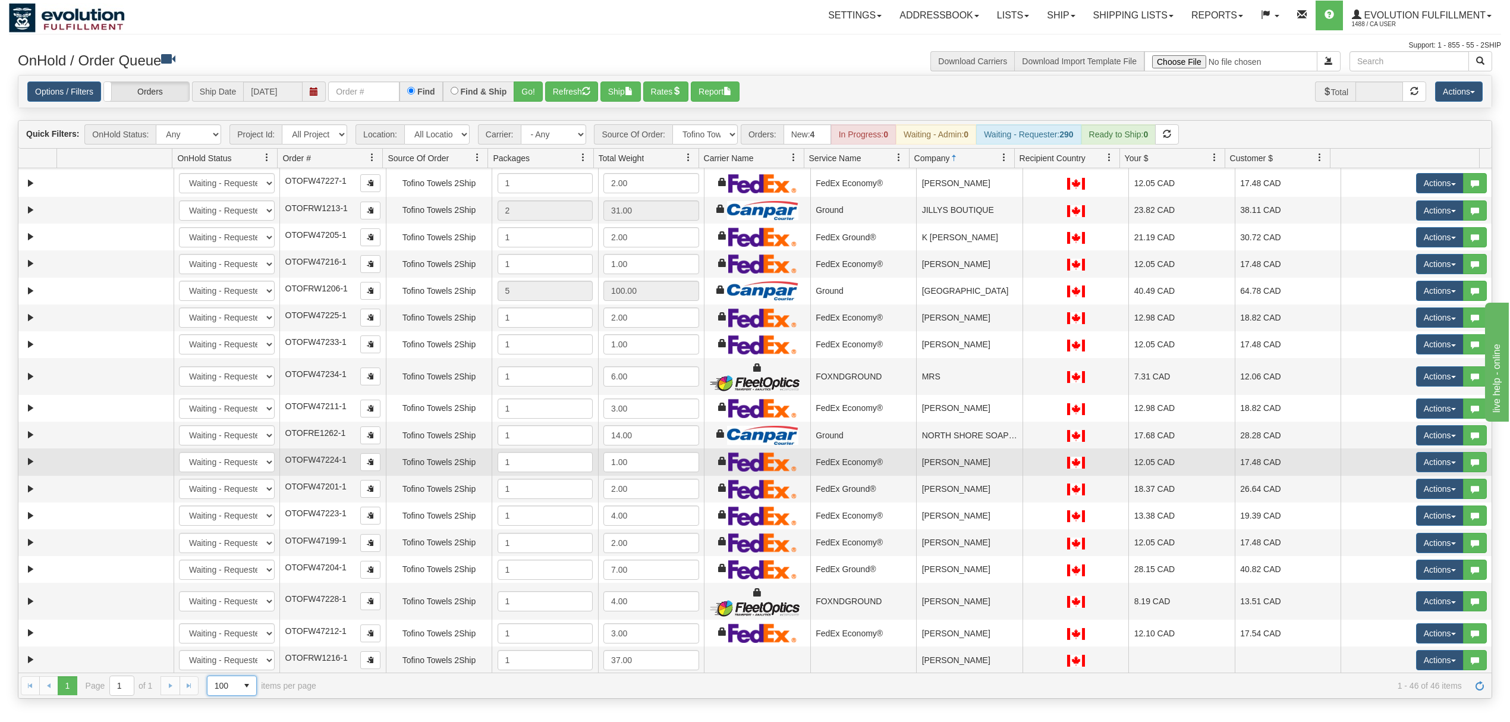
click at [948, 472] on td "OLGA SKARINA" at bounding box center [969, 461] width 106 height 27
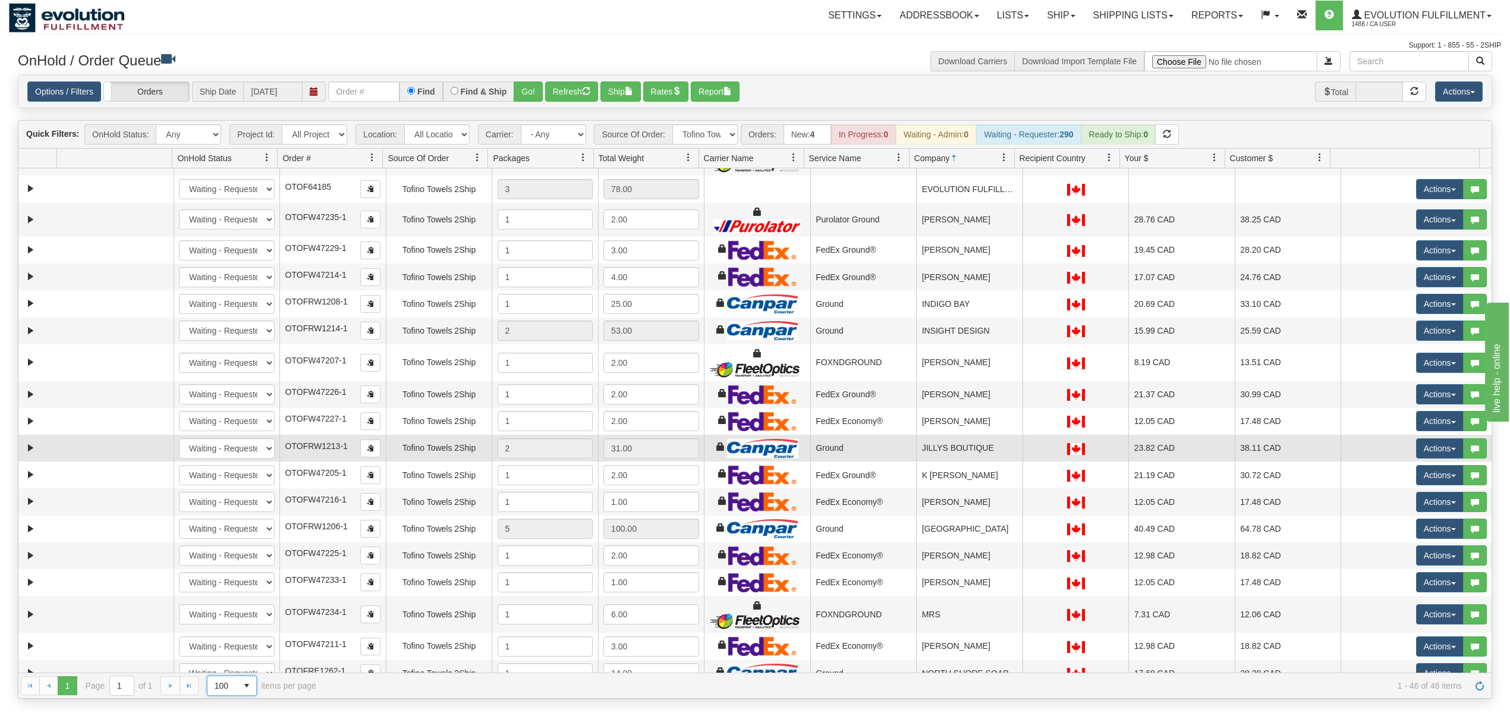
scroll to position [555, 0]
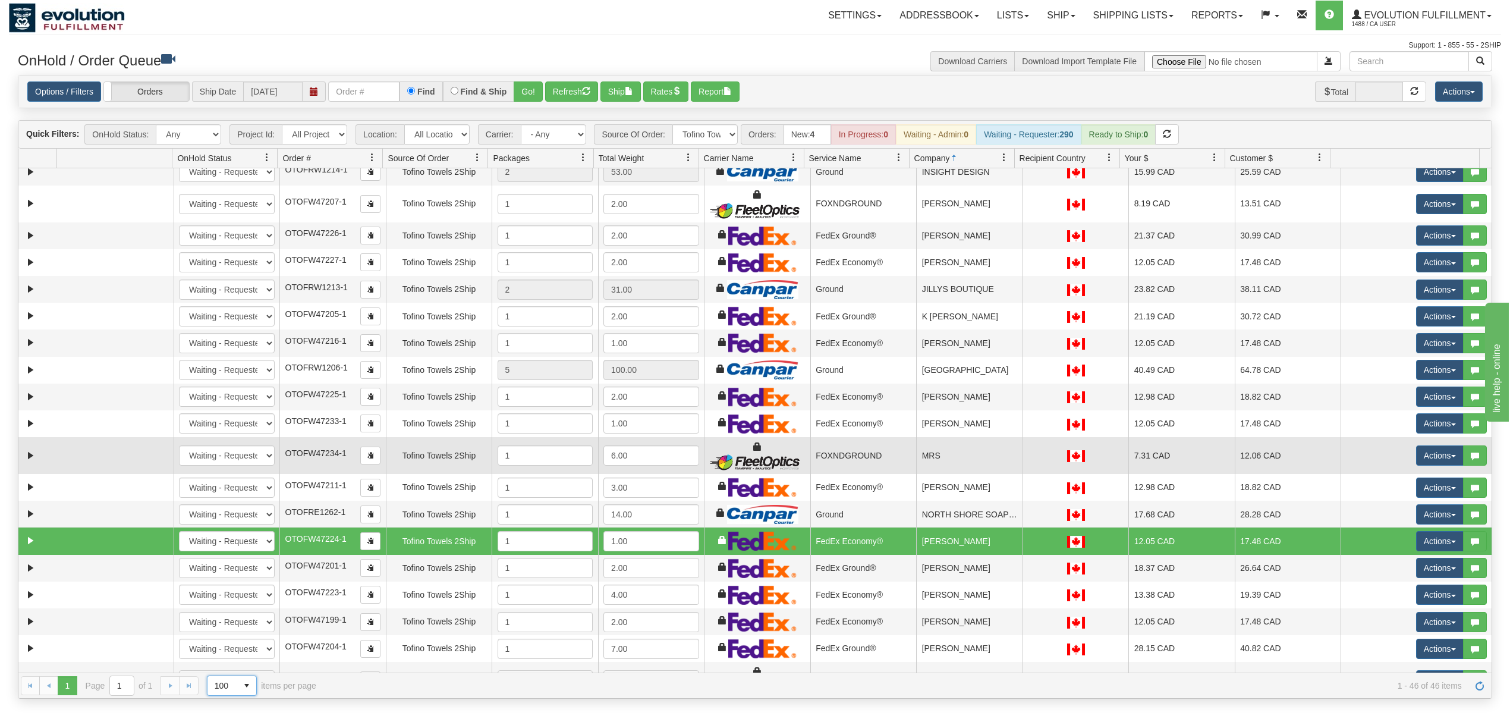
click at [973, 472] on td "MRS" at bounding box center [969, 455] width 106 height 37
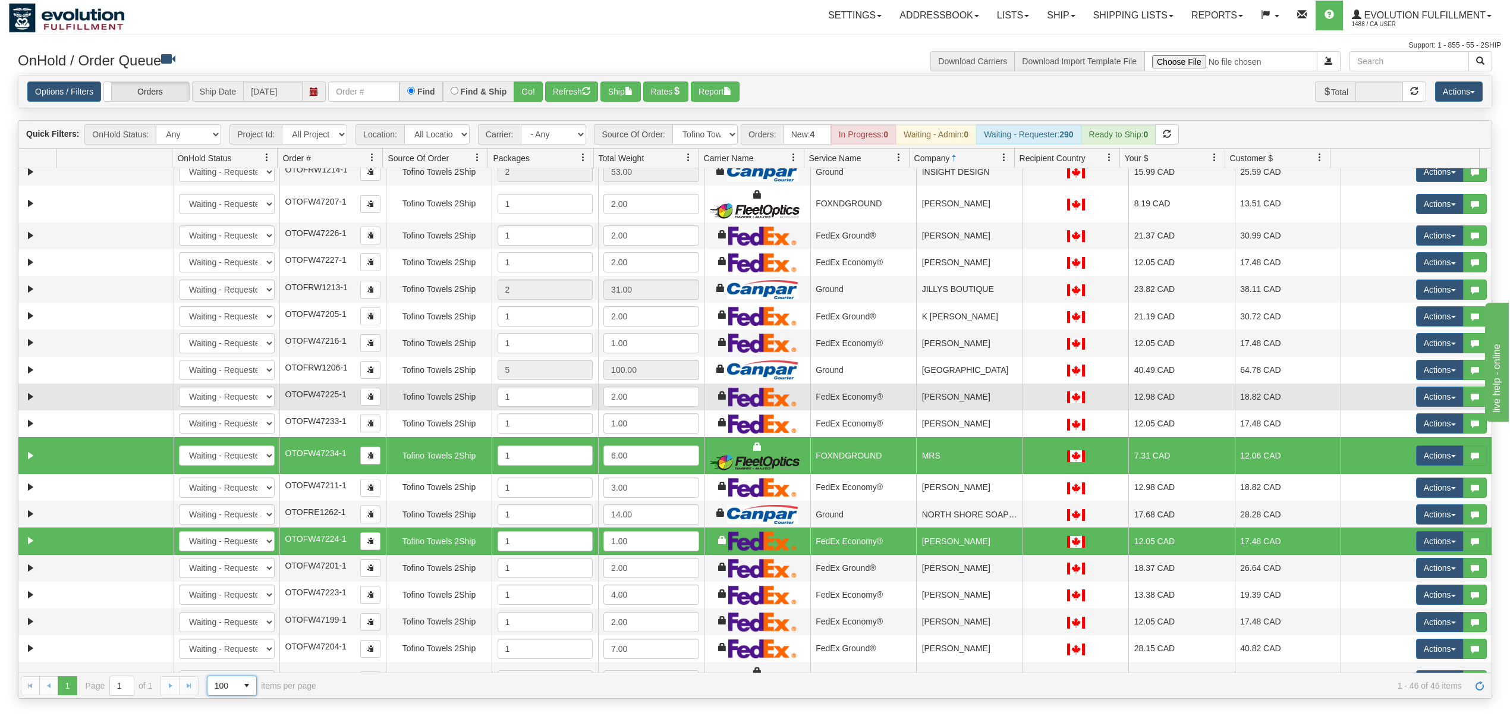
click at [962, 403] on td "MARILYN KOLBUC" at bounding box center [969, 397] width 106 height 27
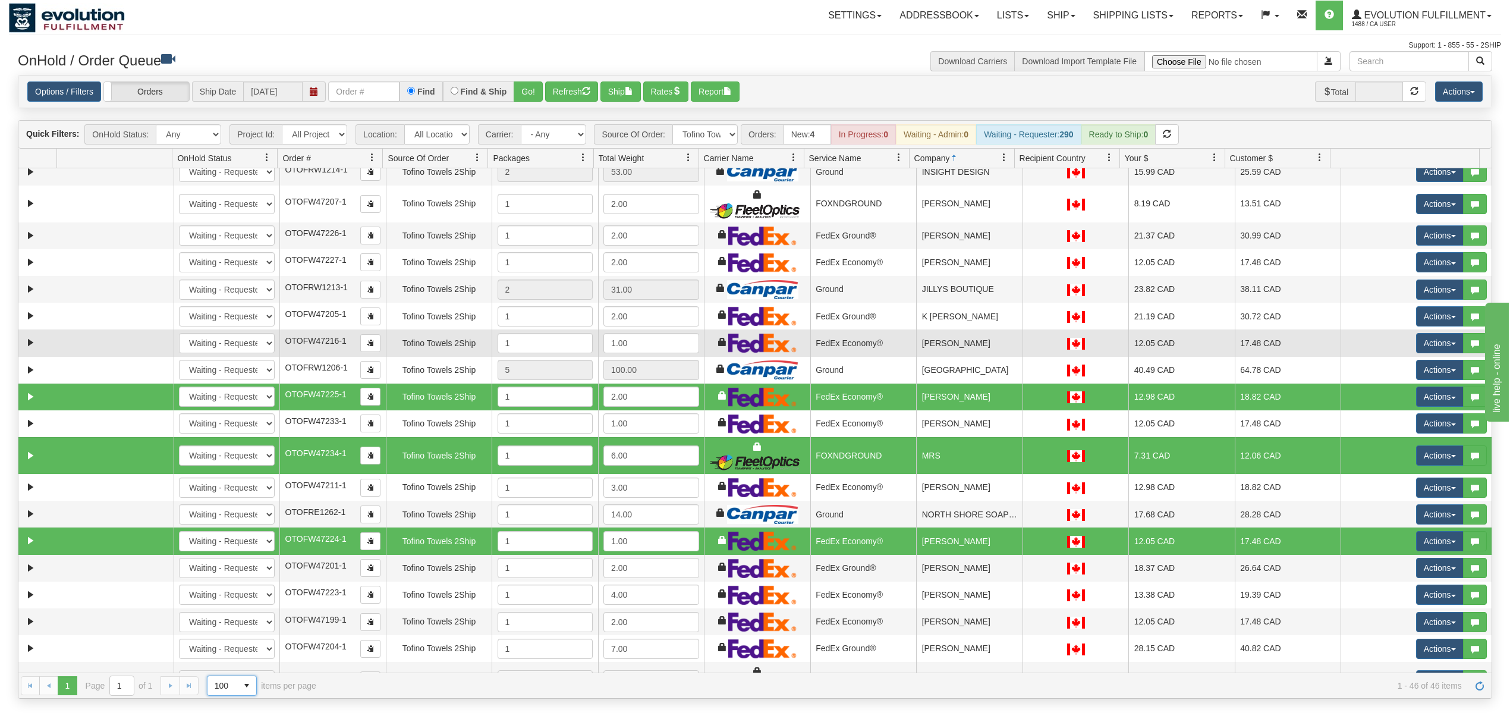
click at [955, 356] on td "LIZA CUNNINGHAM" at bounding box center [969, 342] width 106 height 27
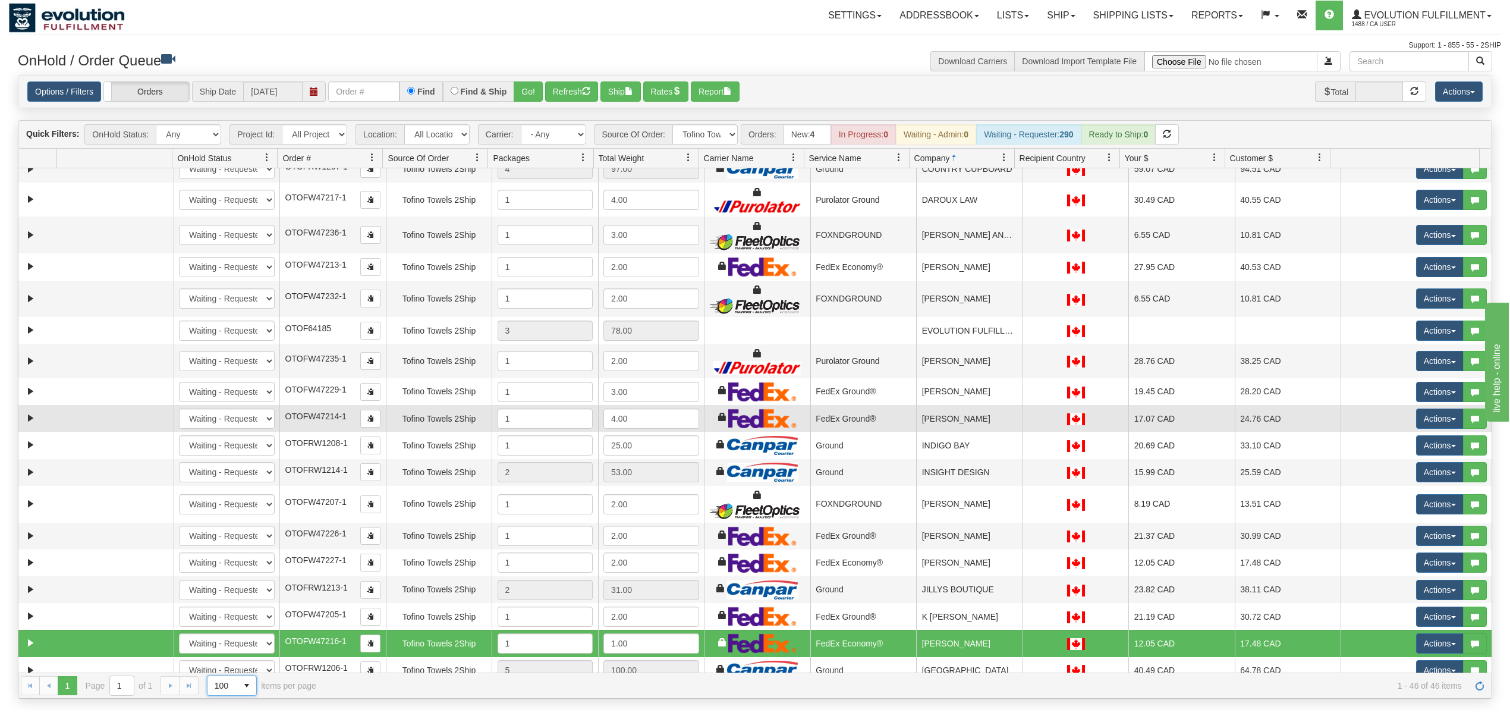
scroll to position [158, 0]
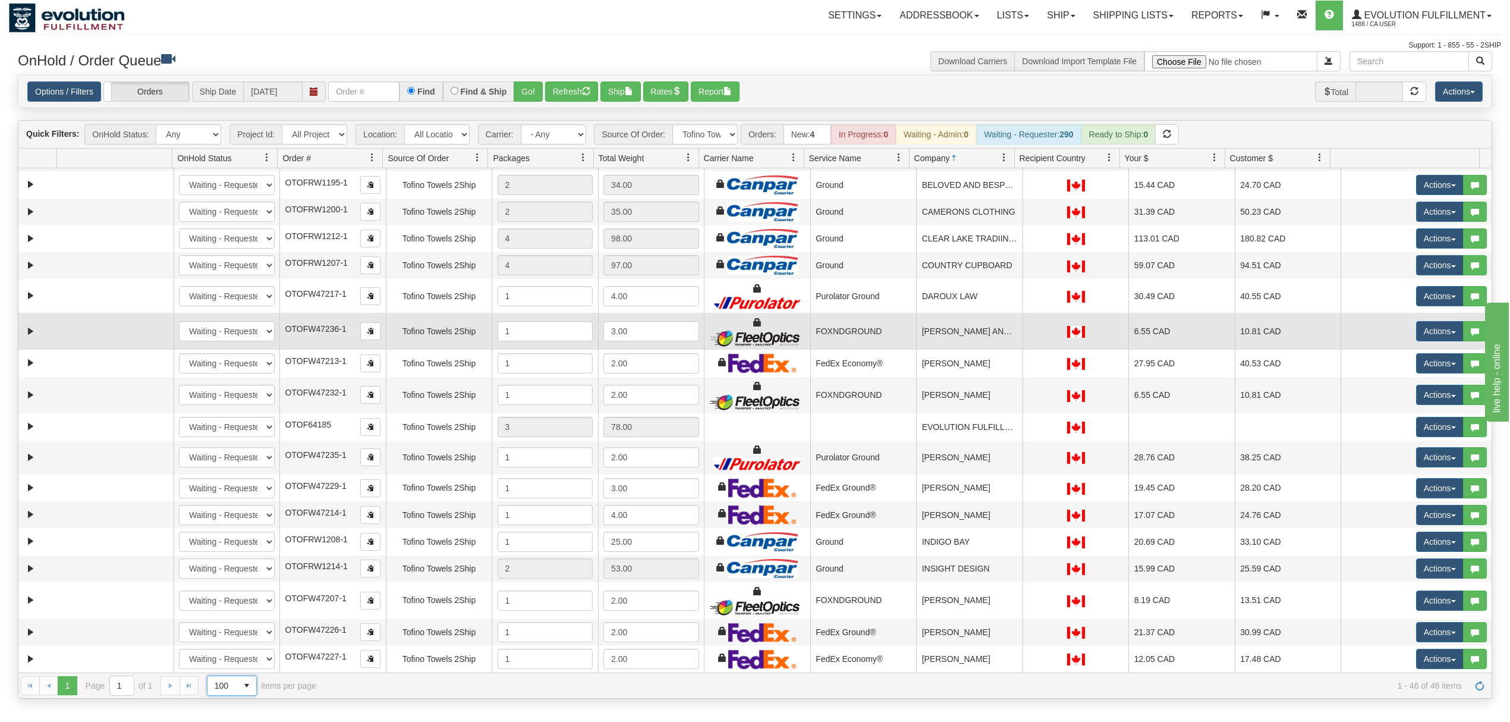
click at [961, 341] on td "DAWSON AND ISABELLE CHURCH" at bounding box center [969, 331] width 106 height 37
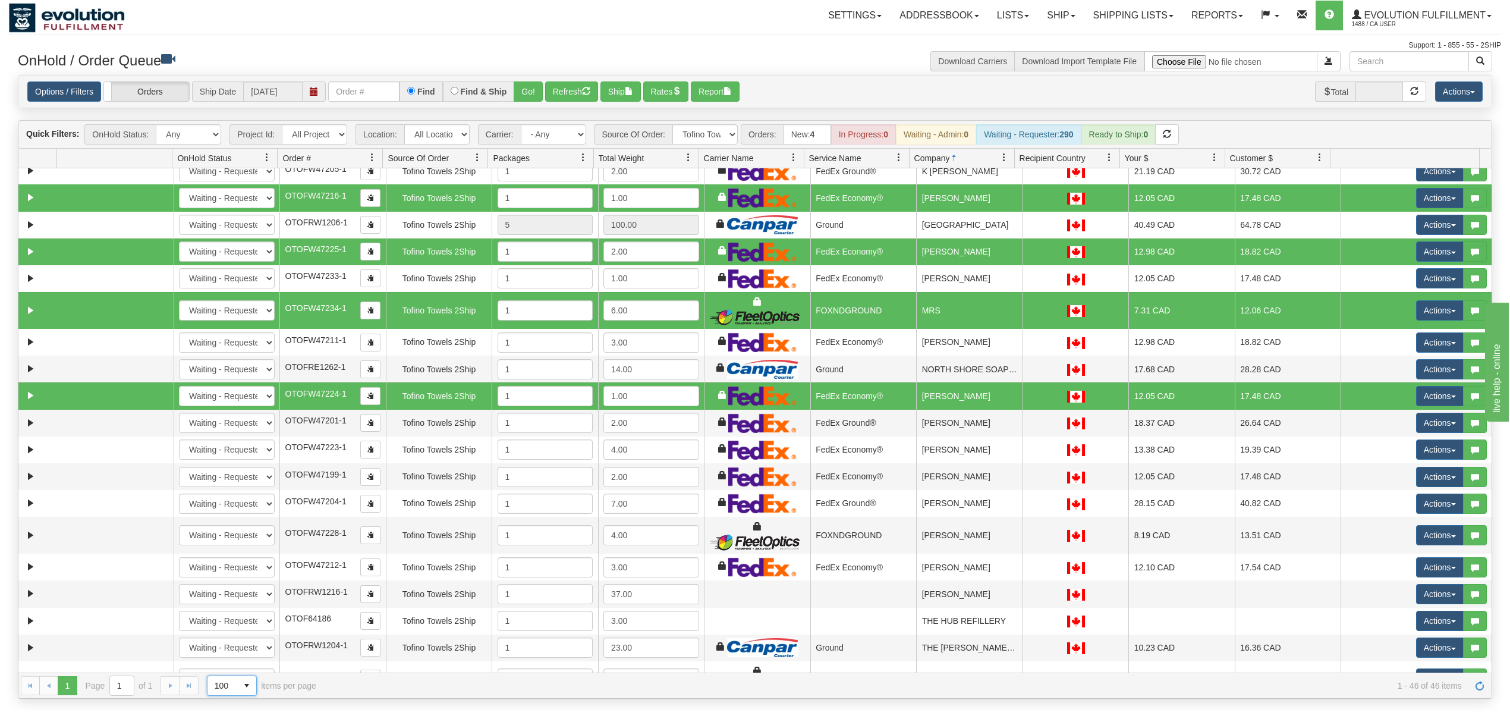
scroll to position [714, 0]
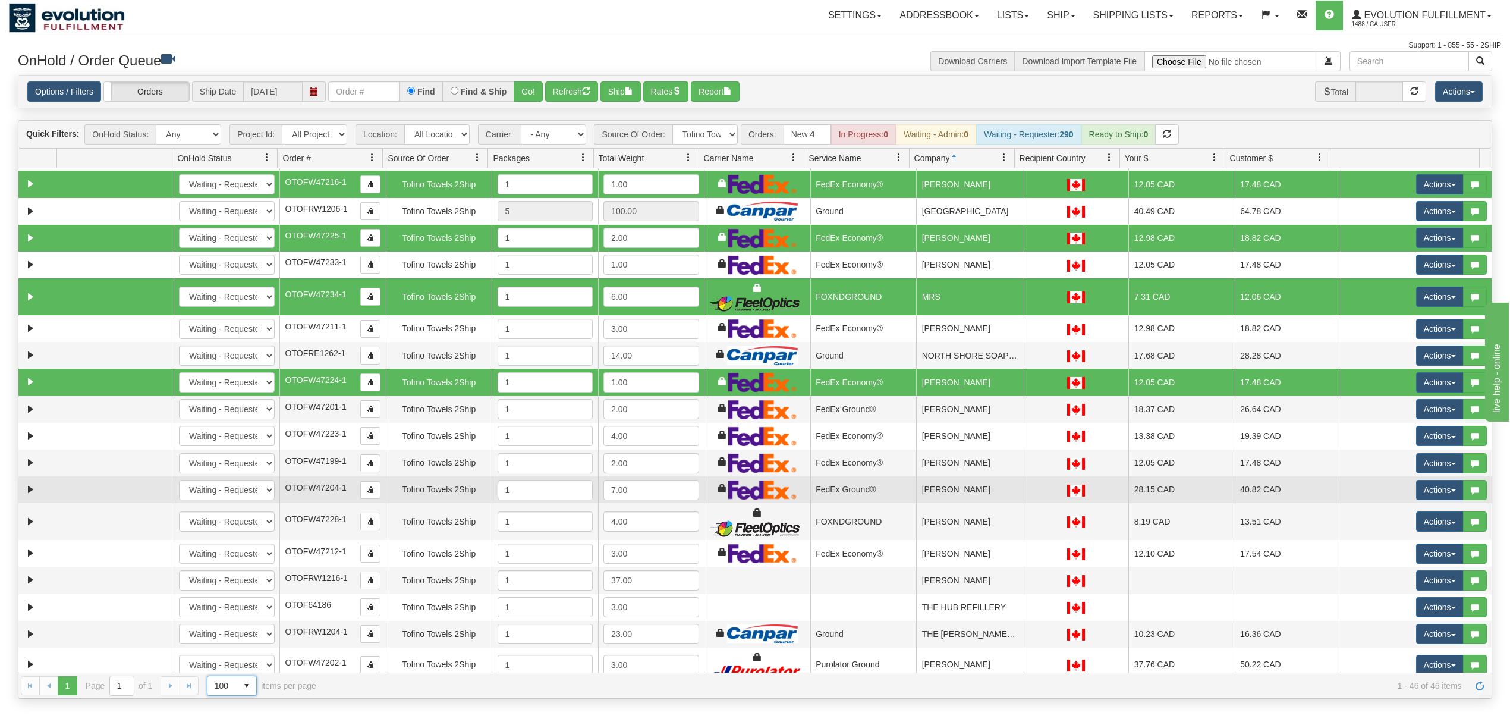
click at [993, 500] on td "SALLY CHIVERS-STOREY" at bounding box center [969, 489] width 106 height 27
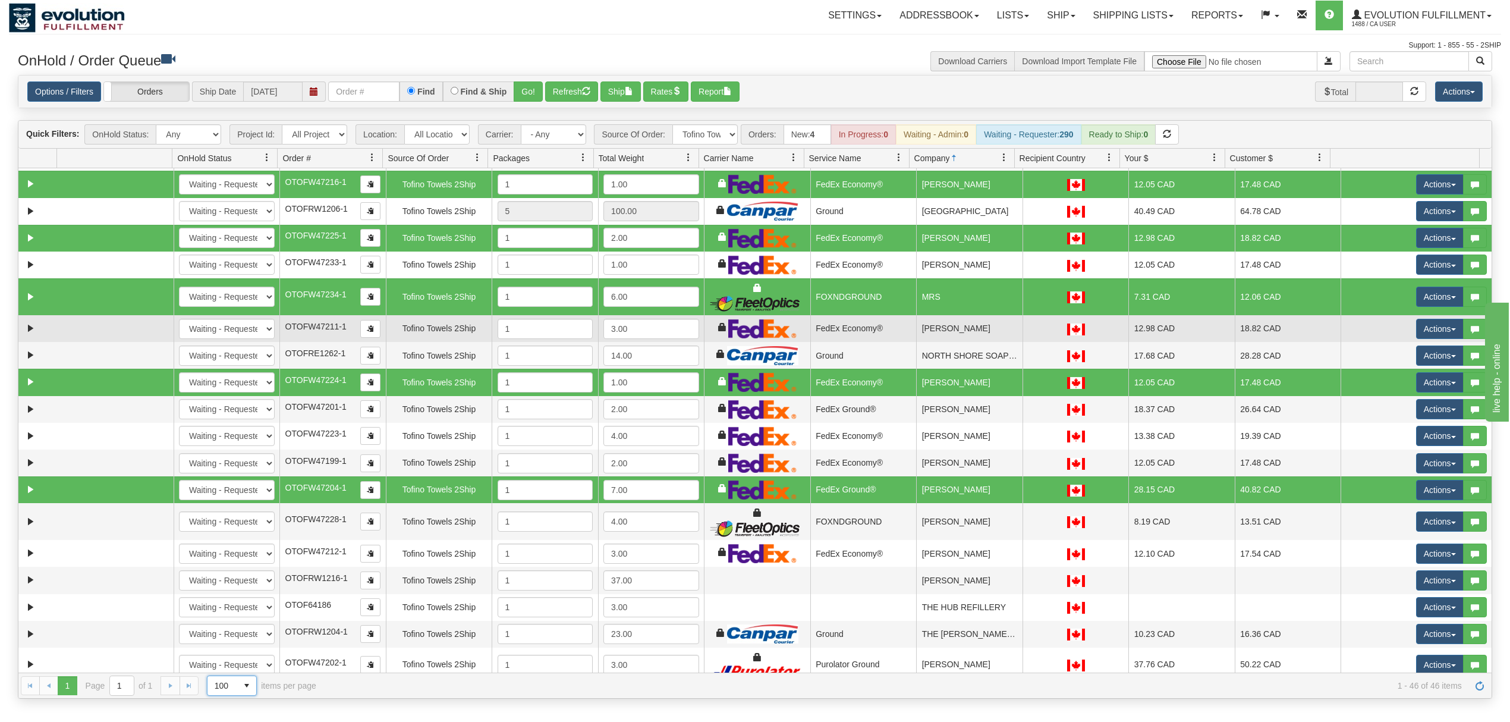
click at [954, 337] on td "NANCY JOYCE" at bounding box center [969, 328] width 106 height 27
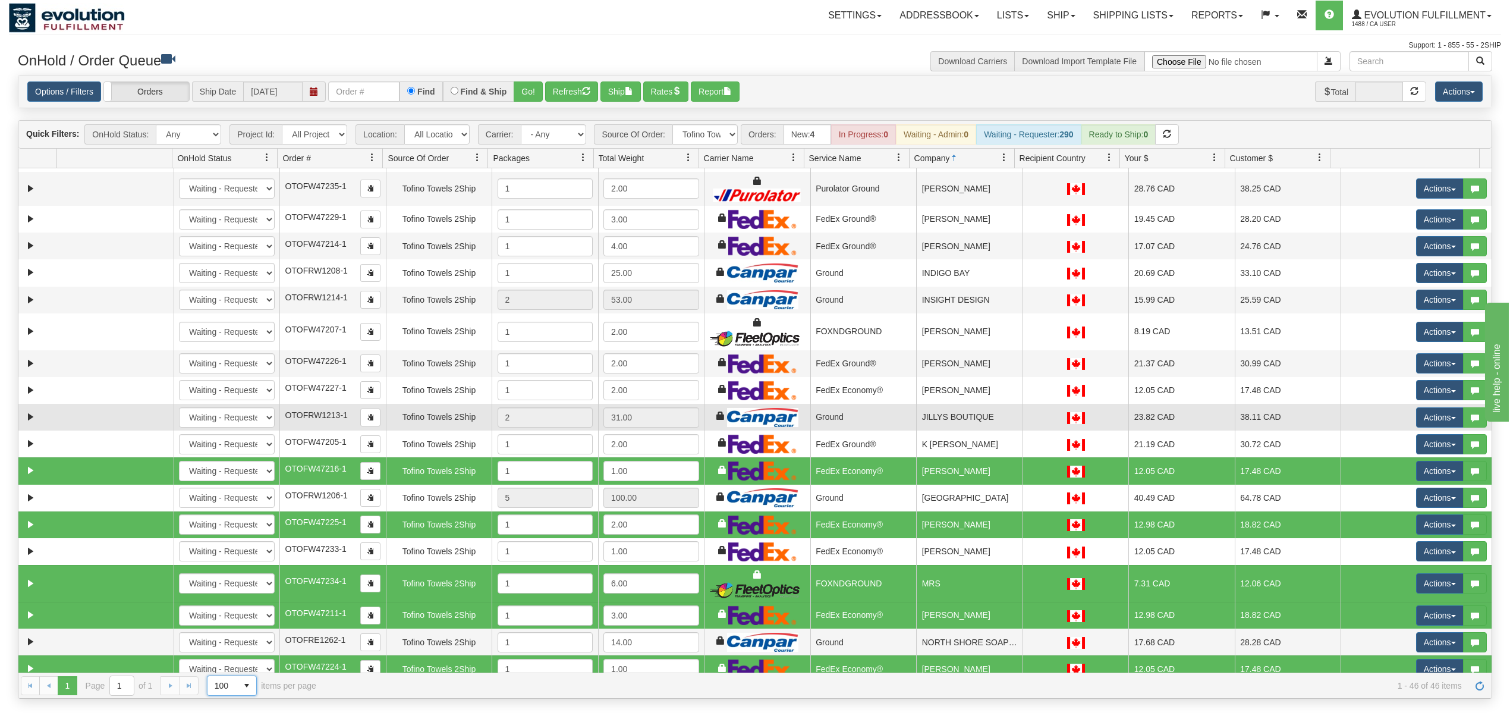
scroll to position [317, 0]
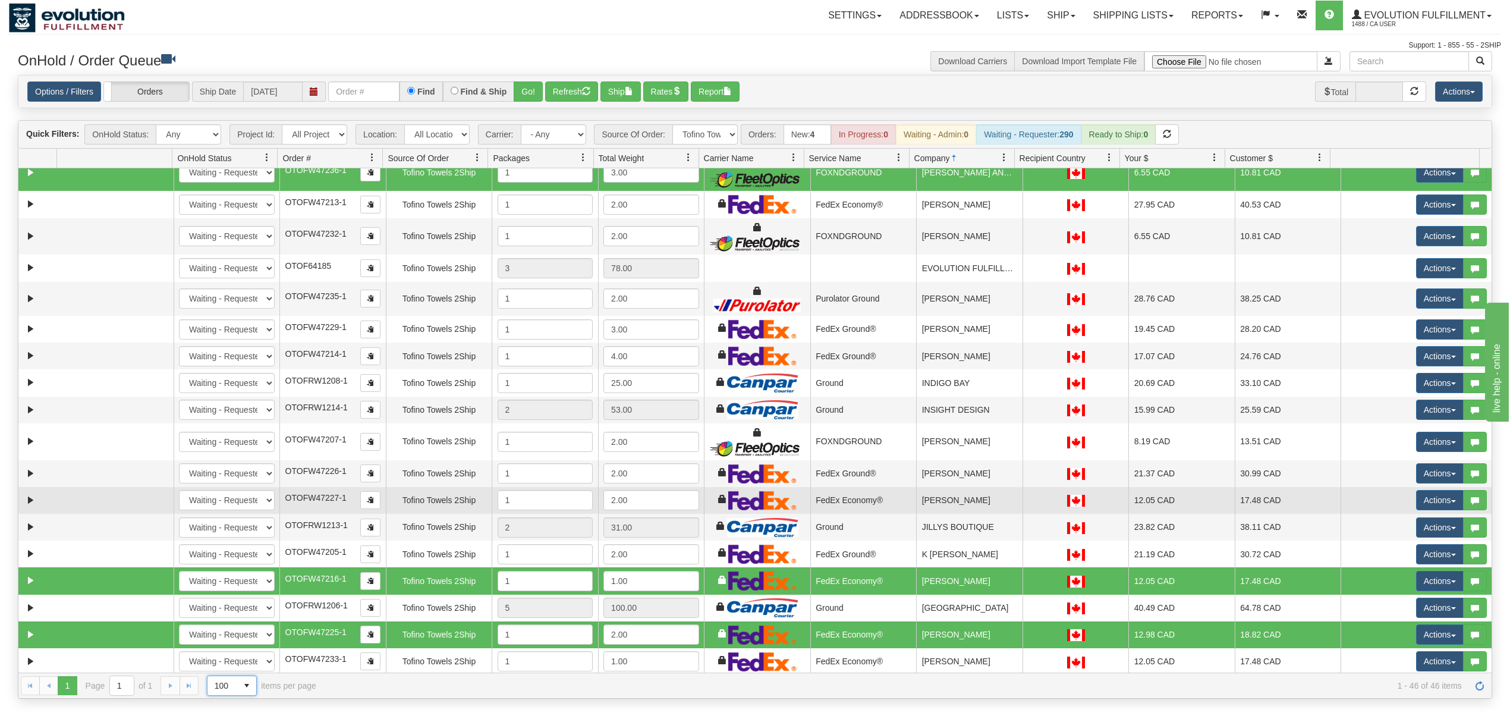
click at [1004, 511] on td "JENNA CARVER" at bounding box center [969, 500] width 106 height 27
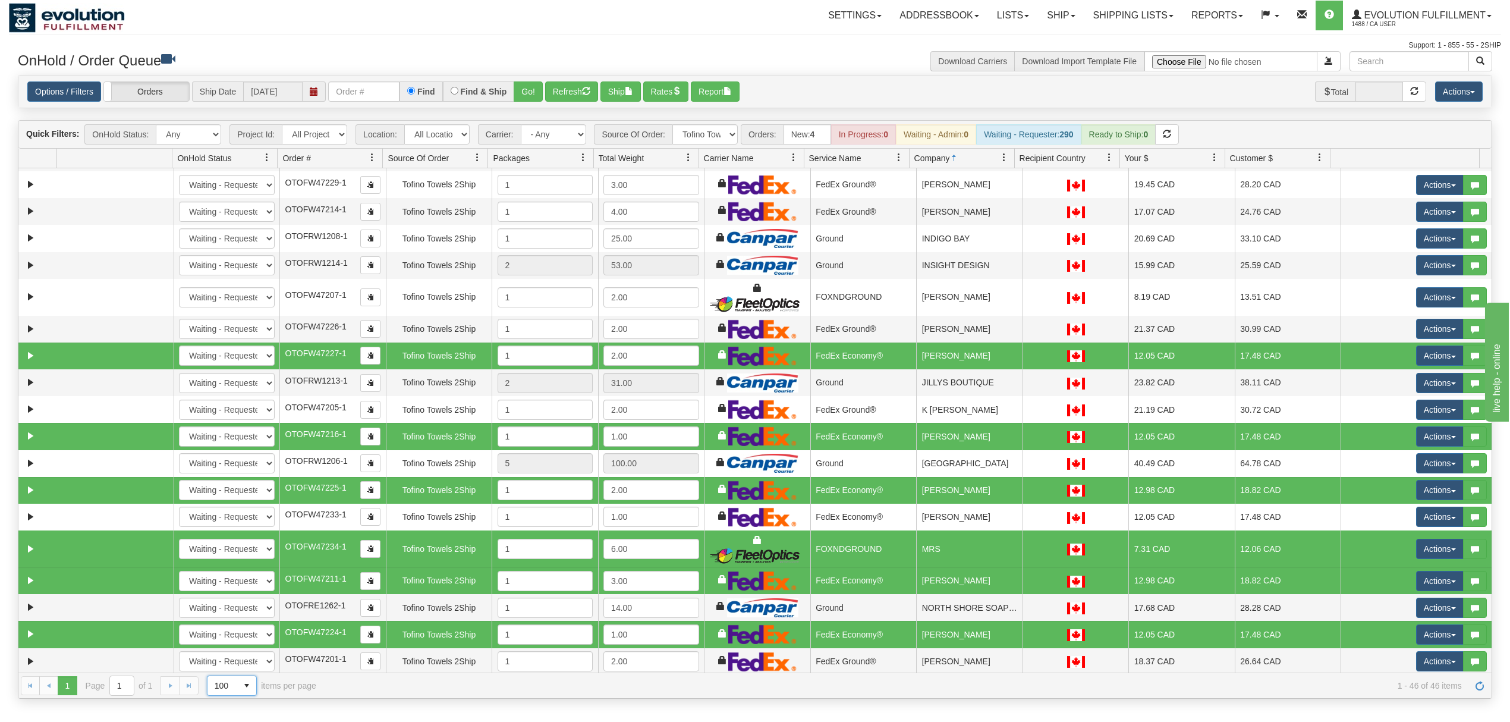
scroll to position [476, 0]
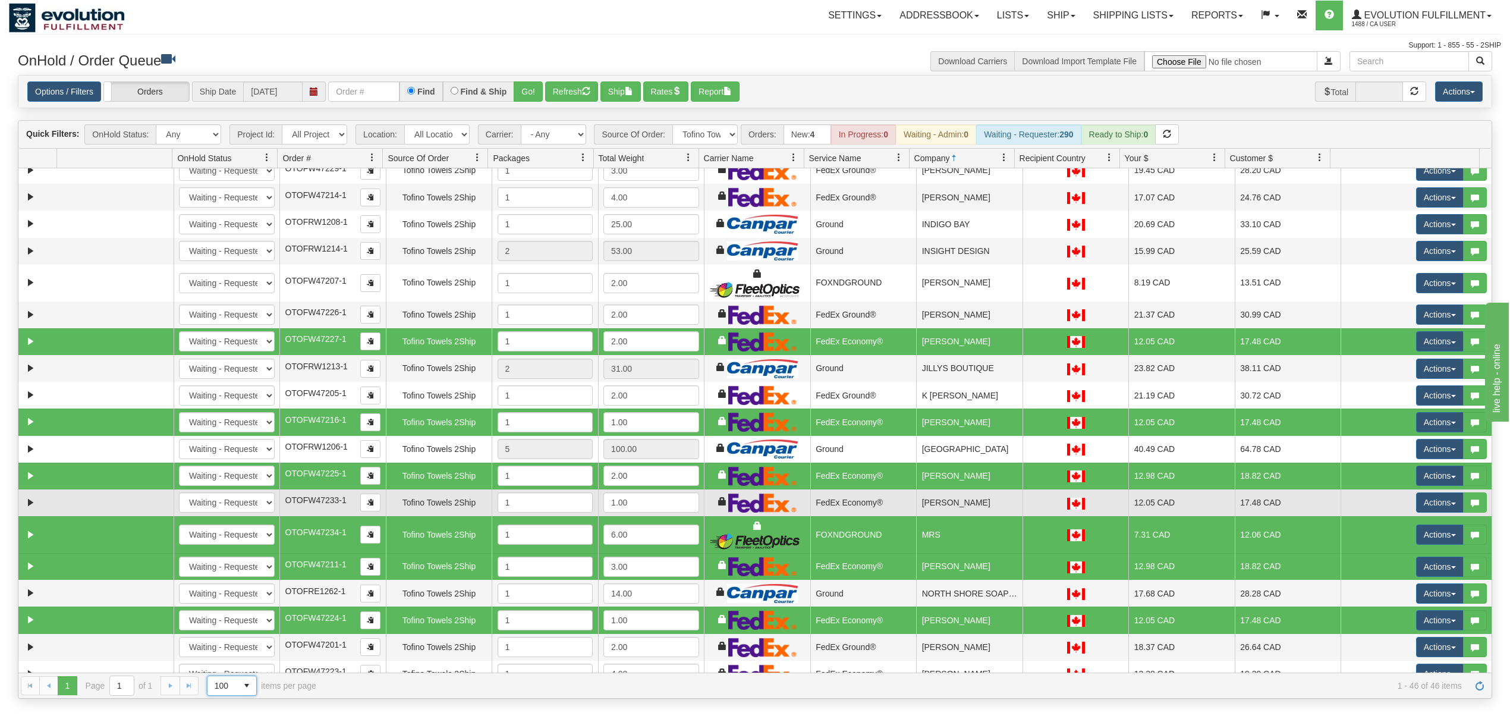
click at [957, 516] on td "MAYA MEDEIROS" at bounding box center [969, 502] width 106 height 27
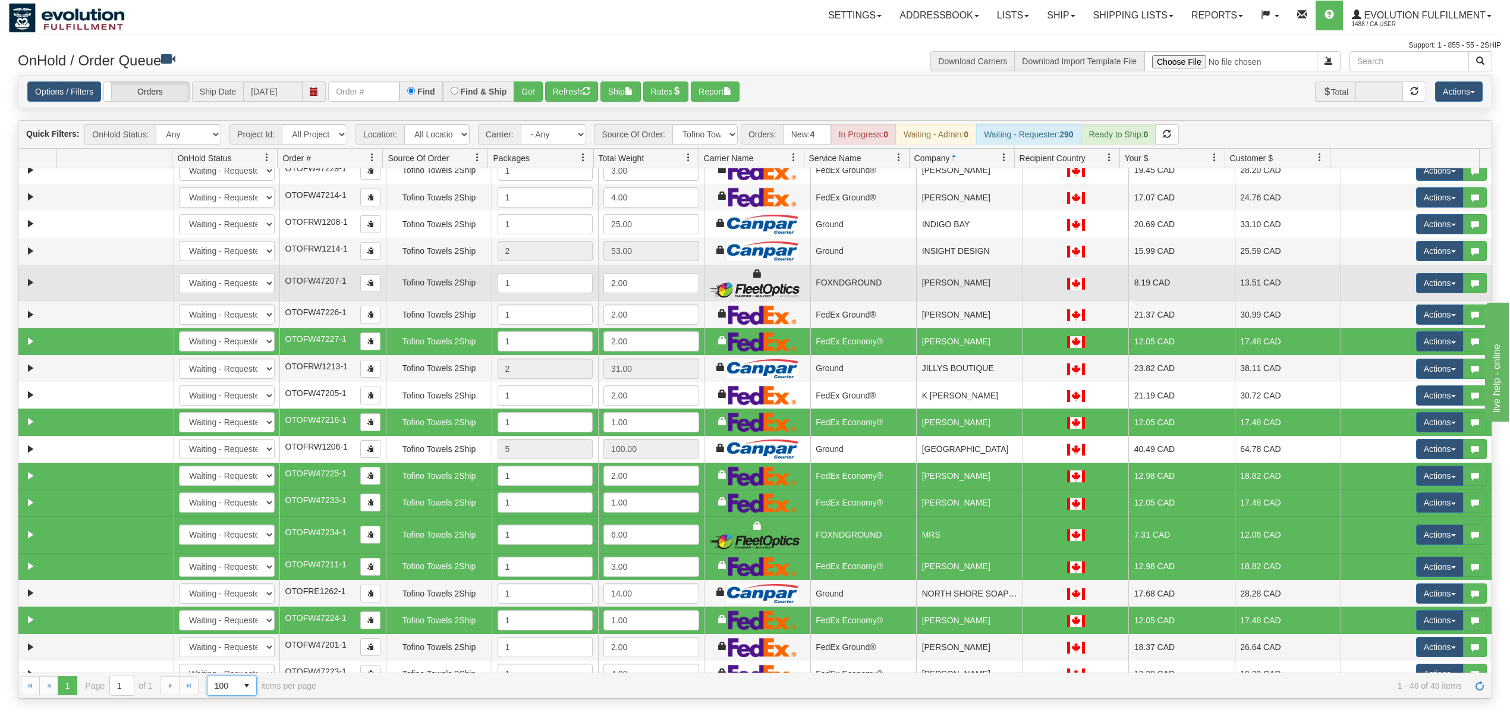
click at [935, 300] on td "JASON PERTSON" at bounding box center [969, 283] width 106 height 37
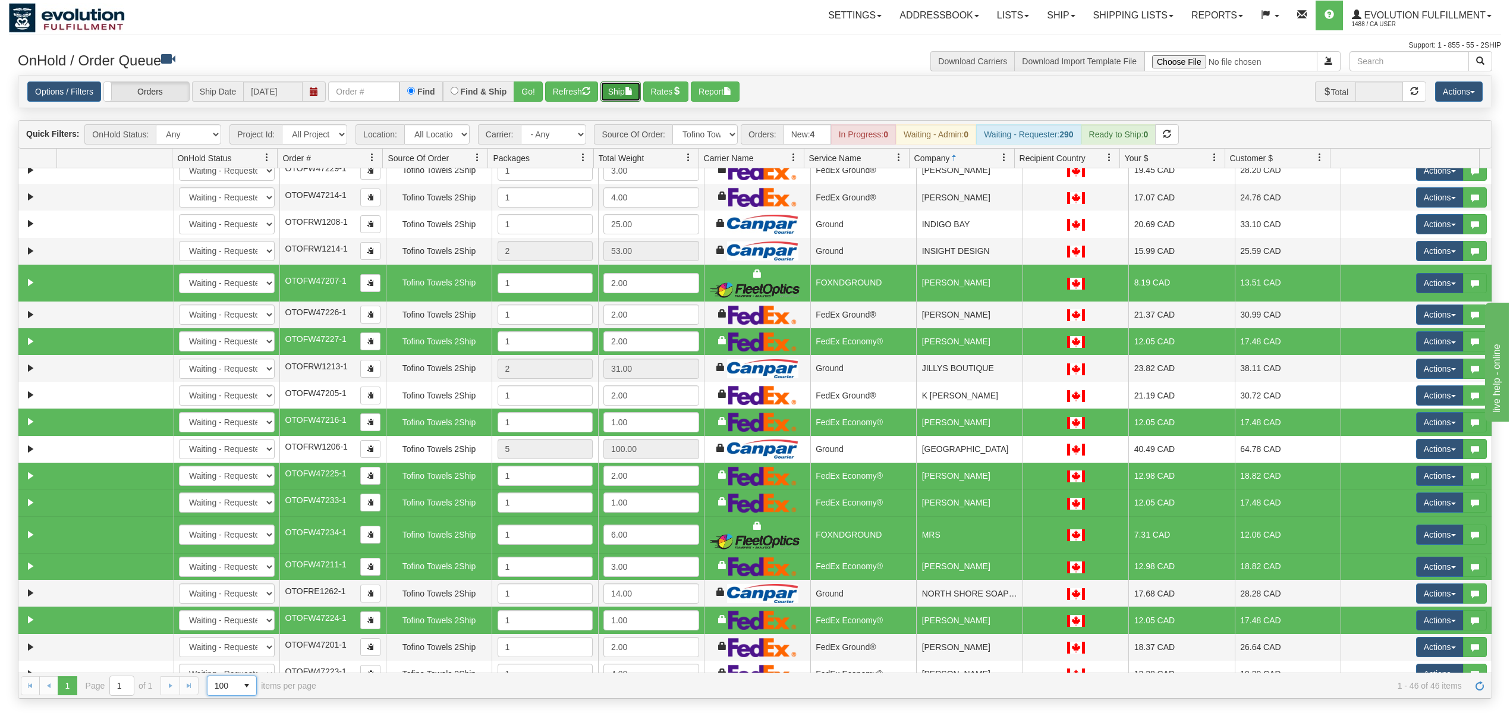
click at [617, 93] on button "Ship" at bounding box center [621, 91] width 40 height 20
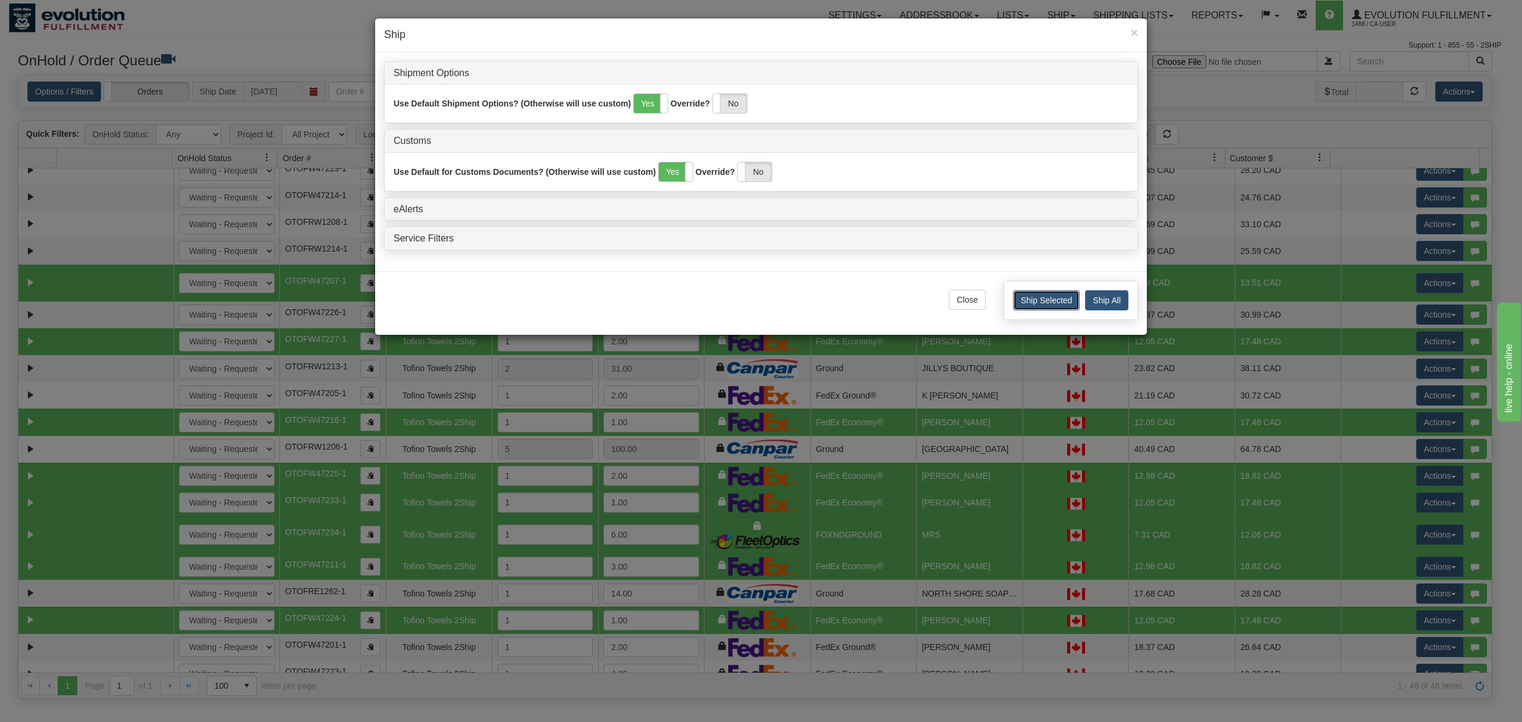
click at [1043, 300] on button "Ship Selected" at bounding box center [1046, 300] width 67 height 20
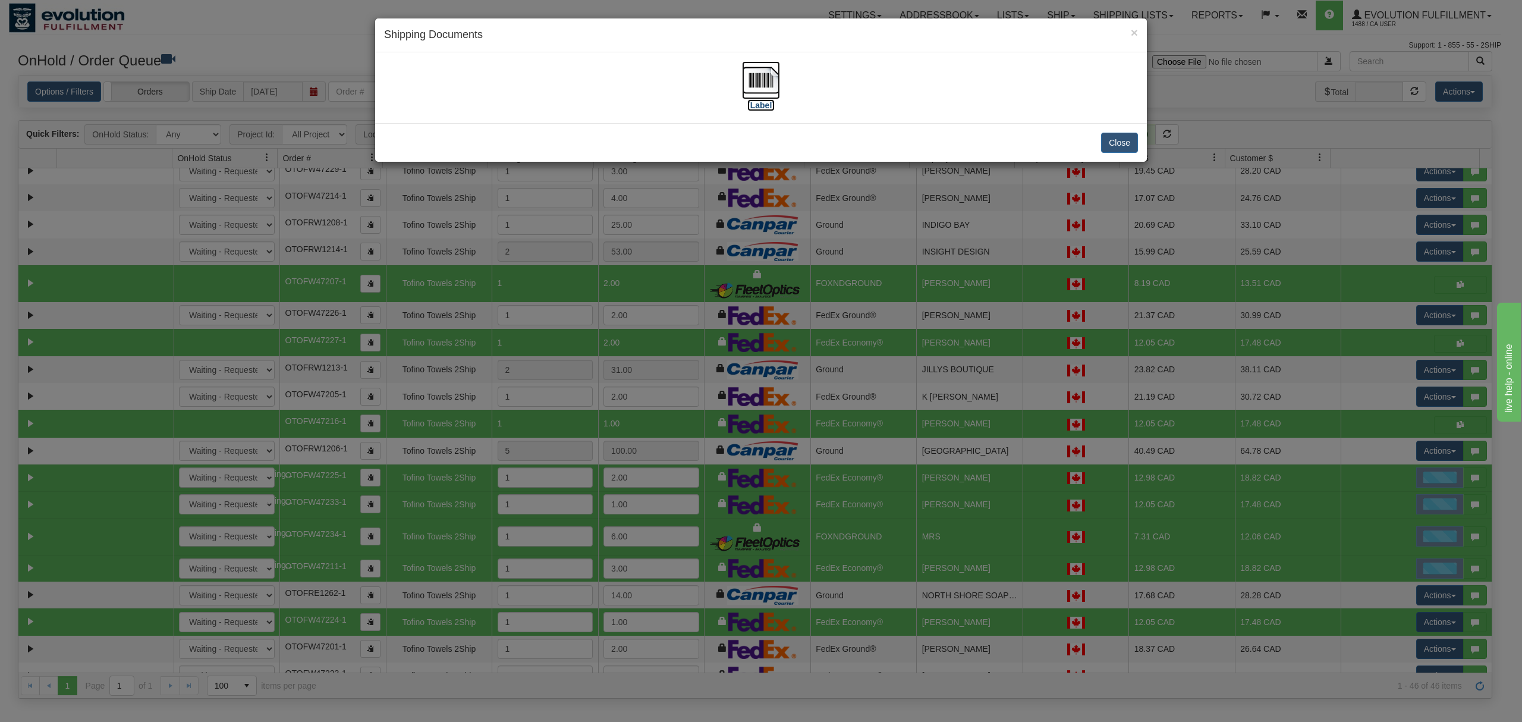
click at [755, 84] on img at bounding box center [761, 80] width 38 height 38
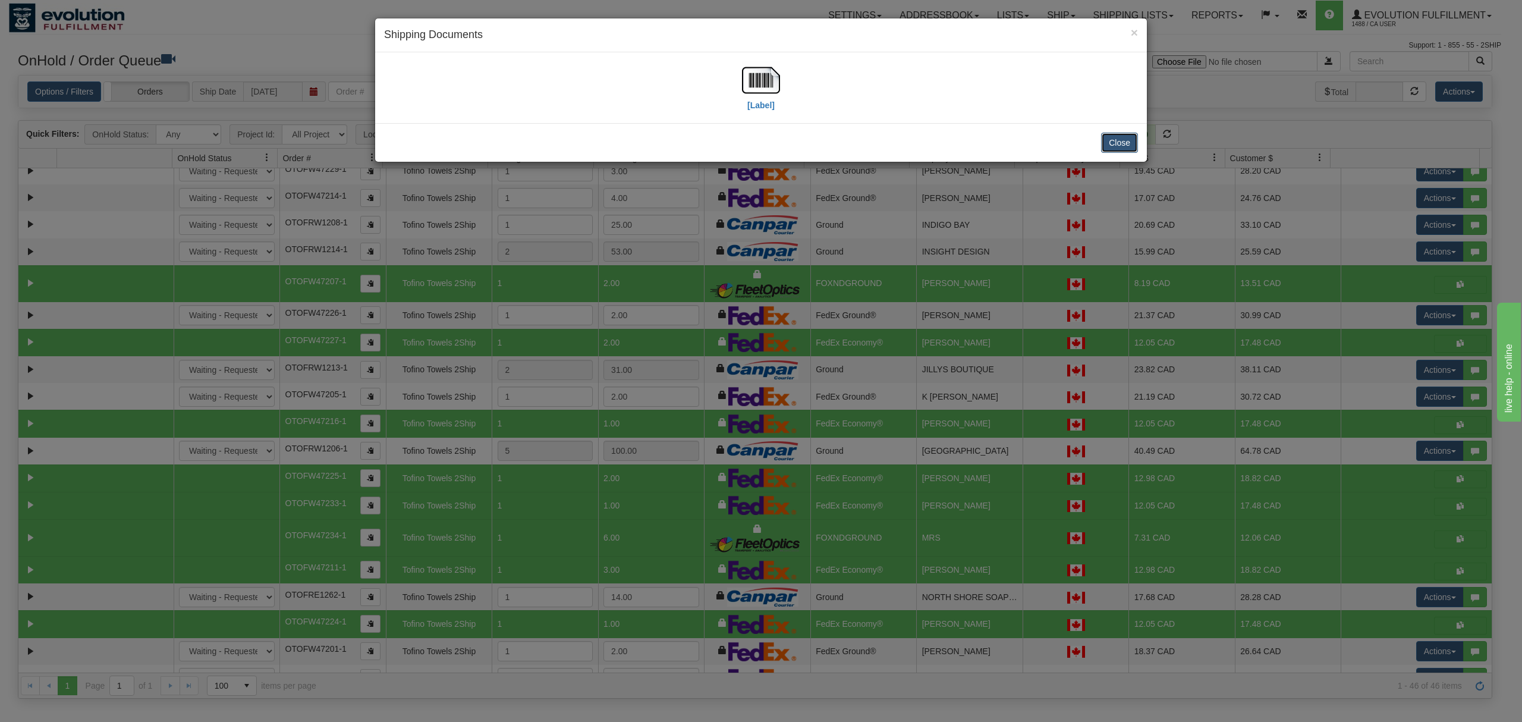
click at [1133, 141] on button "Close" at bounding box center [1119, 143] width 37 height 20
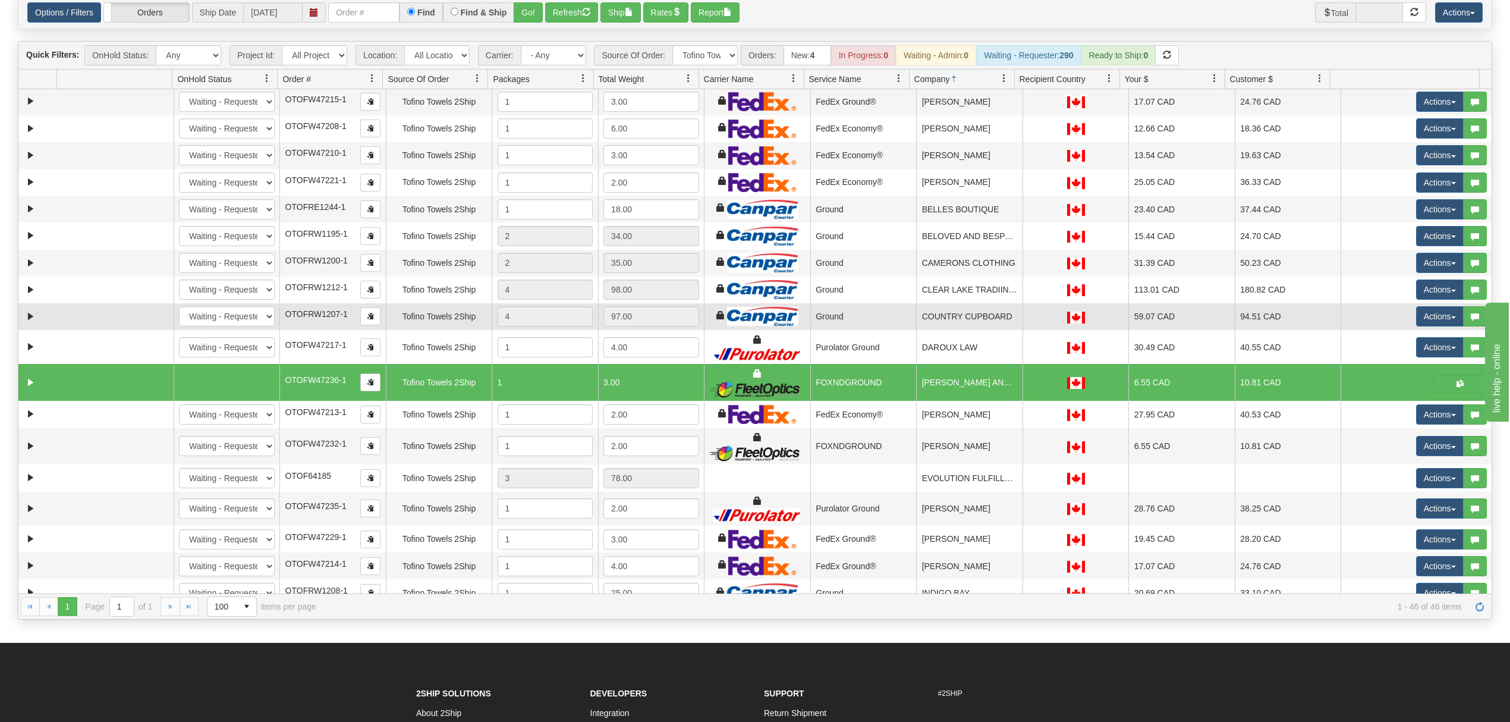
scroll to position [0, 0]
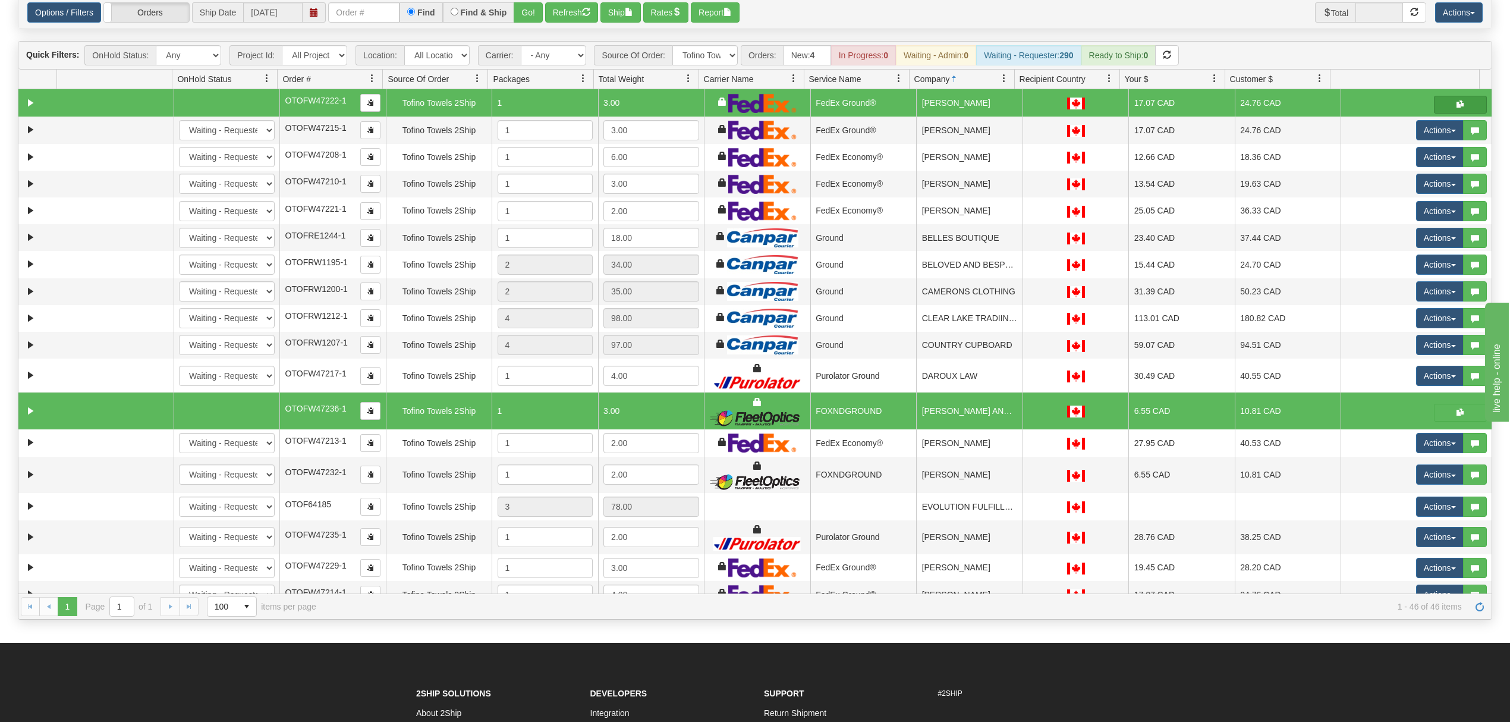
click at [1457, 106] on span "button" at bounding box center [1460, 103] width 7 height 7
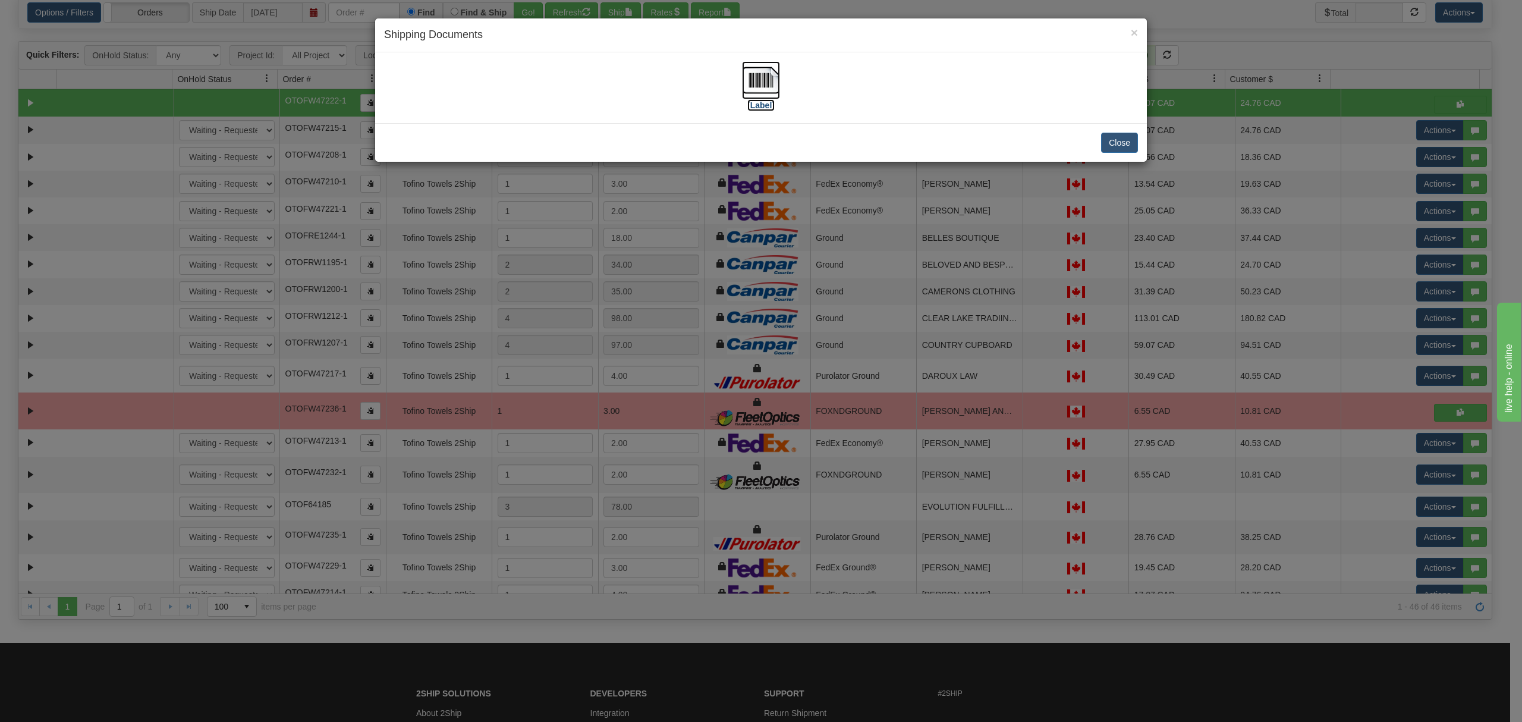
click at [754, 75] on img at bounding box center [761, 80] width 38 height 38
click at [1119, 137] on button "Close" at bounding box center [1119, 143] width 37 height 20
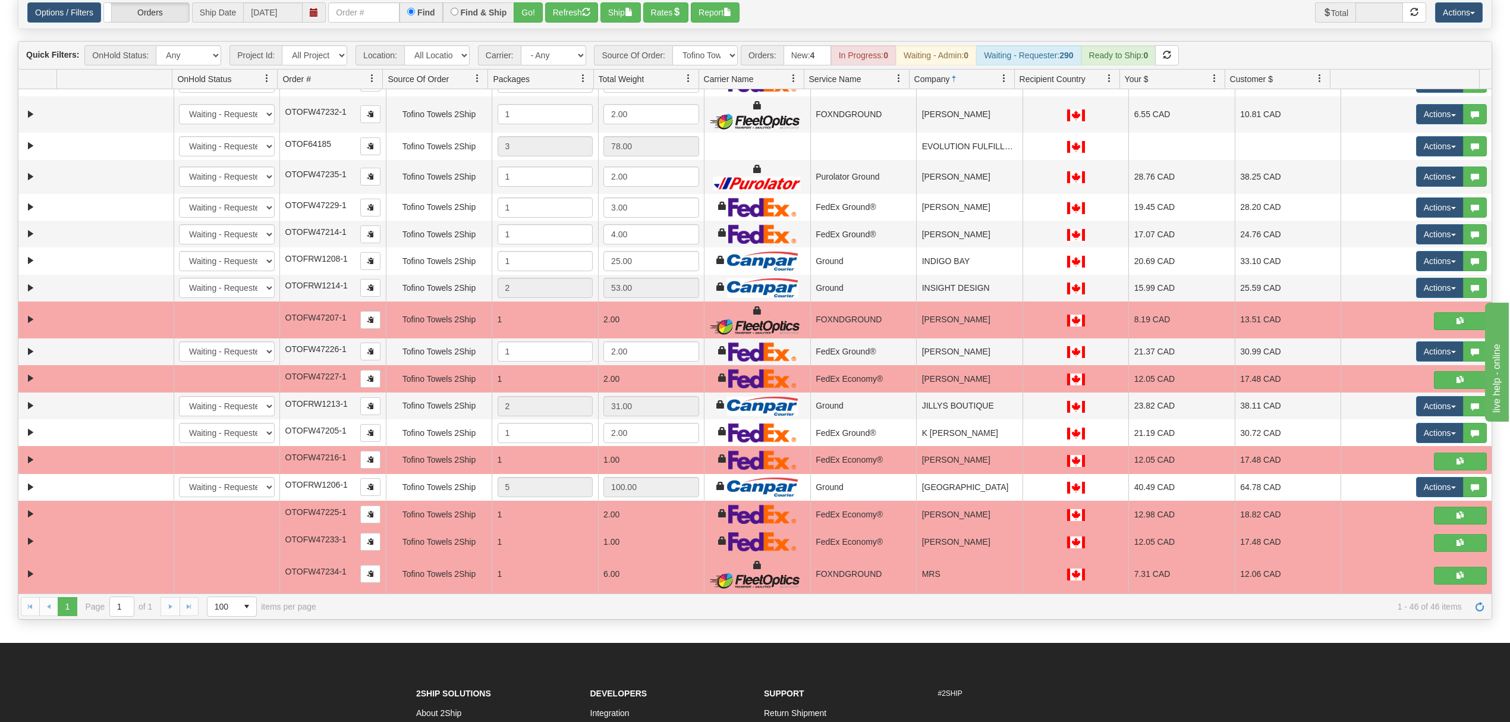
scroll to position [396, 0]
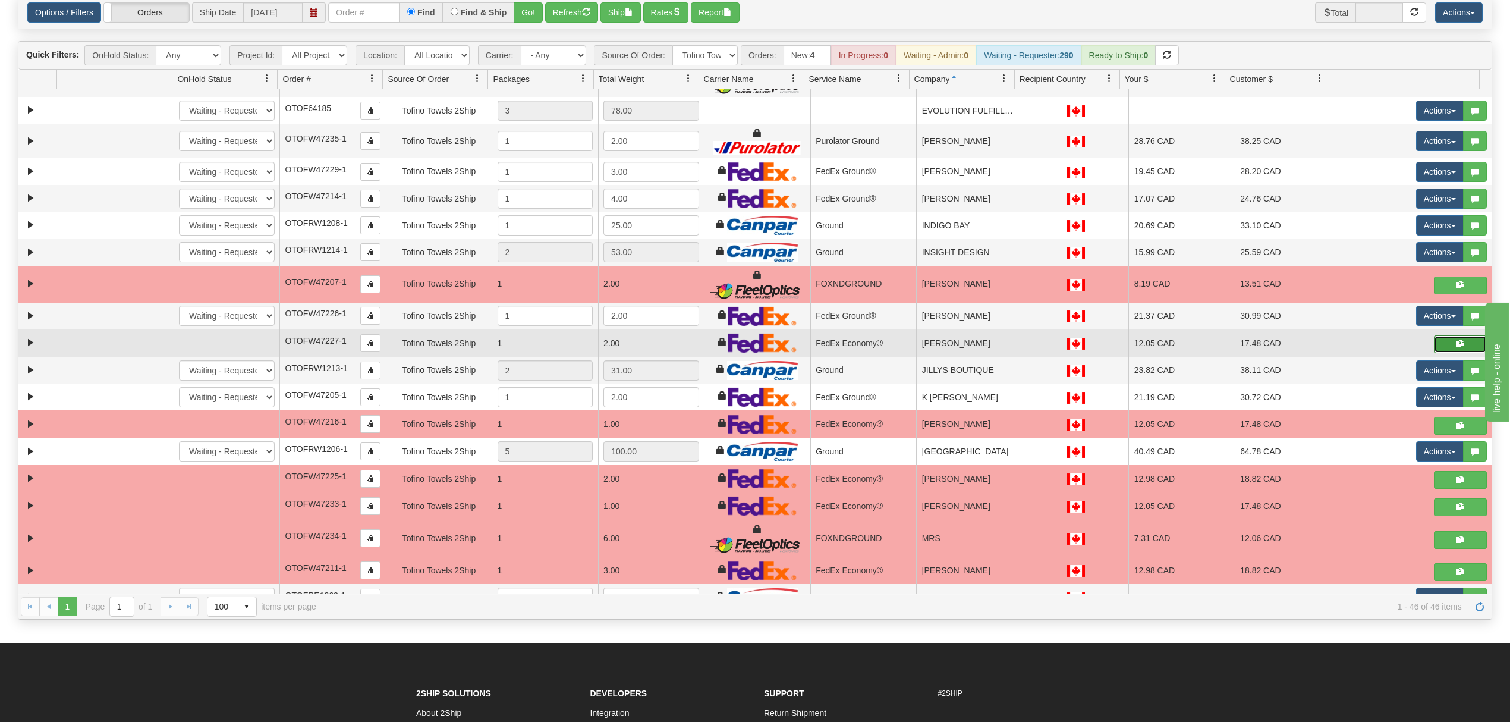
click at [1456, 348] on button "button" at bounding box center [1460, 344] width 53 height 18
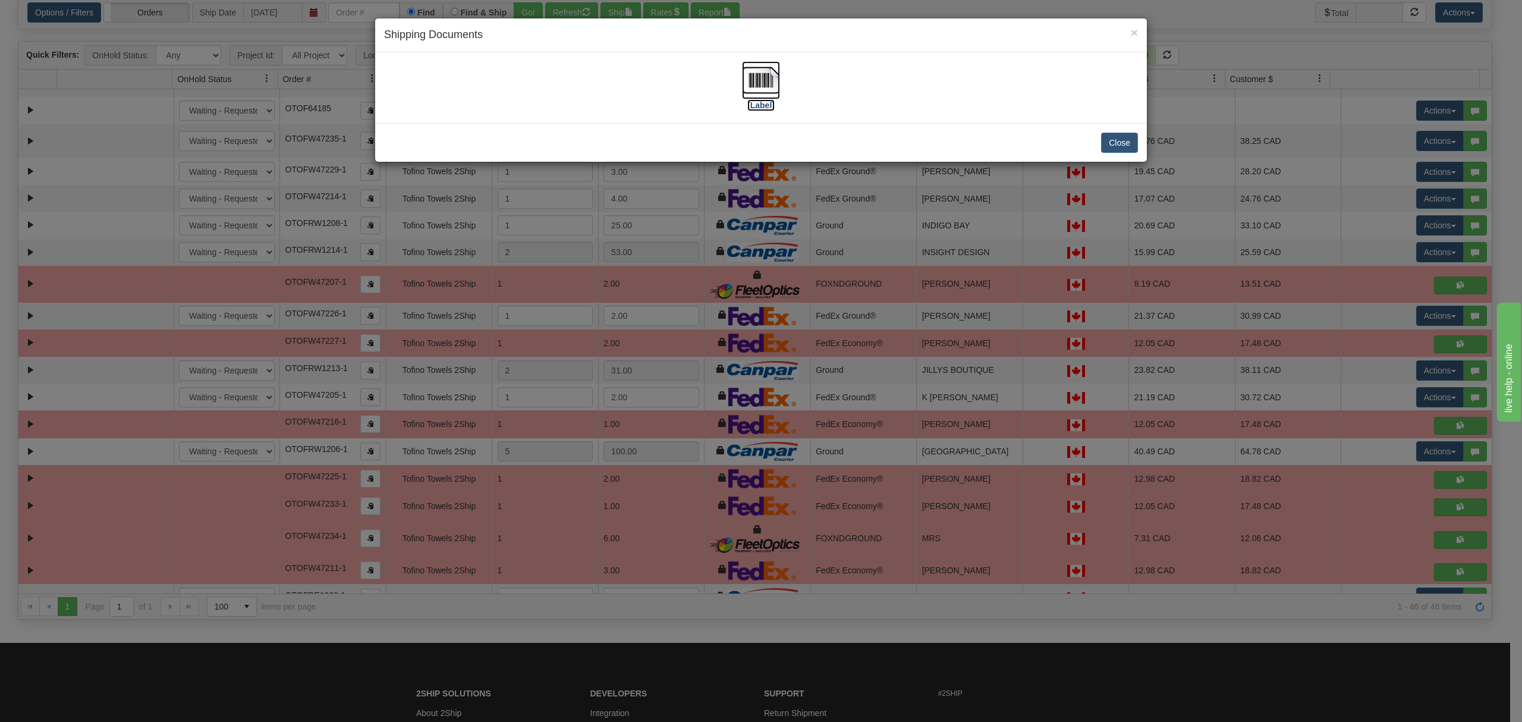
click at [759, 81] on img at bounding box center [761, 80] width 38 height 38
click at [1123, 133] on button "Close" at bounding box center [1119, 143] width 37 height 20
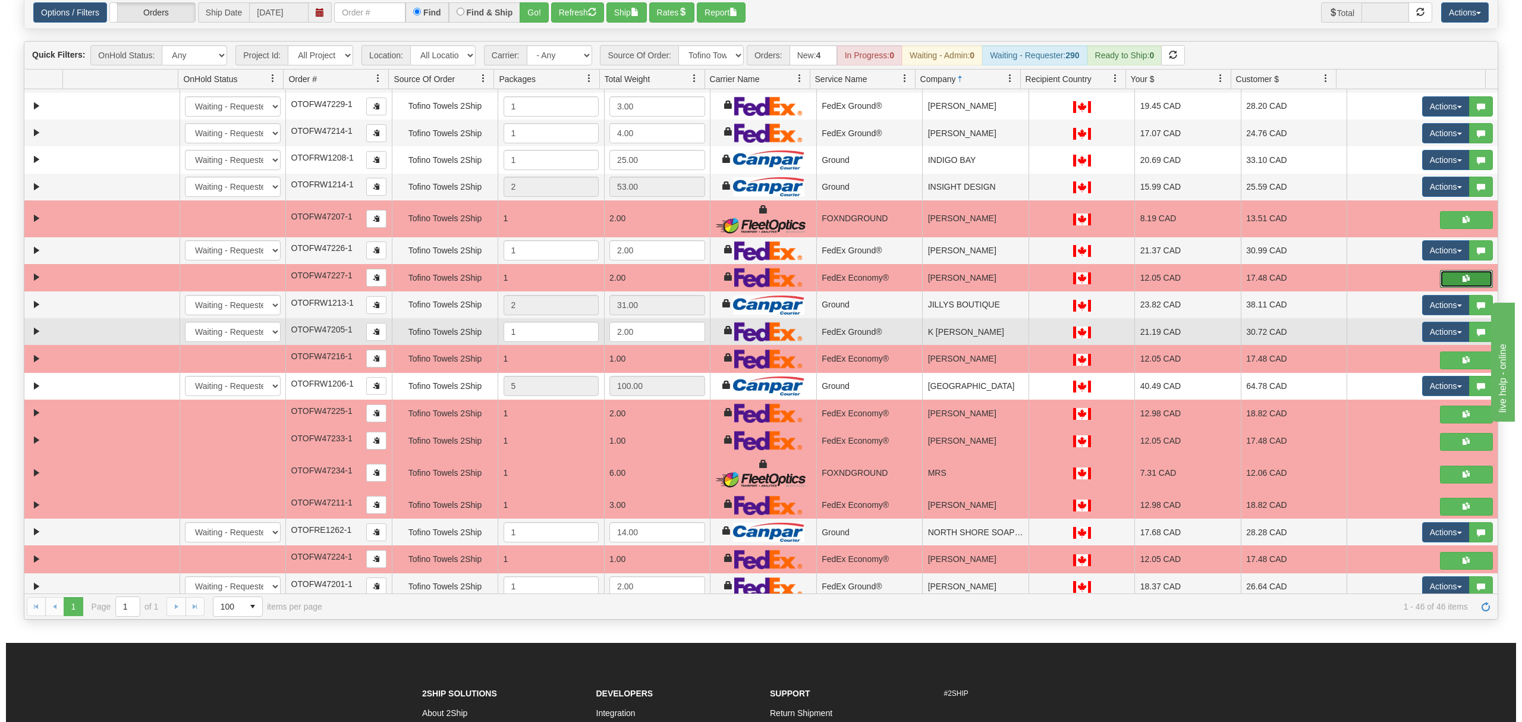
scroll to position [555, 0]
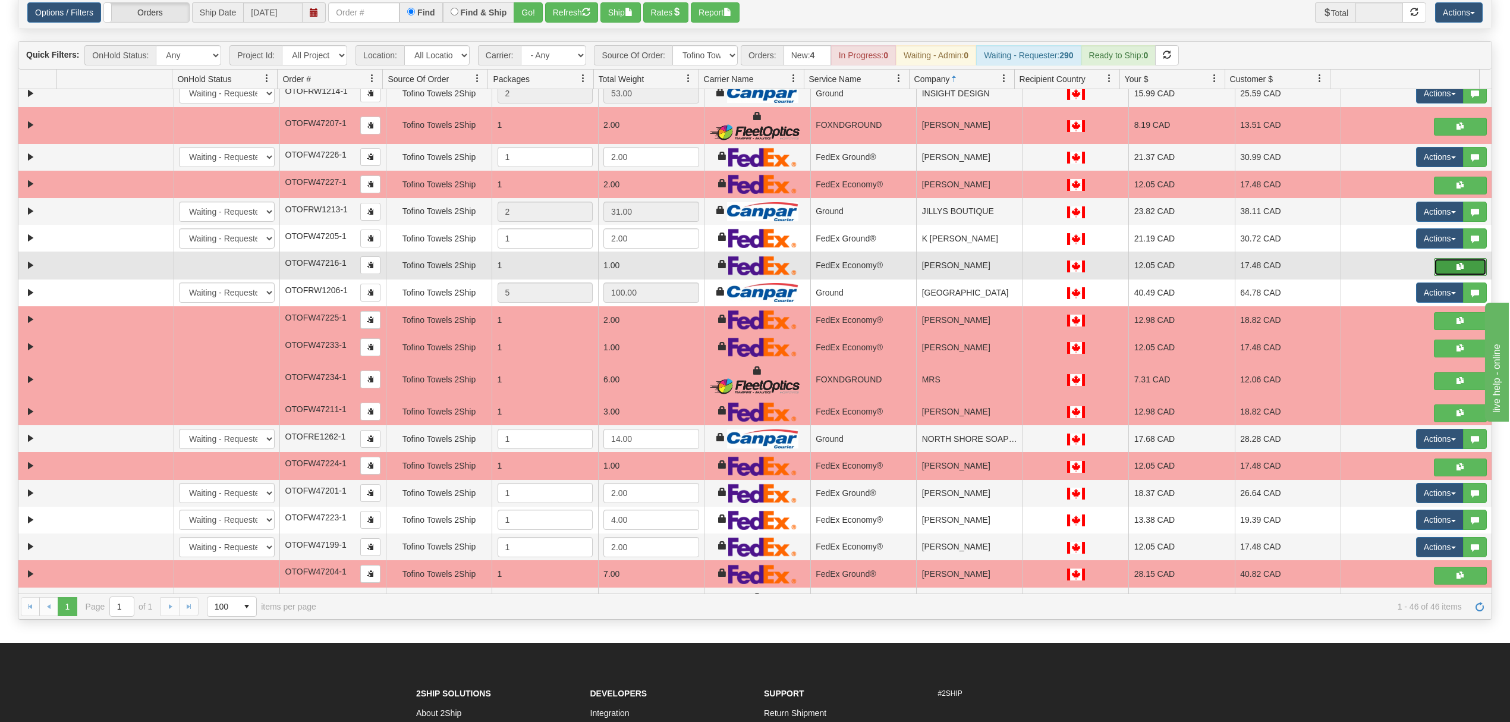
click at [1462, 276] on button "button" at bounding box center [1460, 267] width 53 height 18
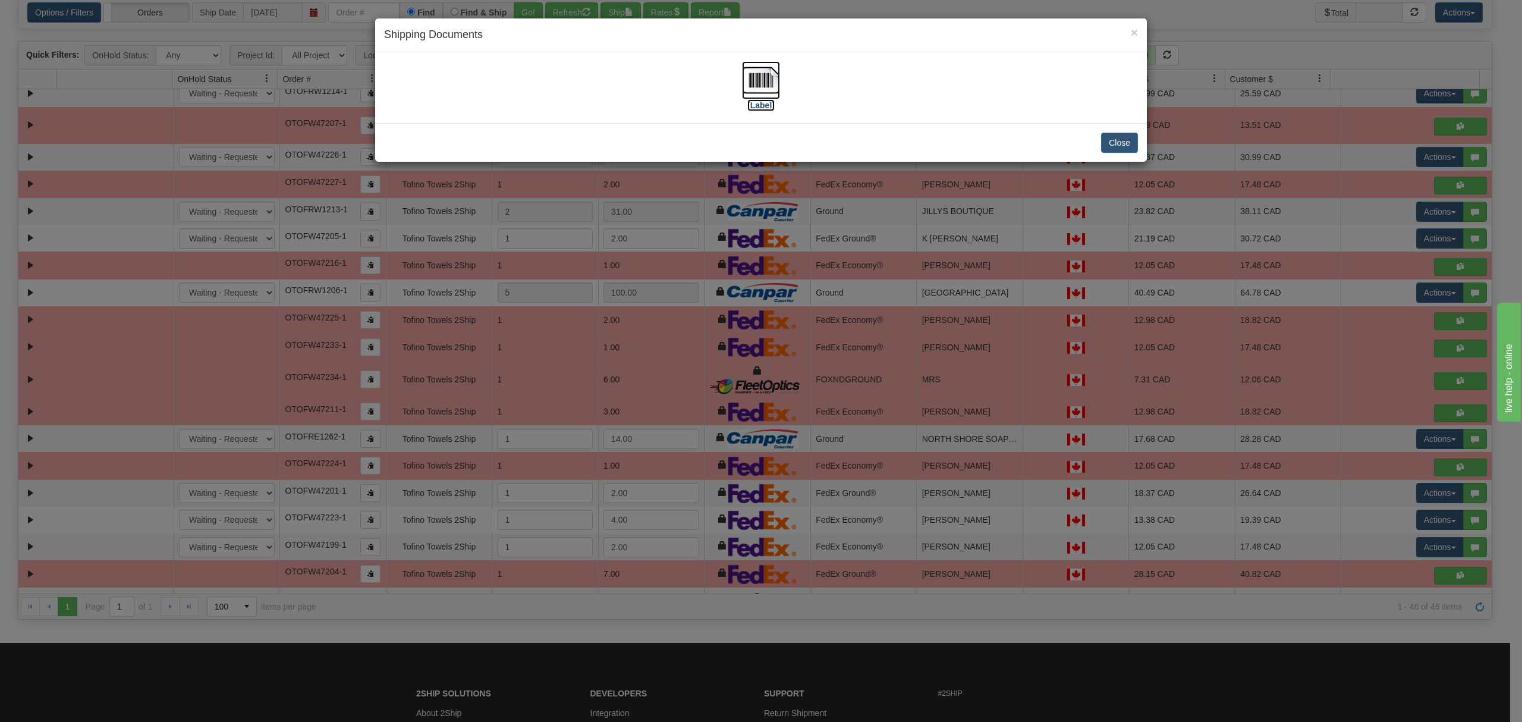
click at [771, 77] on img at bounding box center [761, 80] width 38 height 38
click at [1126, 139] on button "Close" at bounding box center [1119, 143] width 37 height 20
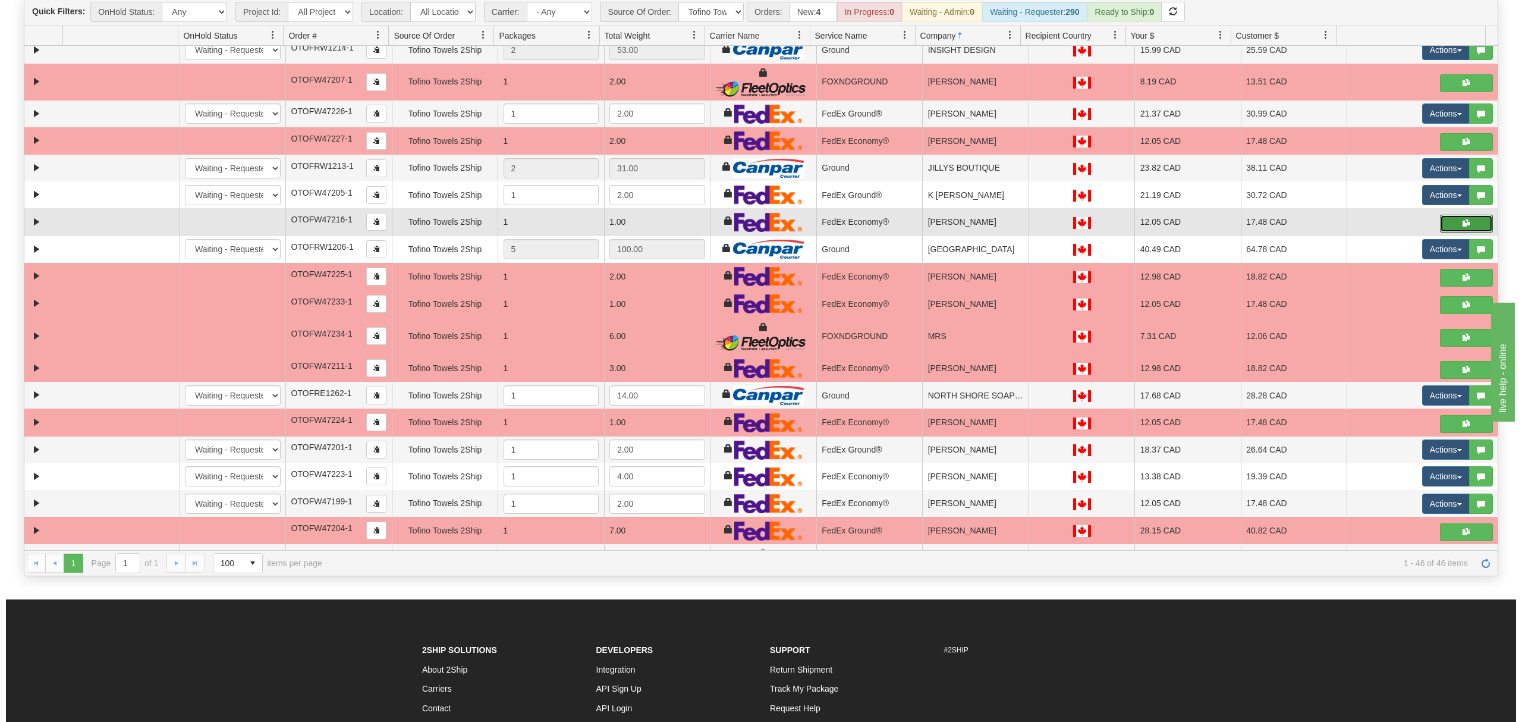
scroll to position [158, 0]
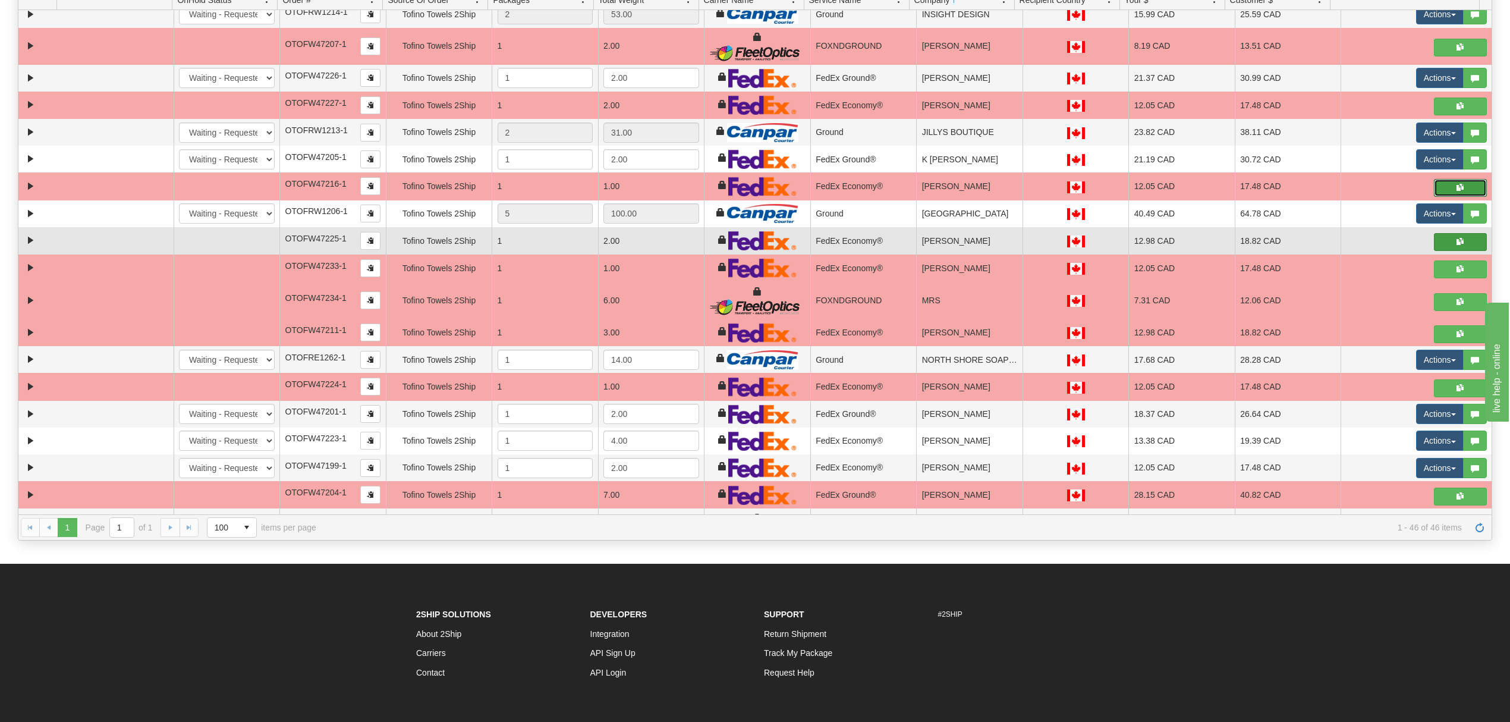
click at [1457, 245] on span "button" at bounding box center [1460, 241] width 7 height 7
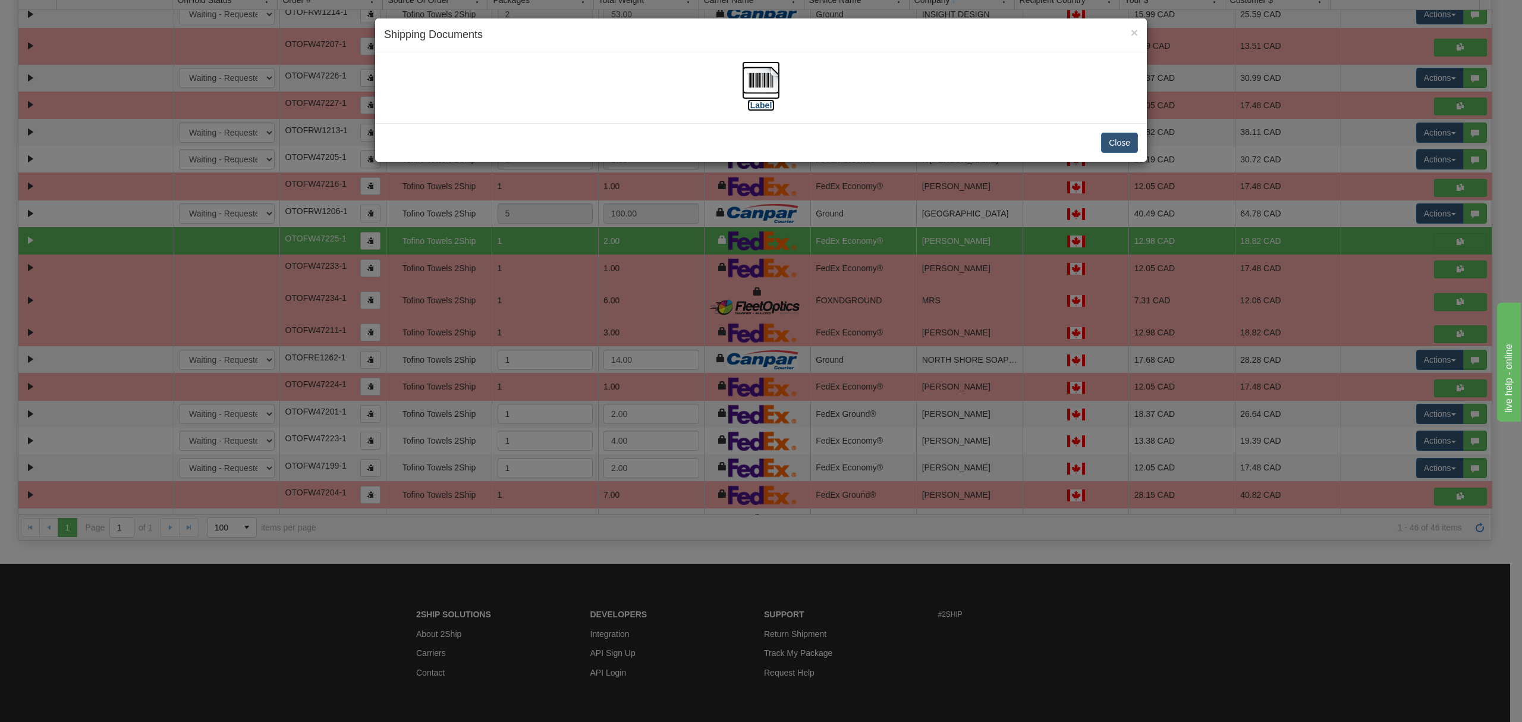
click at [763, 78] on img at bounding box center [761, 80] width 38 height 38
click at [1111, 144] on button "Close" at bounding box center [1119, 143] width 37 height 20
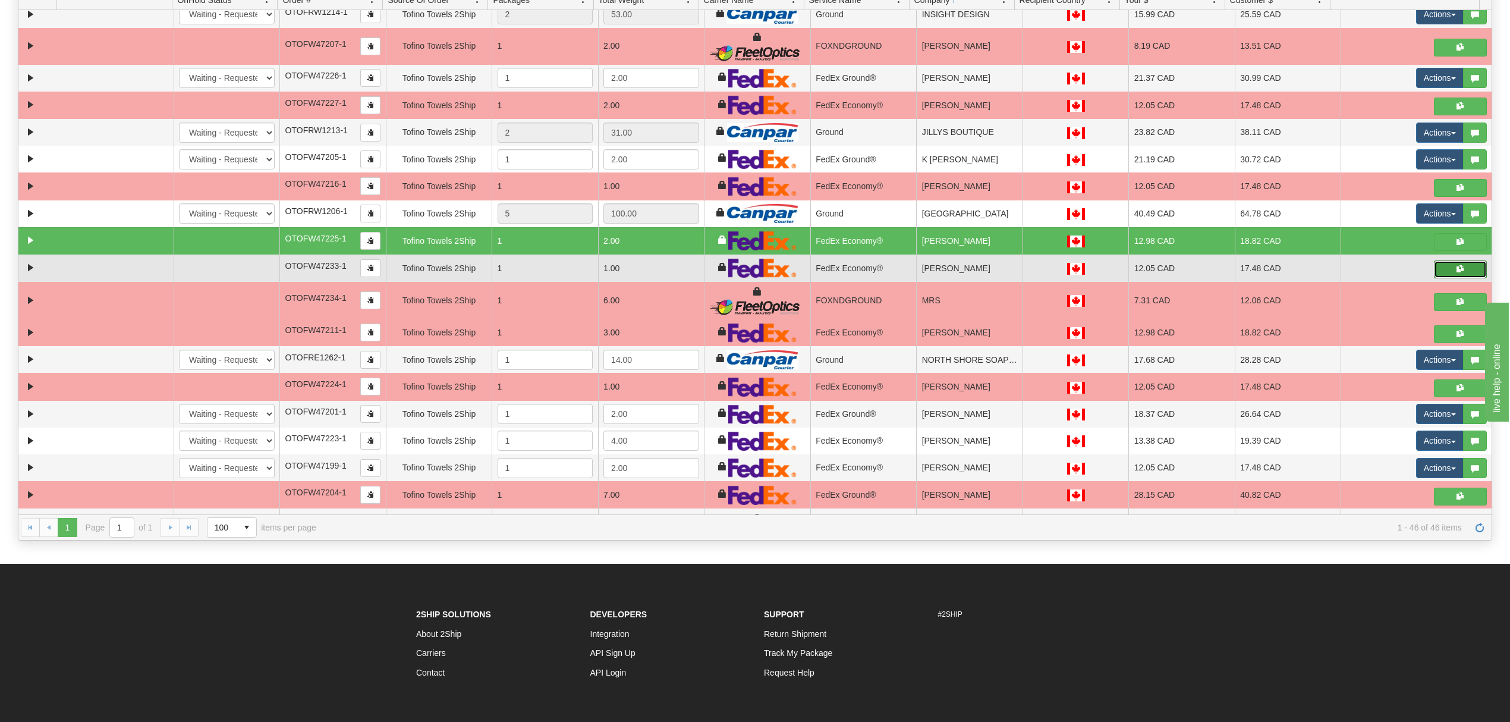
click at [1440, 278] on button "button" at bounding box center [1460, 269] width 53 height 18
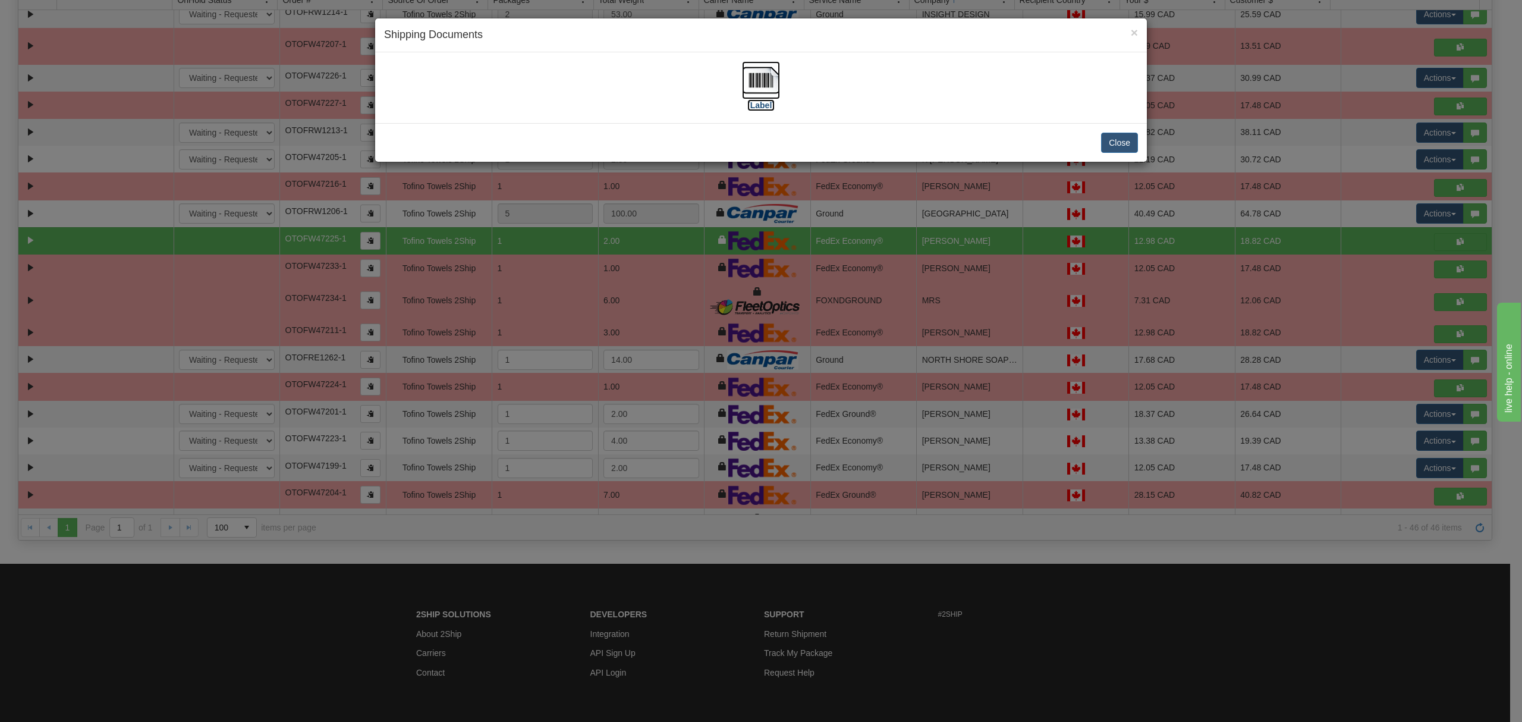
click at [765, 81] on img at bounding box center [761, 80] width 38 height 38
drag, startPoint x: 1121, startPoint y: 143, endPoint x: 1159, endPoint y: 172, distance: 48.8
click at [1123, 143] on button "Close" at bounding box center [1119, 143] width 37 height 20
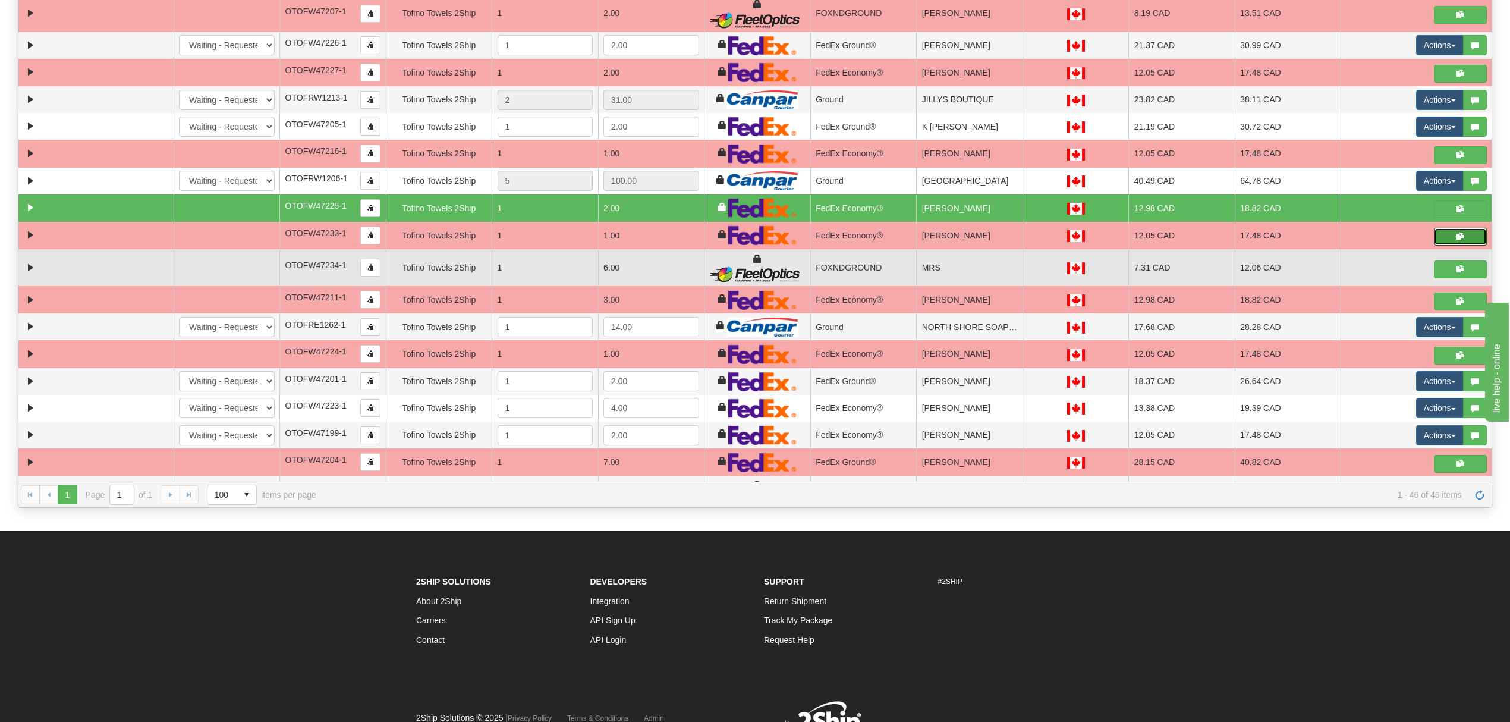
scroll to position [238, 0]
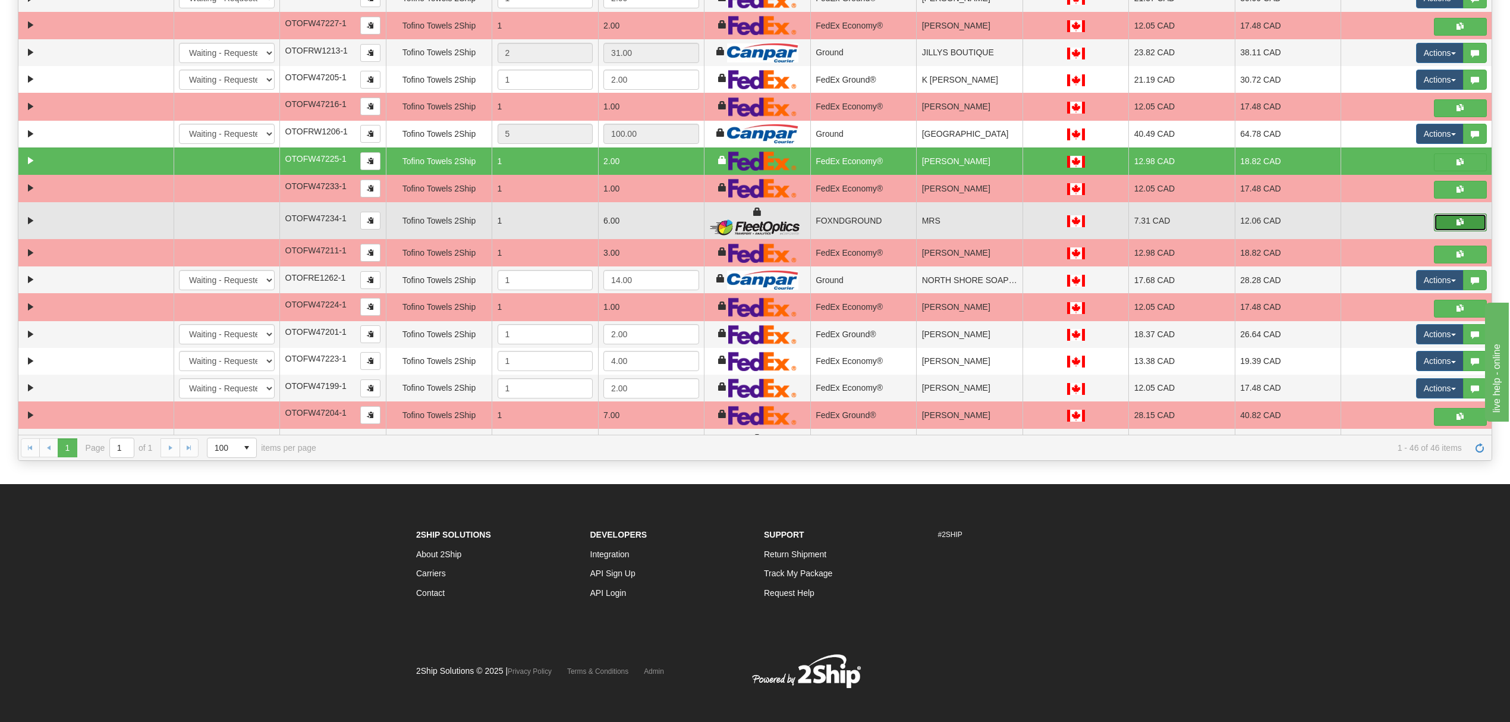
click at [1449, 231] on button "button" at bounding box center [1460, 222] width 53 height 18
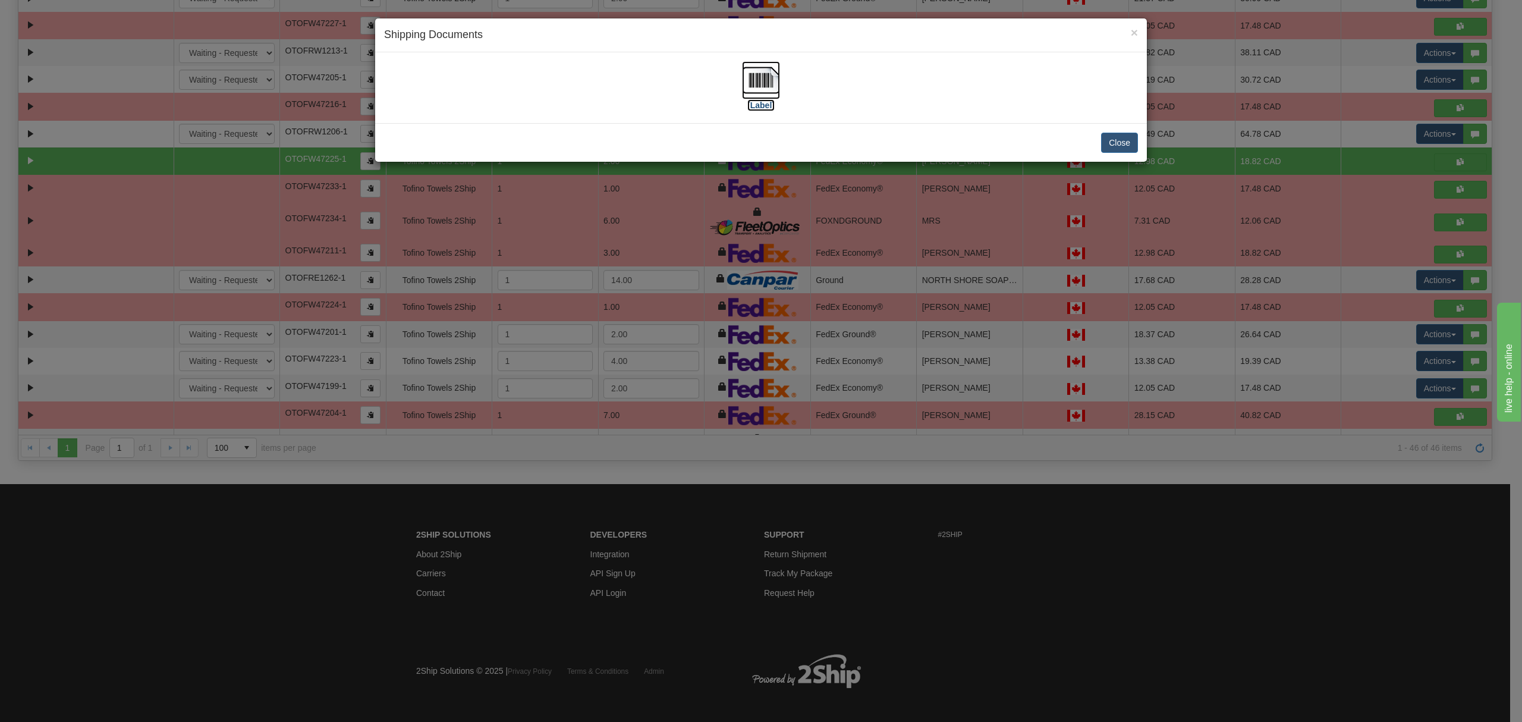
click at [766, 84] on img at bounding box center [761, 80] width 38 height 38
click at [1105, 133] on button "Close" at bounding box center [1119, 143] width 37 height 20
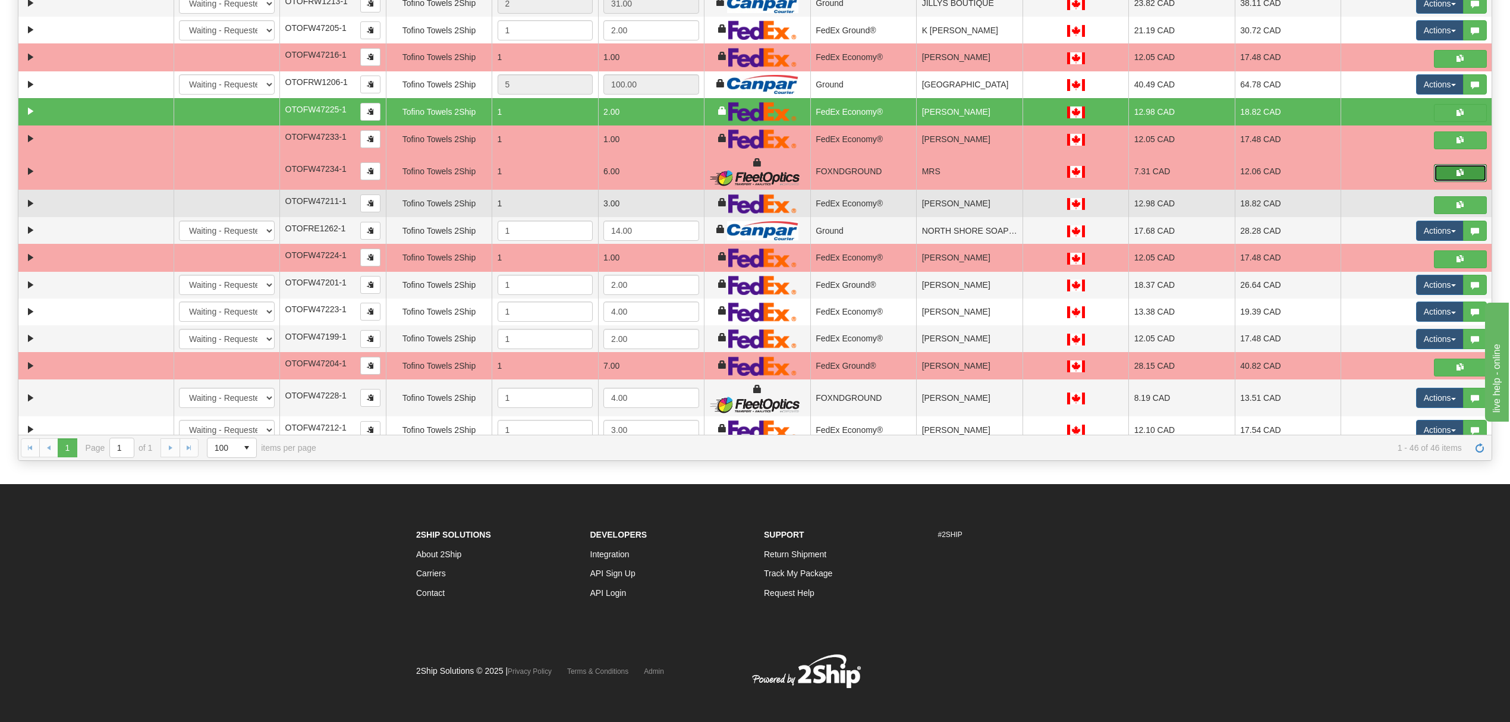
scroll to position [634, 0]
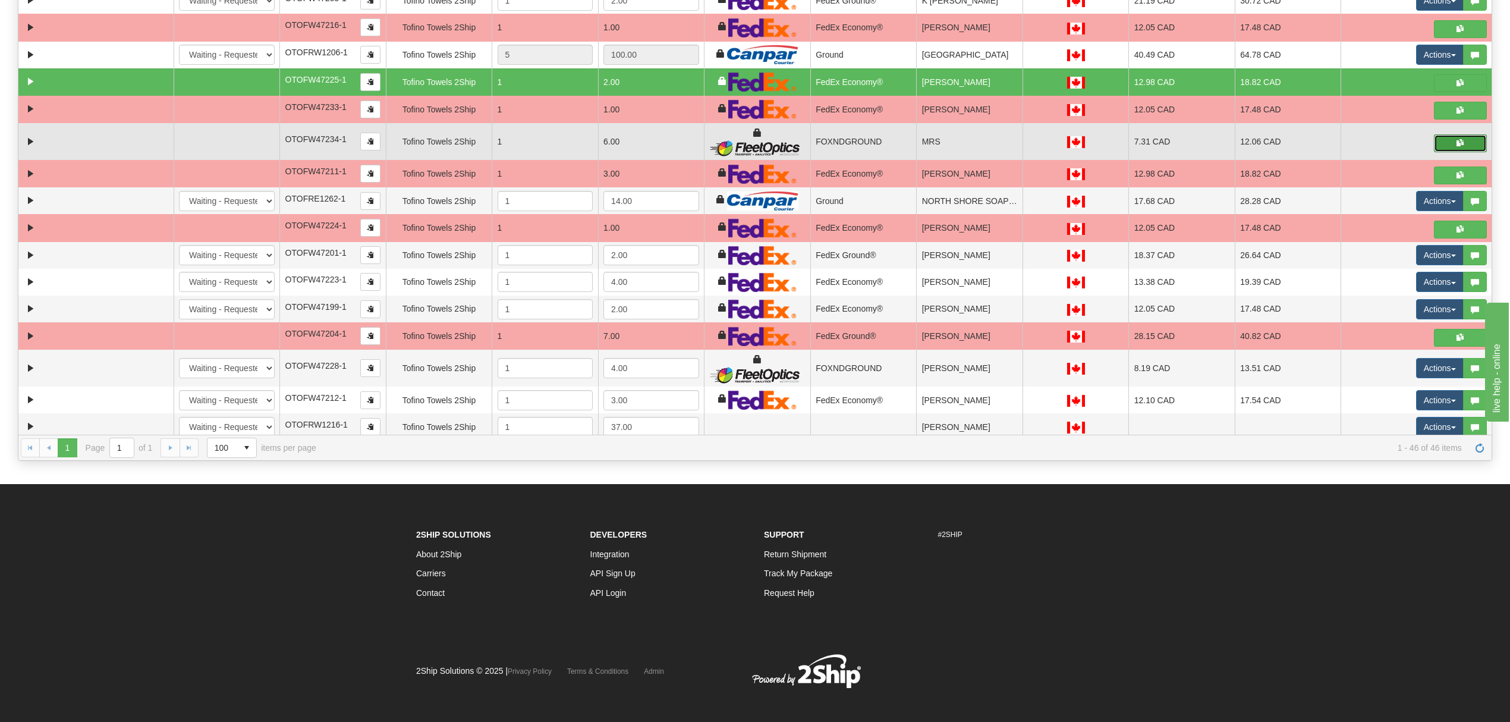
click at [1447, 152] on button "button" at bounding box center [1460, 143] width 53 height 18
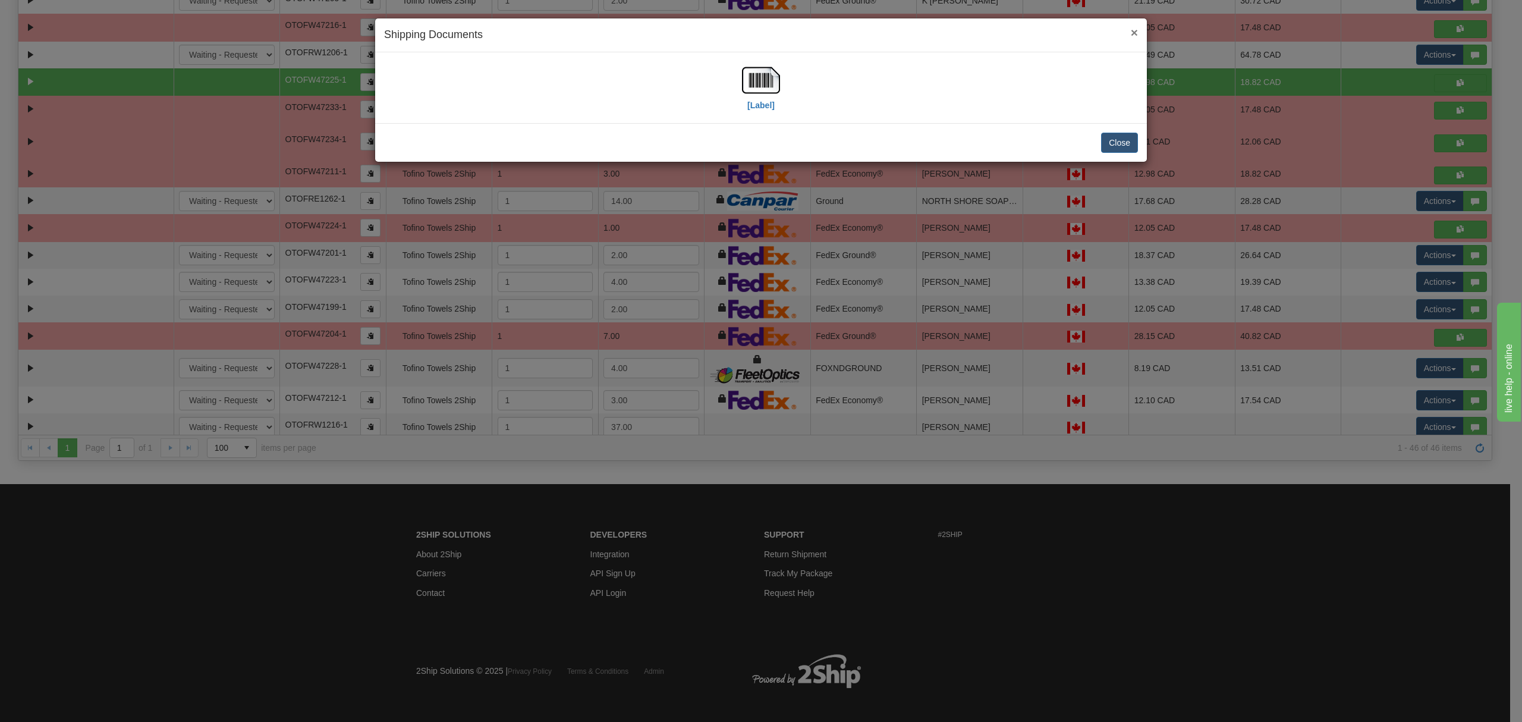
click at [1133, 29] on span "×" at bounding box center [1134, 33] width 7 height 14
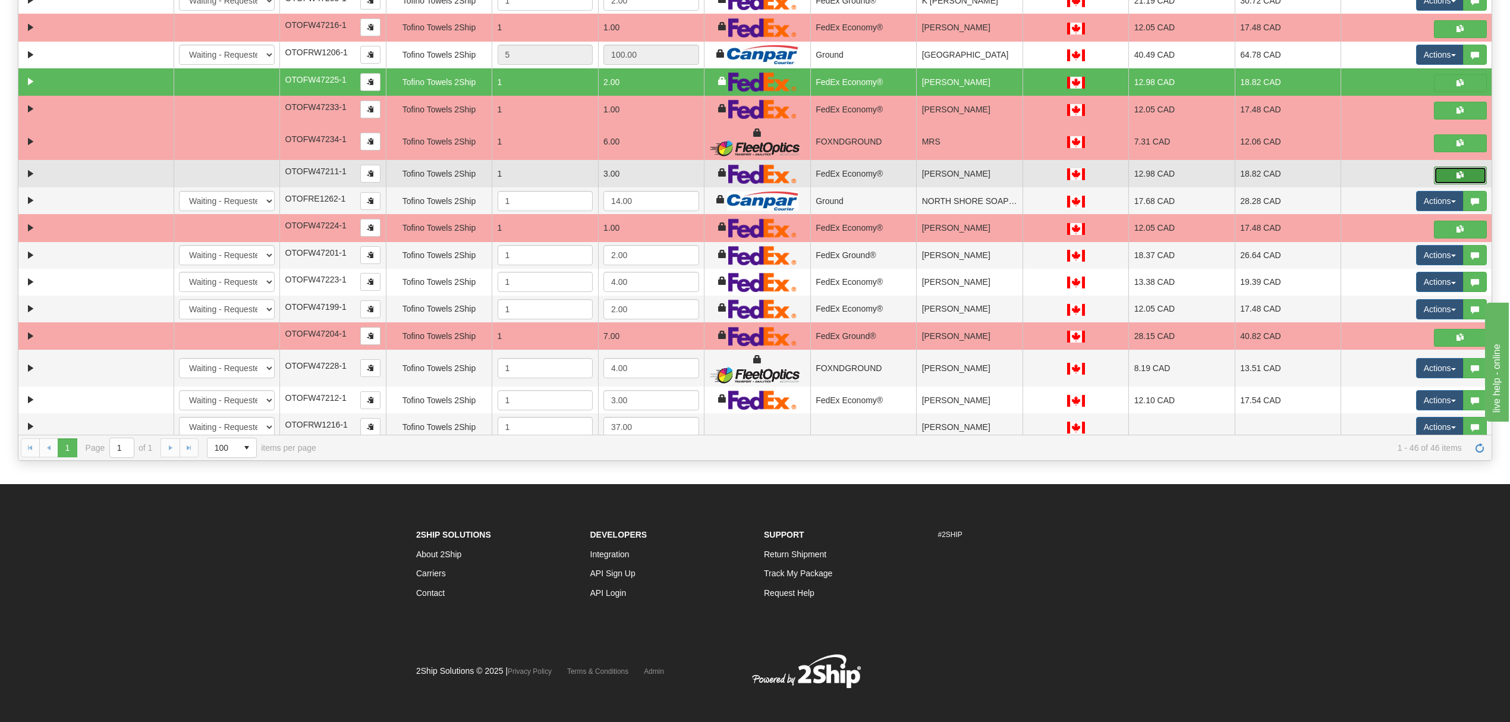
click at [1443, 184] on button "button" at bounding box center [1460, 175] width 53 height 18
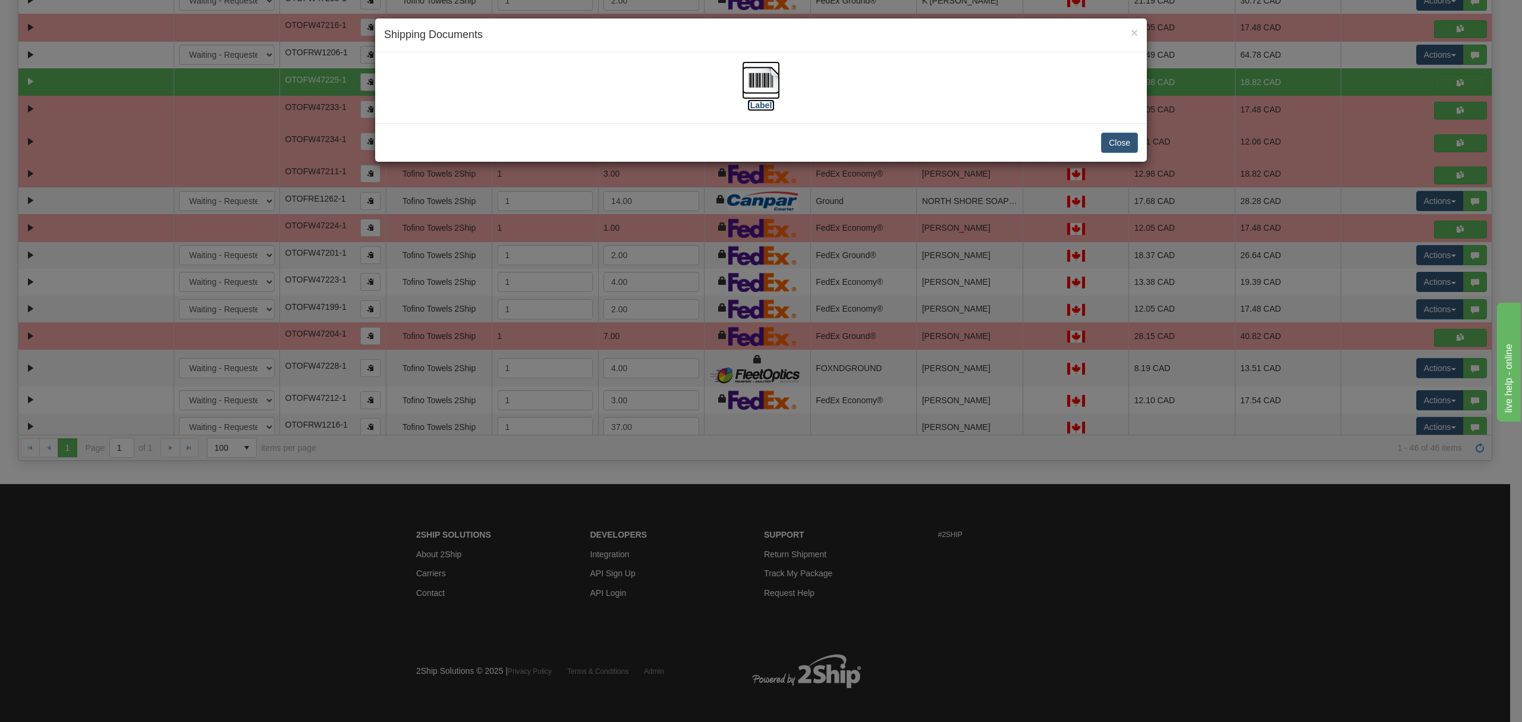
click at [771, 78] on img at bounding box center [761, 80] width 38 height 38
click at [1124, 143] on button "Close" at bounding box center [1119, 143] width 37 height 20
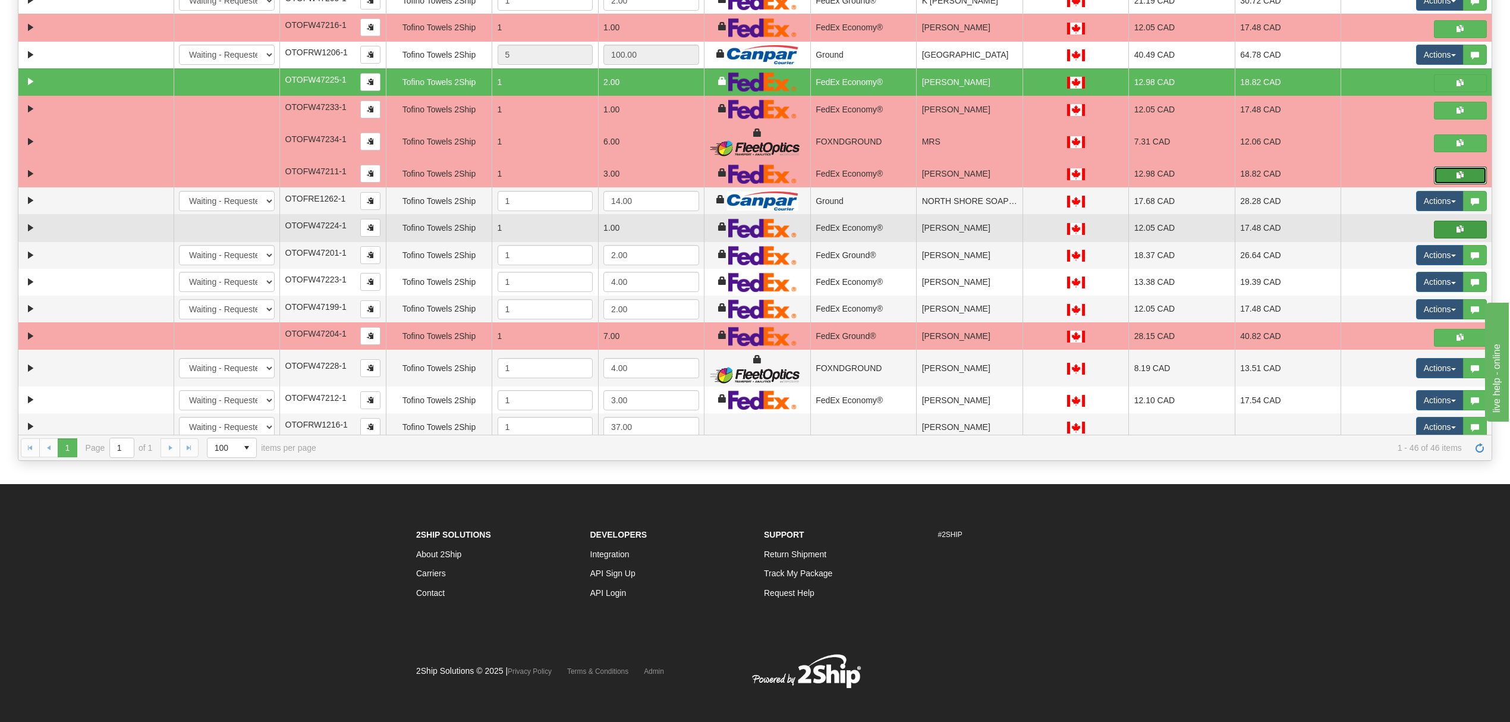
click at [1457, 232] on span "button" at bounding box center [1460, 228] width 7 height 7
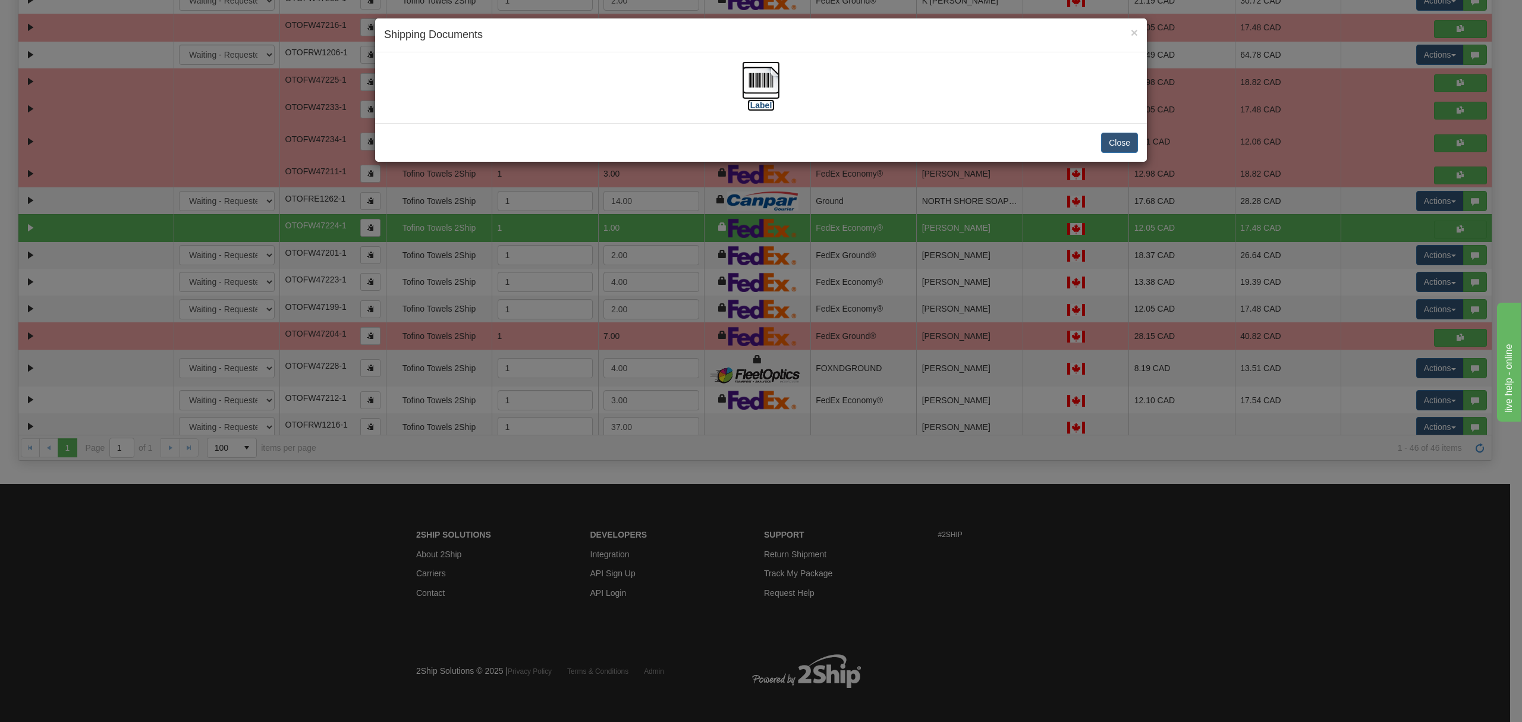
click at [749, 81] on img at bounding box center [761, 80] width 38 height 38
click at [1124, 143] on button "Close" at bounding box center [1119, 143] width 37 height 20
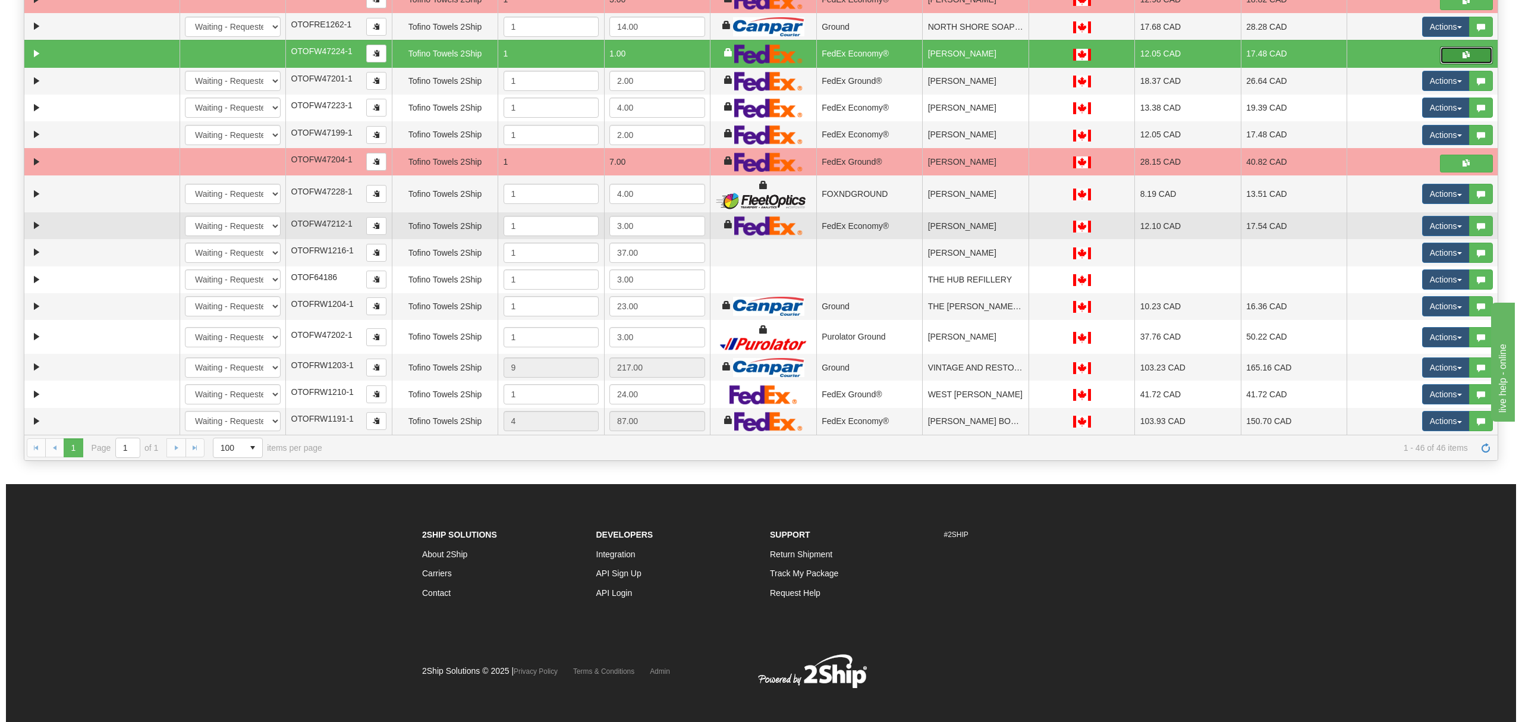
scroll to position [821, 0]
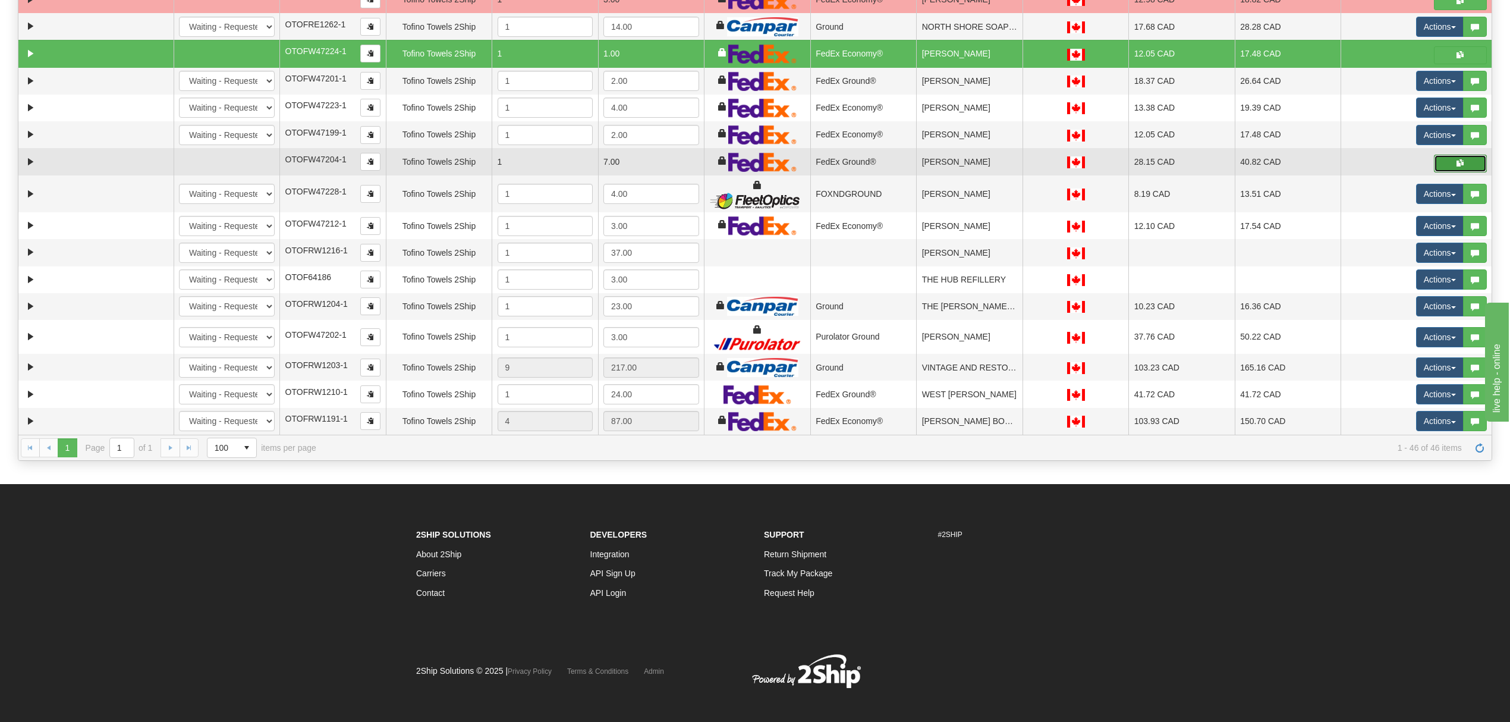
click at [1434, 159] on button "button" at bounding box center [1460, 164] width 53 height 18
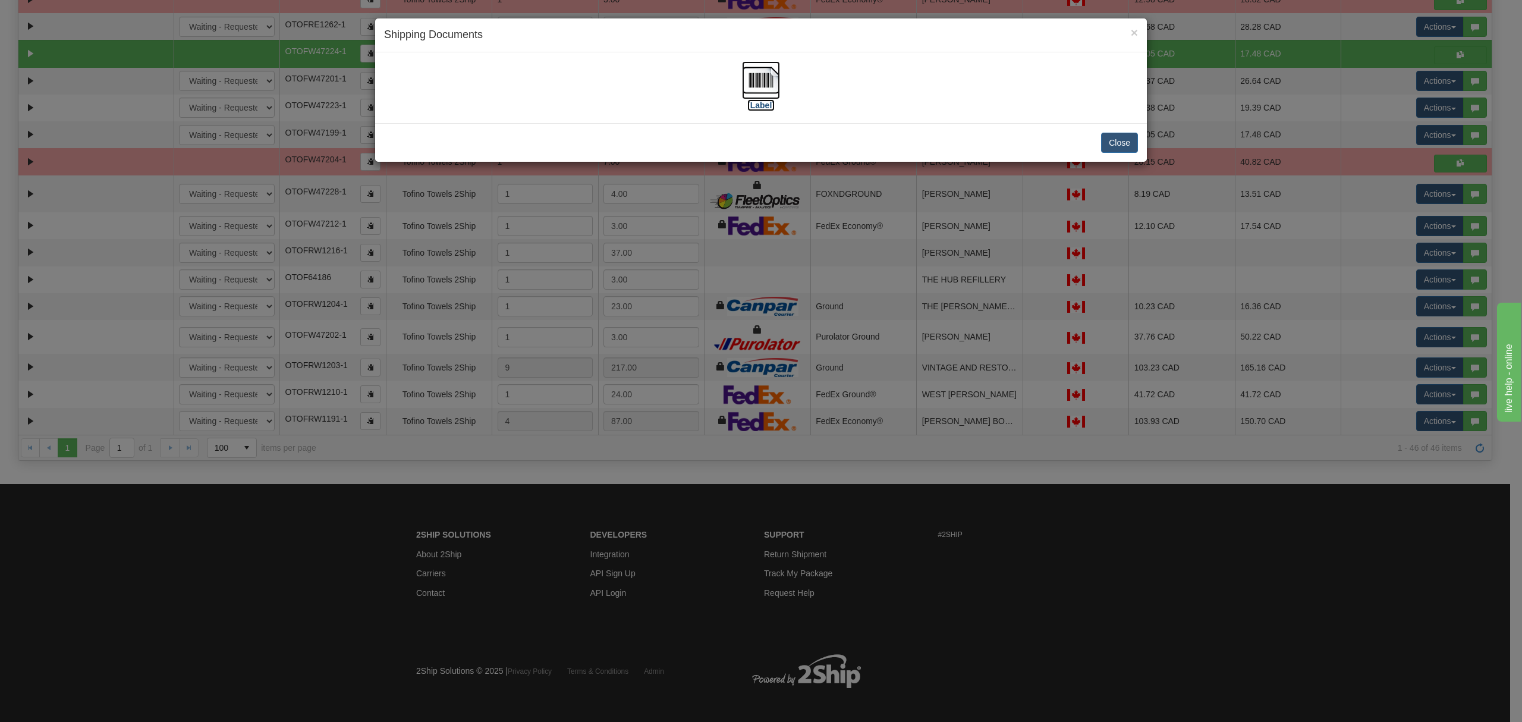
click at [766, 77] on img at bounding box center [761, 80] width 38 height 38
click at [1114, 143] on button "Close" at bounding box center [1119, 143] width 37 height 20
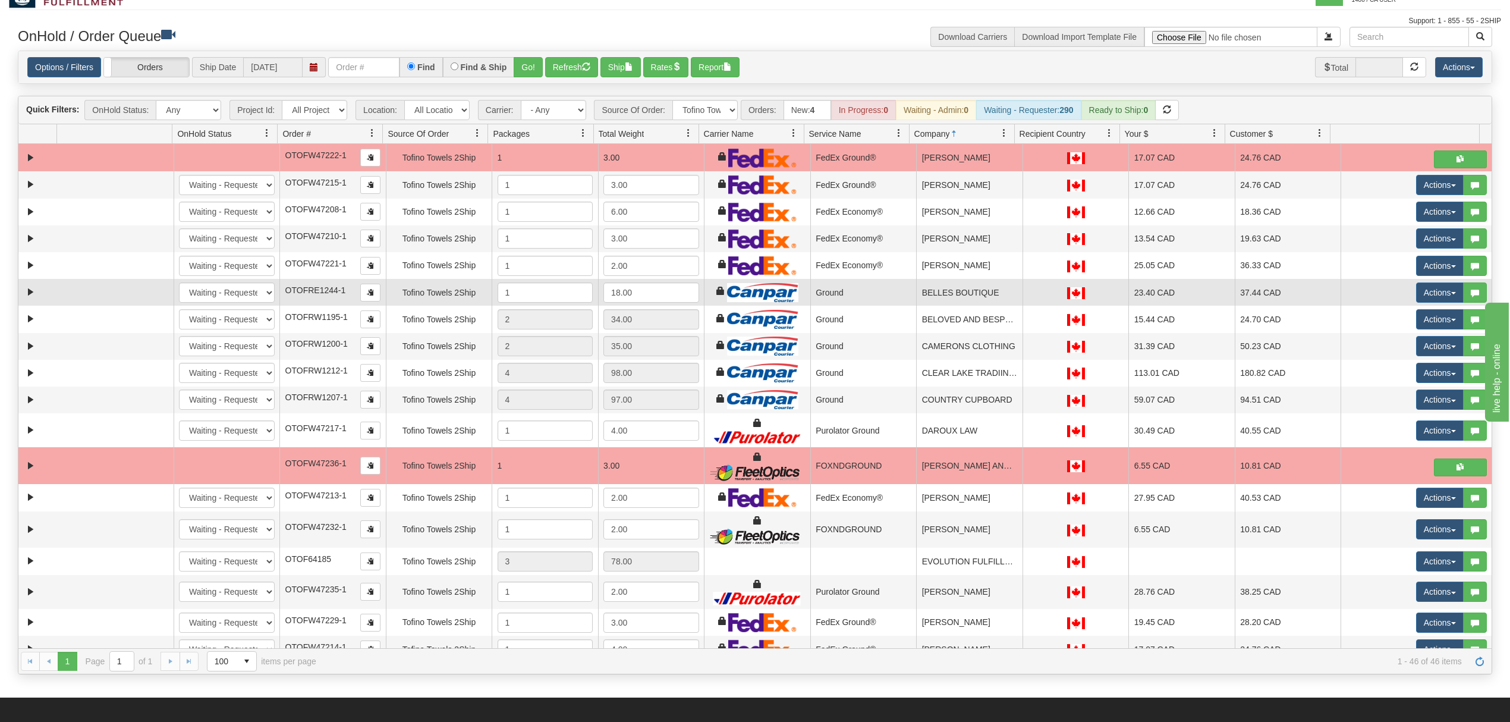
scroll to position [0, 0]
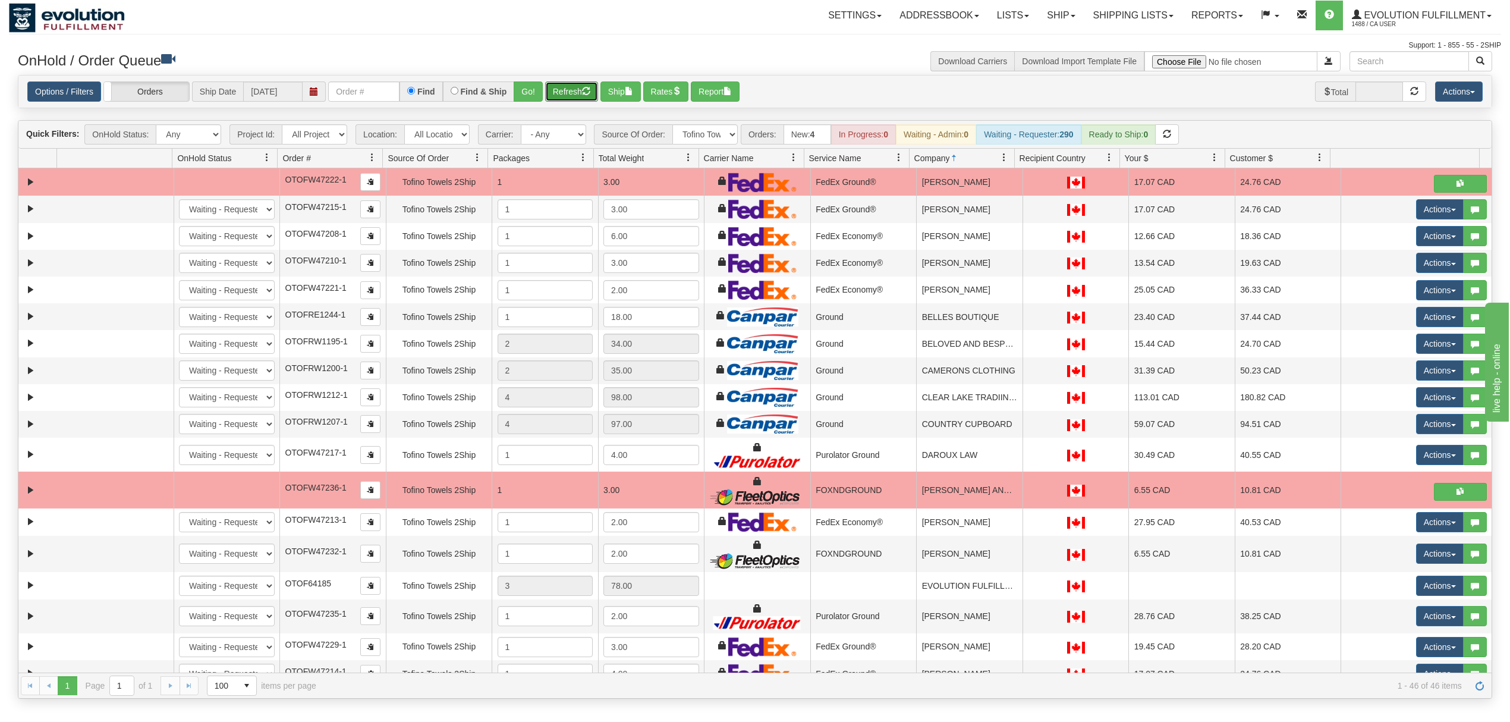
click at [586, 88] on button "Refresh" at bounding box center [571, 91] width 53 height 20
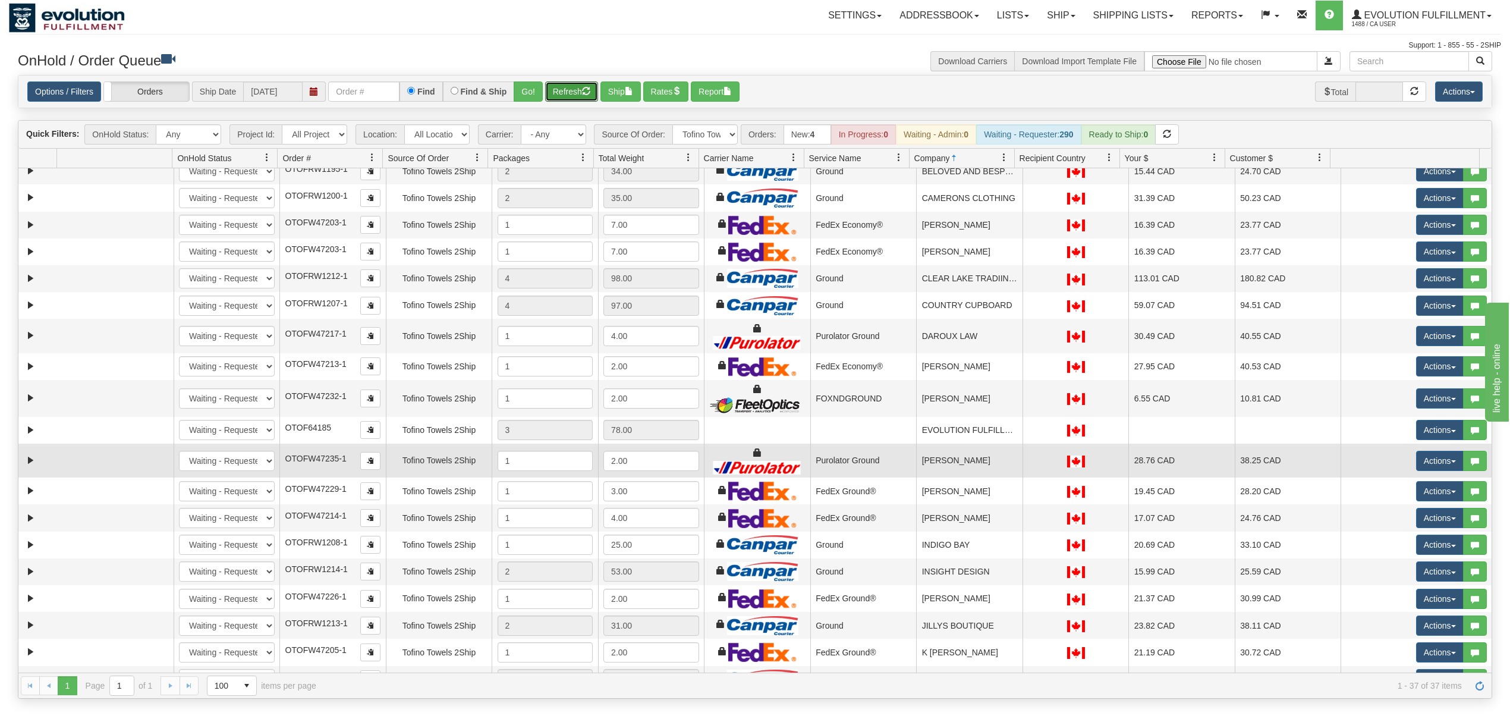
scroll to position [158, 0]
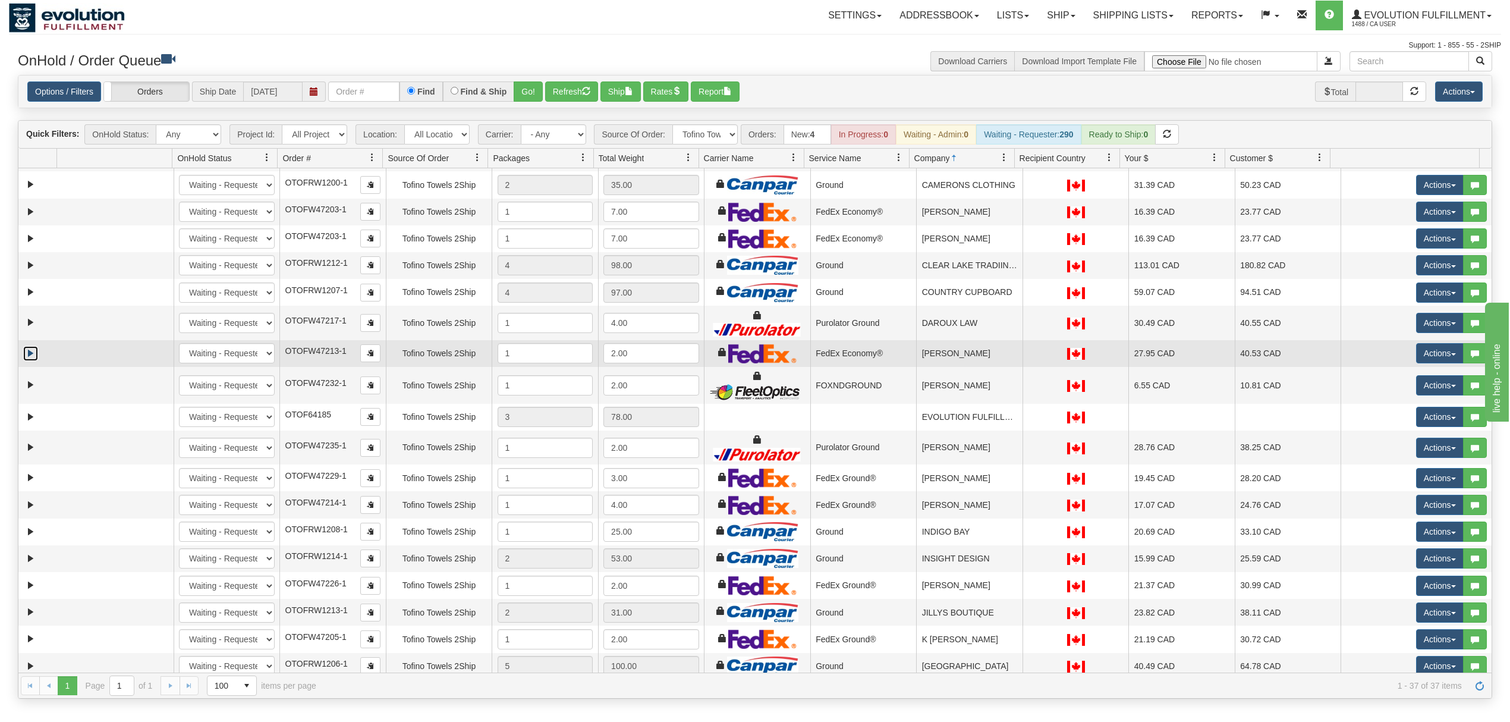
click at [31, 361] on link "Expand" at bounding box center [30, 353] width 15 height 15
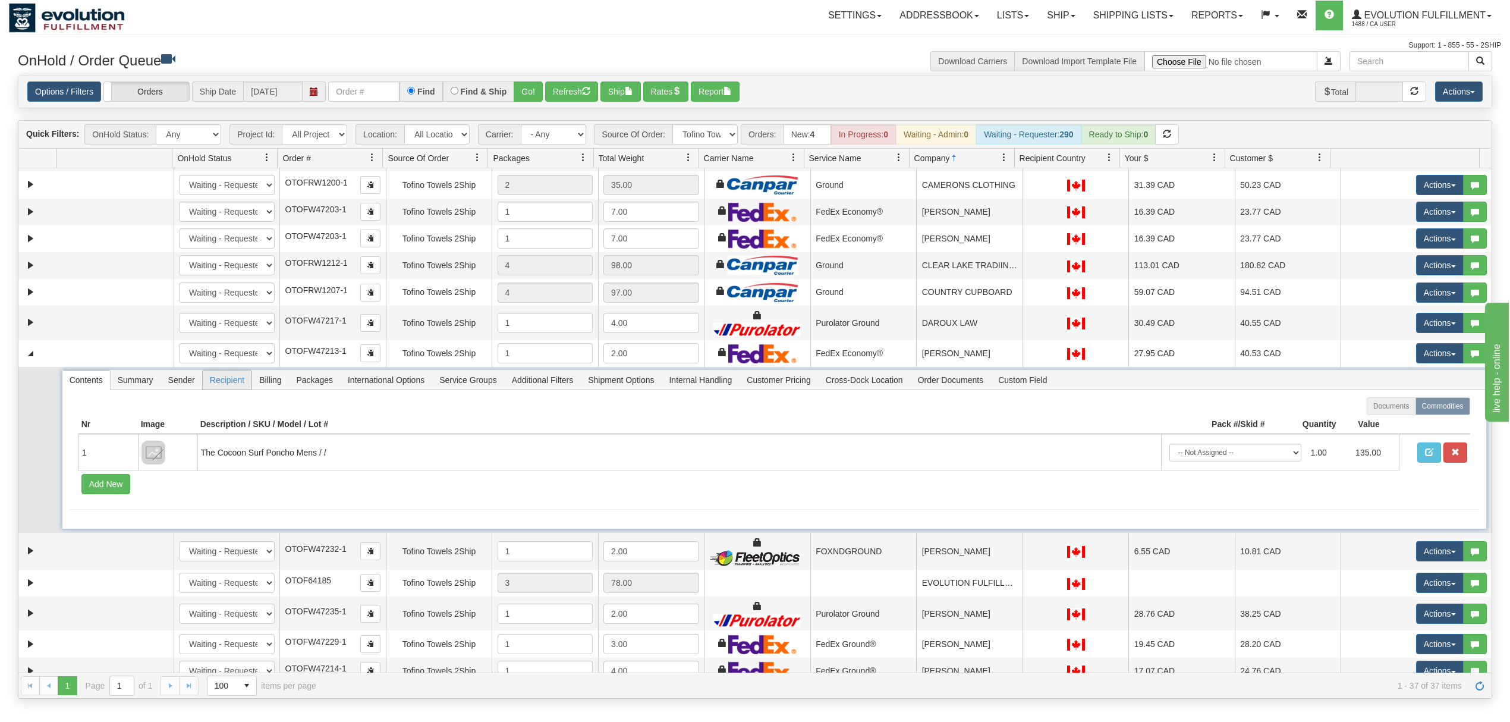
click at [240, 386] on span "Recipient" at bounding box center [227, 379] width 49 height 19
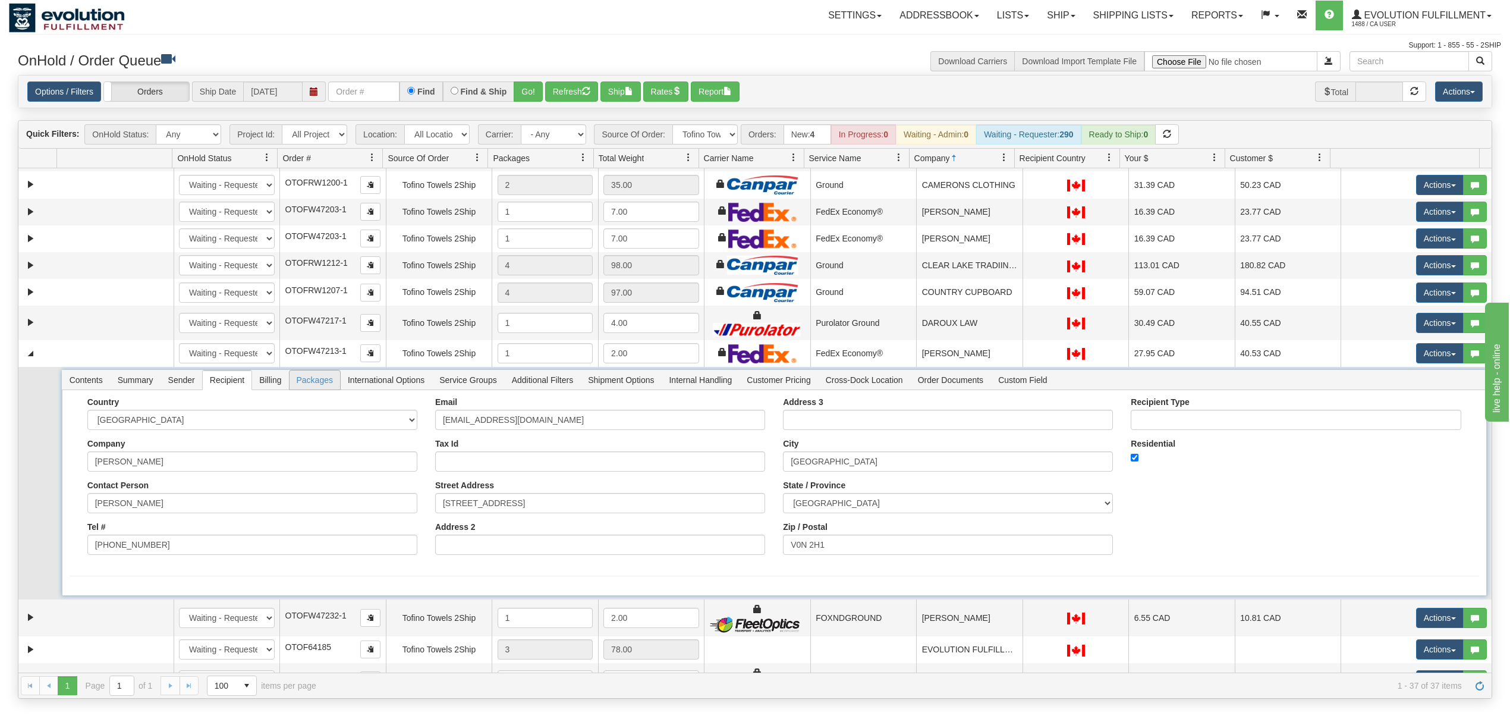
click at [297, 384] on span "Packages" at bounding box center [315, 379] width 51 height 19
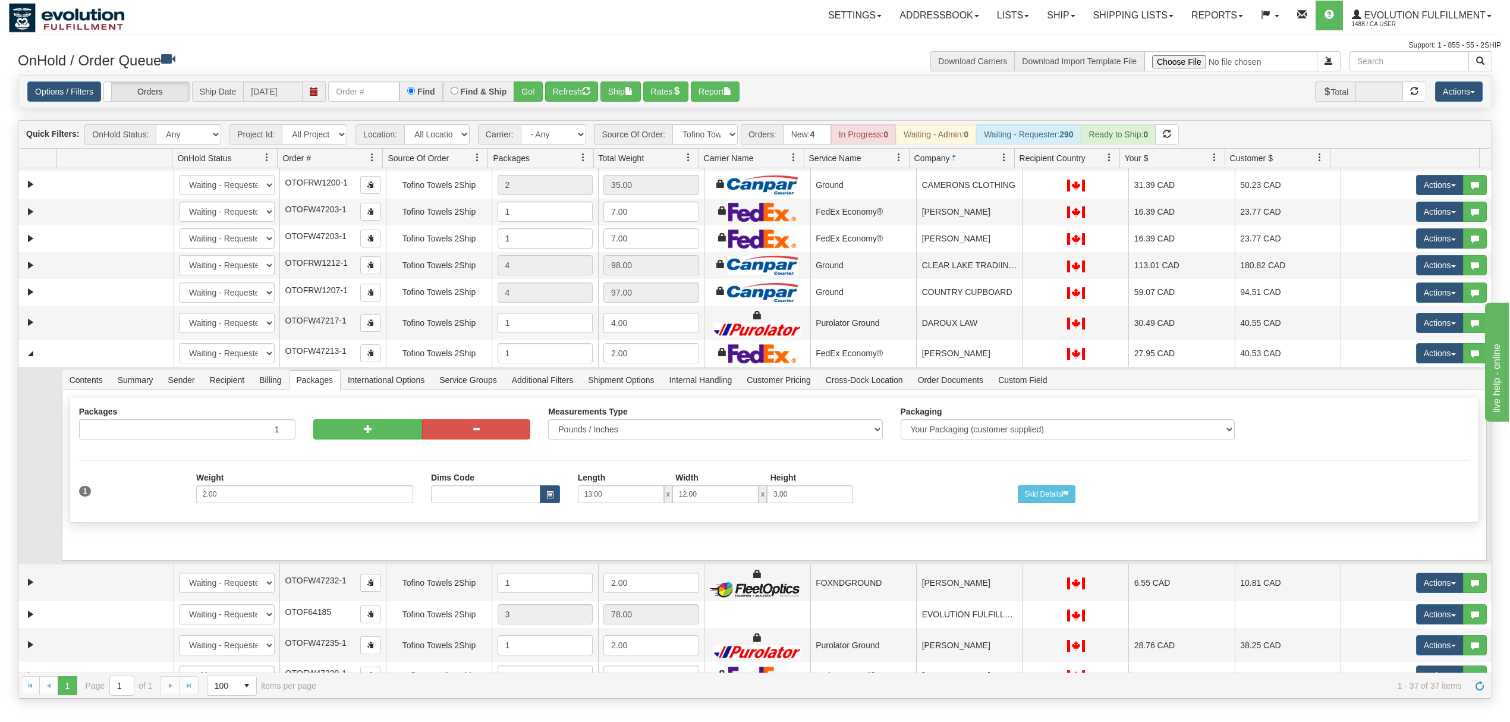
click at [32, 384] on td at bounding box center [37, 465] width 38 height 197
click at [39, 395] on td at bounding box center [37, 465] width 38 height 197
click at [81, 389] on span "Contents" at bounding box center [86, 379] width 48 height 19
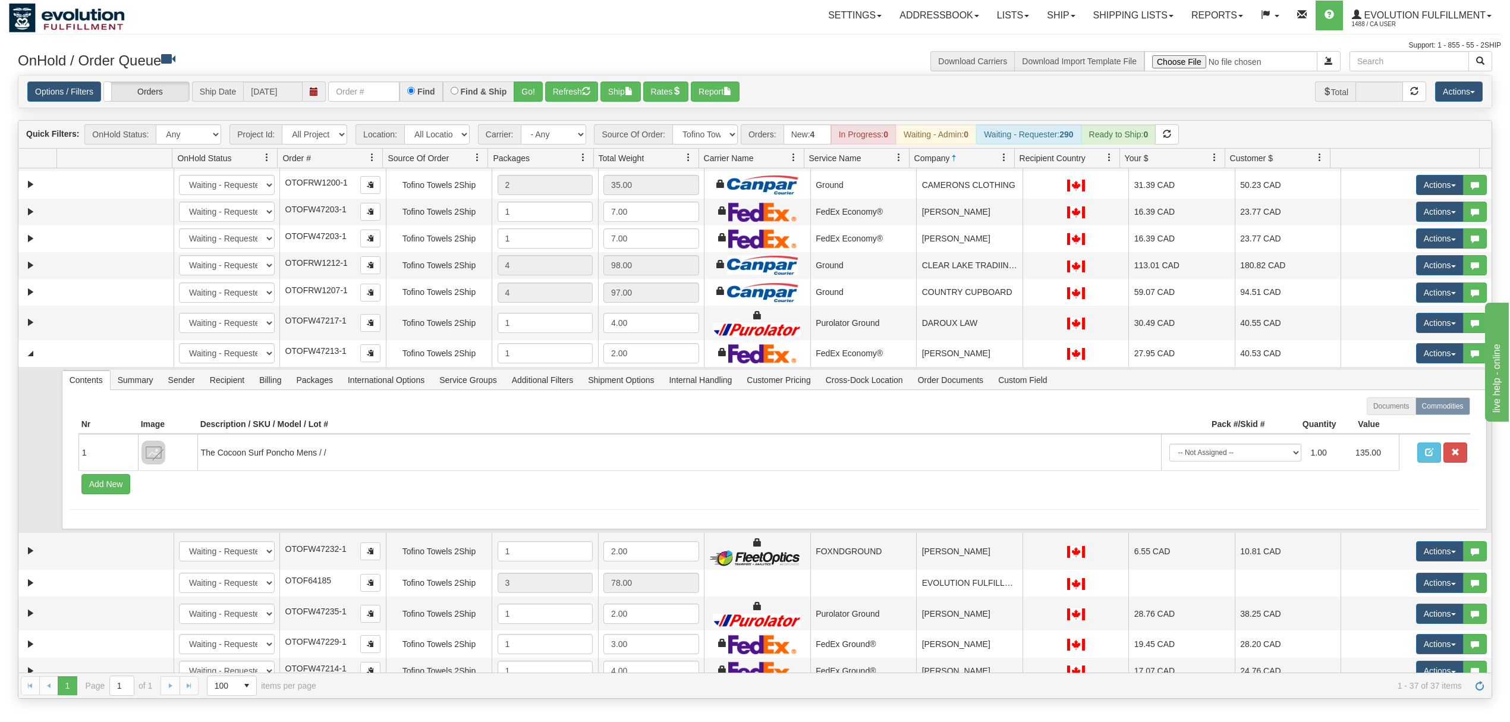
click at [40, 384] on td at bounding box center [37, 450] width 38 height 166
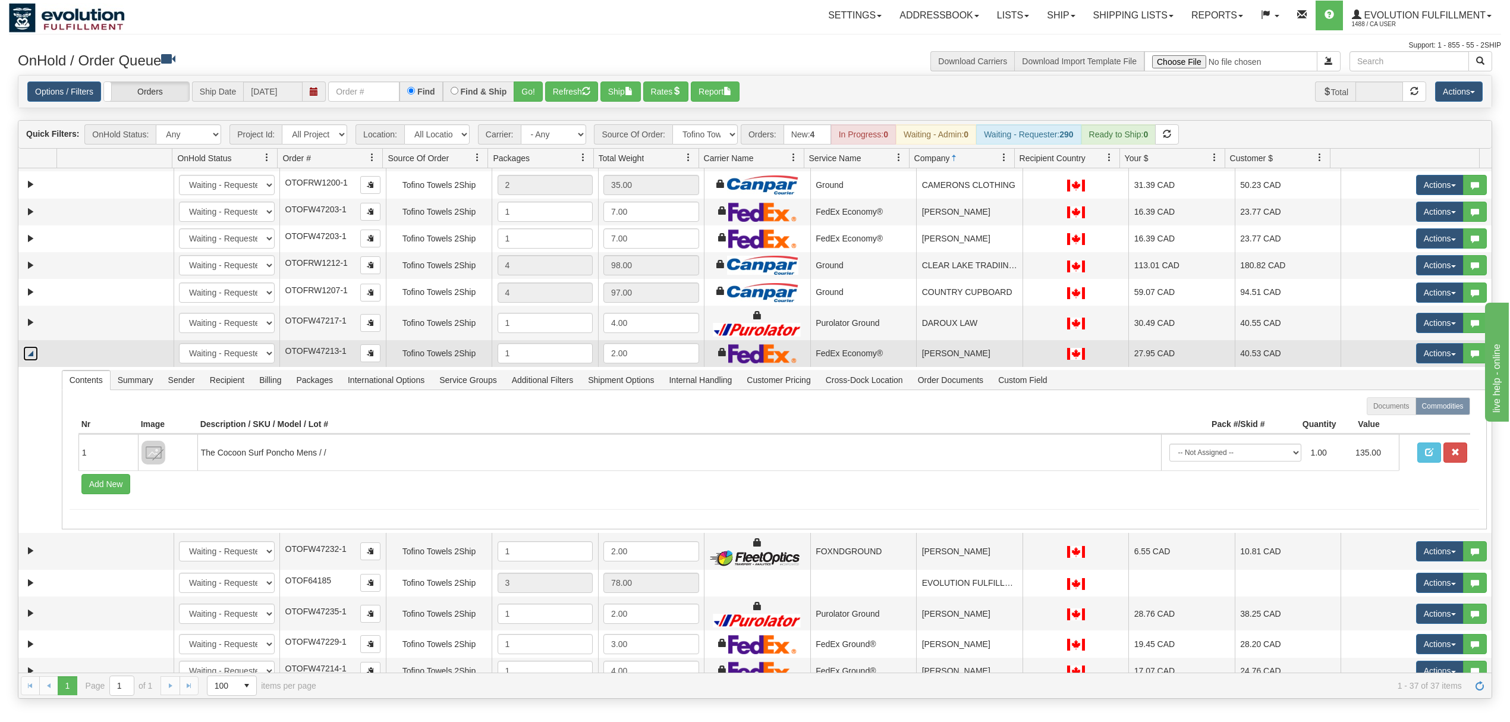
click at [29, 361] on link "Collapse" at bounding box center [30, 353] width 15 height 15
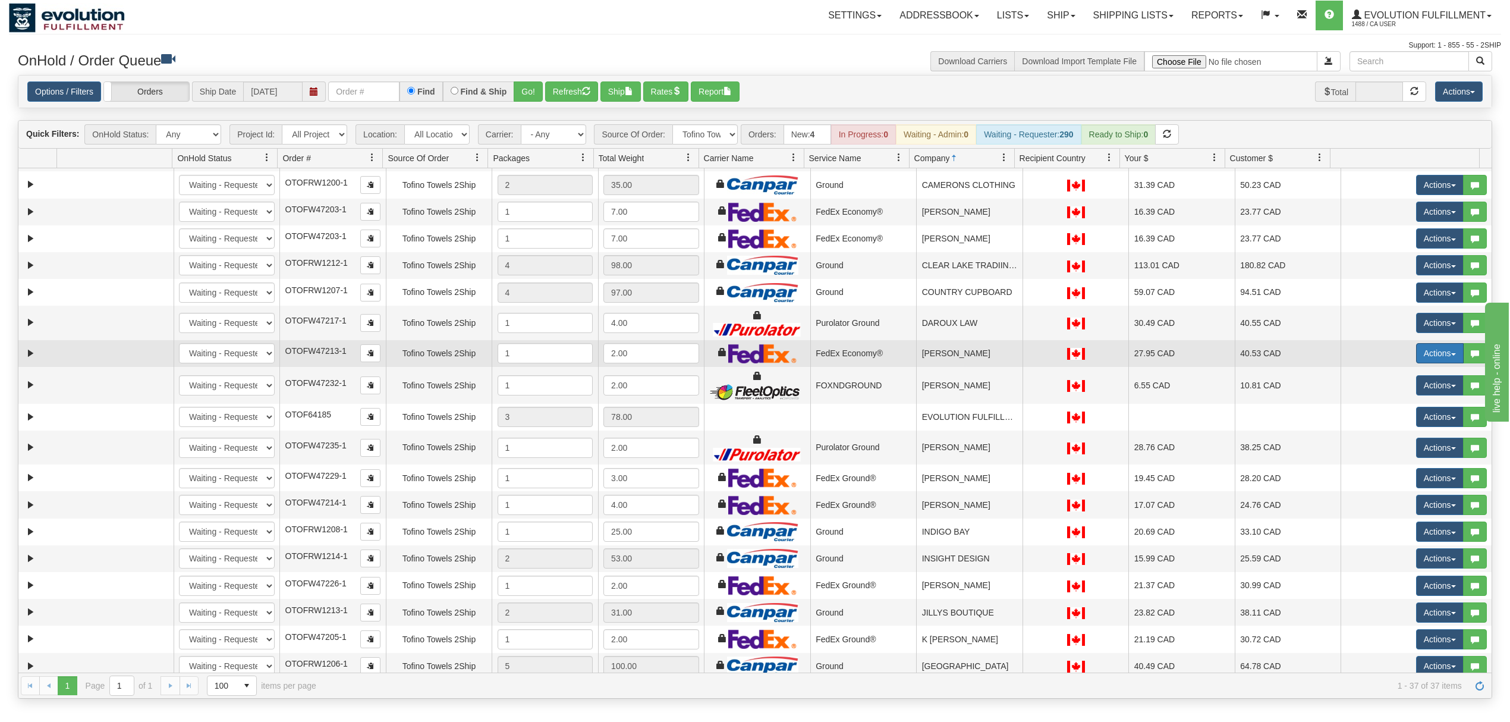
click at [1421, 363] on button "Actions" at bounding box center [1440, 353] width 48 height 20
click at [1395, 408] on span "Rate All Services" at bounding box center [1415, 407] width 71 height 10
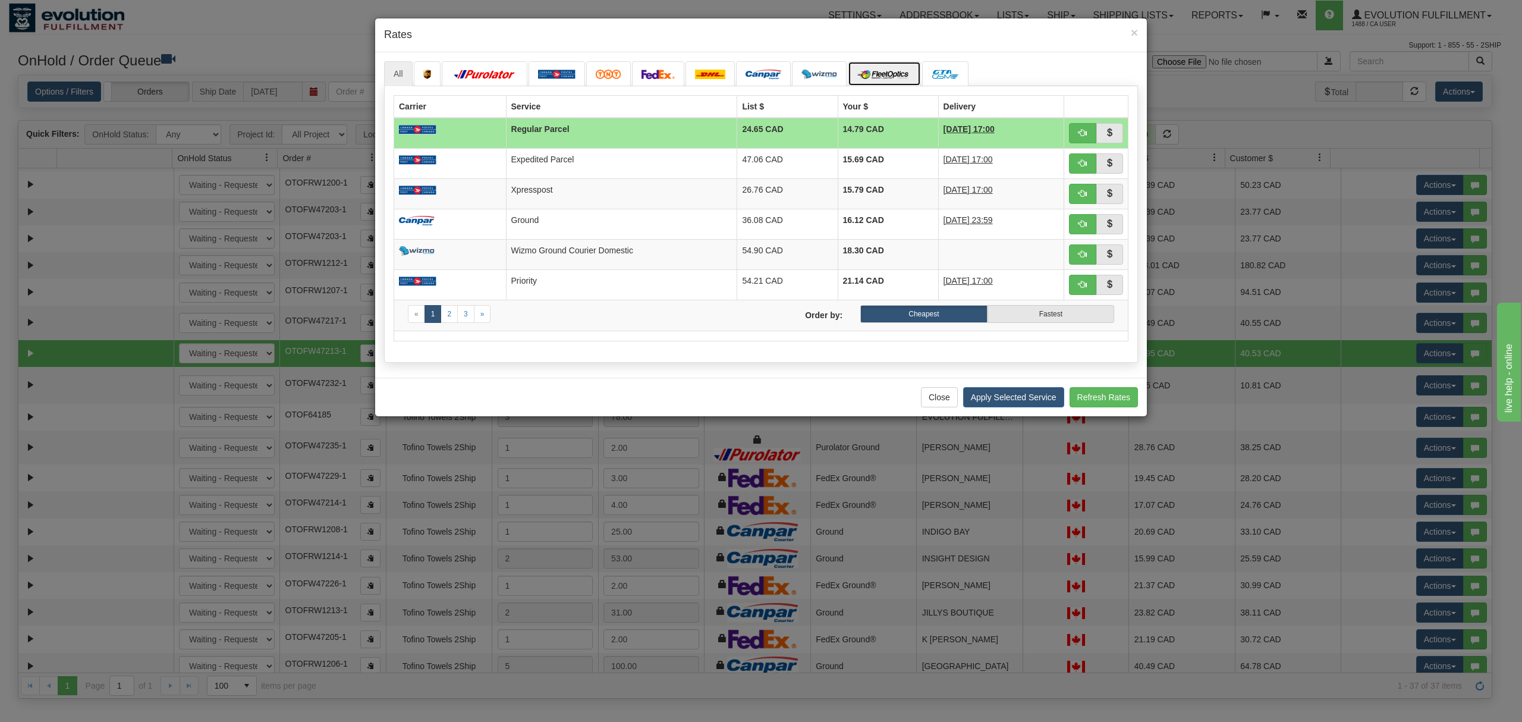
click at [881, 79] on img at bounding box center [884, 75] width 54 height 10
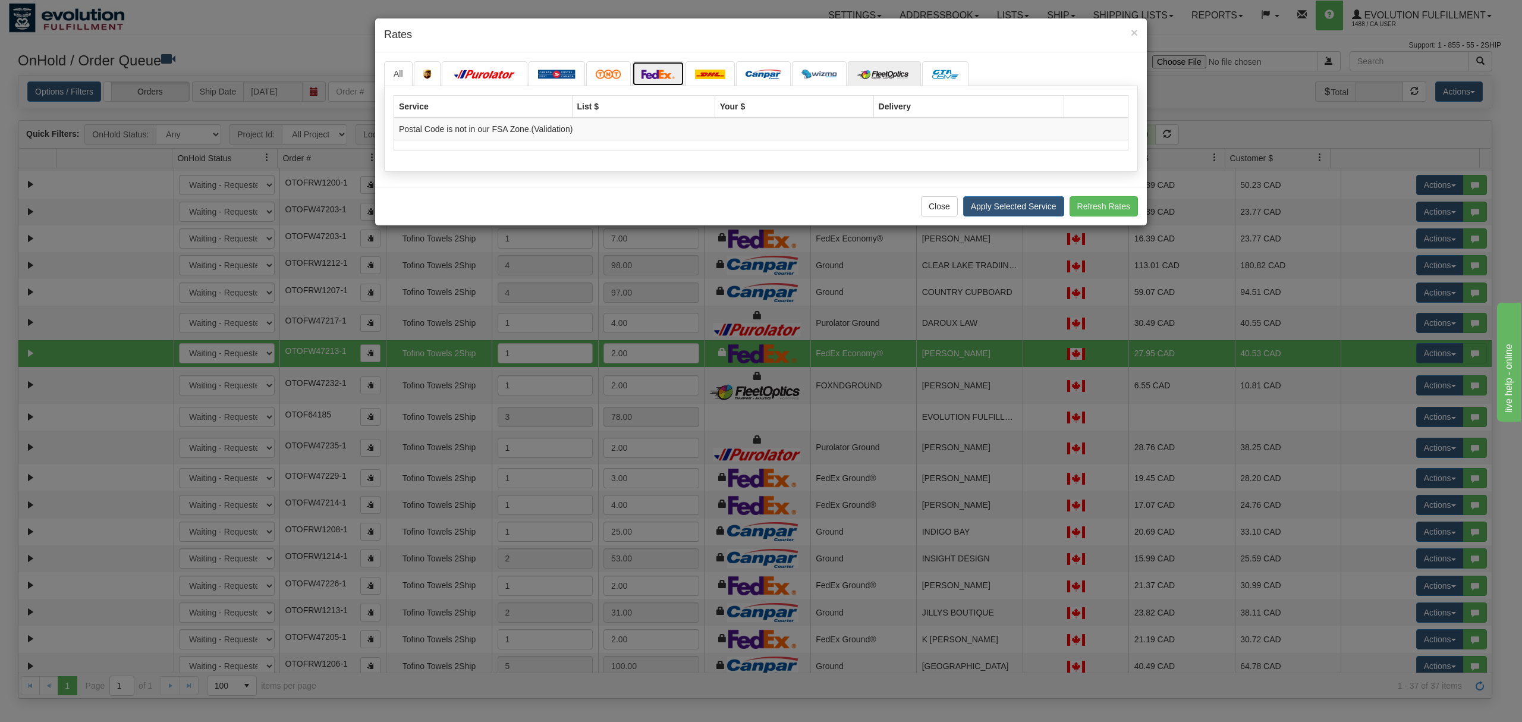
click at [674, 71] on img at bounding box center [658, 75] width 33 height 10
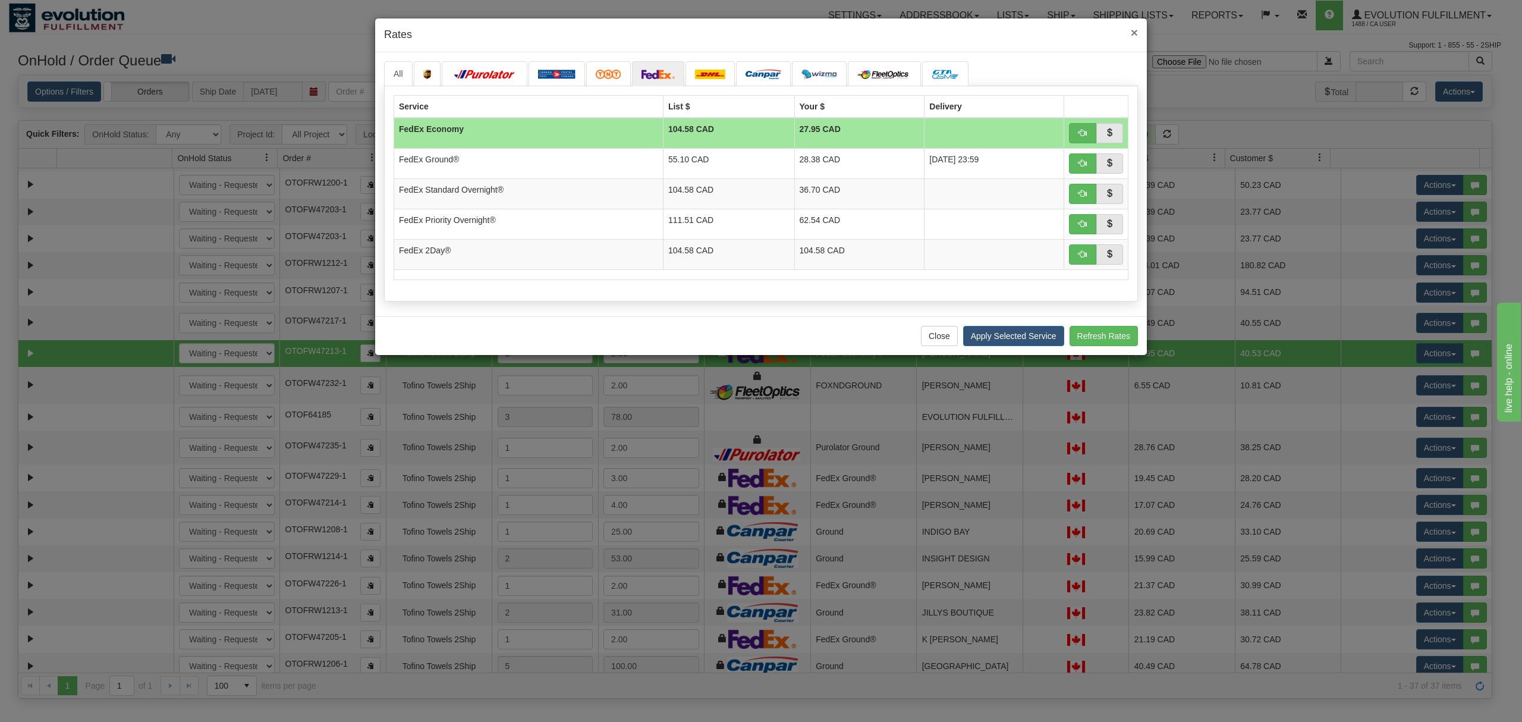
click at [1136, 32] on span "×" at bounding box center [1134, 33] width 7 height 14
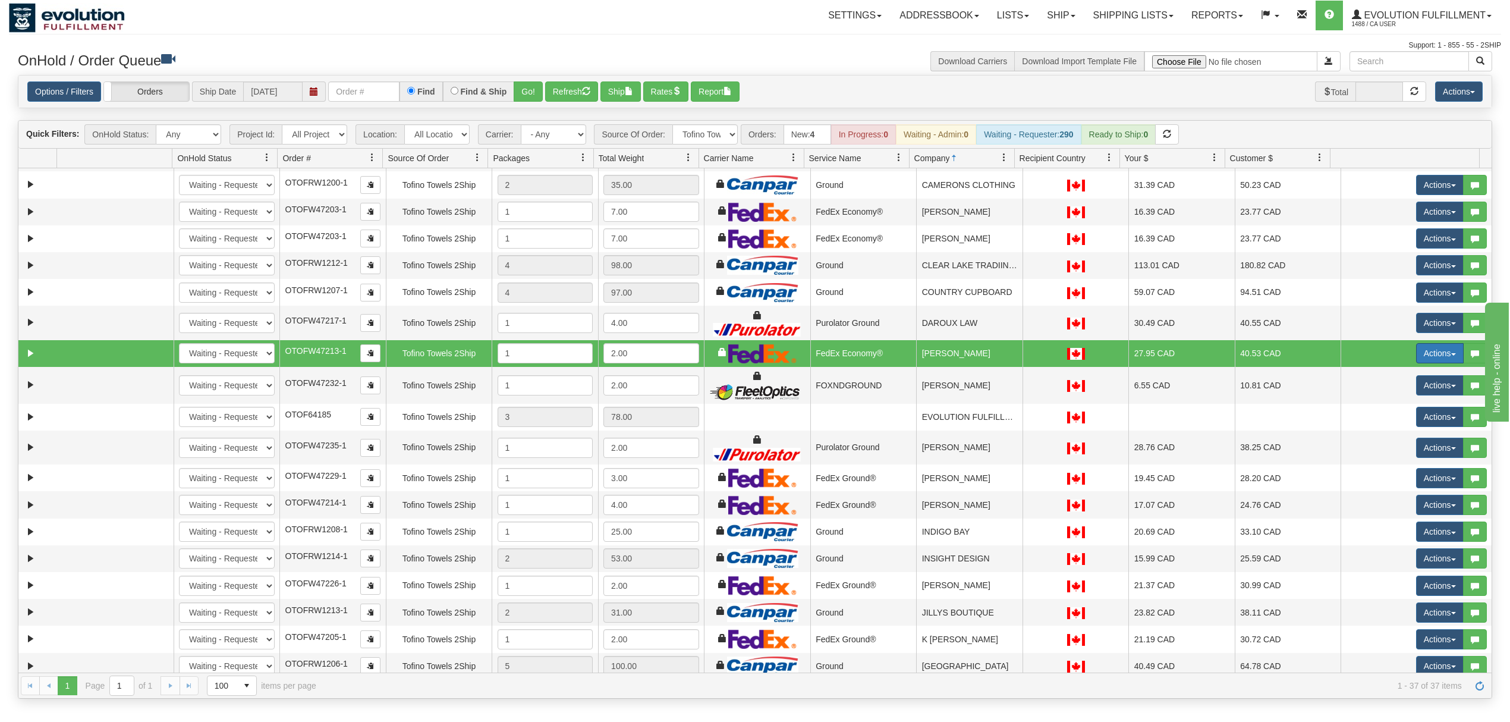
click at [1432, 360] on button "Actions" at bounding box center [1440, 353] width 48 height 20
click at [1381, 426] on span "Ship" at bounding box center [1392, 422] width 25 height 10
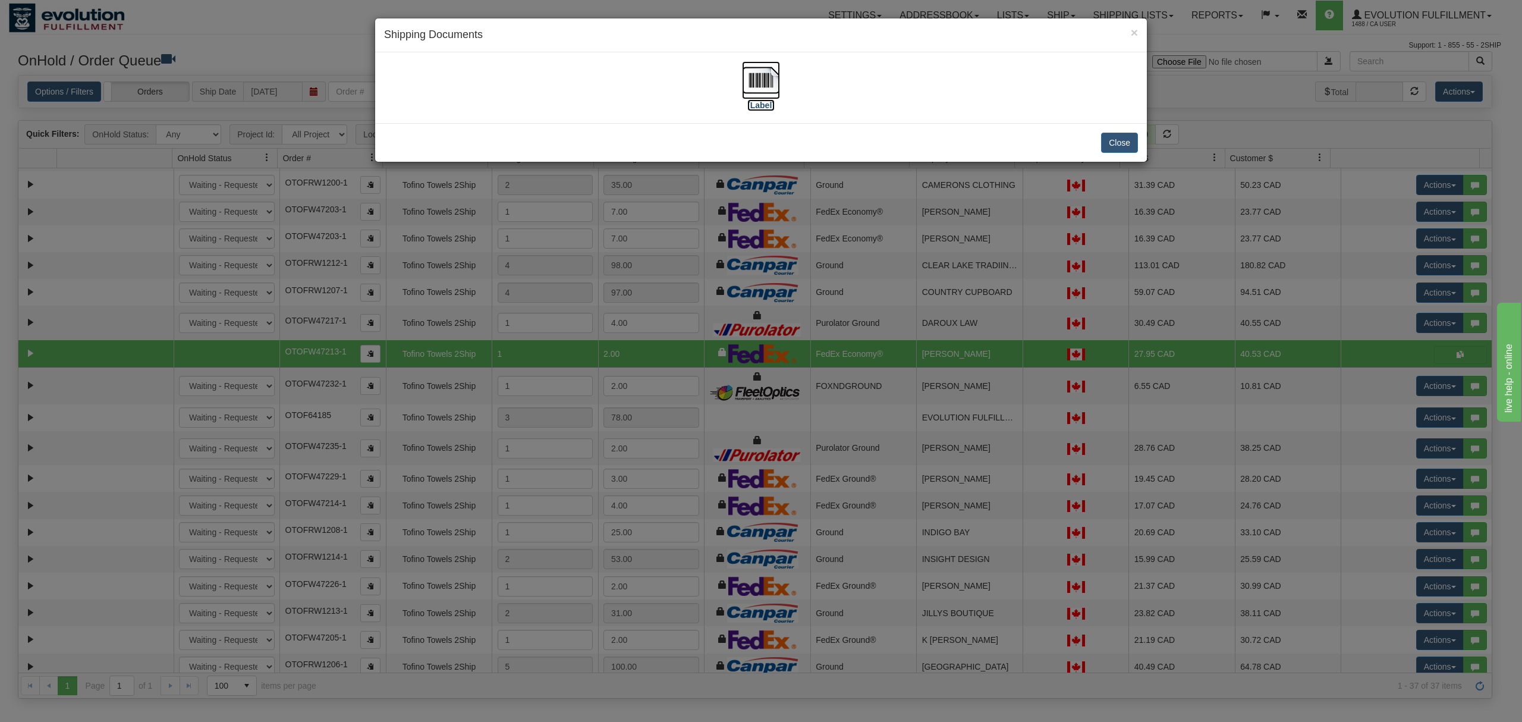
click at [760, 77] on img at bounding box center [761, 80] width 38 height 38
click at [1129, 150] on button "Close" at bounding box center [1119, 143] width 37 height 20
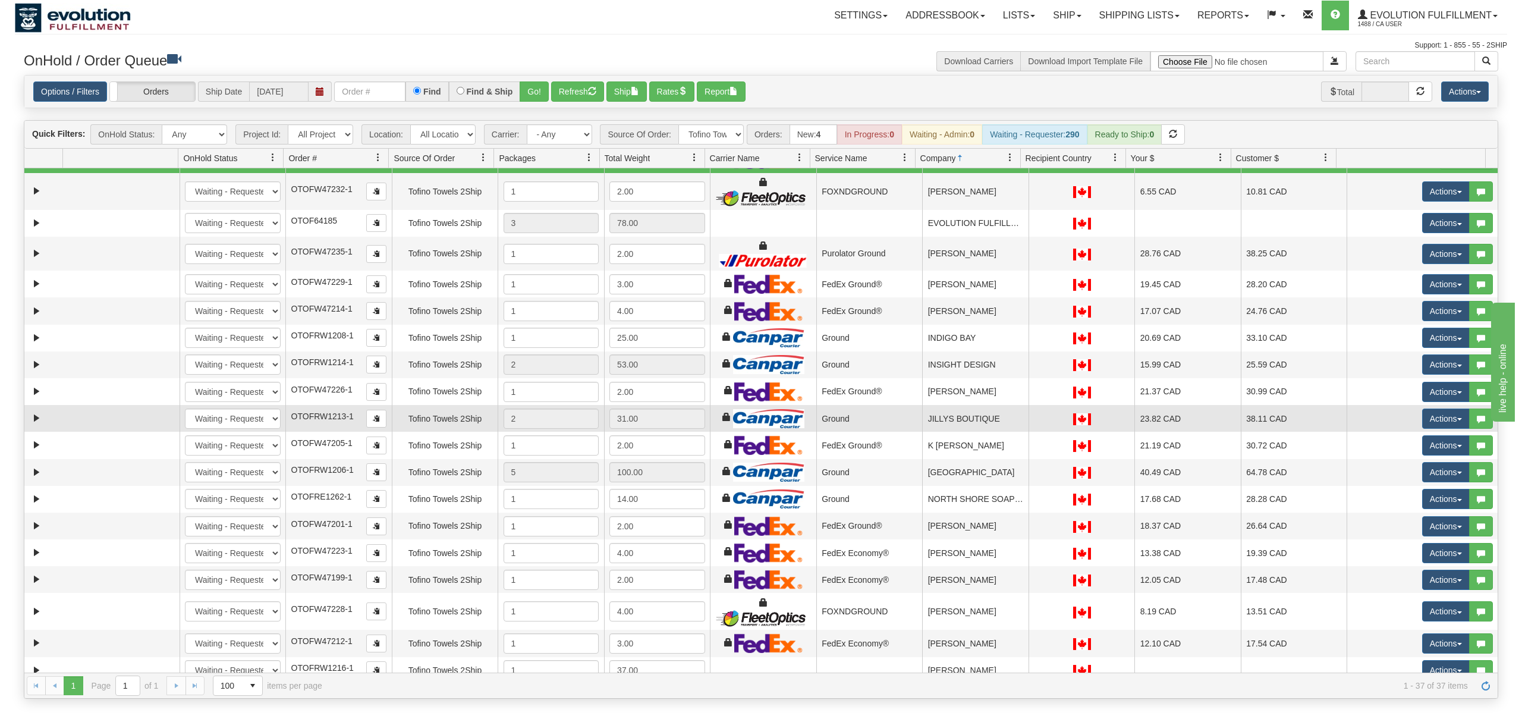
scroll to position [317, 0]
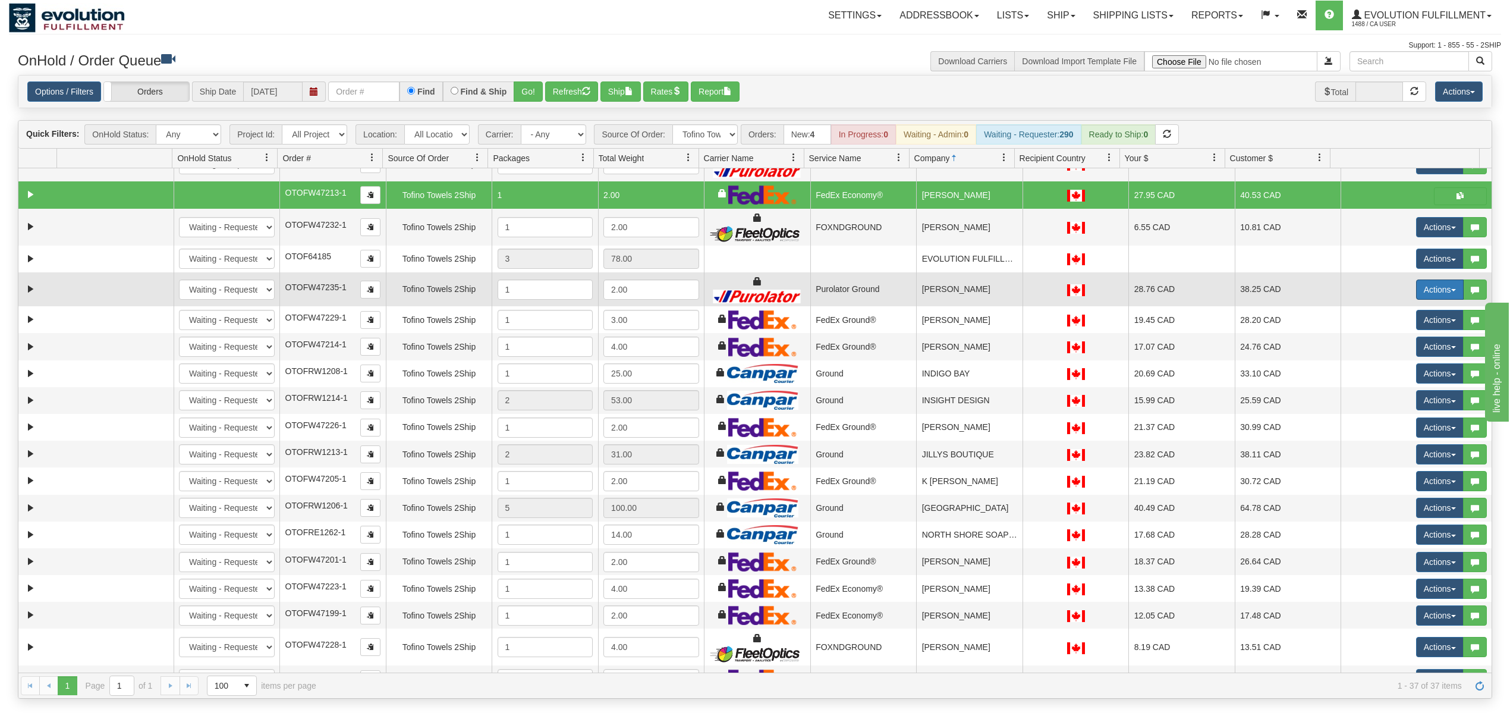
click at [1428, 295] on button "Actions" at bounding box center [1440, 289] width 48 height 20
click at [1410, 348] on span "Rate All Services" at bounding box center [1415, 343] width 71 height 10
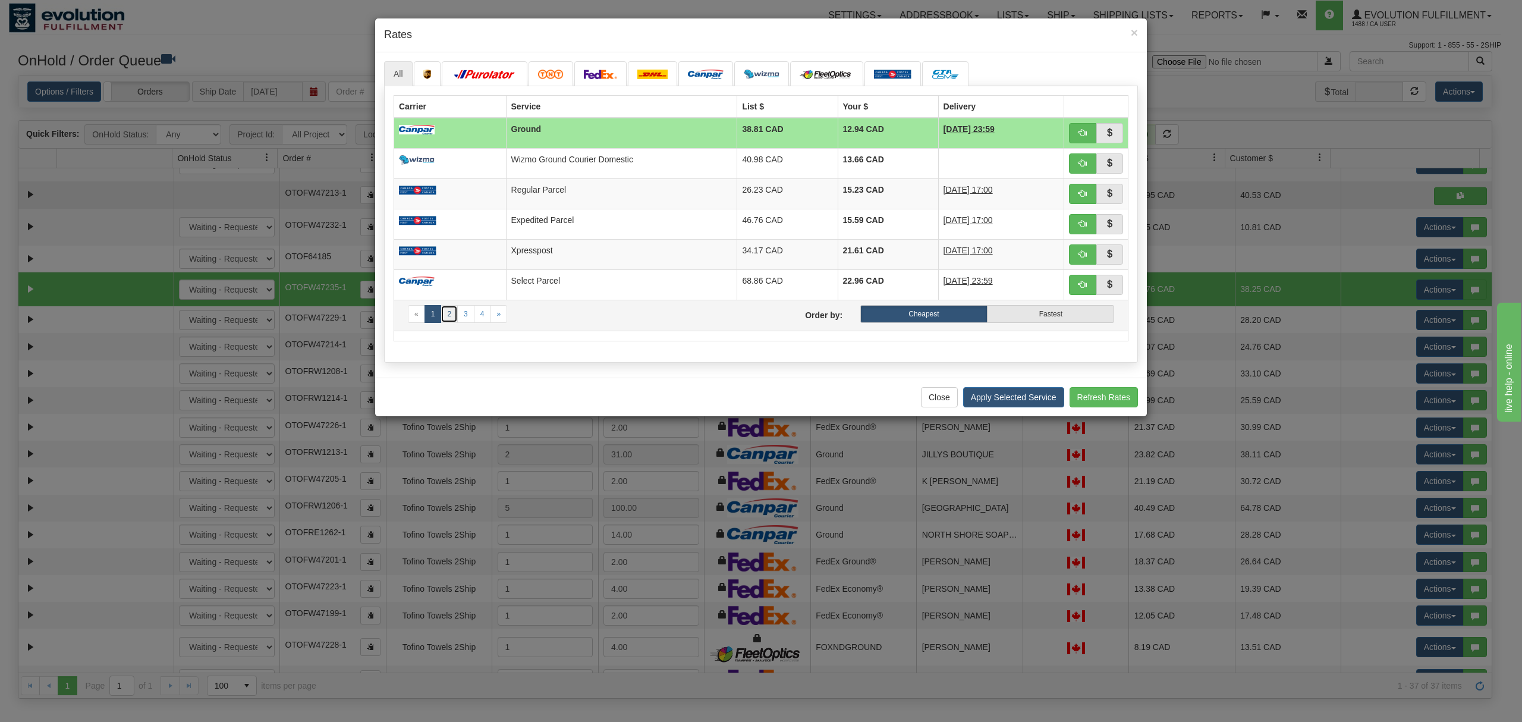
click at [457, 319] on link "2" at bounding box center [449, 314] width 17 height 18
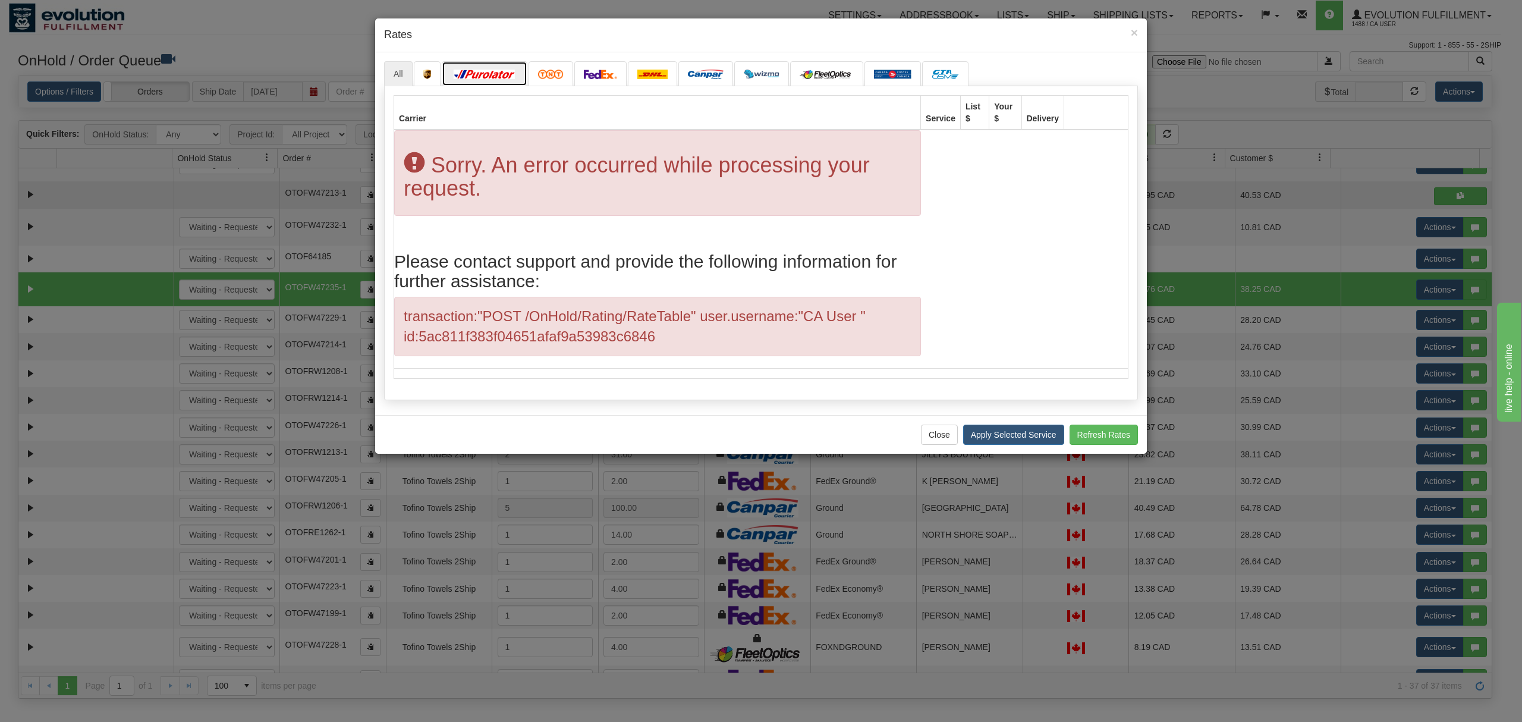
click at [481, 63] on link at bounding box center [485, 73] width 86 height 25
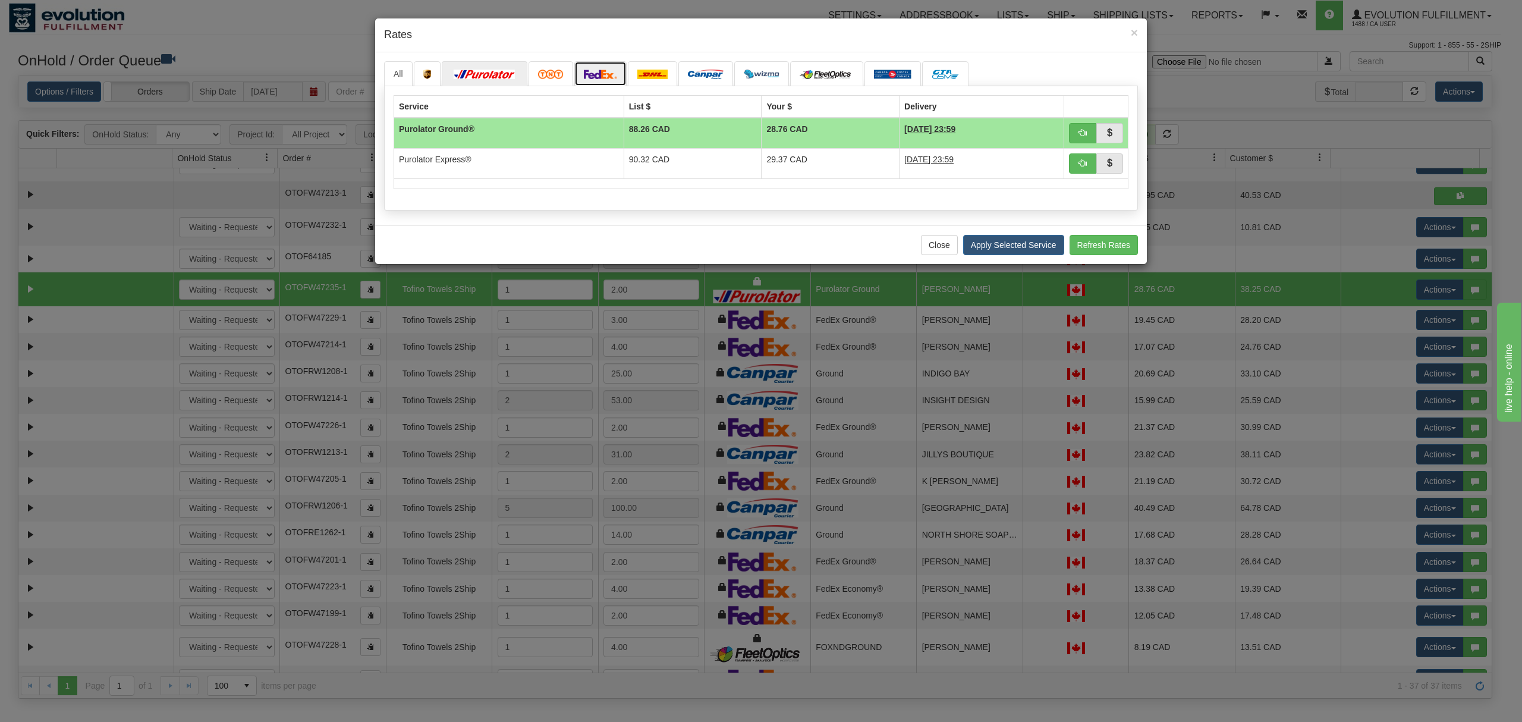
click at [611, 70] on img at bounding box center [600, 75] width 33 height 10
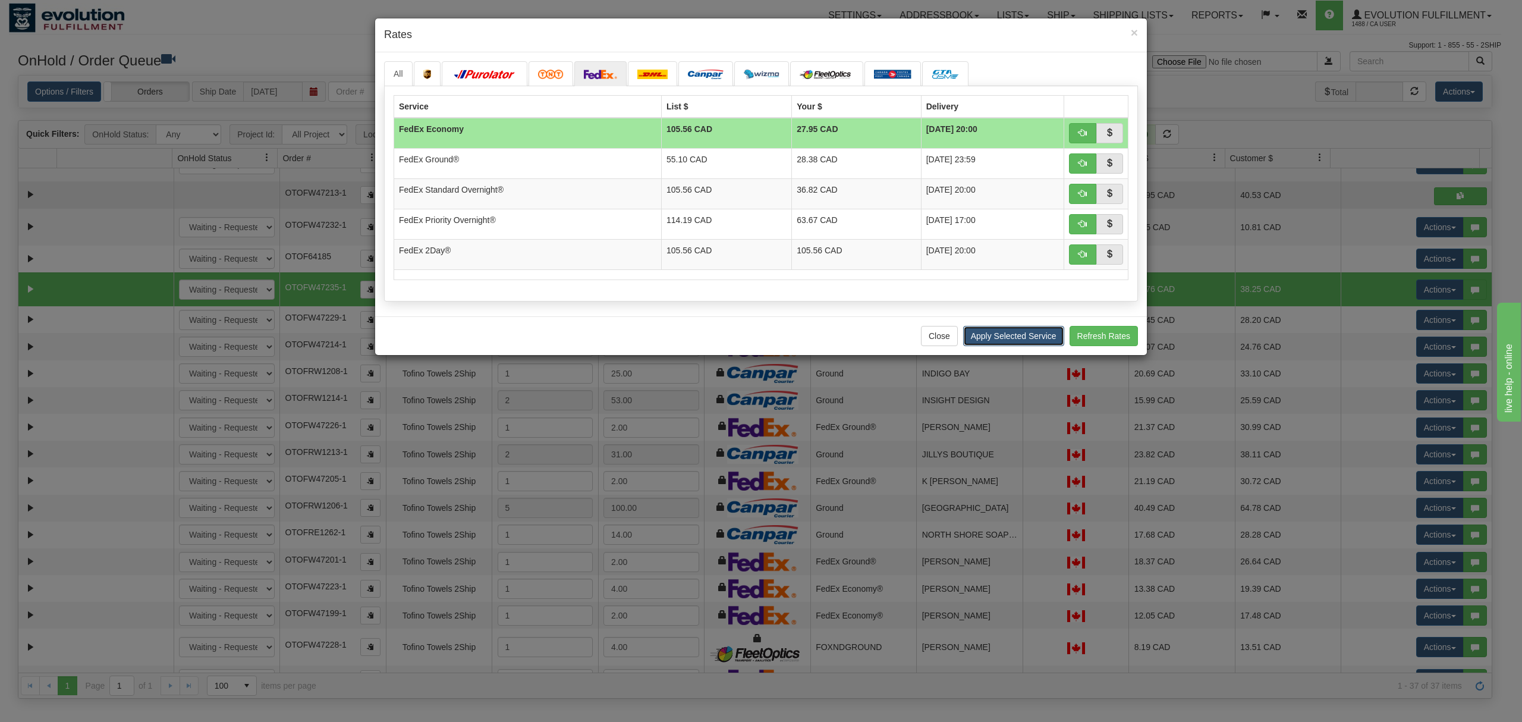
click at [1019, 346] on button "Apply Selected Service" at bounding box center [1013, 336] width 101 height 20
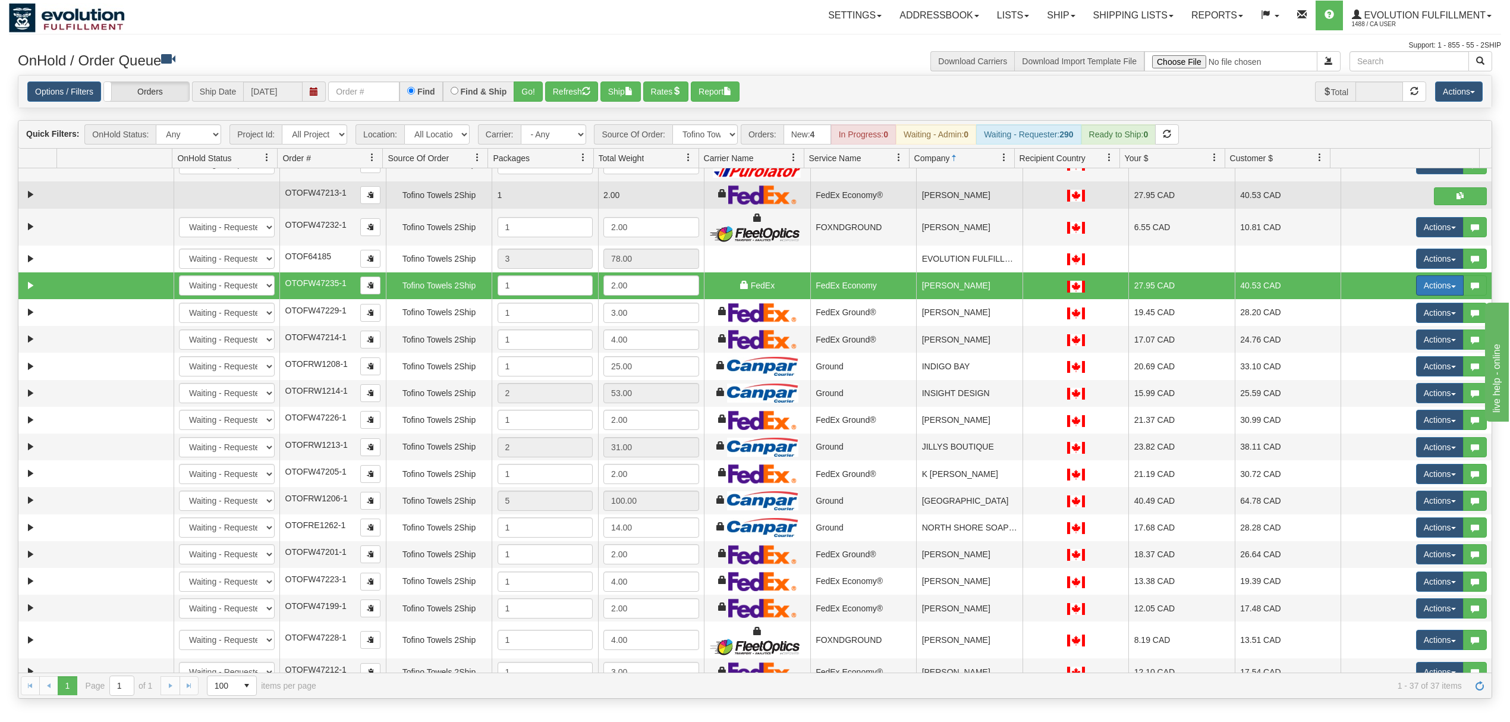
click at [1431, 288] on button "Actions" at bounding box center [1440, 285] width 48 height 20
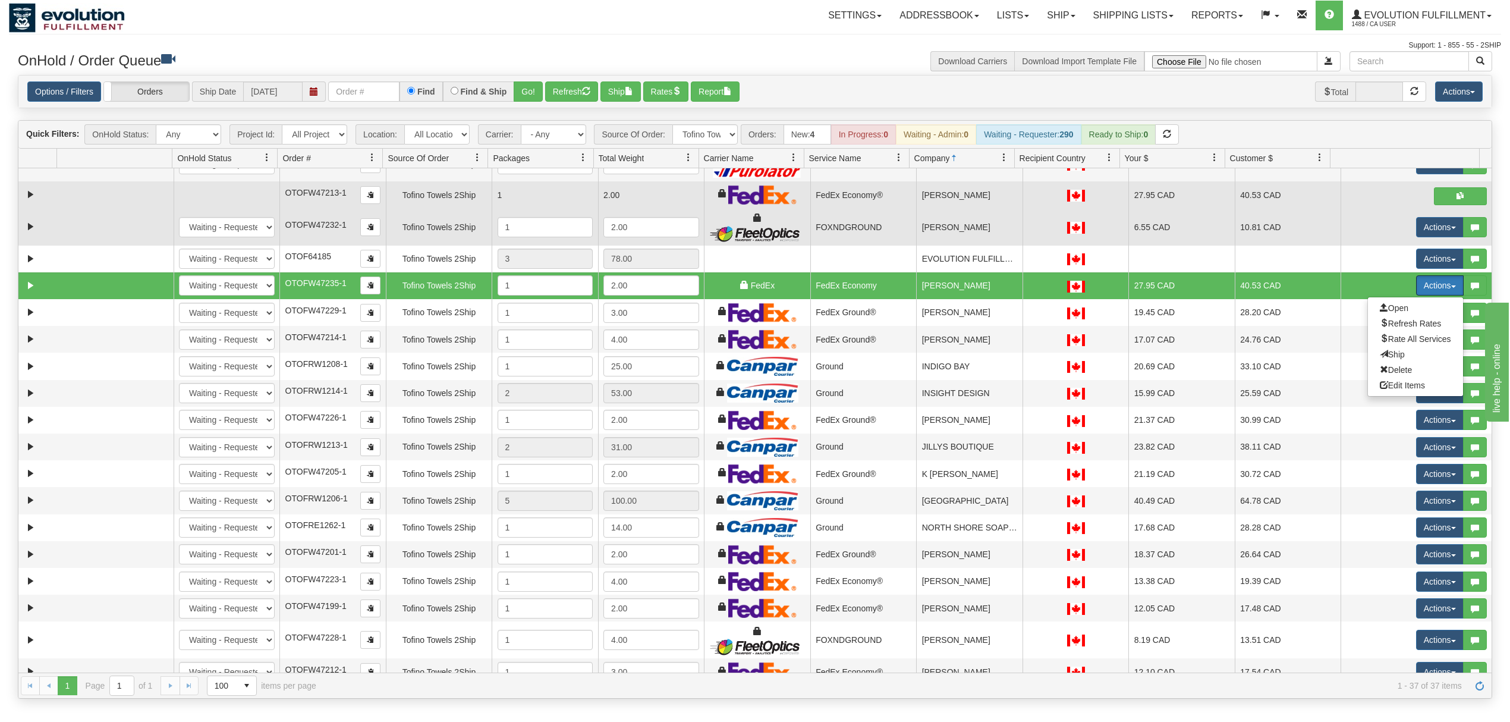
click at [1292, 231] on td "10.81 CAD" at bounding box center [1288, 227] width 106 height 37
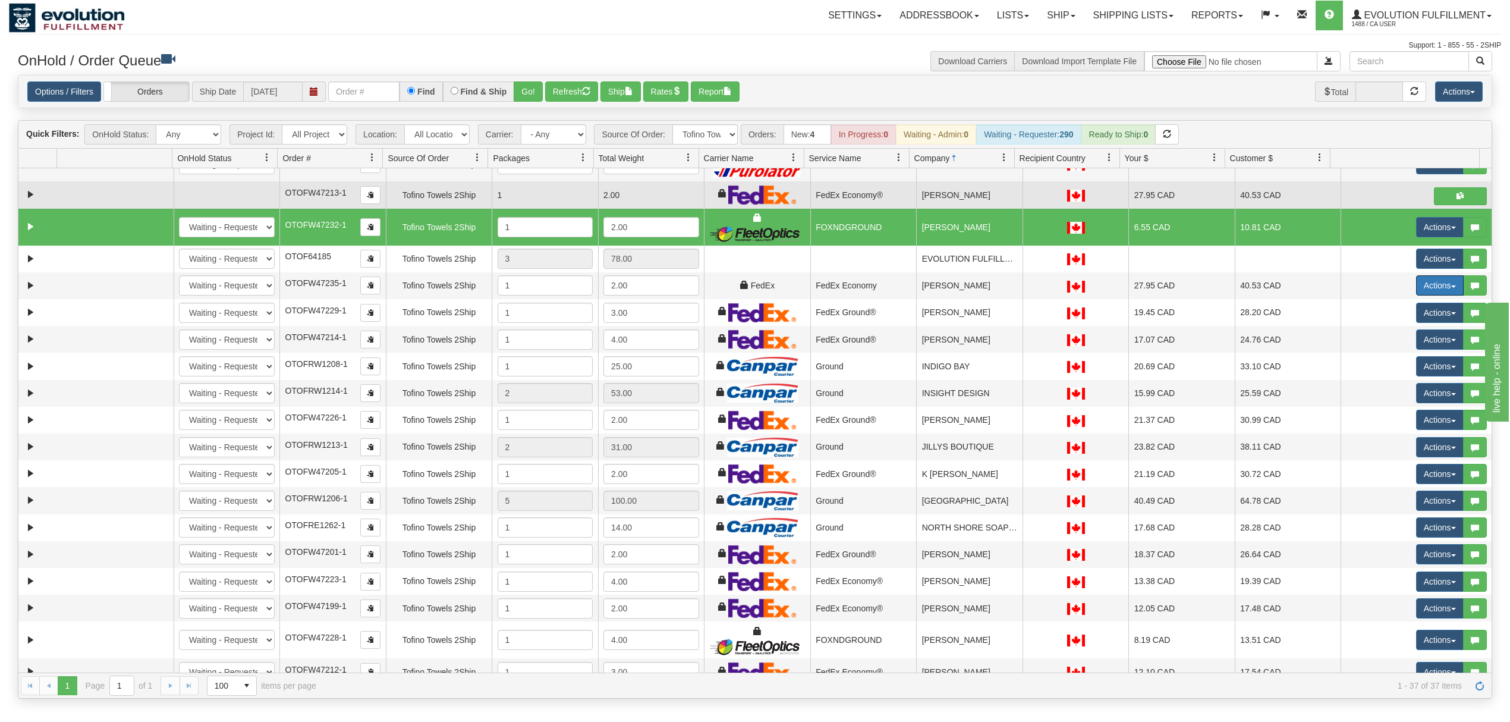
click at [1290, 196] on td "40.53 CAD" at bounding box center [1288, 194] width 106 height 27
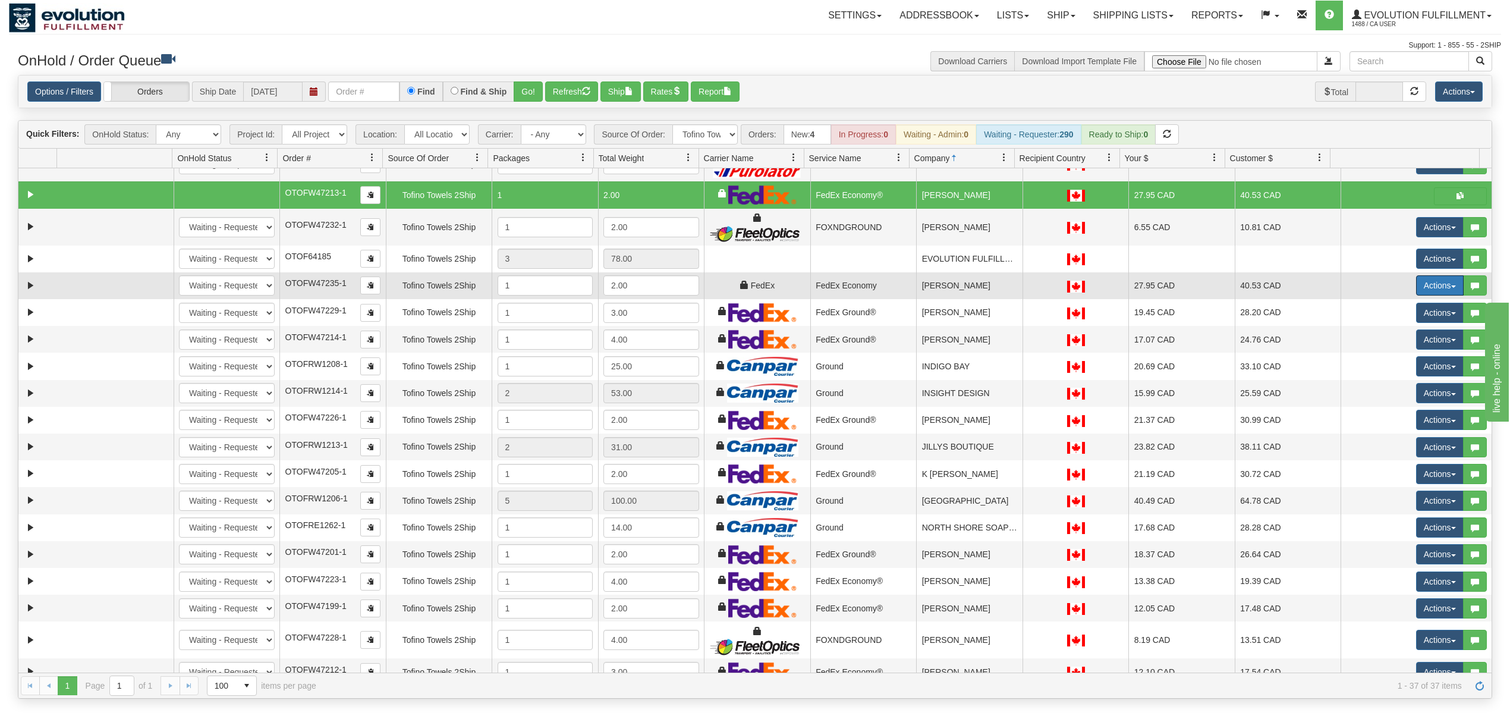
click at [1129, 297] on td "27.95 CAD" at bounding box center [1182, 285] width 106 height 27
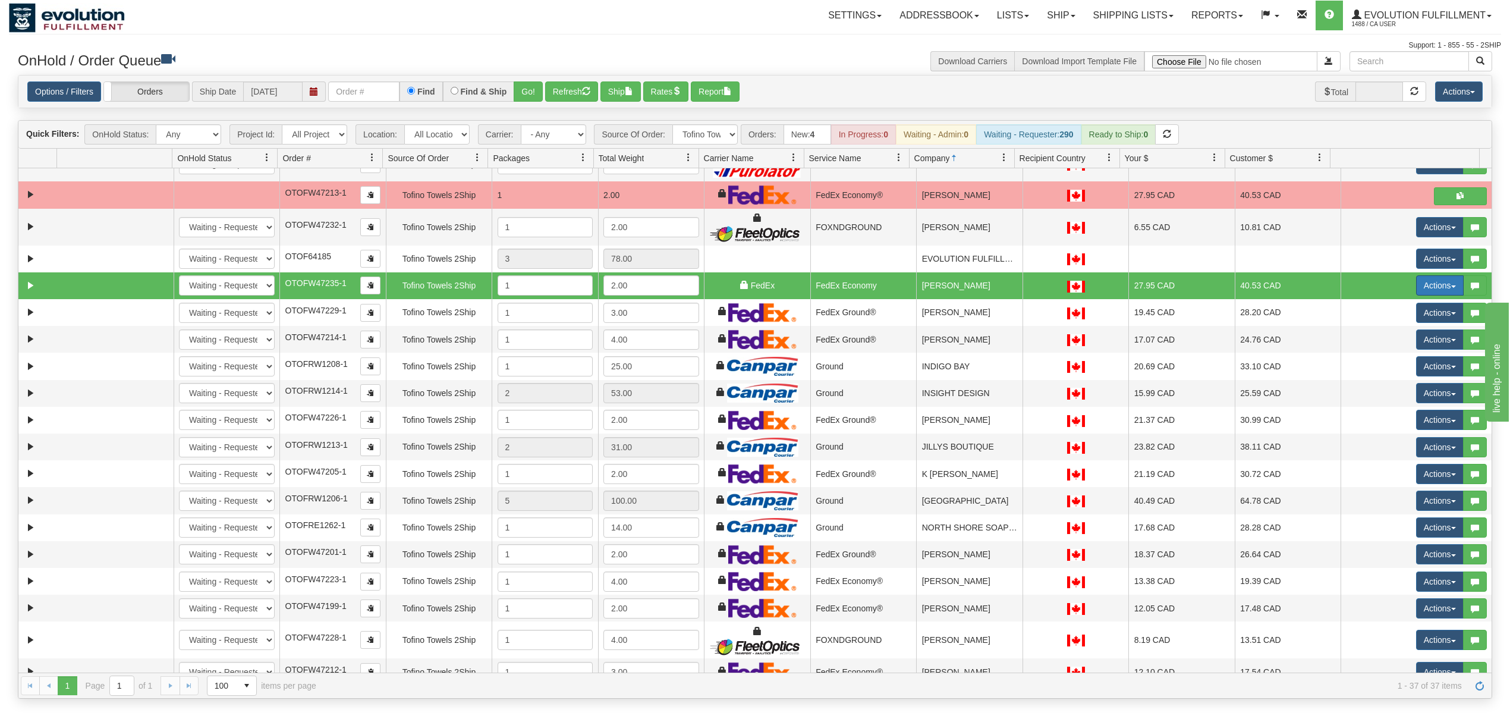
click at [1424, 291] on button "Actions" at bounding box center [1440, 285] width 48 height 20
click at [1380, 358] on span "Ship" at bounding box center [1392, 355] width 25 height 10
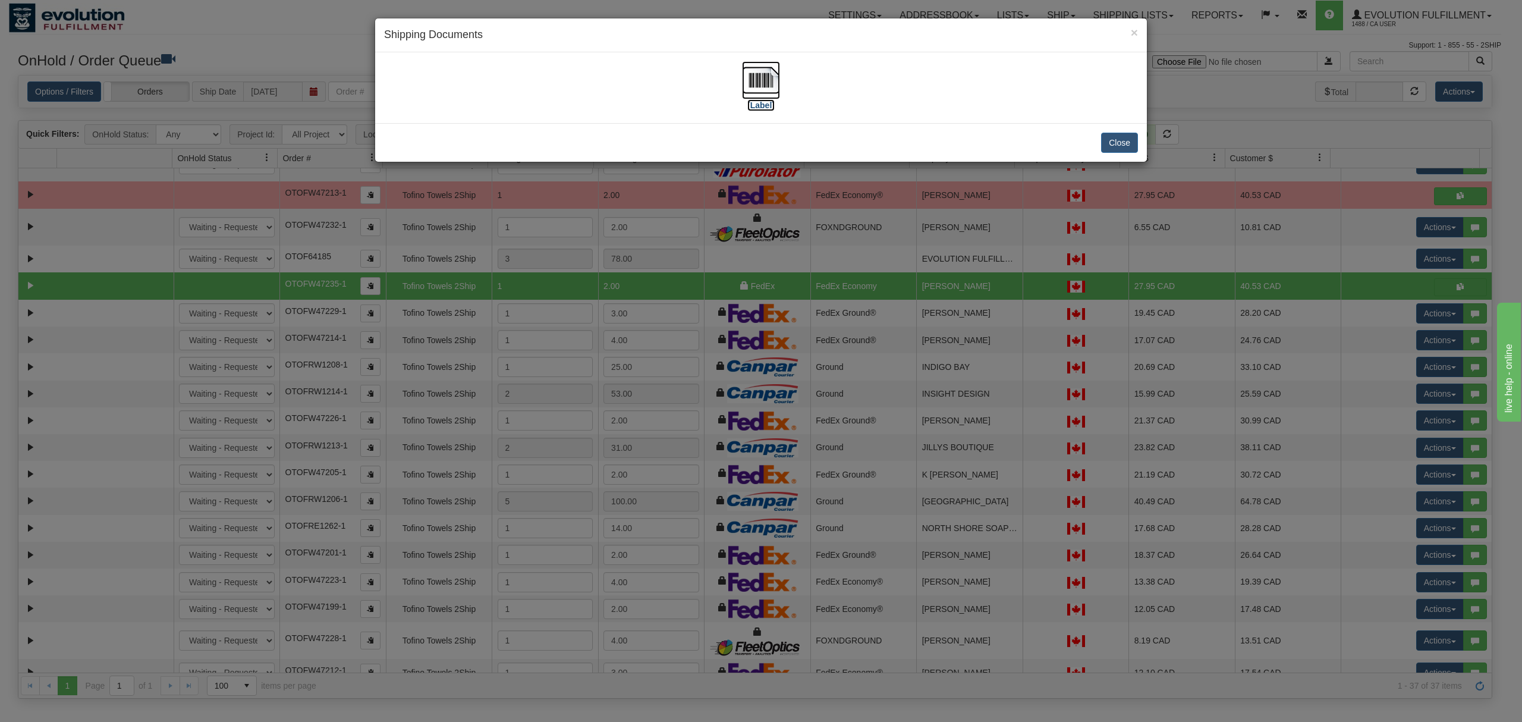
click at [752, 83] on img at bounding box center [761, 80] width 38 height 38
